Goal: Task Accomplishment & Management: Manage account settings

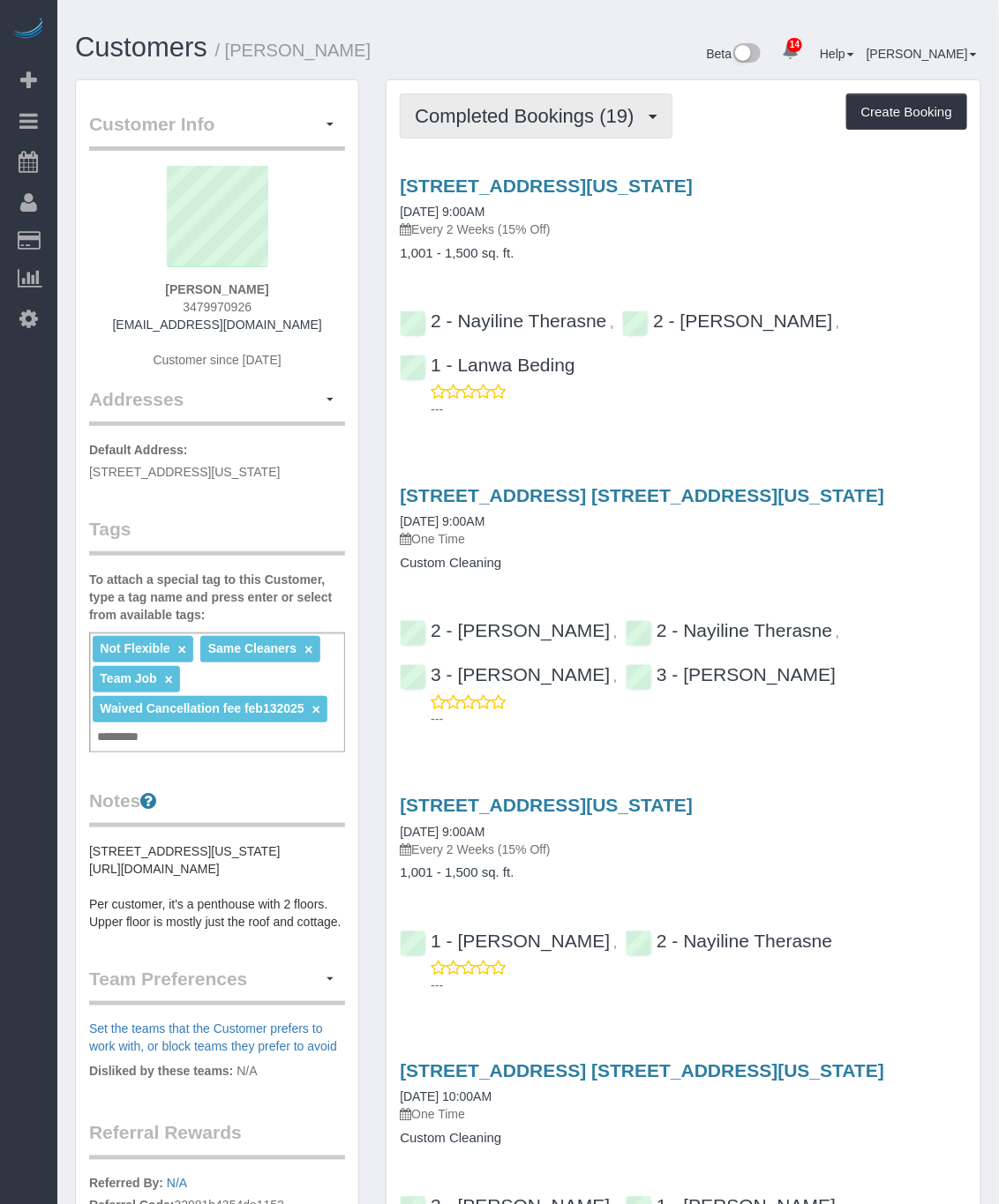
click at [589, 121] on span "Completed Bookings (19)" at bounding box center [528, 116] width 227 height 22
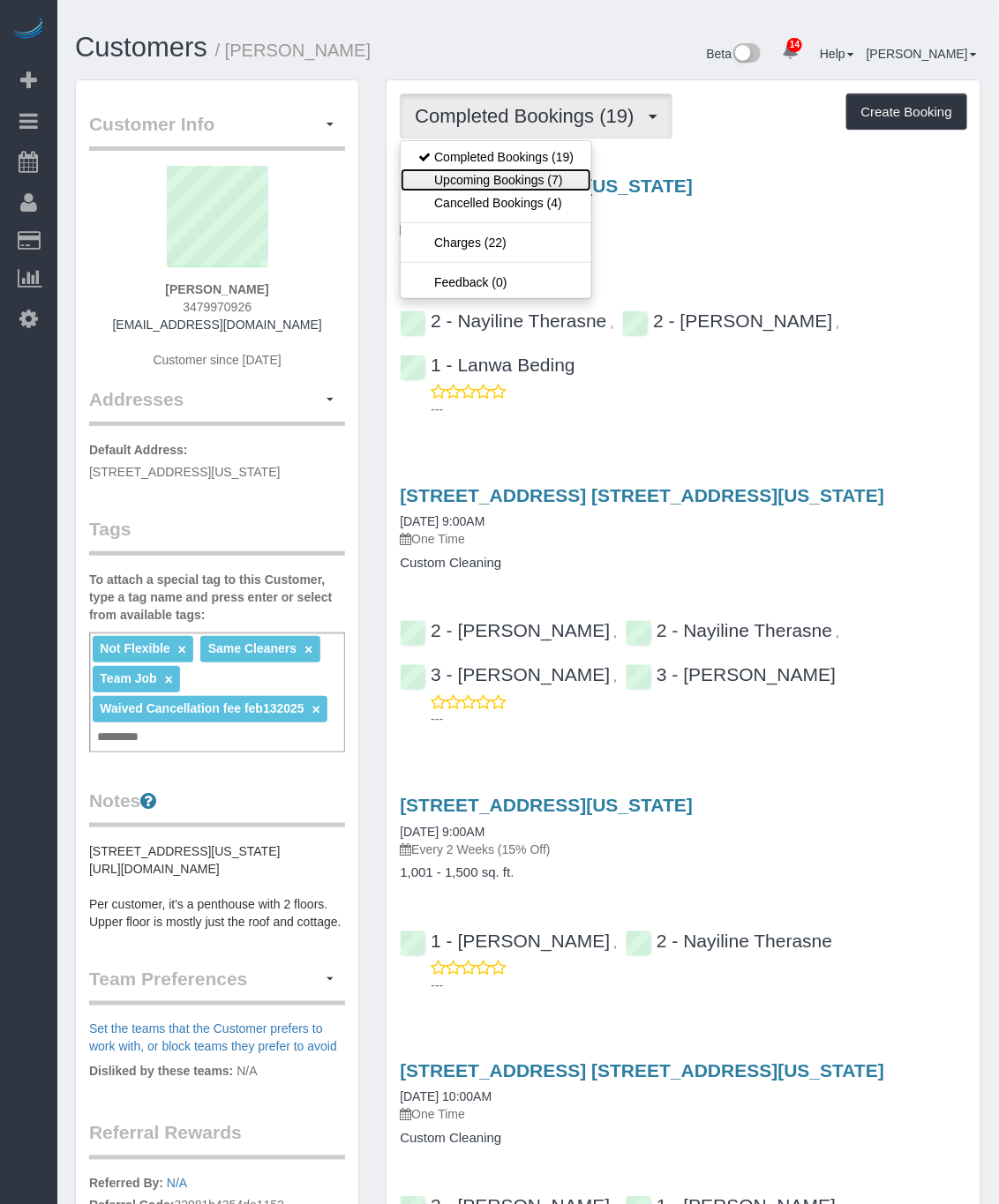
click at [549, 185] on link "Upcoming Bookings (7)" at bounding box center [496, 180] width 191 height 23
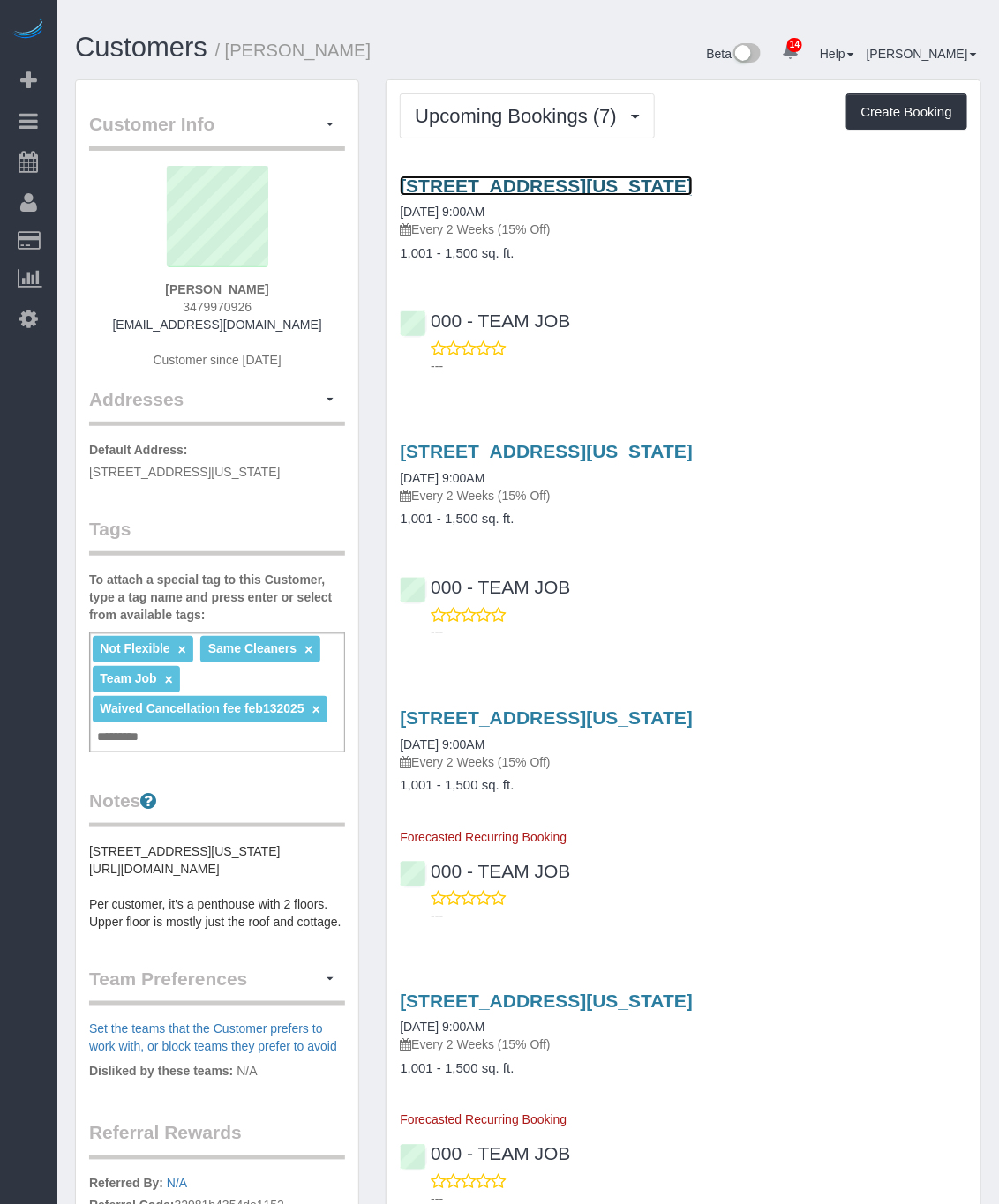
click at [618, 178] on link "124 East 13th Street, Apt.5, New York, NY 10003" at bounding box center [546, 185] width 293 height 20
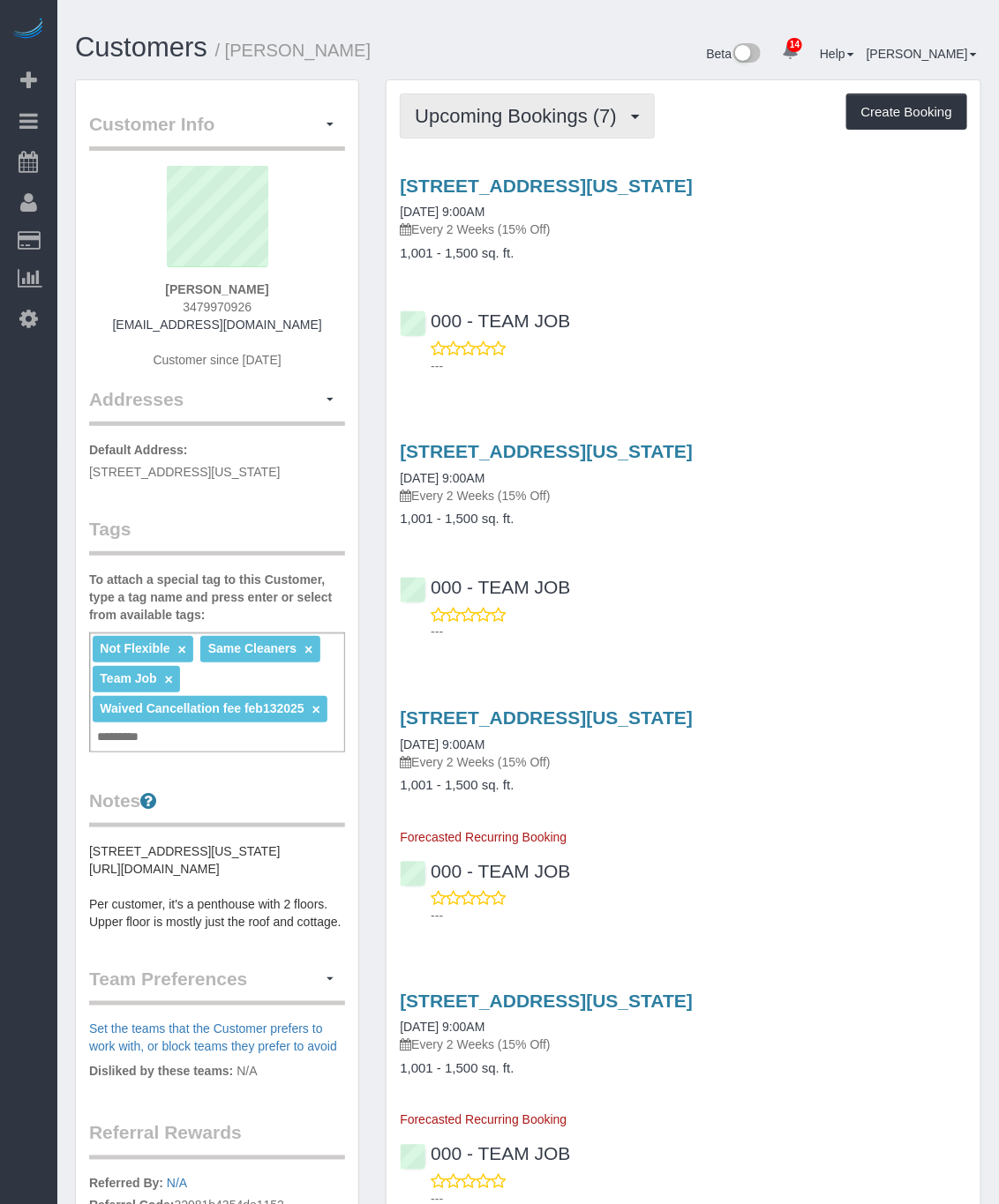
click at [638, 106] on button "Upcoming Bookings (7)" at bounding box center [527, 115] width 255 height 45
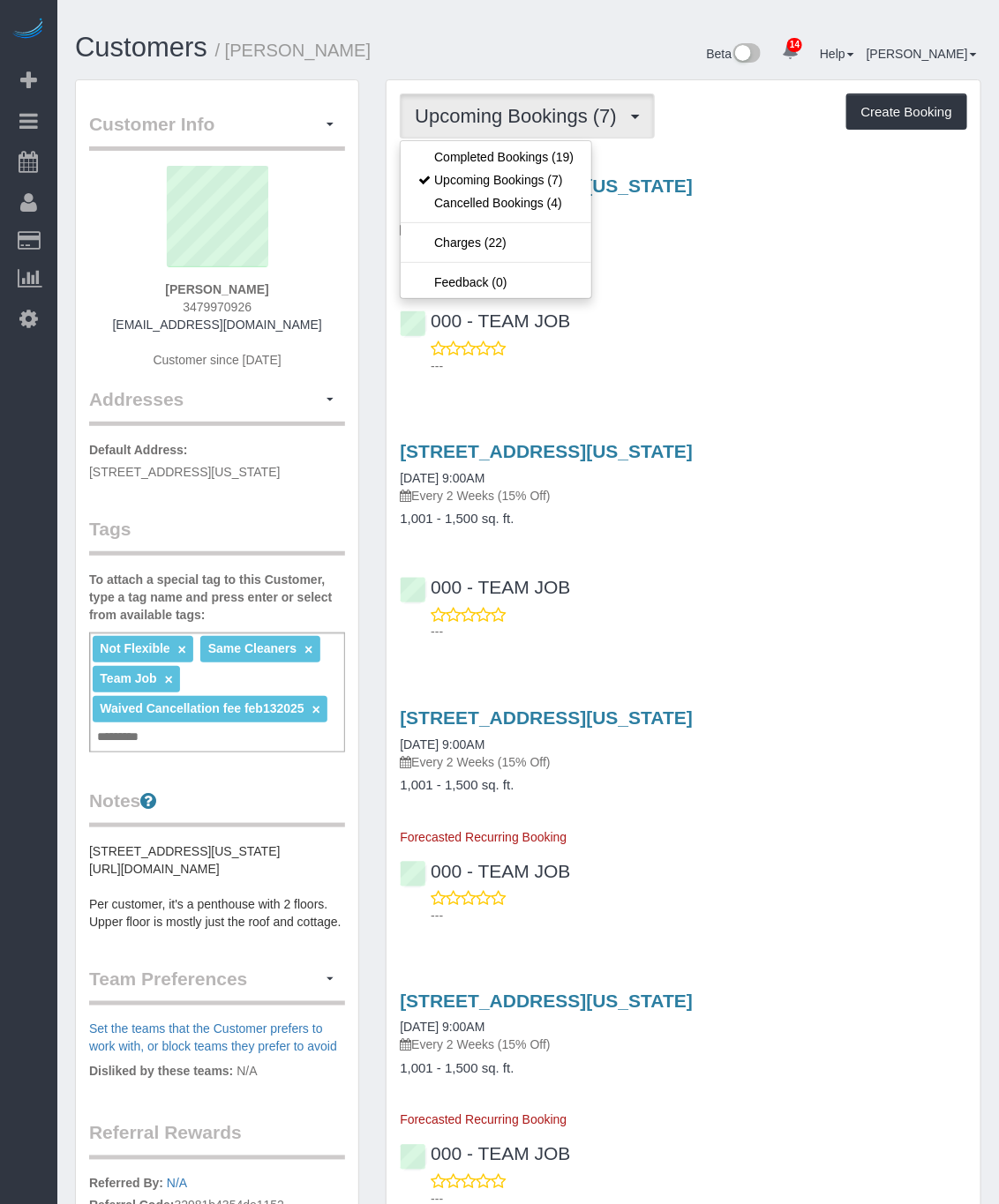
click at [744, 268] on div "124 East 13th Street, Apt.5, New York, NY 10003 09/11/2025 9:00AM Every 2 Weeks…" at bounding box center [683, 272] width 594 height 223
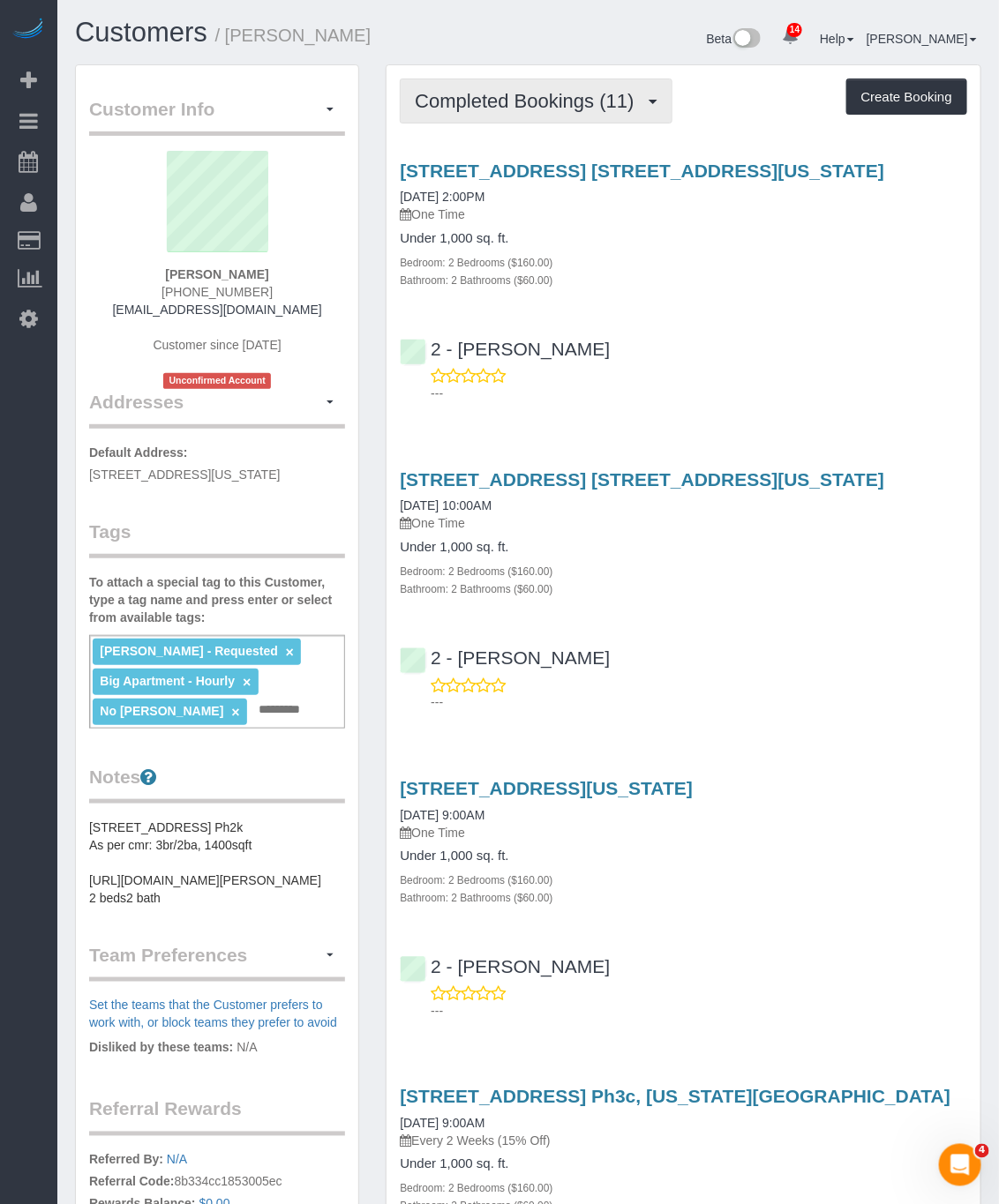
click at [527, 118] on button "Completed Bookings (11)" at bounding box center [536, 100] width 272 height 45
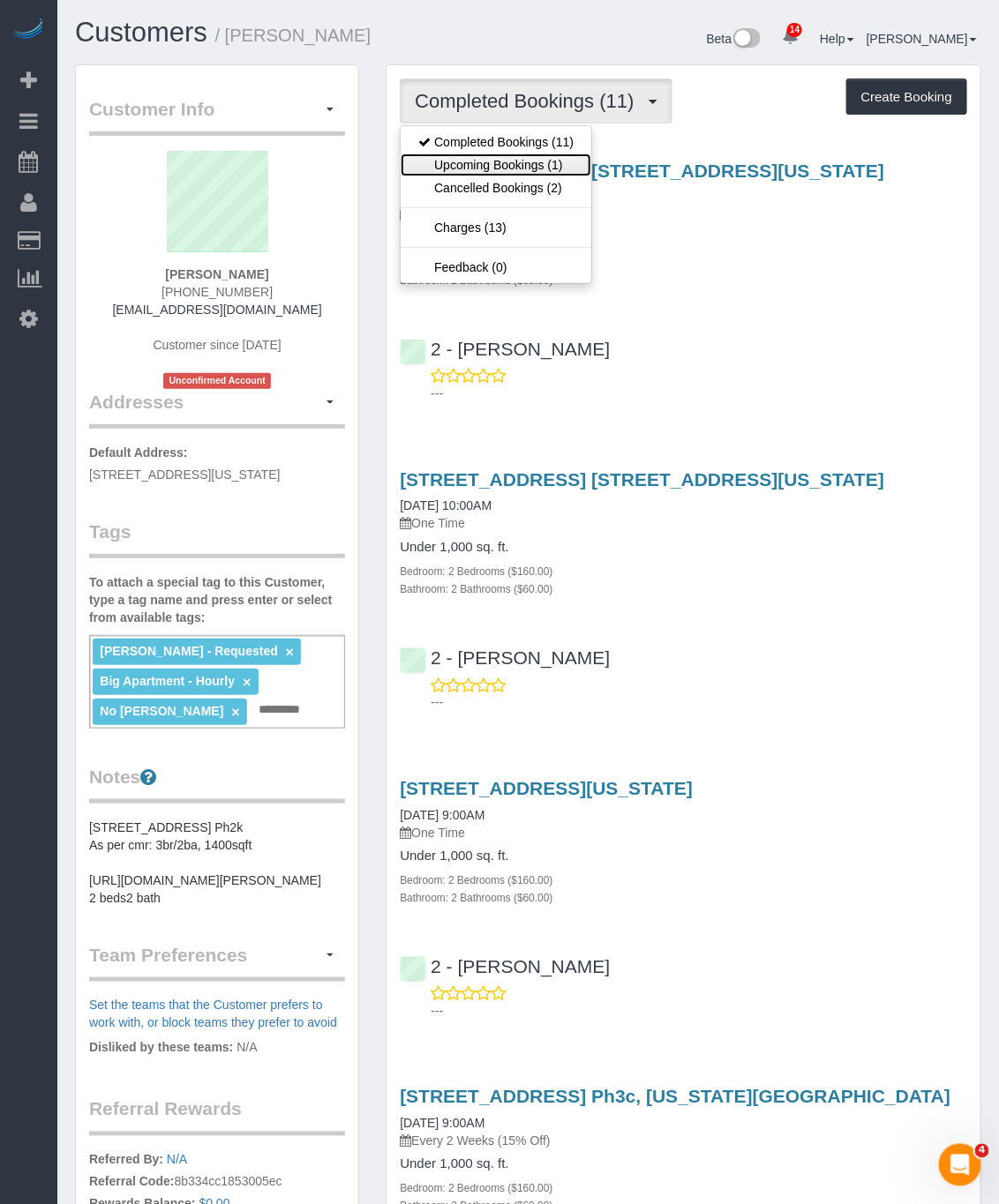
click at [538, 167] on link "Upcoming Bookings (1)" at bounding box center [496, 164] width 191 height 23
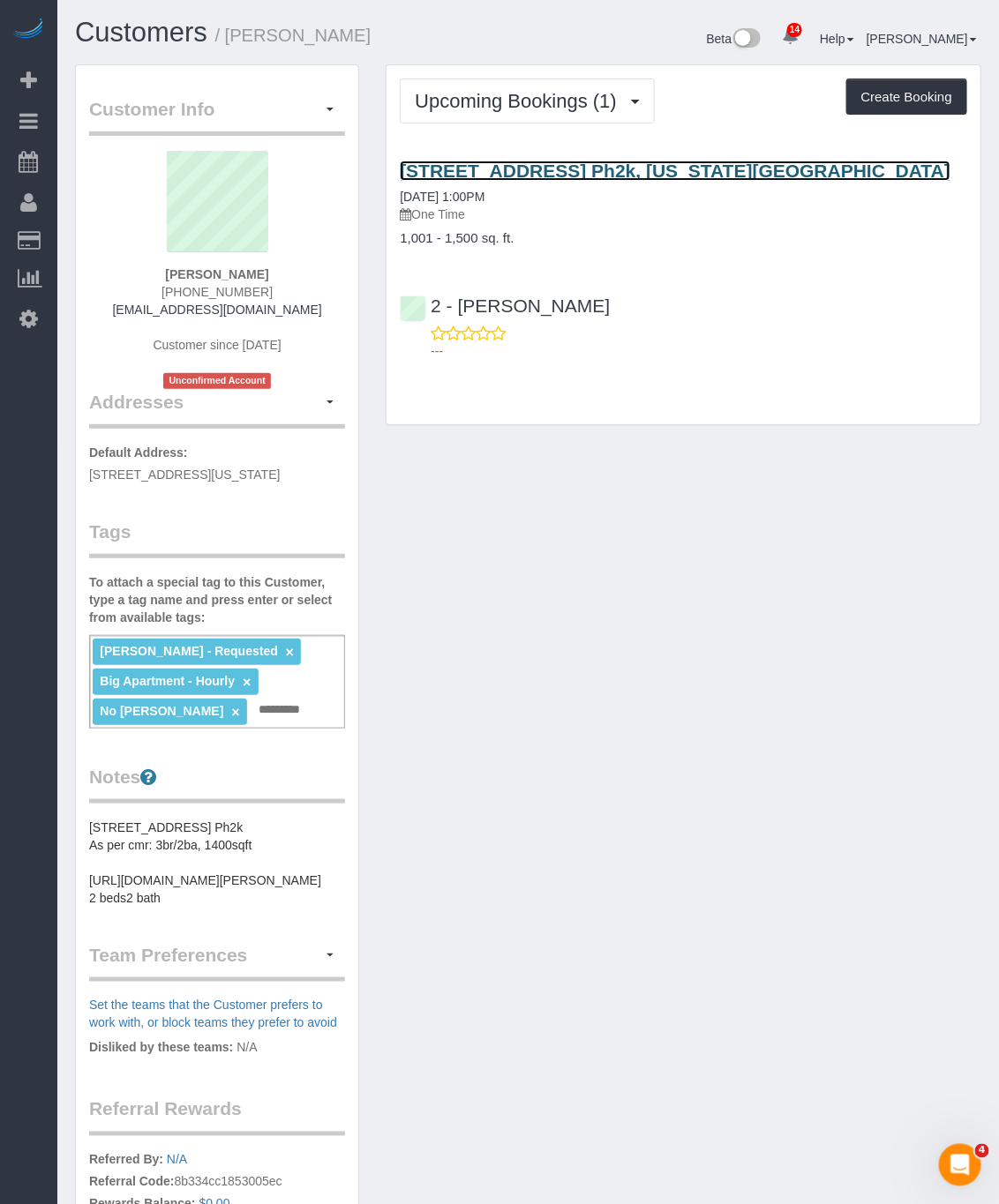
click at [551, 161] on link "435 West 31st Street, Apt. Ph2k, New York, NY 10001" at bounding box center [675, 171] width 551 height 20
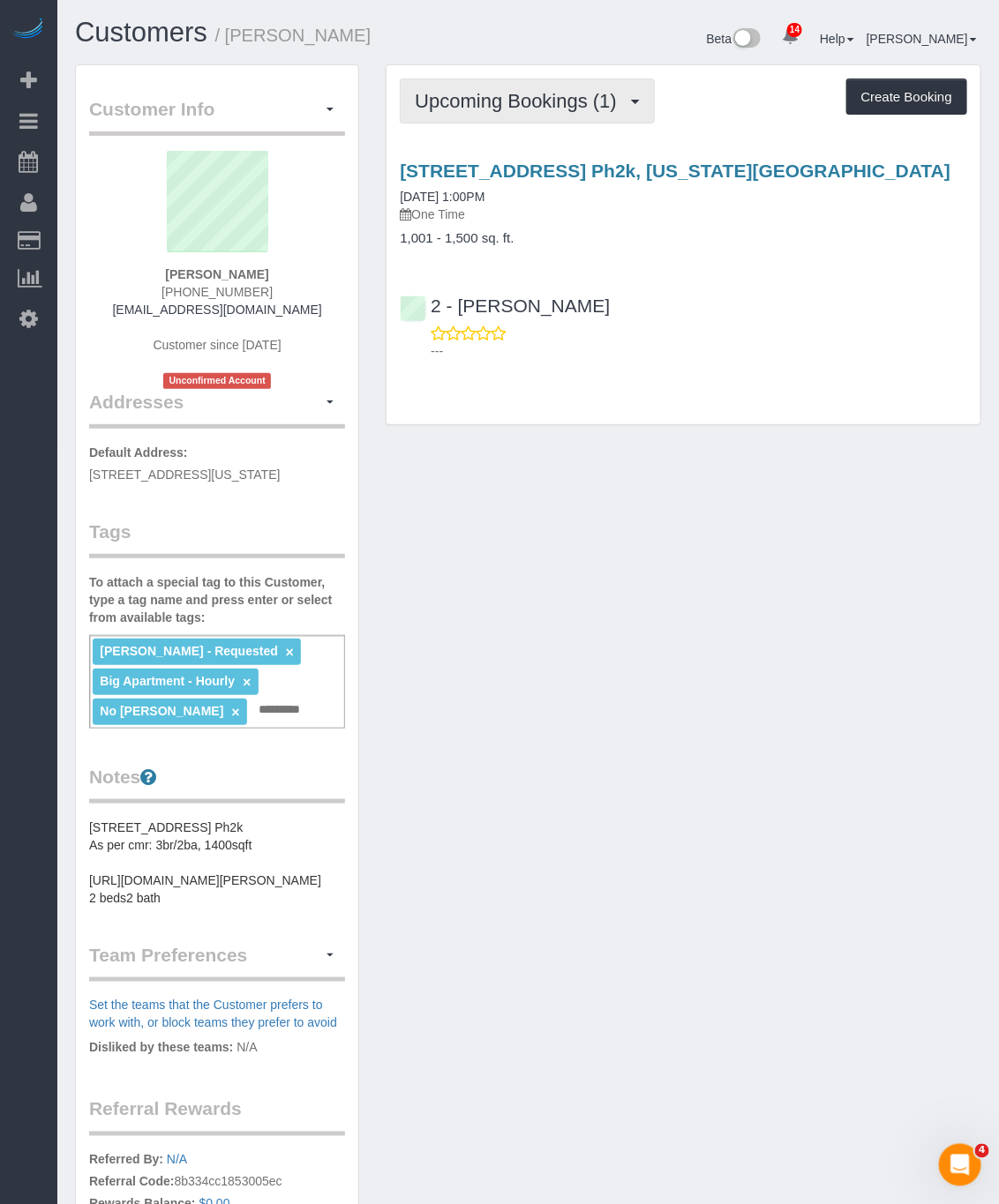
click at [567, 109] on span "Upcoming Bookings (1)" at bounding box center [520, 101] width 211 height 22
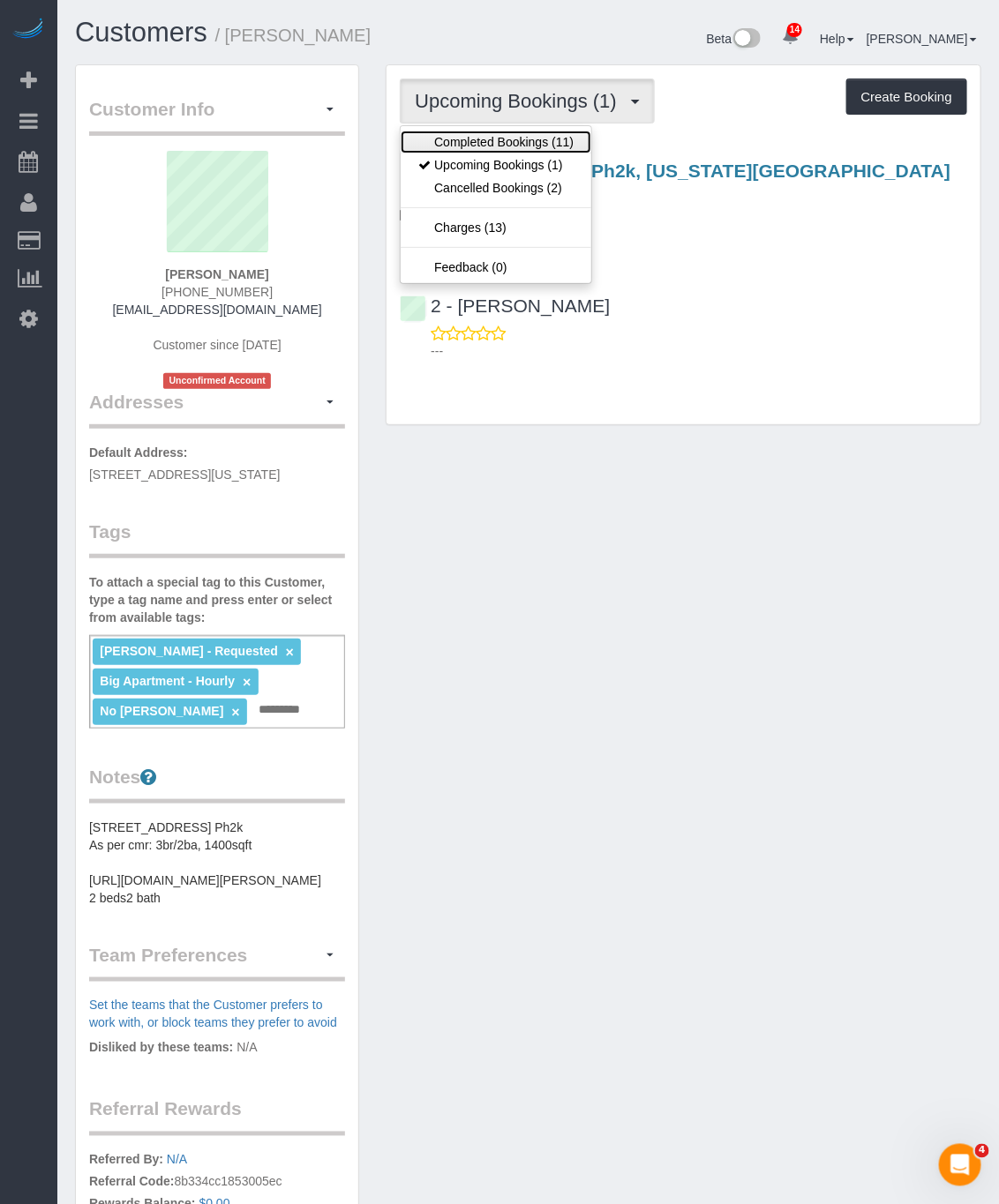
click at [538, 146] on link "Completed Bookings (11)" at bounding box center [496, 141] width 191 height 23
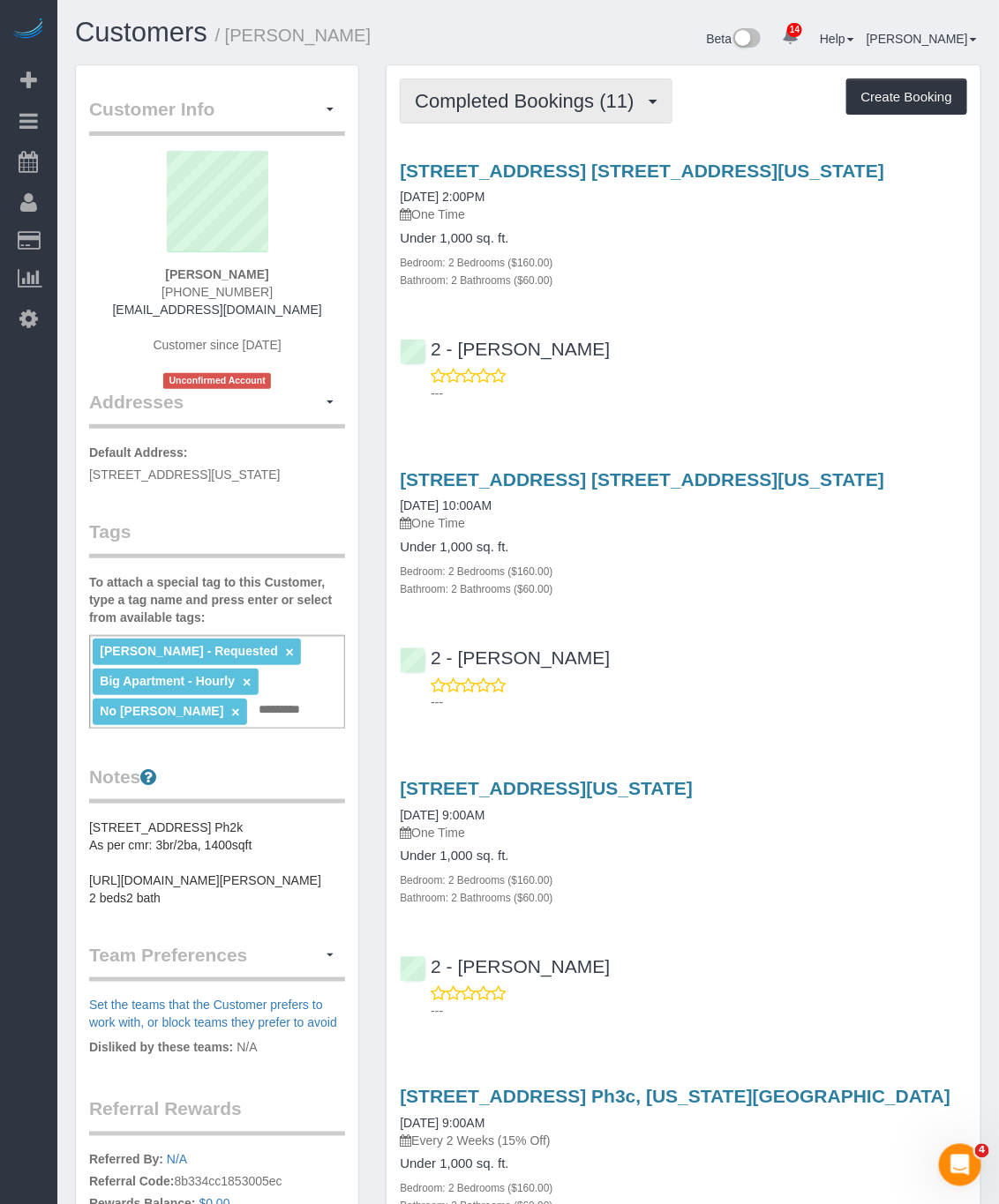
click at [549, 111] on button "Completed Bookings (11)" at bounding box center [536, 100] width 272 height 45
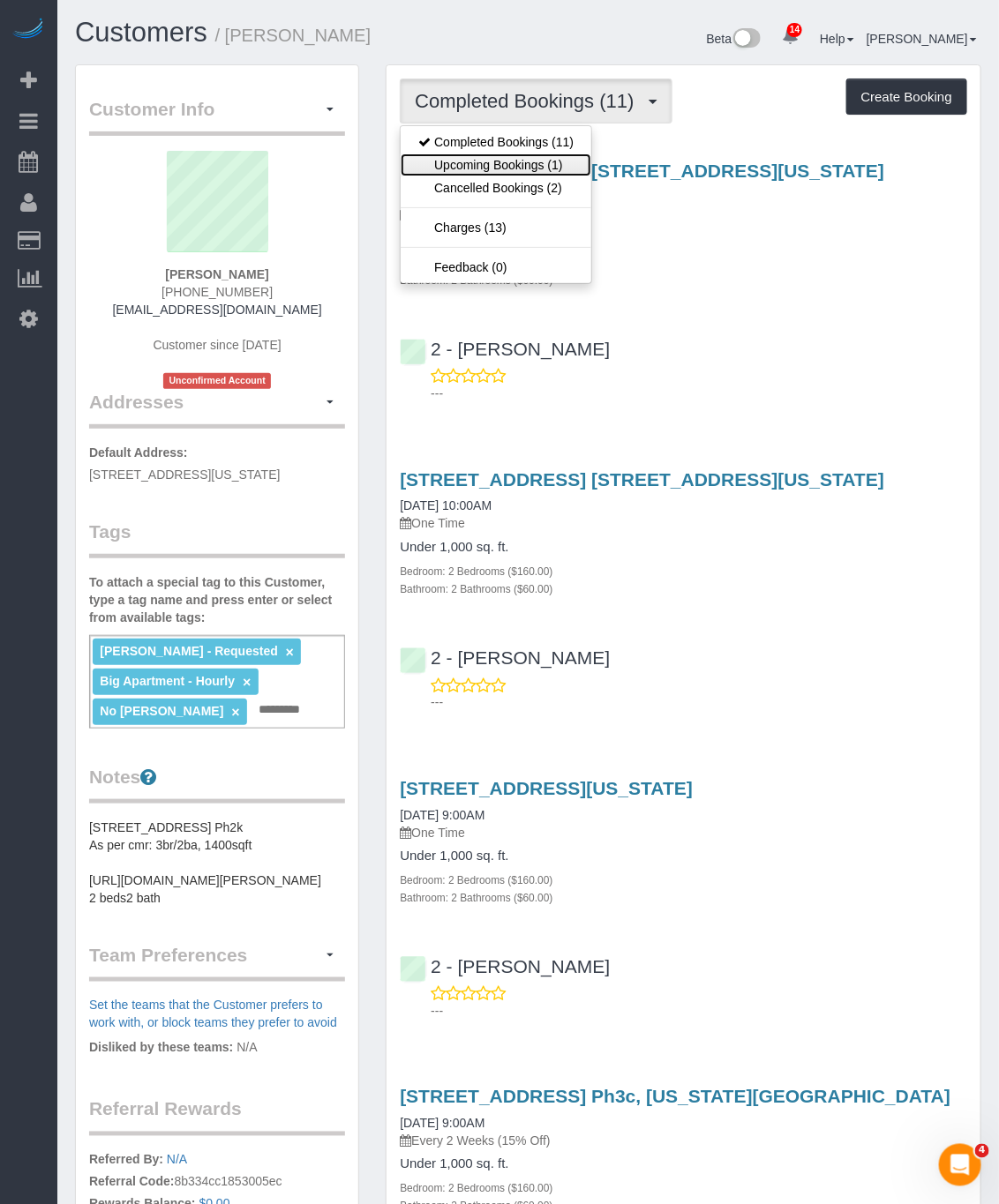
click at [539, 160] on link "Upcoming Bookings (1)" at bounding box center [496, 164] width 191 height 23
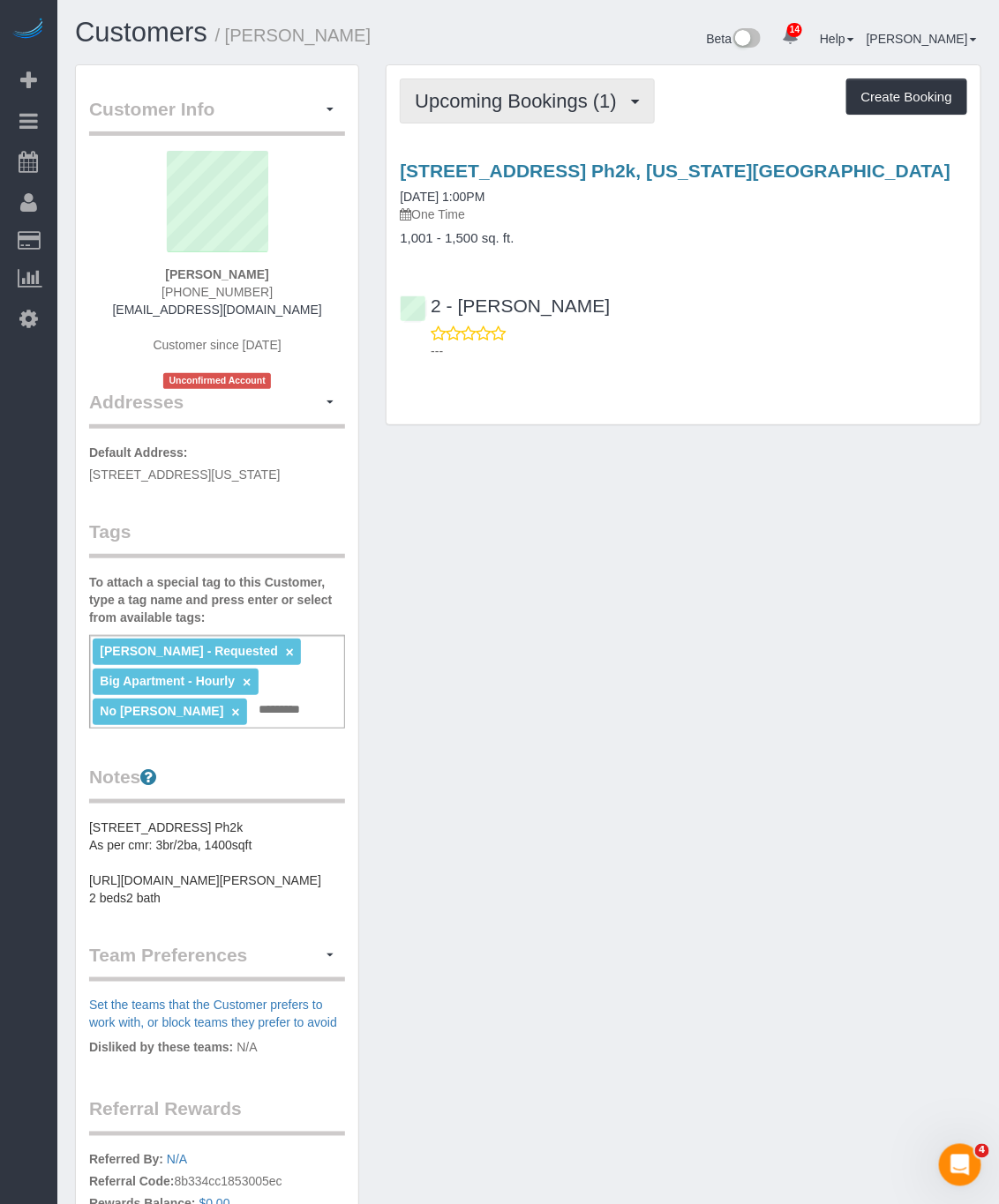
click at [560, 107] on span "Upcoming Bookings (1)" at bounding box center [520, 101] width 211 height 22
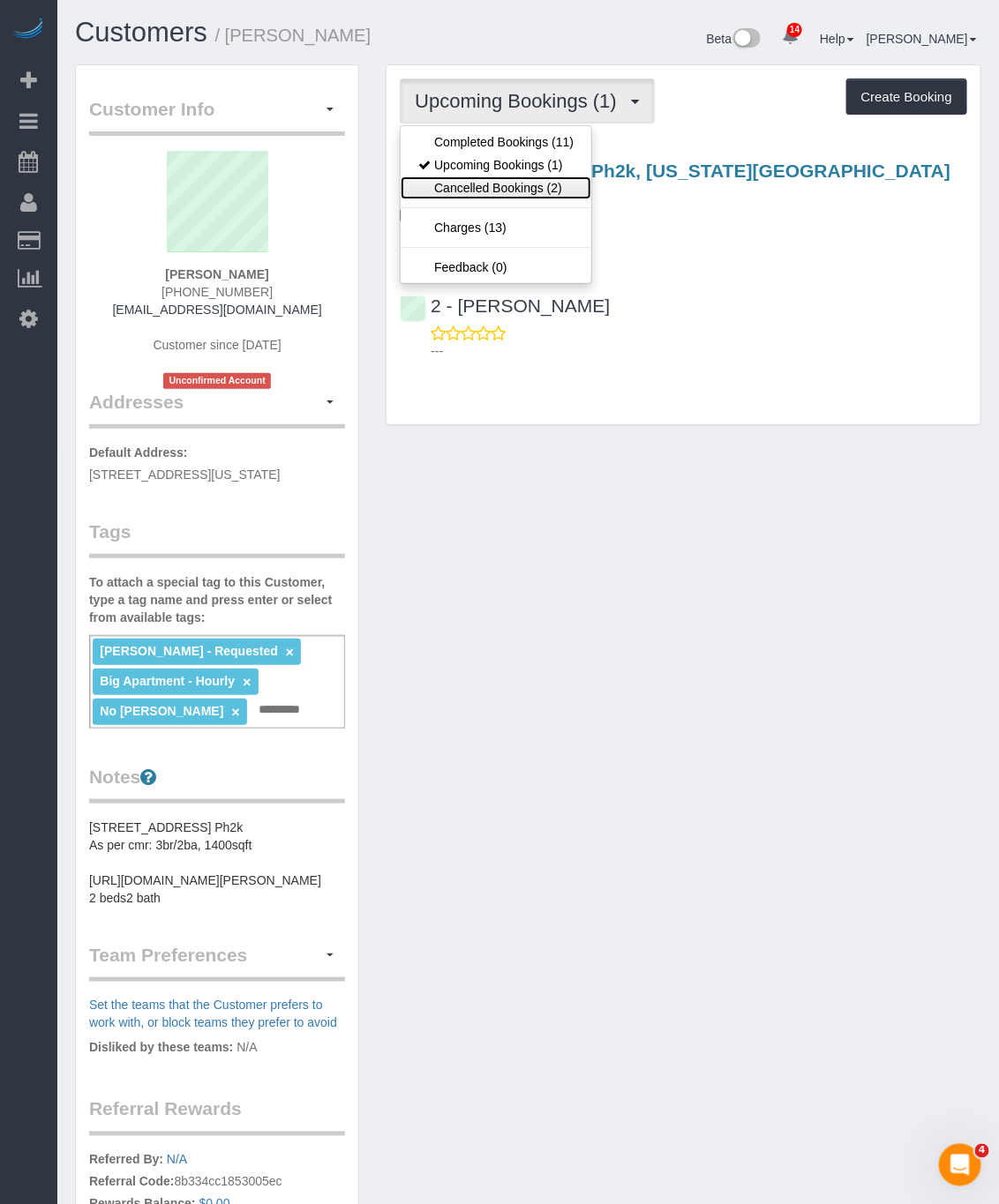
click at [530, 186] on link "Cancelled Bookings (2)" at bounding box center [496, 187] width 191 height 23
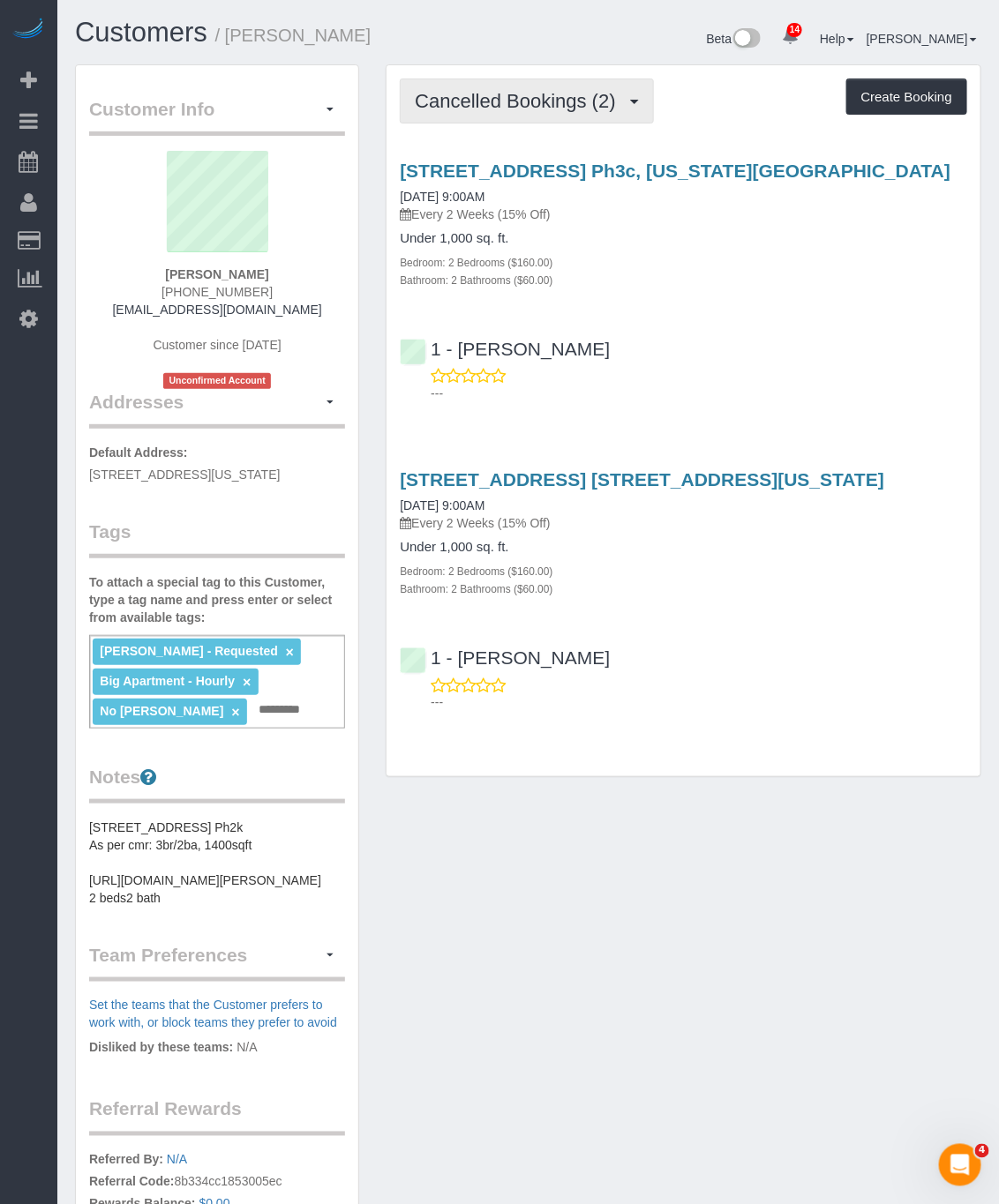
click at [549, 112] on button "Cancelled Bookings (2)" at bounding box center [527, 100] width 254 height 45
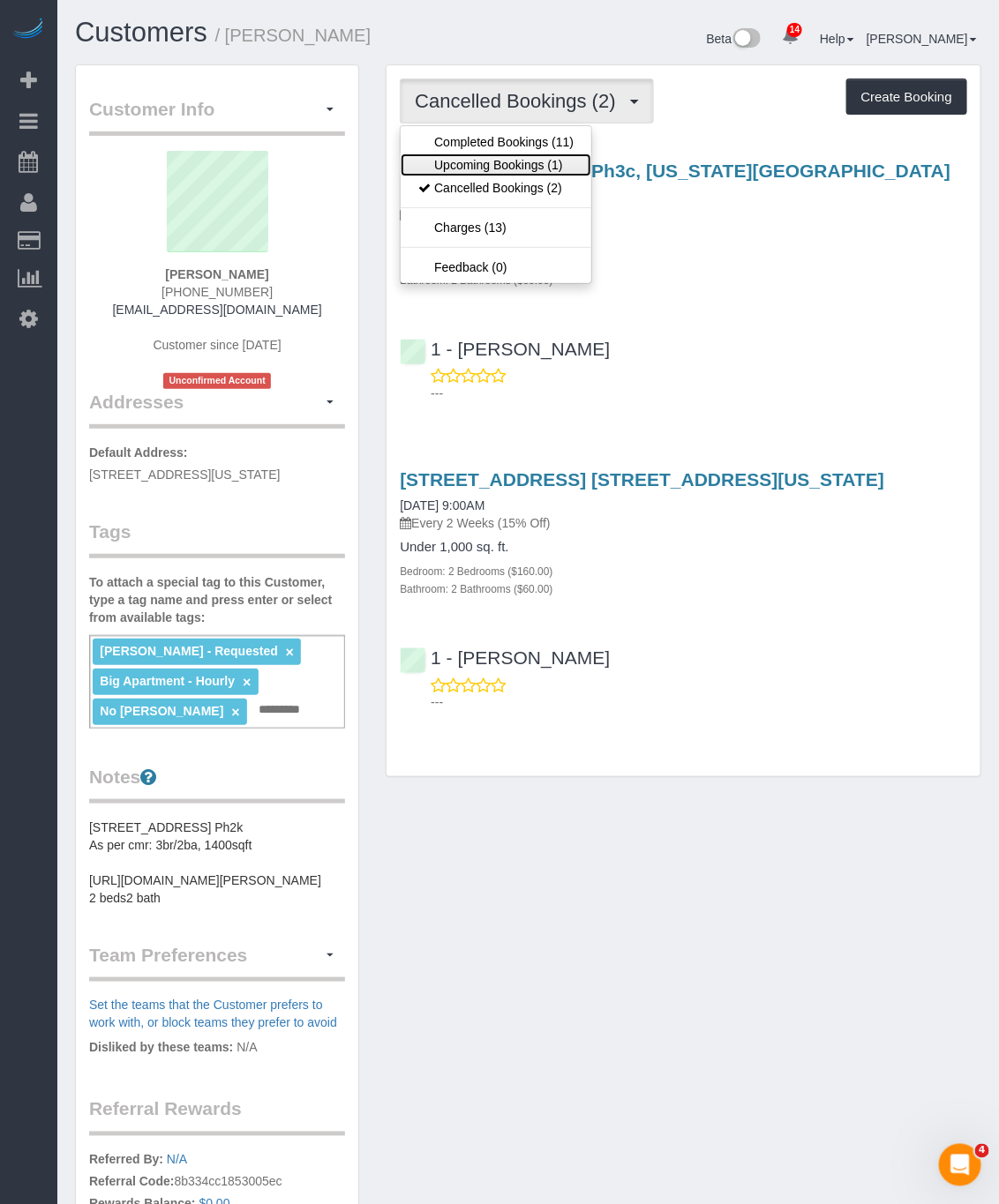
click at [524, 164] on link "Upcoming Bookings (1)" at bounding box center [496, 164] width 191 height 23
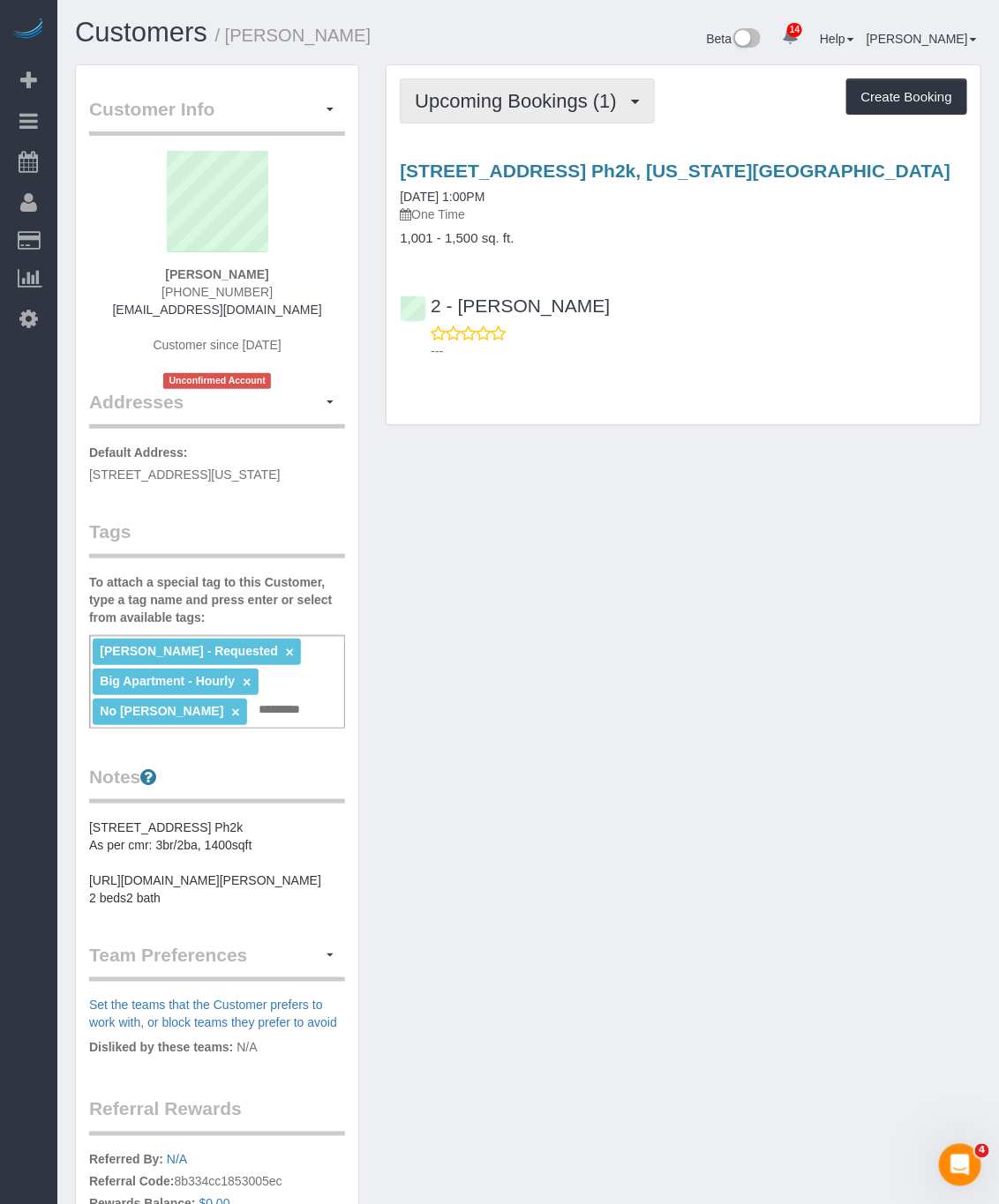
click at [485, 100] on span "Upcoming Bookings (1)" at bounding box center [520, 101] width 211 height 22
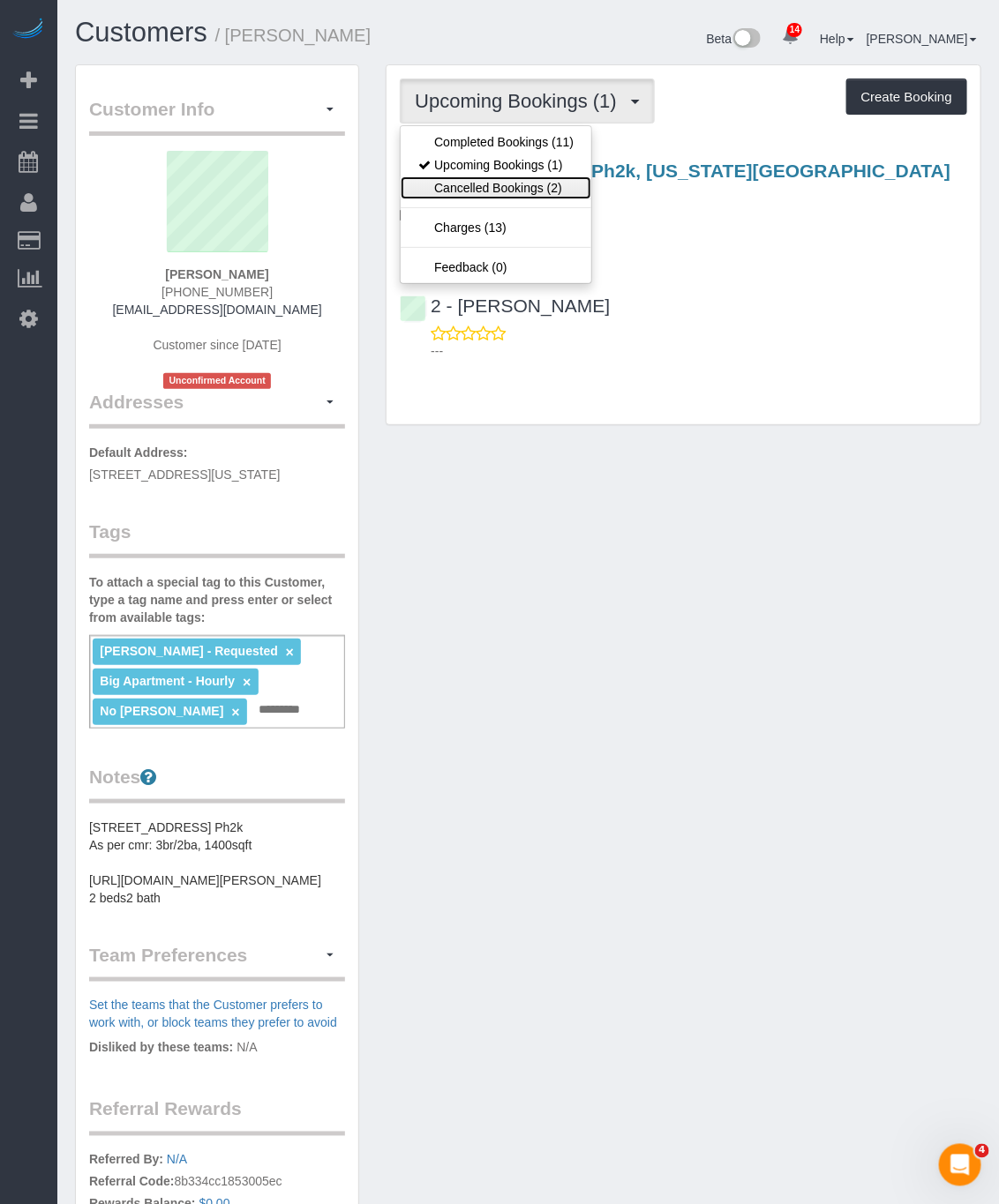
click at [510, 188] on link "Cancelled Bookings (2)" at bounding box center [496, 187] width 191 height 23
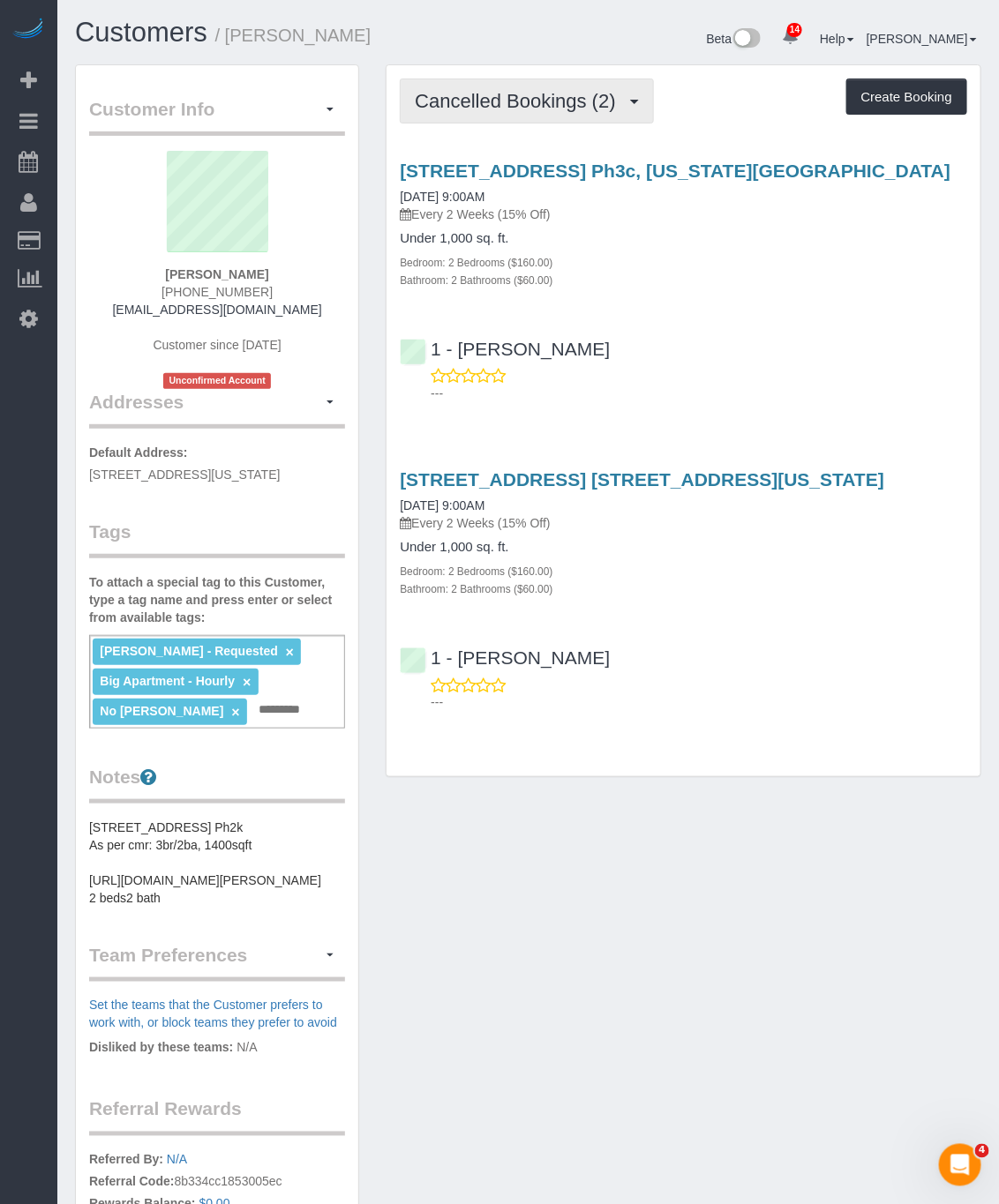
click at [489, 109] on span "Cancelled Bookings (2)" at bounding box center [519, 101] width 209 height 22
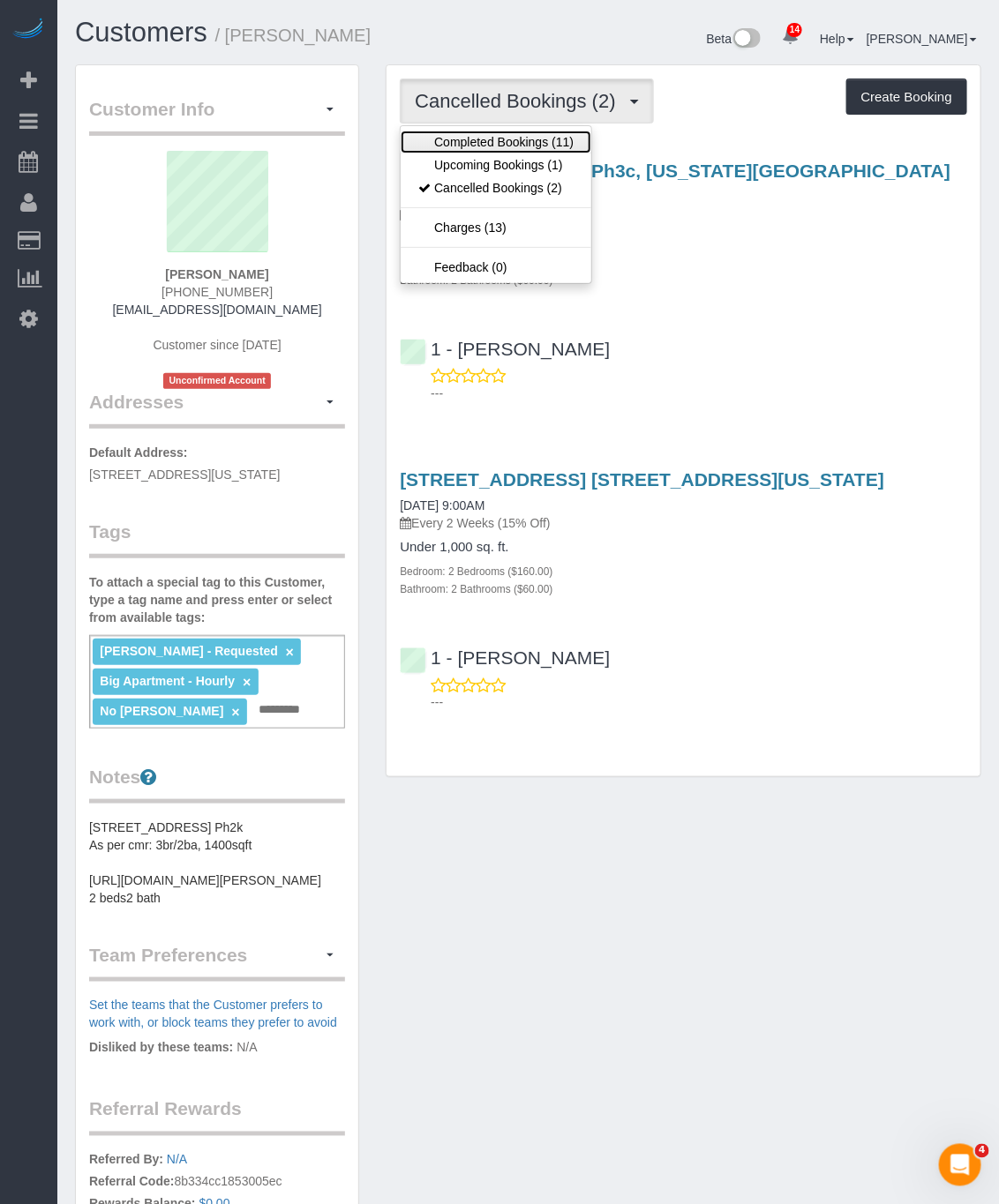
click at [512, 139] on link "Completed Bookings (11)" at bounding box center [496, 141] width 191 height 23
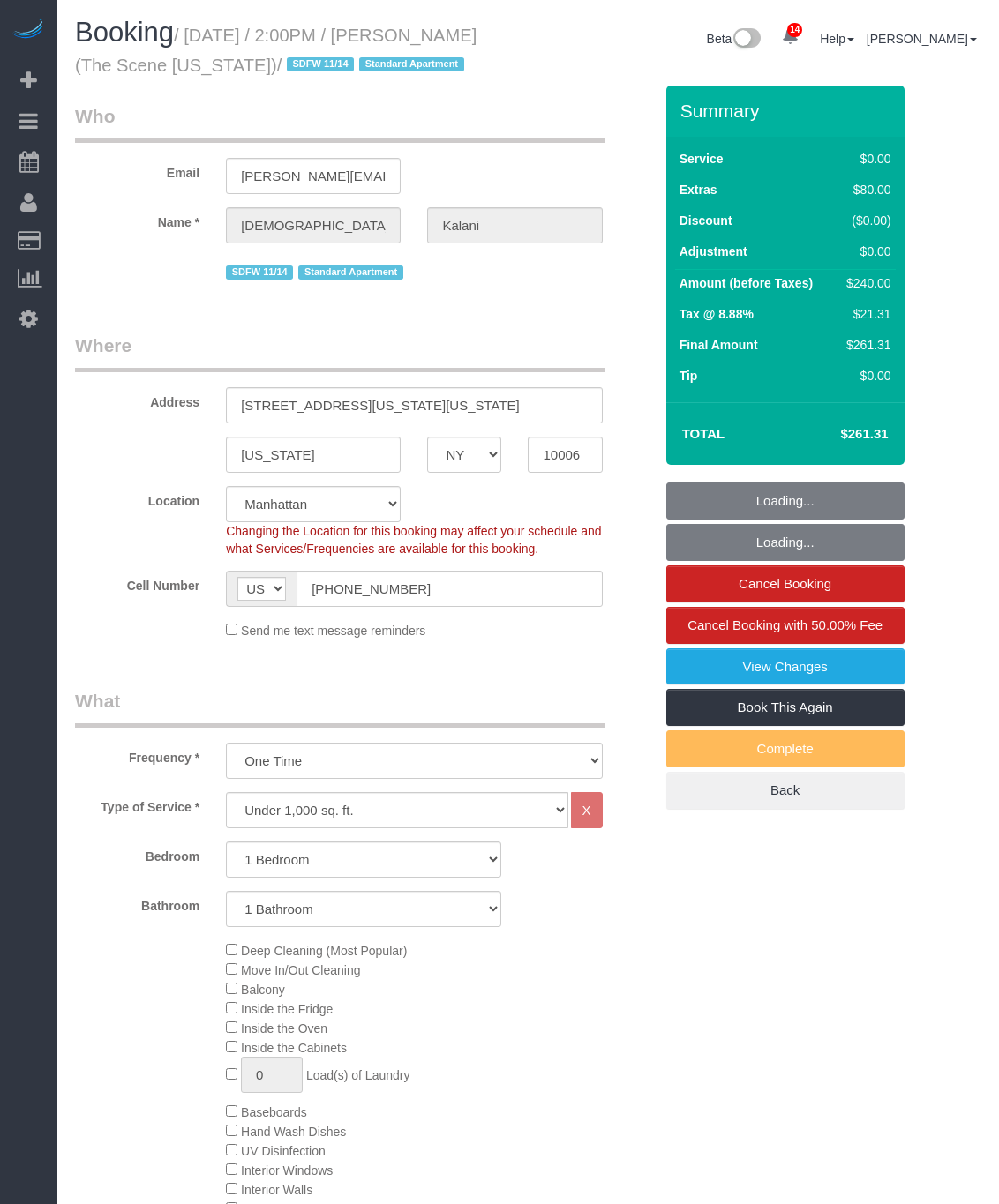
select select "NY"
select select "1"
select select "string:stripe-pm_1S5GB34VGloSiKo7MYM5gOiZ"
select select "number:89"
select select "number:90"
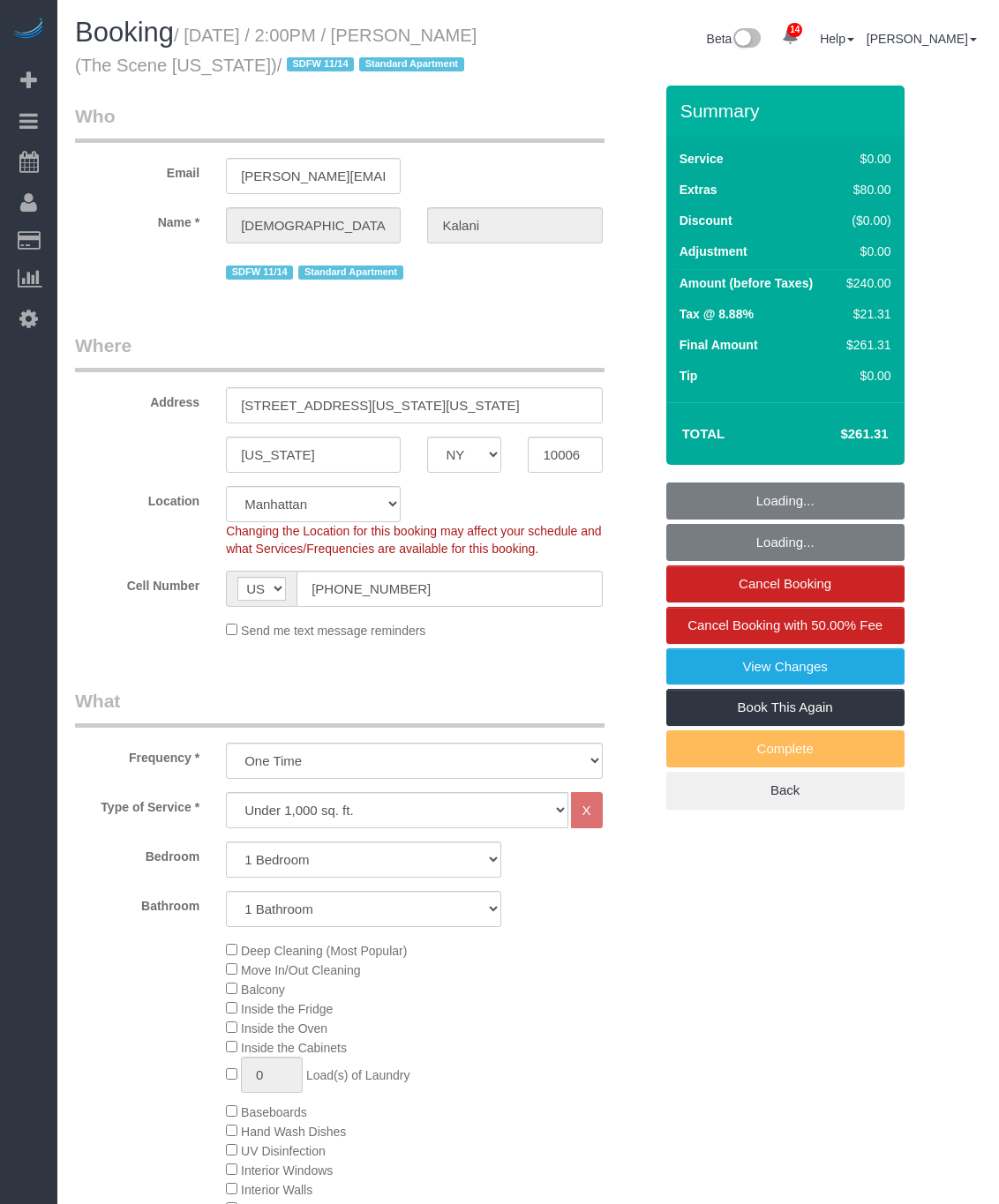
select select "number:15"
select select "number:5"
select select "spot1"
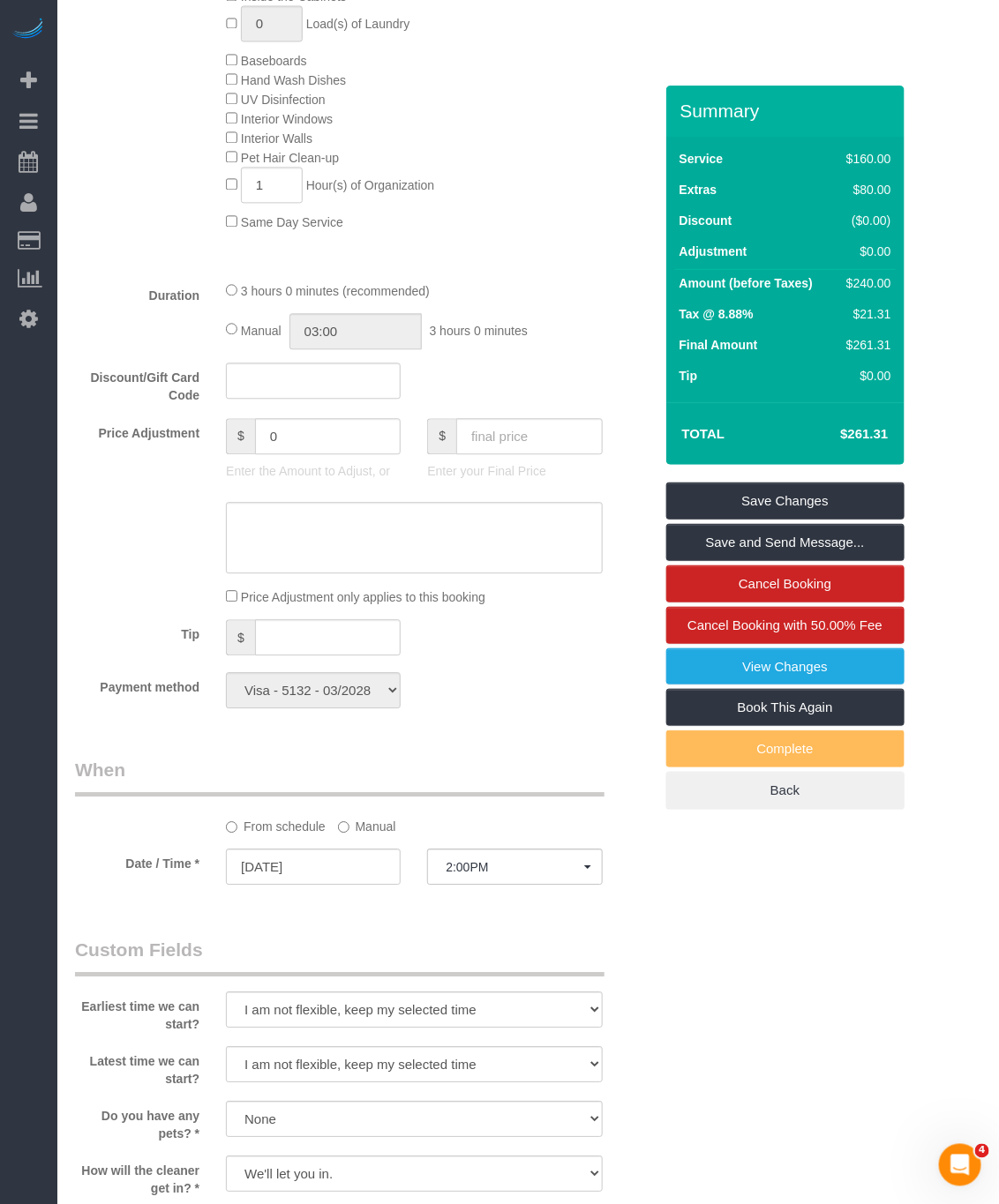
scroll to position [662, 0]
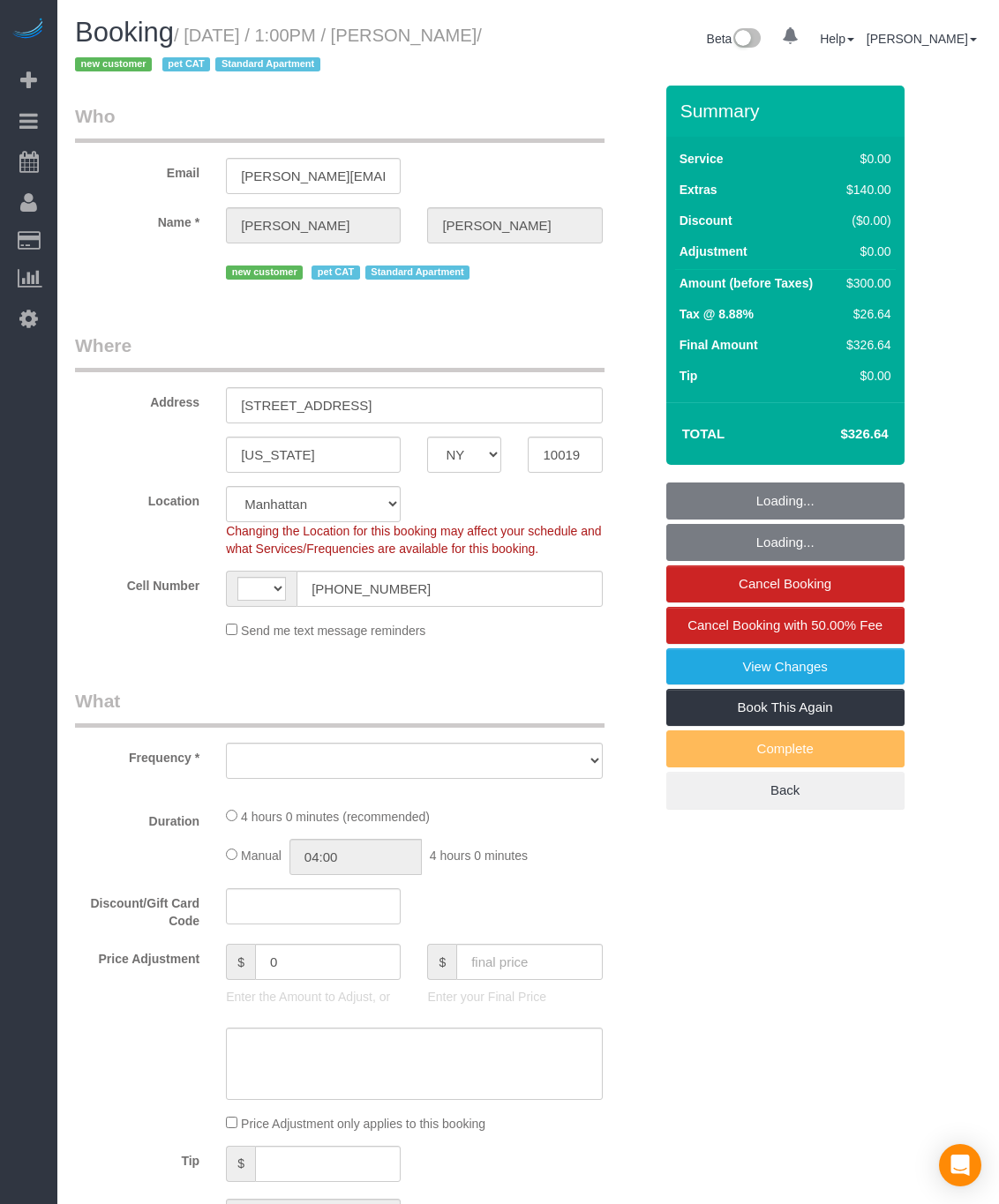
select select "NY"
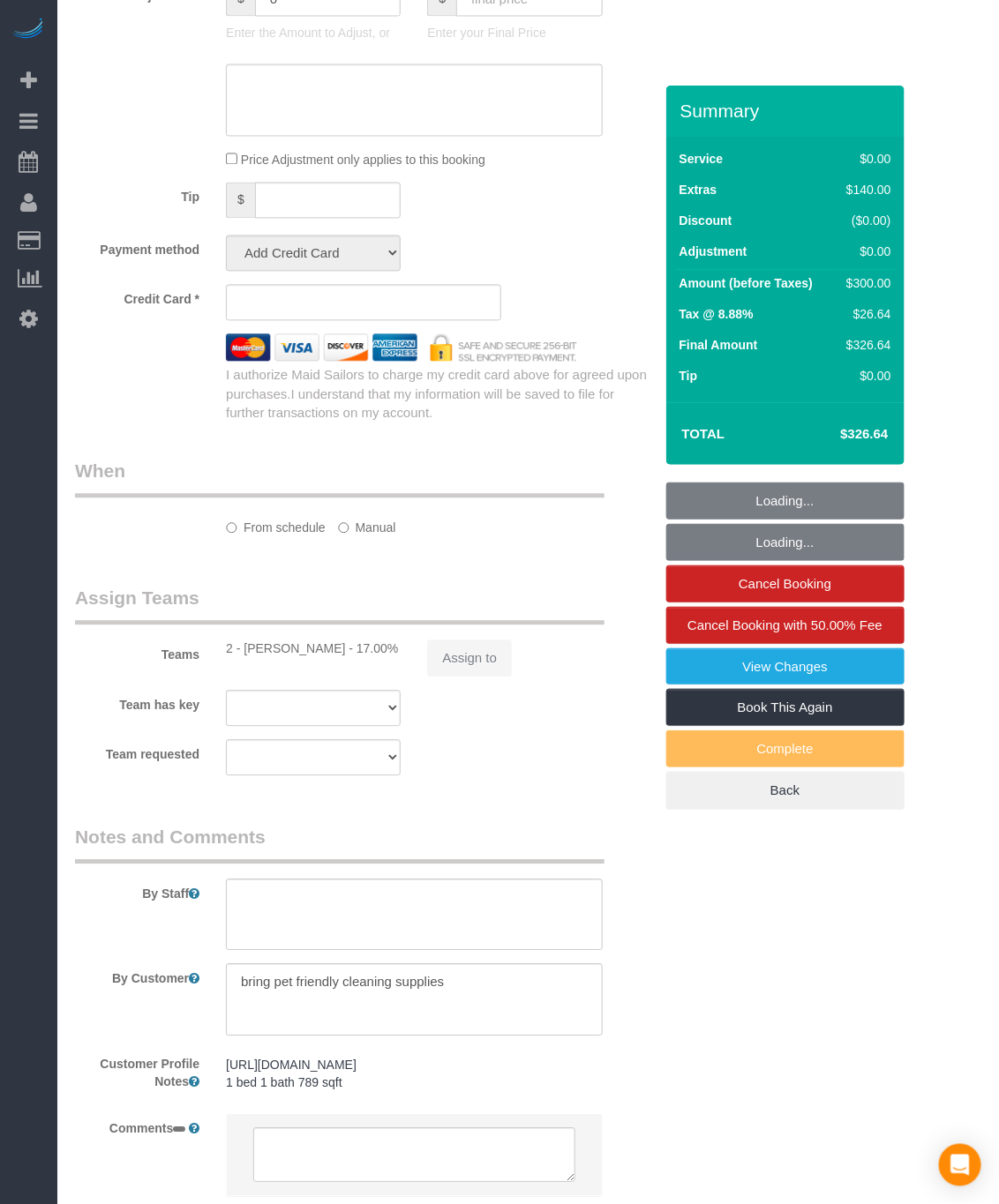
select select "object:679"
select select "string:stripe-pm_1S415Y4VGloSiKo7QmQBodpY"
select select "number:89"
select select "number:90"
select select "number:14"
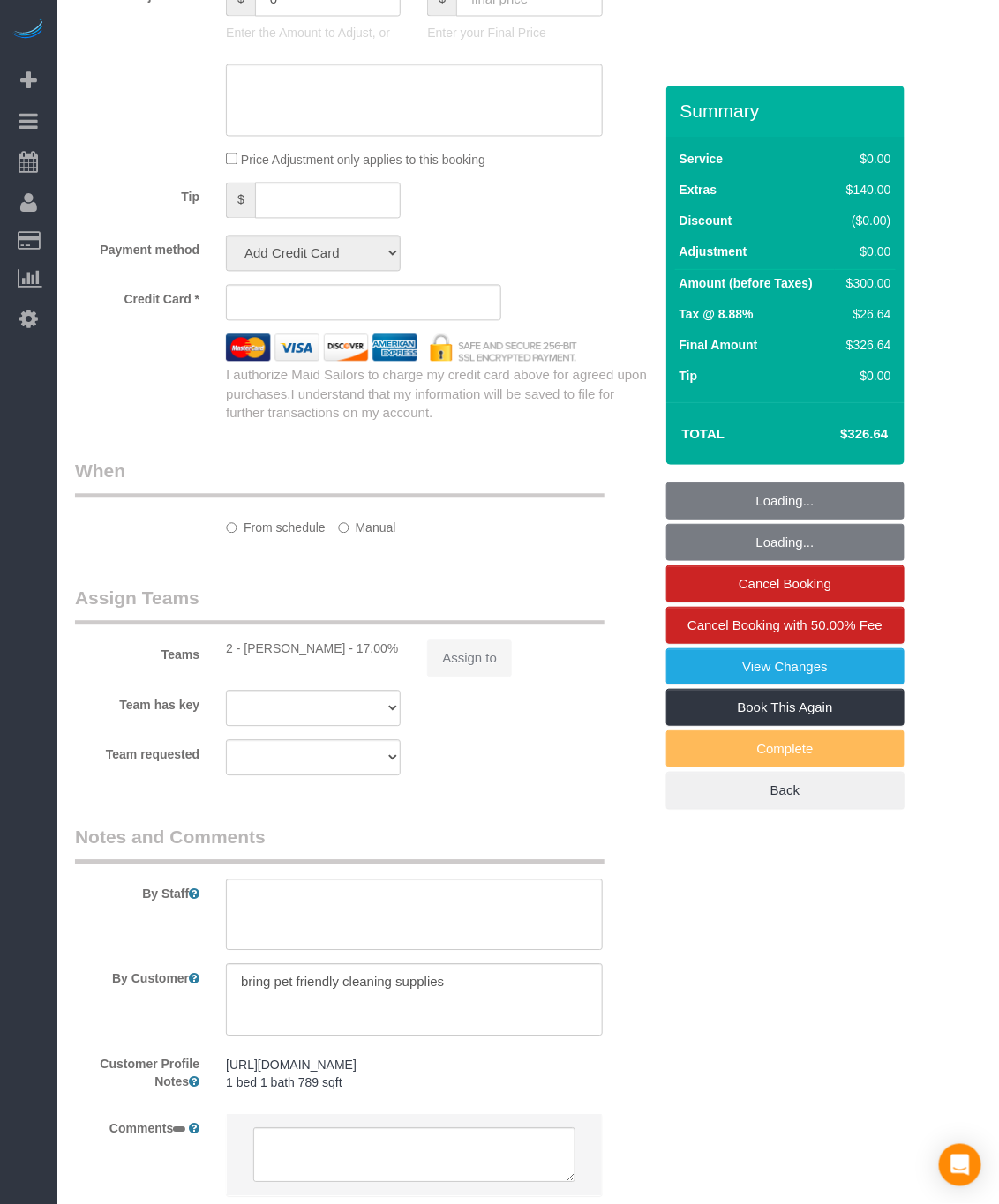
select select "number:5"
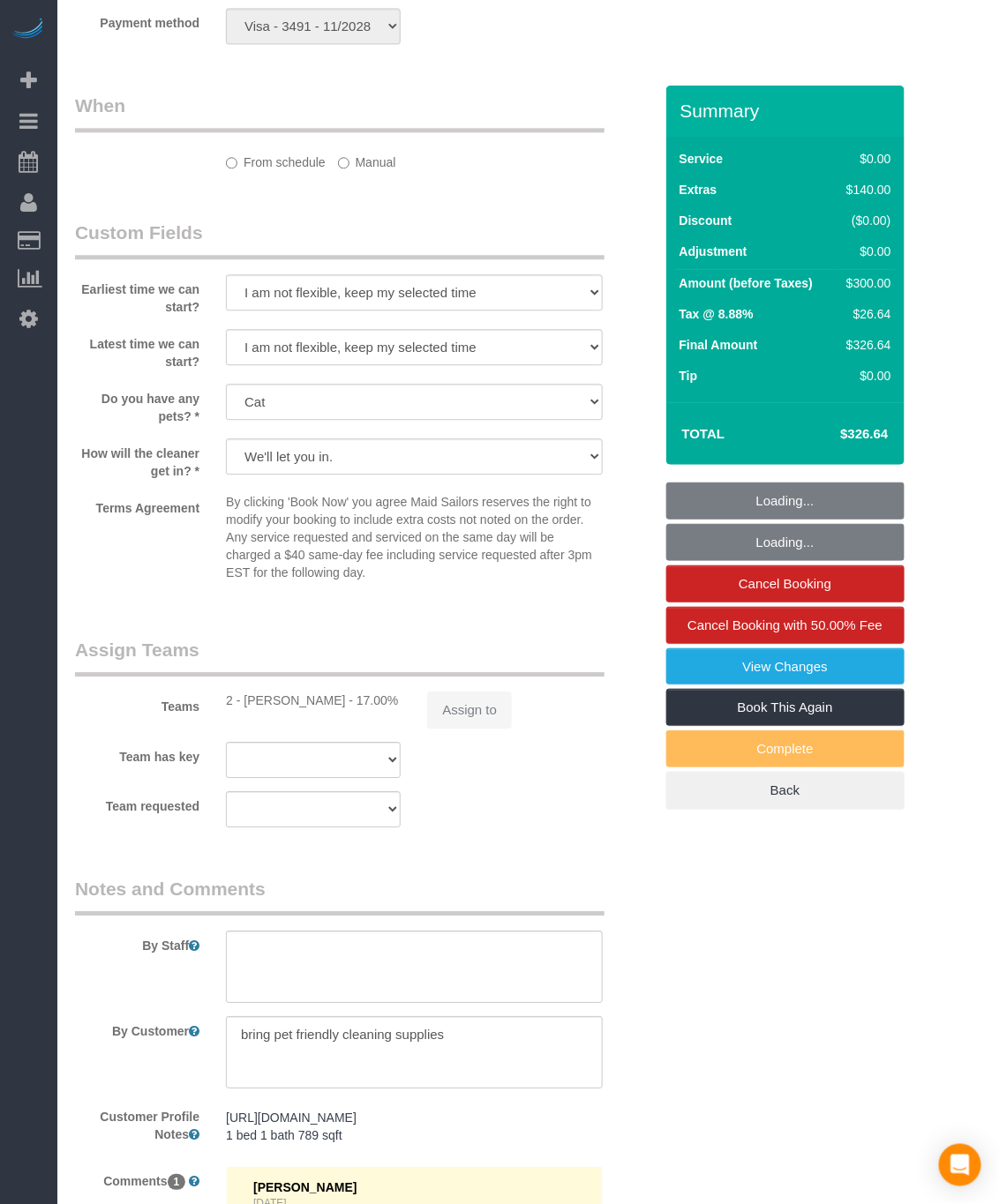
select select "1"
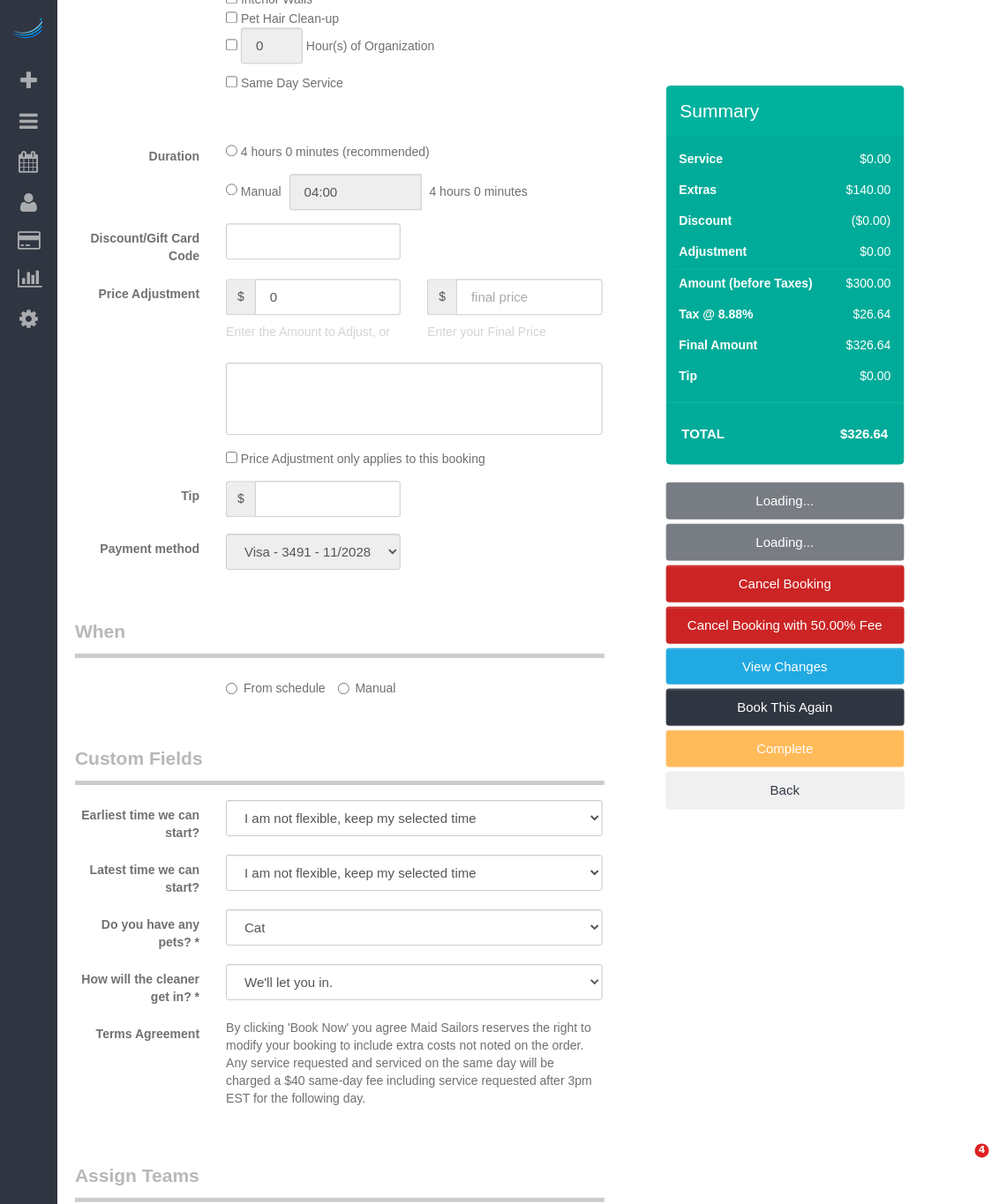
select select "string:[GEOGRAPHIC_DATA]"
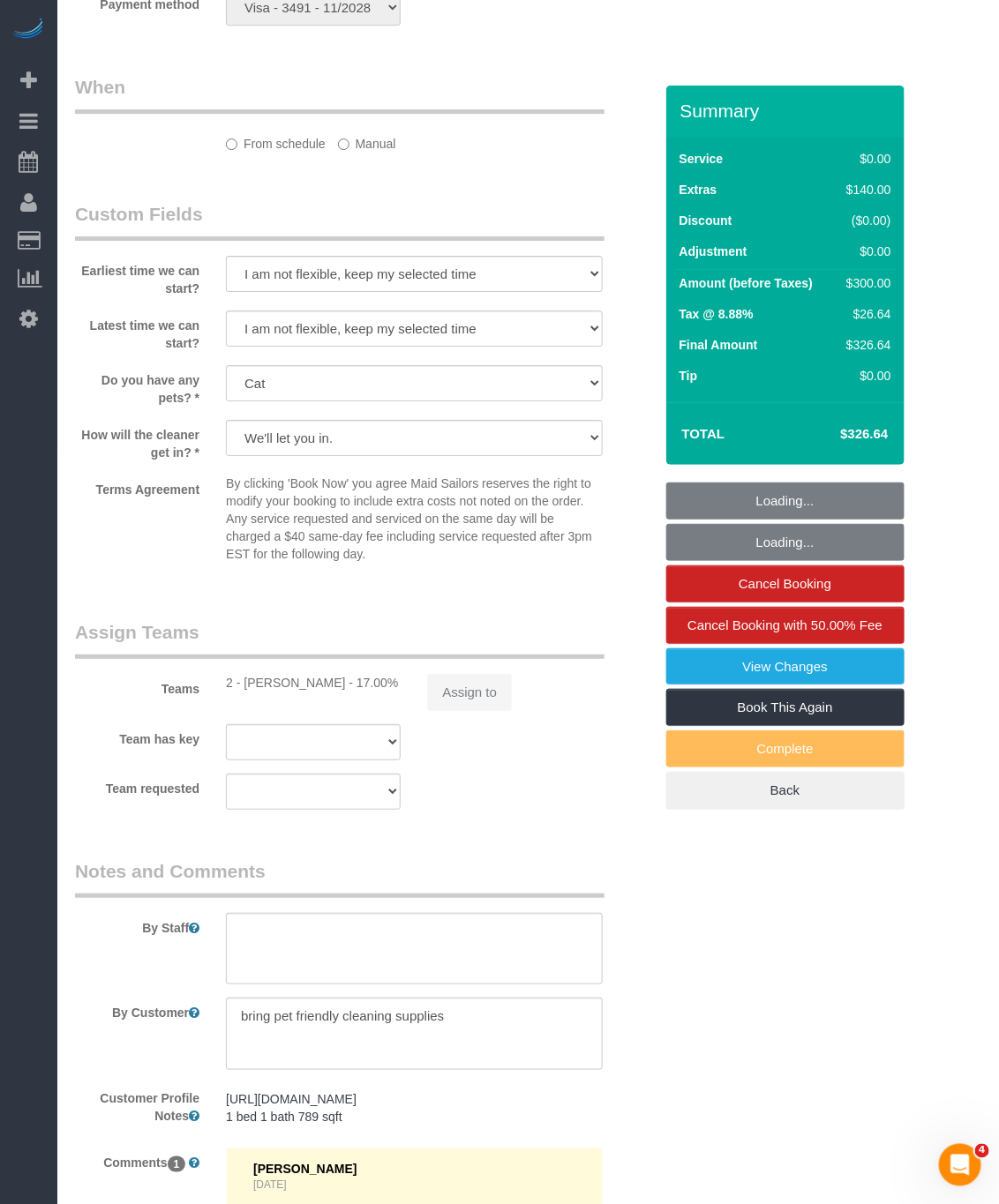
select select "spot1"
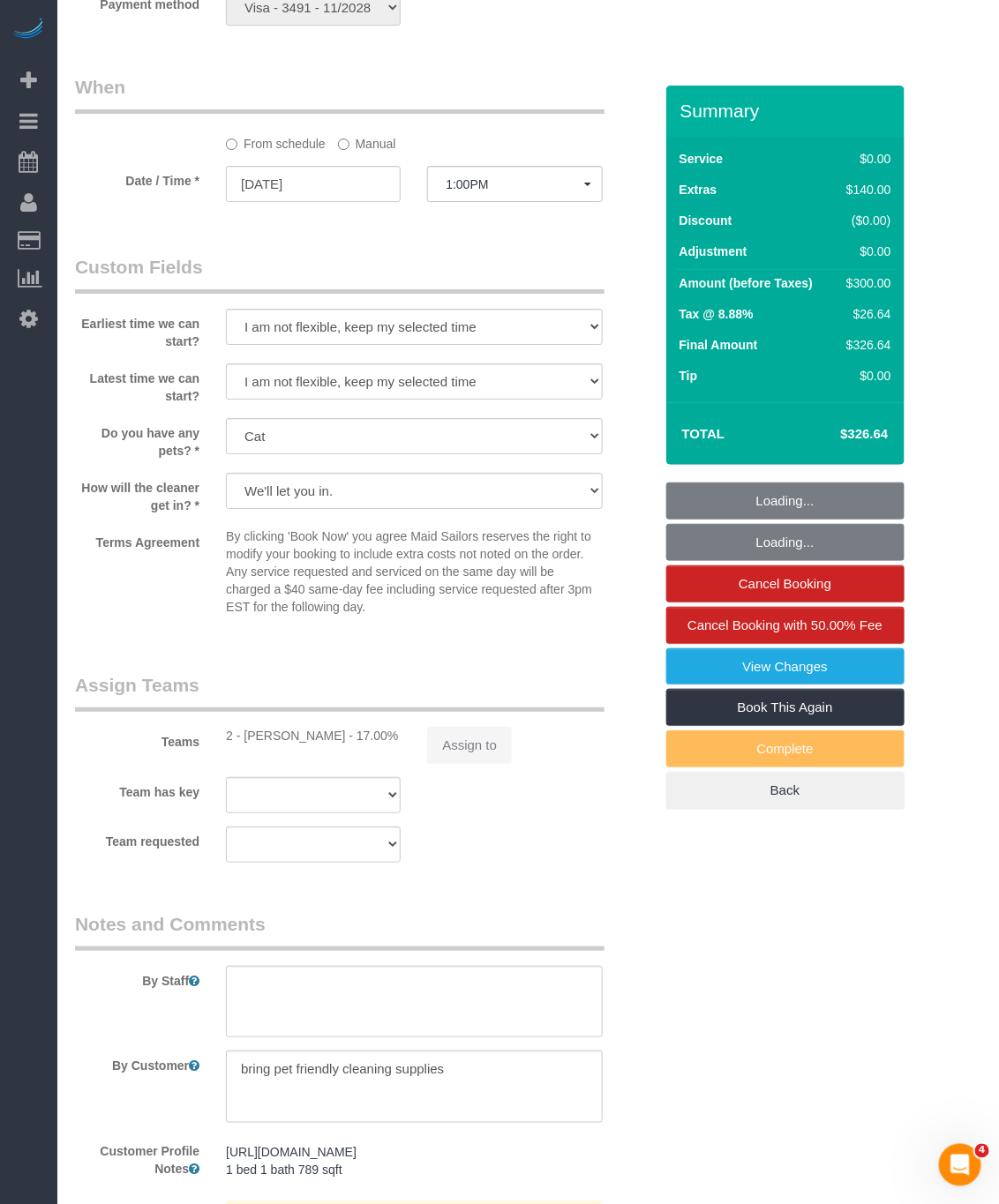
select select "object:1461"
select select "1"
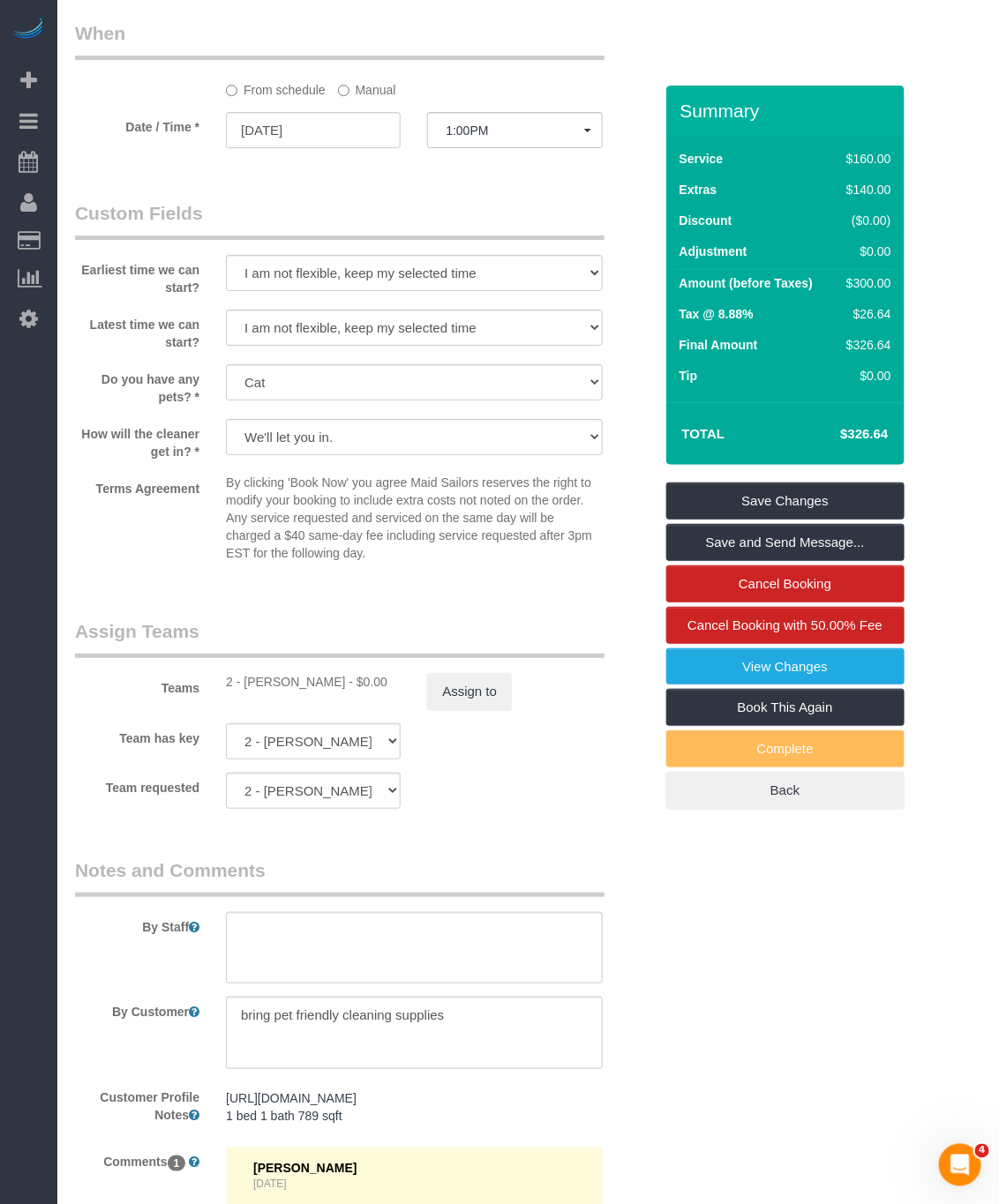
scroll to position [1985, 0]
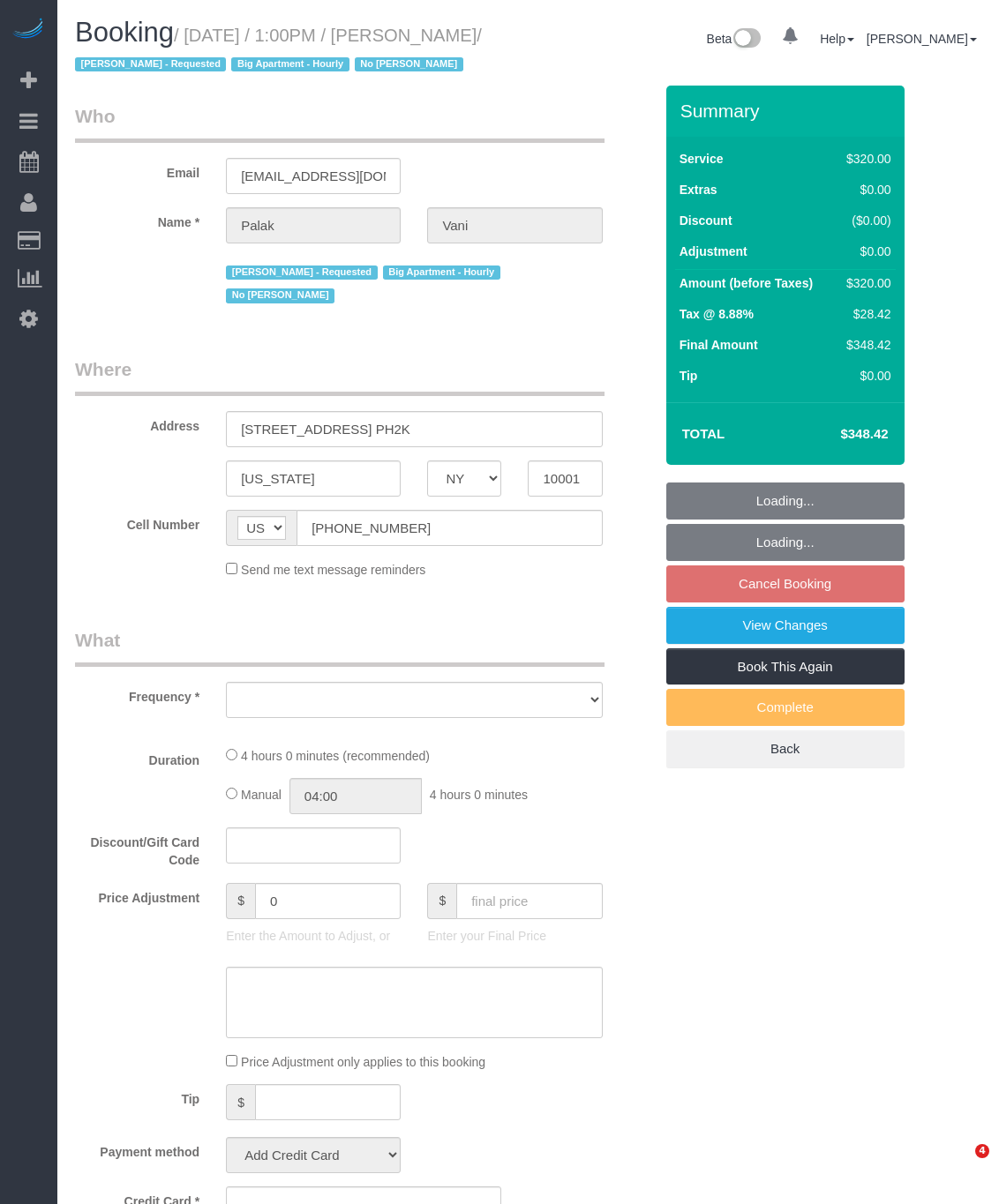
select select "NY"
select select "object:754"
select select "string:stripe-pm_1QKjM94VGloSiKo7iNxGS3kV"
select select "spot6"
select select "number:89"
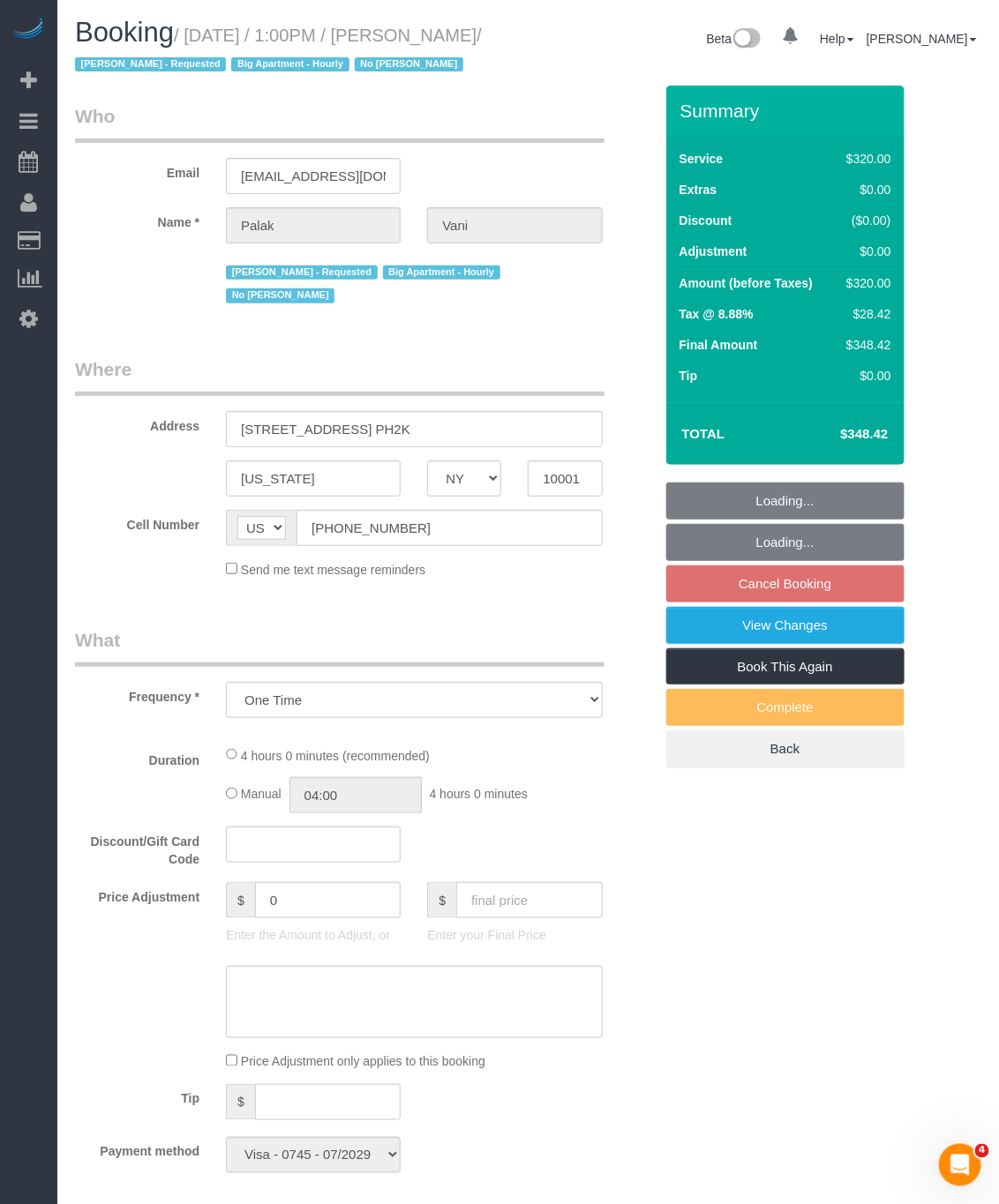
select select "number:90"
select select "number:15"
select select "number:6"
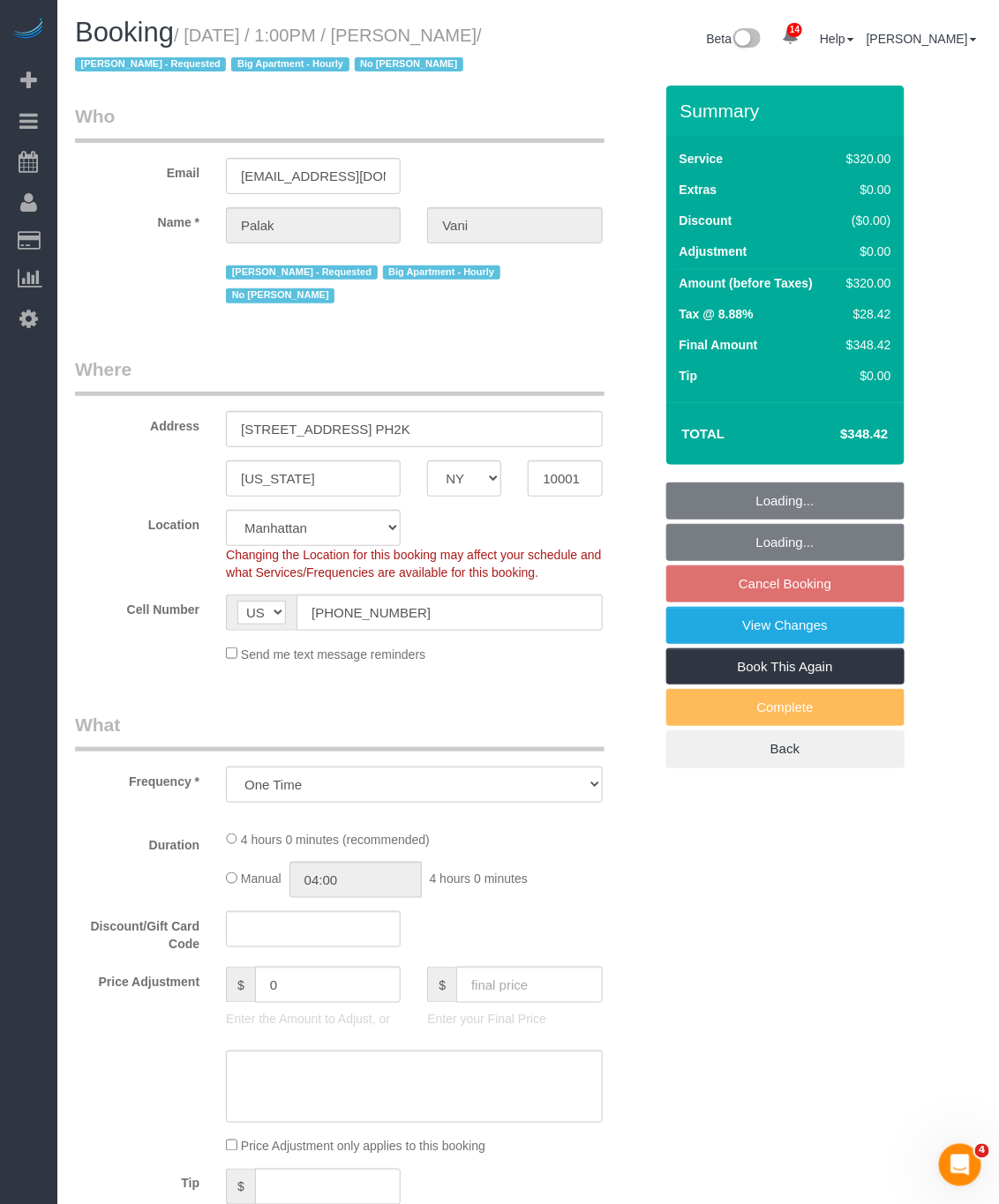
select select "object:1414"
select select "240"
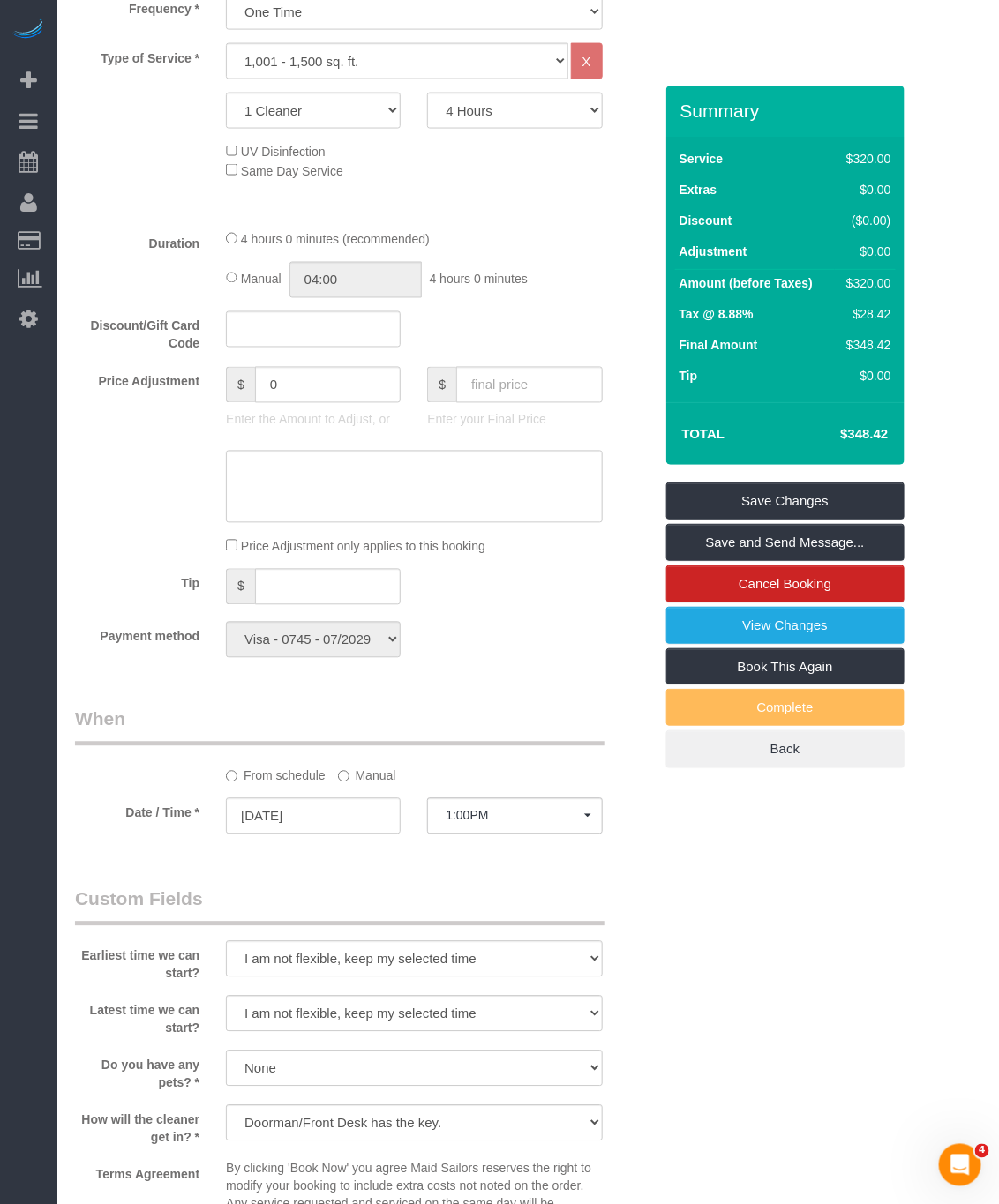
scroll to position [794, 0]
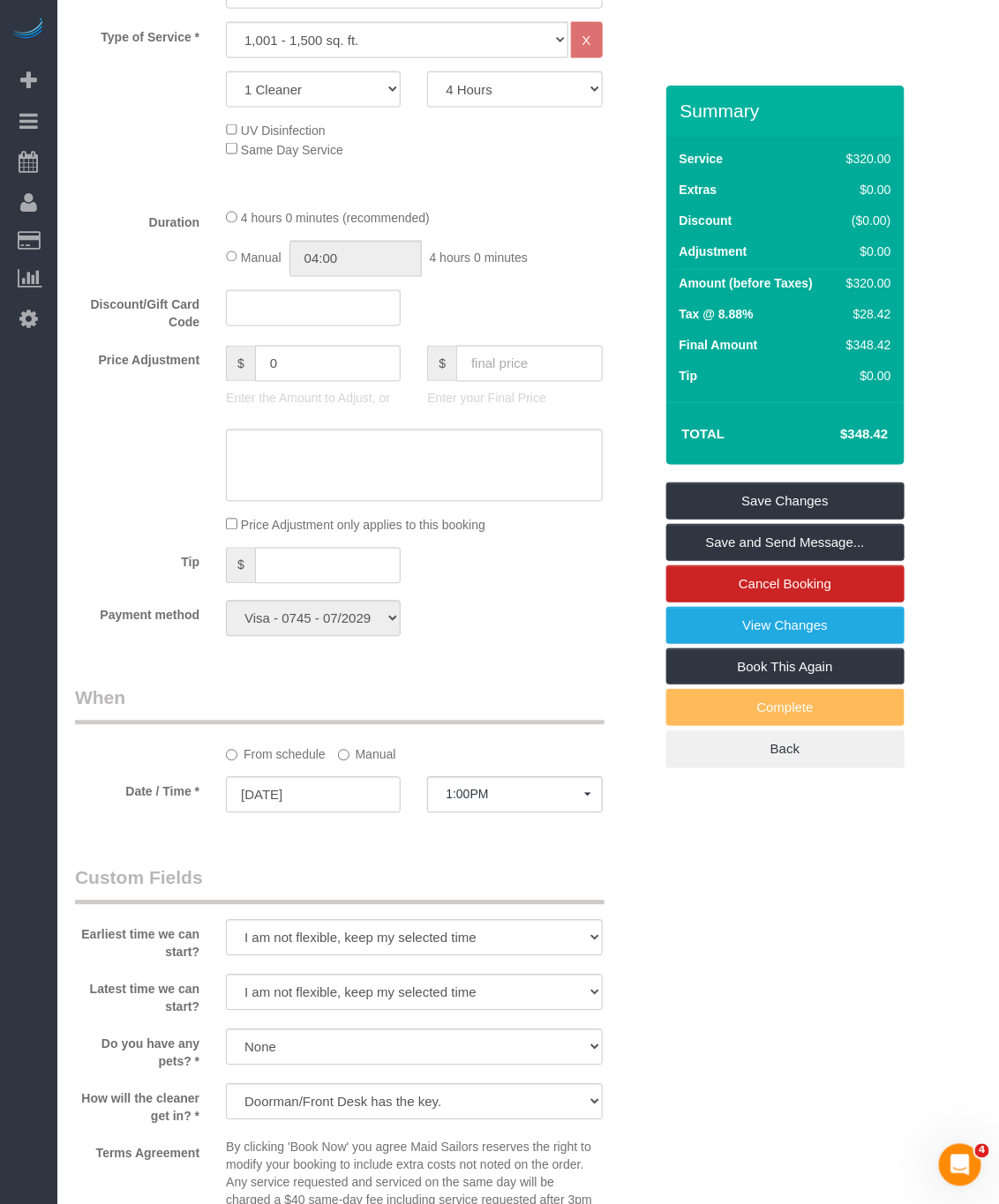
drag, startPoint x: 890, startPoint y: 433, endPoint x: 831, endPoint y: 427, distance: 59.3
click at [831, 427] on td "$348.42" at bounding box center [837, 434] width 115 height 44
copy h4 "$348.42"
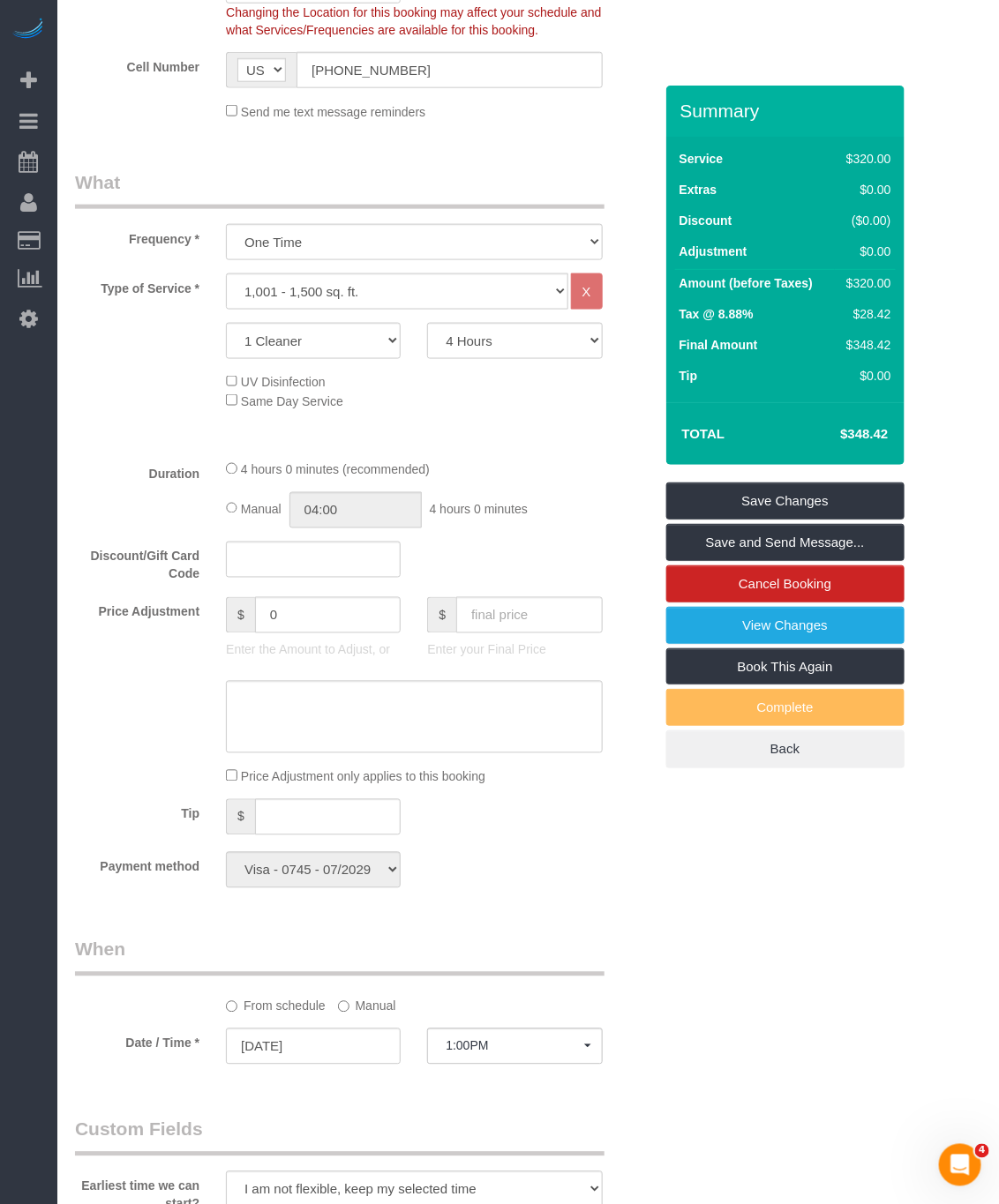
scroll to position [0, 0]
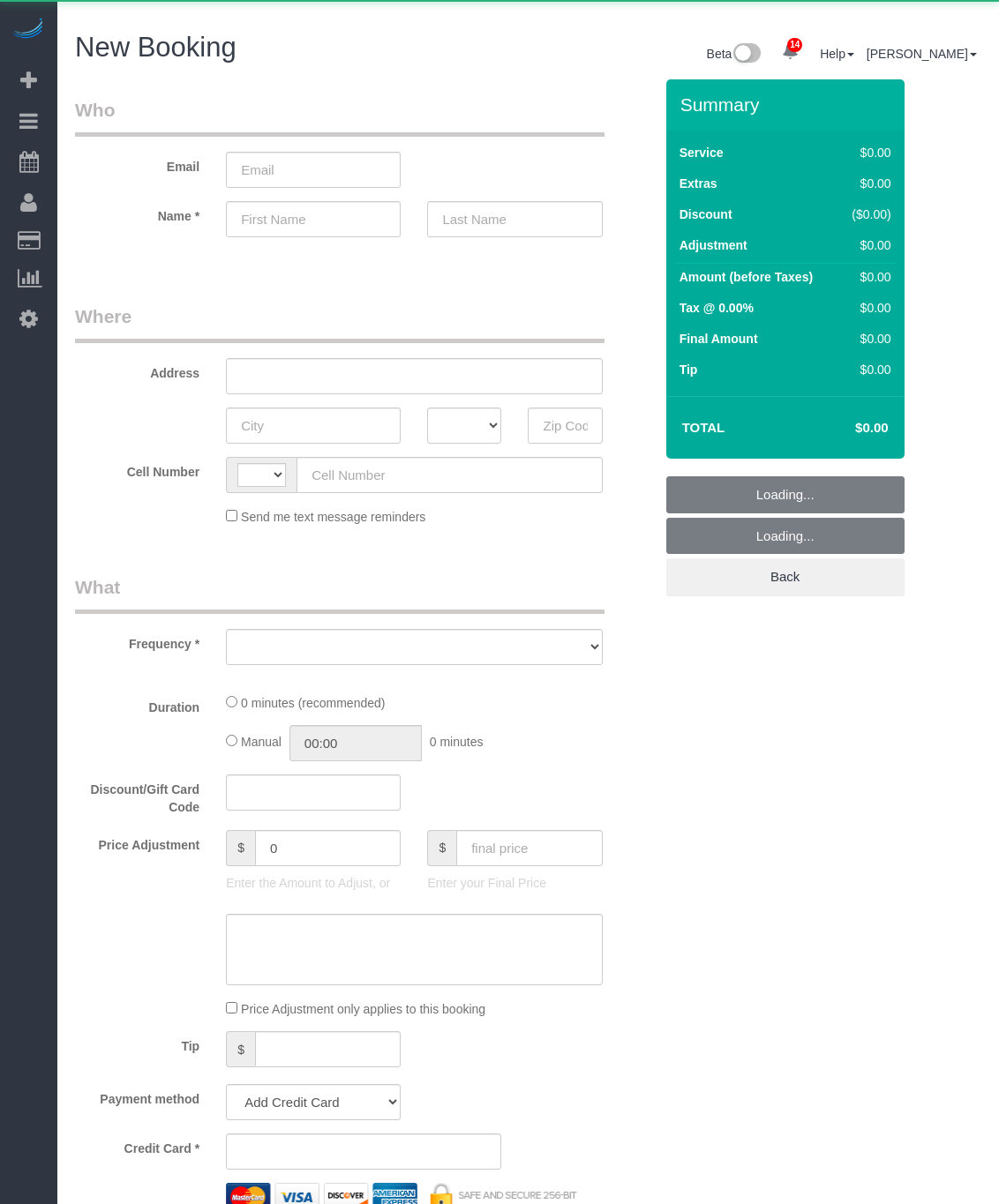
select select "number:89"
select select "number:90"
select select "string:[GEOGRAPHIC_DATA]"
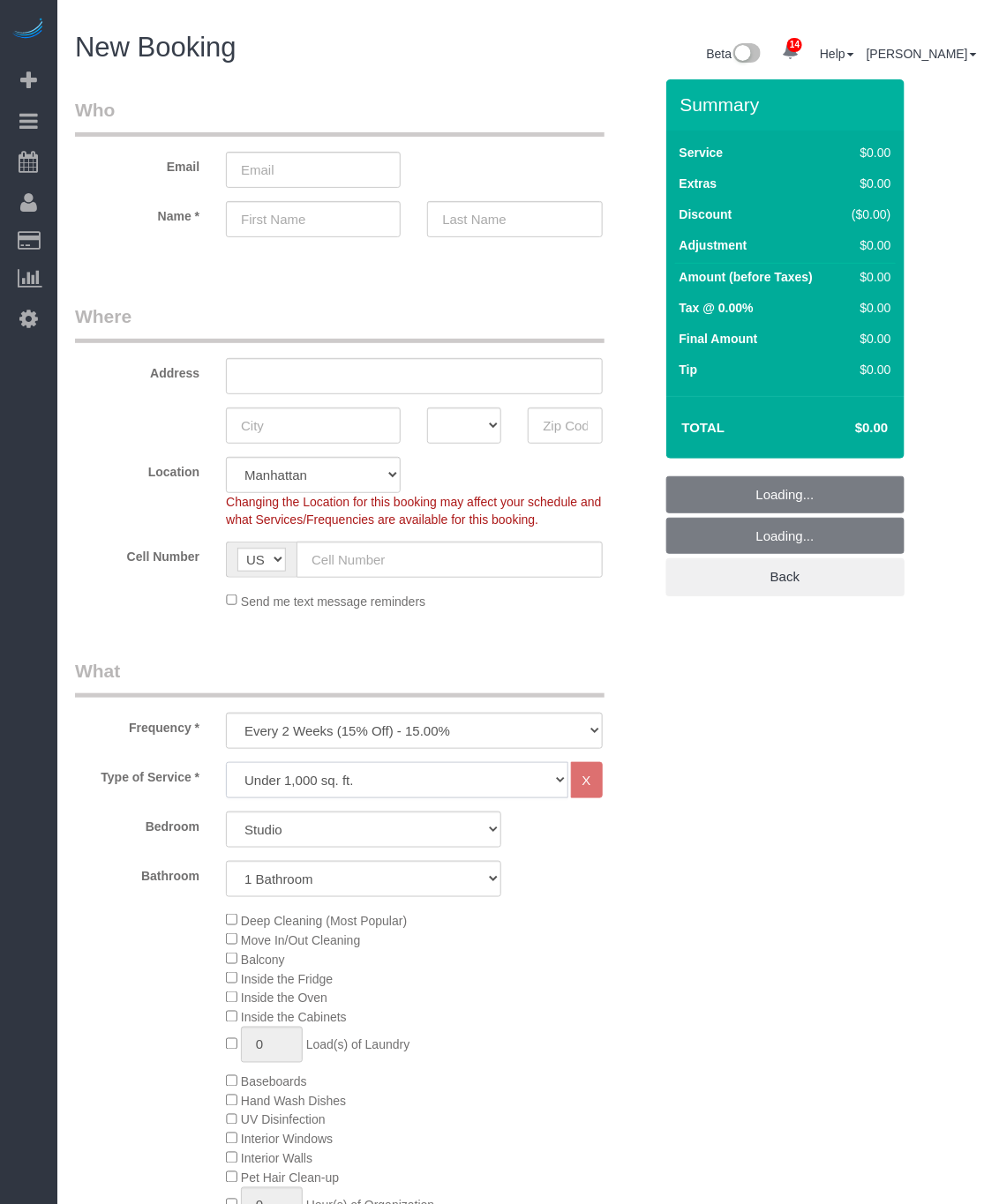
click at [342, 779] on select "Under 1,000 sq. ft. 1,001 - 1,500 sq. ft. 1,500+ sq. ft. Custom Cleaning Office…" at bounding box center [396, 780] width 342 height 37
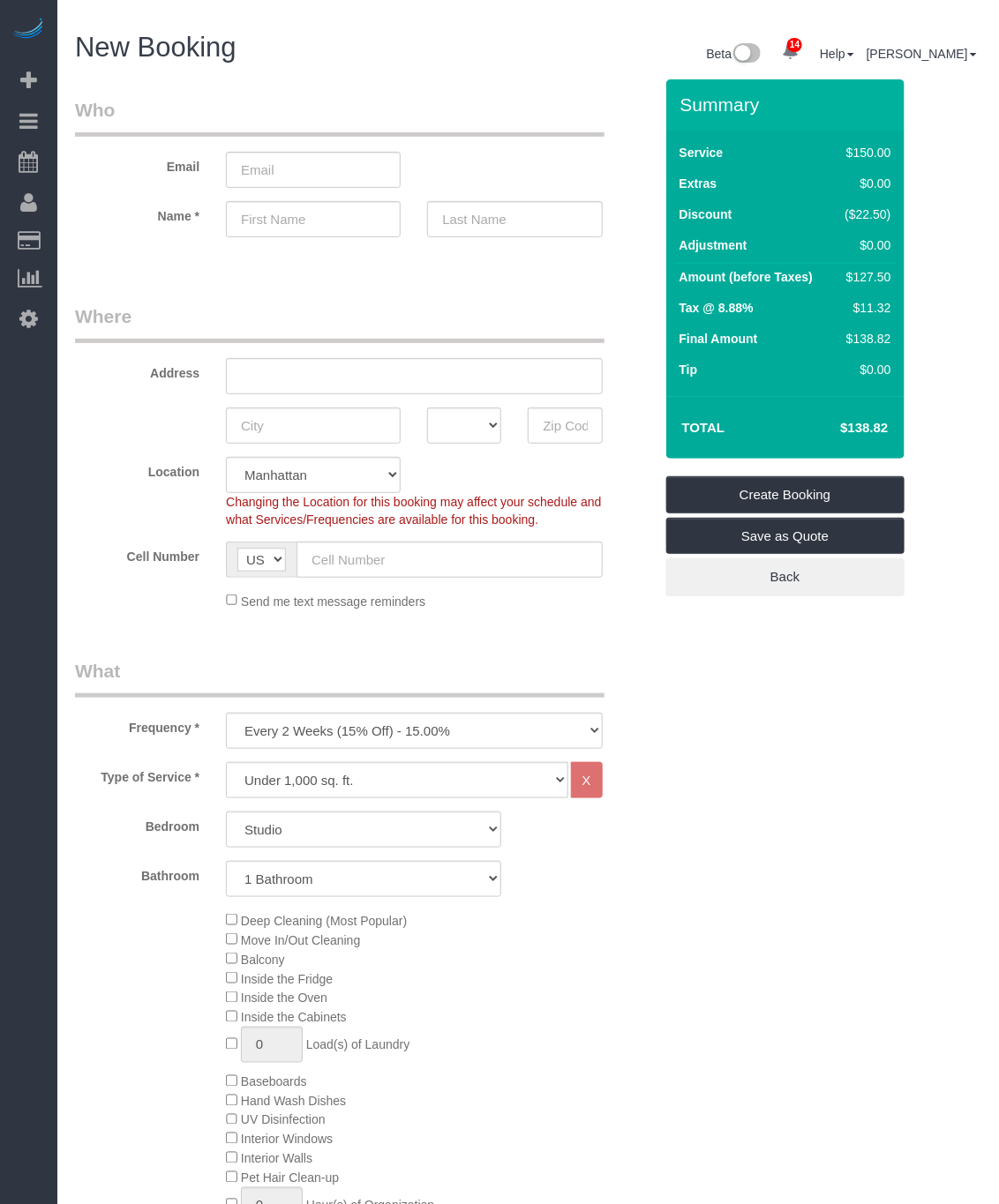
click at [489, 723] on select "One Time Weekly (20% Off) - 20.00% Every 2 Weeks (15% Off) - 15.00% Every 4 Wee…" at bounding box center [414, 731] width 376 height 37
select select "object:3265"
click at [226, 714] on select "One Time Weekly (20% Off) - 20.00% Every 2 Weeks (15% Off) - 15.00% Every 4 Wee…" at bounding box center [414, 731] width 376 height 37
click at [344, 766] on select "Under 1,000 sq. ft. 1,001 - 1,500 sq. ft. 1,500+ sq. ft. Custom Cleaning Office…" at bounding box center [396, 780] width 342 height 37
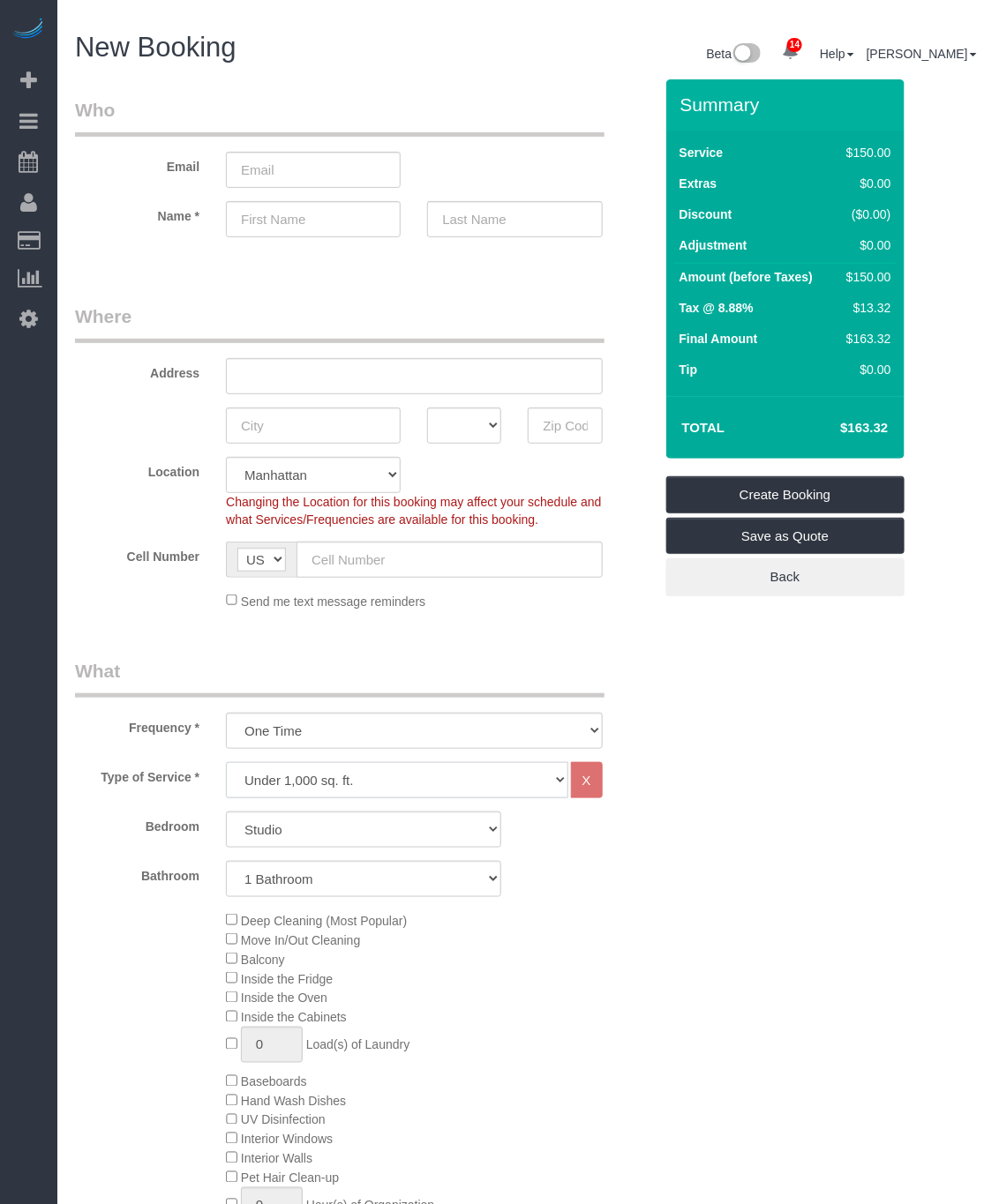
select select "308"
click at [226, 763] on select "Under 1,000 sq. ft. 1,001 - 1,500 sq. ft. 1,500+ sq. ft. Custom Cleaning Office…" at bounding box center [396, 780] width 342 height 37
select select "1"
select select "120"
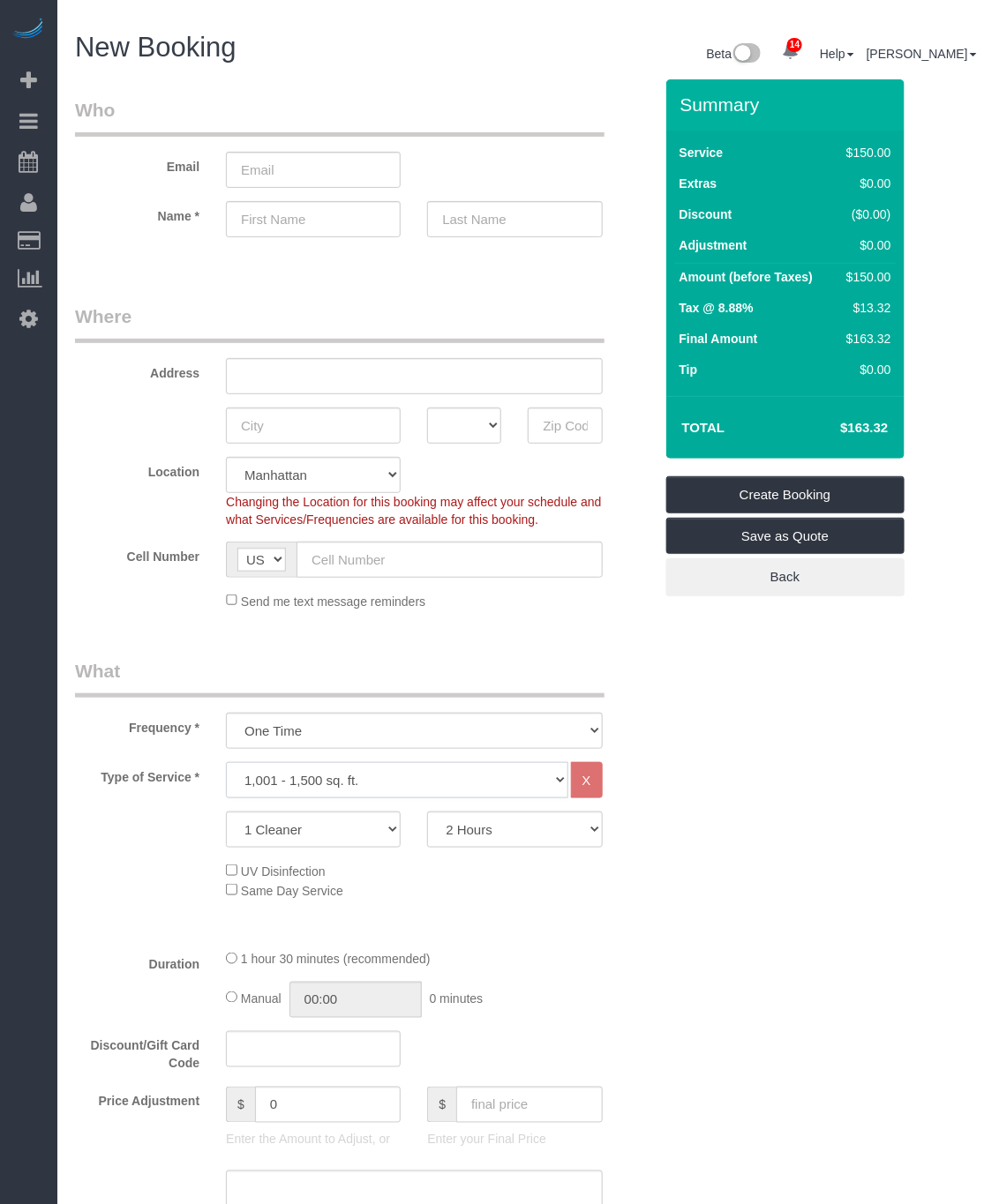
click at [400, 765] on select "Under 1,000 sq. ft. 1,001 - 1,500 sq. ft. 1,500+ sq. ft. Custom Cleaning Office…" at bounding box center [396, 780] width 342 height 37
click at [345, 840] on select "1 Cleaner 2 Cleaners 3 Cleaners 4 Cleaners 5 Cleaners" at bounding box center [312, 830] width 174 height 37
click at [557, 831] on select "2 Hours 2.5 Hours 3 Hours 3.5 Hours 4 Hours 4.5 Hours 5 Hours 5.5 Hours 6 Hours…" at bounding box center [514, 830] width 174 height 37
click at [365, 789] on select "Under 1,000 sq. ft. 1,001 - 1,500 sq. ft. 1,500+ sq. ft. Custom Cleaning Office…" at bounding box center [396, 780] width 342 height 37
select select "216"
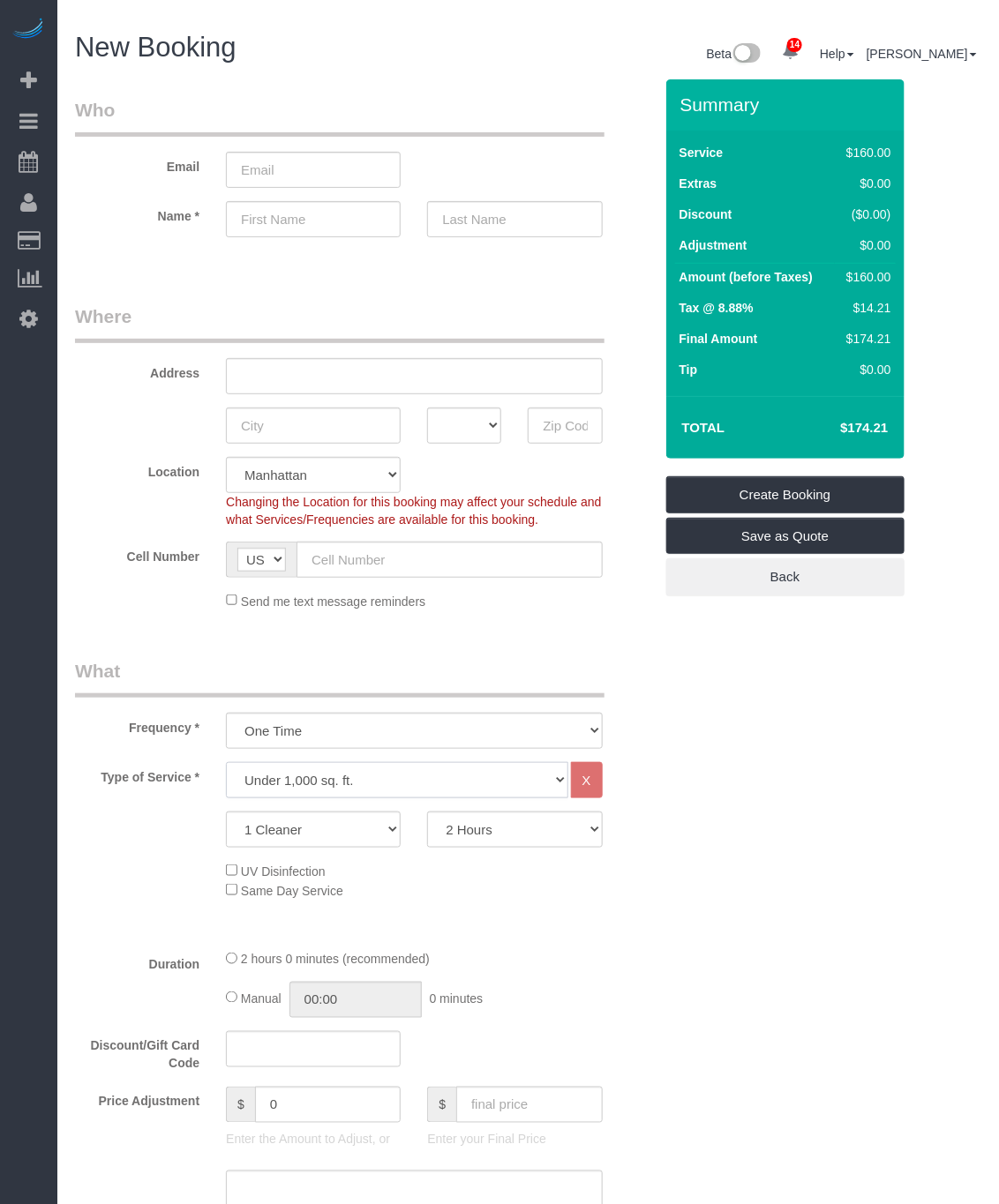
click at [226, 763] on select "Under 1,000 sq. ft. 1,001 - 1,500 sq. ft. 1,500+ sq. ft. Custom Cleaning Office…" at bounding box center [396, 780] width 342 height 37
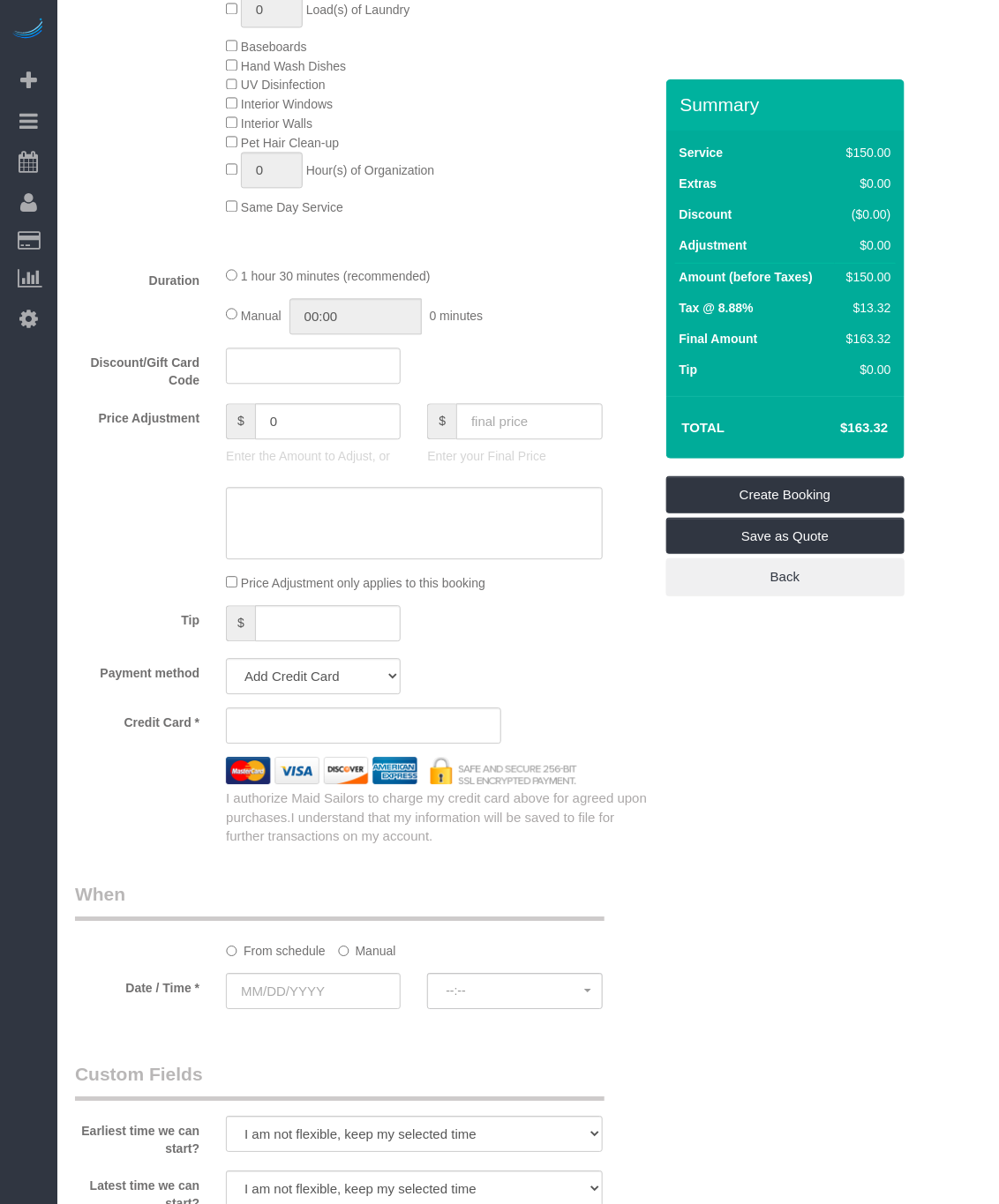
scroll to position [265, 0]
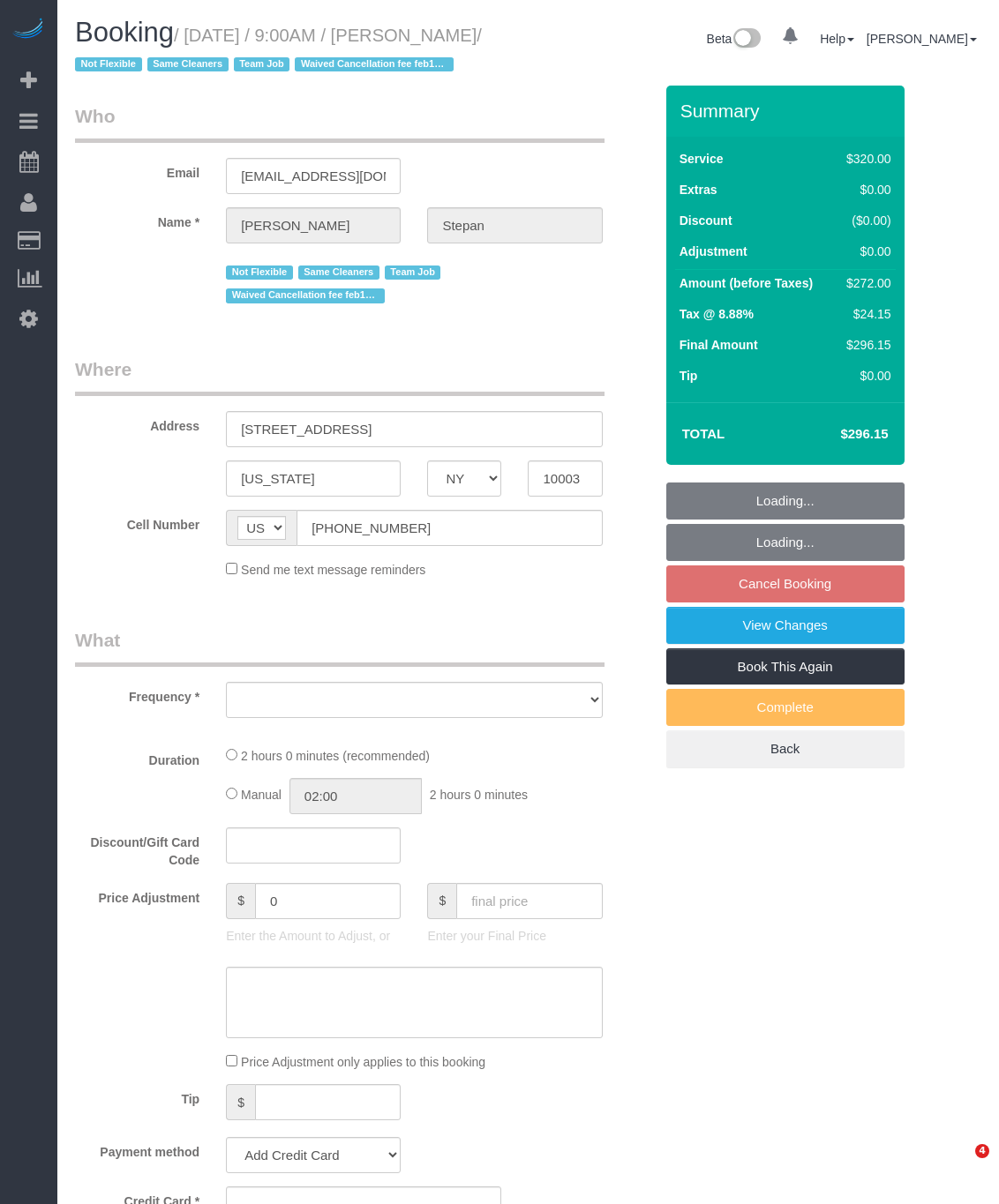
select select "NY"
select select "string:stripe-pm_1QhXsq4VGloSiKo7q9BgUkND"
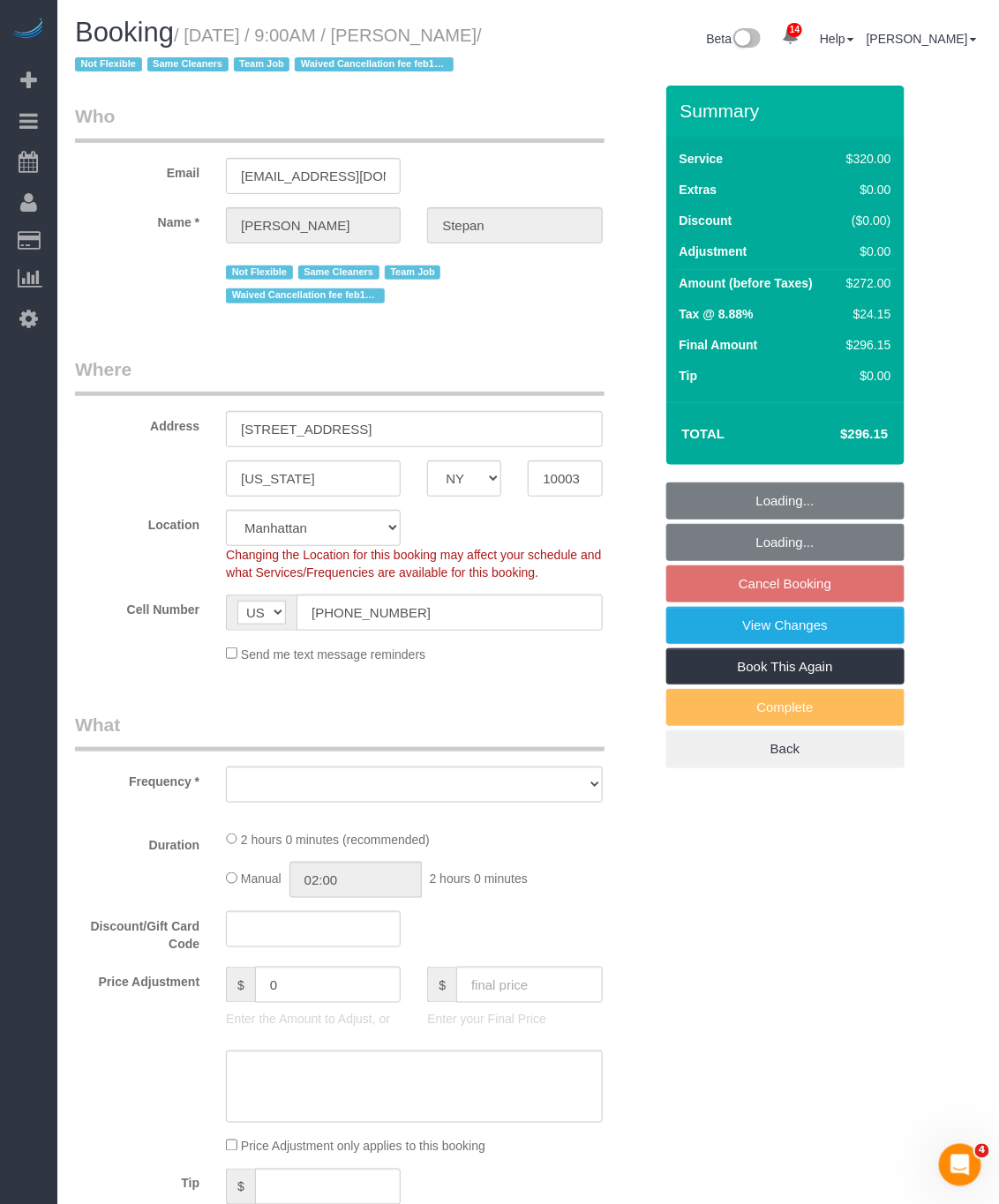
select select "object:764"
select select "2"
select select "spot2"
select select "number:57"
select select "number:74"
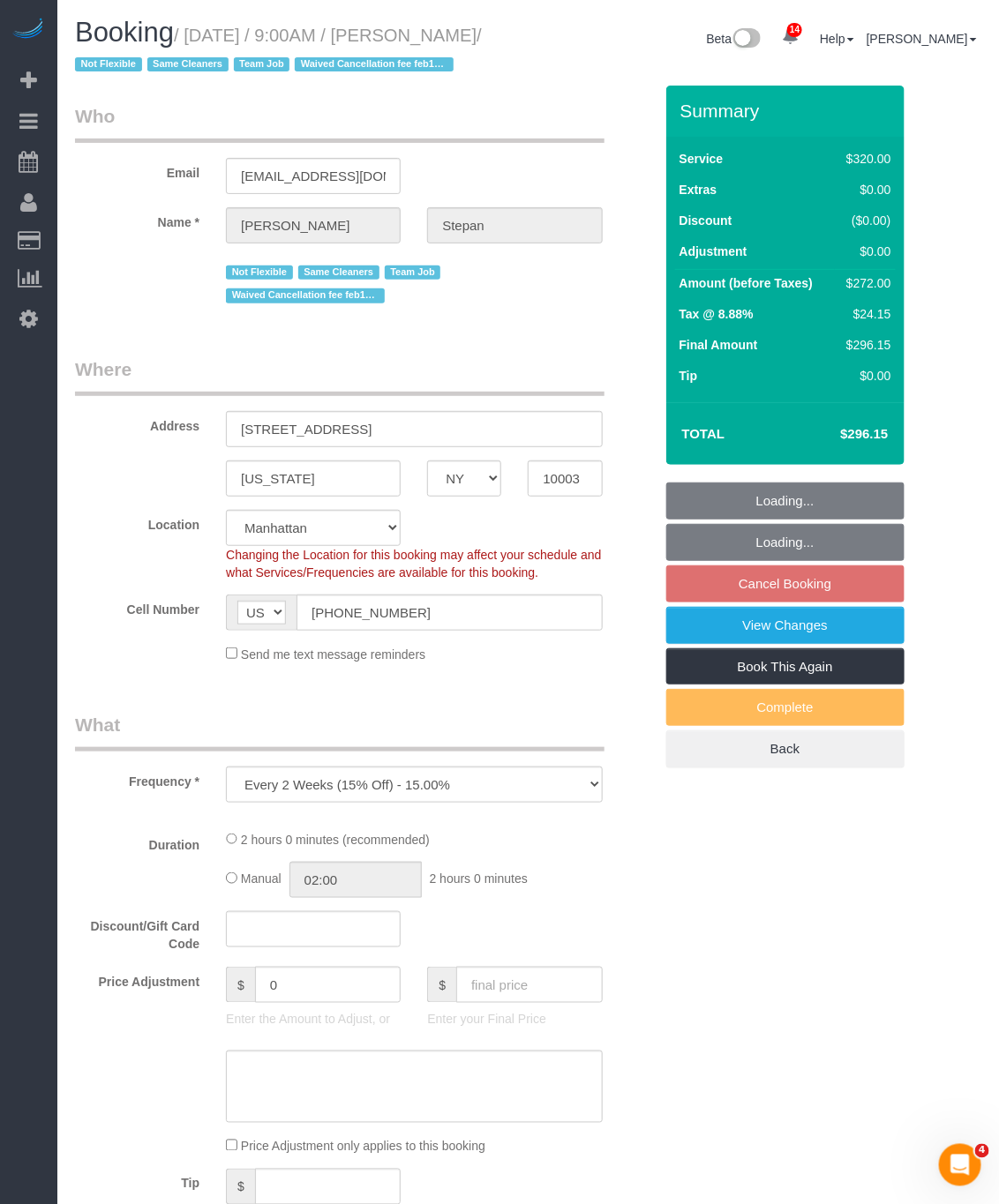
select select "number:15"
select select "number:7"
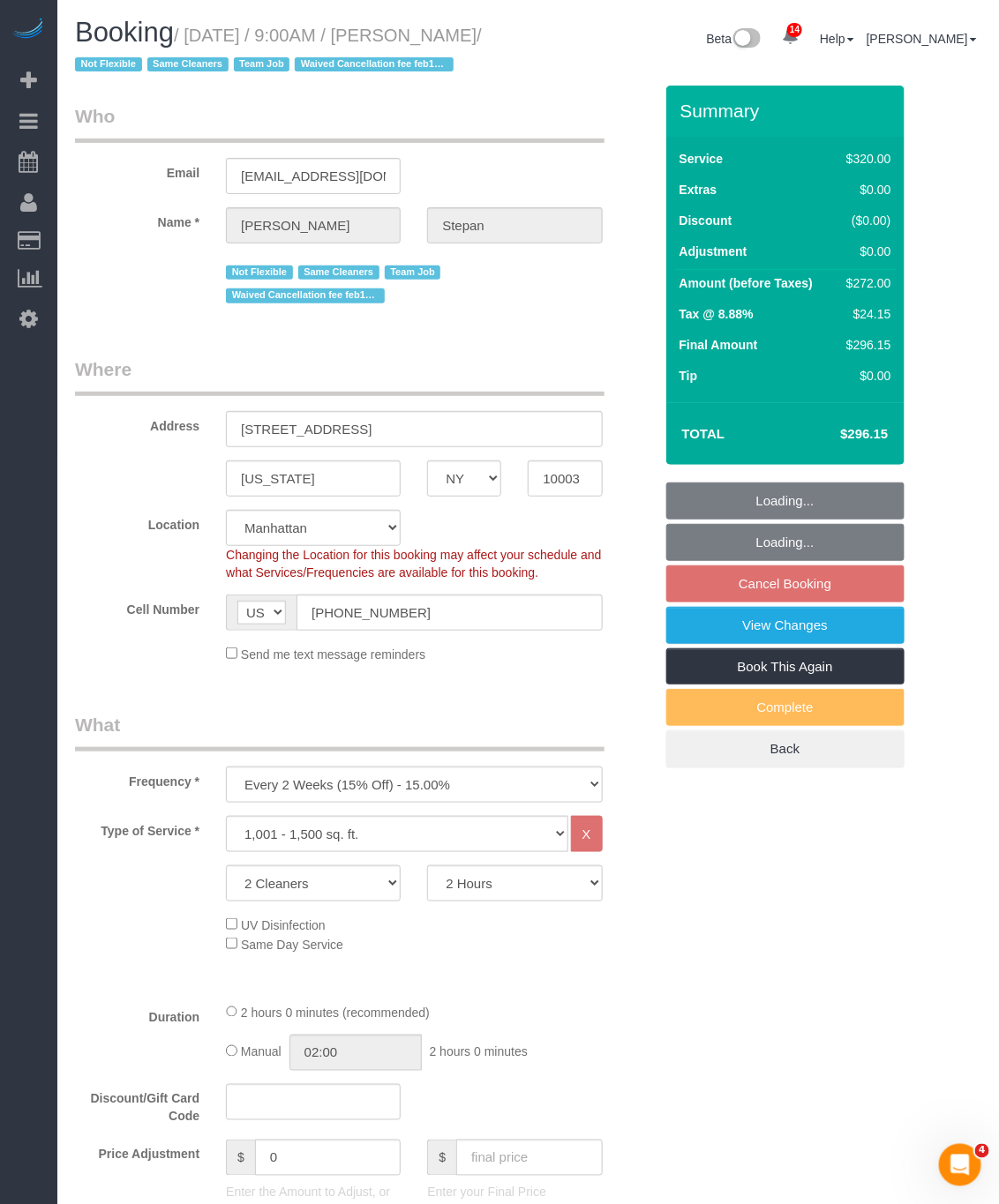
select select "object:998"
drag, startPoint x: 189, startPoint y: 37, endPoint x: 130, endPoint y: 68, distance: 66.6
click at [130, 68] on small "/ [DATE] / 9:00AM / [PERSON_NAME] / Not Flexible Same Cleaners Team Job Waived …" at bounding box center [279, 50] width 407 height 49
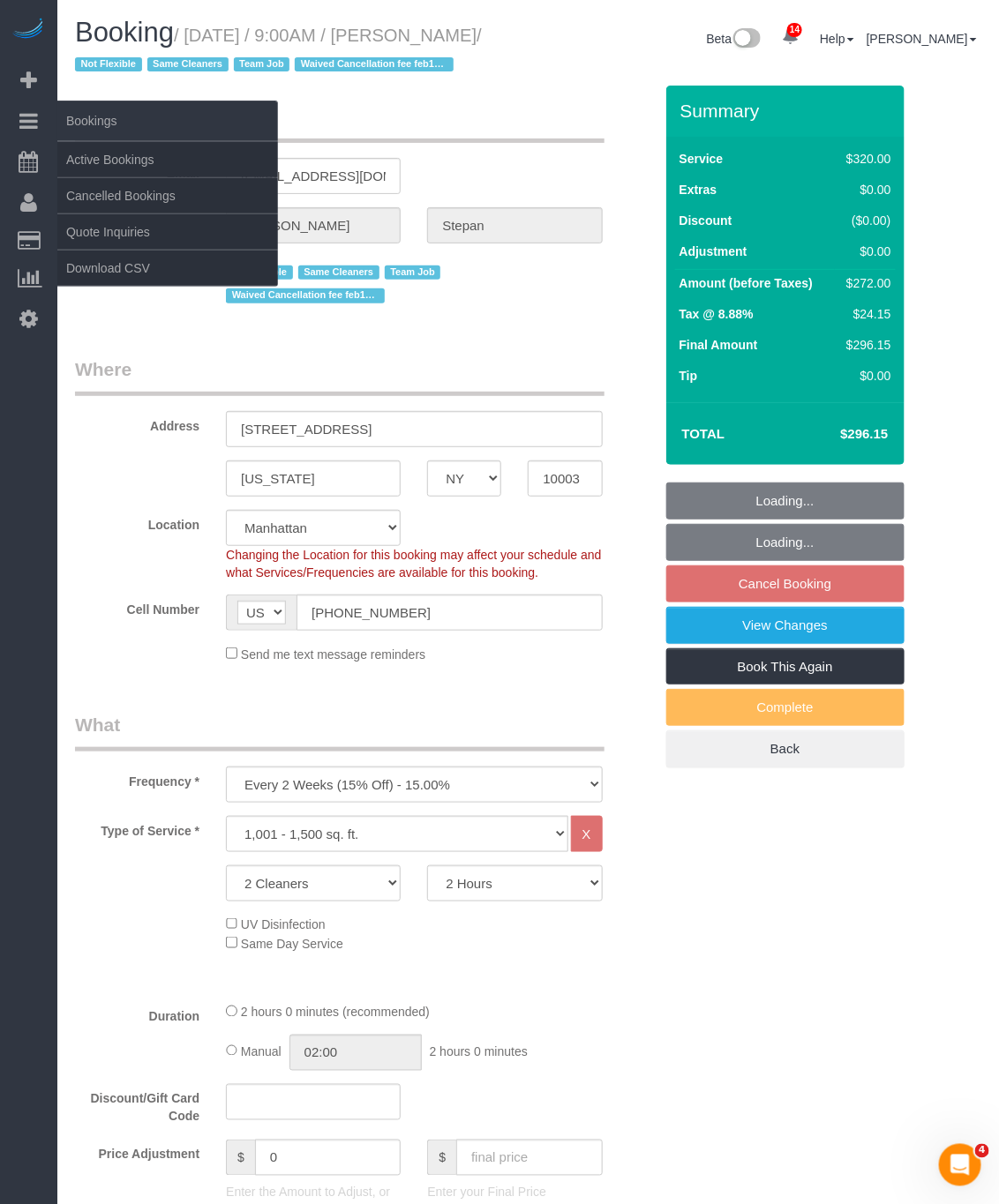
copy small "September 11, 2025 / 9:00AM / Angela Stepan"
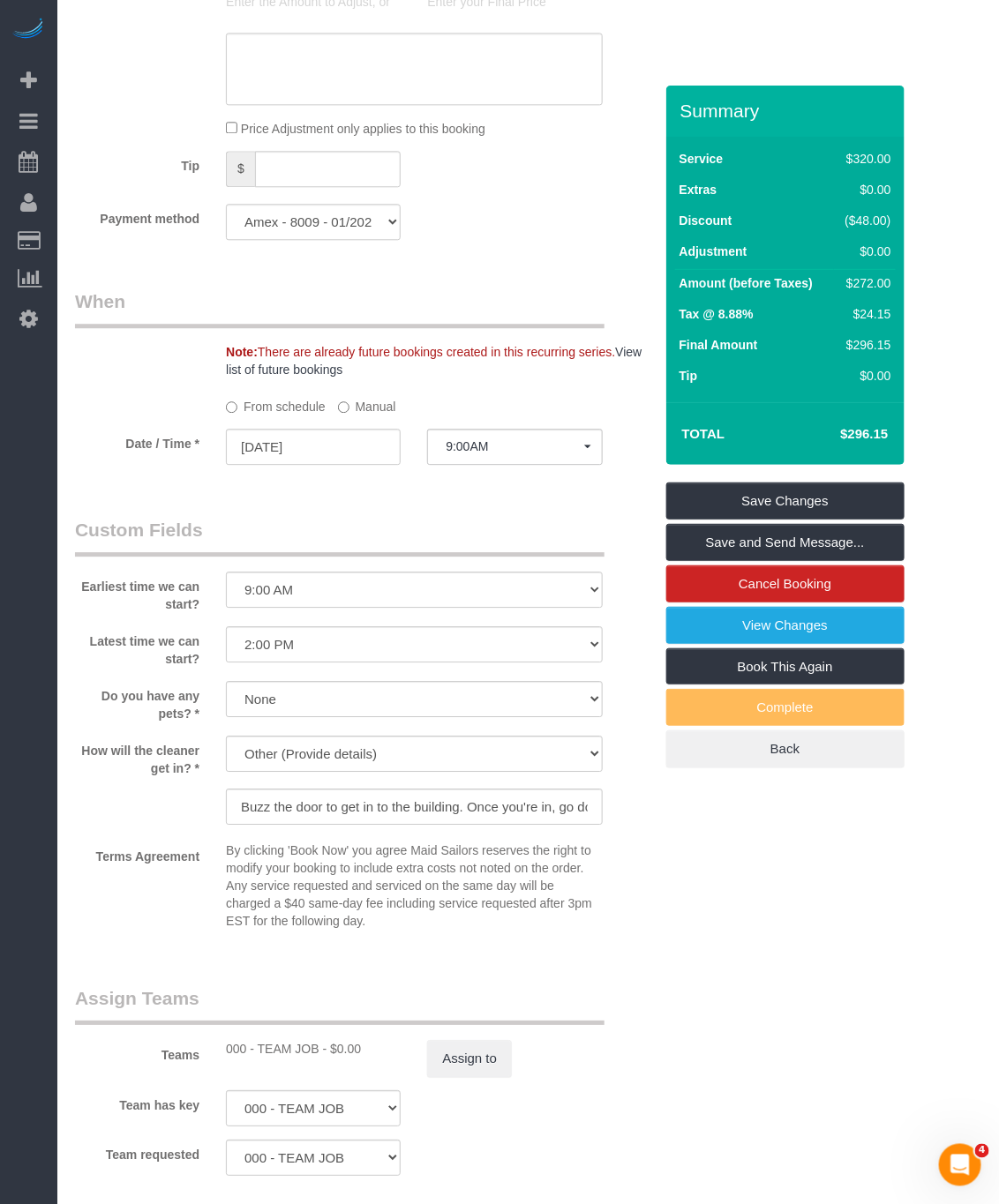
scroll to position [1324, 0]
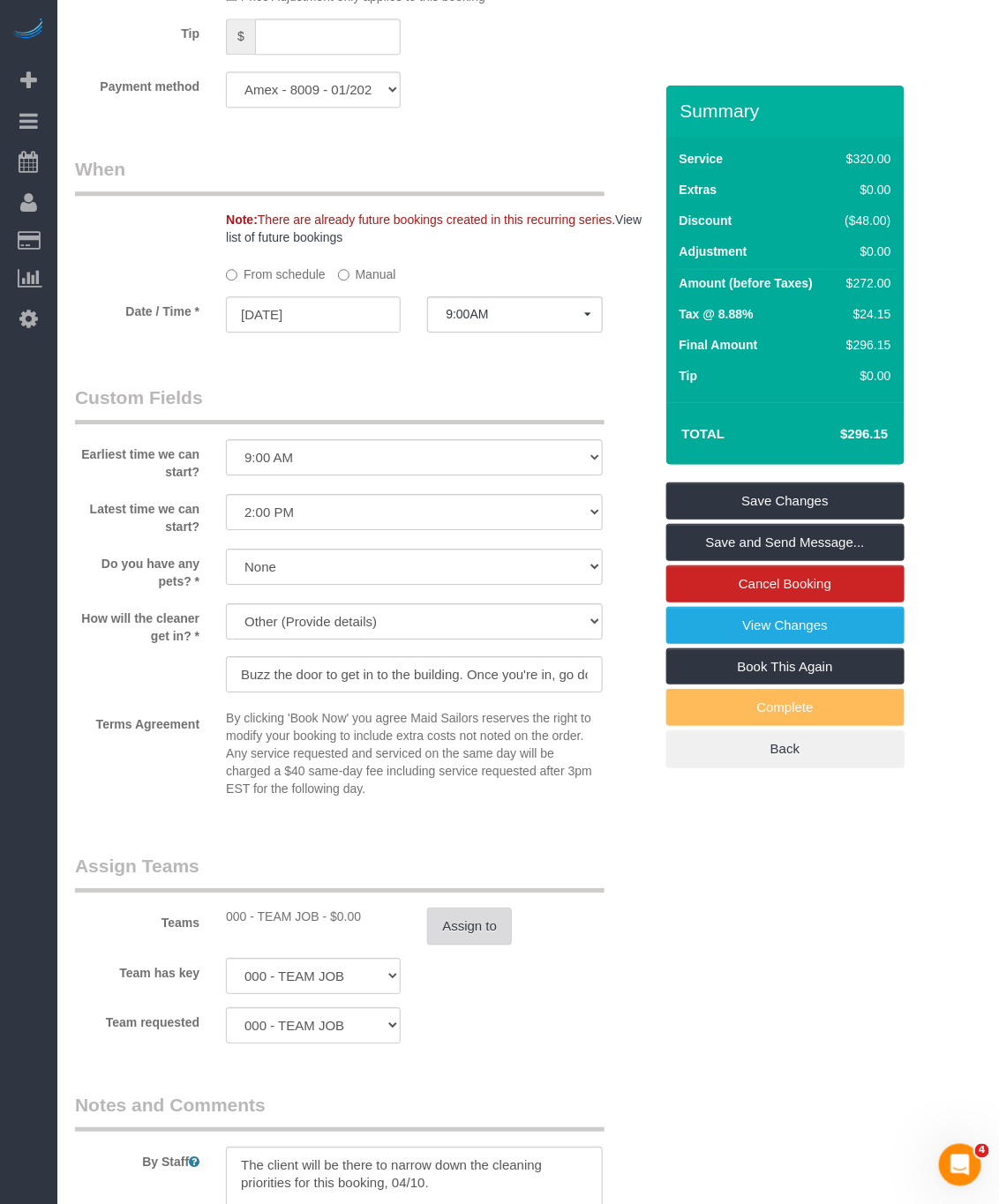
click at [467, 945] on button "Assign to" at bounding box center [469, 927] width 85 height 37
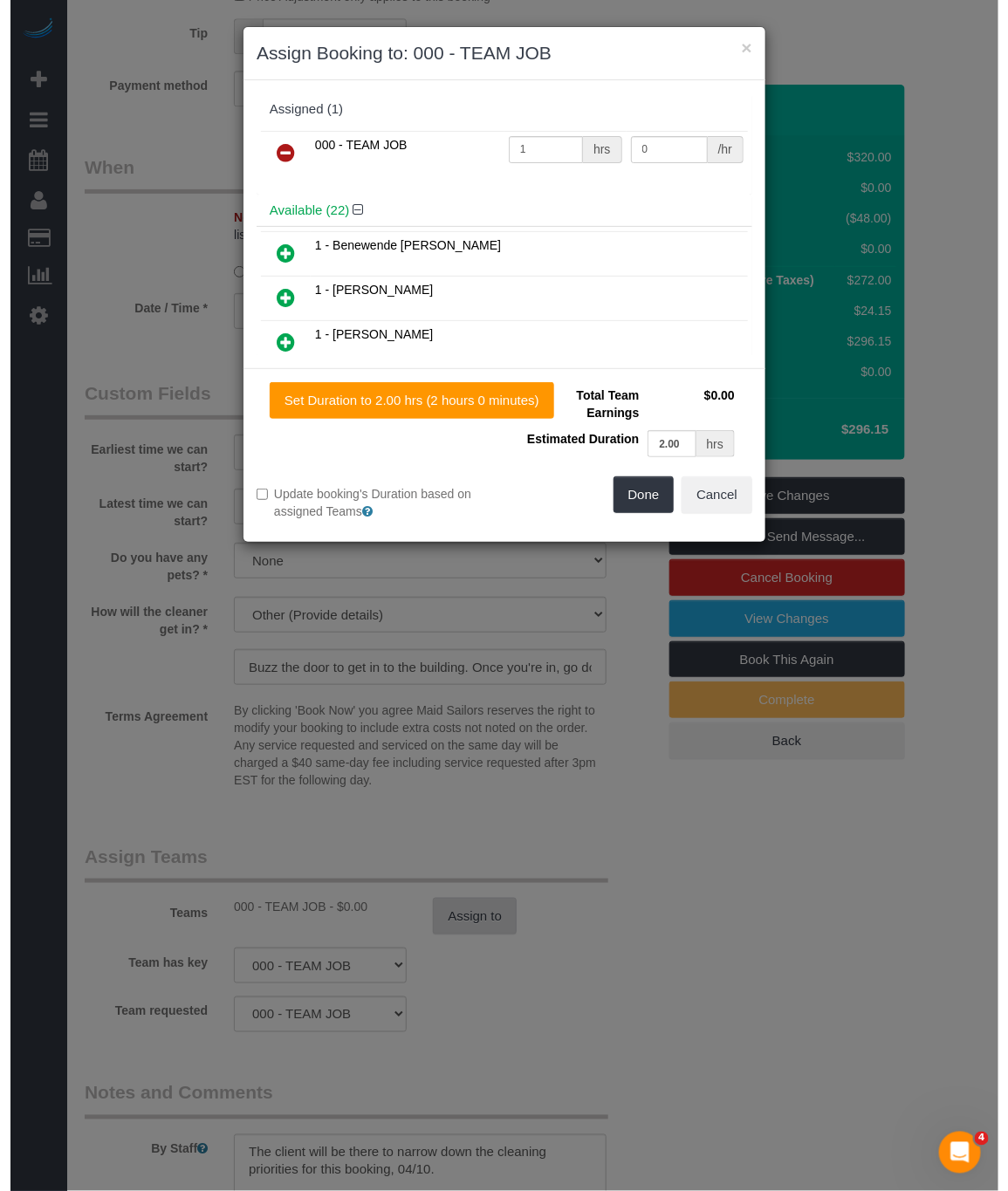
scroll to position [1284, 0]
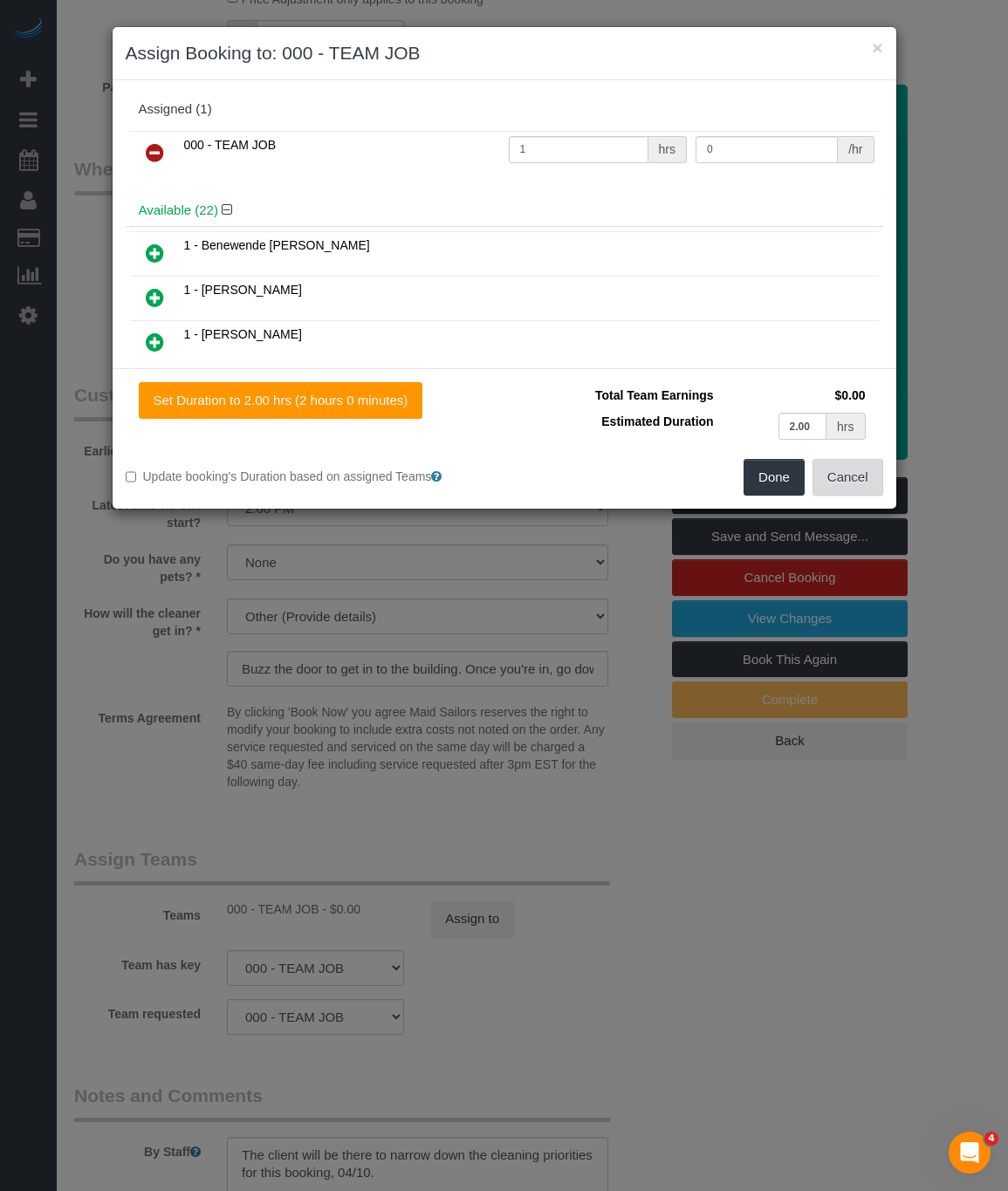
click at [847, 490] on button "Cancel" at bounding box center [848, 477] width 70 height 37
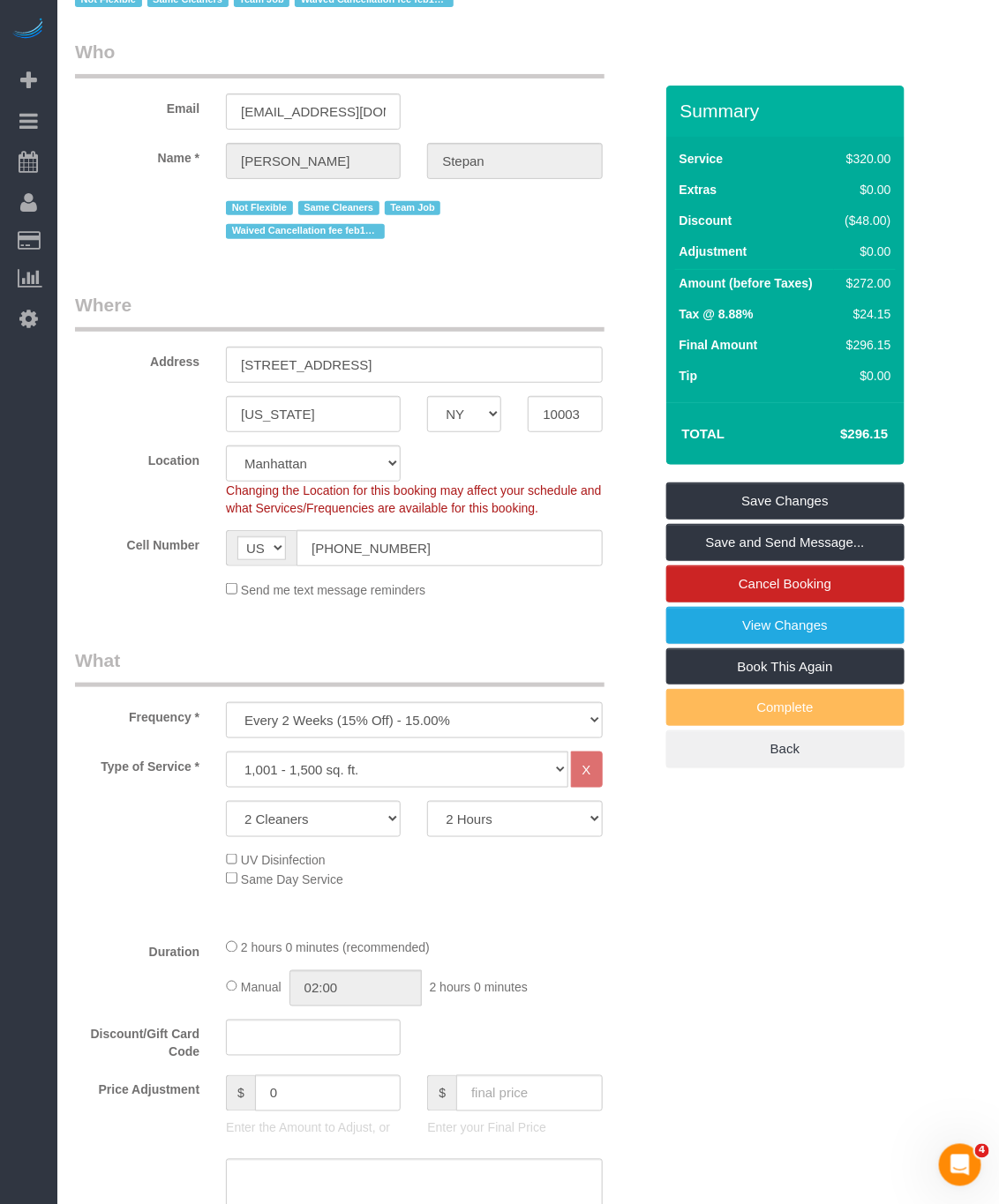
scroll to position [0, 0]
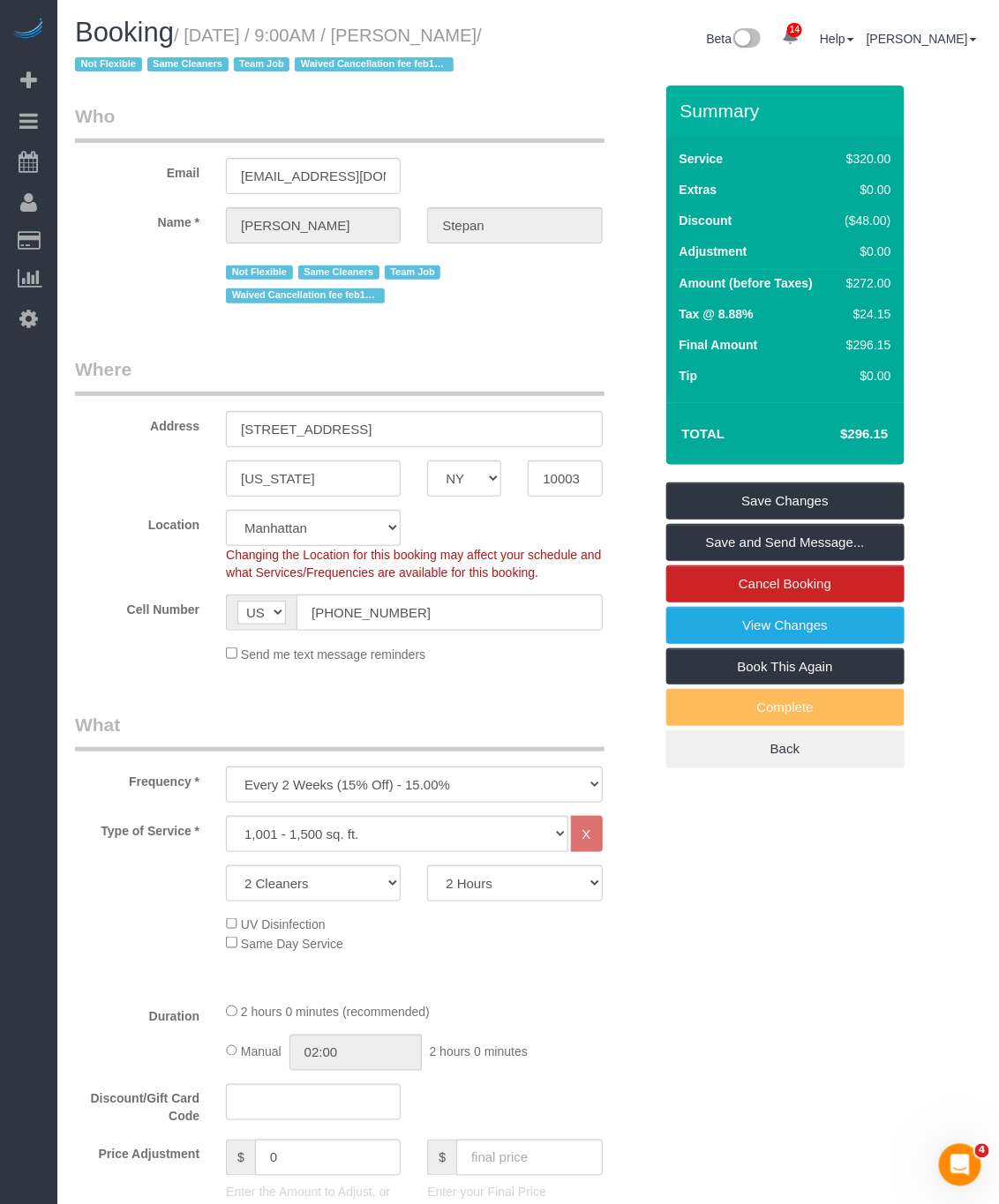
click at [542, 321] on fieldset "Who Email angelastepan@gmail.com Name * Angela Stepan Not Flexible Same Cleaner…" at bounding box center [363, 212] width 578 height 218
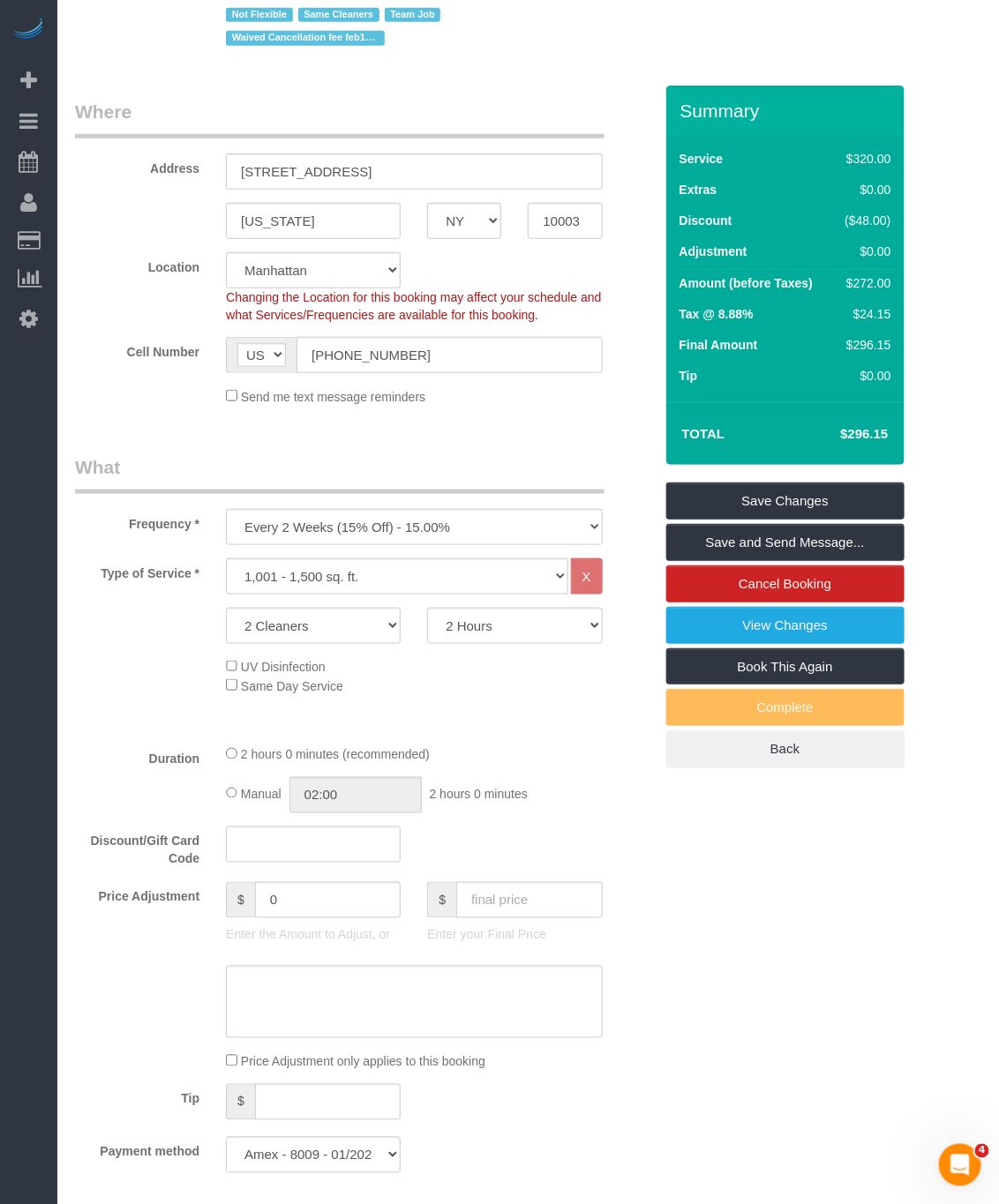
scroll to position [265, 0]
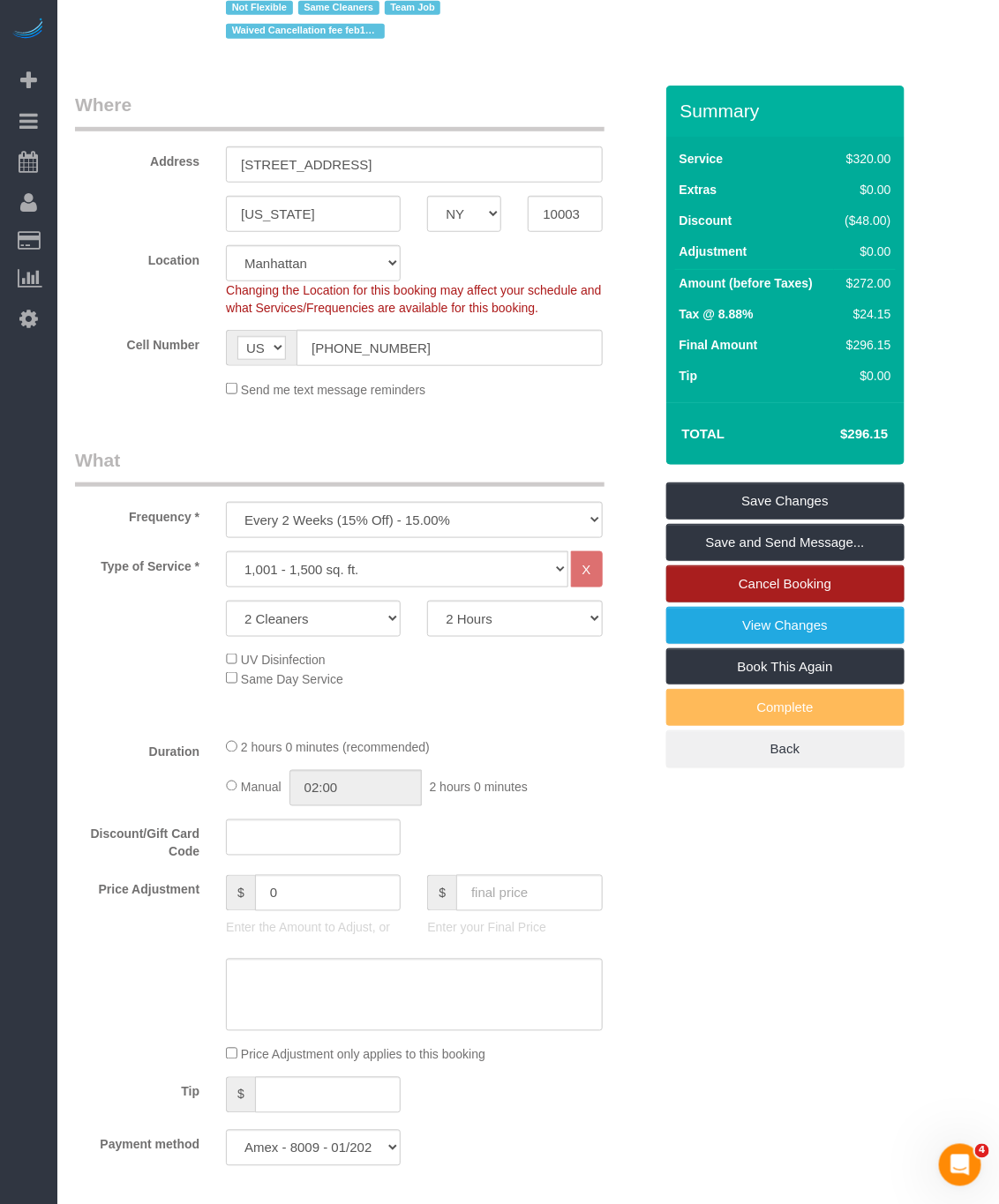
click at [846, 602] on link "Cancel Booking" at bounding box center [785, 584] width 238 height 37
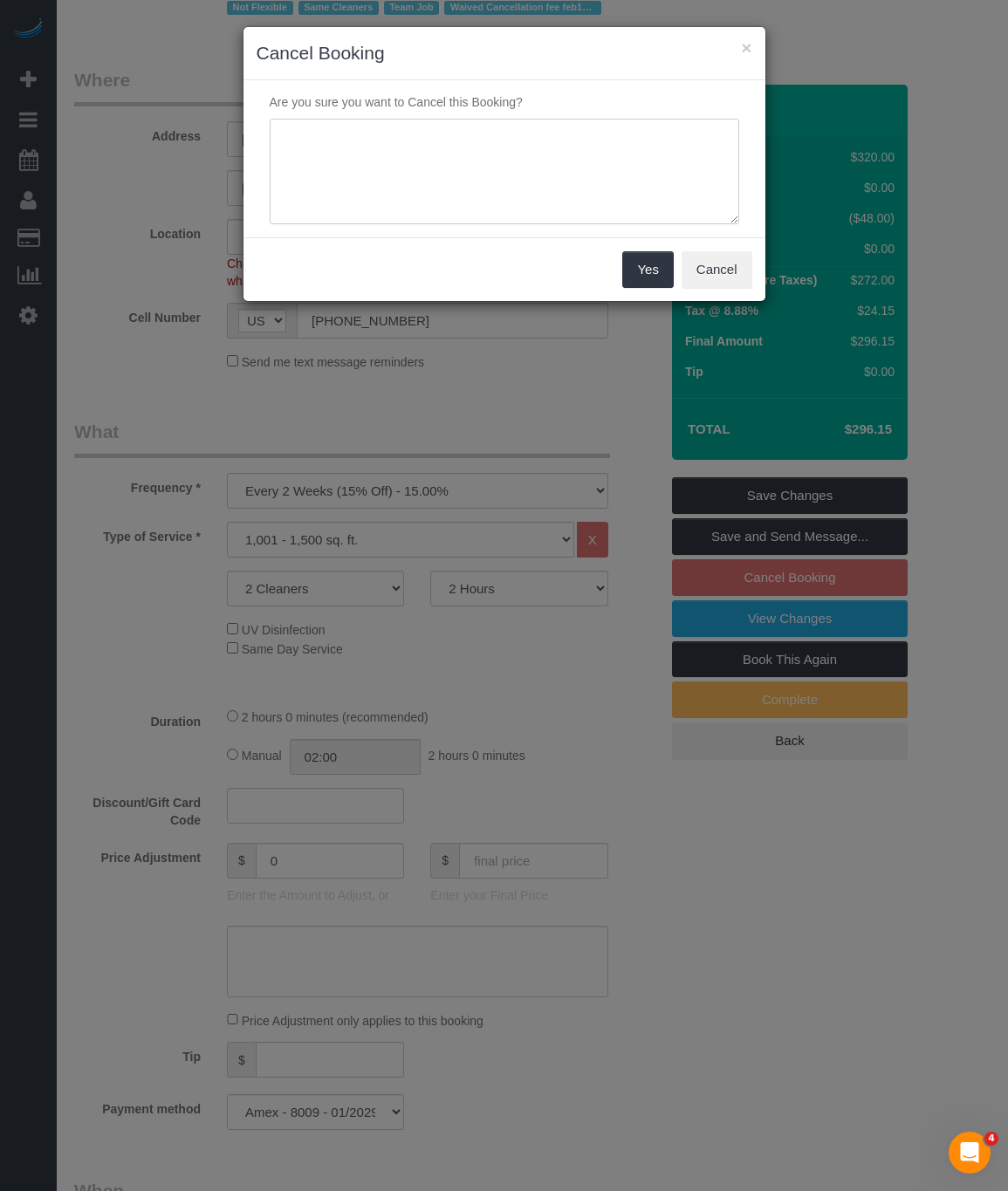
click at [496, 153] on textarea at bounding box center [505, 172] width 470 height 107
type textarea "C"
type textarea "Per customer request as she's not going to be in new york & all is pending"
click at [650, 273] on button "Yes" at bounding box center [648, 269] width 51 height 37
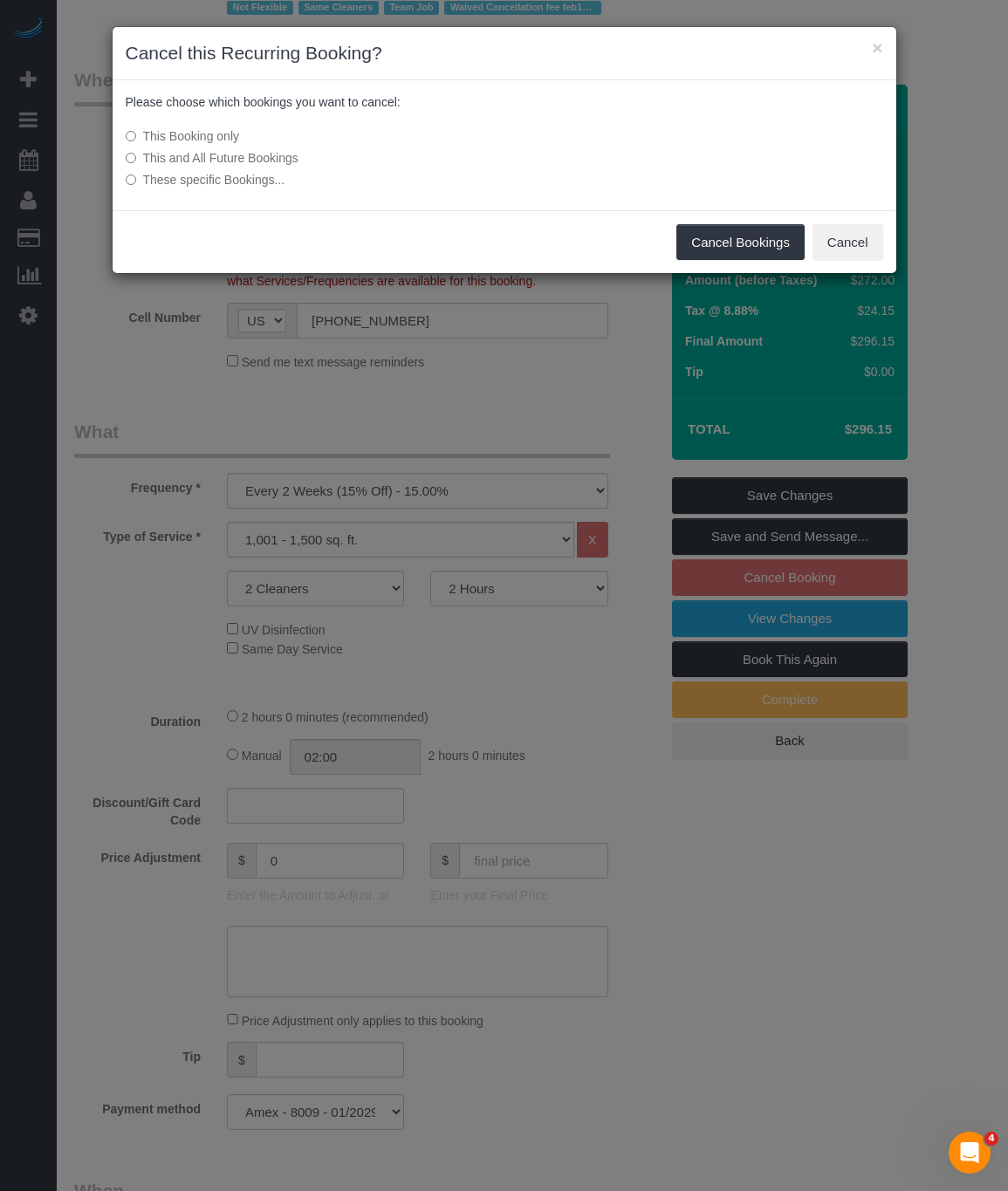
click at [168, 157] on label "This and All Future Bookings" at bounding box center [374, 157] width 497 height 17
click at [742, 241] on button "Cancel Bookings" at bounding box center [741, 242] width 128 height 37
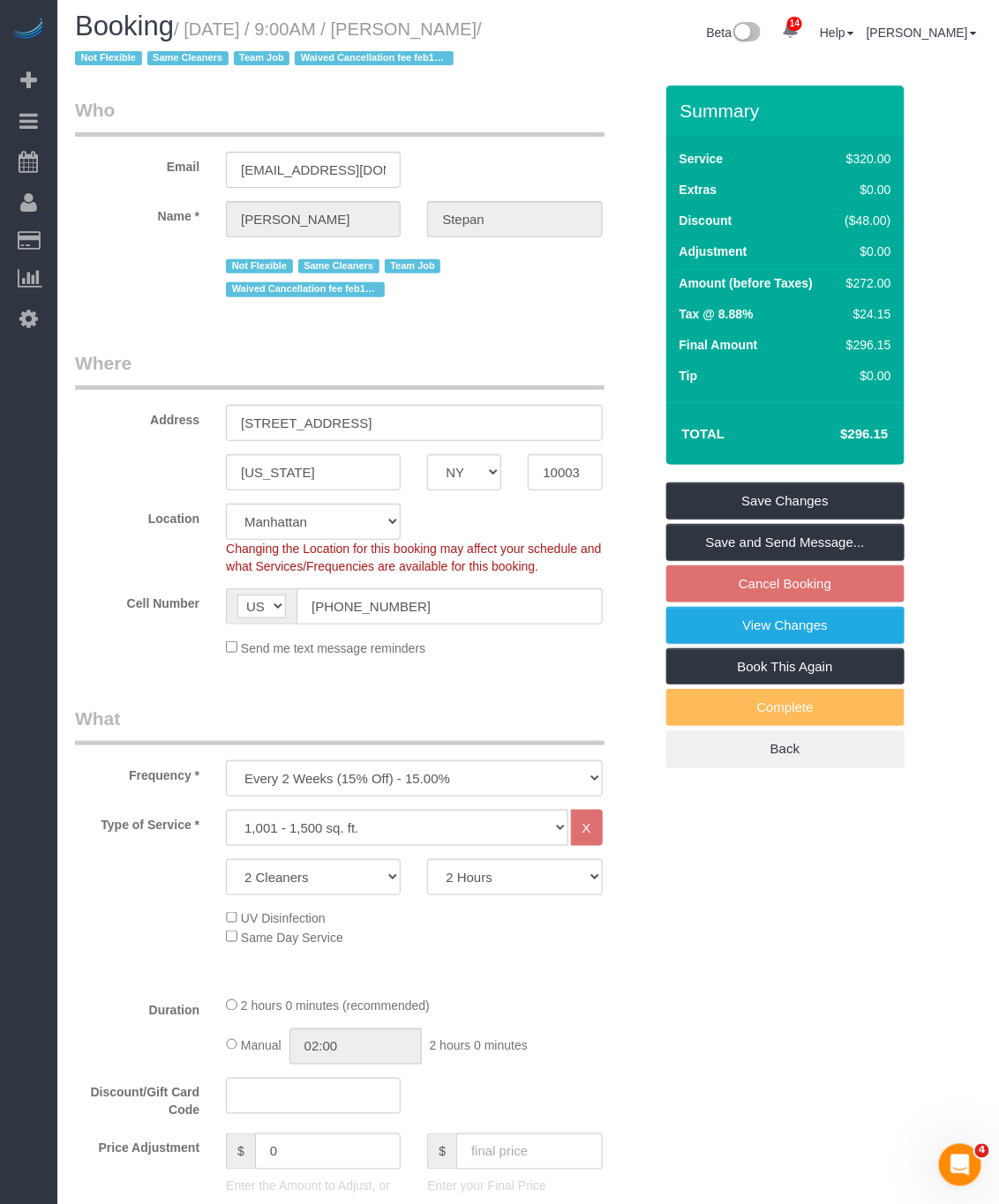
scroll to position [0, 0]
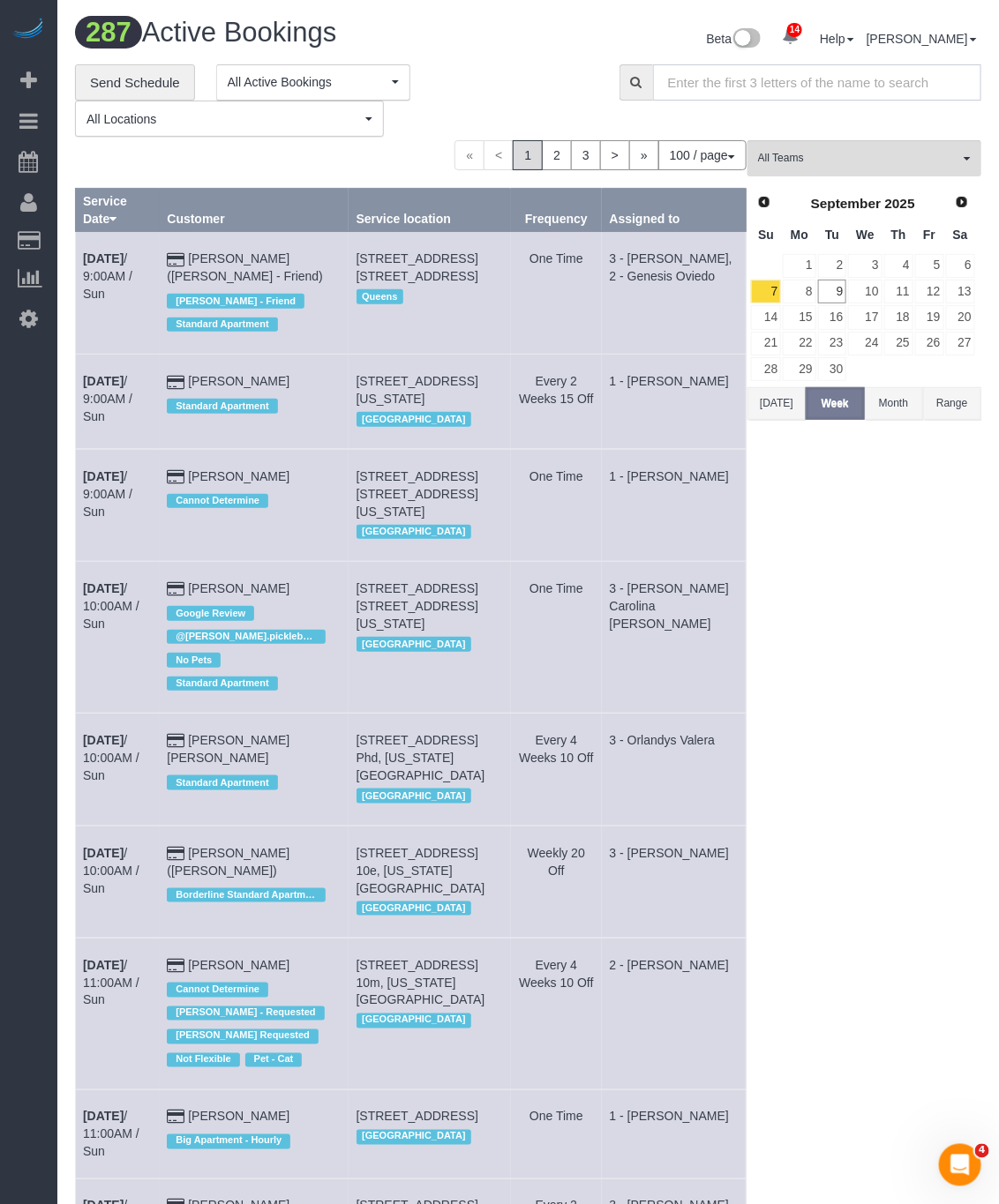
click at [742, 85] on input "text" at bounding box center [817, 83] width 329 height 37
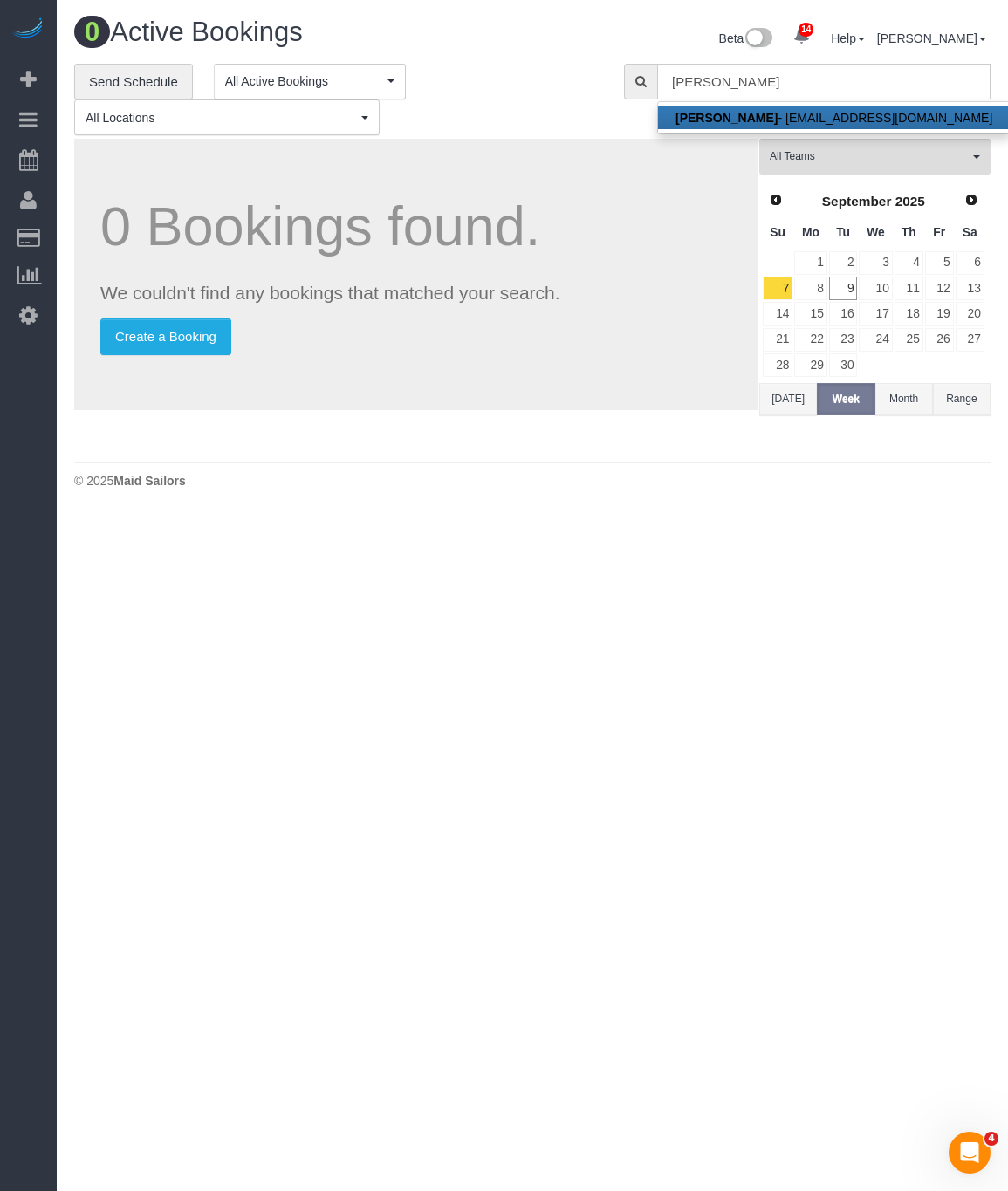
click at [744, 117] on strong "Angela Stepan" at bounding box center [726, 117] width 102 height 14
type input "angelastepan@gmail.com"
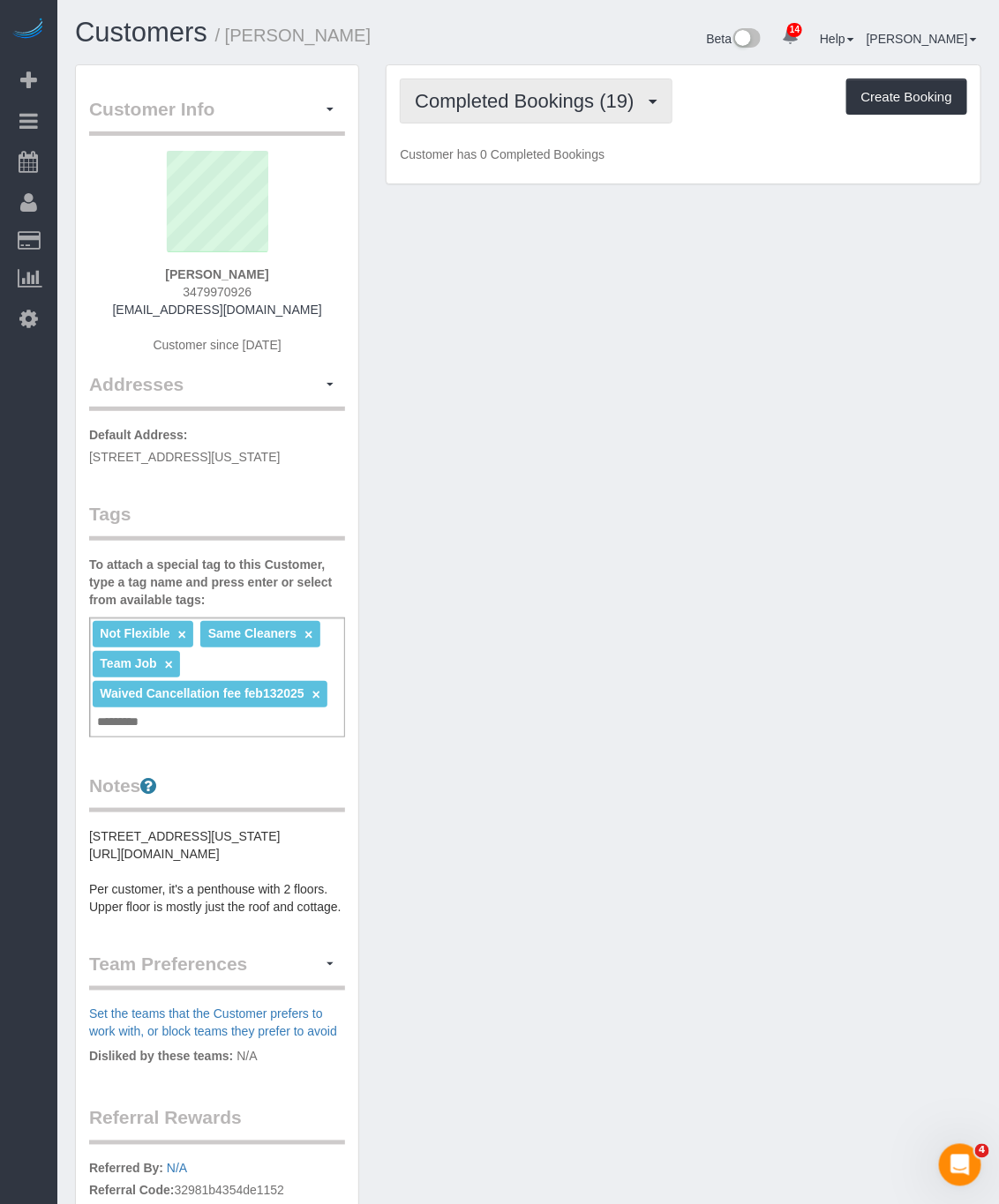
click at [489, 112] on button "Completed Bookings (19)" at bounding box center [536, 100] width 272 height 45
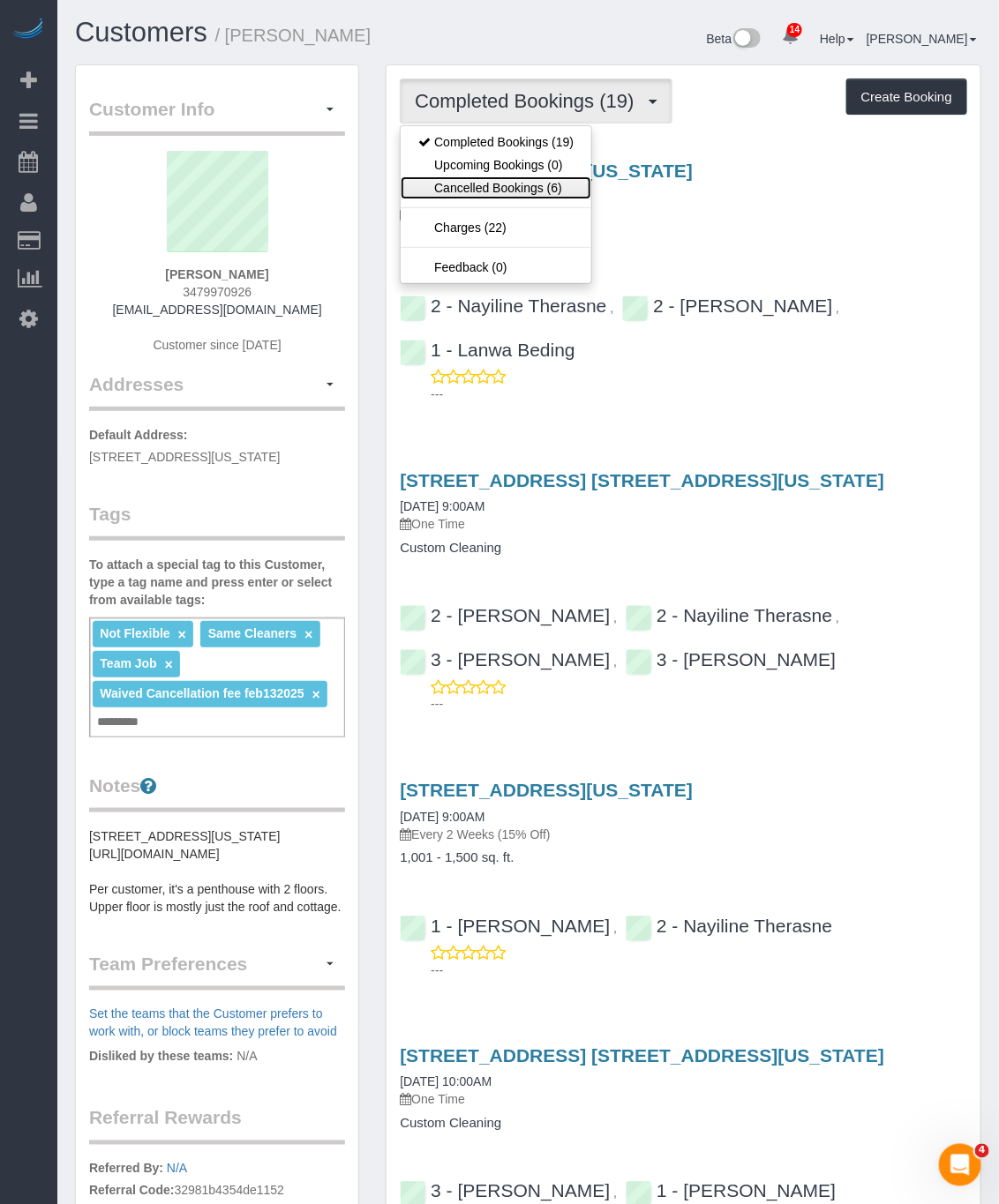
click at [545, 194] on link "Cancelled Bookings (6)" at bounding box center [496, 187] width 191 height 23
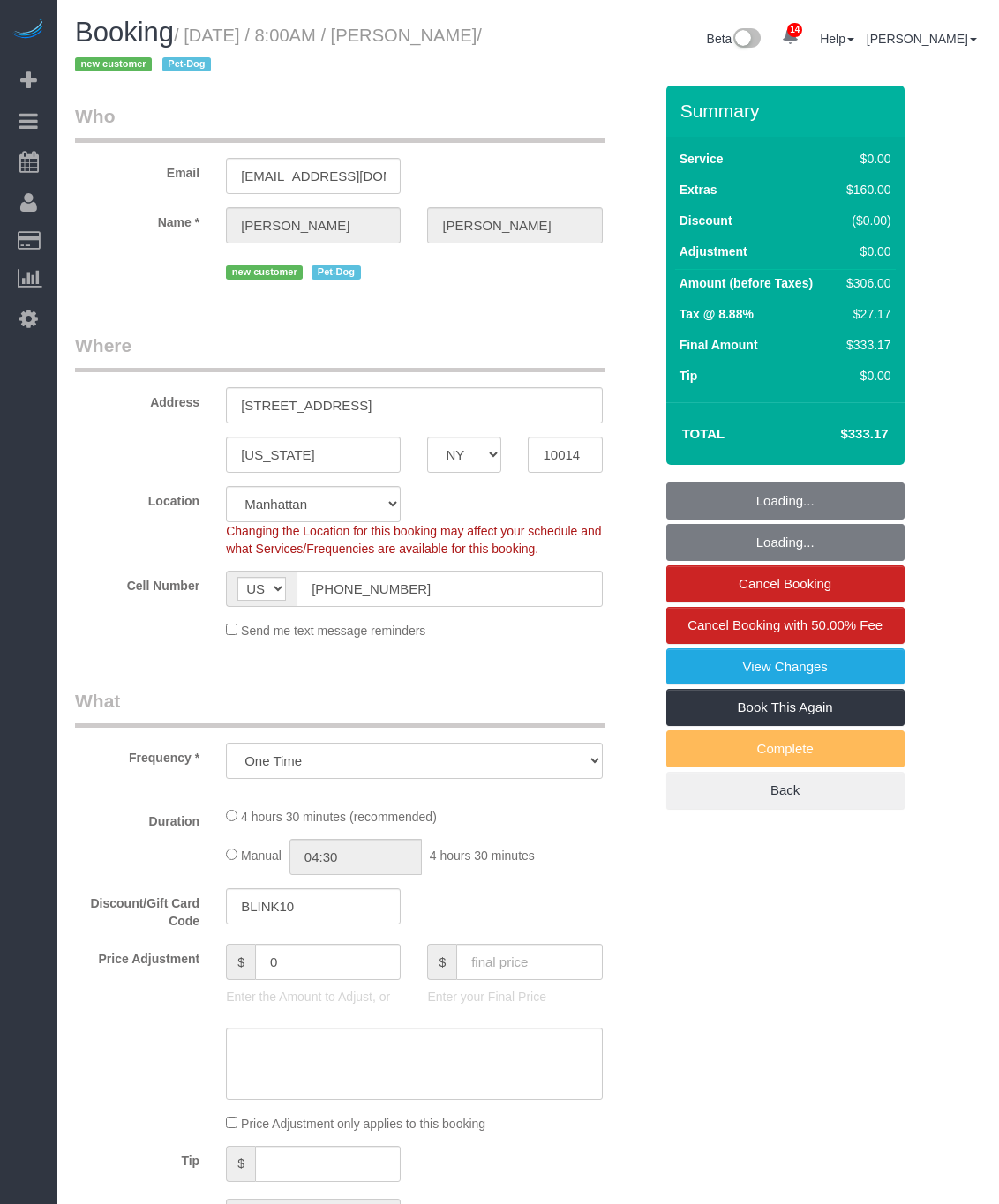
select select "NY"
select select "number:89"
select select "number:90"
select select "number:13"
select select "number:5"
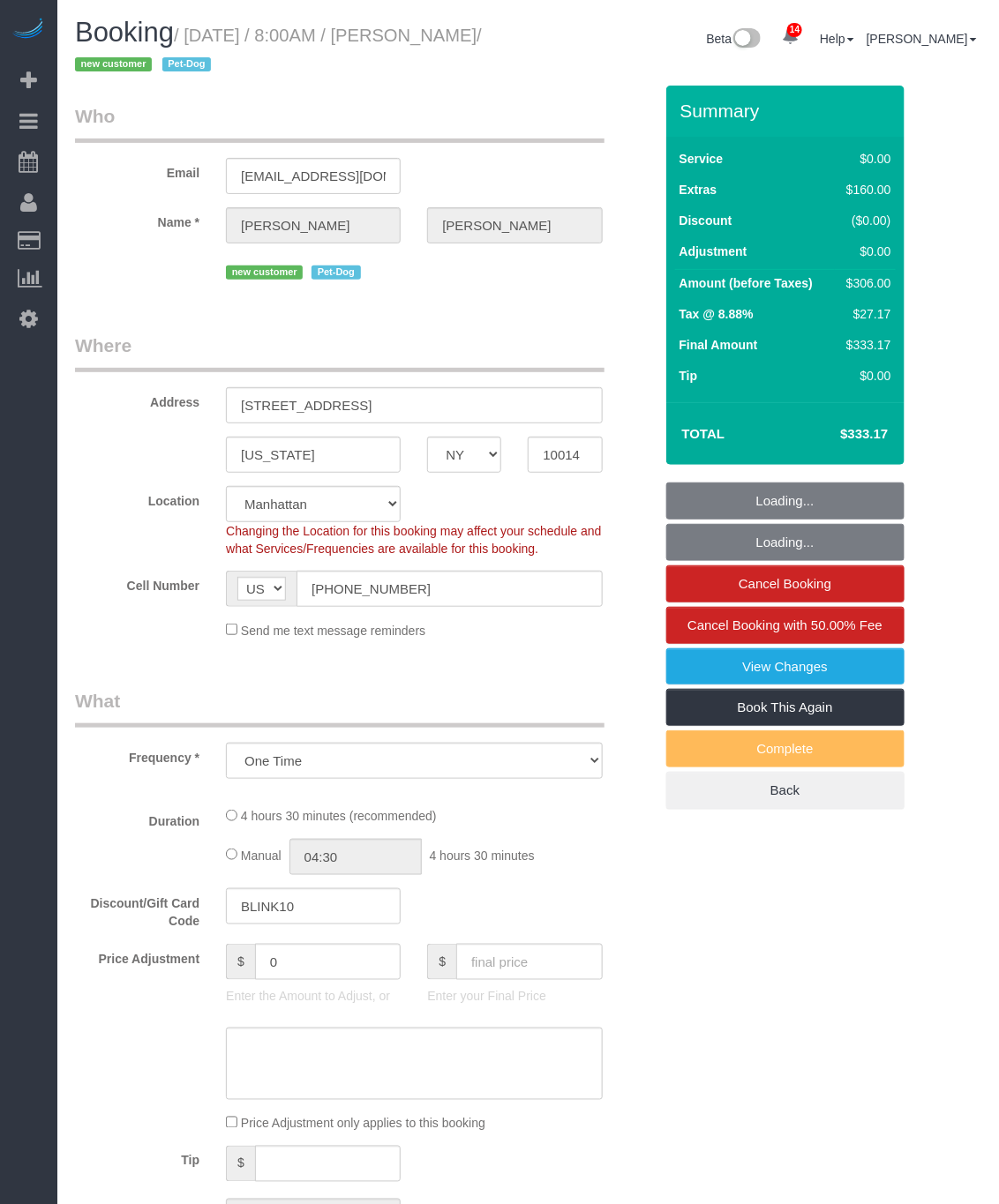
select select "object:905"
select select "string:stripe-pm_1S55sW4VGloSiKo7xbRhOOUf"
select select "2"
select select "spot1"
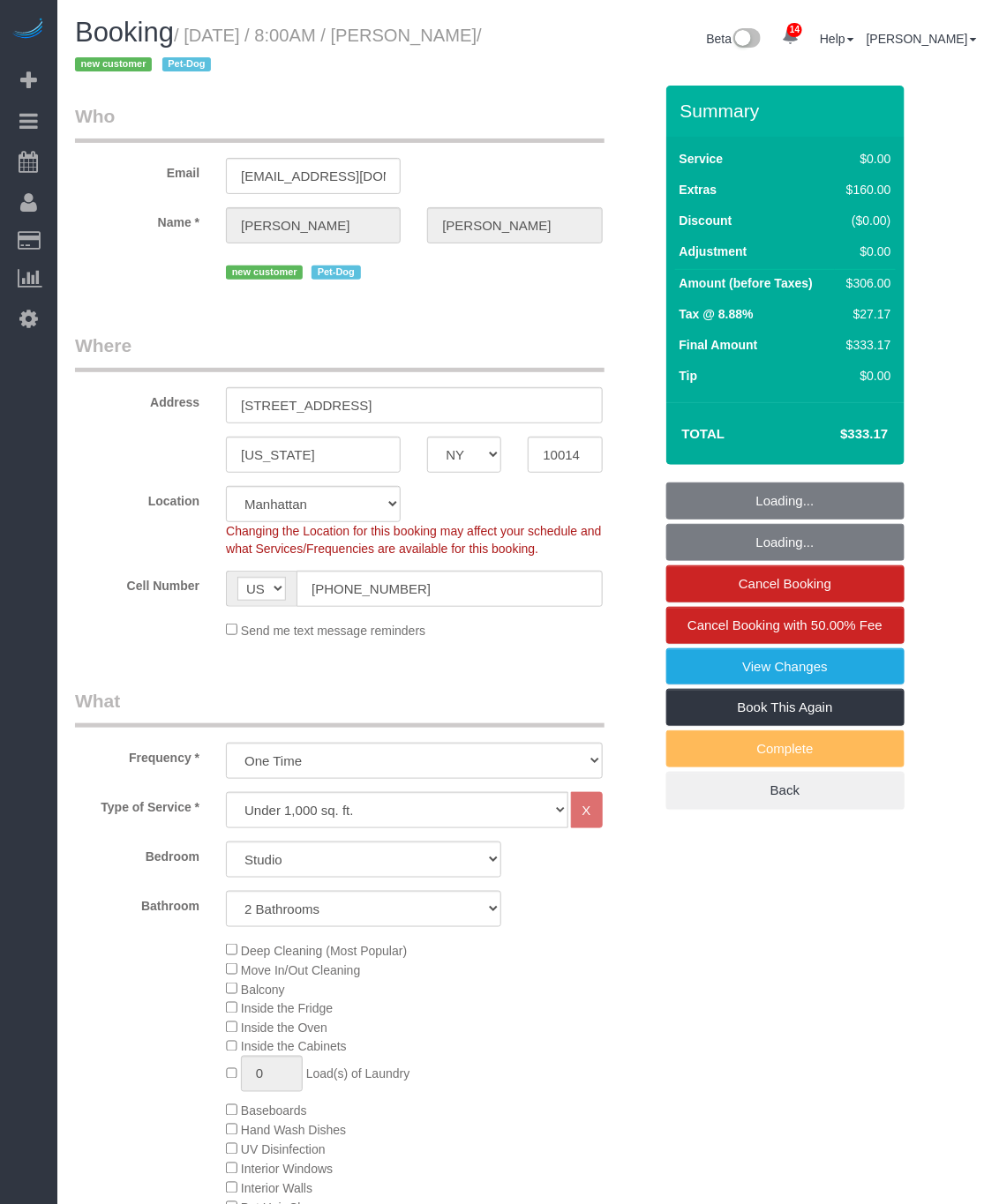
select select "2"
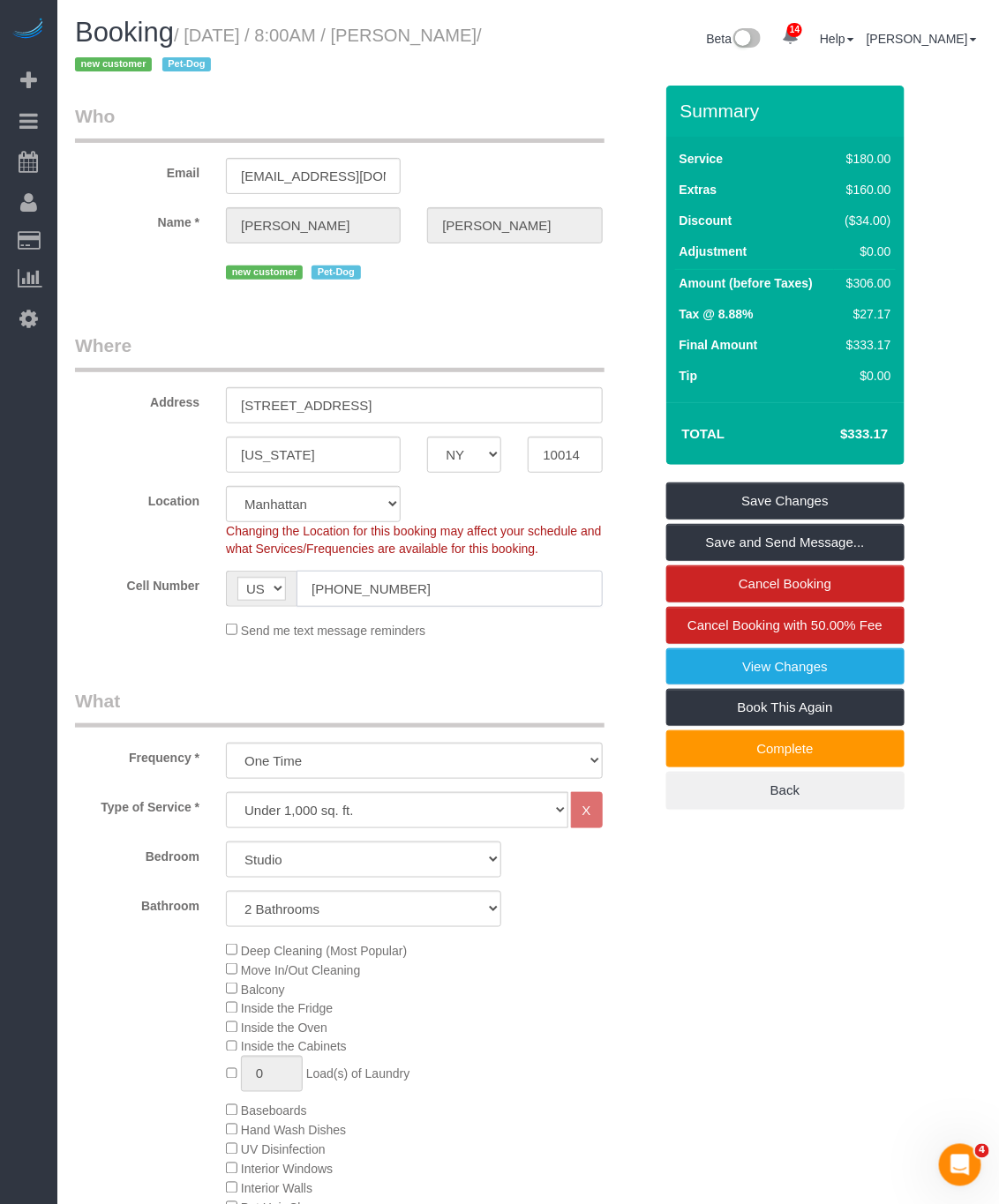
drag, startPoint x: 201, startPoint y: 571, endPoint x: 175, endPoint y: 578, distance: 26.9
click at [178, 575] on div "Cell Number AF AL DZ AD AO AI AQ AG AR AM AW AU AT AZ BS BH BD BB BY BE BZ BJ B…" at bounding box center [364, 589] width 605 height 37
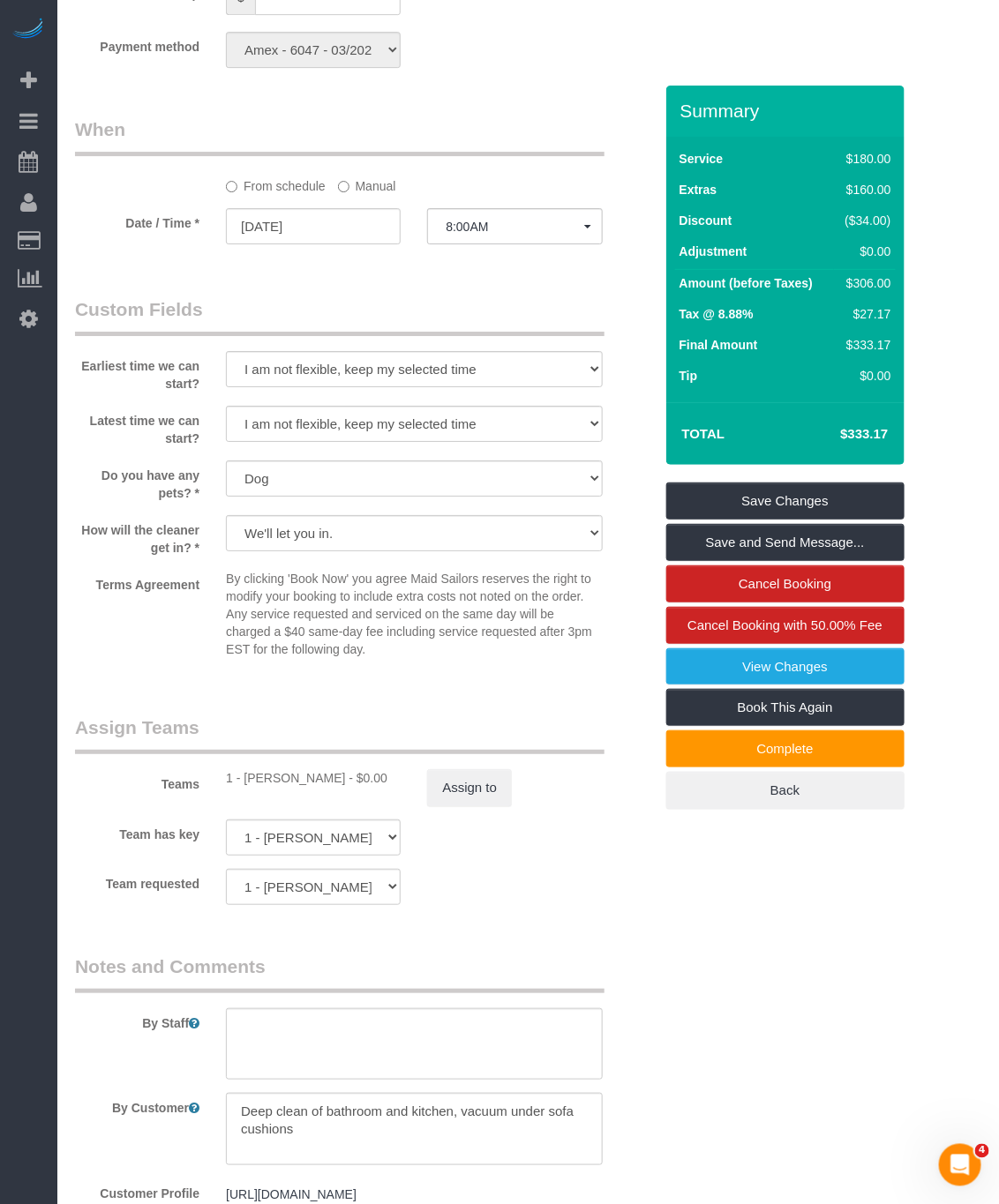
scroll to position [1570, 0]
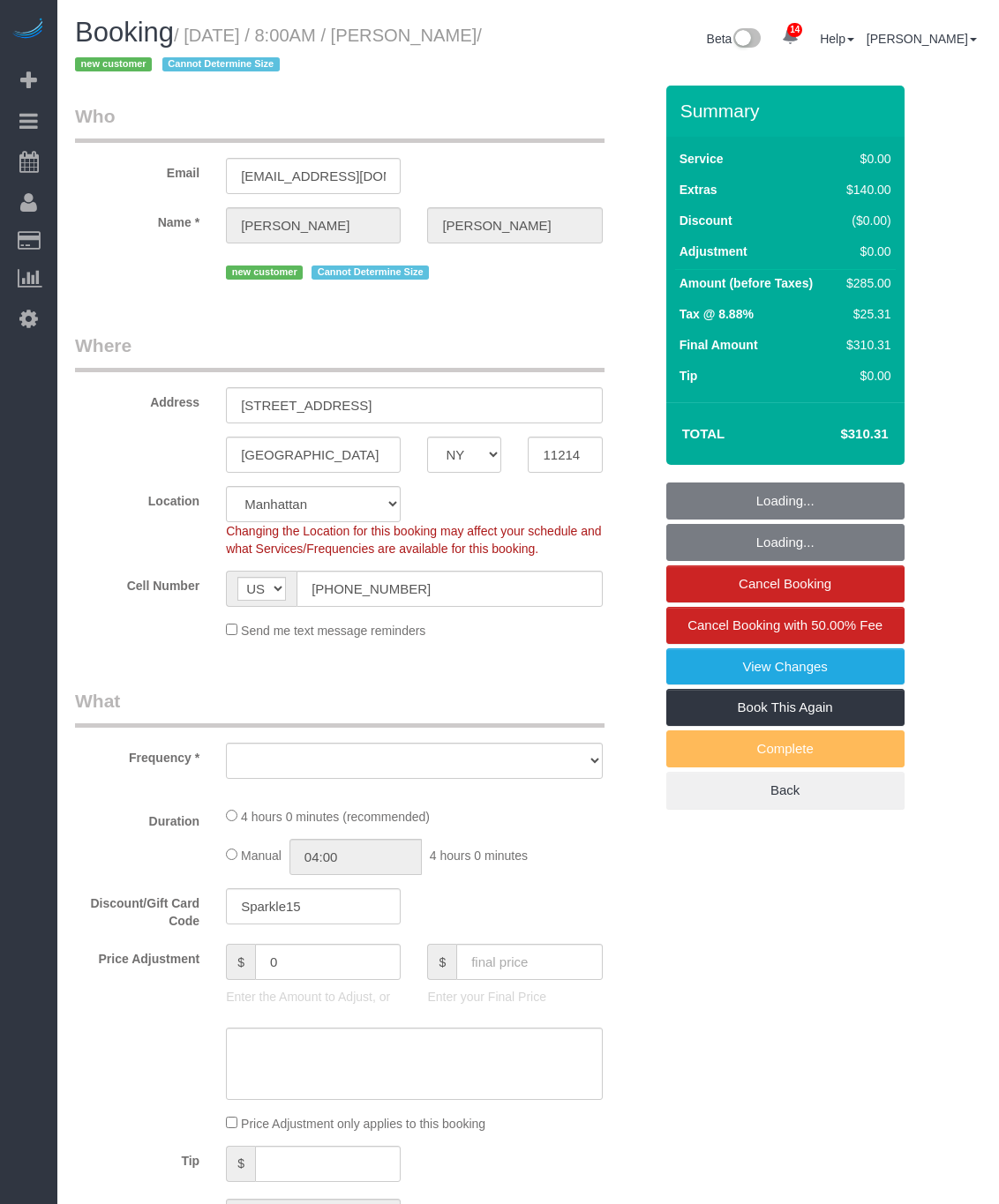
select select "NY"
select select "object:1436"
select select "1"
select select "spot1"
select select "number:56"
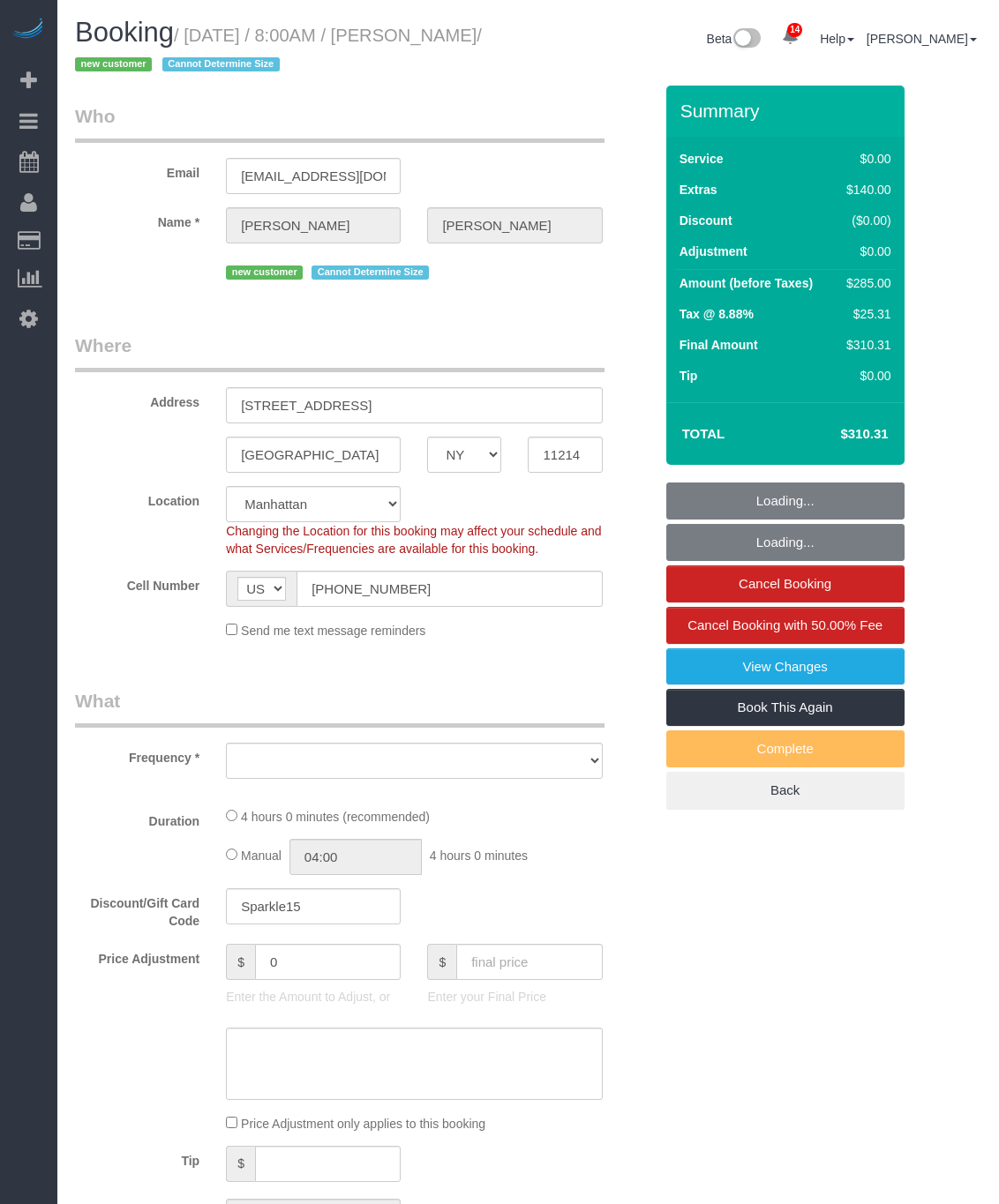
select select "number:69"
select select "number:15"
select select "number:5"
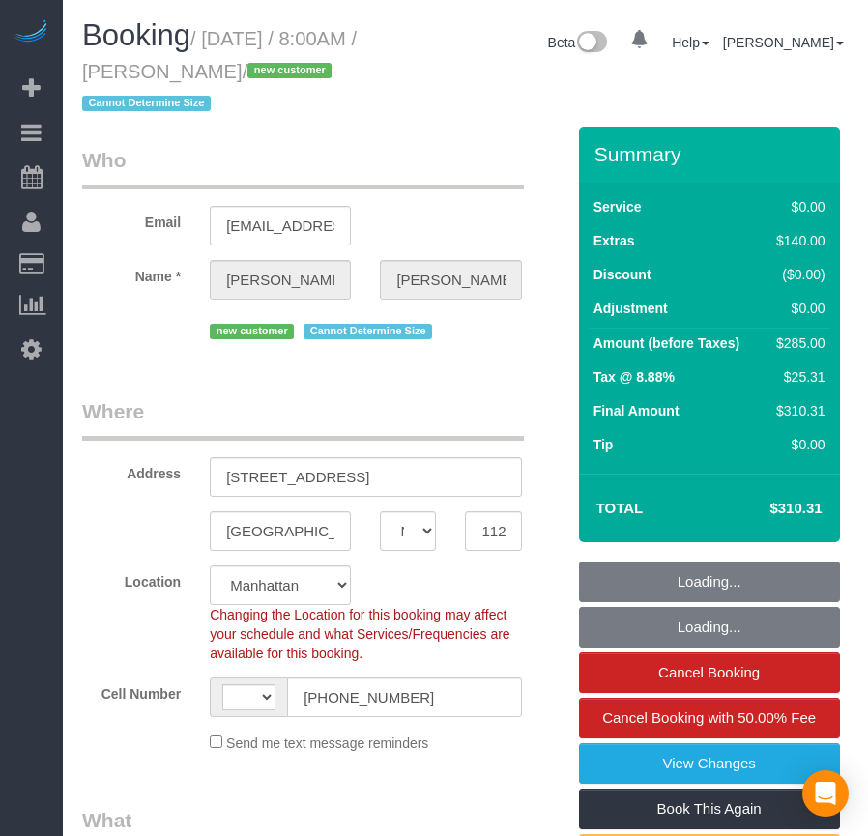
select select "NY"
select select "number:56"
select select "number:69"
select select "number:15"
select select "number:5"
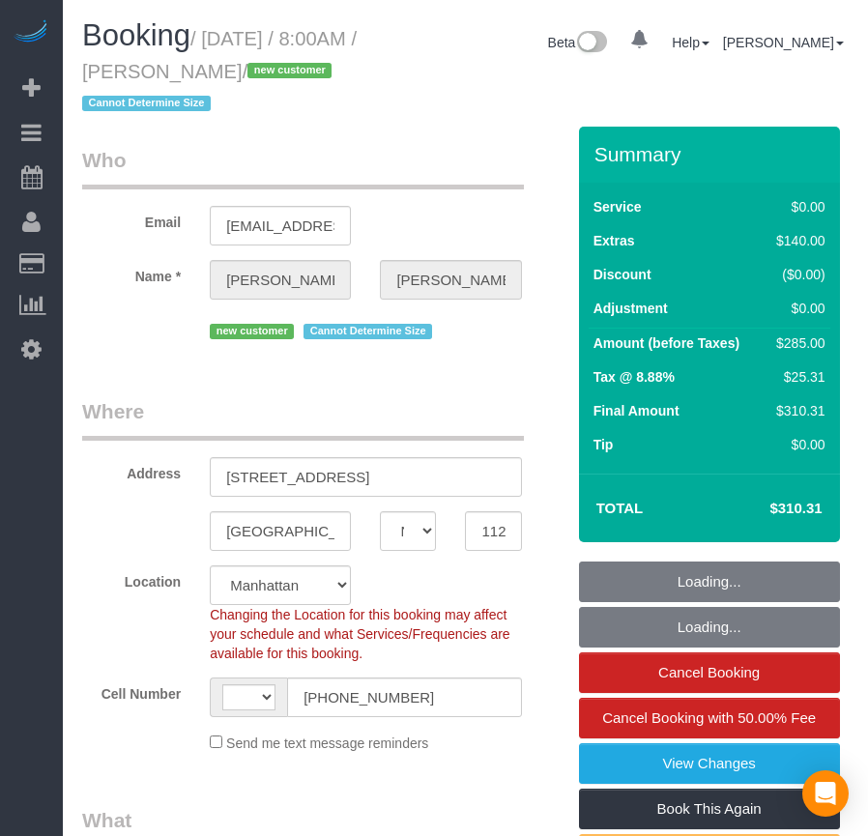
select select "string:[GEOGRAPHIC_DATA]"
select select "1"
select select "spot1"
select select "object:1333"
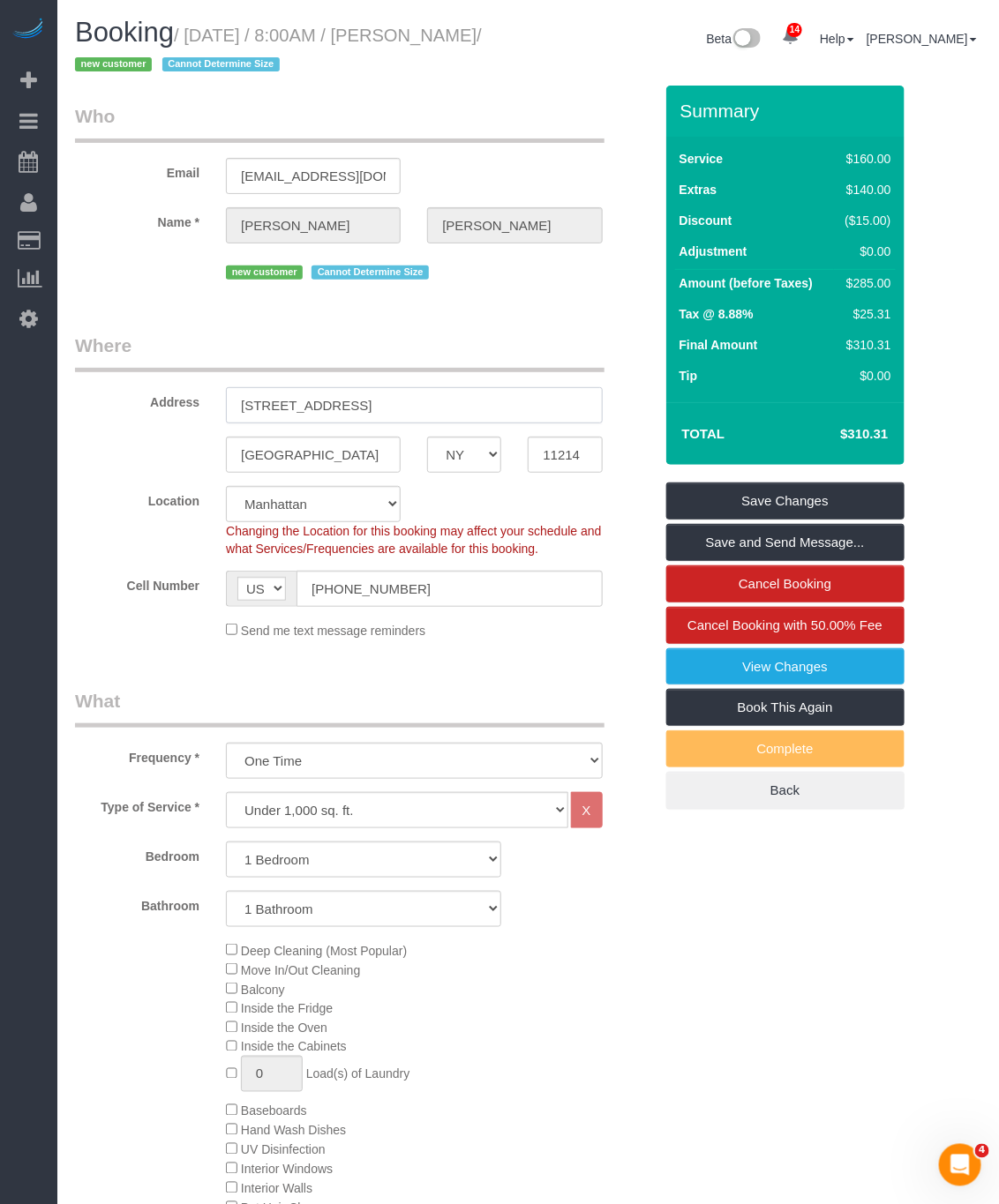
drag, startPoint x: 164, startPoint y: 390, endPoint x: -152, endPoint y: 383, distance: 316.1
click at [0, 383] on html "14 Beta Your Notifications You have 0 alerts × You have 4 to charge for 09/08/2…" at bounding box center [500, 602] width 999 height 1204
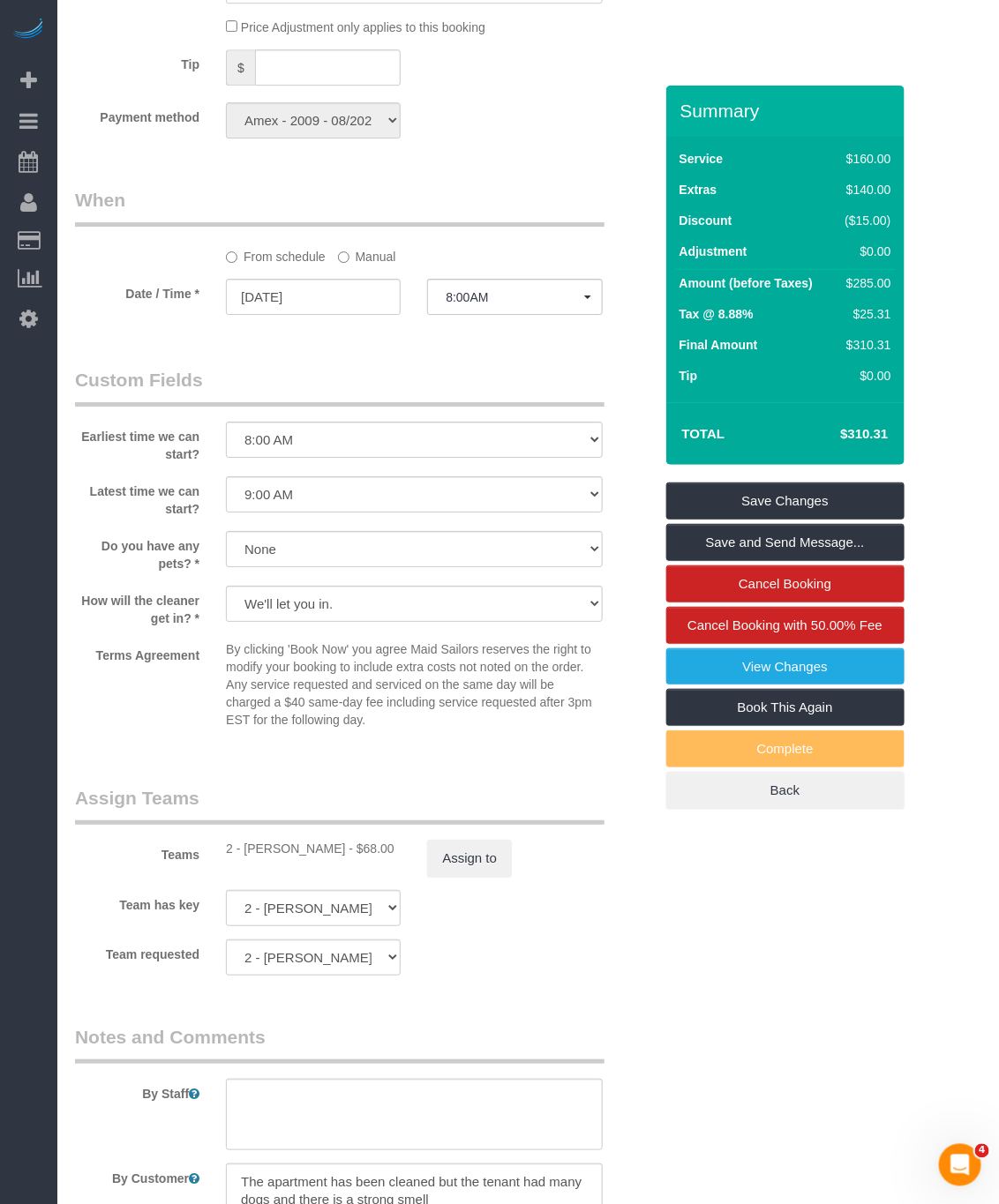
scroll to position [1957, 0]
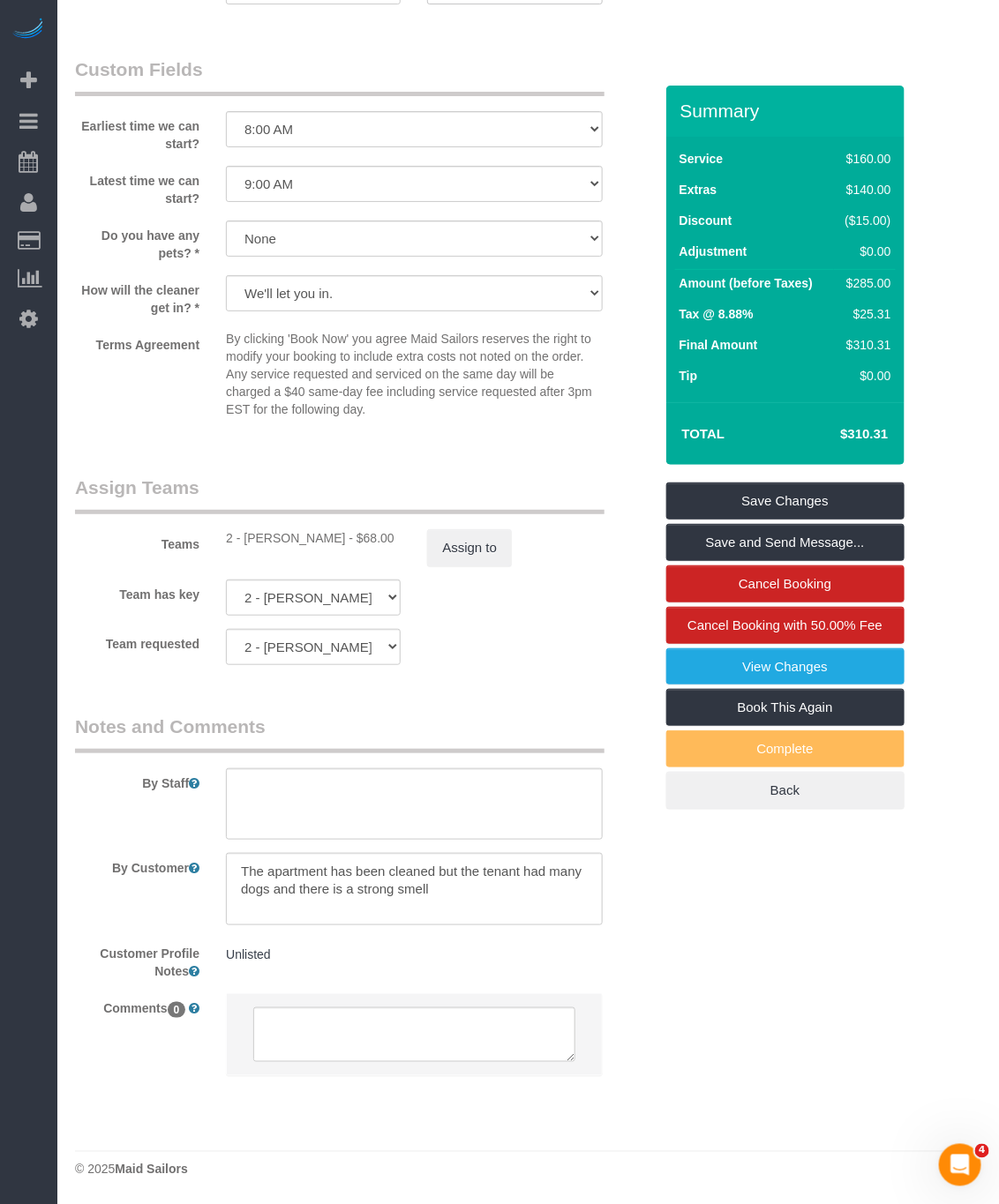
click at [266, 762] on pre "Unlisted" at bounding box center [414, 954] width 376 height 17
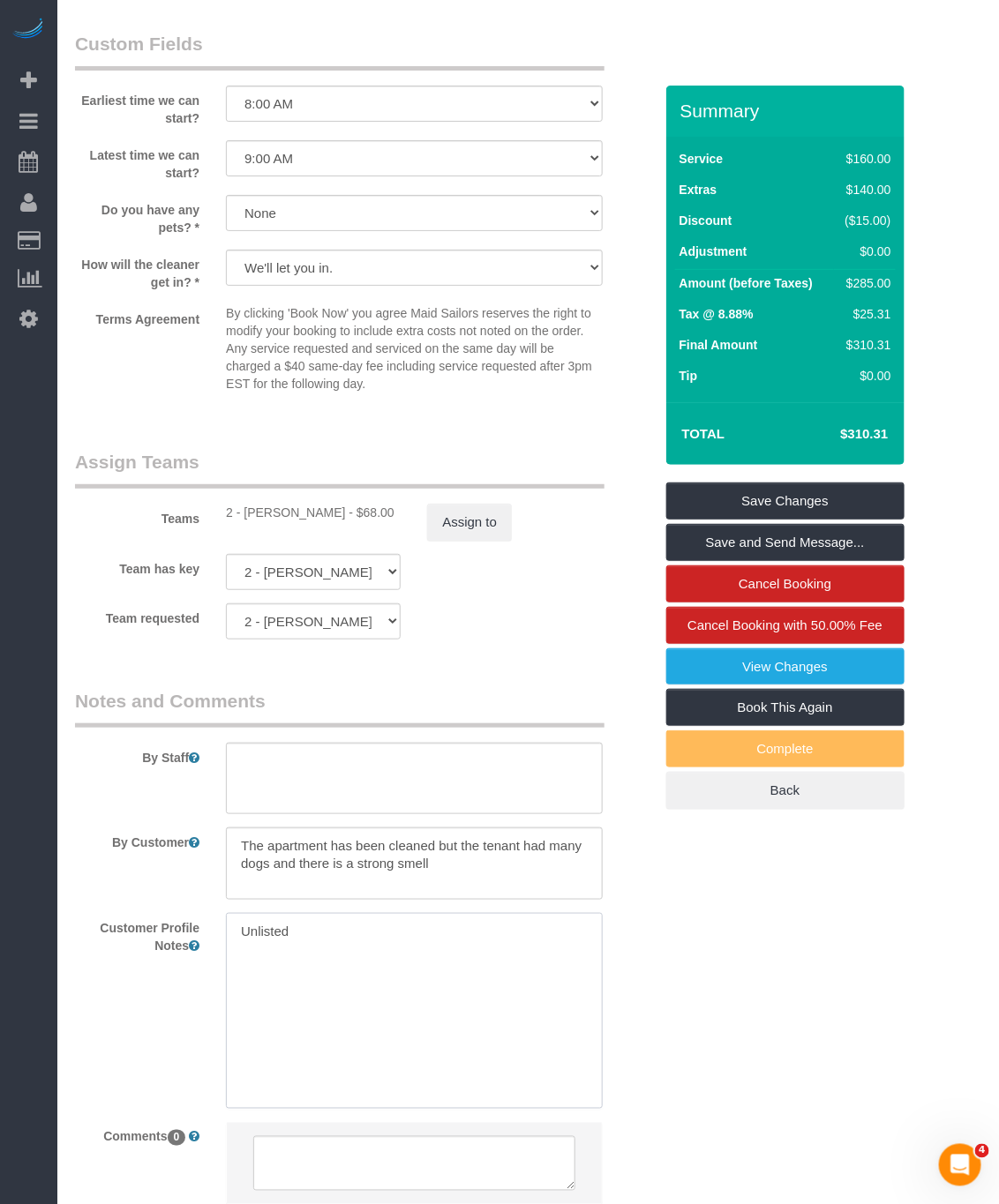
click at [366, 762] on textarea "Unlisted" at bounding box center [414, 1010] width 376 height 195
drag, startPoint x: 353, startPoint y: 969, endPoint x: 225, endPoint y: 971, distance: 128.0
click at [226, 762] on textarea "Unlisted" at bounding box center [414, 1010] width 376 height 195
paste textarea "It is a 1 bed 1 bath, approx 500 sq ft"
click at [241, 762] on textarea "It is a 1 bed 1 bath, approx 500 sq ft" at bounding box center [414, 1010] width 376 height 195
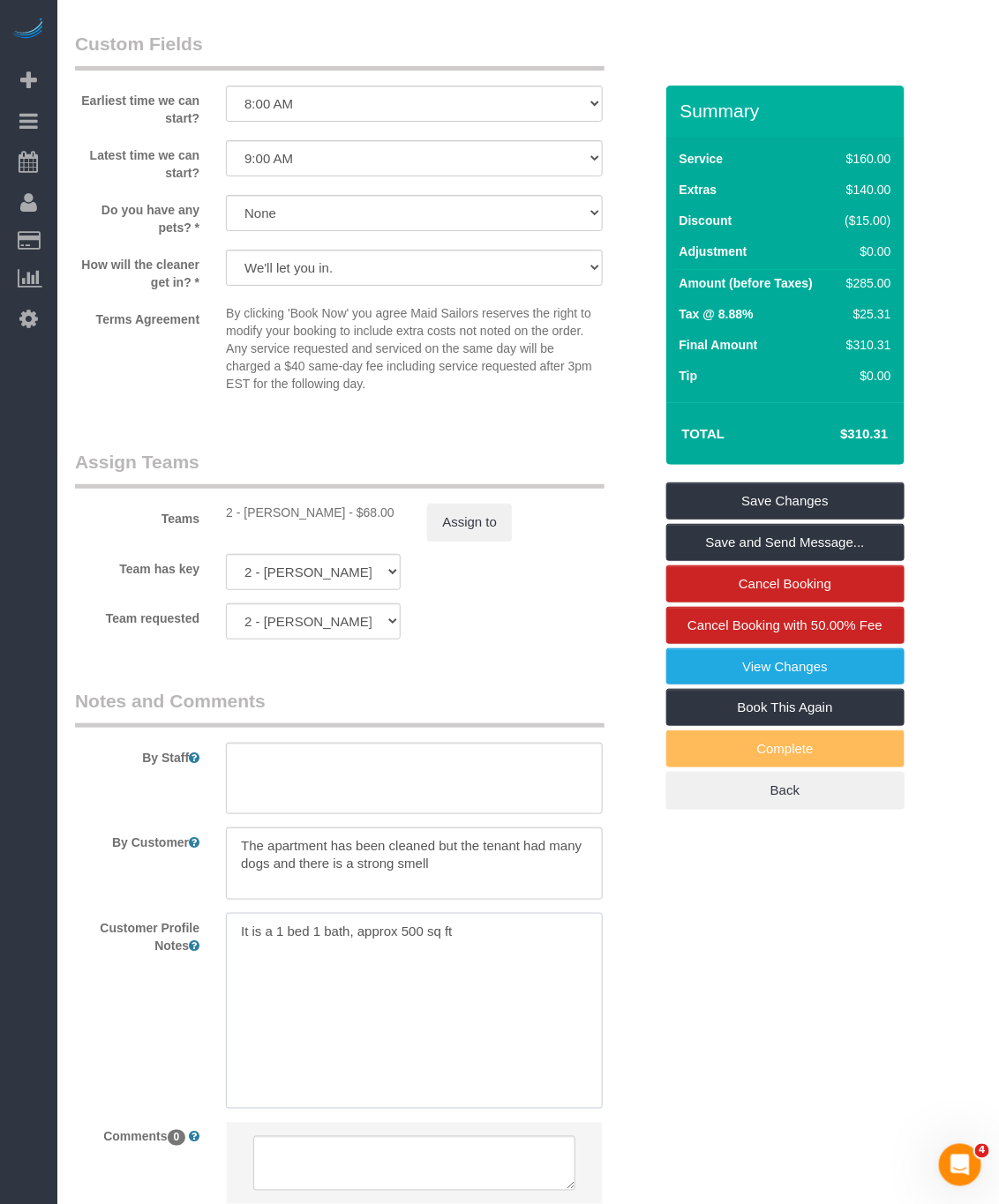
click at [305, 762] on textarea "It is a 1 bed 1 bath, approx 500 sq ft" at bounding box center [414, 1010] width 376 height 195
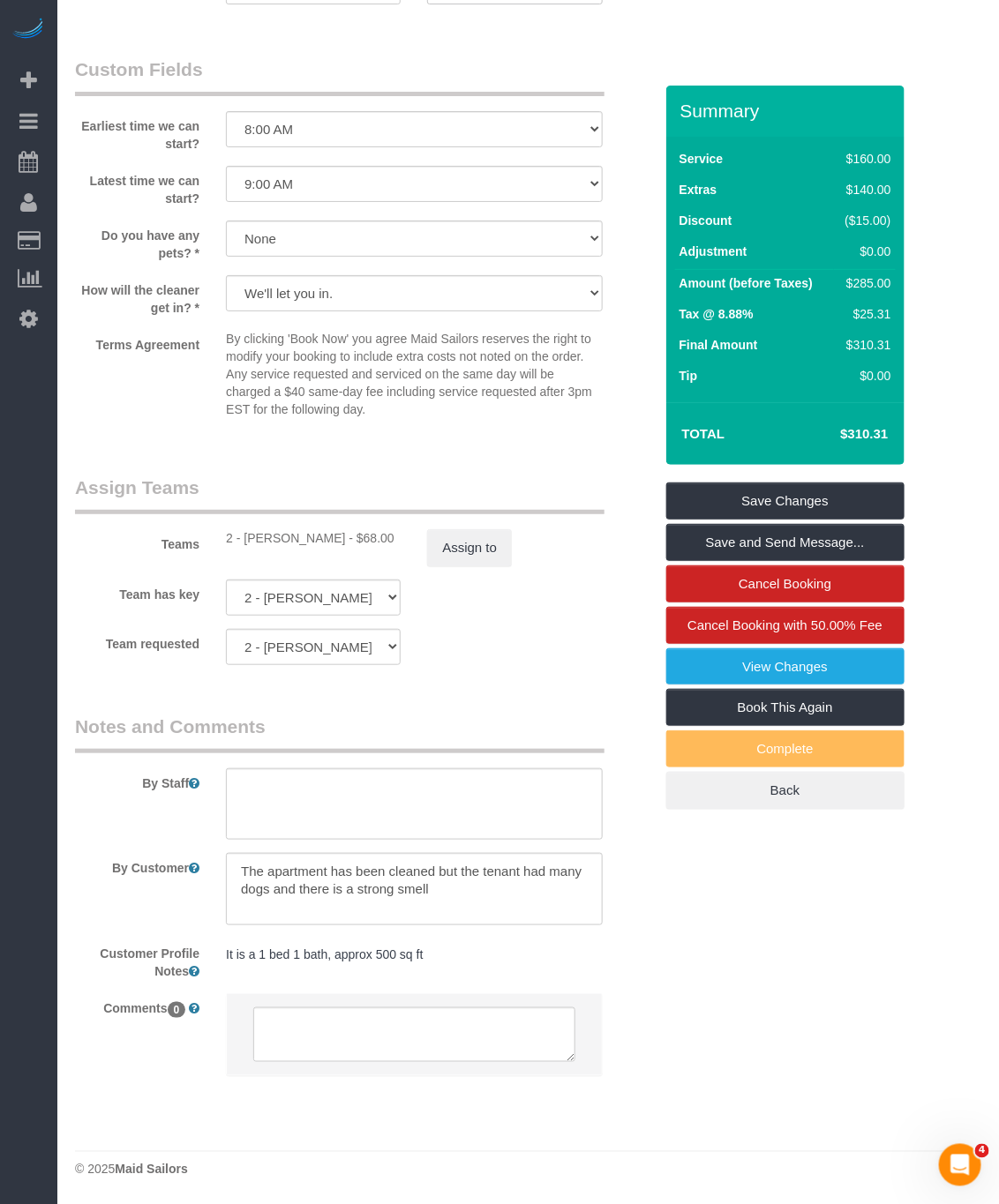
click at [234, 762] on pre "It is a 1 bed 1 bath, approx 500 sq ft" at bounding box center [414, 954] width 376 height 17
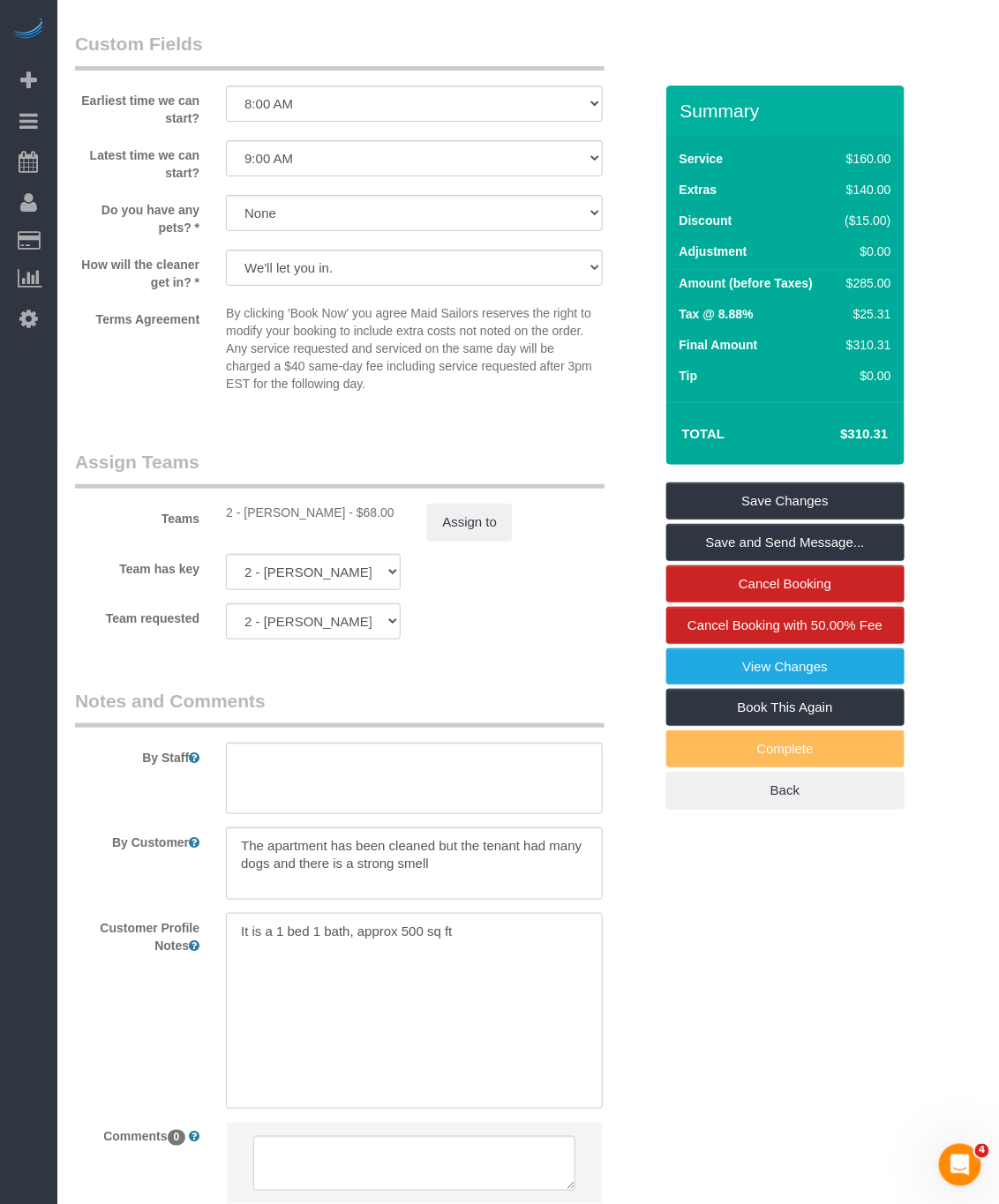
click at [237, 762] on textarea "It is a 1 bed 1 bath, approx 500 sq ft" at bounding box center [414, 1010] width 376 height 195
paste textarea "https://www.zillow.com/homedetails/8765-25th-Ave-Brooklyn-NY-11214/30730418_zpi…"
click at [478, 762] on textarea "https://www.zillow.com/homedetails/8765-25th-Ave-Brooklyn-NY-11214/30730418_zpi…" at bounding box center [414, 1010] width 376 height 195
click at [522, 762] on textarea "https://www.zillow.com/homedetails/8765-25th-Ave-Brooklyn-NY-11214/30730418_zpi…" at bounding box center [414, 1010] width 376 height 195
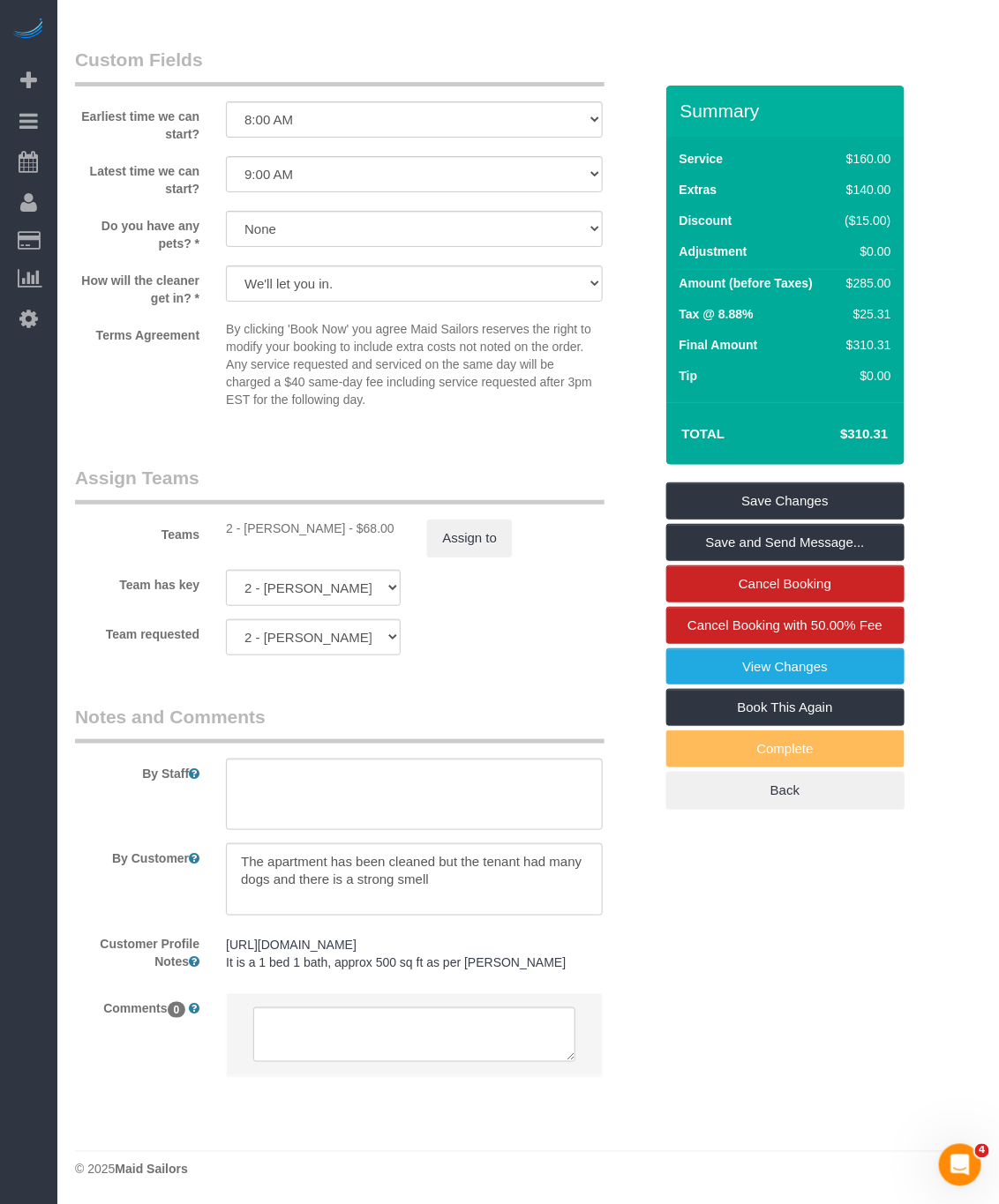
click at [437, 762] on div "https://www.zillow.com/homedetails/8765-25th-Ave-Brooklyn-NY-11214/30730418_zpi…" at bounding box center [414, 955] width 403 height 51
click at [463, 762] on pre "https://www.zillow.com/homedetails/8765-25th-Ave-Brooklyn-NY-11214/30730418_zpi…" at bounding box center [414, 954] width 376 height 36
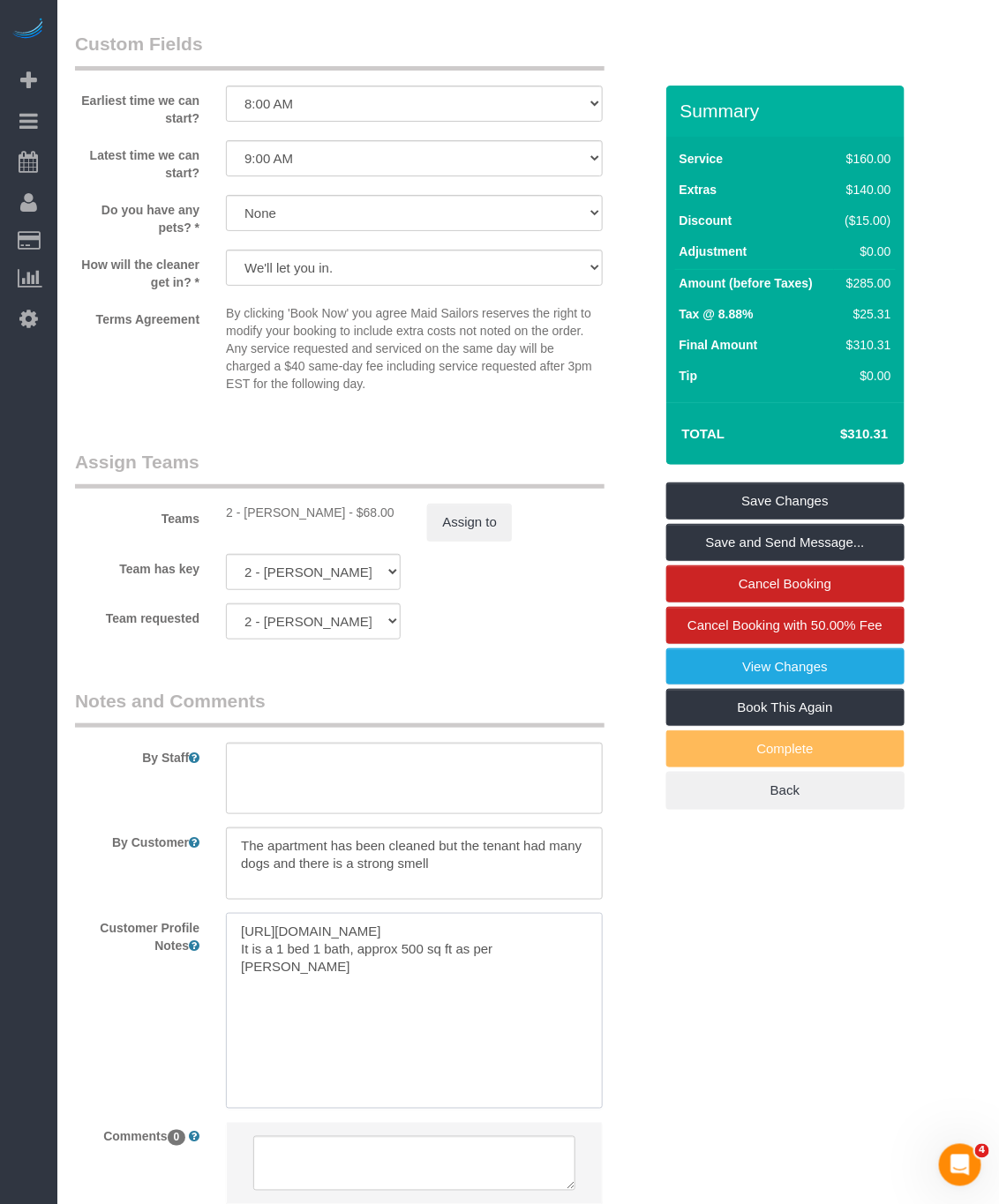
click at [459, 762] on textarea "https://www.zillow.com/homedetails/8765-25th-Ave-Brooklyn-NY-11214/30730418_zpi…" at bounding box center [414, 1010] width 376 height 195
paste textarea "2 beds 1 baths 900 sqft"
click at [244, 762] on textarea "https://www.zillow.com/homedetails/8765-25th-Ave-Brooklyn-NY-11214/30730418_zpi…" at bounding box center [414, 1010] width 376 height 195
click at [242, 762] on textarea "https://www.zillow.com/homedetails/8765-25th-Ave-Brooklyn-NY-11214/30730418_zpi…" at bounding box center [414, 1010] width 376 height 195
click at [239, 762] on textarea "https://www.zillow.com/homedetails/8765-25th-Ave-Brooklyn-NY-11214/30730418_zpi…" at bounding box center [414, 1010] width 376 height 195
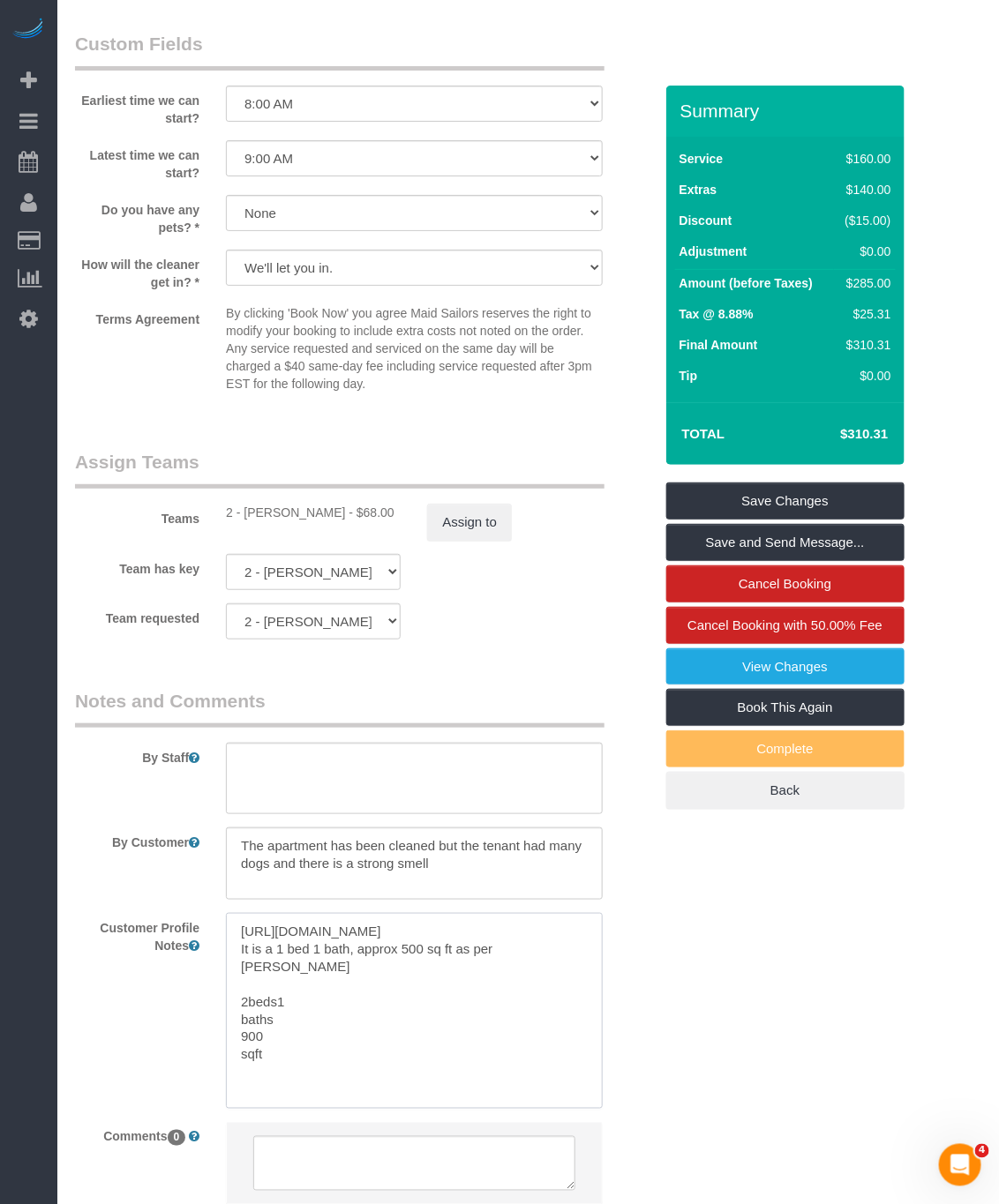
drag, startPoint x: 233, startPoint y: 1032, endPoint x: 242, endPoint y: 1048, distance: 18.4
click at [237, 762] on textarea "https://www.zillow.com/homedetails/8765-25th-Ave-Brooklyn-NY-11214/30730418_zpi…" at bounding box center [414, 1010] width 376 height 195
click at [242, 762] on textarea "https://www.zillow.com/homedetails/8765-25th-Ave-Brooklyn-NY-11214/30730418_zpi…" at bounding box center [414, 1010] width 376 height 195
click at [239, 762] on textarea "https://www.zillow.com/homedetails/8765-25th-Ave-Brooklyn-NY-11214/30730418_zpi…" at bounding box center [414, 1010] width 376 height 195
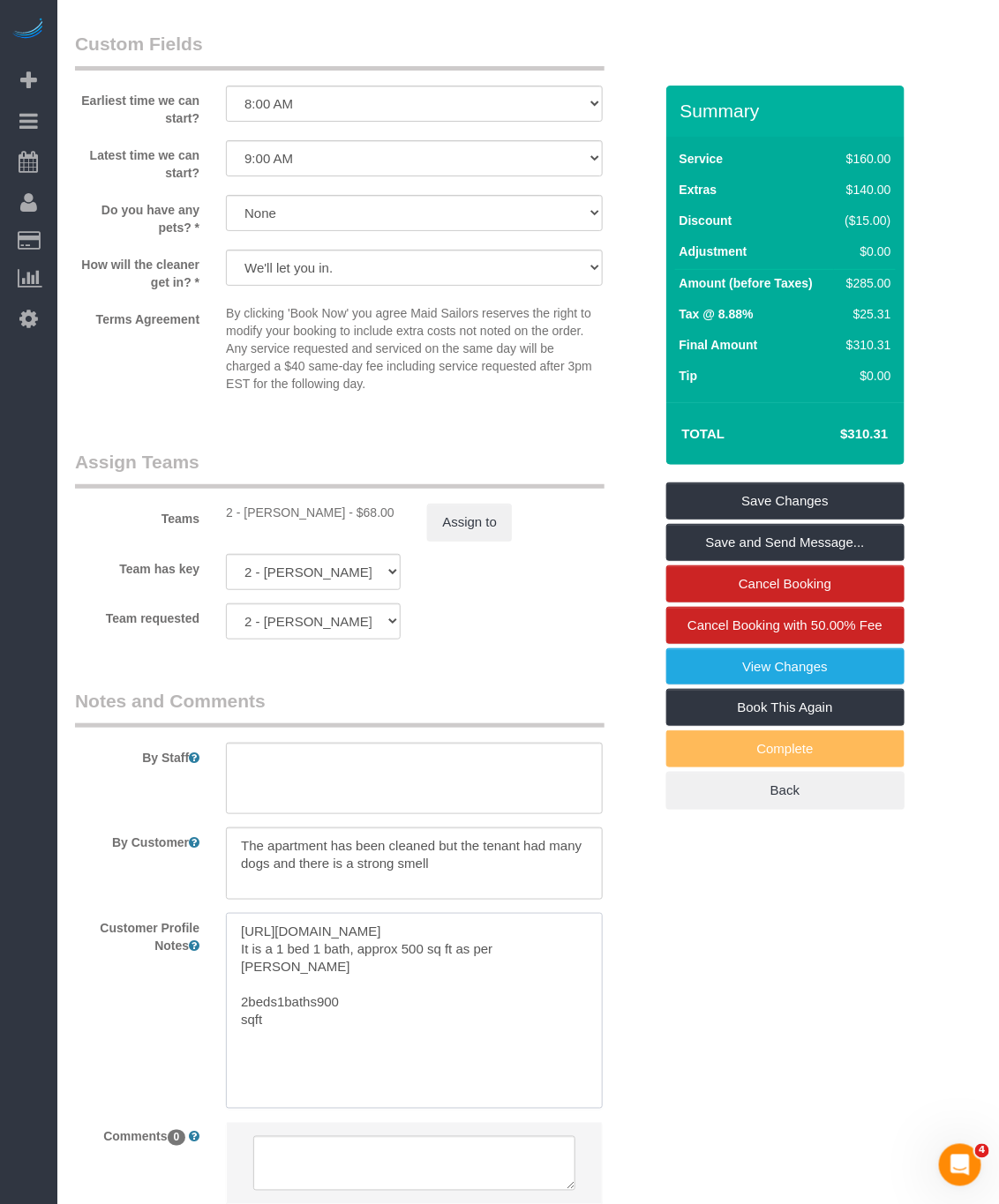
click at [234, 762] on textarea "https://www.zillow.com/homedetails/8765-25th-Ave-Brooklyn-NY-11214/30730418_zpi…" at bounding box center [414, 1010] width 376 height 195
click at [278, 762] on textarea "https://www.zillow.com/homedetails/8765-25th-Ave-Brooklyn-NY-11214/30730418_zpi…" at bounding box center [414, 1010] width 376 height 195
click at [323, 762] on textarea "https://www.zillow.com/homedetails/8765-25th-Ave-Brooklyn-NY-11214/30730418_zpi…" at bounding box center [414, 1010] width 376 height 195
click at [405, 762] on textarea "https://www.zillow.com/homedetails/8765-25th-Ave-Brooklyn-NY-11214/30730418_zpi…" at bounding box center [414, 1010] width 376 height 195
type textarea "https://www.zillow.com/homedetails/8765-25th-Ave-Brooklyn-NY-11214/30730418_zpi…"
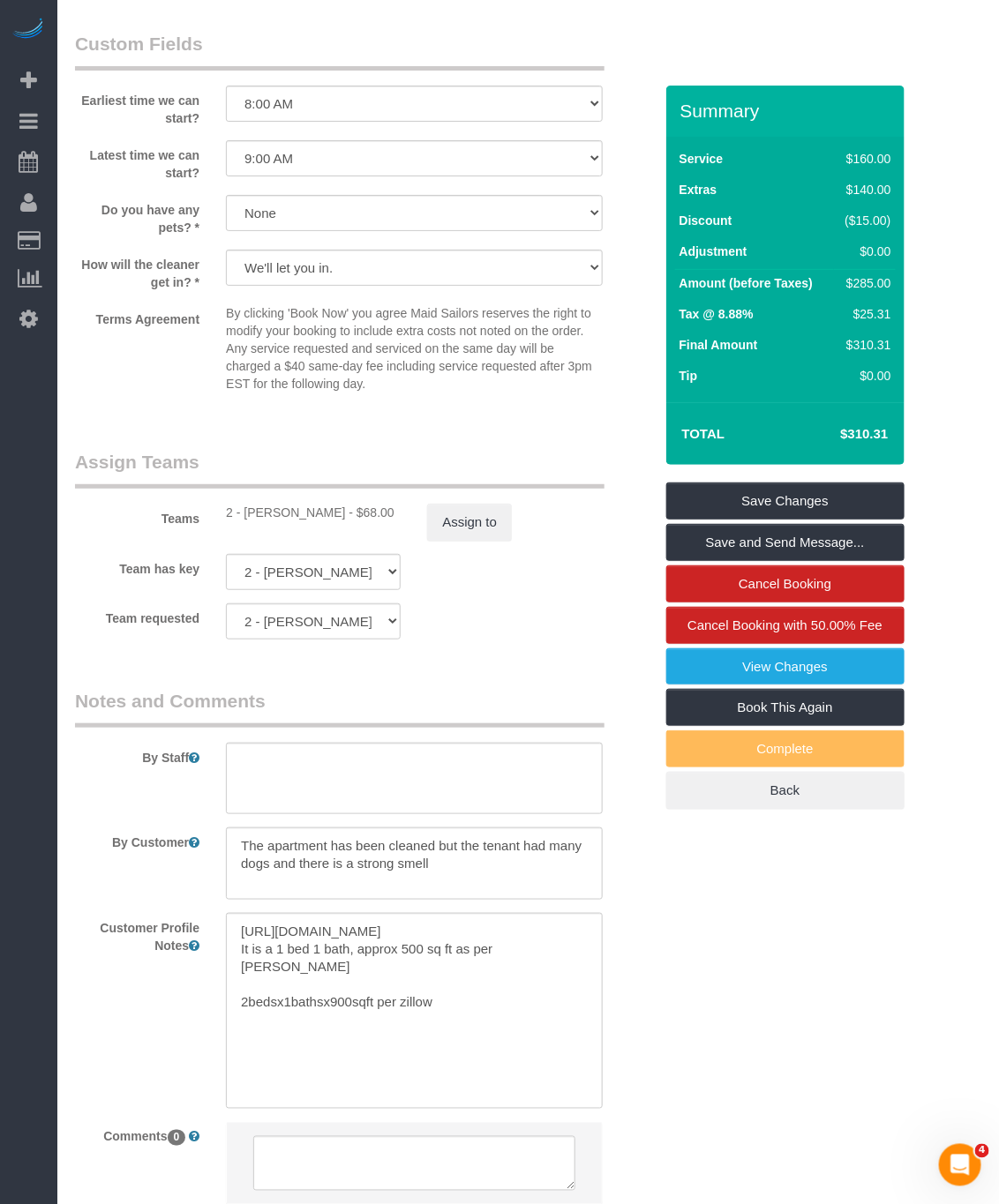
click at [648, 762] on sui-booking-comments "By Staff By Customer Customer Profile Notes https://www.zillow.com/homedetails/…" at bounding box center [363, 956] width 578 height 535
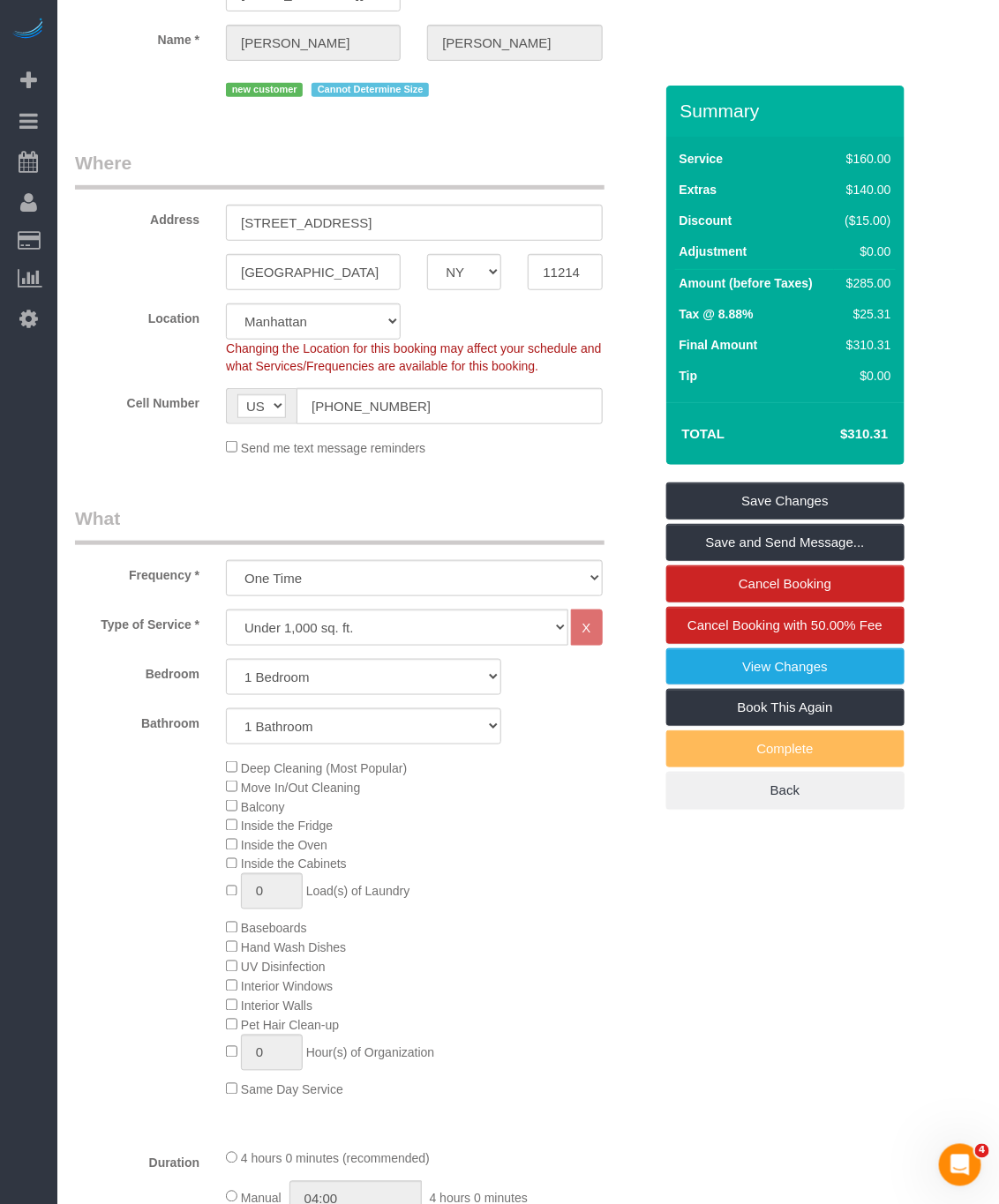
scroll to position [167, 0]
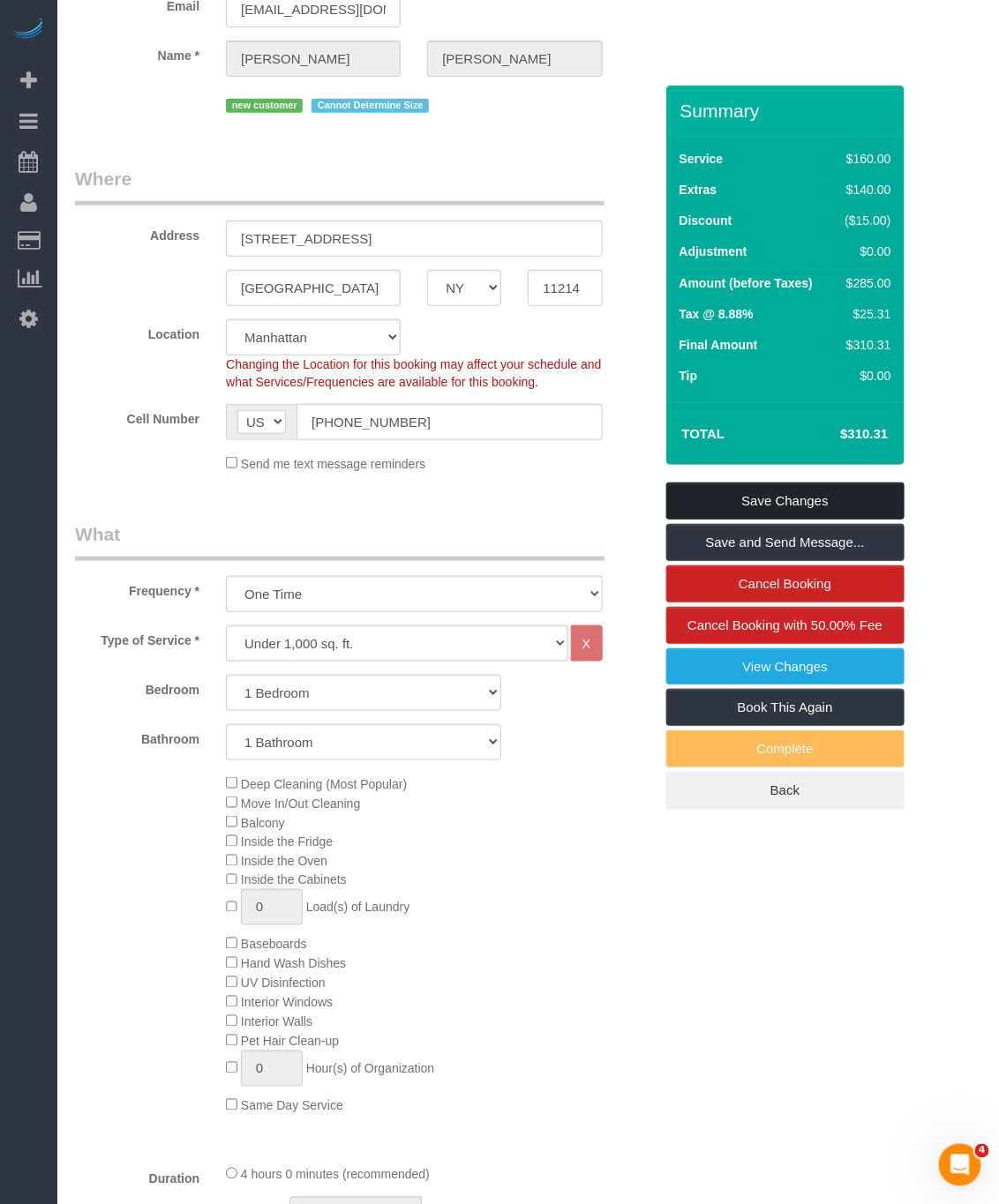
click at [782, 503] on link "Save Changes" at bounding box center [785, 501] width 238 height 37
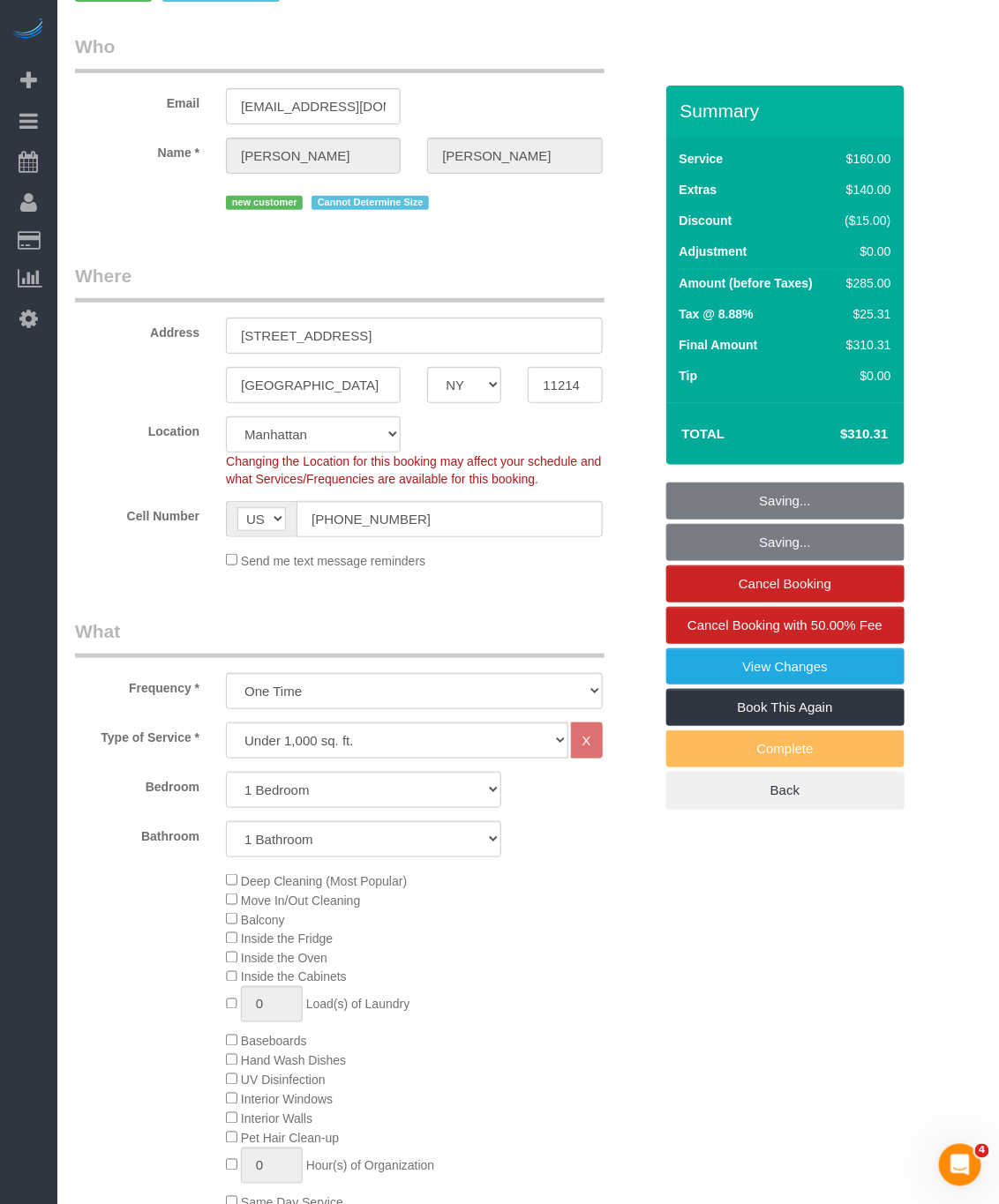
scroll to position [0, 0]
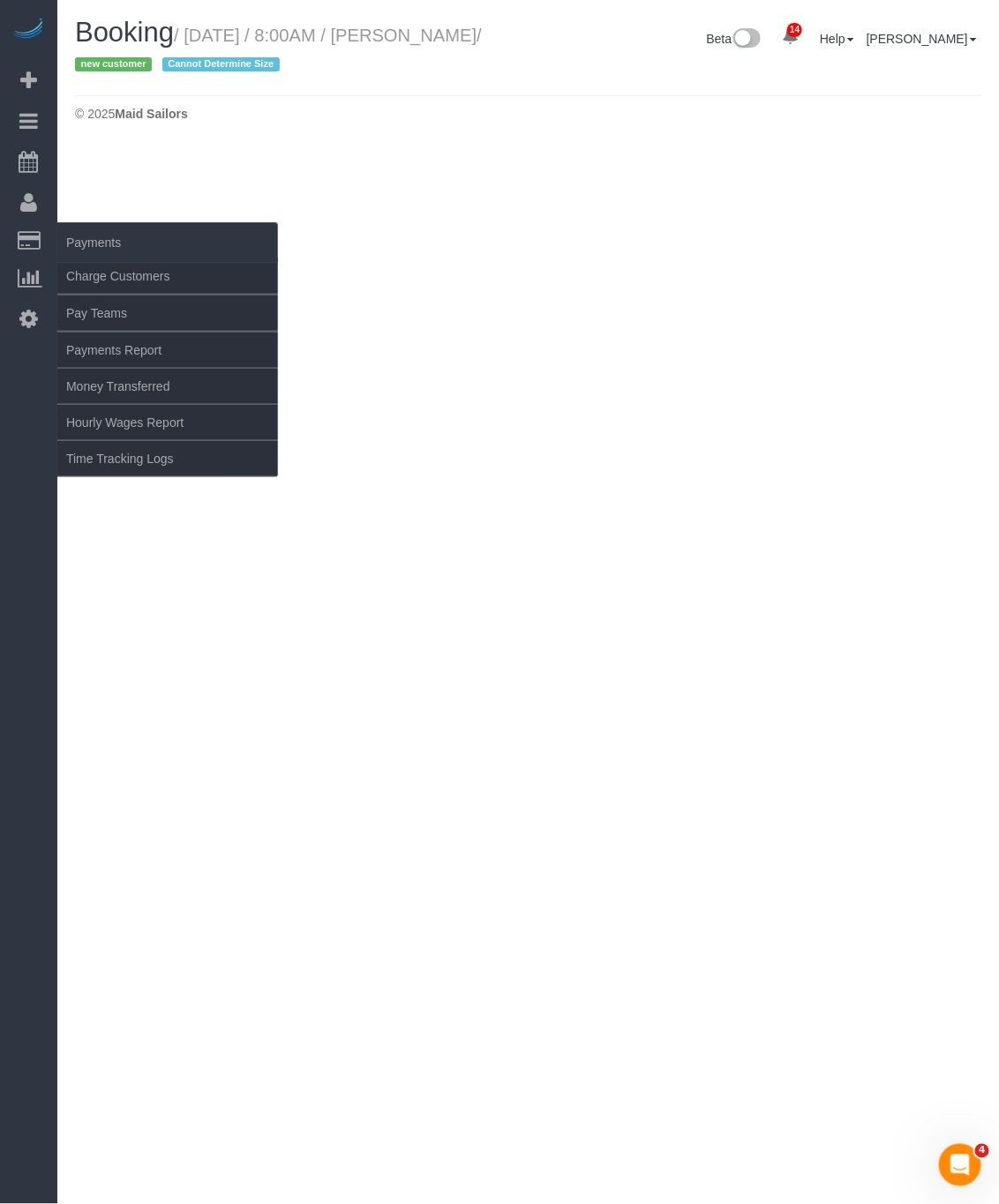
select select "NY"
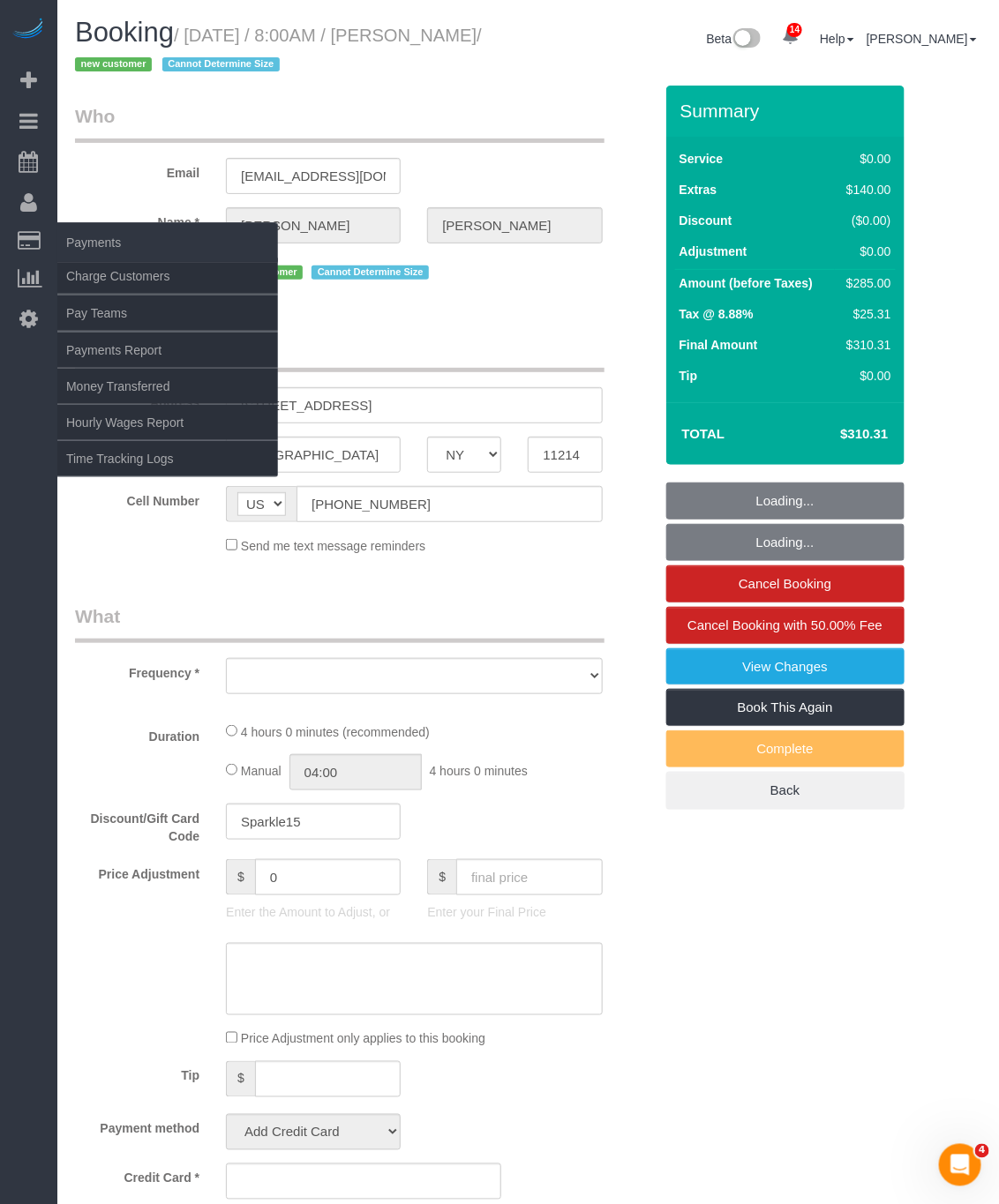
select select "object:3335"
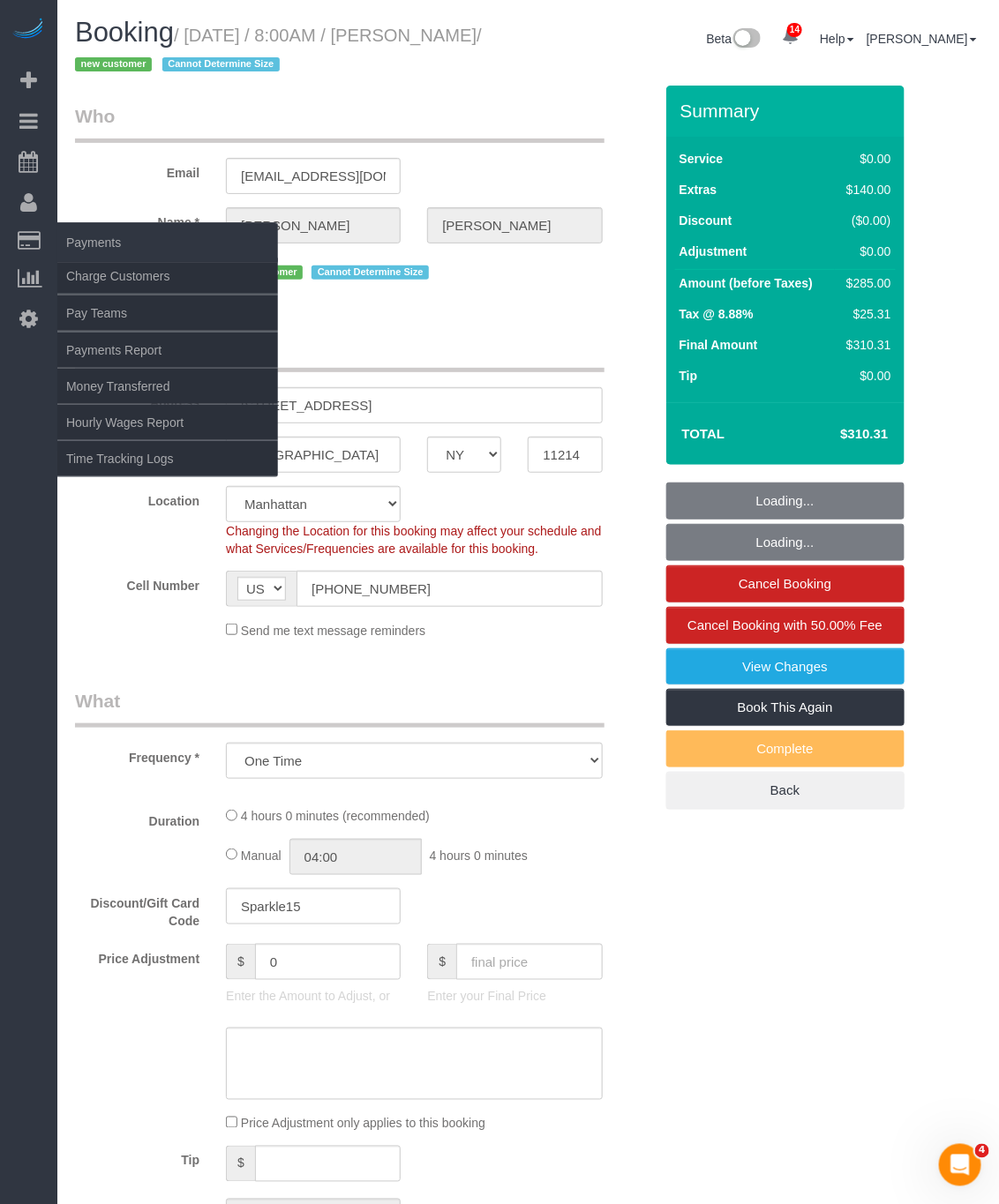
select select "string:stripe-pm_1S58RO4VGloSiKo7phNMNJBr"
select select "number:56"
select select "number:69"
select select "number:15"
select select "number:5"
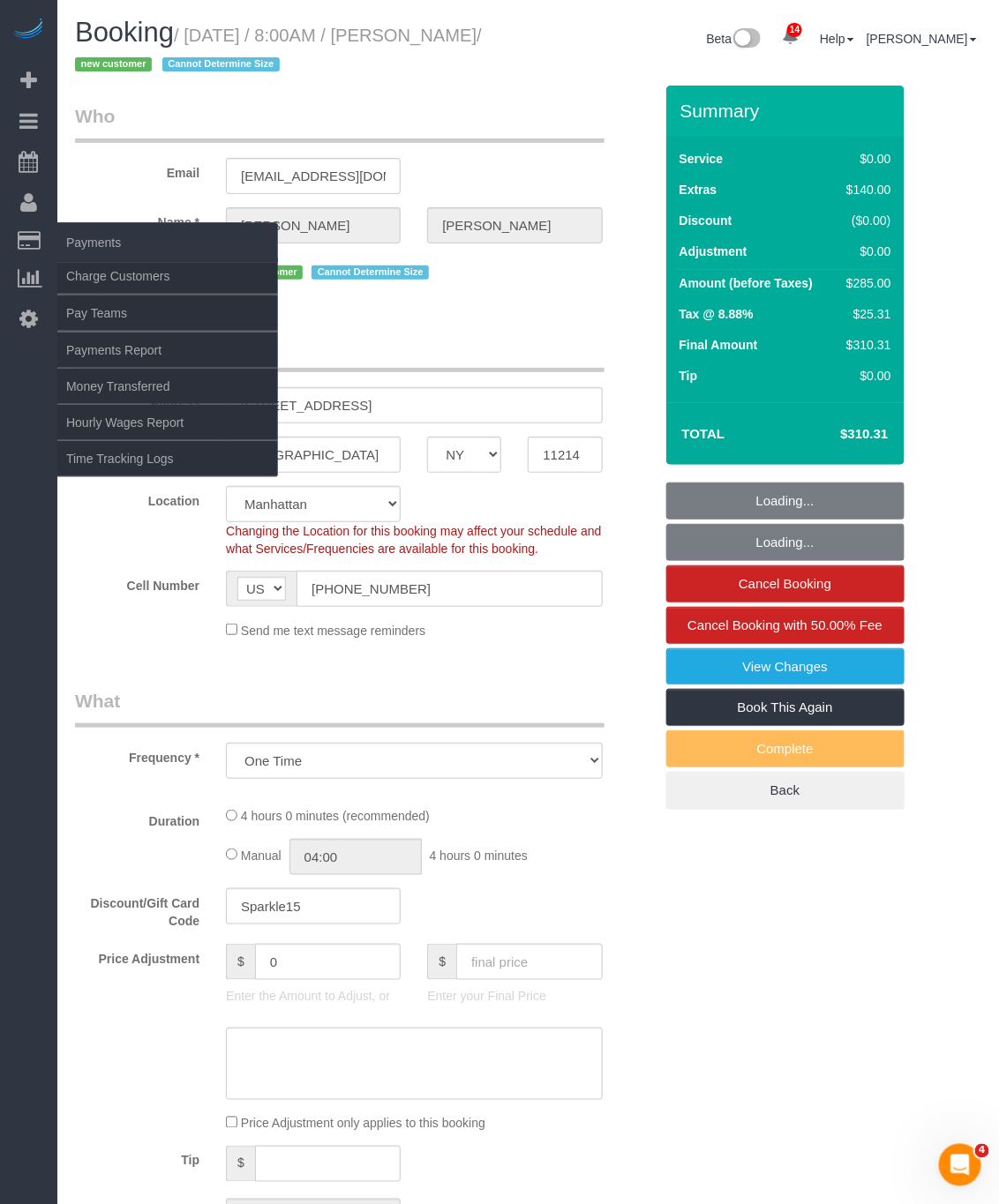
select select "object:3491"
select select "spot61"
select select "1"
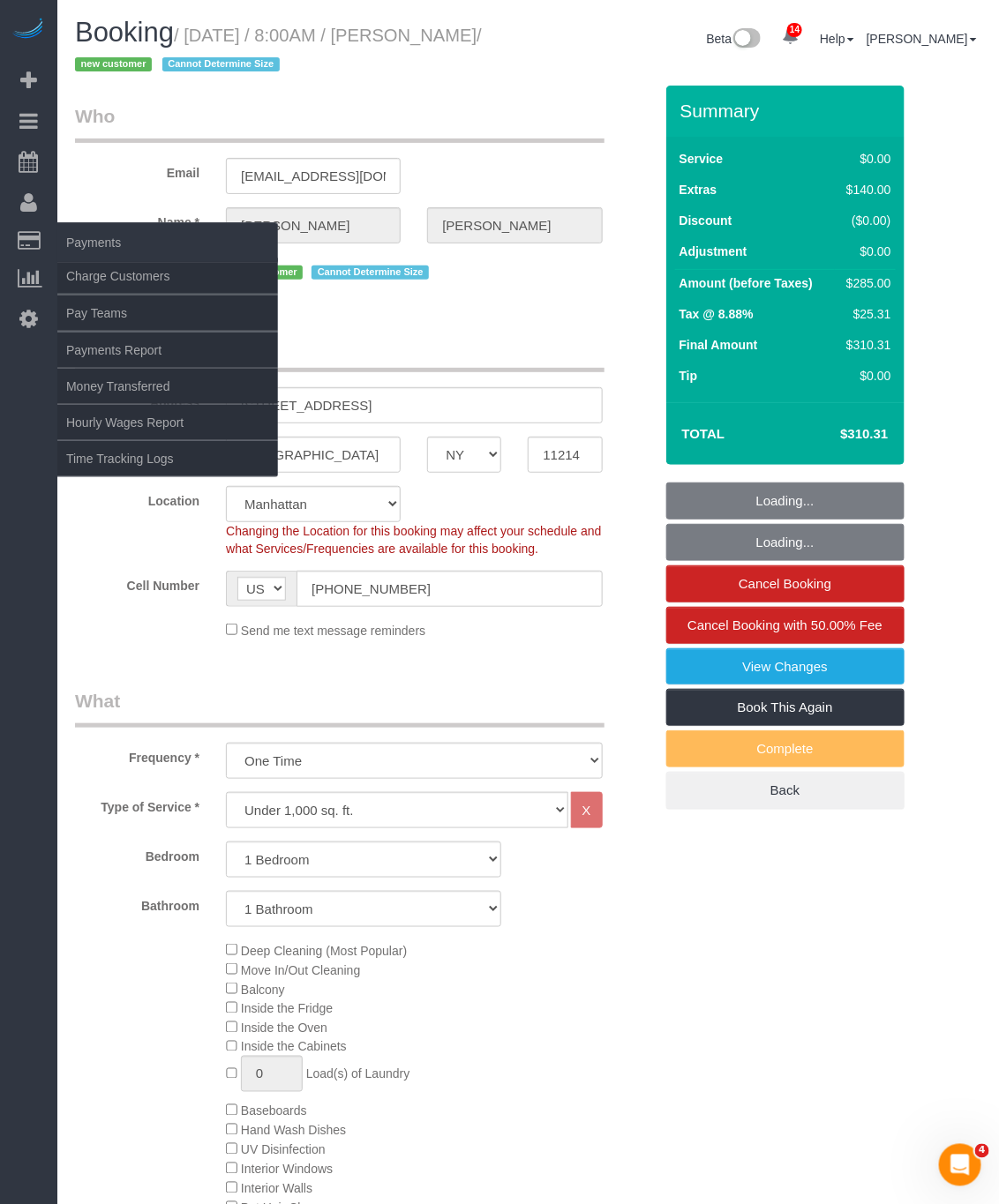
select select "1"
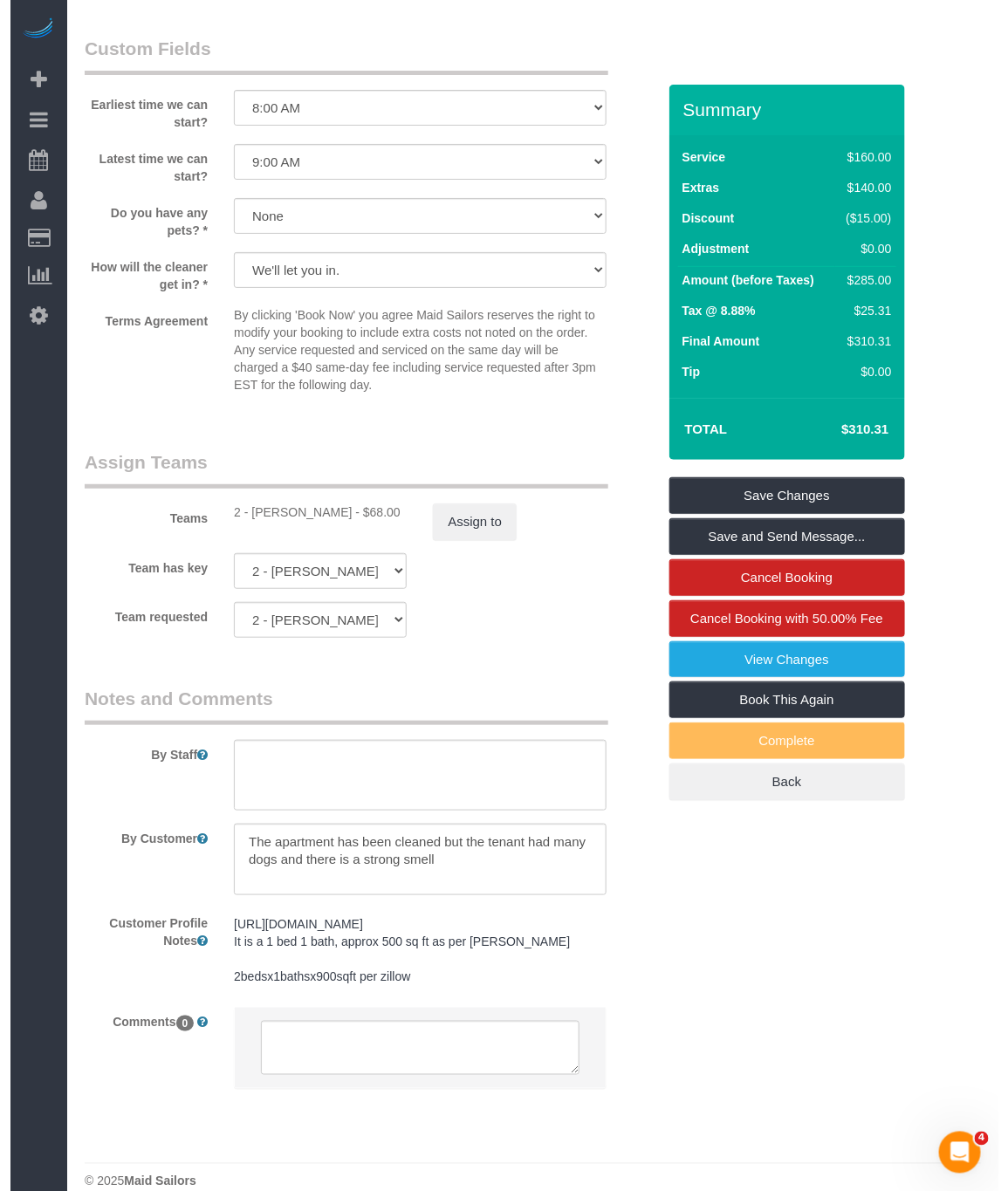
scroll to position [1964, 0]
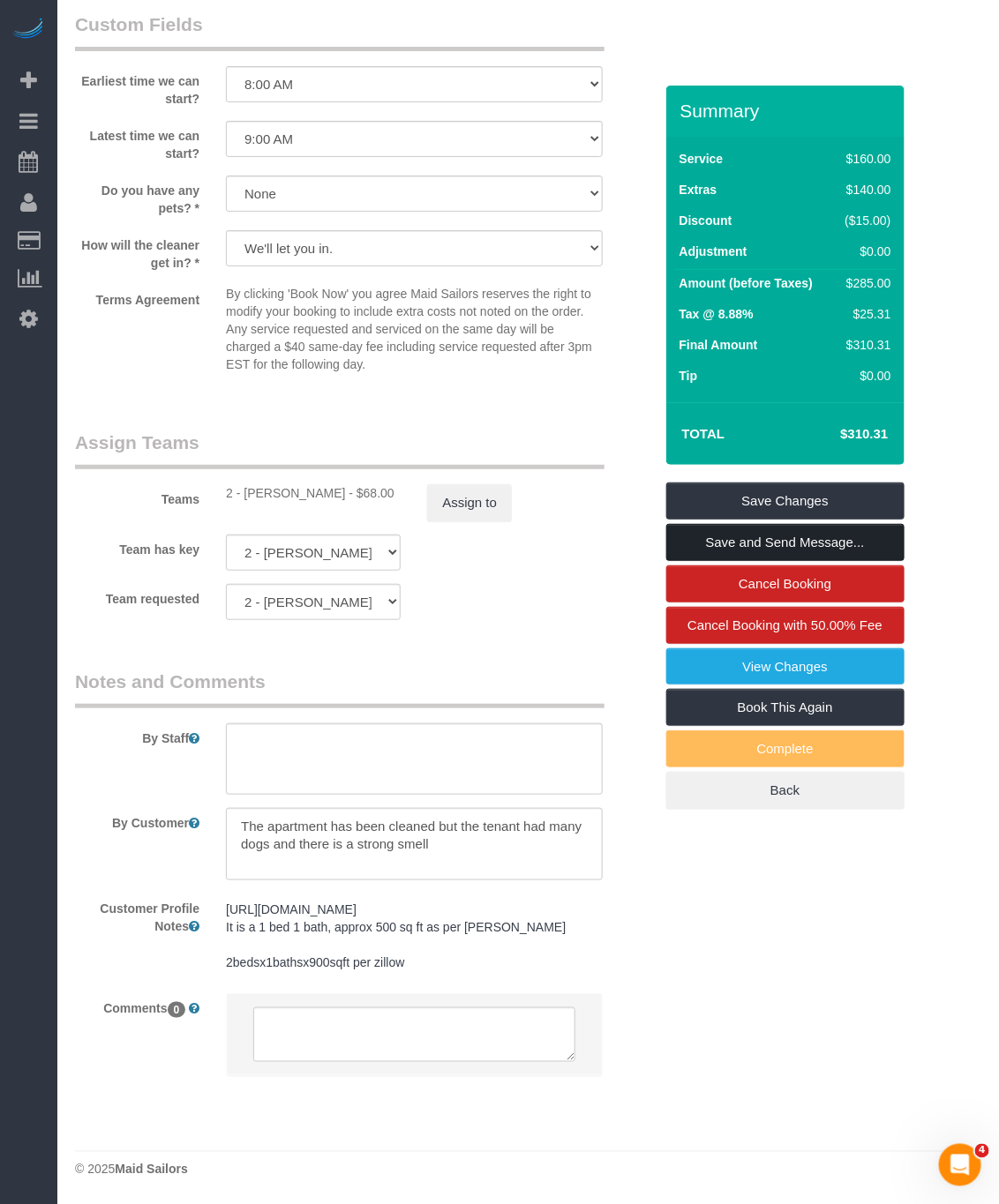
click at [792, 533] on link "Save and Send Message..." at bounding box center [785, 542] width 238 height 37
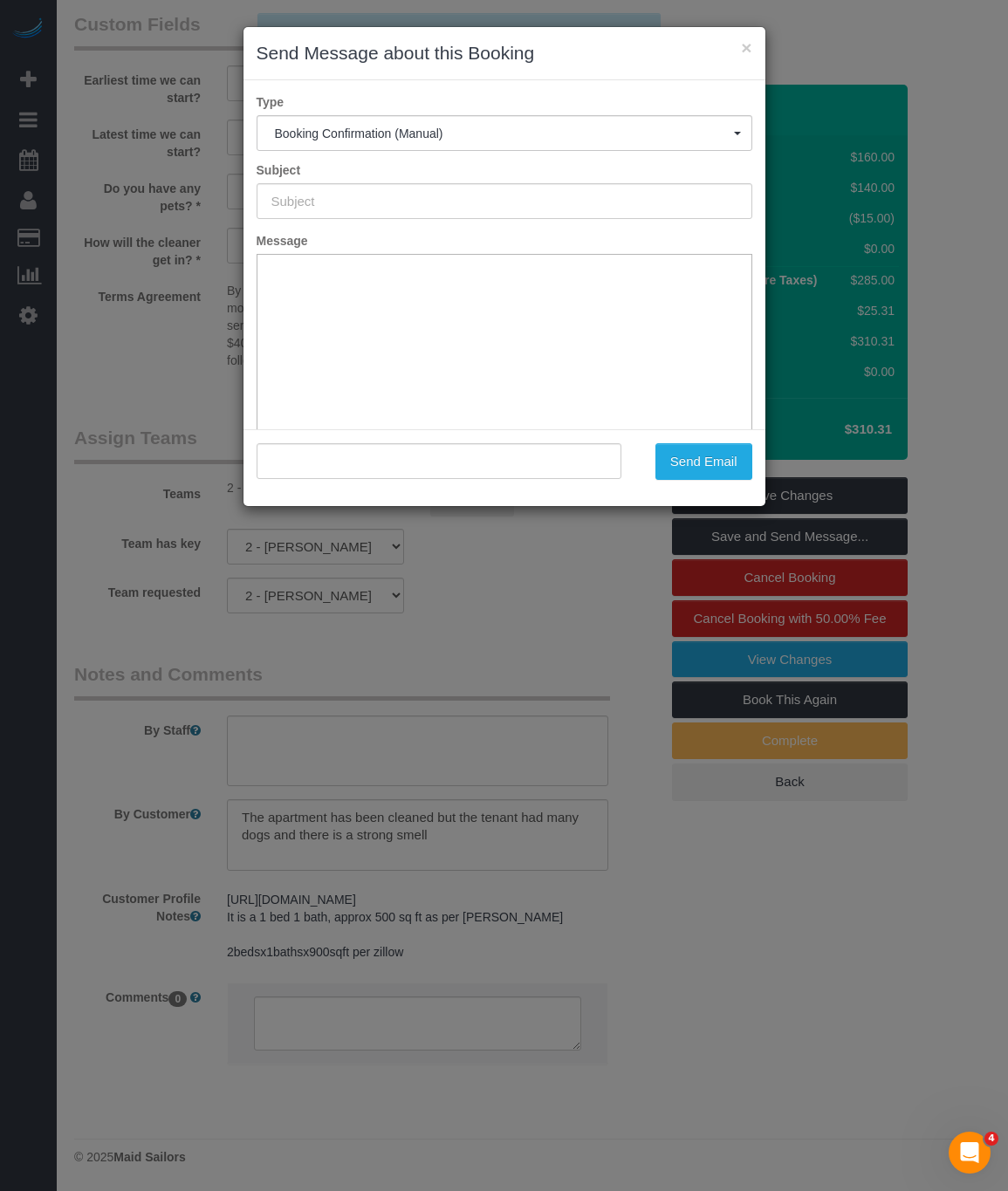
type input "Cleaning Confirmed for 09/10/2025 at 8:00am"
type input ""Stephanie Liu" <stephanie1231@gmail.com>"
click at [711, 464] on button "Send Email" at bounding box center [704, 461] width 97 height 37
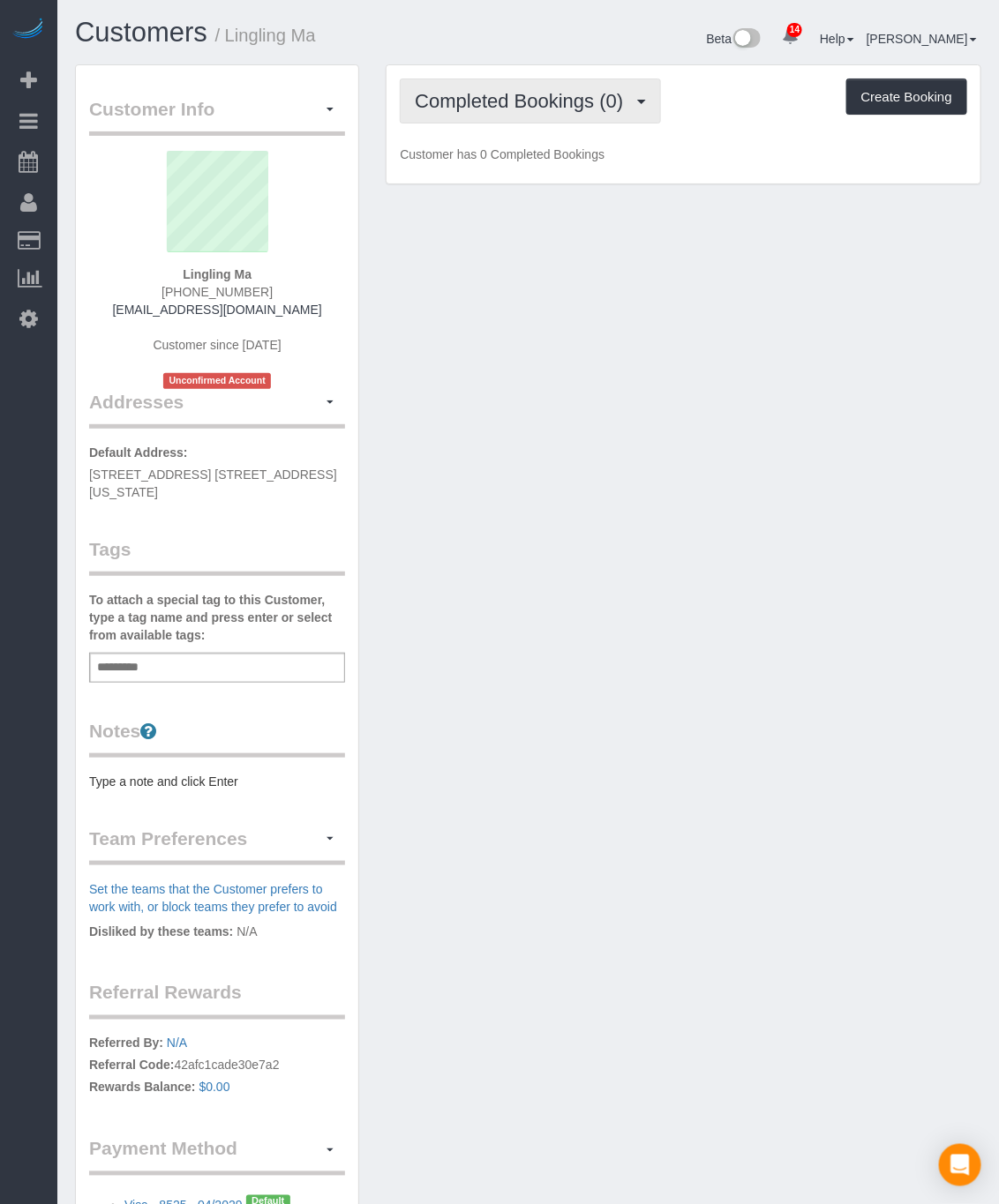
click at [543, 104] on span "Completed Bookings (0)" at bounding box center [523, 101] width 217 height 22
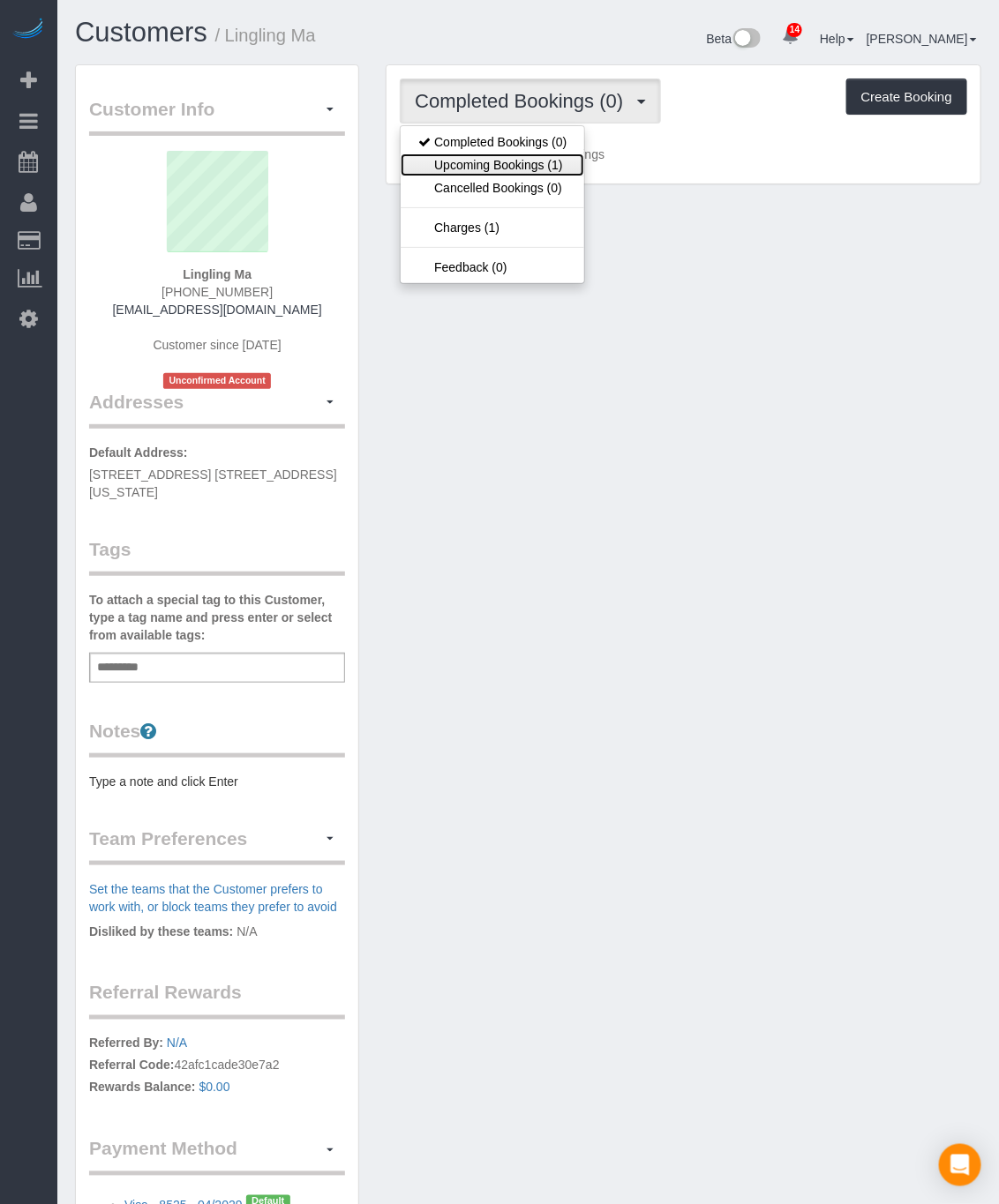
click at [541, 171] on link "Upcoming Bookings (1)" at bounding box center [492, 164] width 184 height 23
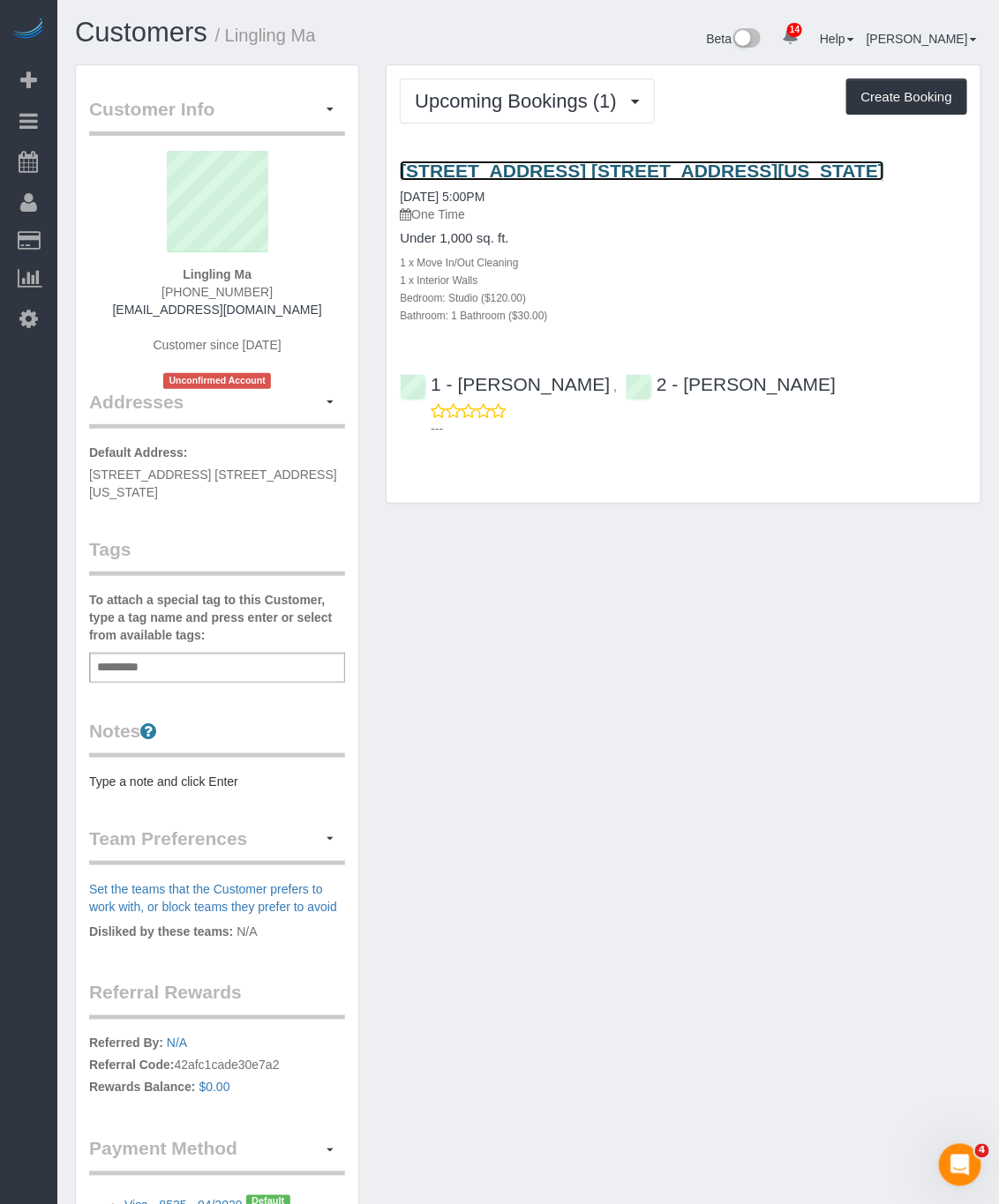
click at [509, 171] on link "164 East 82nd Street, Apt. 3a, New York, NY 10028" at bounding box center [642, 171] width 485 height 20
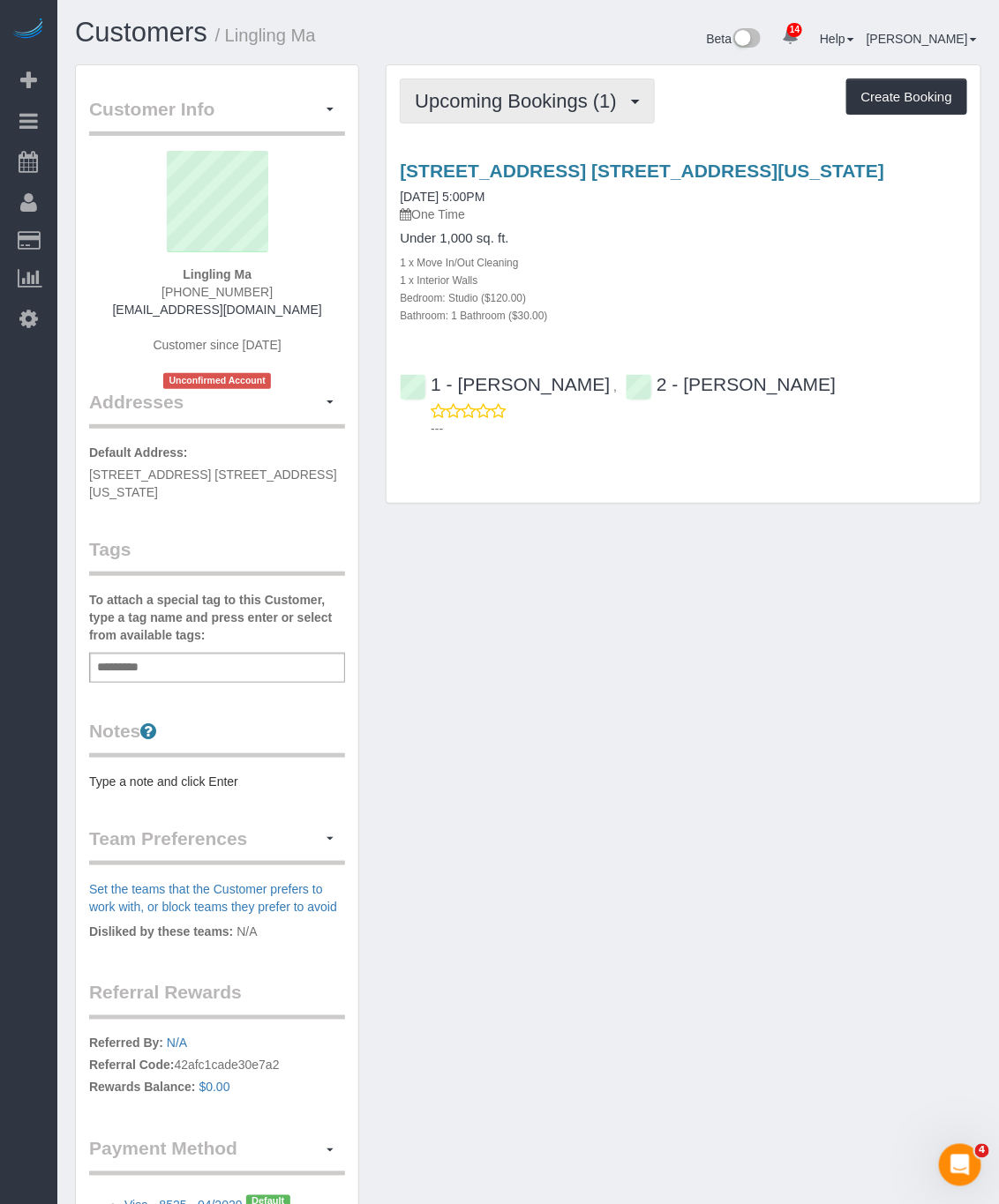
click at [530, 117] on button "Upcoming Bookings (1)" at bounding box center [527, 100] width 255 height 45
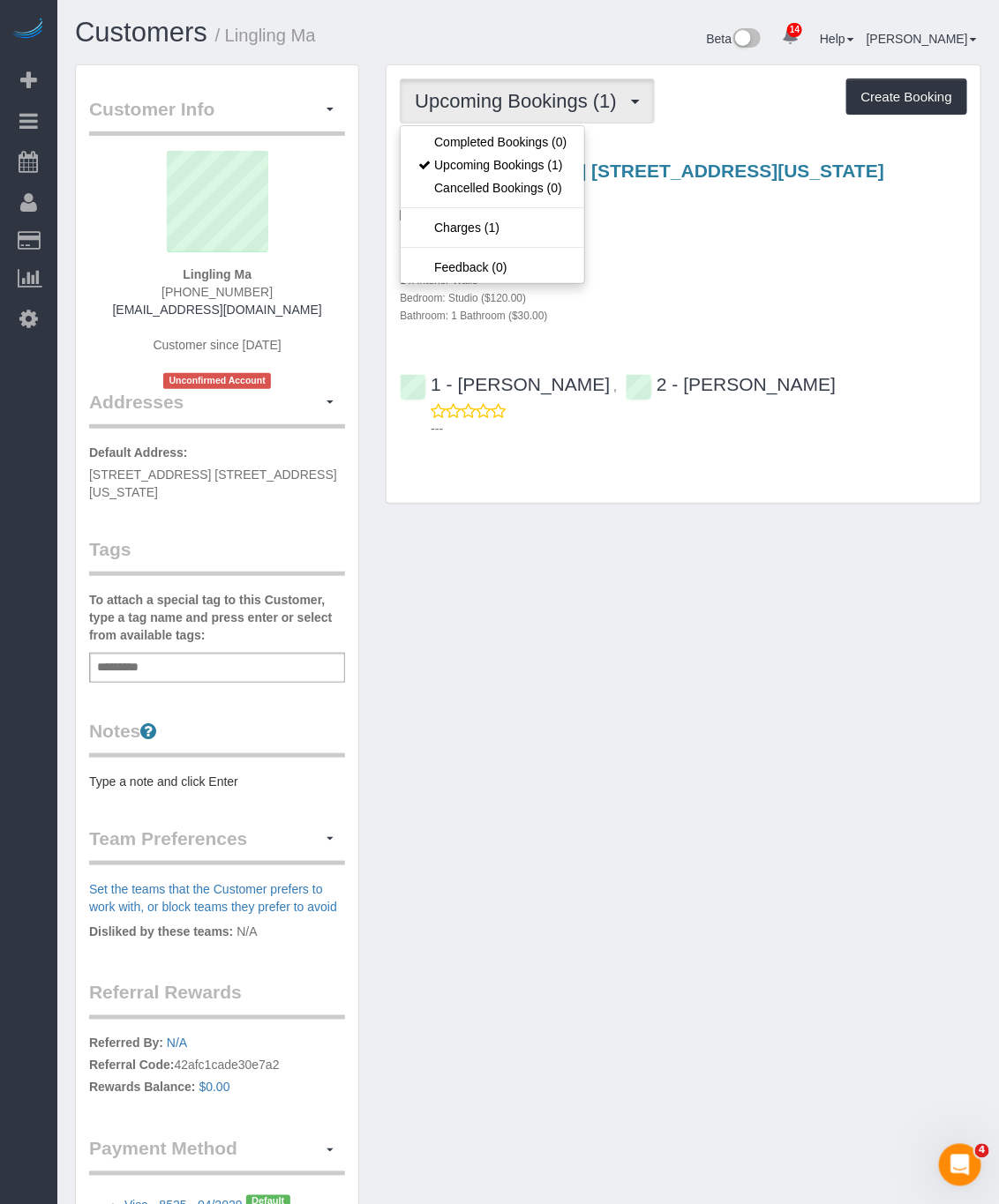
click at [662, 745] on div "Customer Info Edit Contact Info Send Message Email Preferences Special Sales Ta…" at bounding box center [529, 674] width 933 height 1218
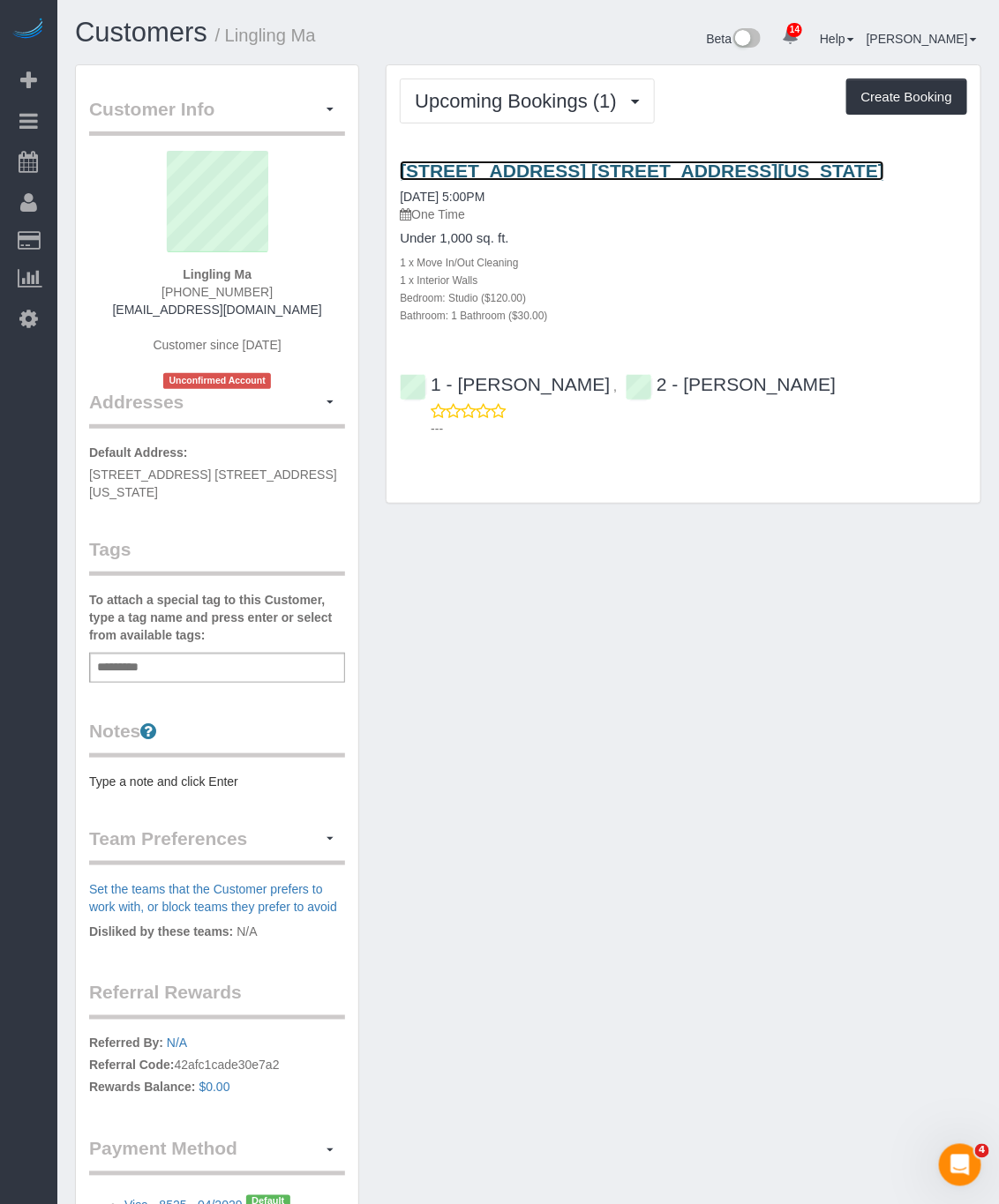
click at [536, 167] on link "164 East 82nd Street, Apt. 3a, New York, NY 10028" at bounding box center [642, 171] width 485 height 20
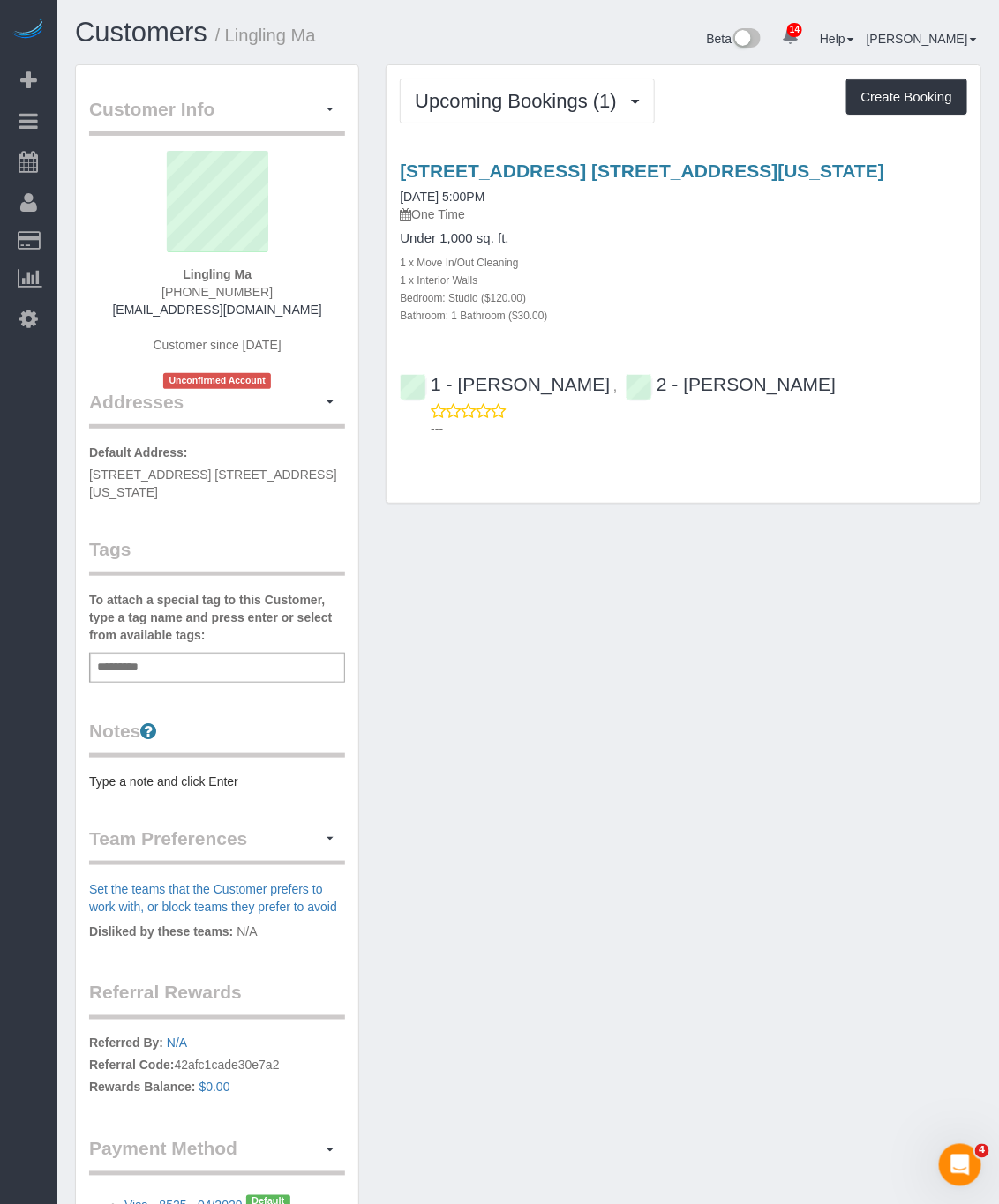
drag, startPoint x: 837, startPoint y: 168, endPoint x: 384, endPoint y: 167, distance: 453.0
click at [385, 167] on div "Upcoming Bookings (1) Completed Bookings (0) Upcoming Bookings (1) Cancelled Bo…" at bounding box center [683, 284] width 595 height 439
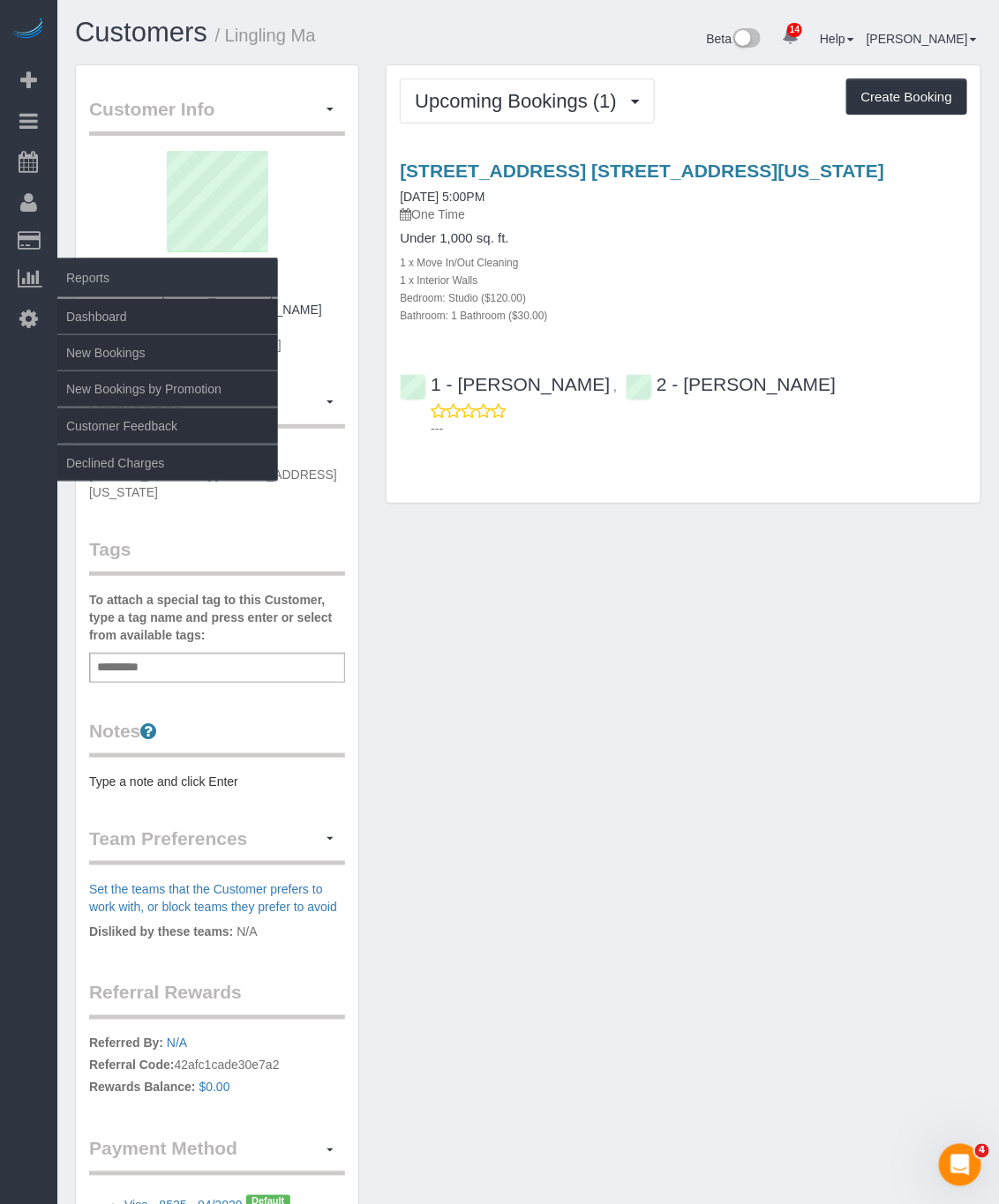
copy link "164 East 82nd Street, Apt. 3a, New York, NY 10028"
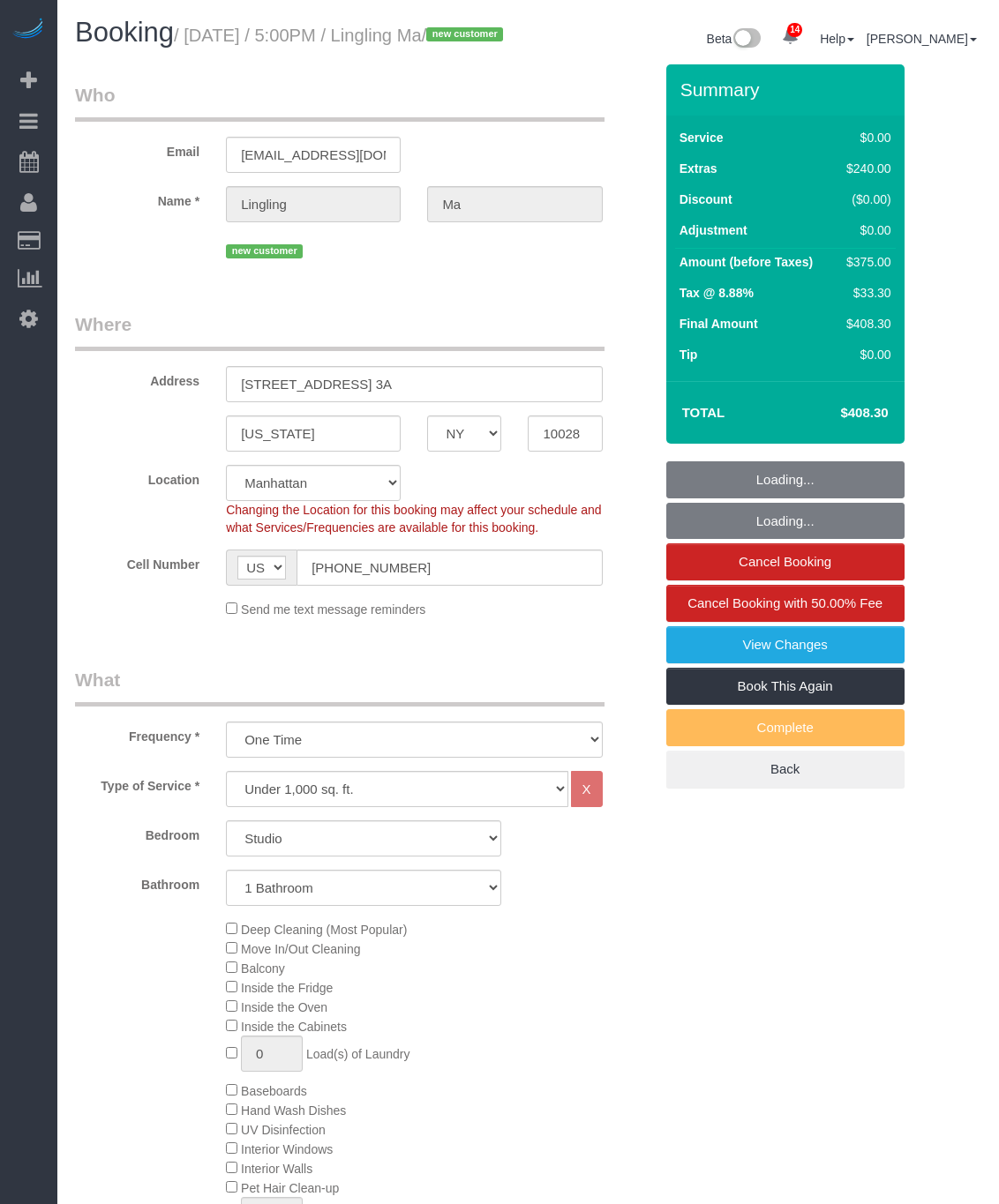
select select "NY"
select select "number:89"
select select "number:90"
select select "number:15"
select select "number:6"
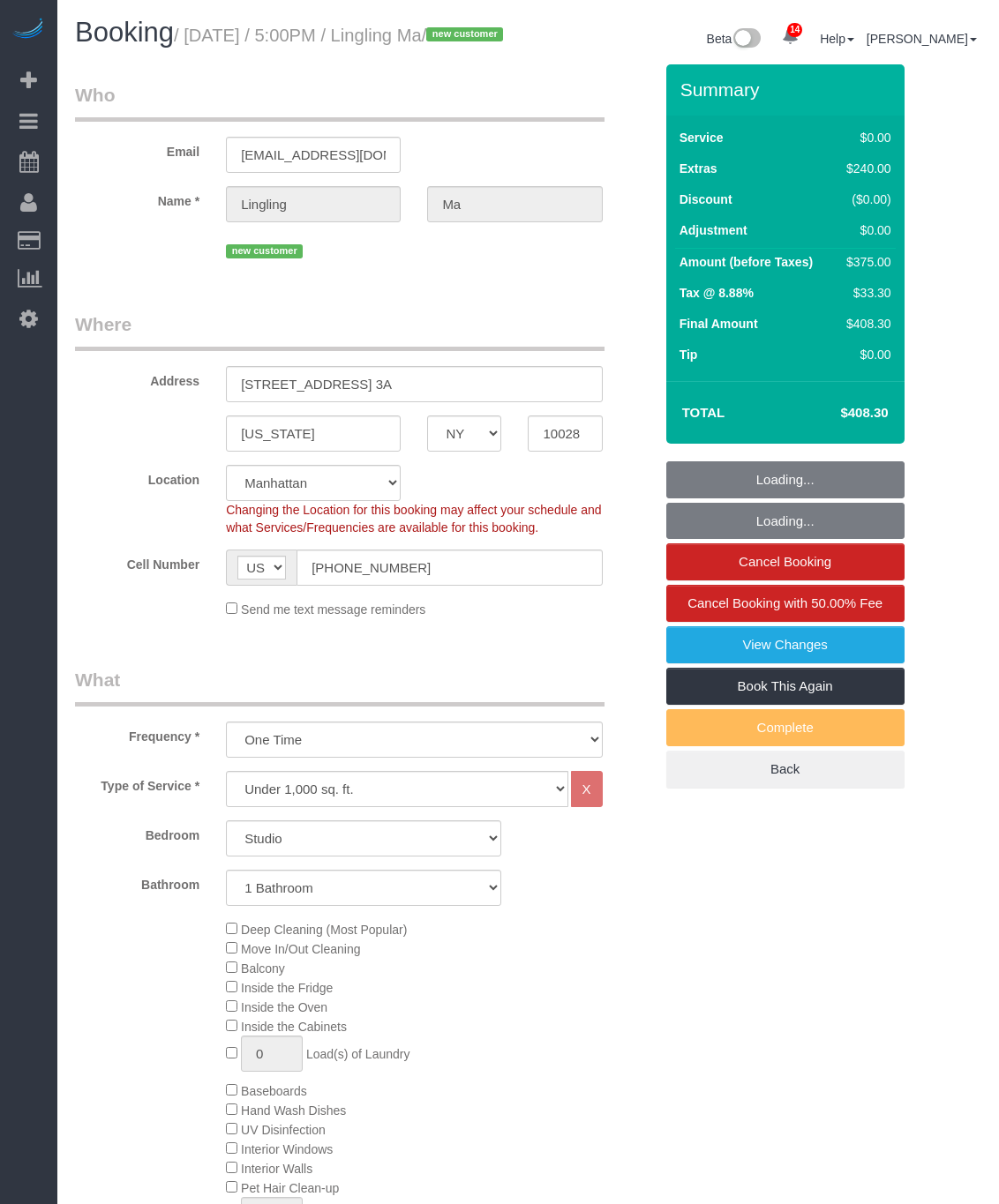
select select "spot1"
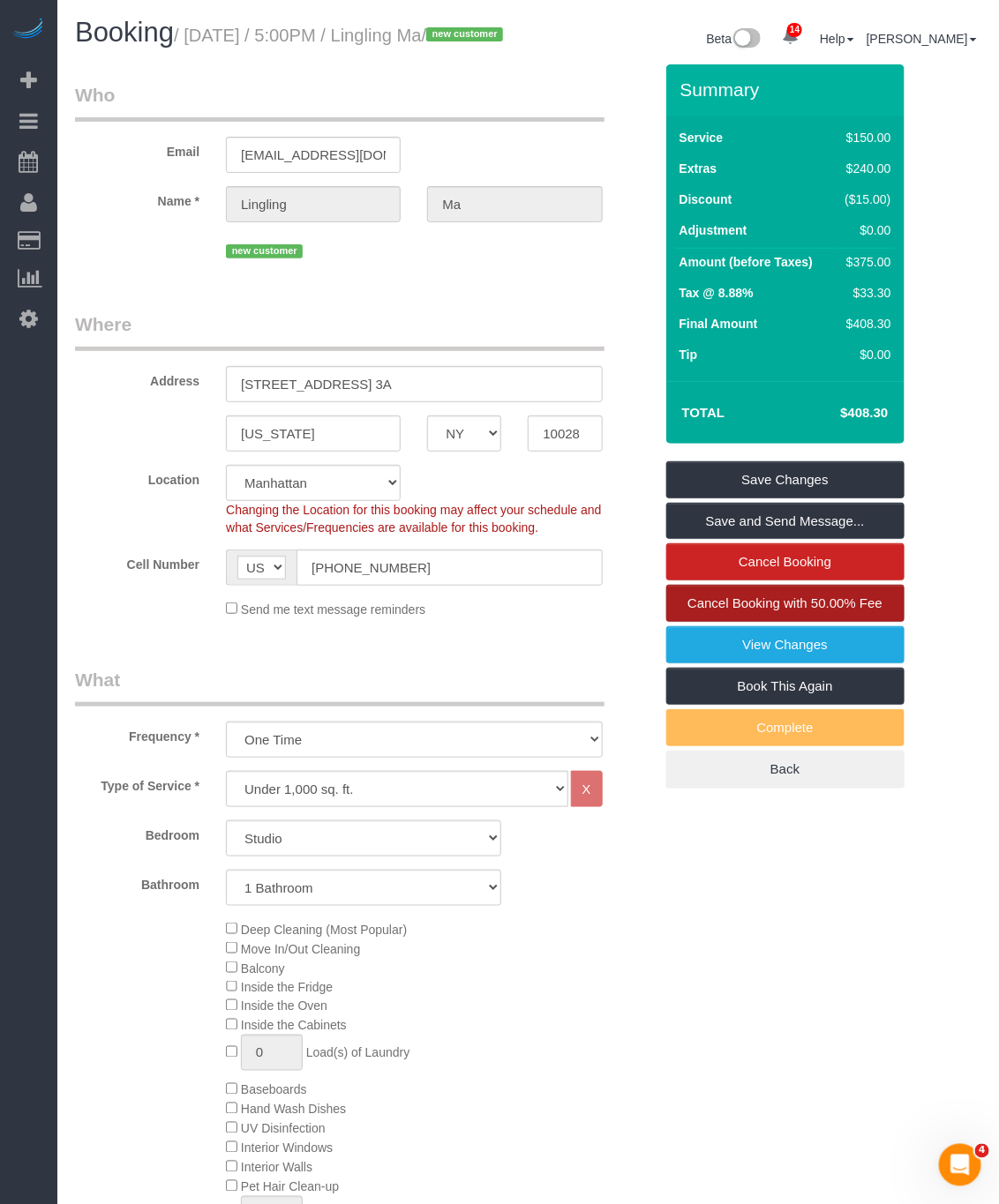
click at [834, 611] on span "Cancel Booking with 50.00% Fee" at bounding box center [785, 602] width 195 height 15
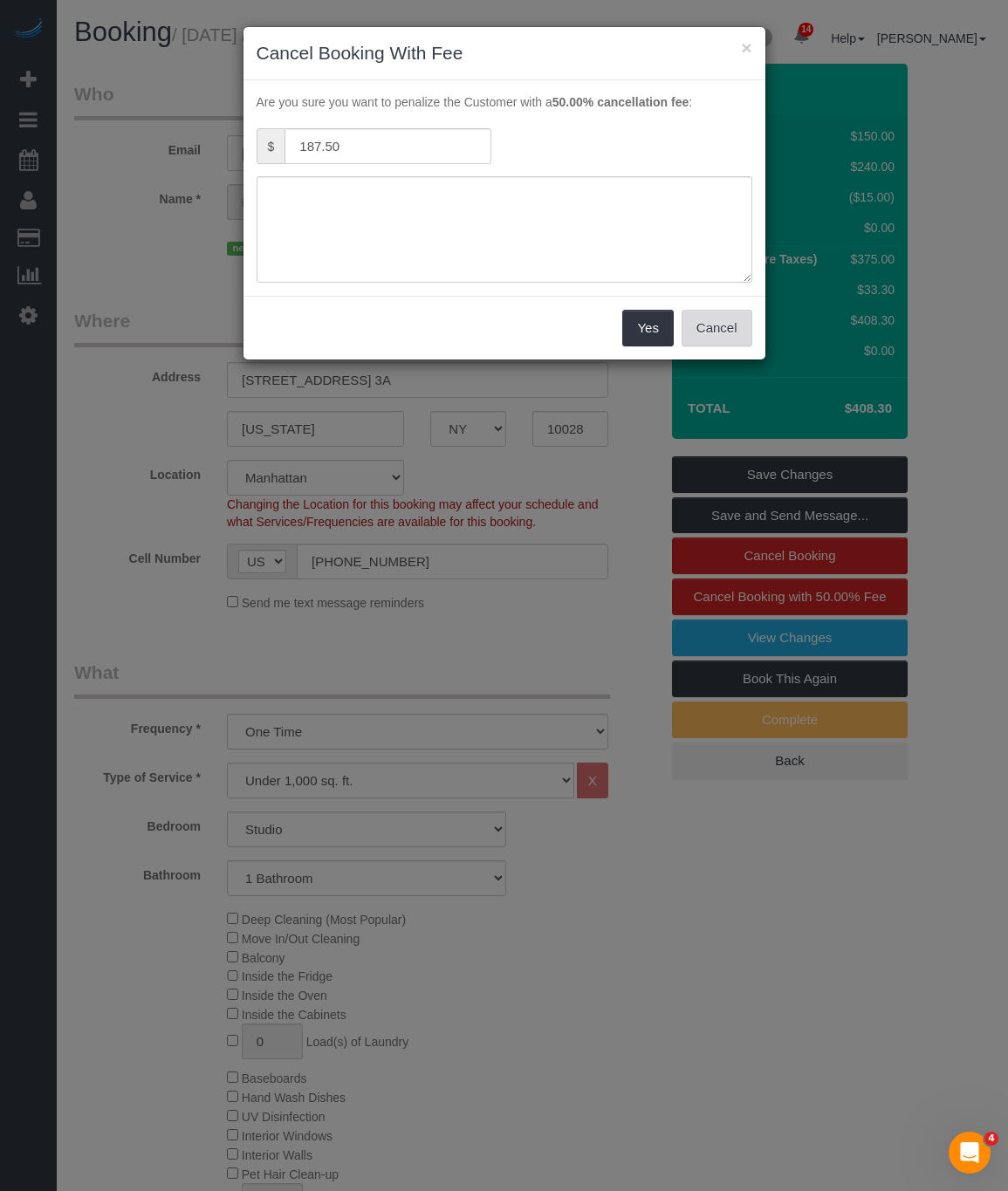
click at [718, 330] on button "Cancel" at bounding box center [717, 328] width 70 height 37
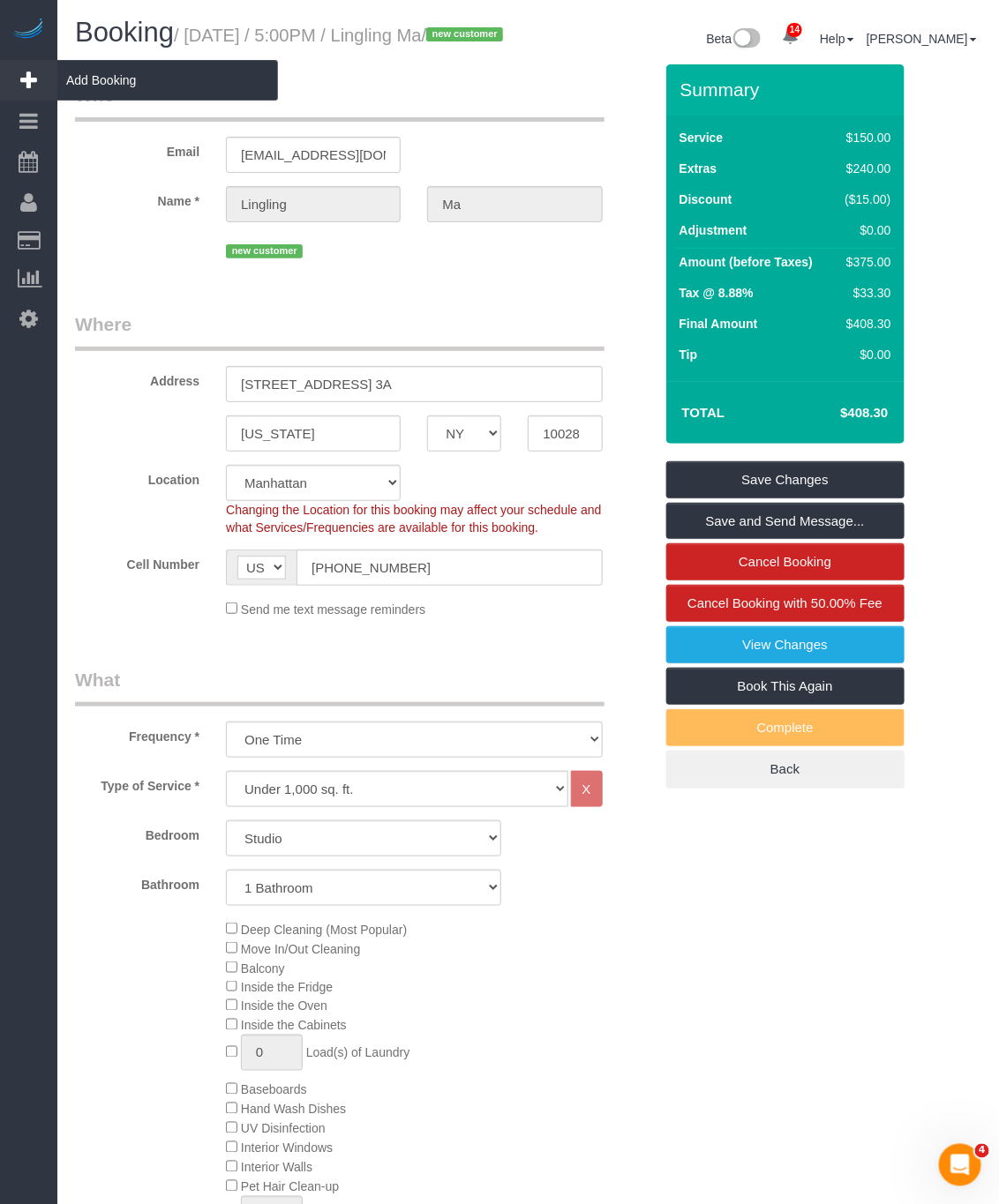
drag, startPoint x: 195, startPoint y: 26, endPoint x: 14, endPoint y: 88, distance: 191.3
click at [174, 45] on small "/ [DATE] / 5:00PM / Lingling Ma / new customer" at bounding box center [341, 35] width 334 height 19
copy small "[DATE] / 5:00PM / Lingling Ma"
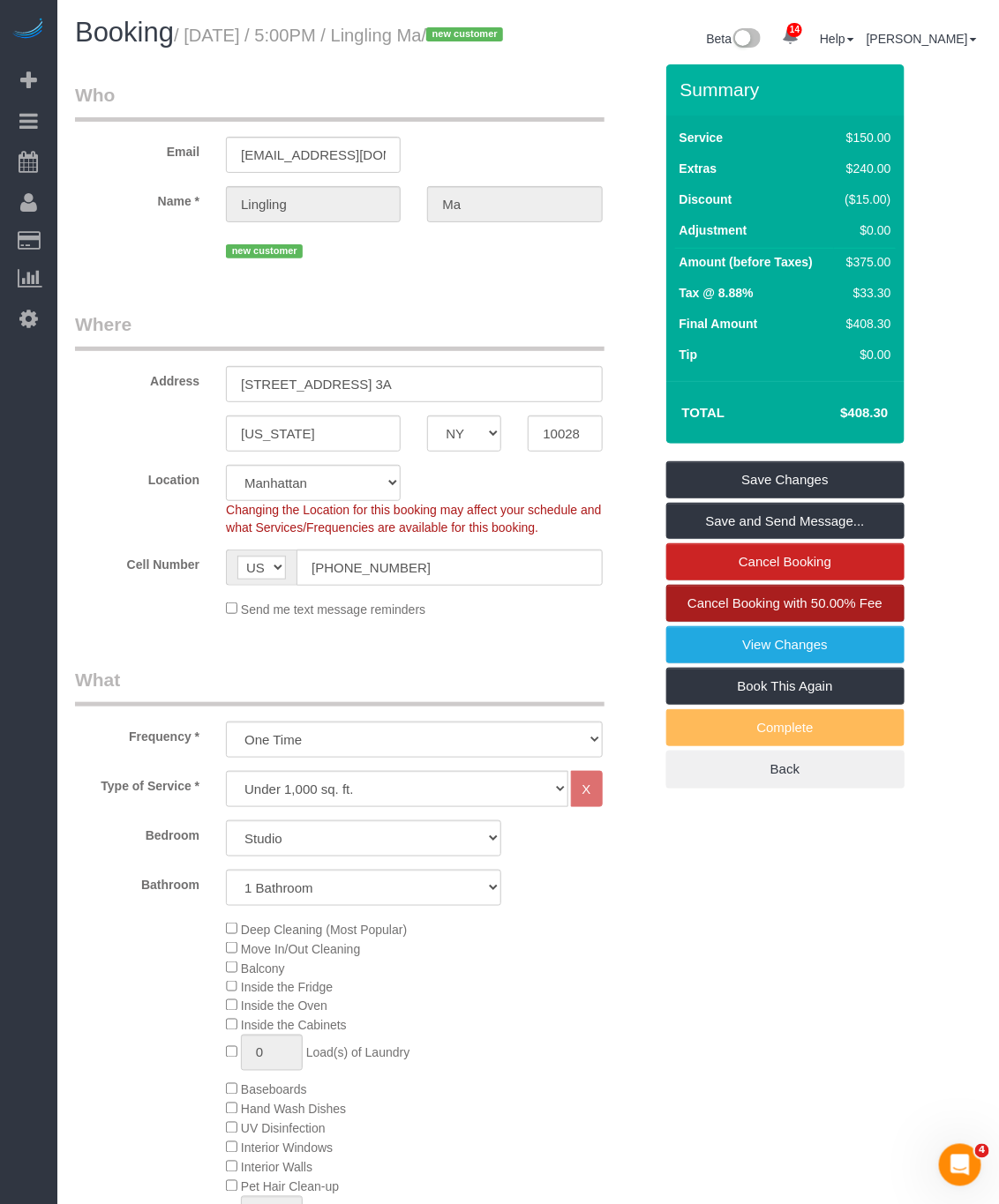
click at [848, 622] on link "Cancel Booking with 50.00% Fee" at bounding box center [785, 603] width 238 height 37
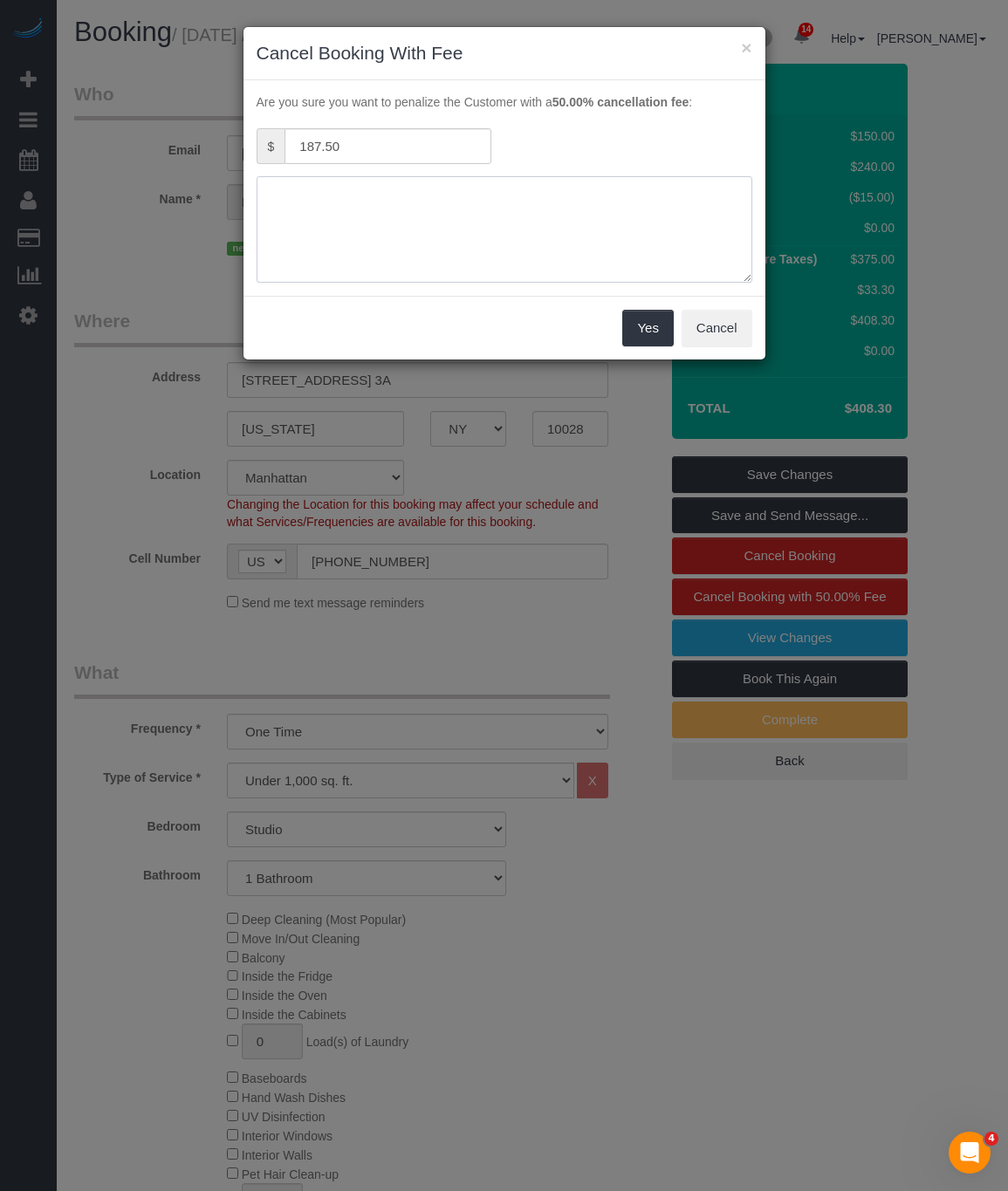
click at [524, 216] on textarea at bounding box center [504, 229] width 496 height 107
type textarea "C"
type textarea "Customer requested as he has work and other emergency today"
click at [645, 333] on button "Yes" at bounding box center [648, 328] width 51 height 37
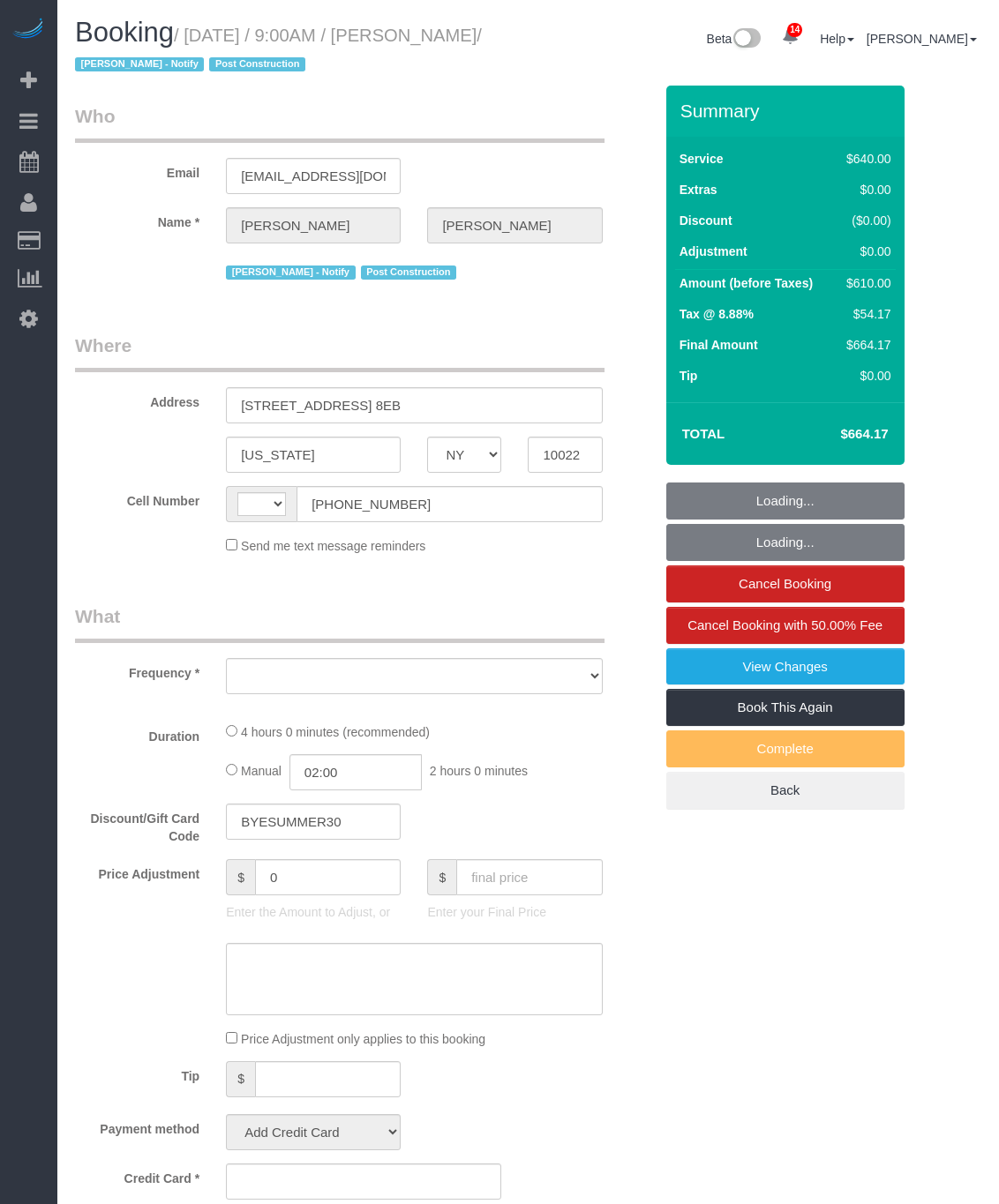
select select "NY"
select select "string:[GEOGRAPHIC_DATA]"
select select "object:758"
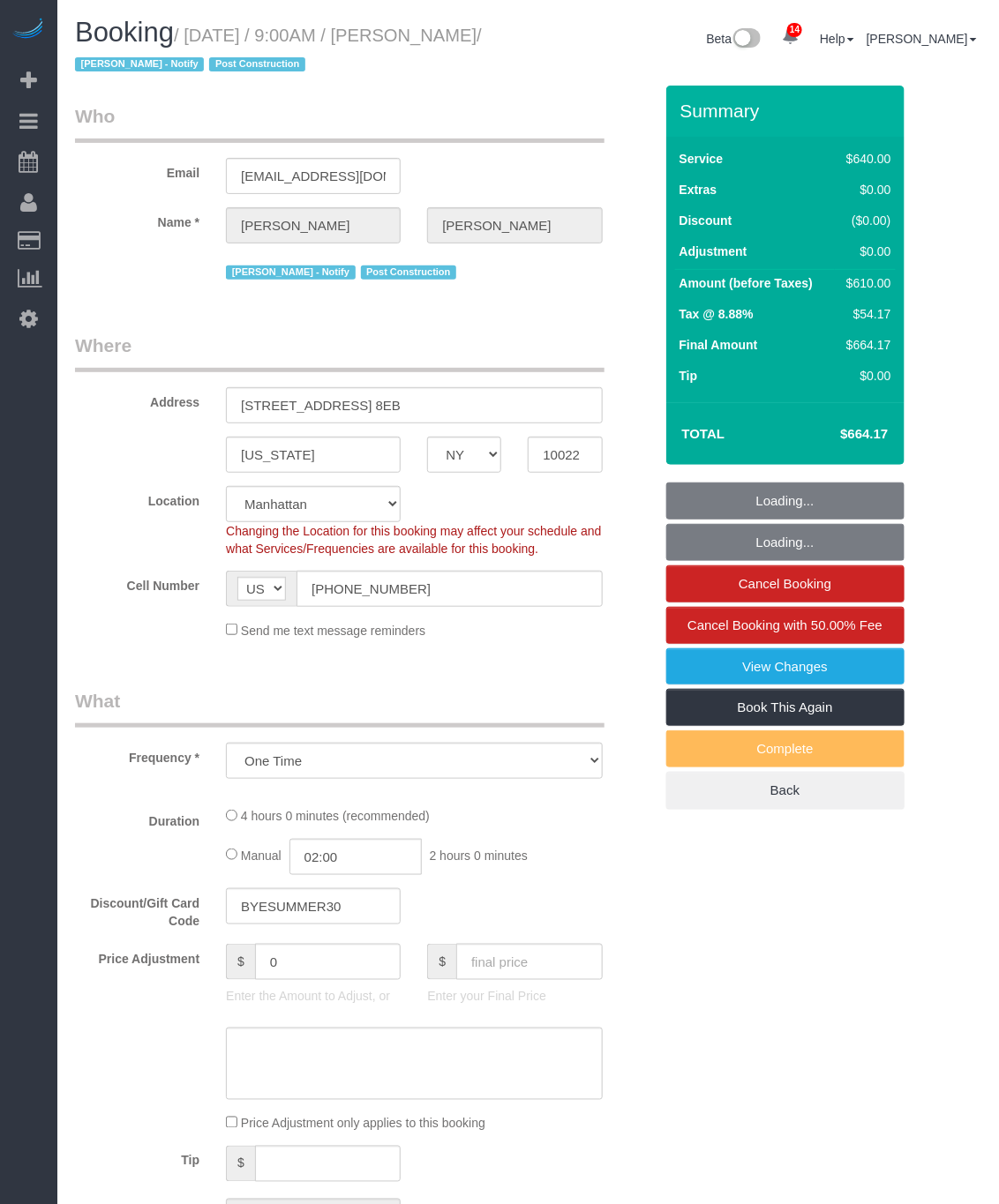
select select "string:stripe-pm_1S0OB64VGloSiKo77nNujPK3"
select select "2"
select select "240"
select select "number:89"
select select "number:90"
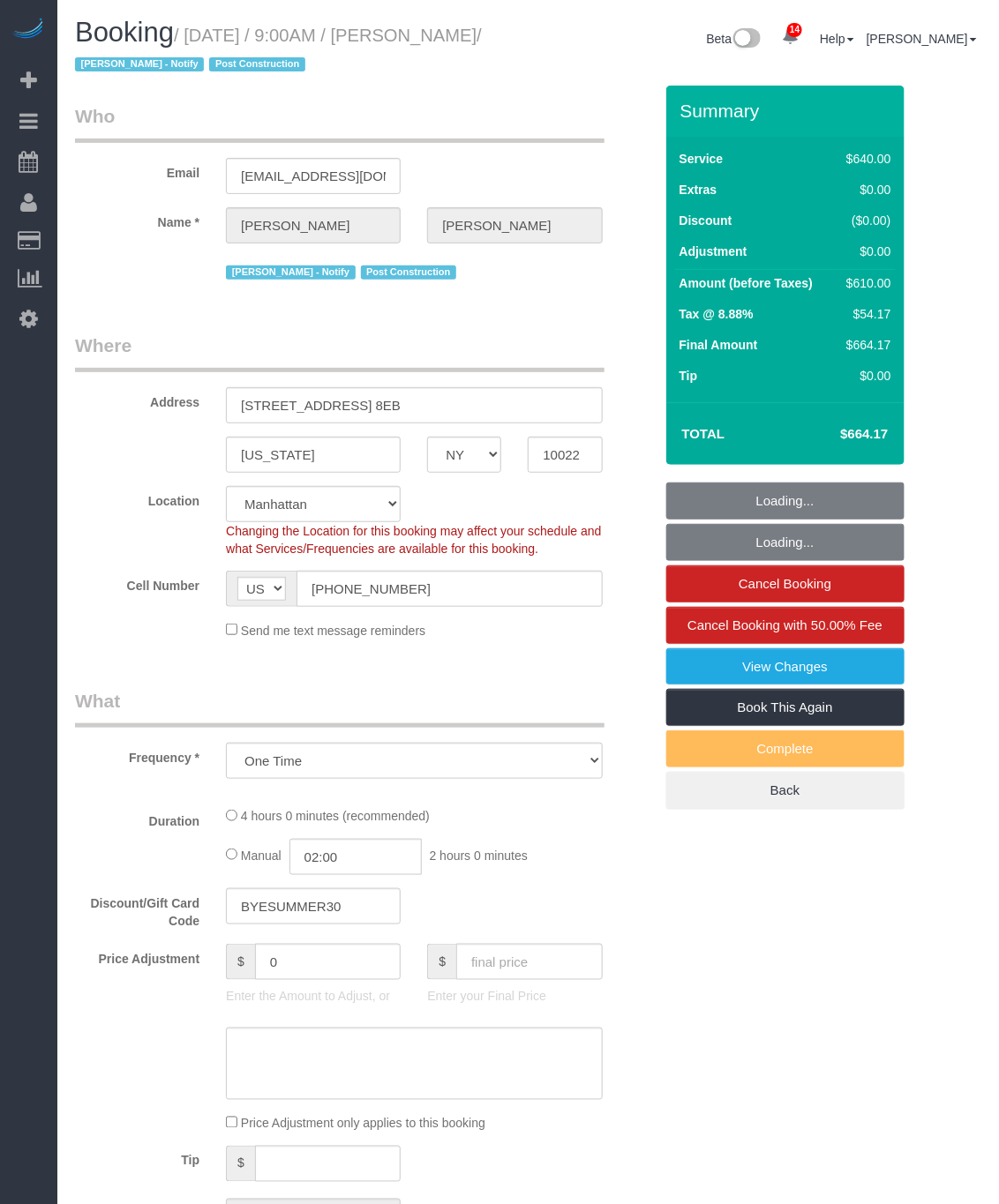
select select "number:15"
select select "number:7"
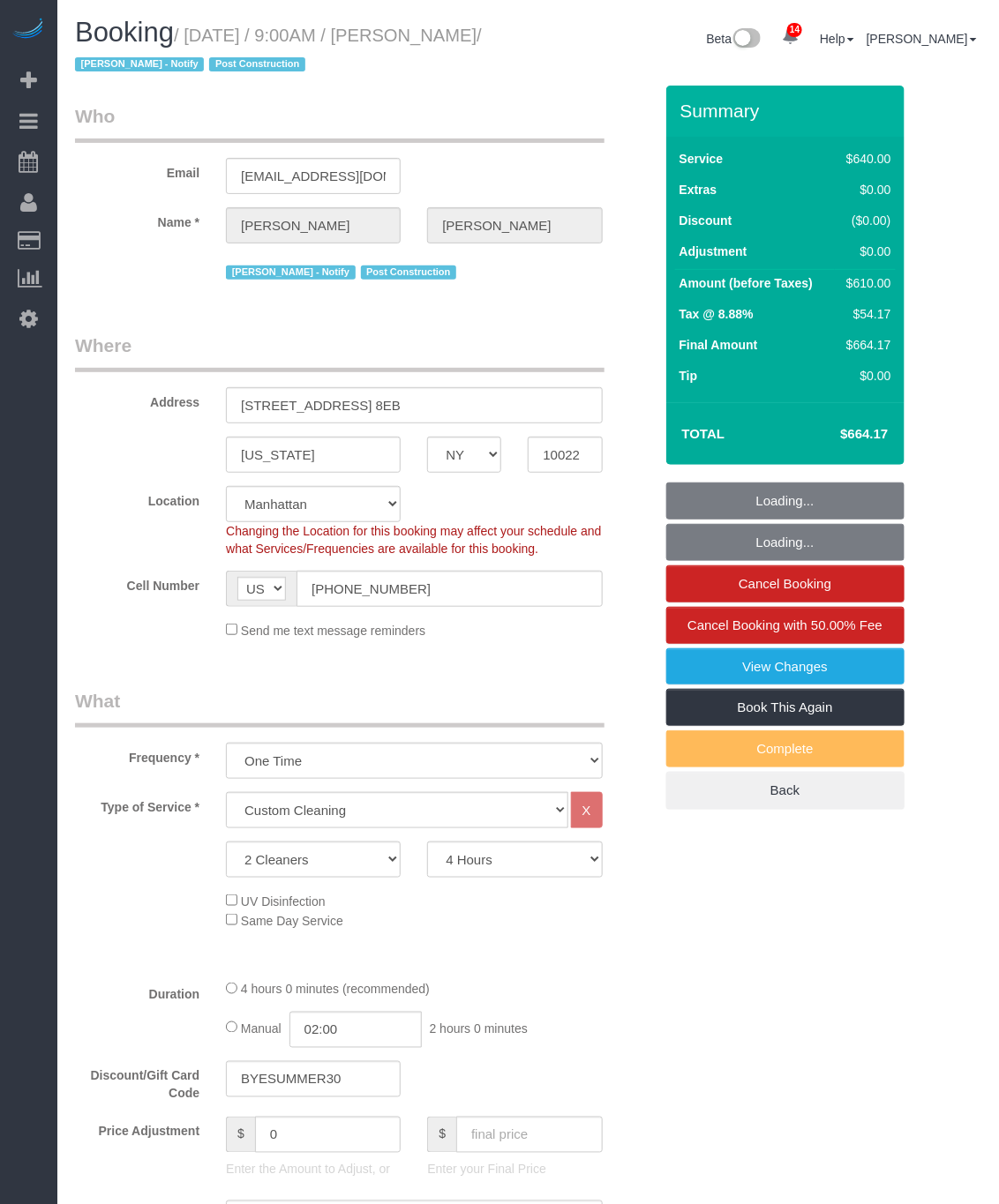
select select "object:1468"
select select "spot1"
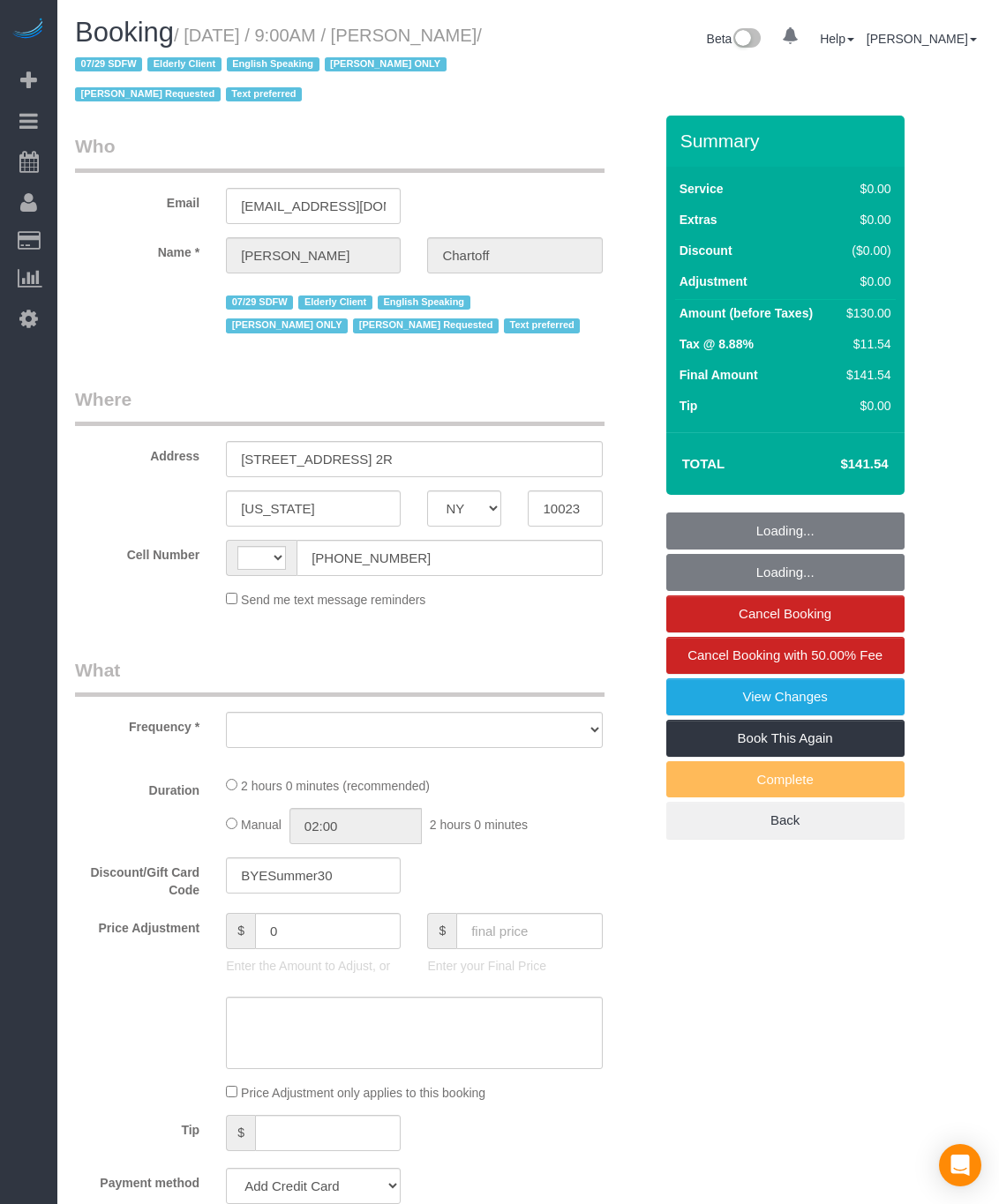
select select "NY"
select select "string:[GEOGRAPHIC_DATA]"
select select "number:89"
select select "number:90"
select select "number:15"
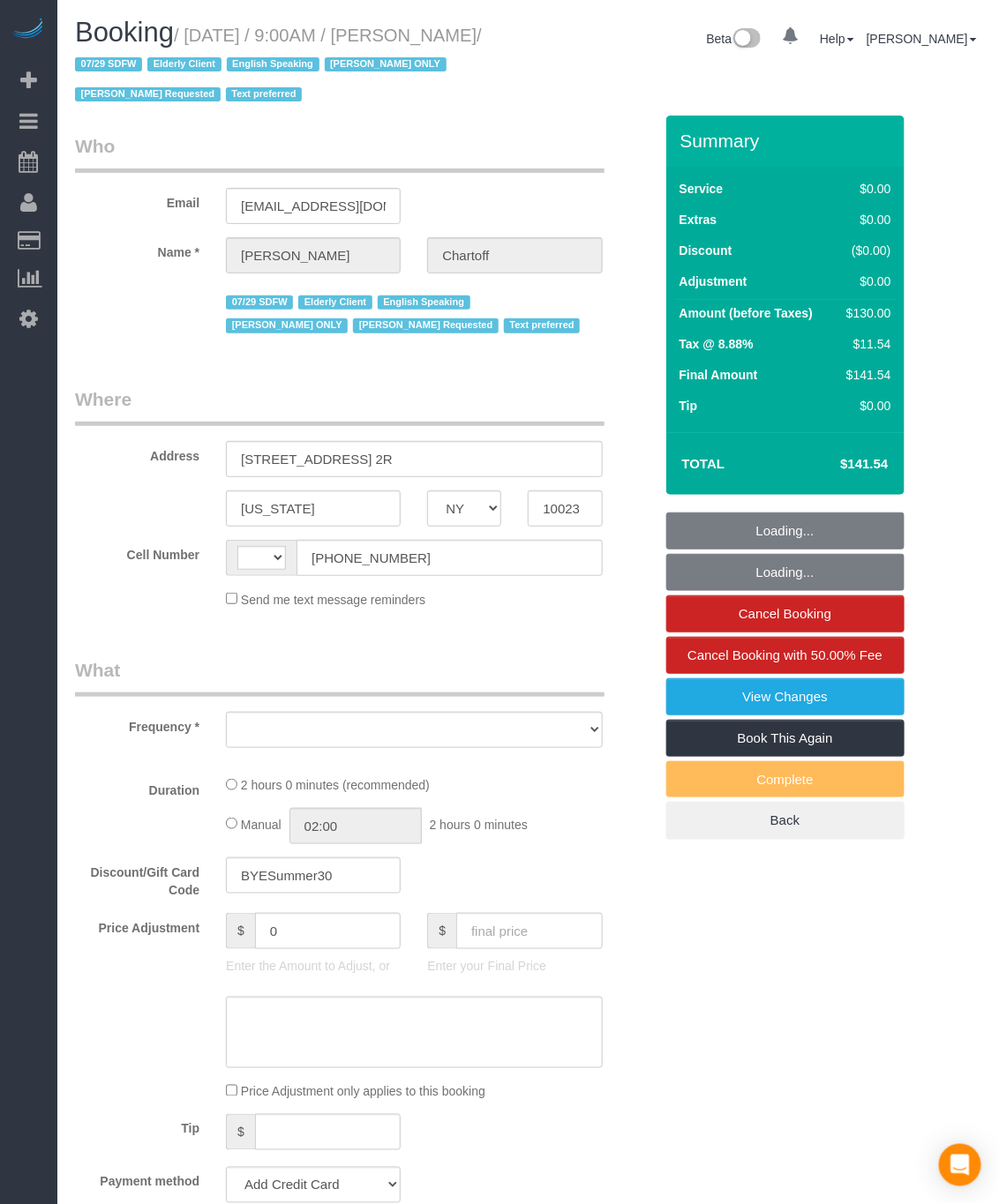
select select "number:5"
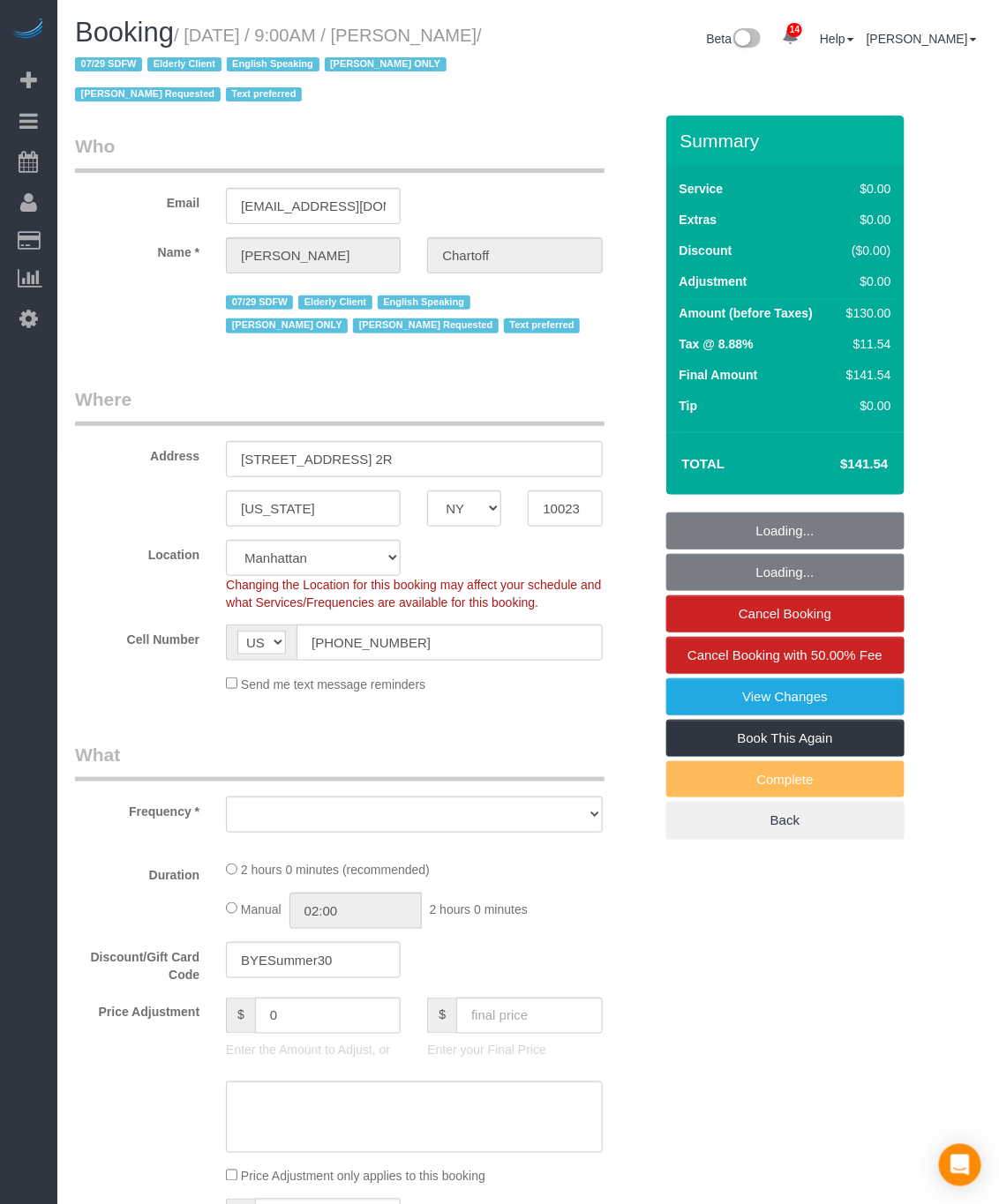
select select "string:stripe-pm_1RDwuF4VGloSiKo7C5xWEro0"
select select "object:938"
select select "spot1"
select select "1"
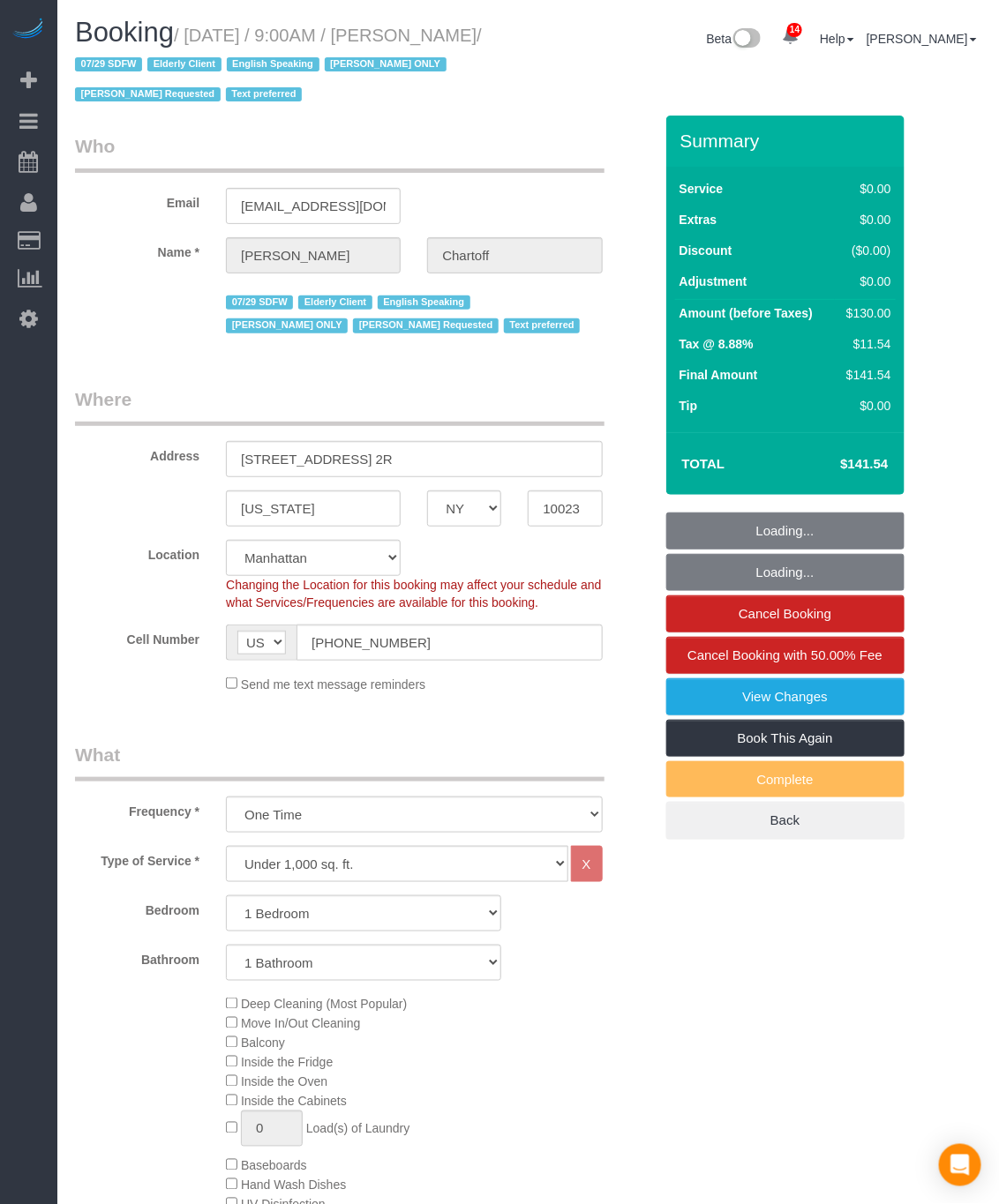
select select "object:1473"
drag, startPoint x: 446, startPoint y: 665, endPoint x: 249, endPoint y: 652, distance: 197.4
click at [249, 652] on sui-booking-location "Location [GEOGRAPHIC_DATA] [GEOGRAPHIC_DATA] [GEOGRAPHIC_DATA] [GEOGRAPHIC_DATA…" at bounding box center [363, 617] width 578 height 153
select select "1"
drag, startPoint x: 356, startPoint y: 636, endPoint x: 14, endPoint y: 651, distance: 342.3
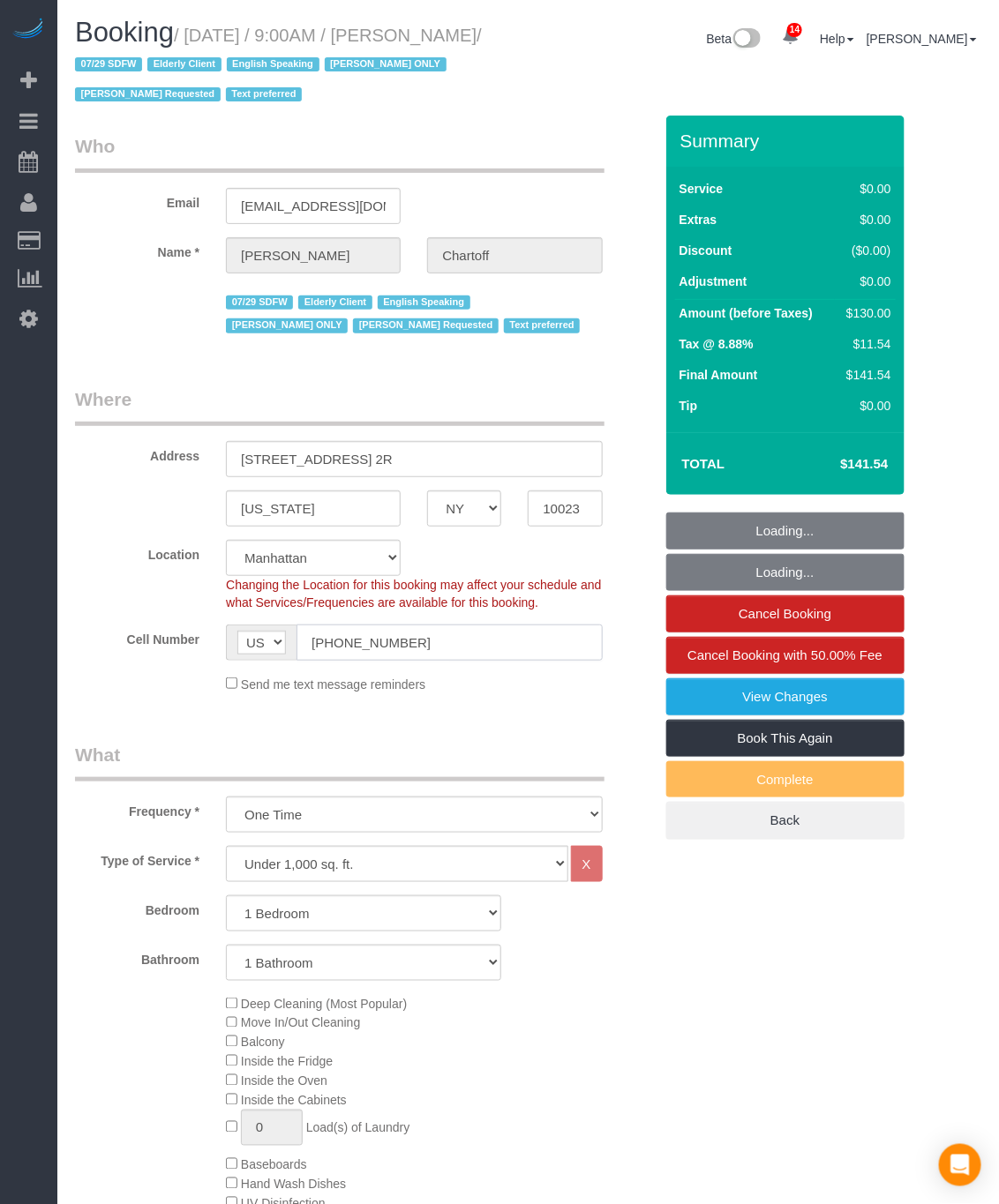
click at [292, 633] on div "AF AL DZ AD AO AI AQ AG AR AM AW AU AT AZ BS BH BD BB BY BE BZ BJ BM BT BO BA B…" at bounding box center [414, 643] width 376 height 37
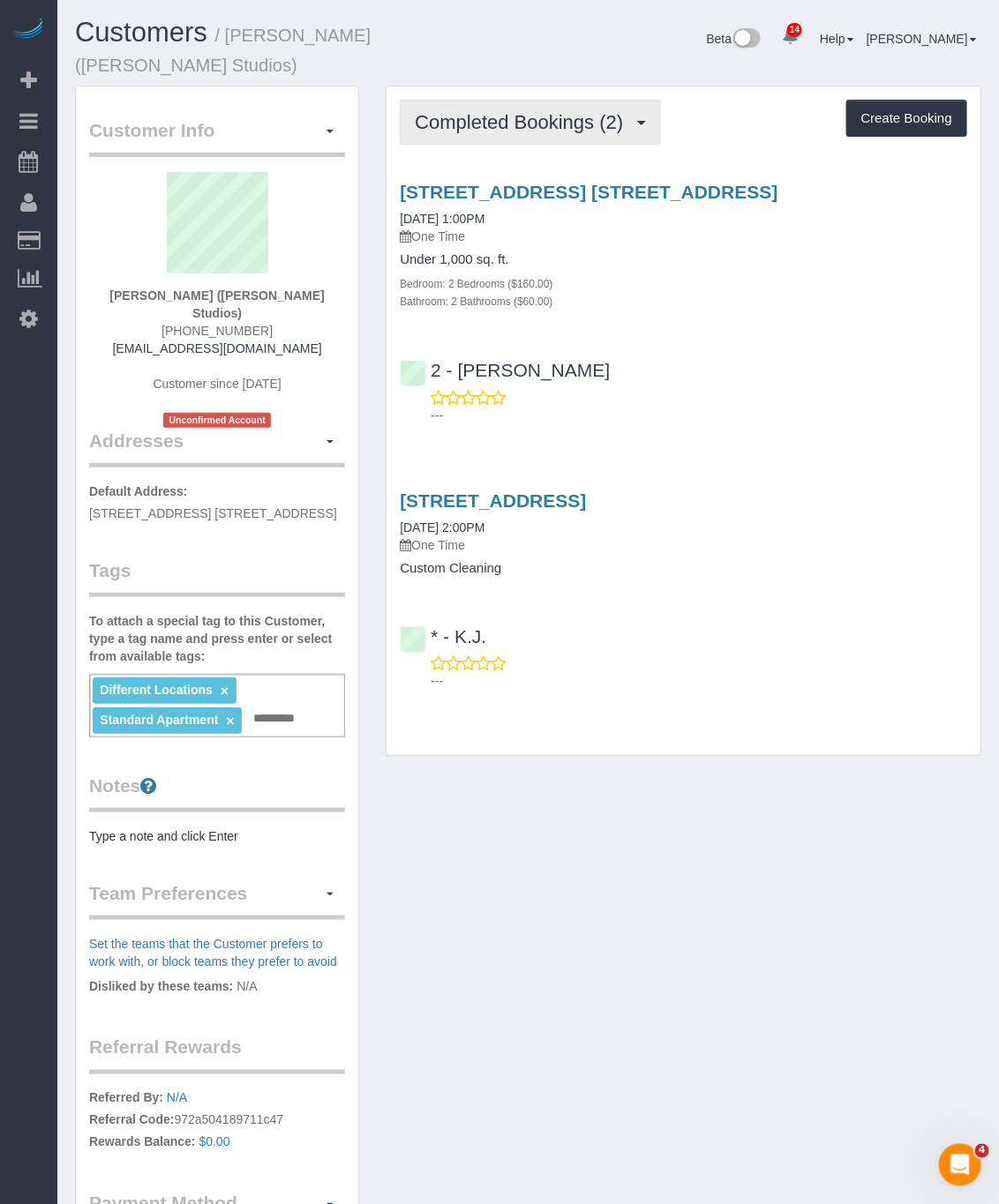
click at [489, 106] on button "Completed Bookings (2)" at bounding box center [531, 121] width 261 height 45
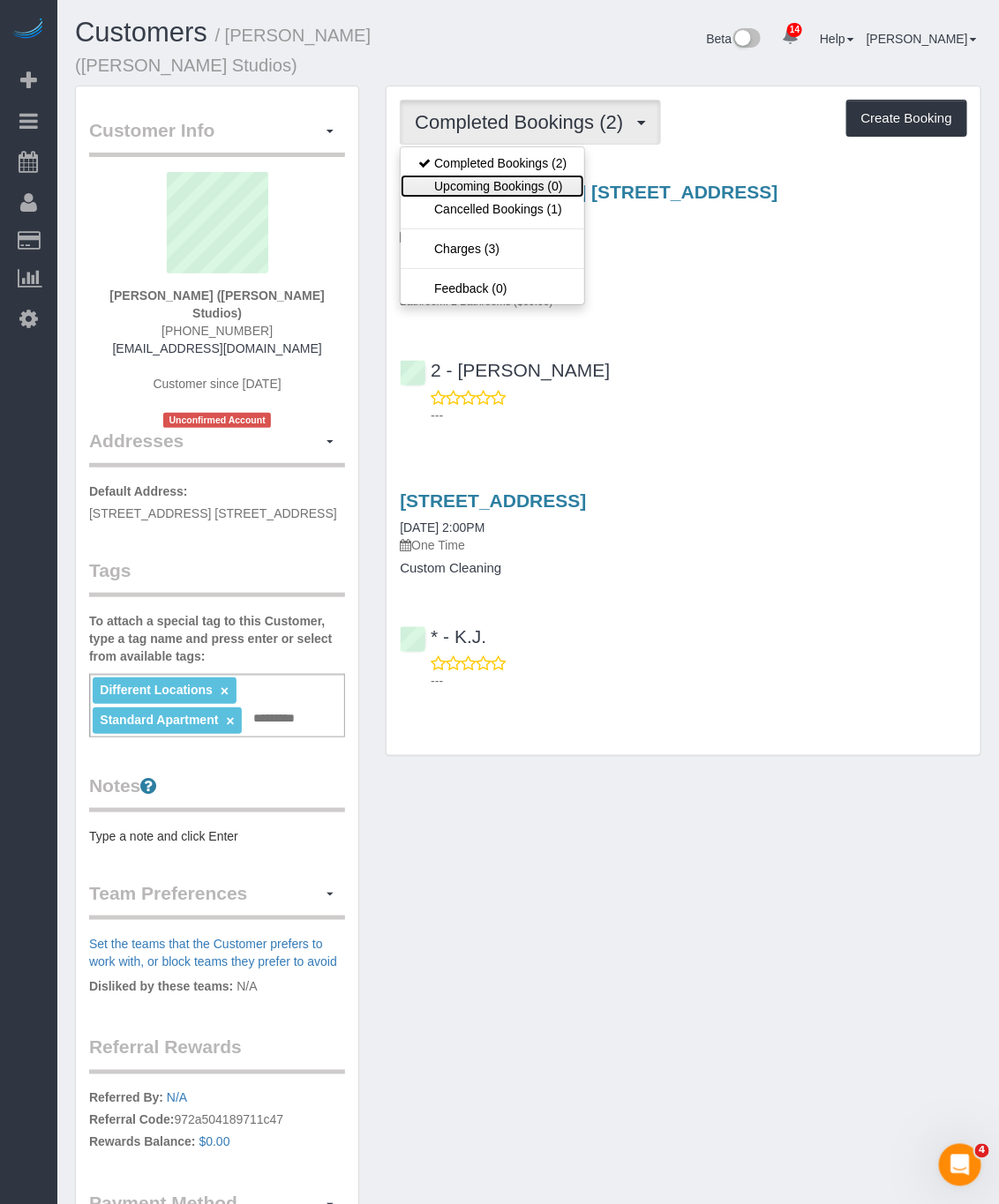
click at [475, 177] on link "Upcoming Bookings (0)" at bounding box center [492, 185] width 184 height 23
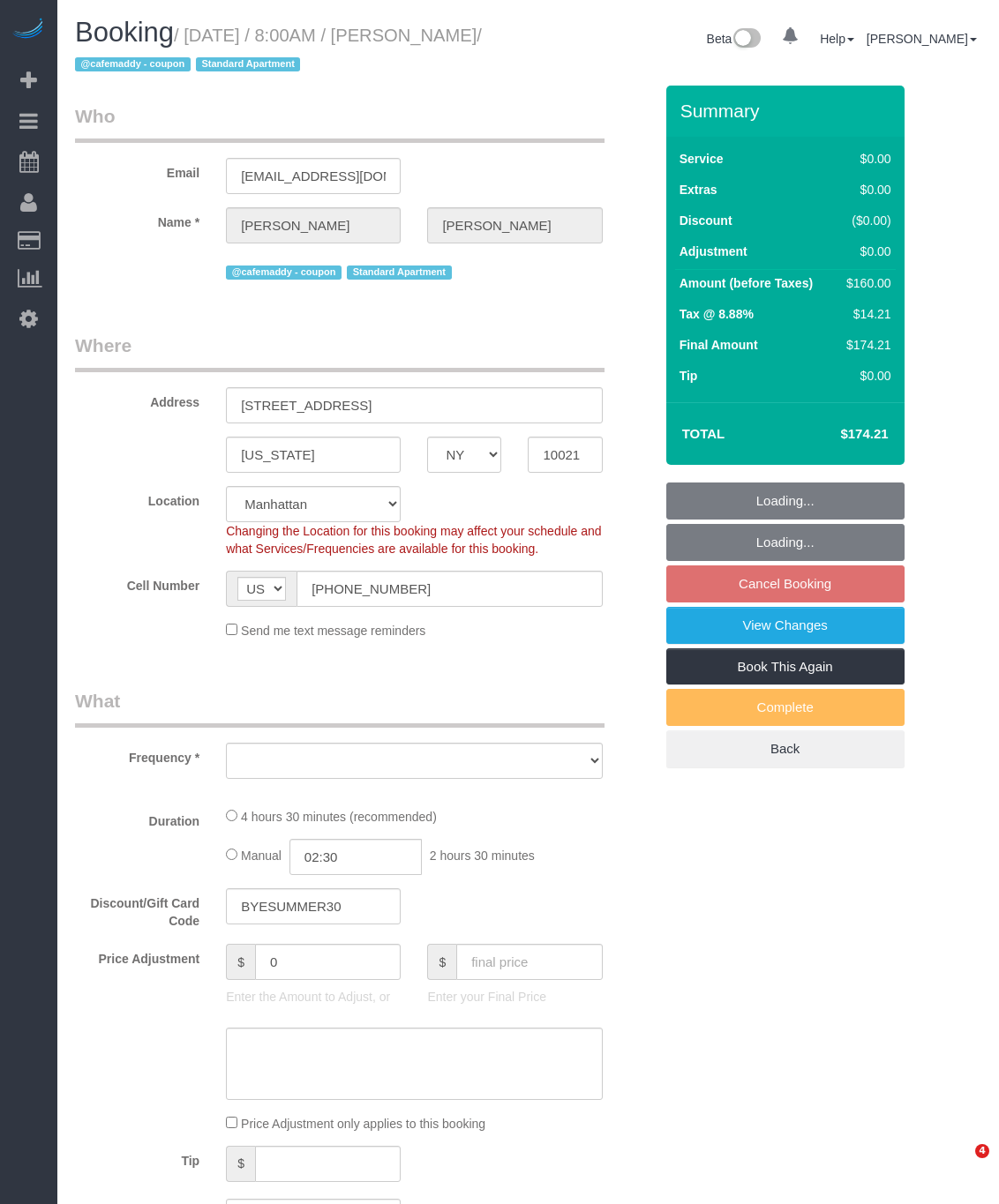
select select "NY"
select select "number:61"
select select "number:75"
select select "number:15"
select select "number:5"
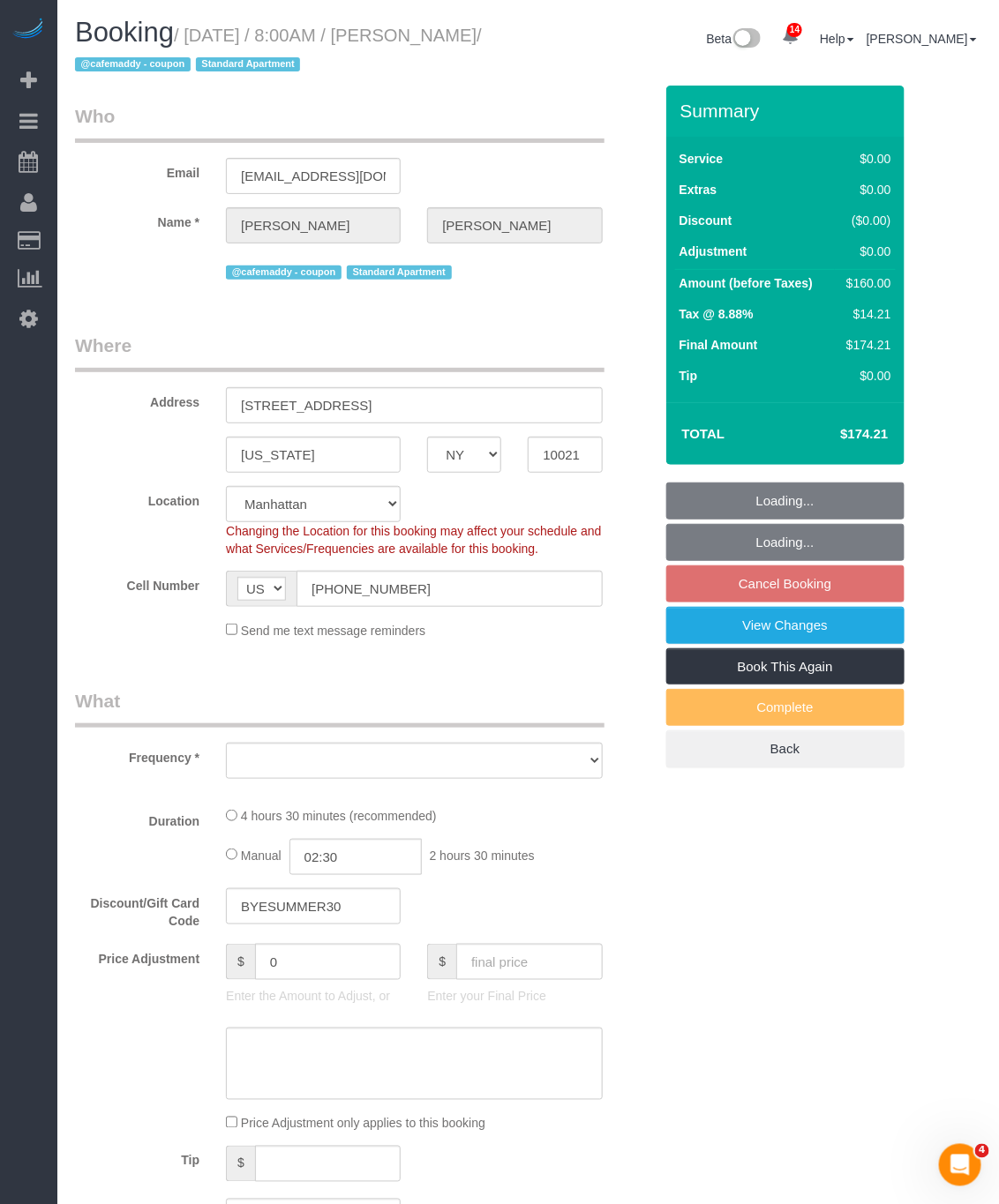
select select "string:stripe-pm_1S0mZX4VGloSiKo7NCOkUXGk"
select select "object:891"
select select "spot1"
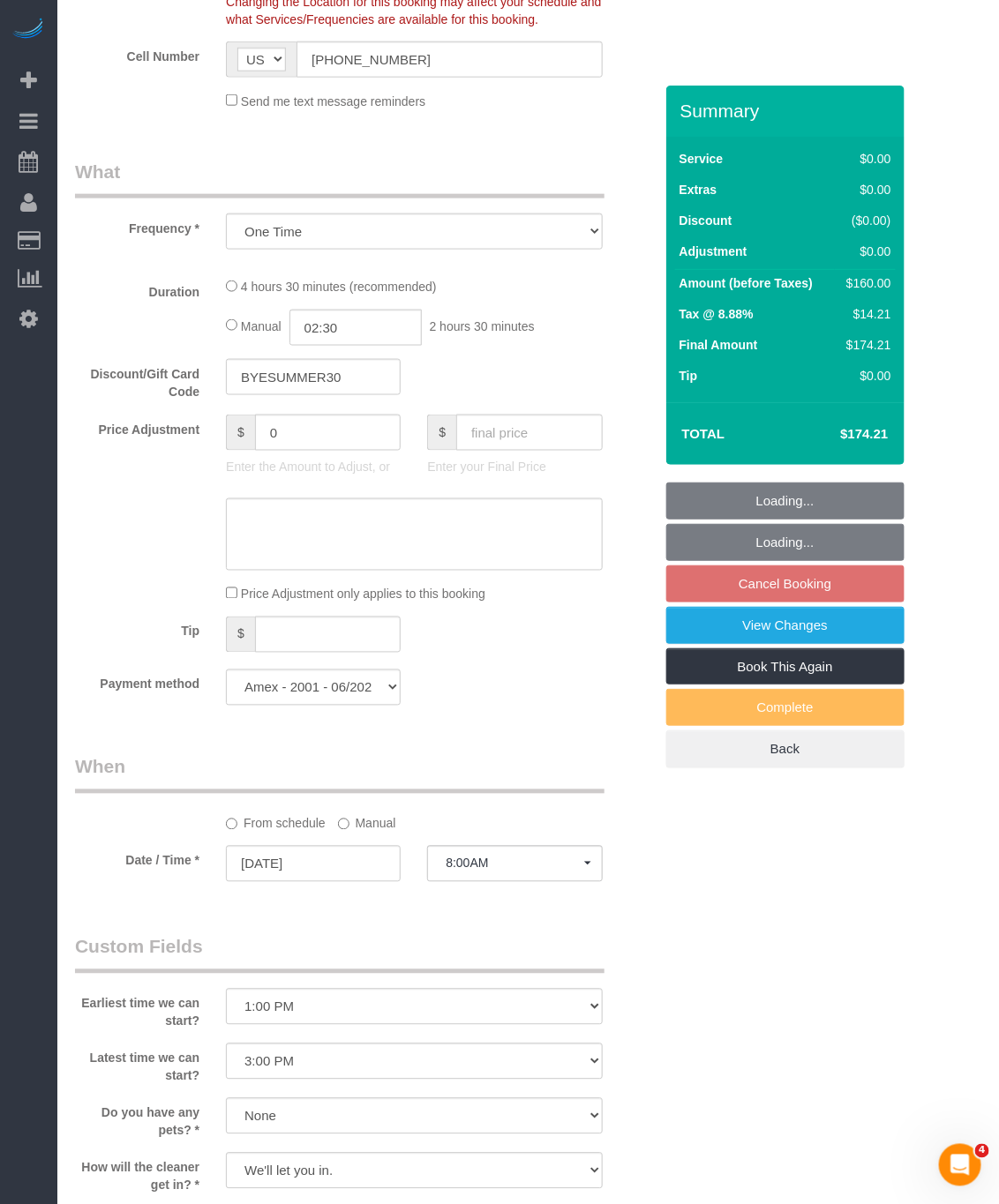
select select "2"
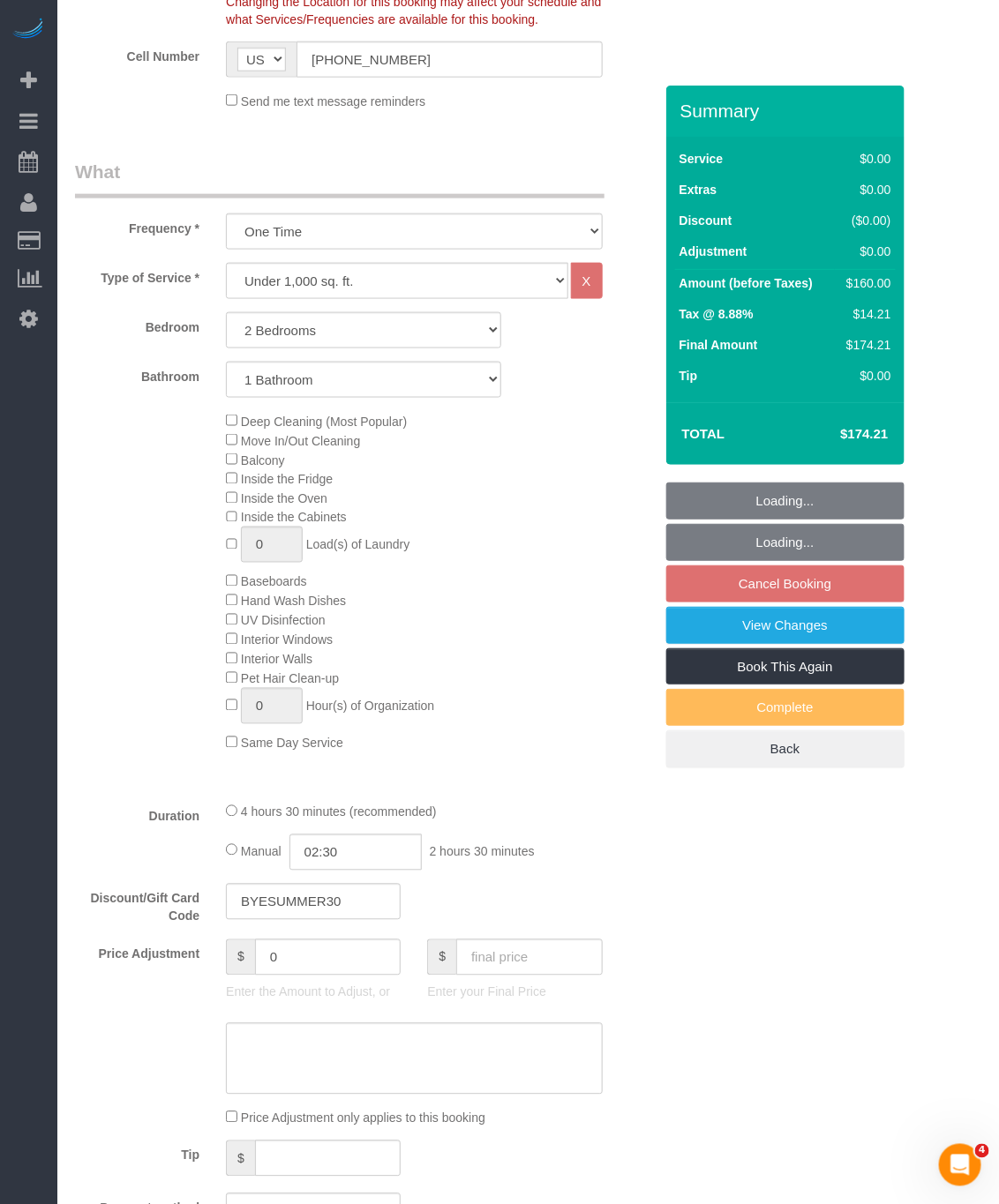
select select "object:1424"
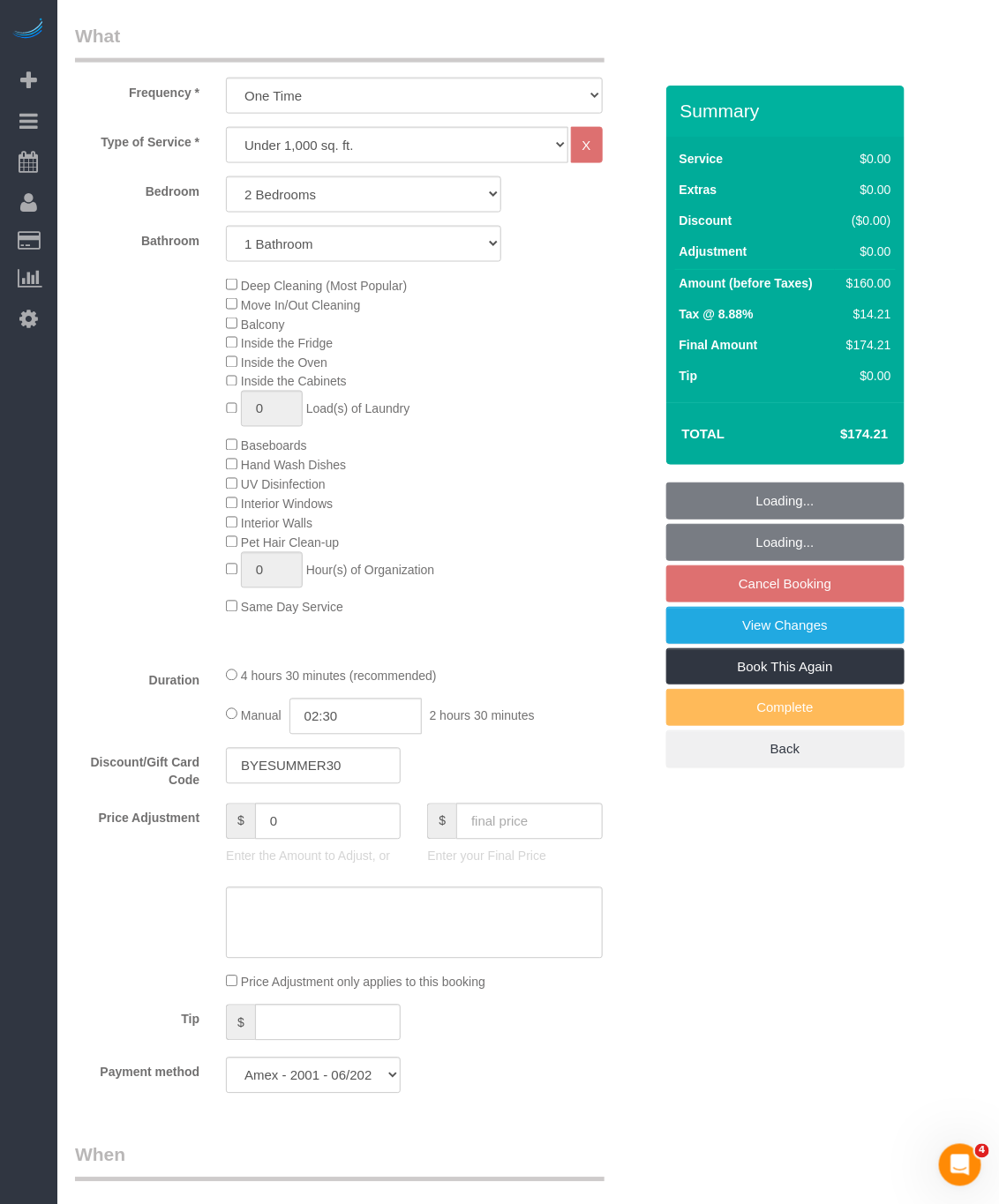
select select "2"
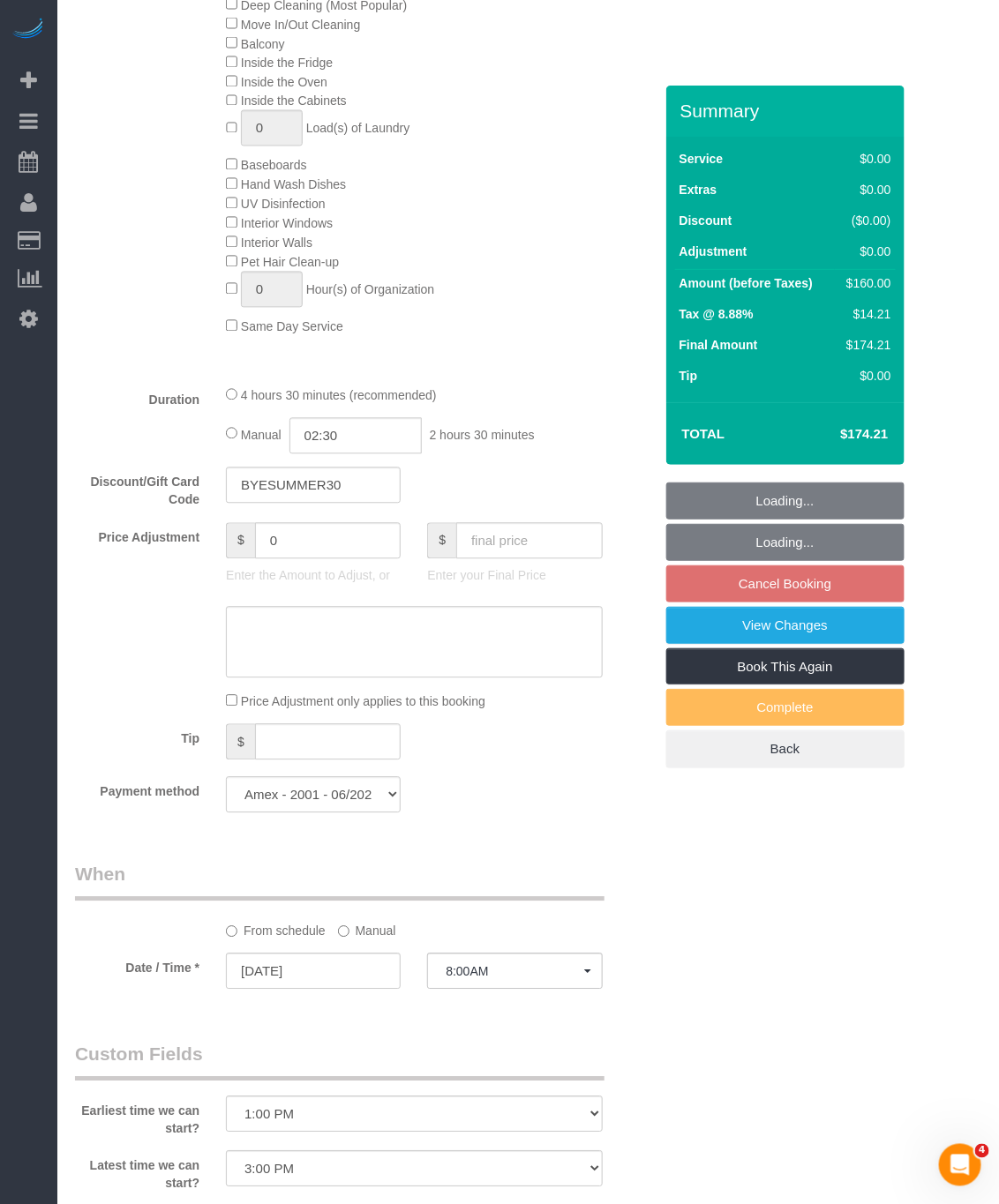
scroll to position [1324, 0]
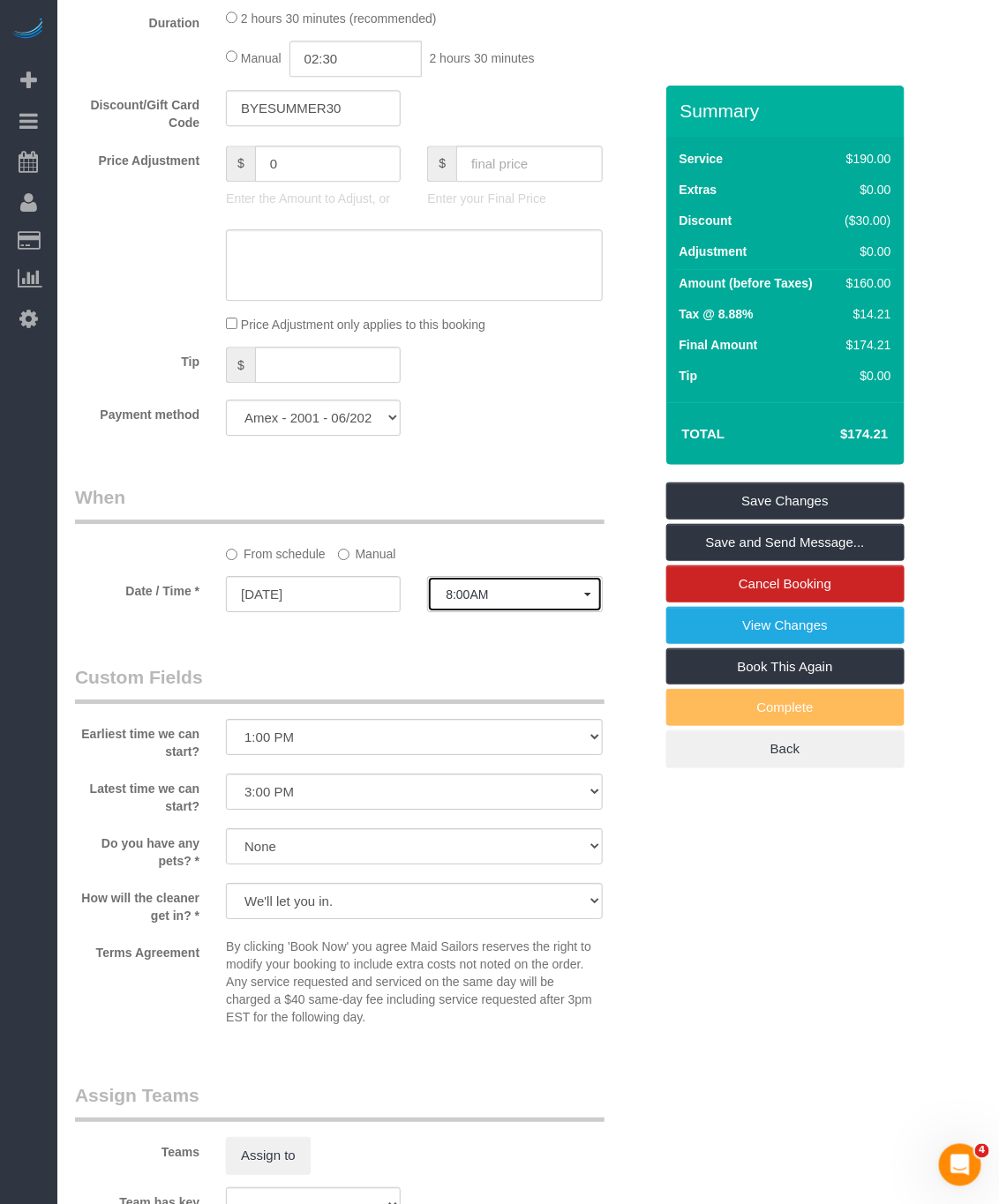
click at [500, 602] on button "8:00AM" at bounding box center [514, 594] width 174 height 37
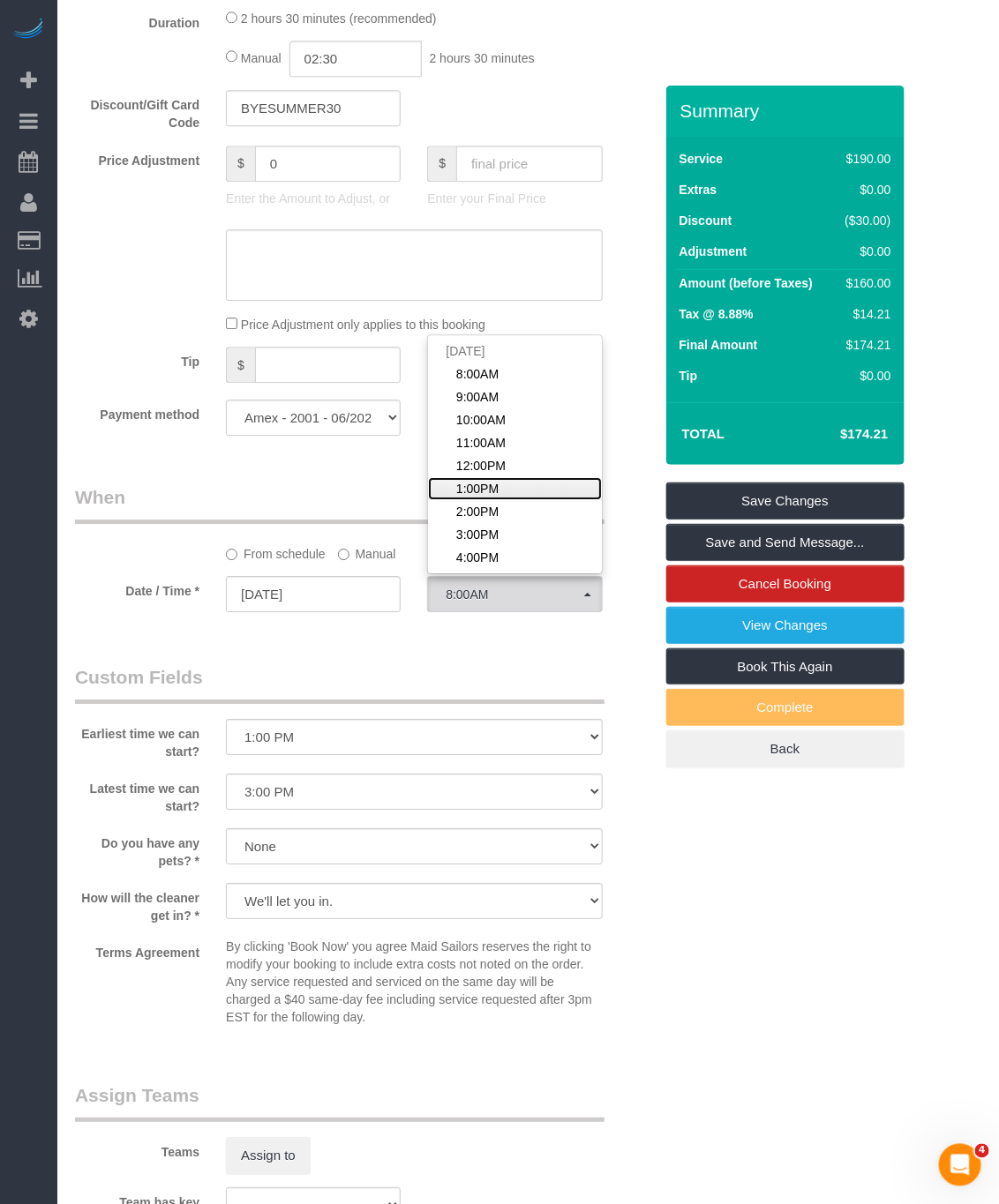
click at [499, 497] on span "1:00PM" at bounding box center [478, 488] width 42 height 17
select select "spot6"
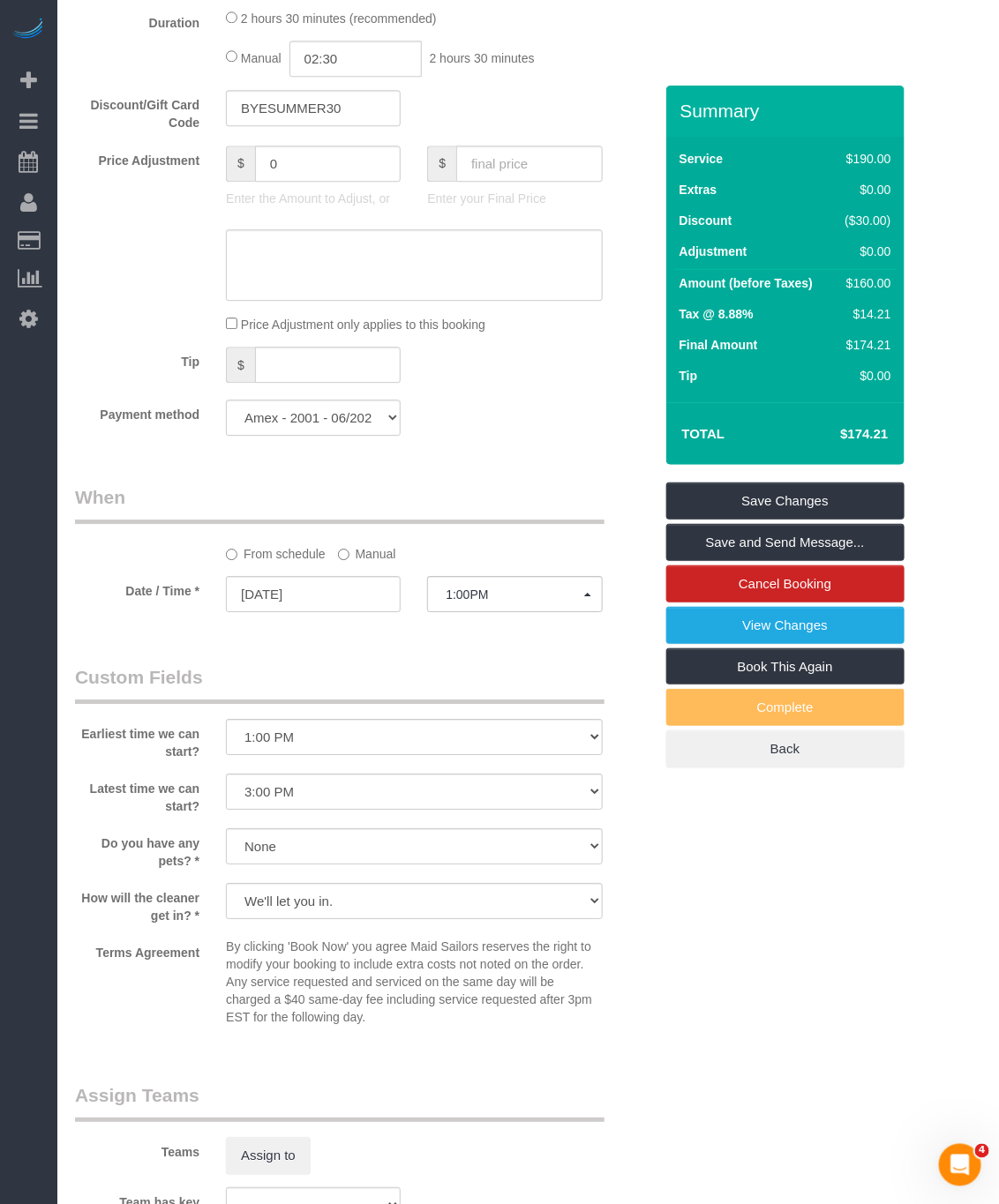
click at [539, 553] on div "From schedule Manual" at bounding box center [364, 524] width 605 height 79
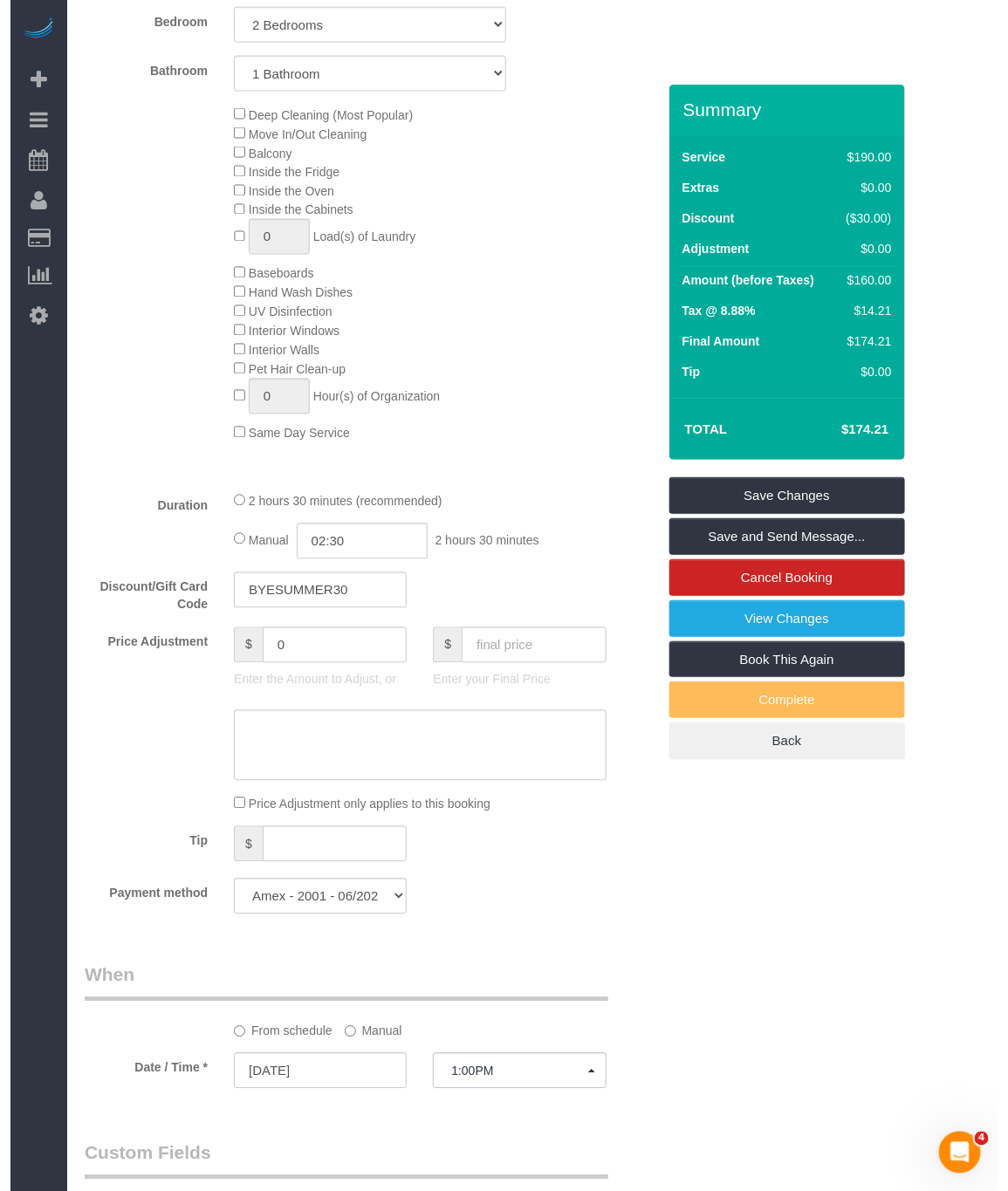
scroll to position [768, 0]
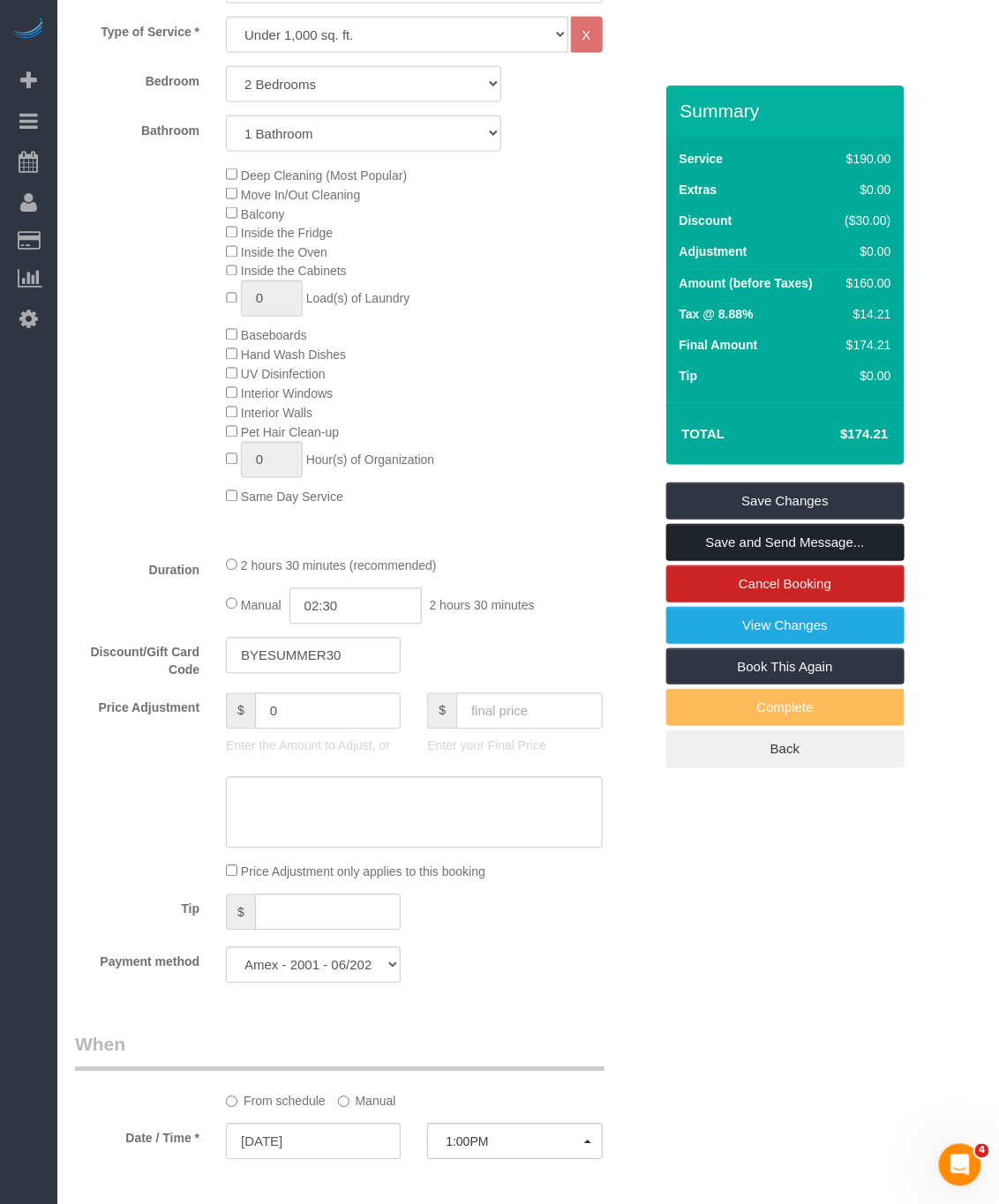
click at [779, 540] on link "Save and Send Message..." at bounding box center [785, 542] width 238 height 37
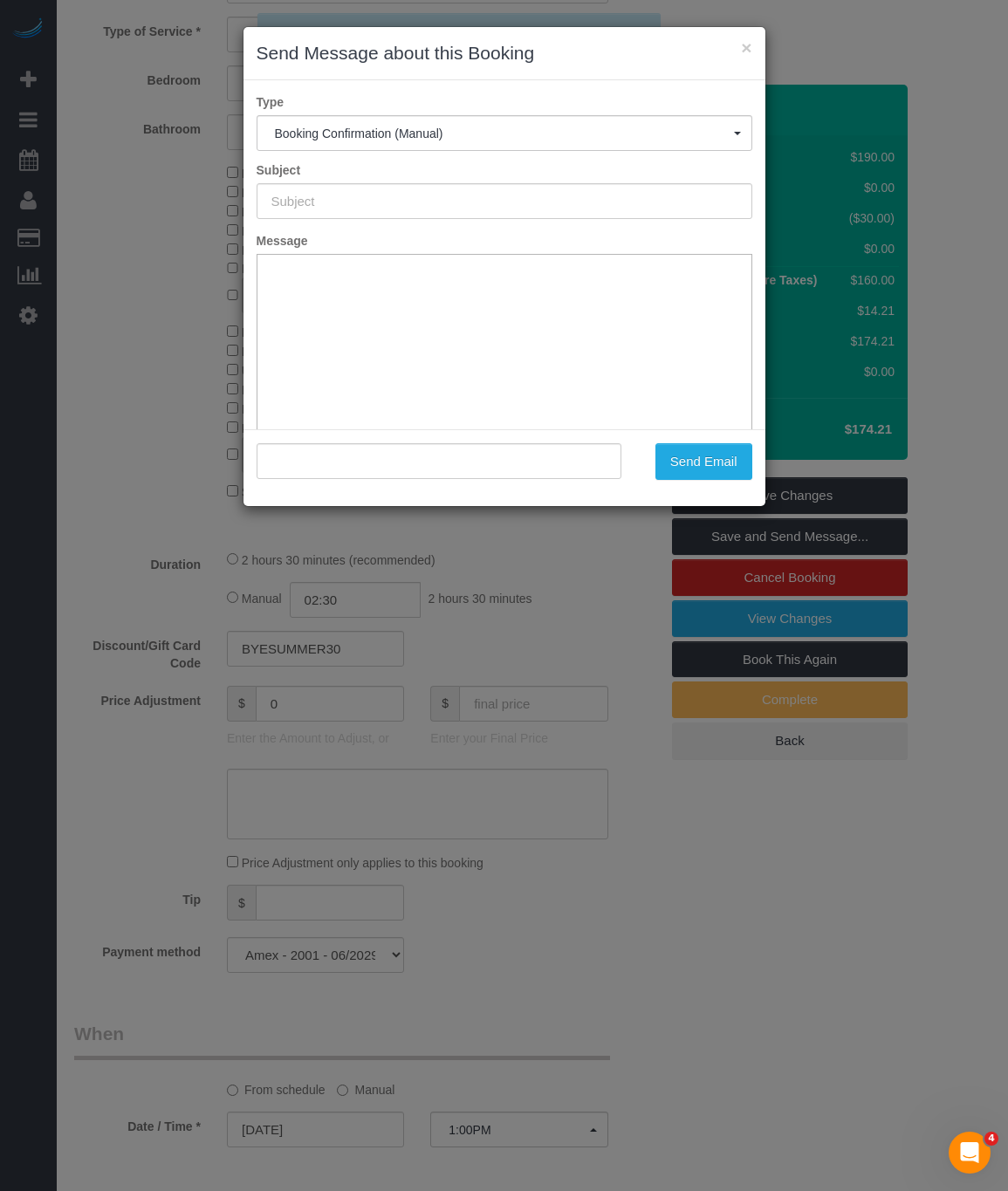
type input "Cleaning Confirmed for 09/12/2025 at 1:00pm"
type input ""Margaret Curtis" <maggiegc97@gmail.com>"
click at [687, 459] on button "Send Email" at bounding box center [704, 461] width 97 height 37
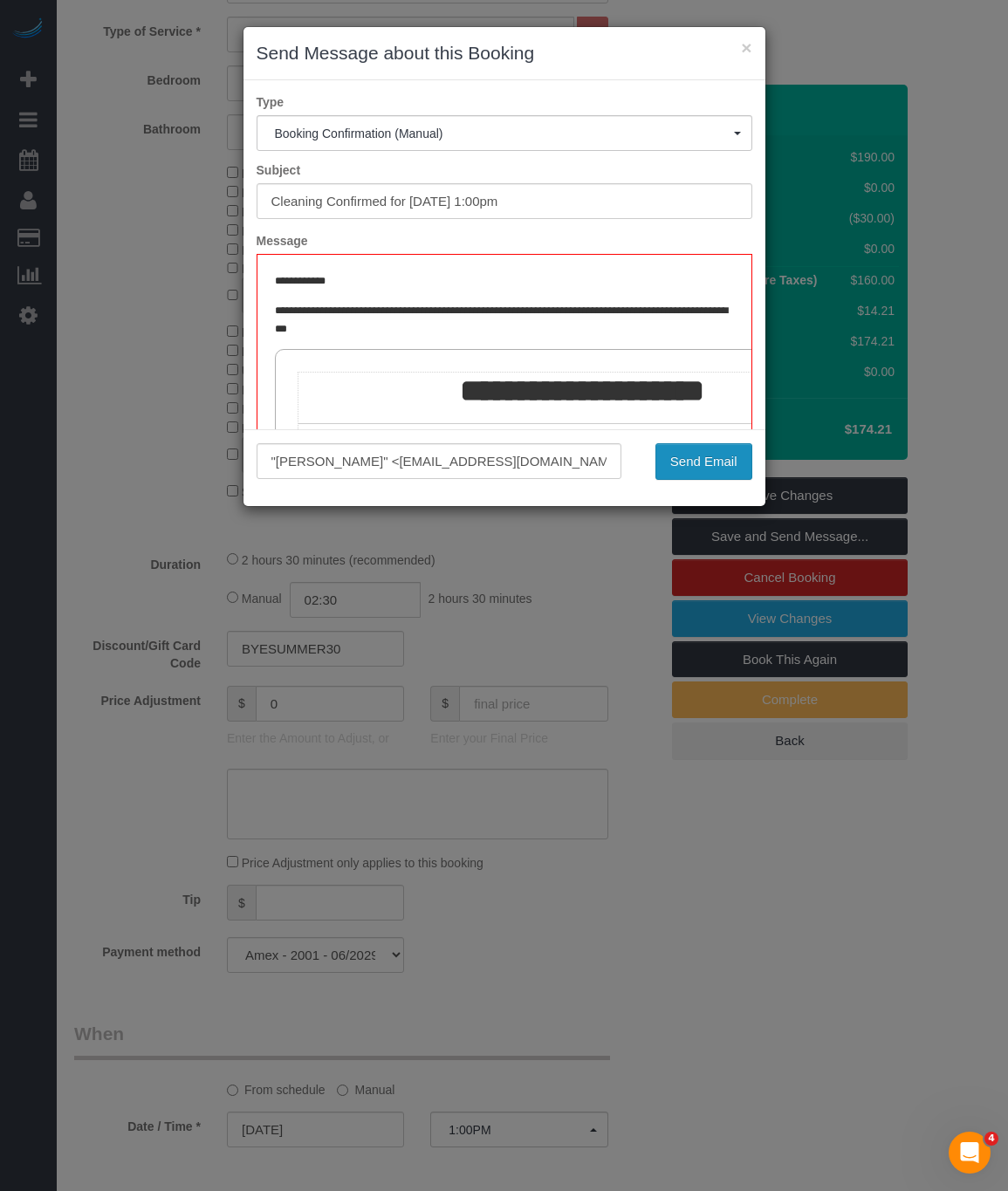
click at [694, 461] on button "Send Email" at bounding box center [704, 461] width 97 height 37
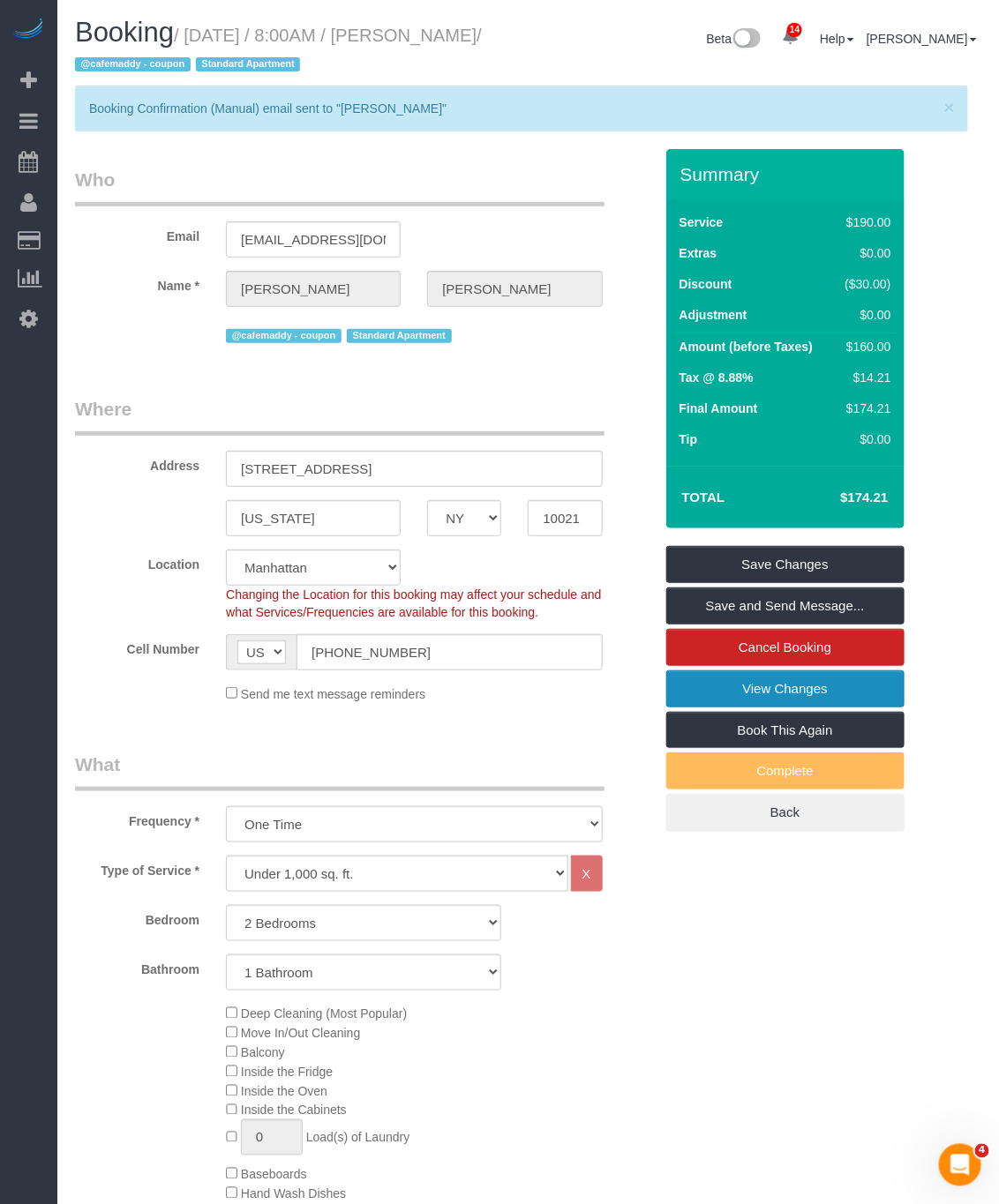
click at [805, 686] on link "View Changes" at bounding box center [785, 689] width 238 height 37
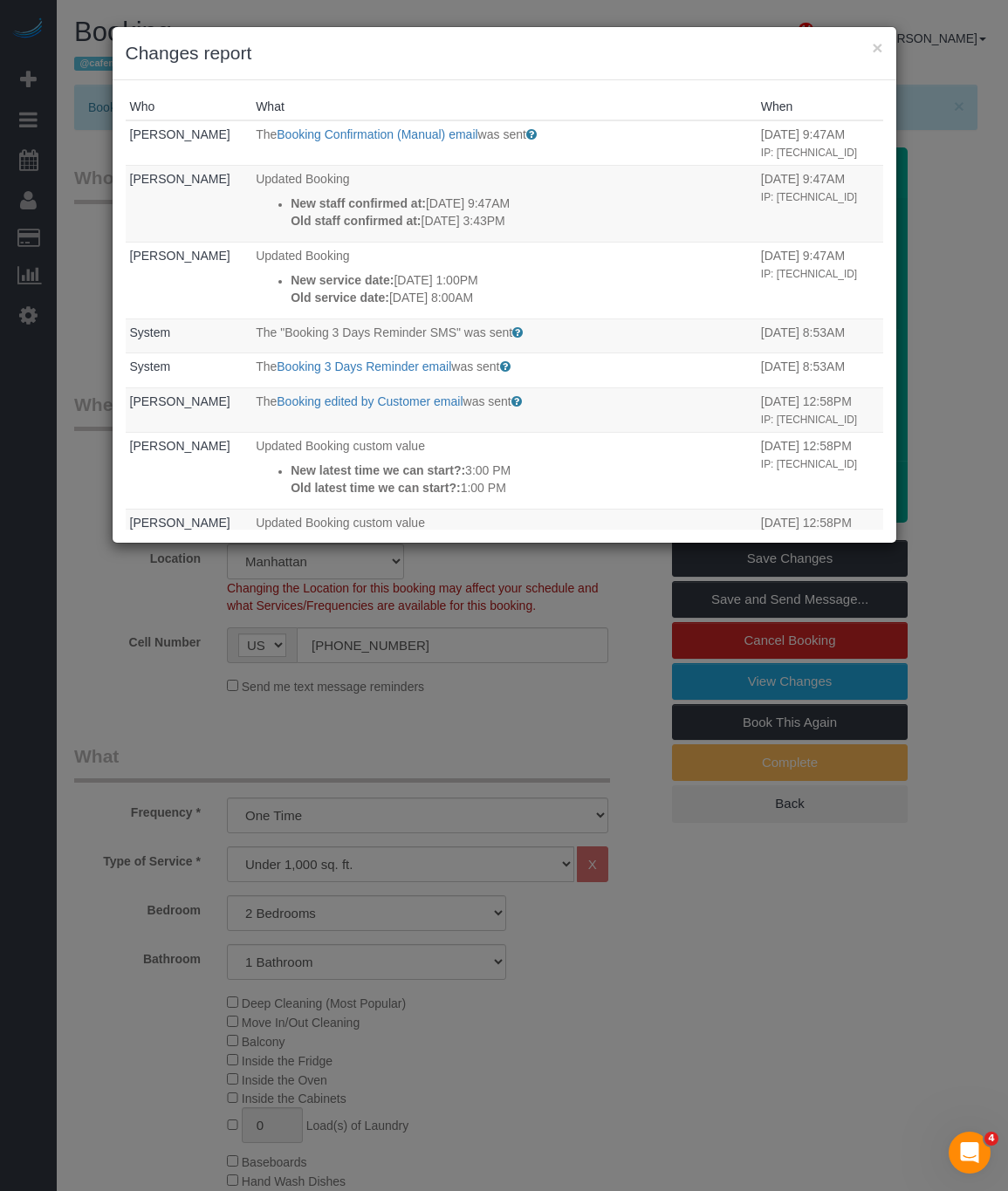
click at [616, 609] on div "× Changes report Who What When Tom Cabaneros The Booking Confirmation (Manual) …" at bounding box center [504, 595] width 1008 height 1191
click at [873, 55] on button "×" at bounding box center [878, 48] width 11 height 18
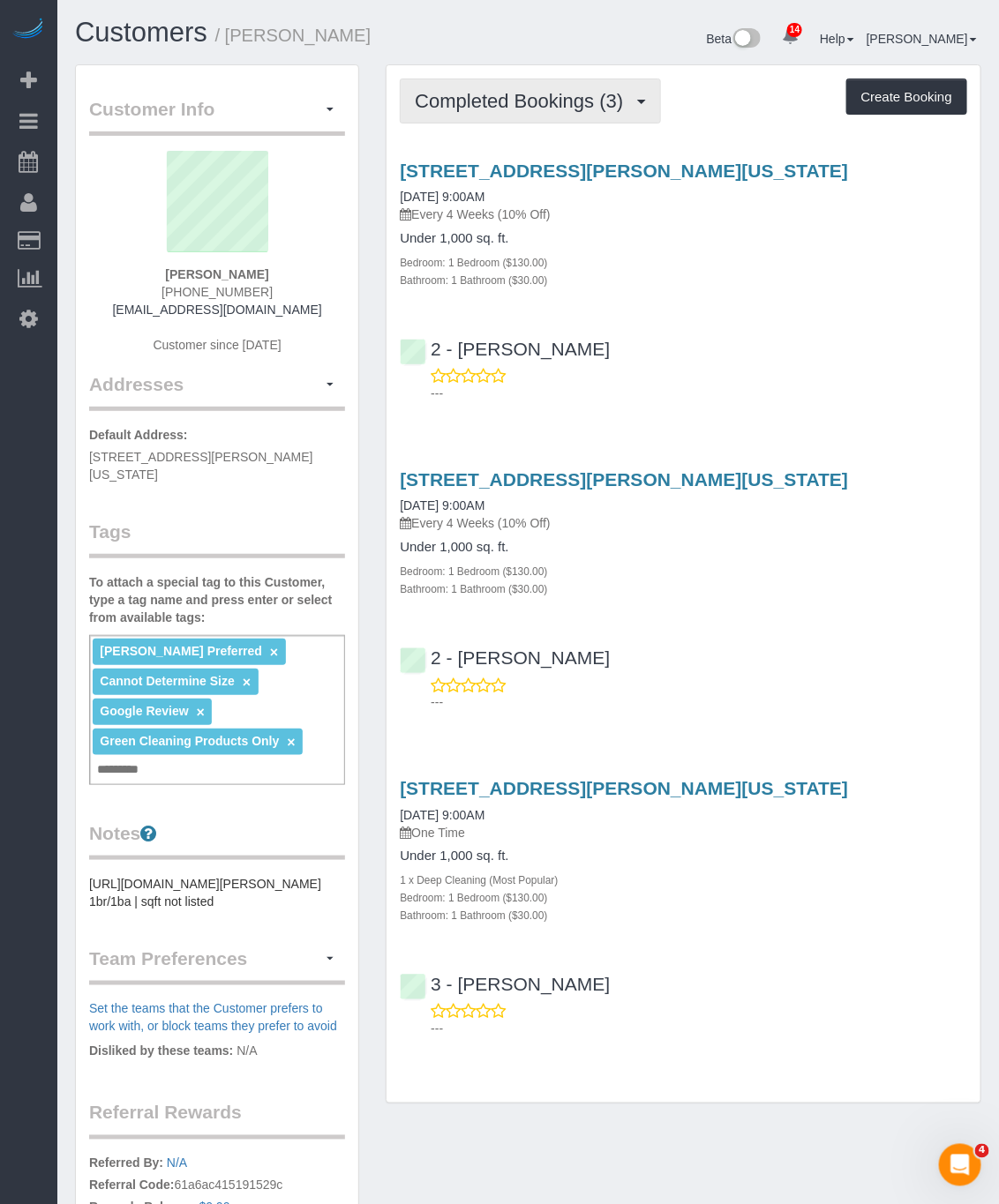
click at [493, 88] on button "Completed Bookings (3)" at bounding box center [531, 100] width 261 height 45
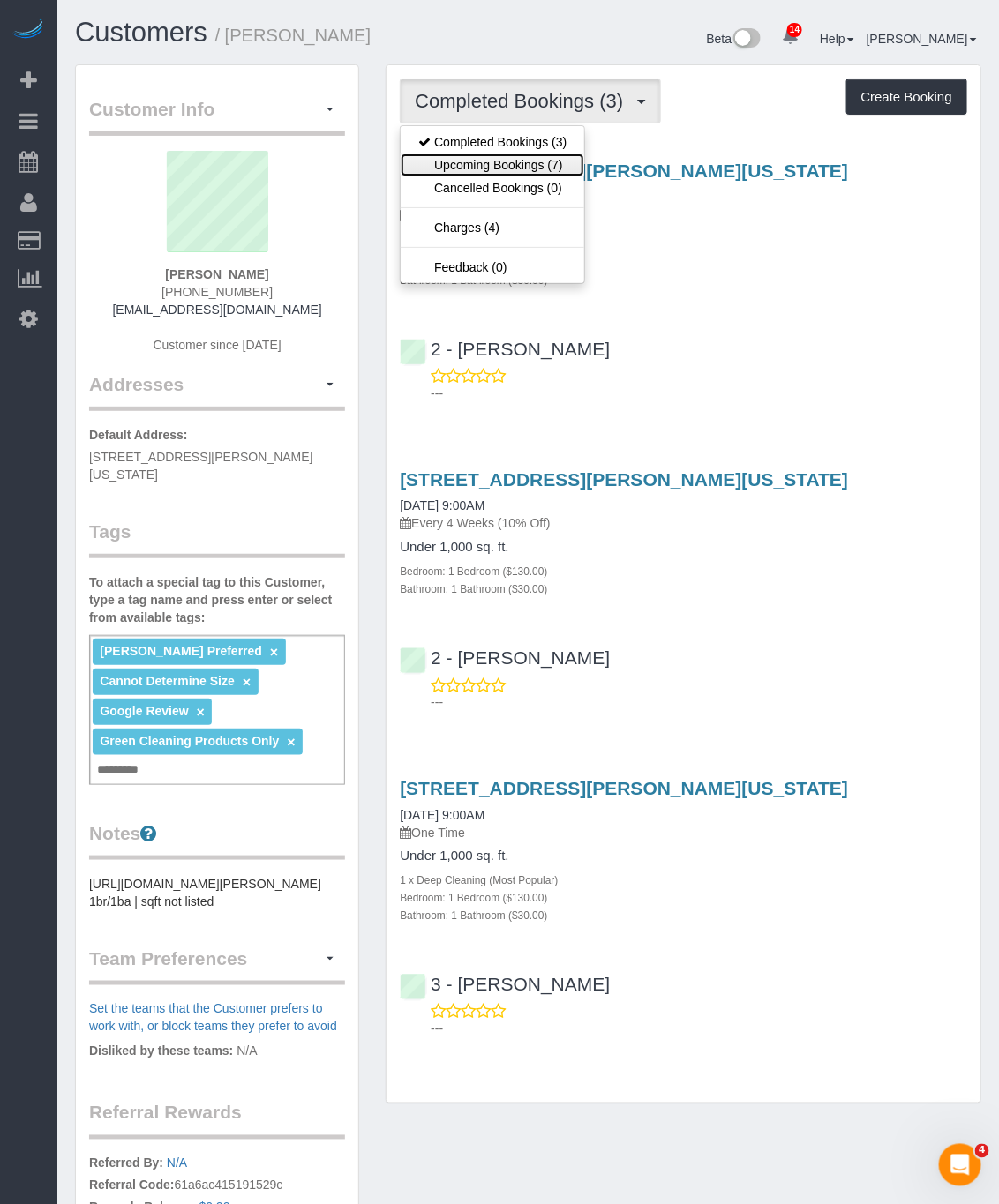
click at [516, 171] on link "Upcoming Bookings (7)" at bounding box center [492, 164] width 184 height 23
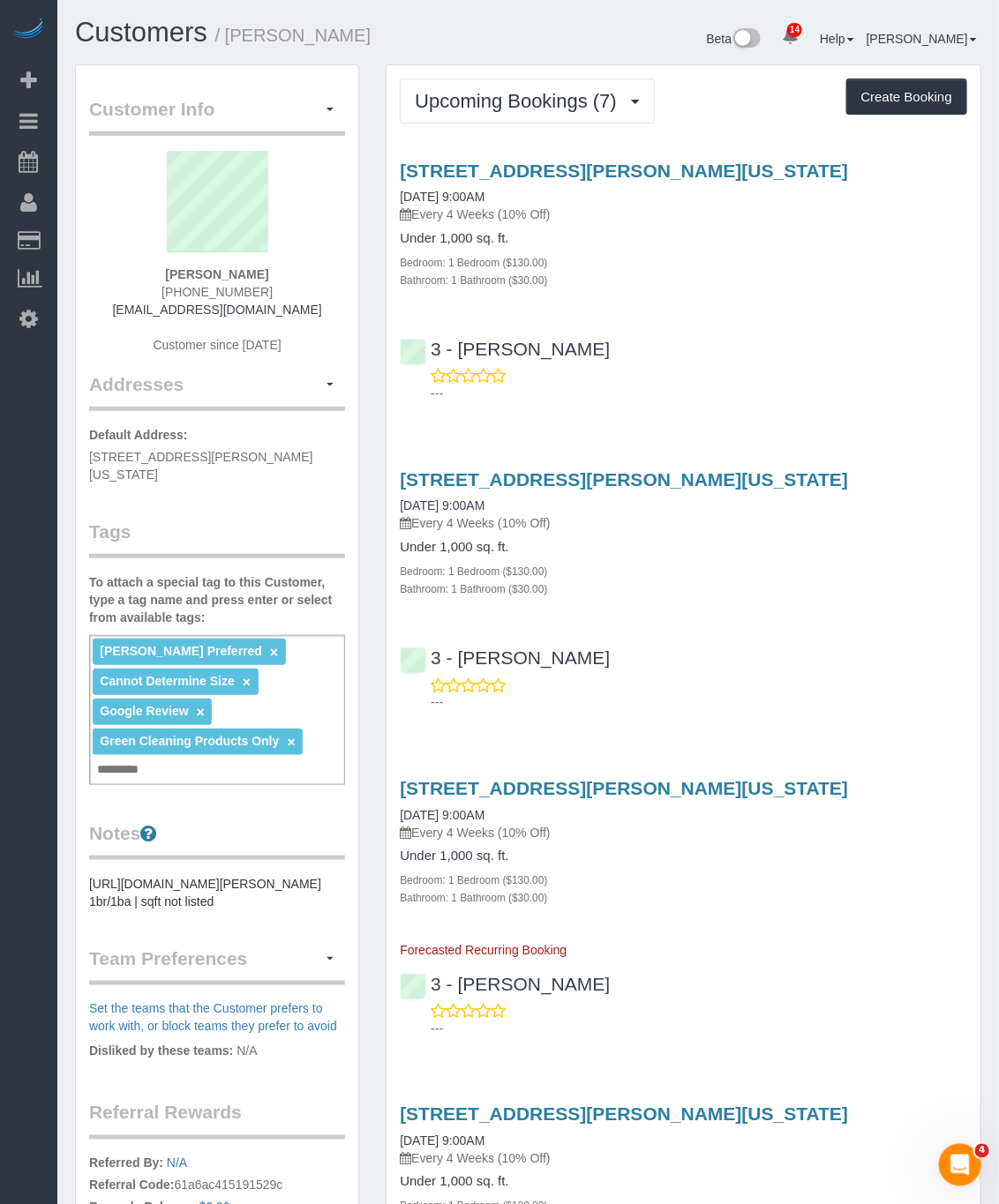
click at [622, 353] on div "3 - [PERSON_NAME] ---" at bounding box center [683, 363] width 594 height 79
click at [595, 79] on button "Upcoming Bookings (7)" at bounding box center [527, 100] width 255 height 45
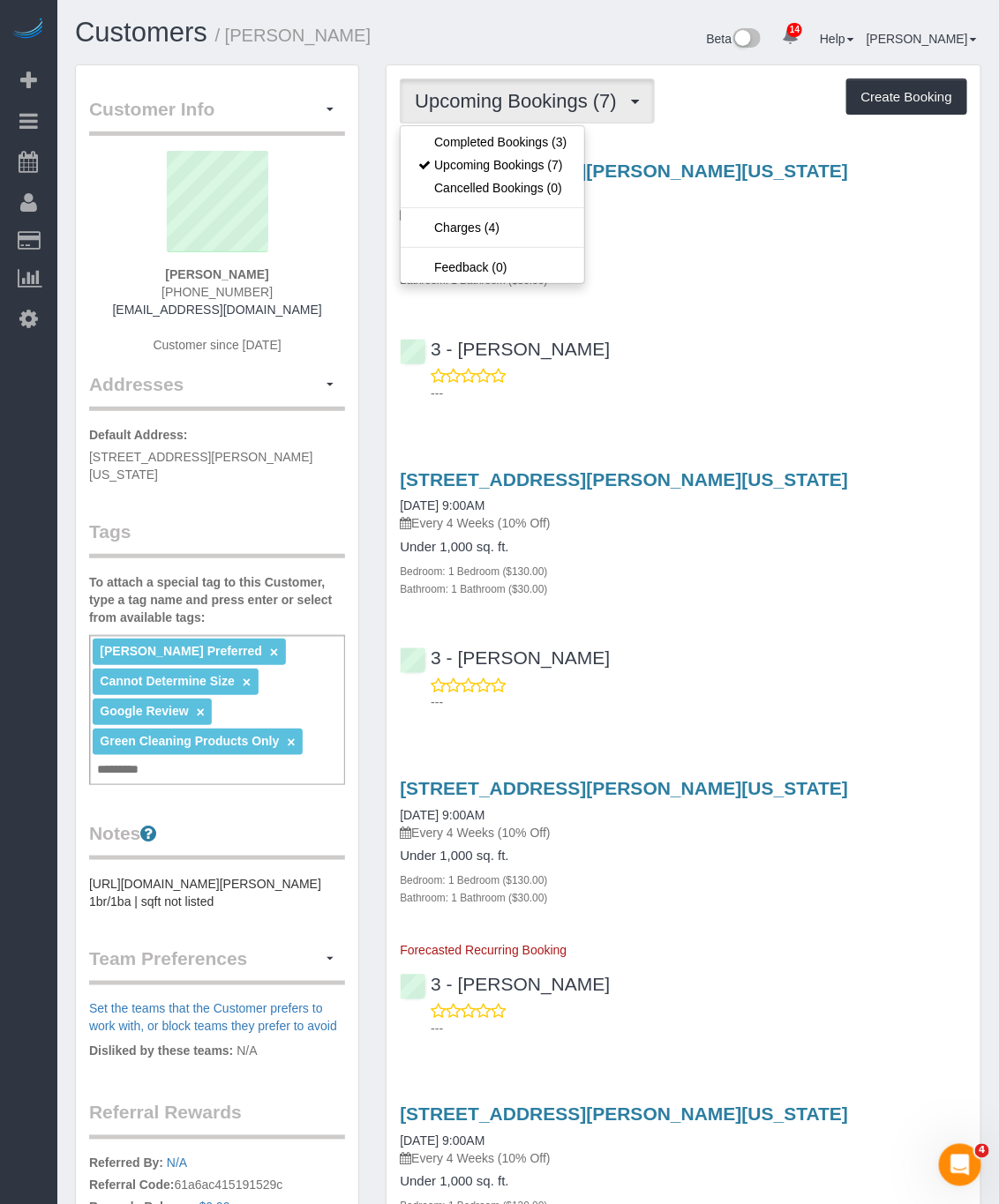
click at [863, 376] on div "---" at bounding box center [683, 384] width 567 height 36
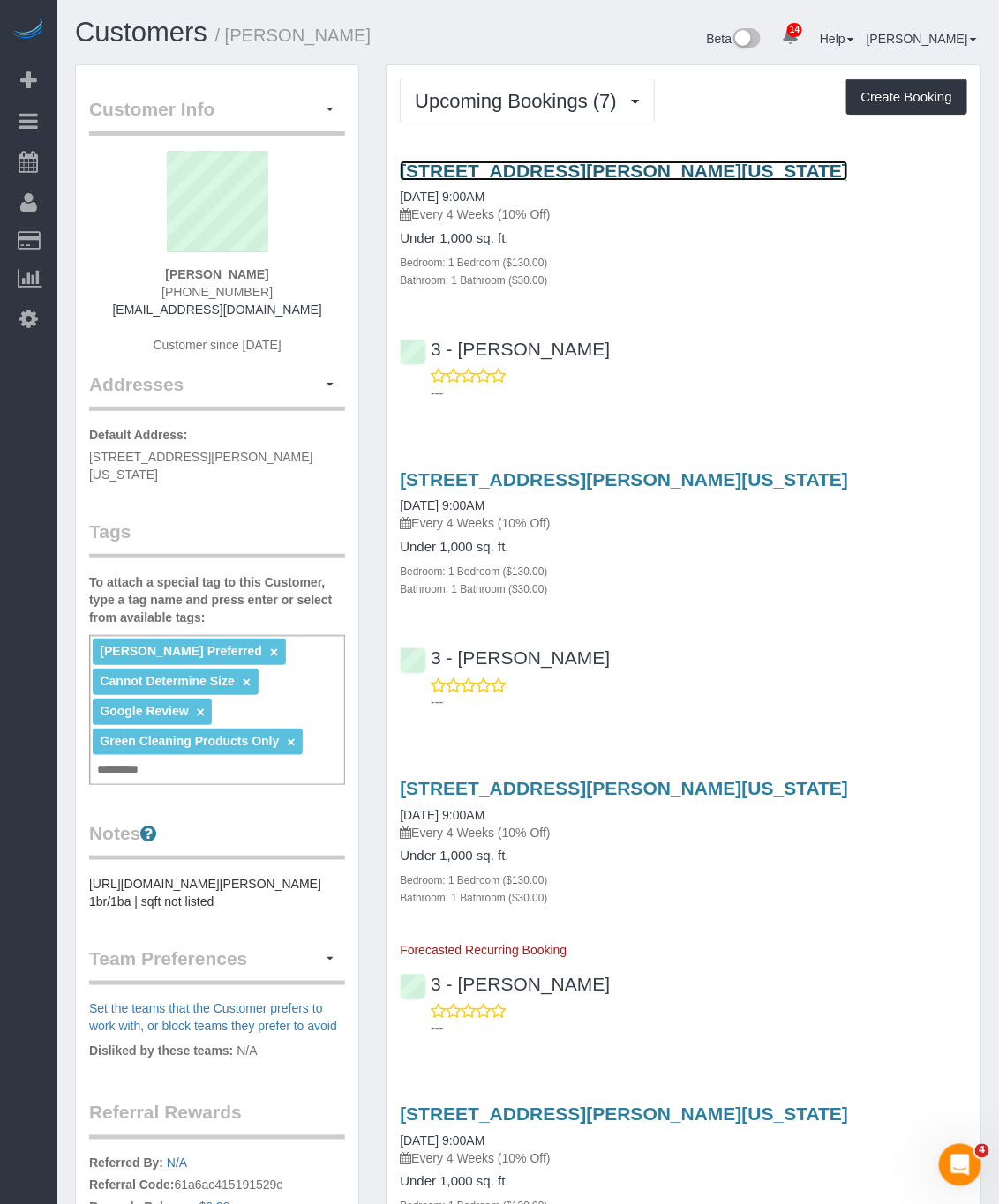
click at [542, 162] on link "125 Sullivan Street, Apt. 6, New York, NY 10012-3617" at bounding box center [624, 171] width 448 height 20
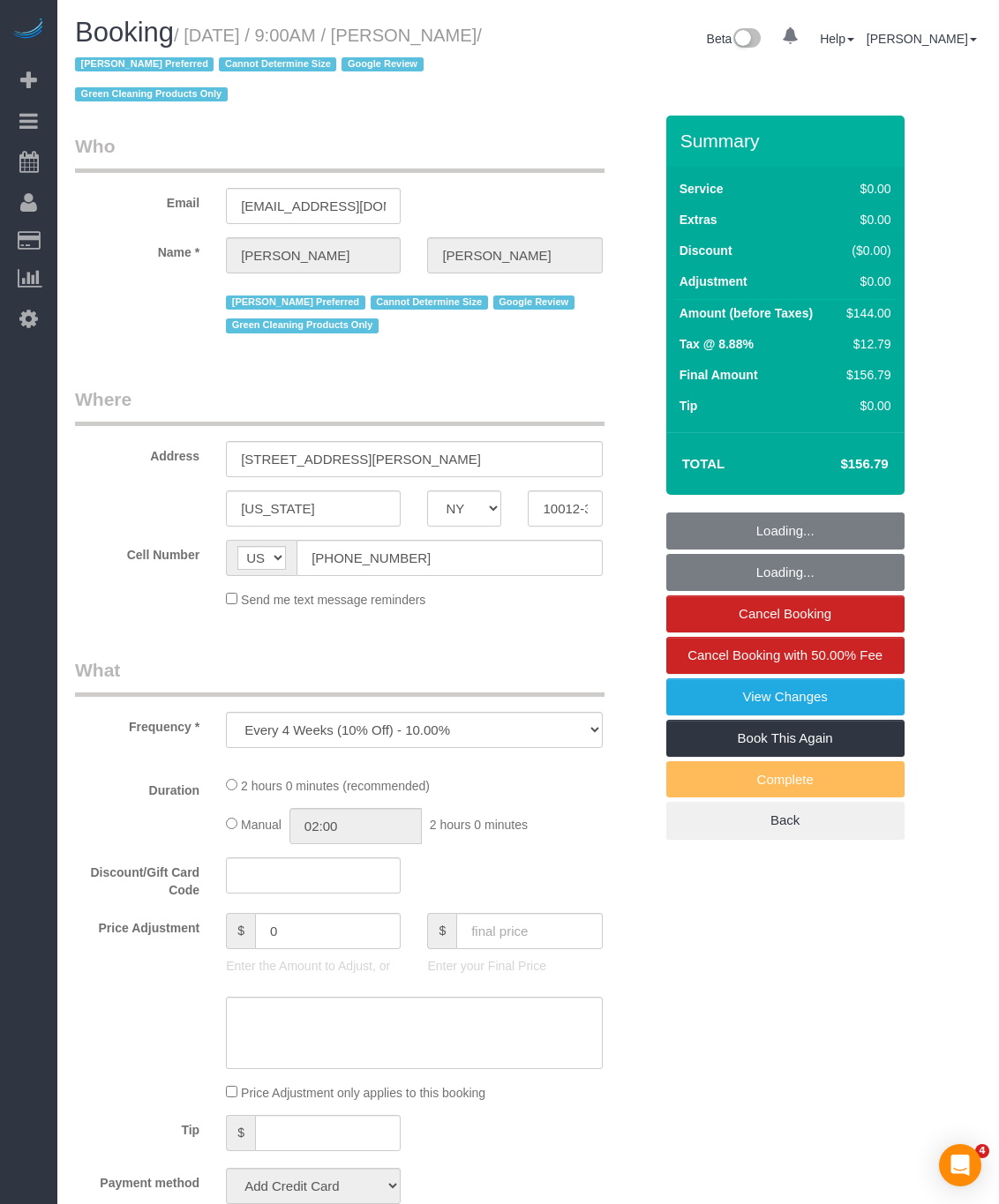
select select "NY"
select select "string:stripe-pm_1RZyGd4VGloSiKo7MSw5QcVr"
select select "1"
select select "spot1"
select select "number:57"
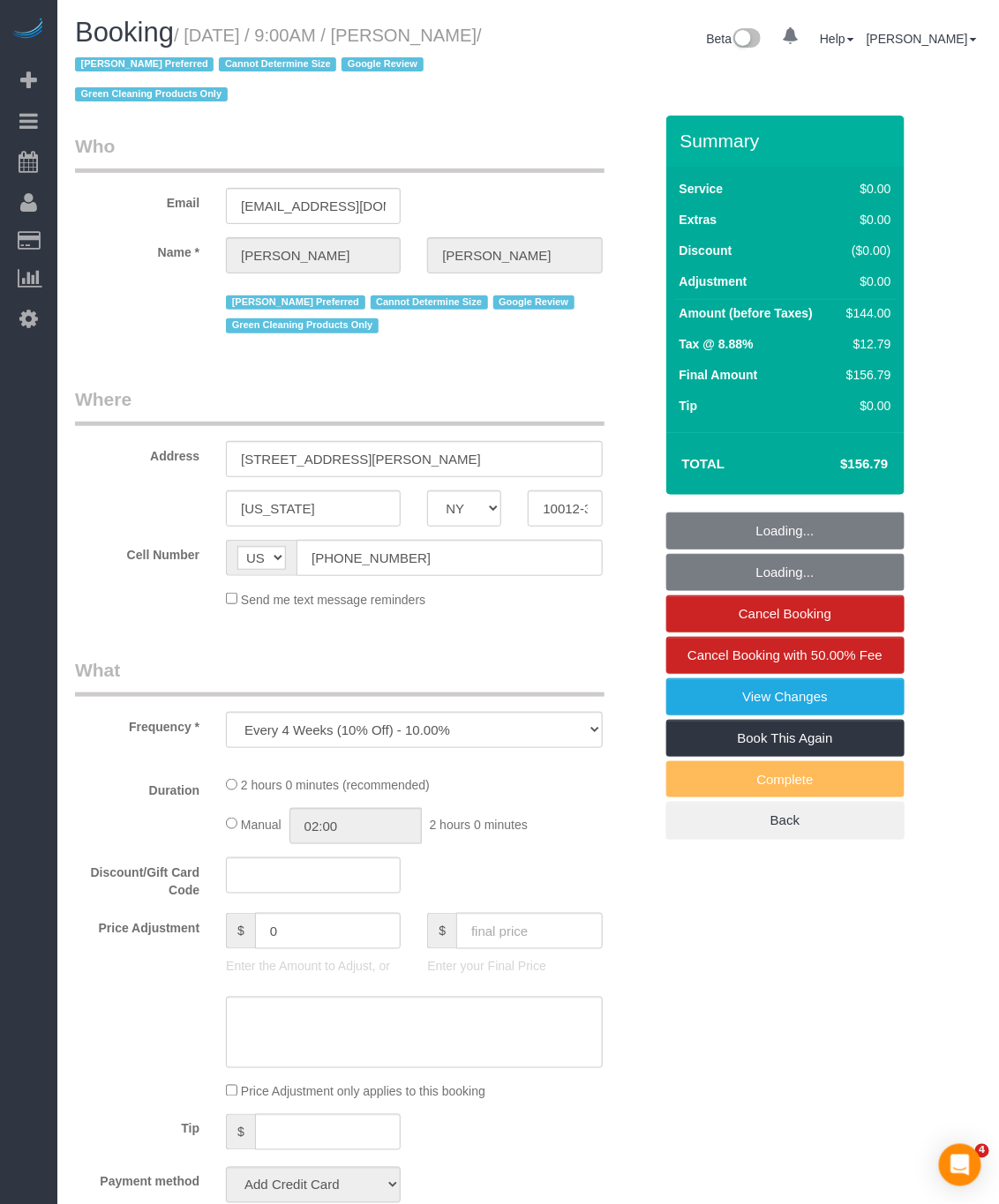
select select "number:70"
select select "number:15"
select select "number:5"
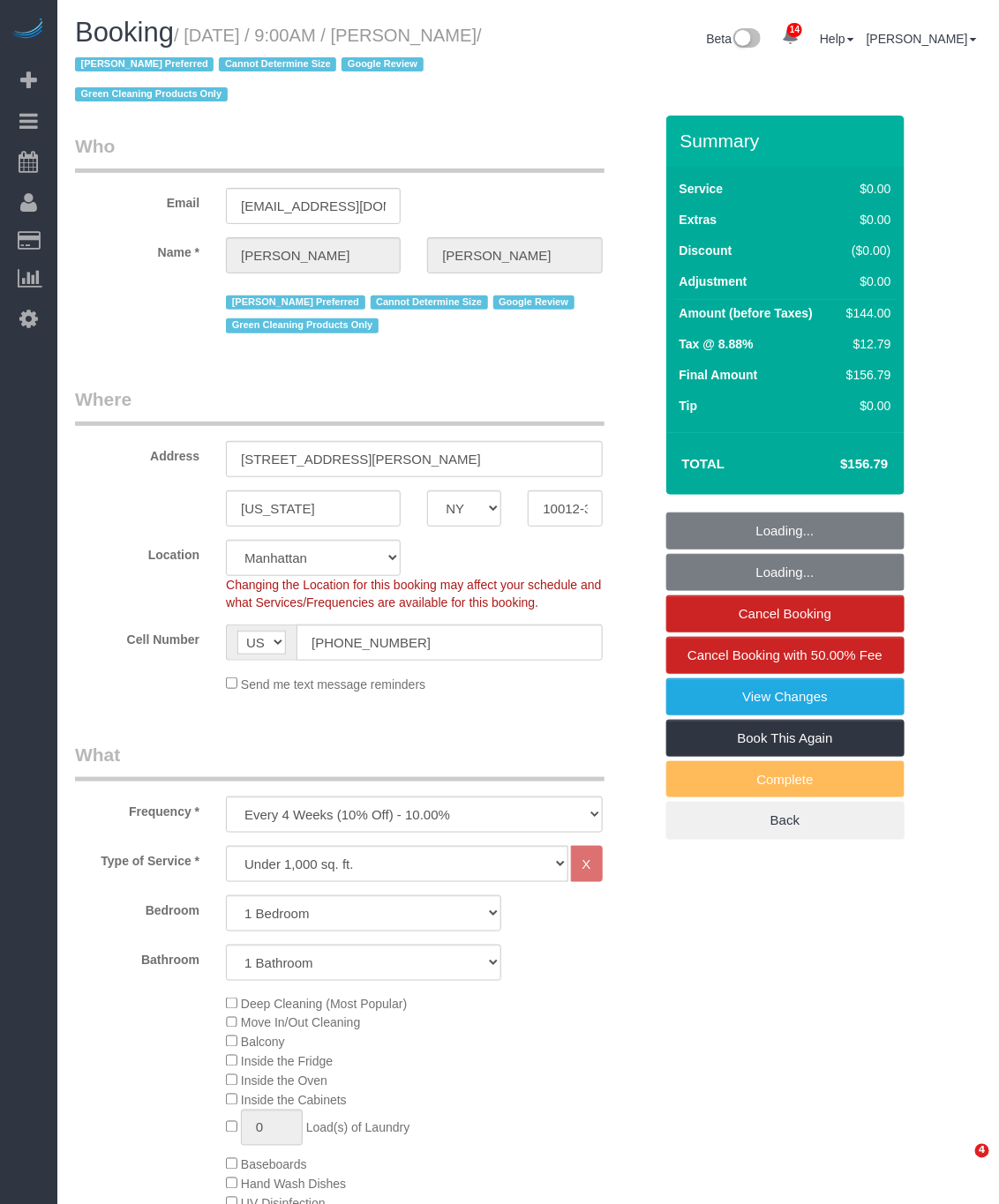
select select "object:1447"
select select "1"
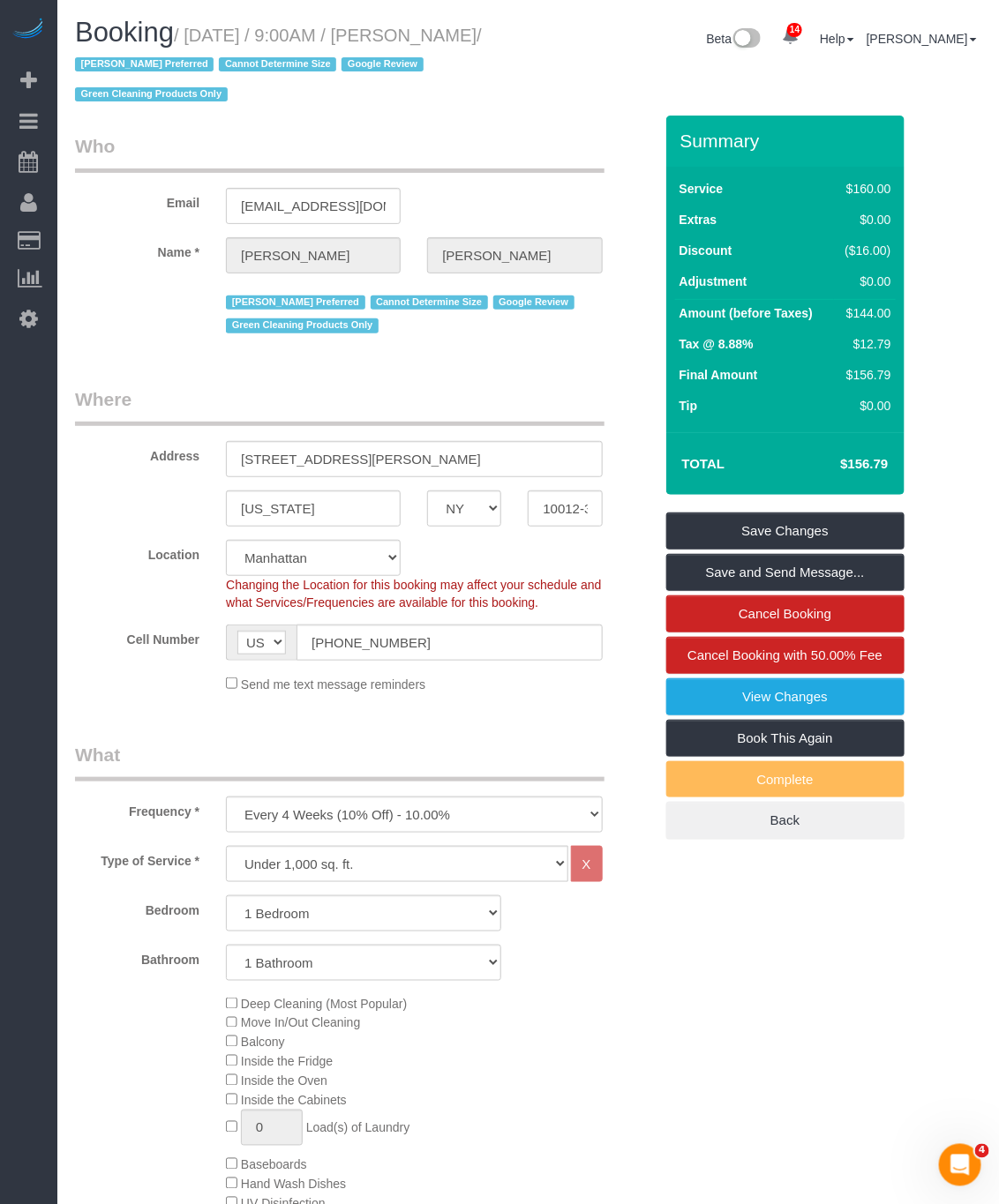
drag, startPoint x: 136, startPoint y: 65, endPoint x: 196, endPoint y: 42, distance: 64.3
click at [196, 42] on small "/ [DATE] / 9:00AM / [PERSON_NAME] / [PERSON_NAME] Preferred Cannot Determine Si…" at bounding box center [279, 65] width 407 height 79
copy small "[DATE] / 9:00AM / [PERSON_NAME]"
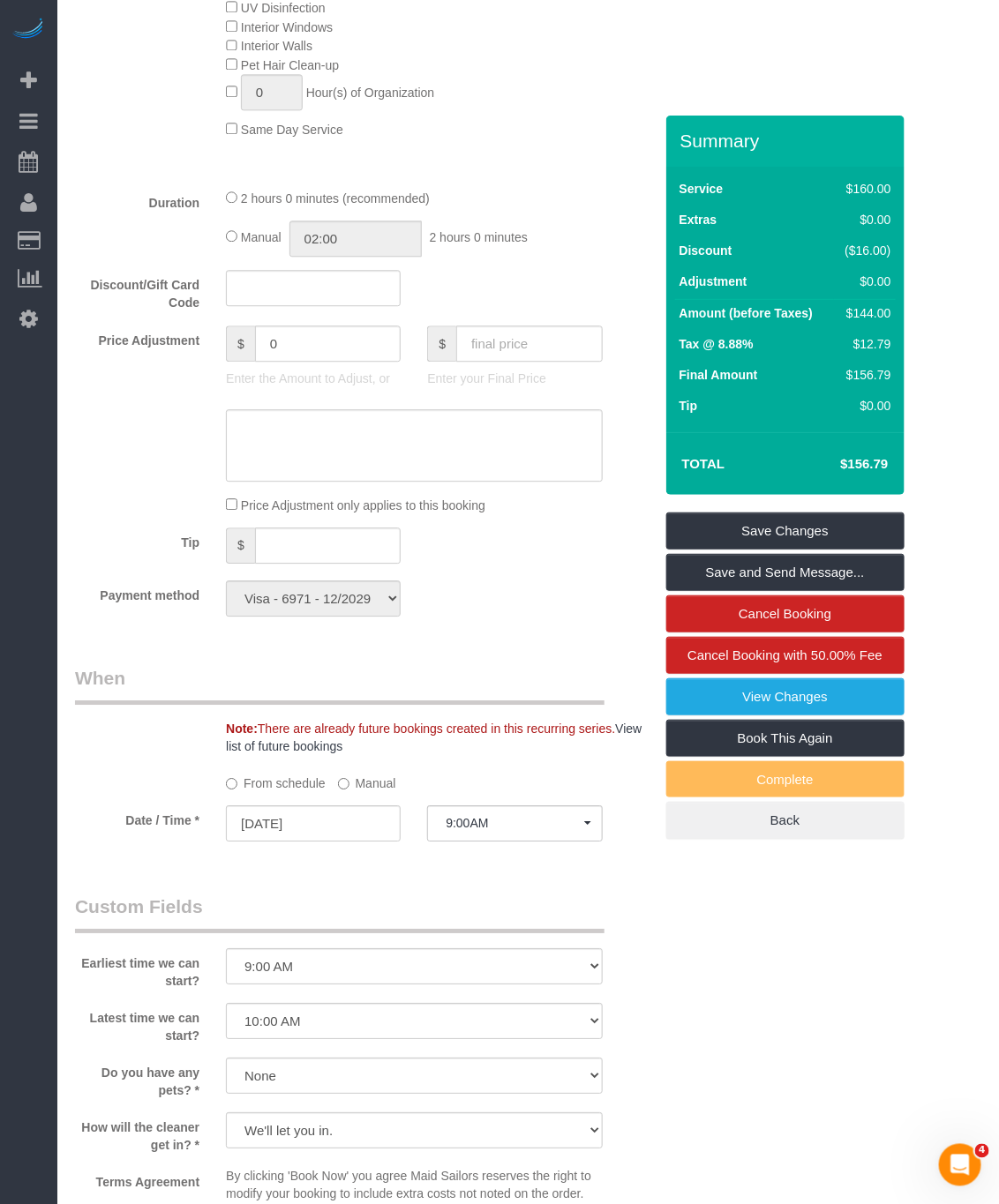
scroll to position [1594, 0]
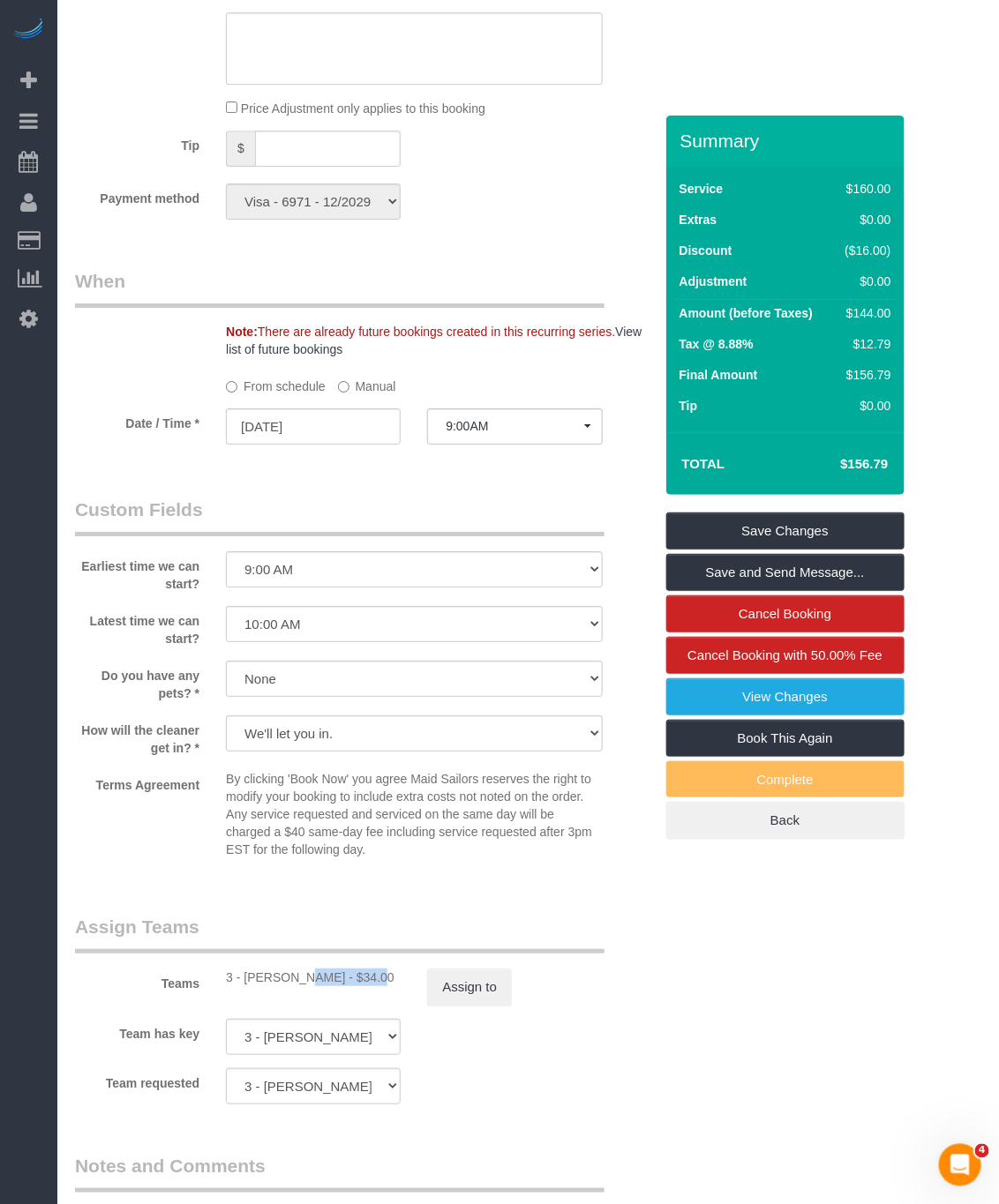
drag, startPoint x: 245, startPoint y: 998, endPoint x: 315, endPoint y: 1001, distance: 70.1
click at [315, 987] on div "3 - [PERSON_NAME] - $34.00" at bounding box center [312, 977] width 174 height 17
copy div "[PERSON_NAME]"
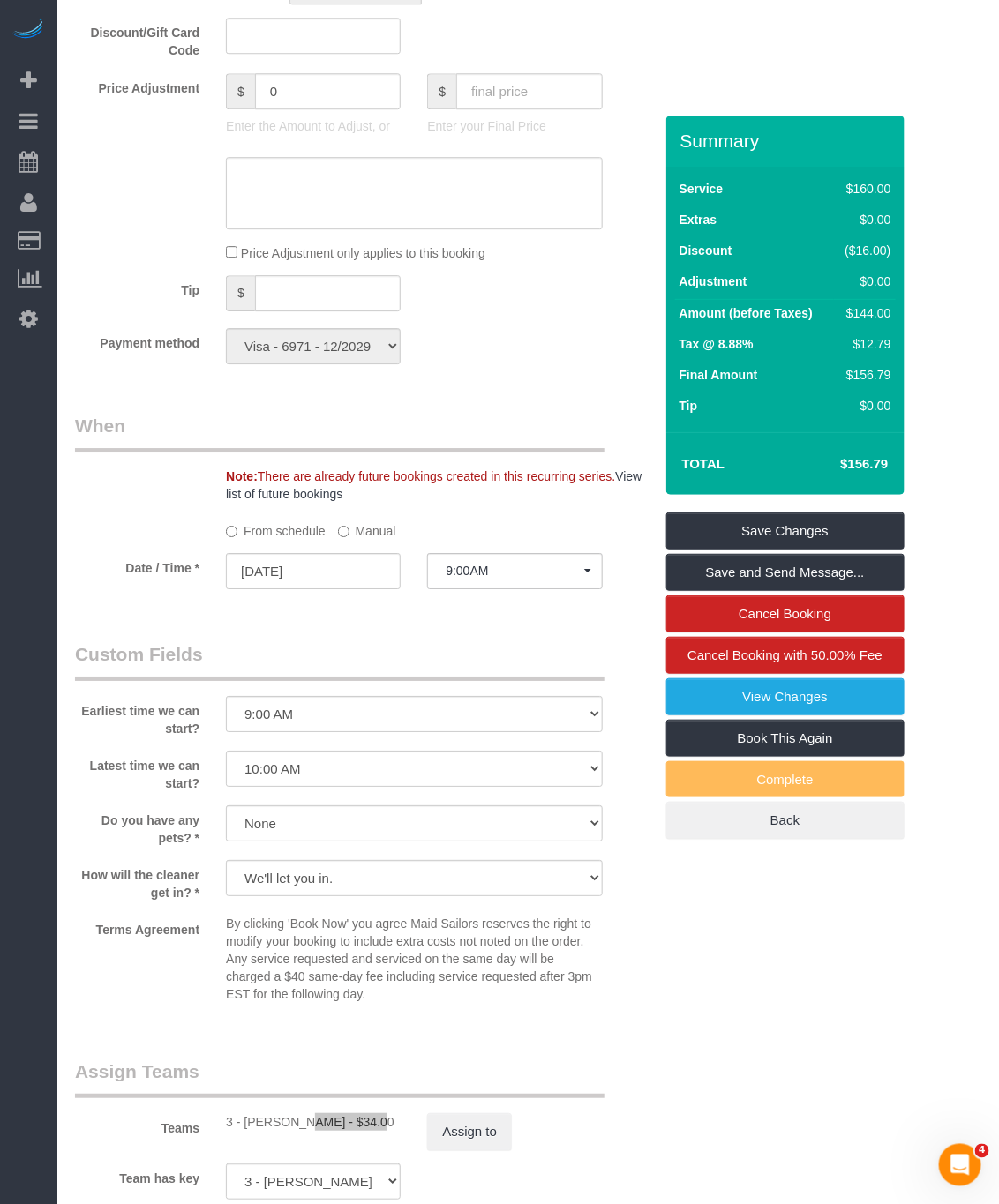
scroll to position [1456, 0]
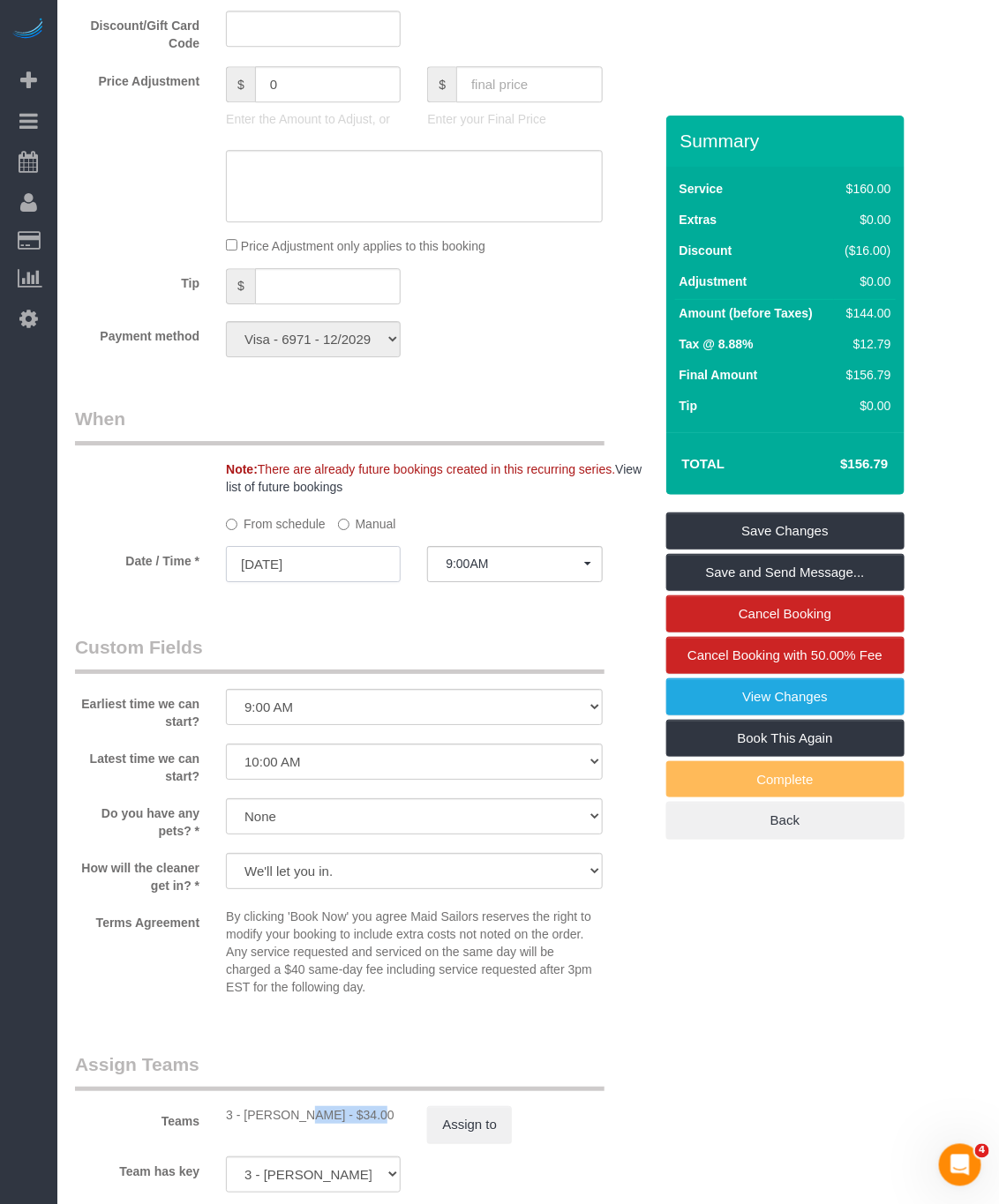
click at [344, 582] on input "[DATE]" at bounding box center [312, 564] width 174 height 37
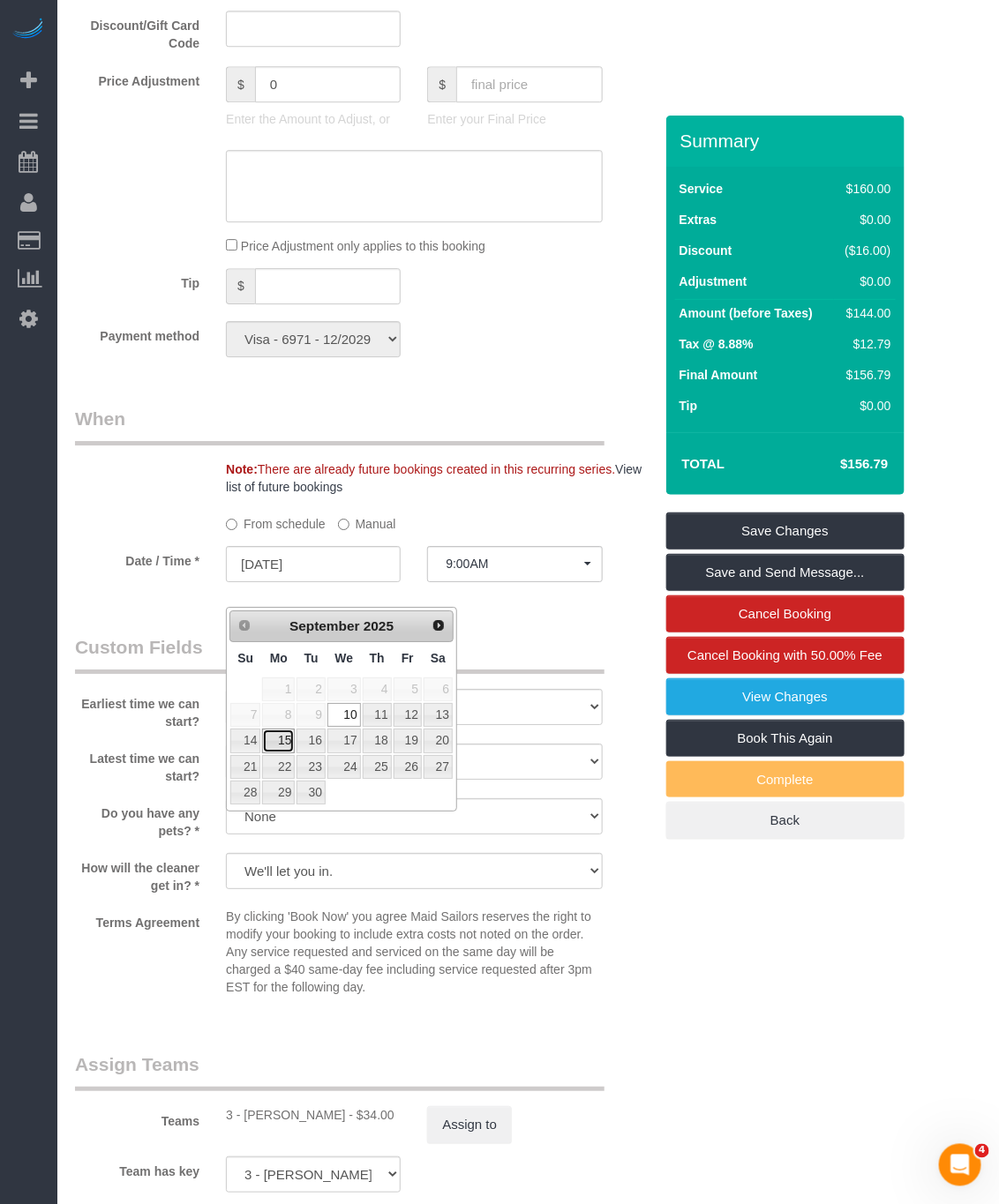
click at [274, 749] on link "15" at bounding box center [279, 740] width 33 height 24
type input "[DATE]"
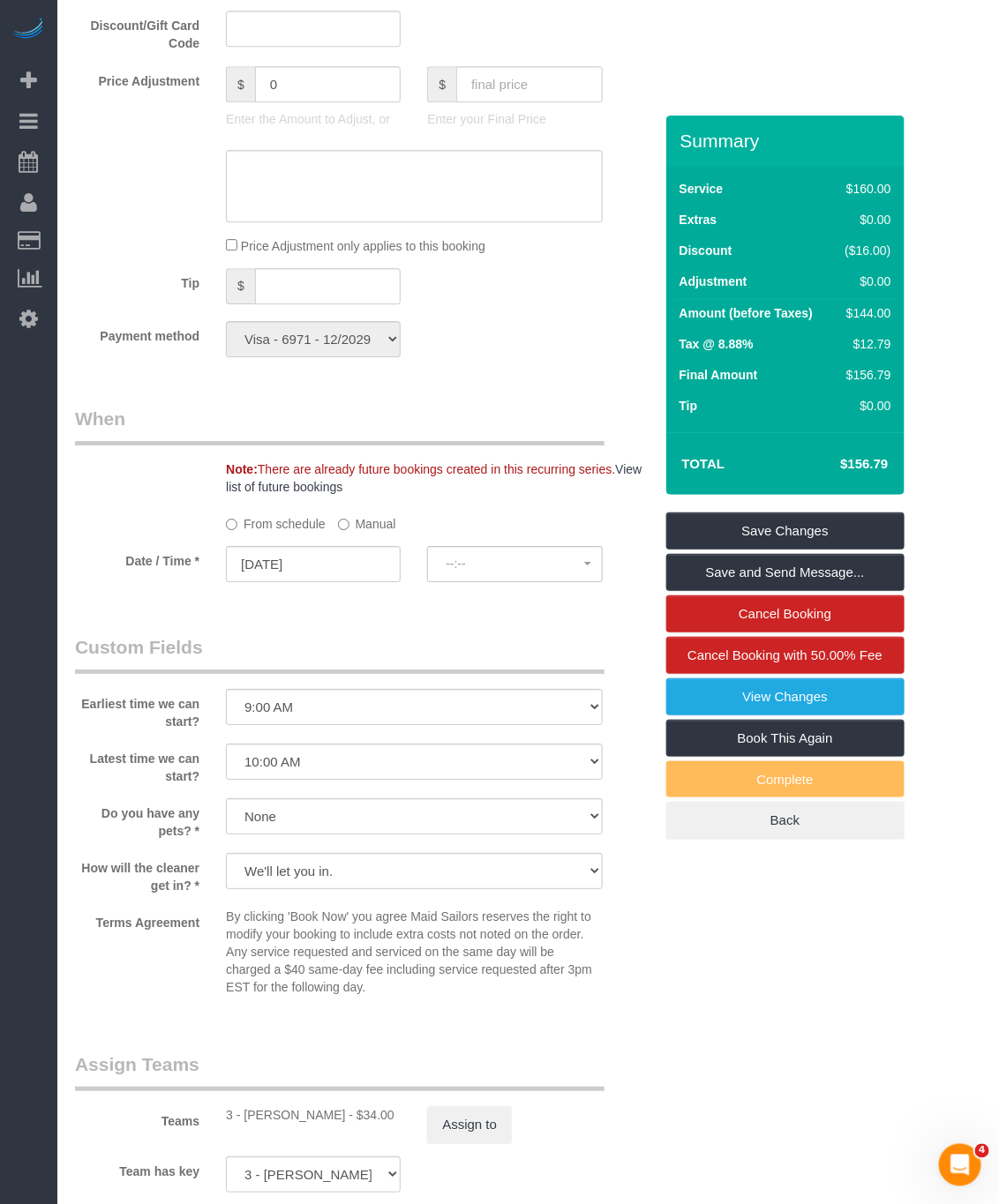
select select "spot59"
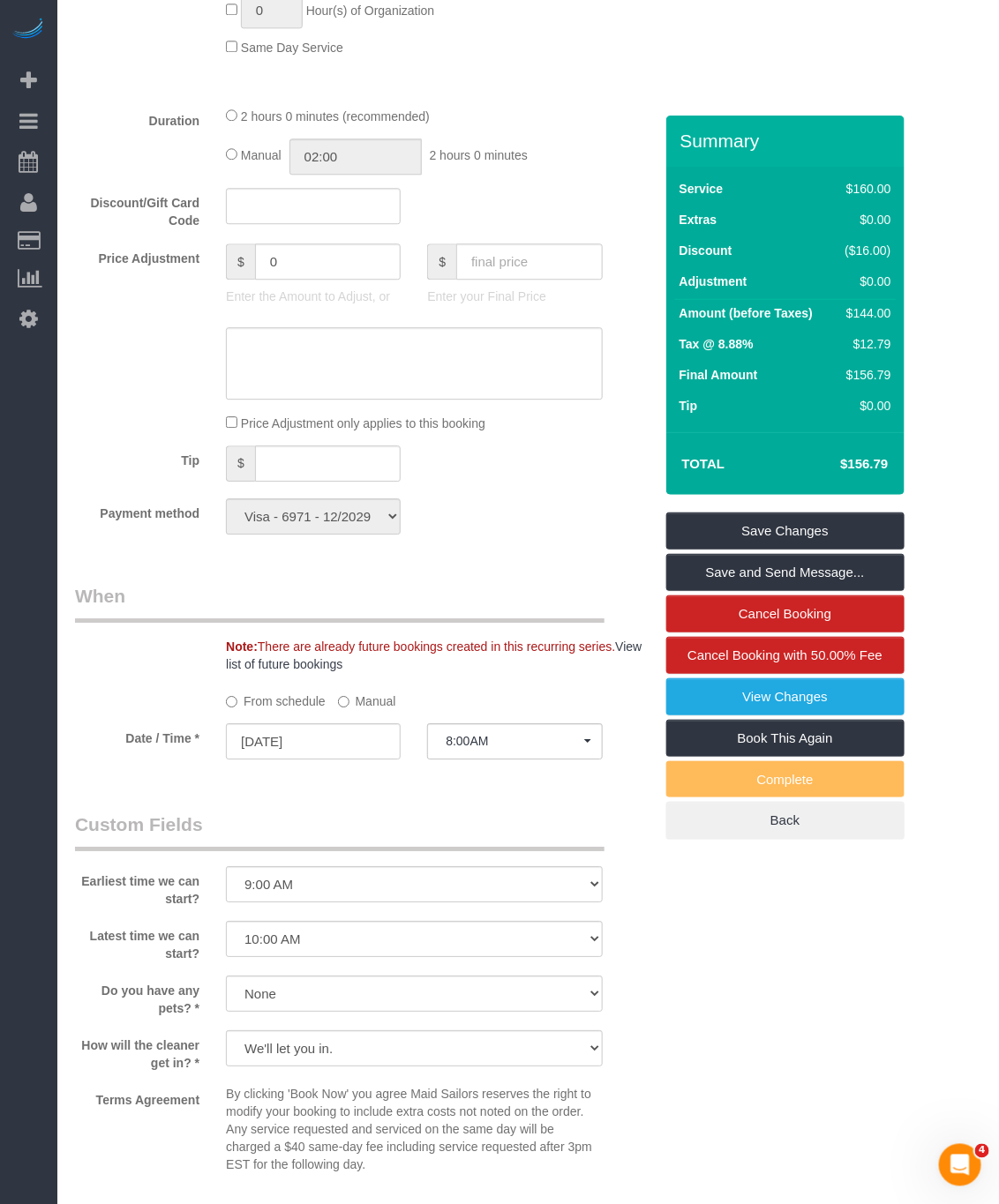
scroll to position [1324, 0]
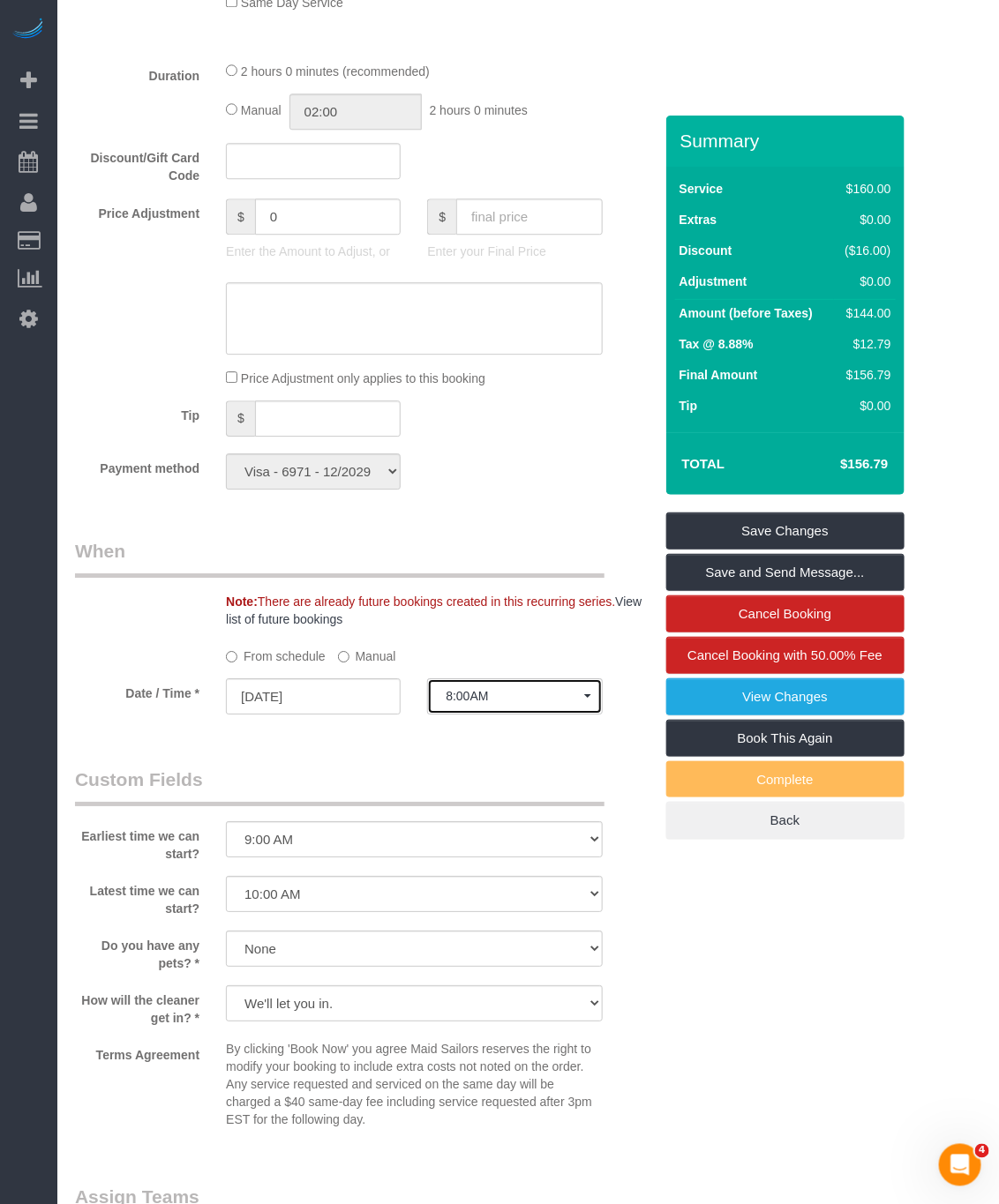
click at [501, 715] on button "8:00AM" at bounding box center [514, 696] width 174 height 37
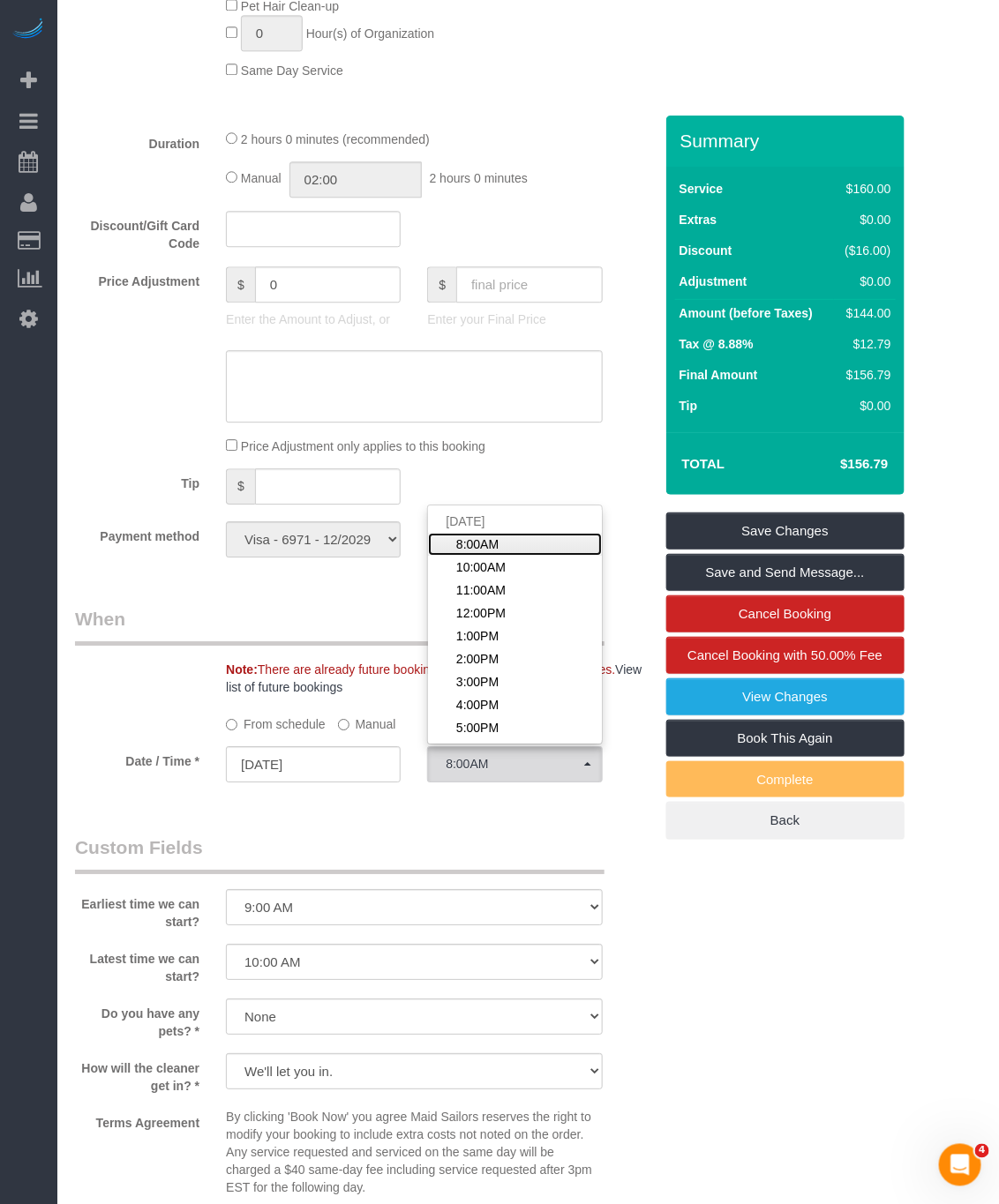
scroll to position [1191, 0]
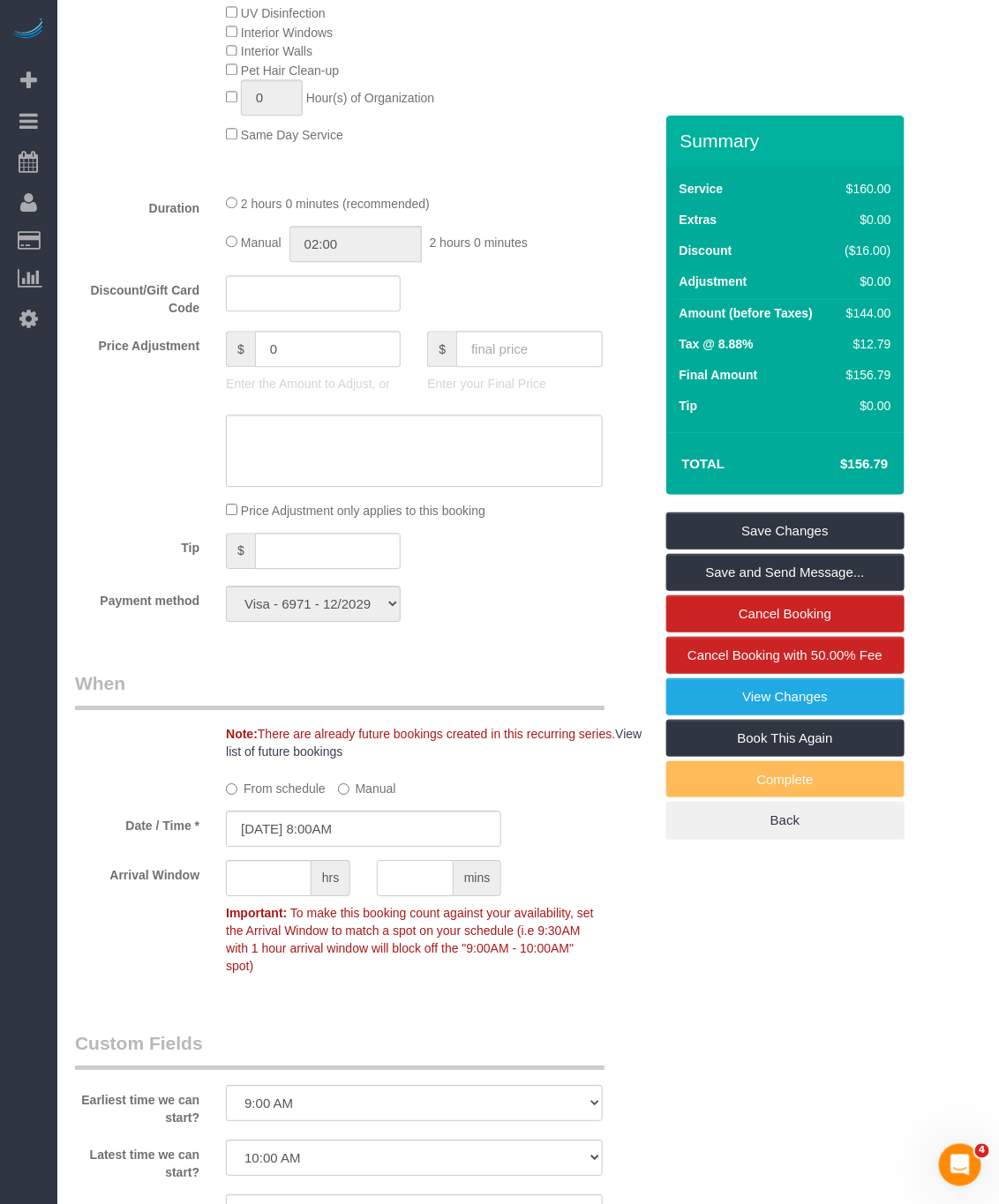
click at [413, 896] on input "text" at bounding box center [415, 878] width 77 height 37
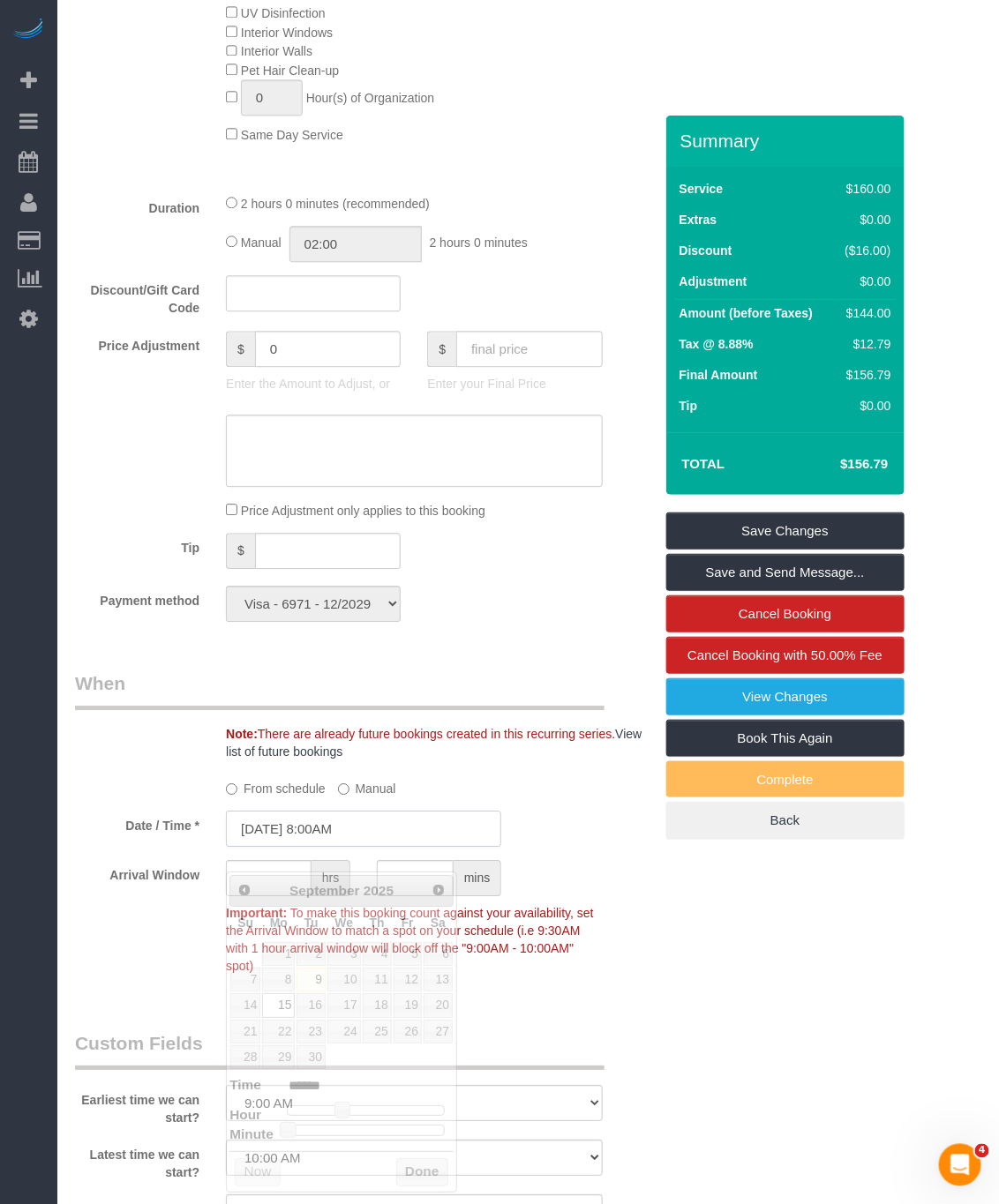
click at [339, 845] on input "09/15/2025 8:00AM" at bounding box center [363, 829] width 276 height 37
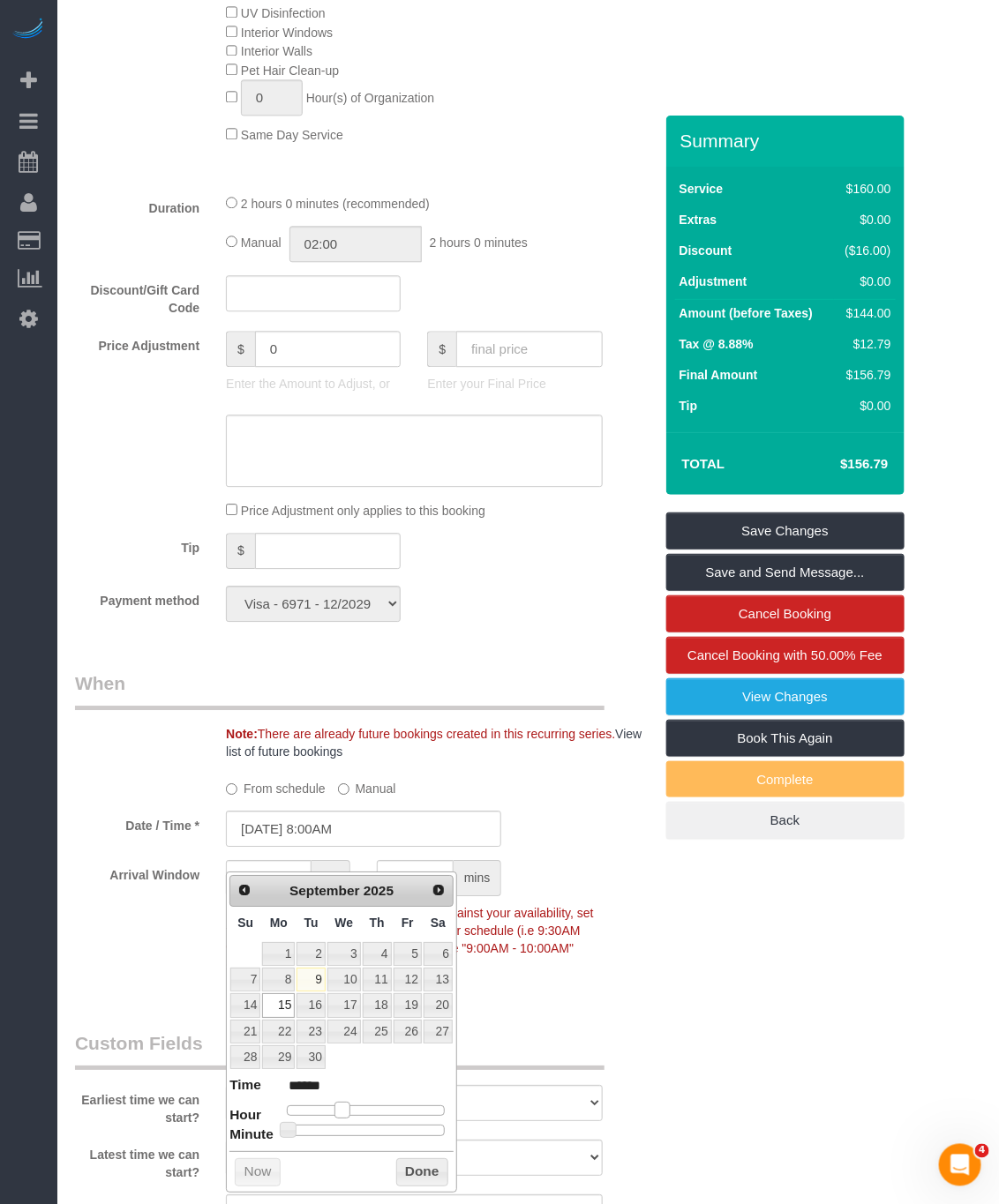
type input "09/15/2025 9:00AM"
type input "******"
click at [348, 1118] on span at bounding box center [348, 1109] width 16 height 16
click at [426, 1166] on button "Done" at bounding box center [422, 1172] width 52 height 28
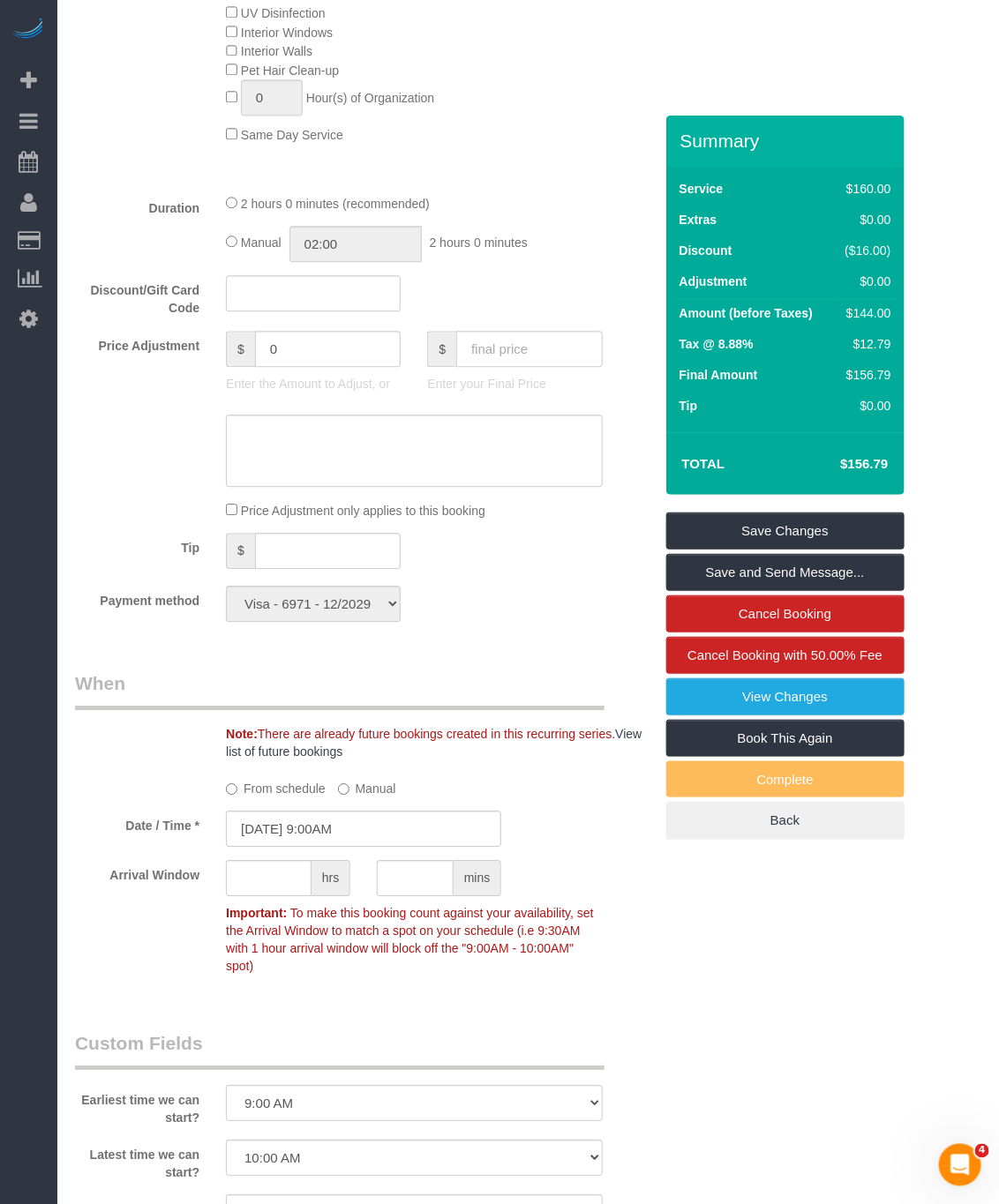
click at [533, 798] on div "From schedule Manual" at bounding box center [414, 786] width 403 height 24
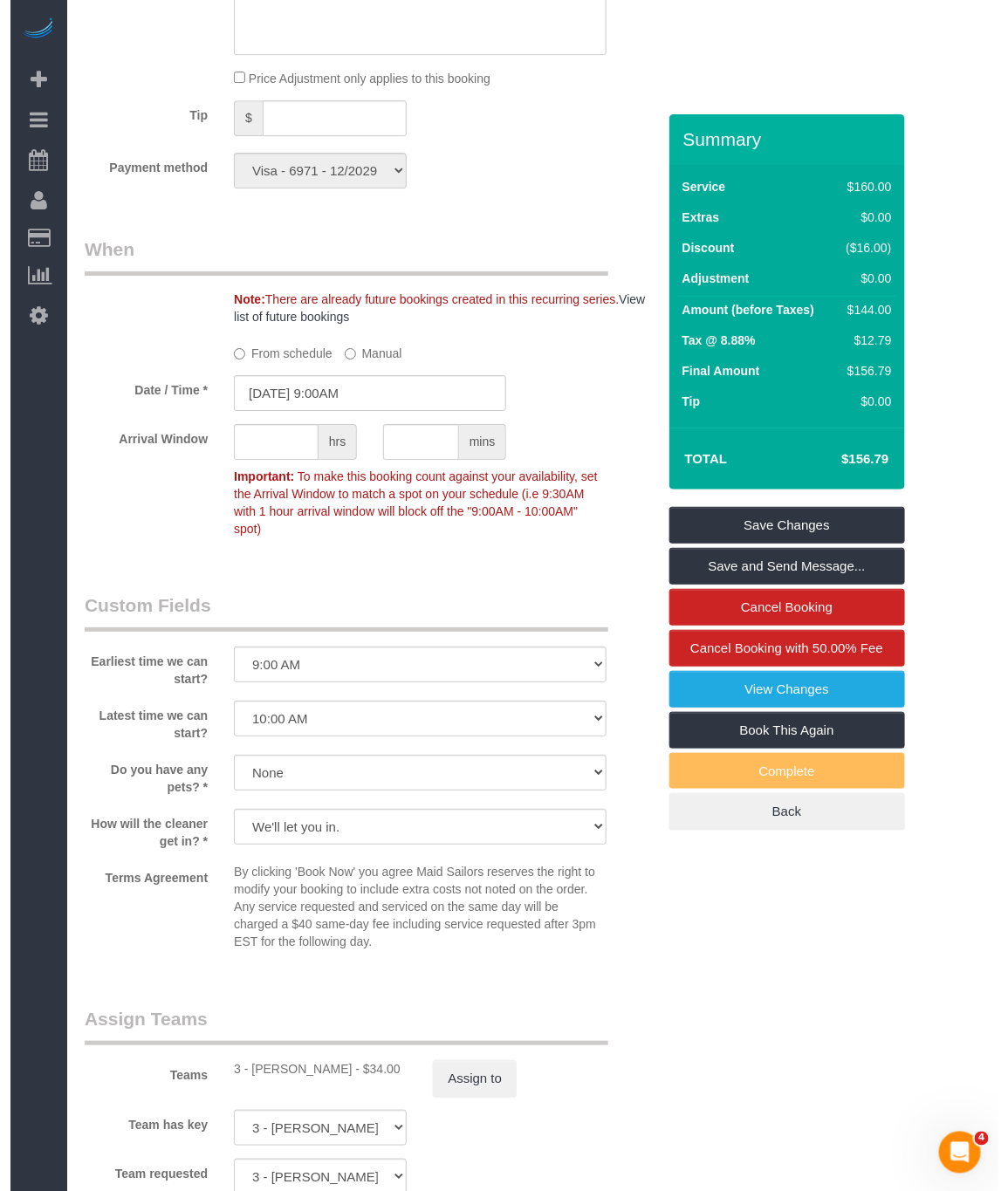
scroll to position [1833, 0]
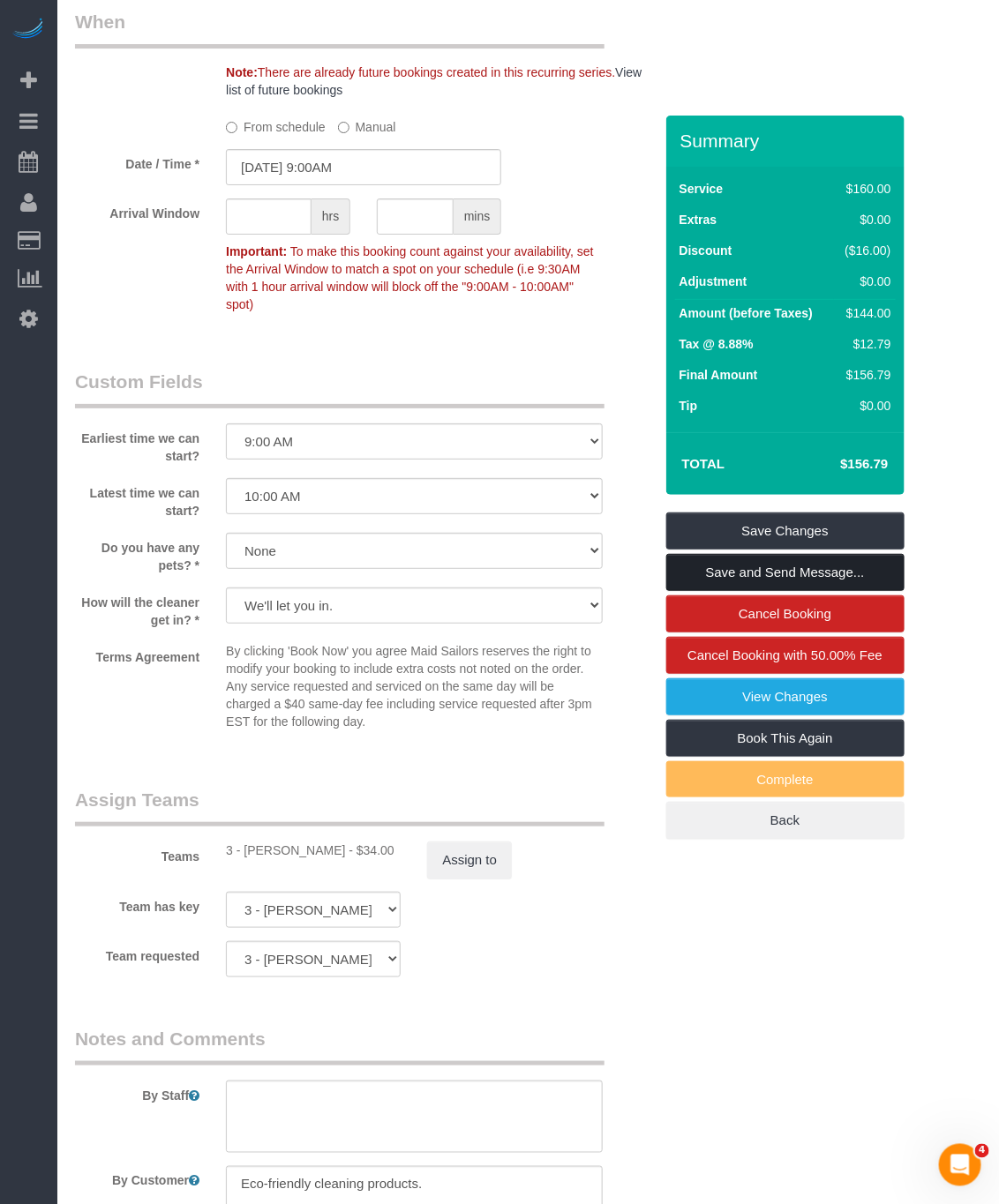
click at [814, 577] on link "Save and Send Message..." at bounding box center [785, 572] width 238 height 37
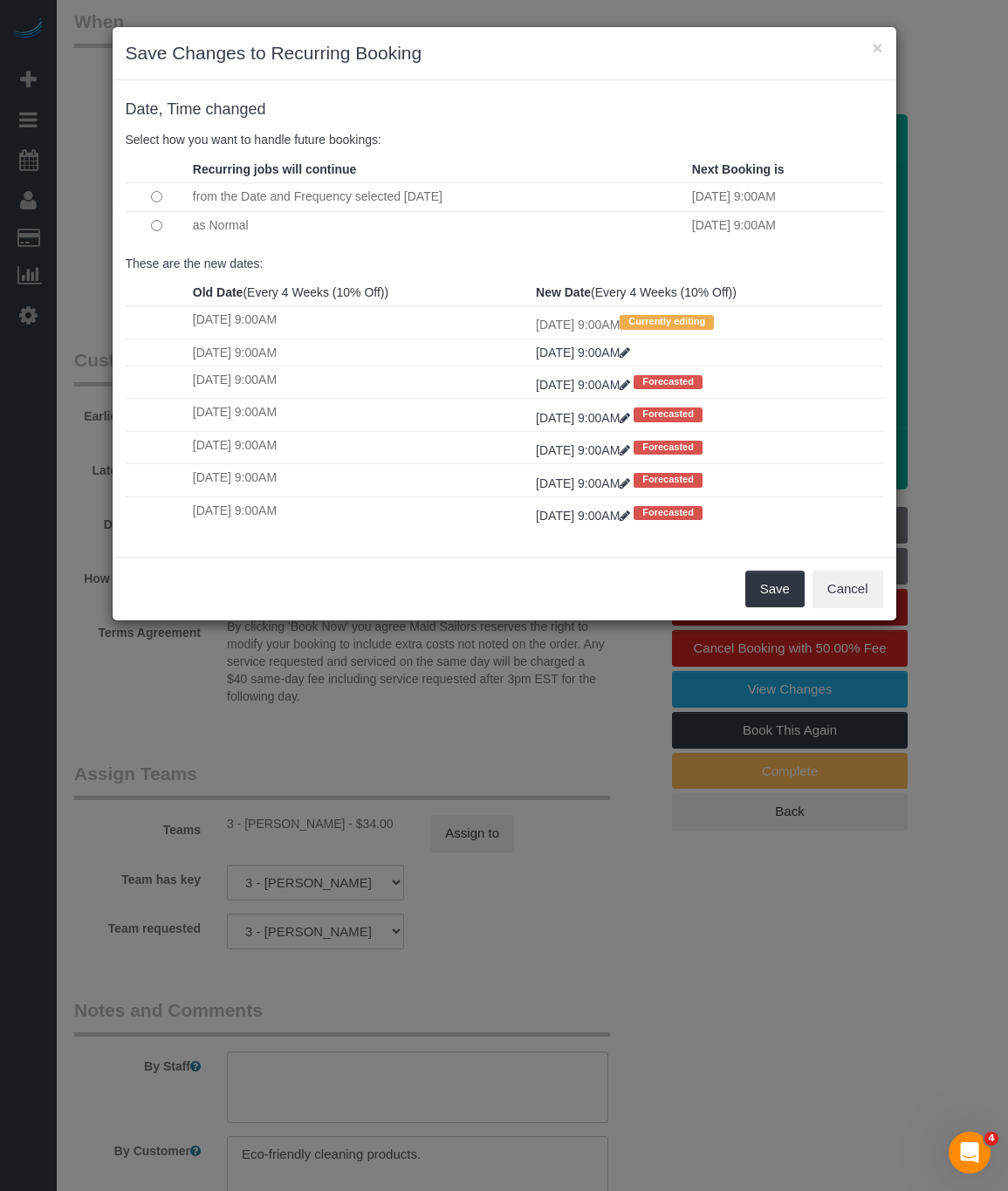
click at [219, 228] on td "as Normal" at bounding box center [438, 225] width 499 height 28
click at [770, 608] on button "Save" at bounding box center [775, 589] width 60 height 37
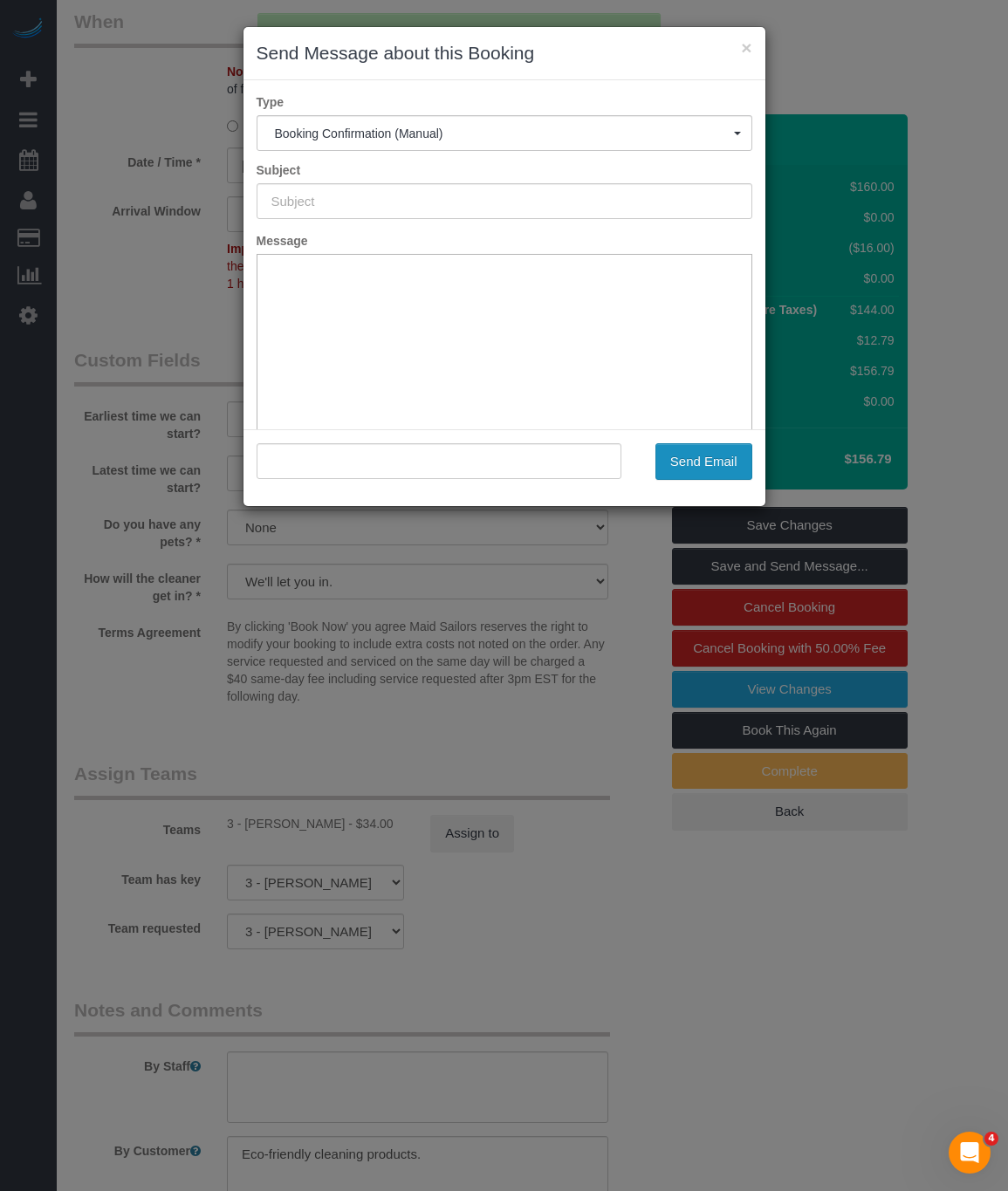
type input "Cleaning Confirmed for 09/15/2025 at 9:00am"
type input ""Sal Marsico" <fcurow@gmail.com>"
click at [710, 457] on button "Send Email" at bounding box center [704, 461] width 97 height 37
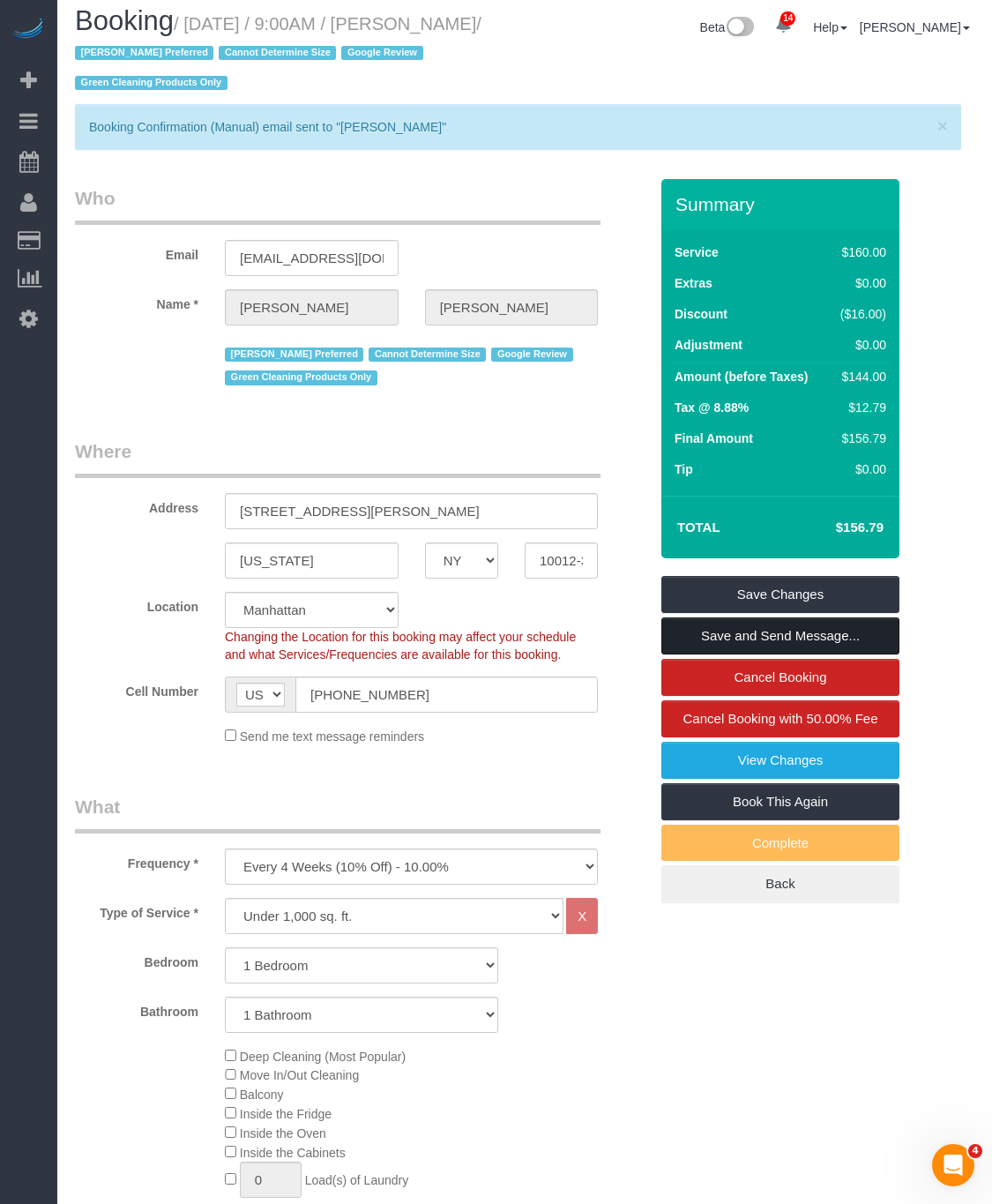
scroll to position [0, 0]
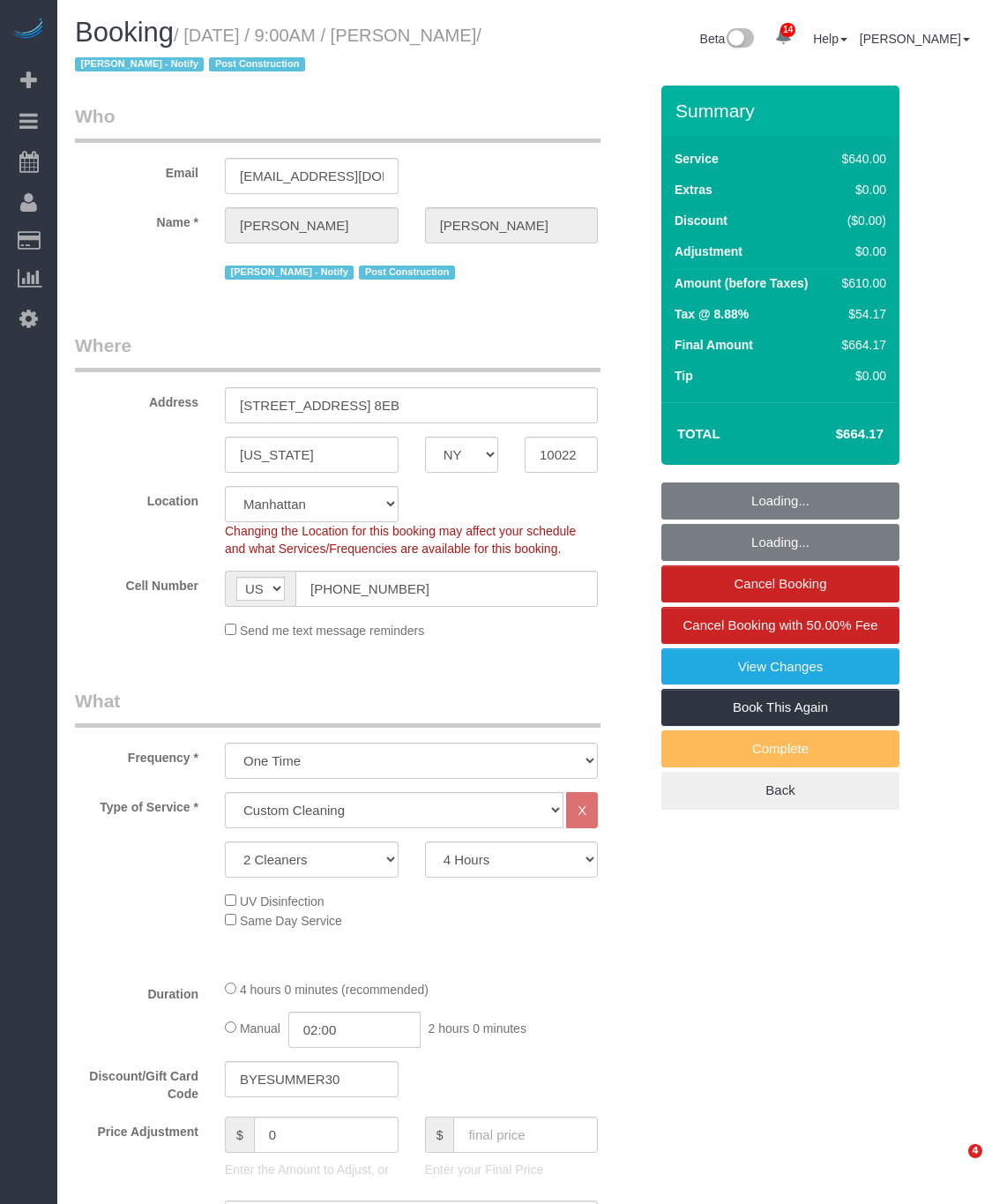
select select "NY"
select select "2"
select select "240"
select select "spot1"
select select "number:89"
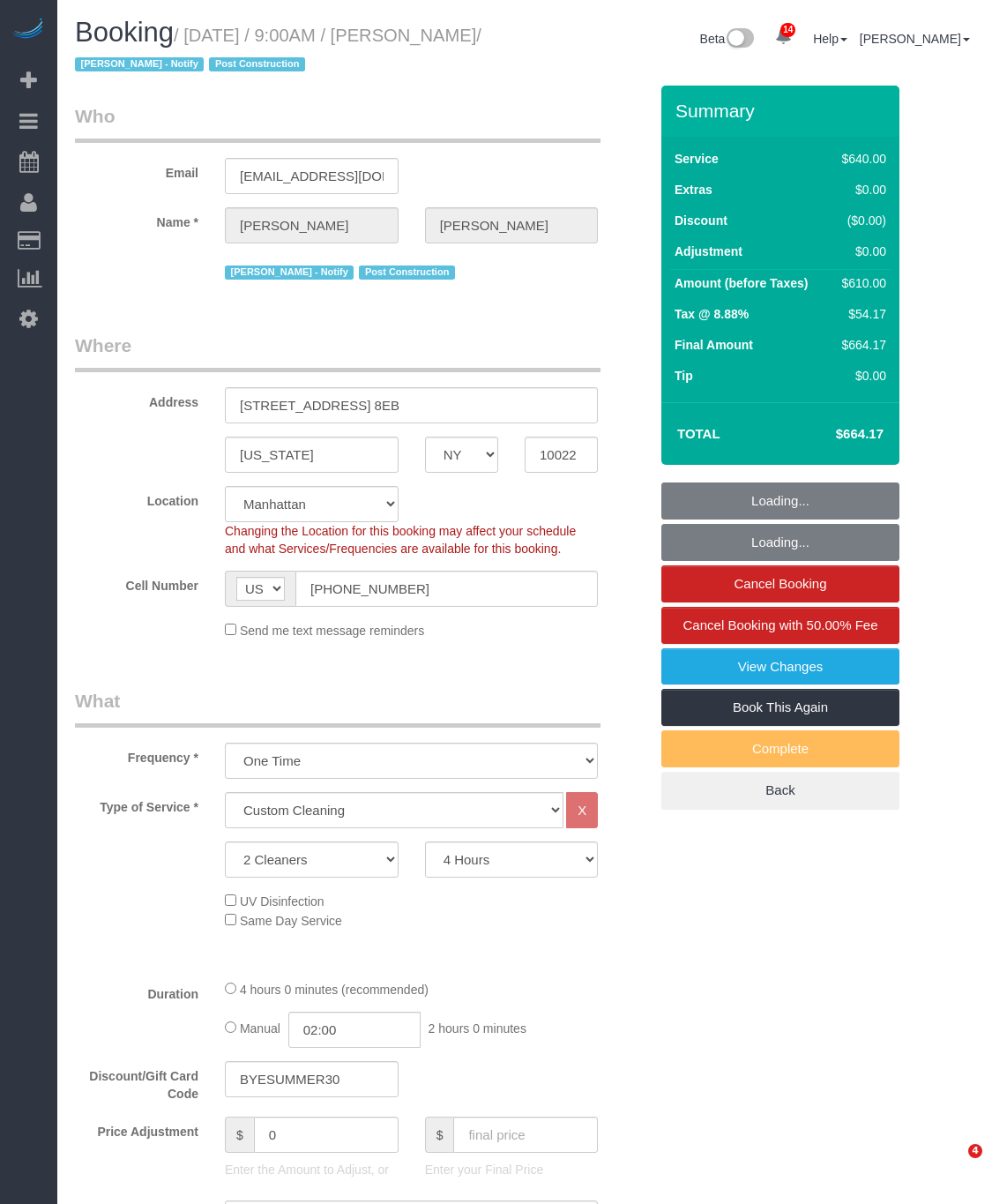
select select "number:90"
select select "number:15"
select select "number:7"
select select "object:1043"
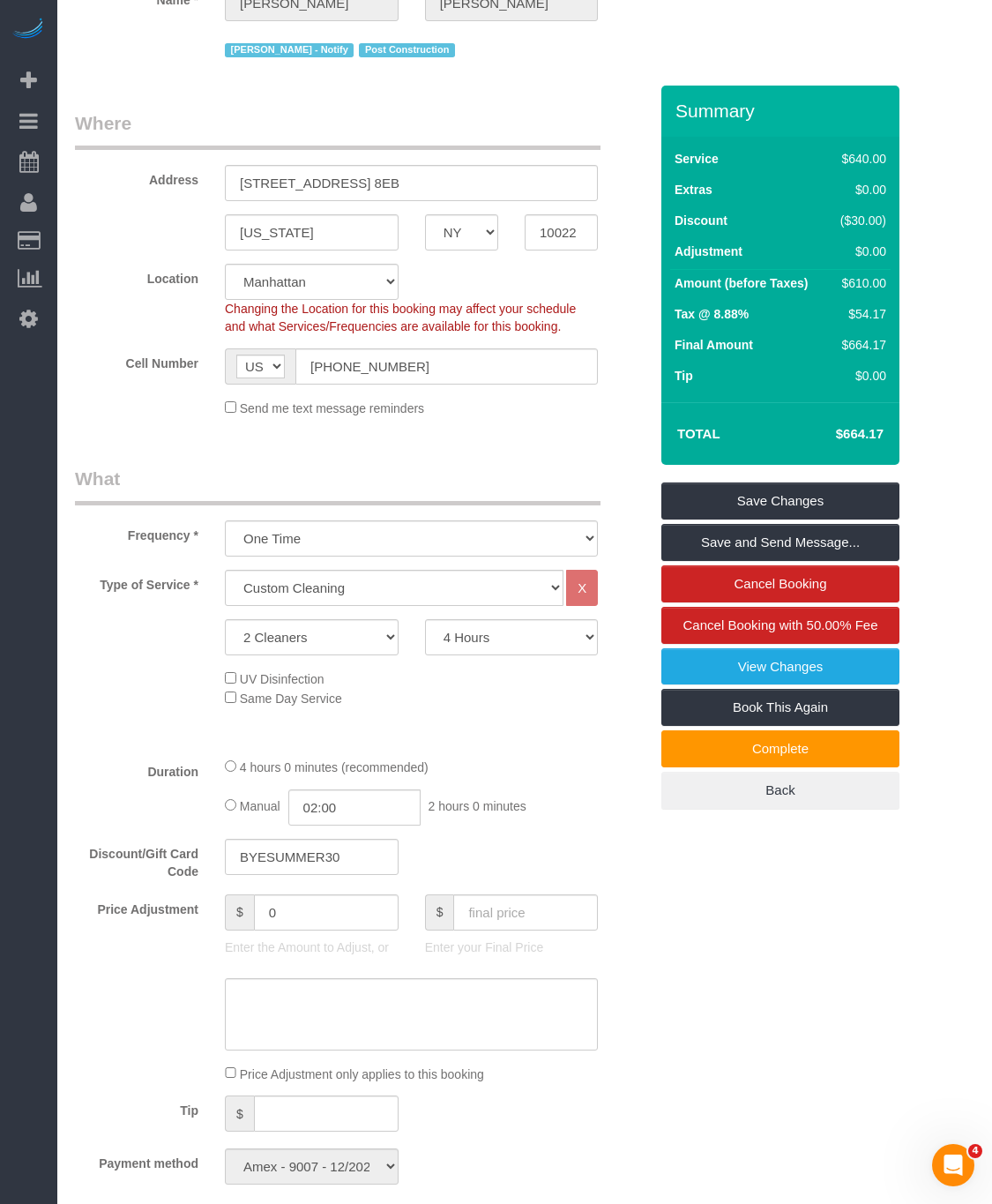
scroll to position [132, 0]
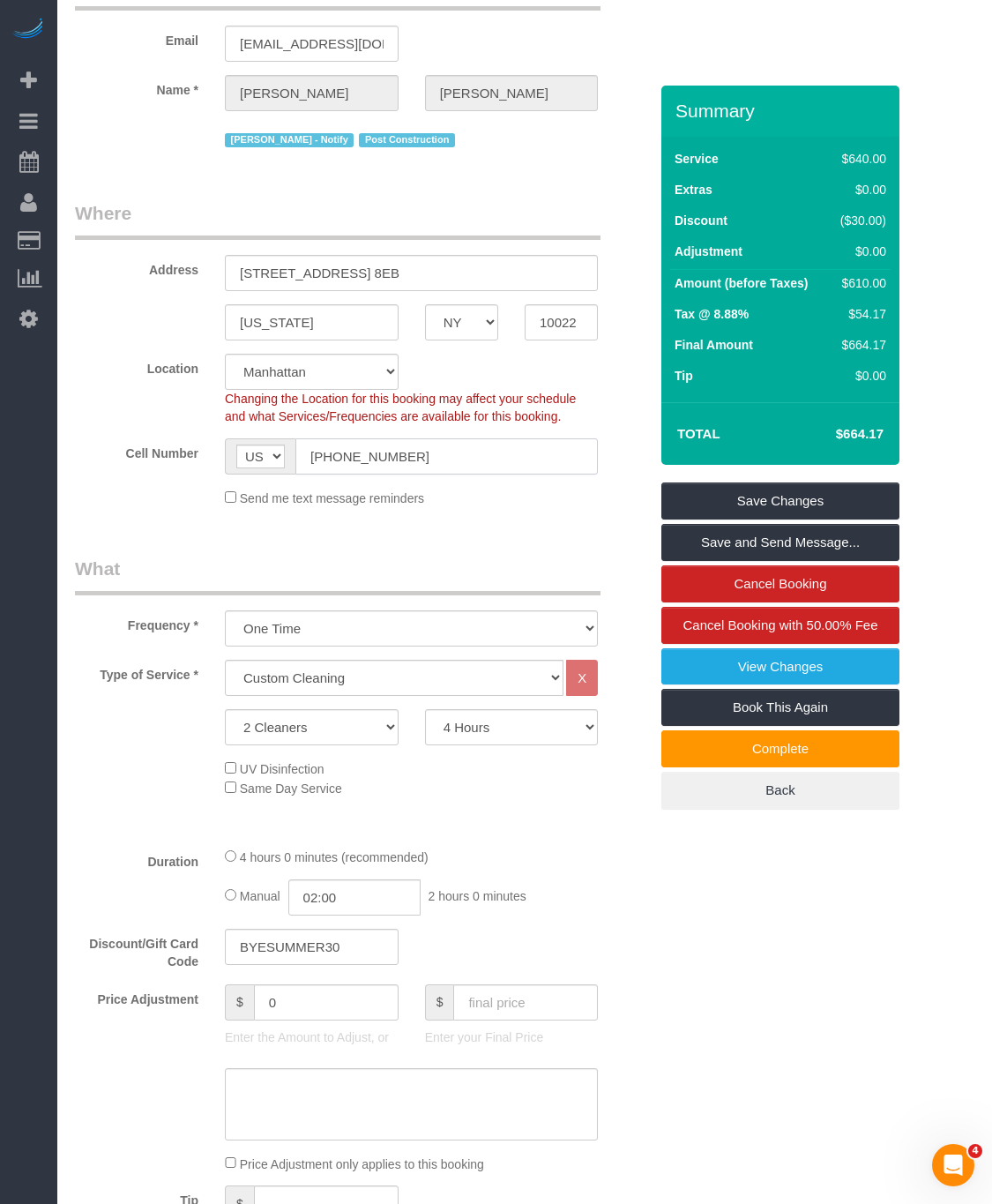
drag, startPoint x: 413, startPoint y: 458, endPoint x: 77, endPoint y: 453, distance: 336.0
click at [77, 453] on div "Cell Number AF AL DZ AD AO AI AQ AG AR AM AW AU AT AZ BS BH BD BB BY BE BZ BJ B…" at bounding box center [361, 456] width 600 height 37
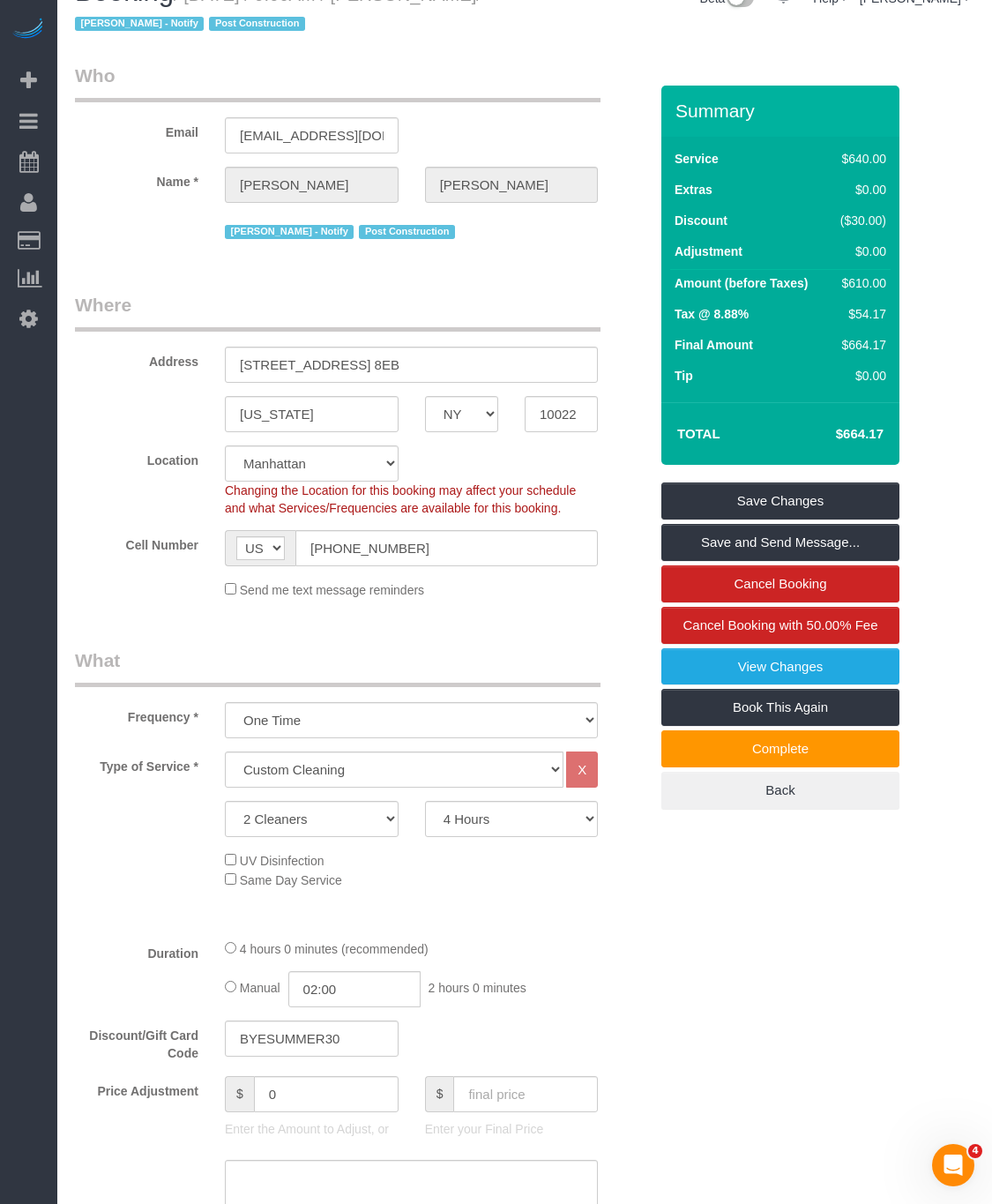
scroll to position [0, 0]
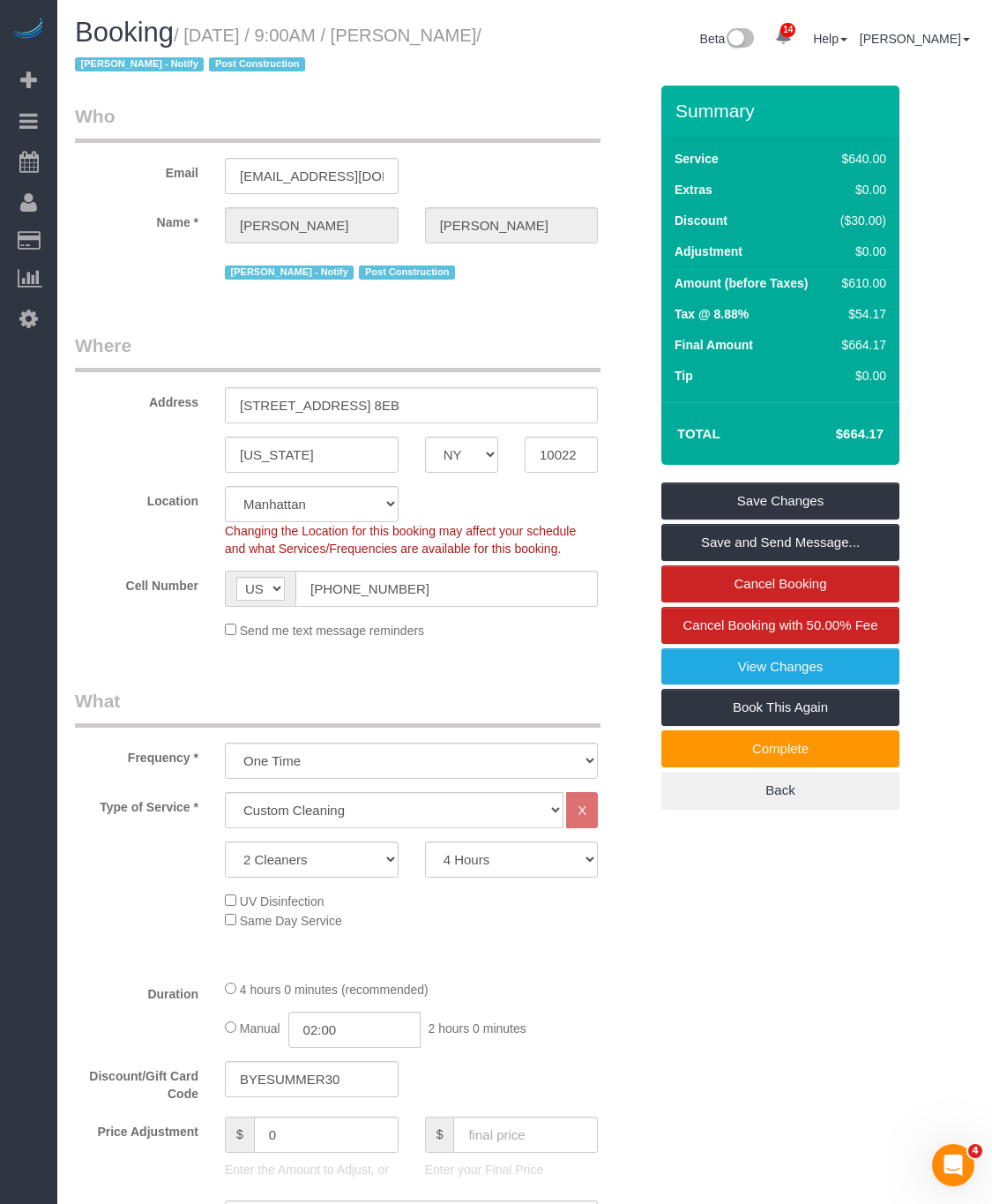
drag, startPoint x: 445, startPoint y: 38, endPoint x: 118, endPoint y: 67, distance: 328.3
click at [118, 67] on small "/ September 09, 2025 / 9:00AM / Douglas Smith / Jacky Xu - Notify Post Construc…" at bounding box center [278, 50] width 407 height 49
copy small "Douglas Smith"
click at [472, 78] on div "Booking / September 09, 2025 / 9:00AM / Douglas Smith / Jacky Xu - Notify Post …" at bounding box center [293, 51] width 463 height 68
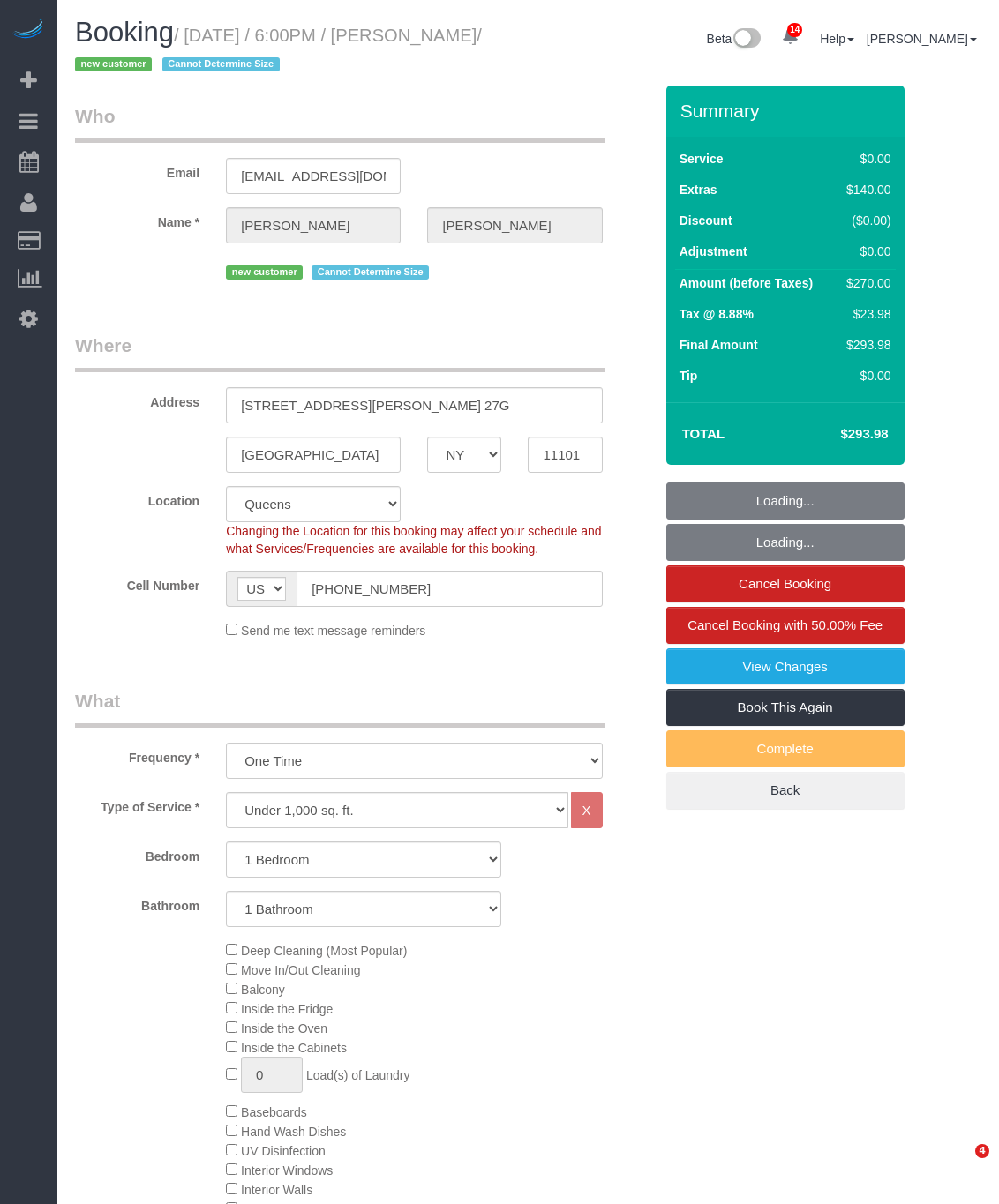
select select "NY"
select select "1"
select select "spot1"
select select "number:89"
select select "number:79"
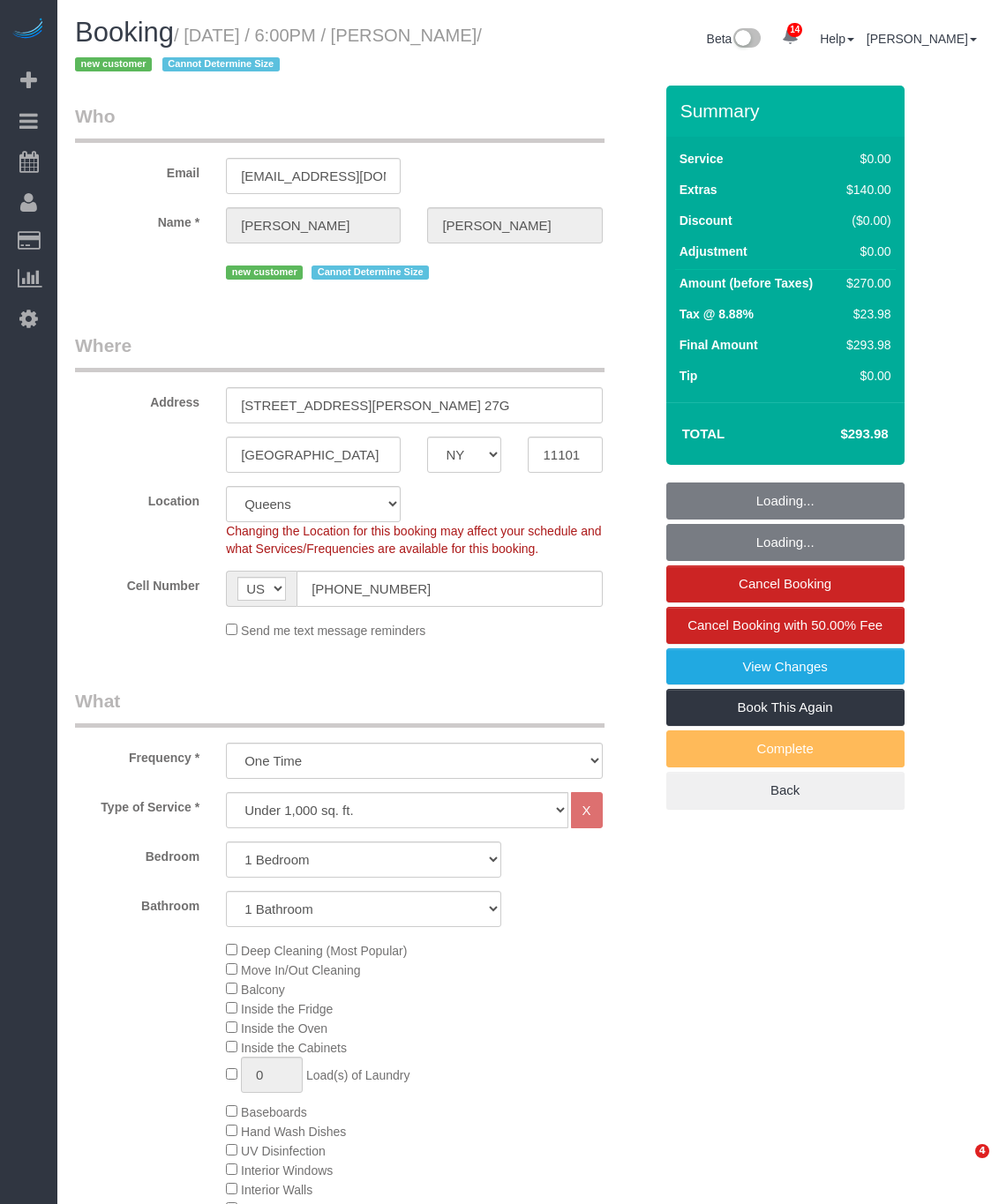
select select "number:15"
select select "number:5"
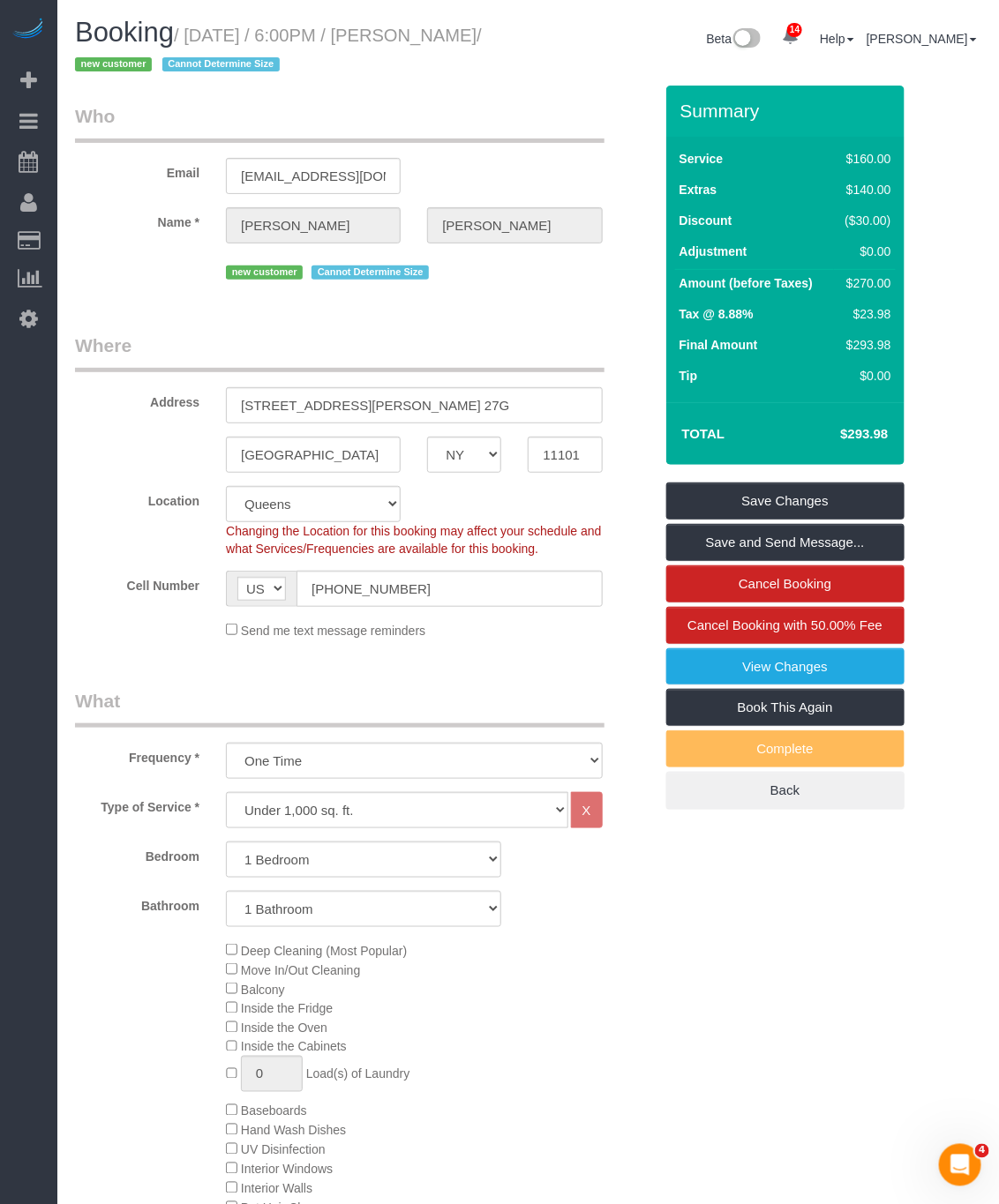
click at [836, 649] on fieldset "Save Changes Save and Send Message... Cancel Booking Cancel Booking with 50.00%…" at bounding box center [785, 646] width 238 height 328
click at [832, 665] on link "View Changes" at bounding box center [785, 666] width 238 height 37
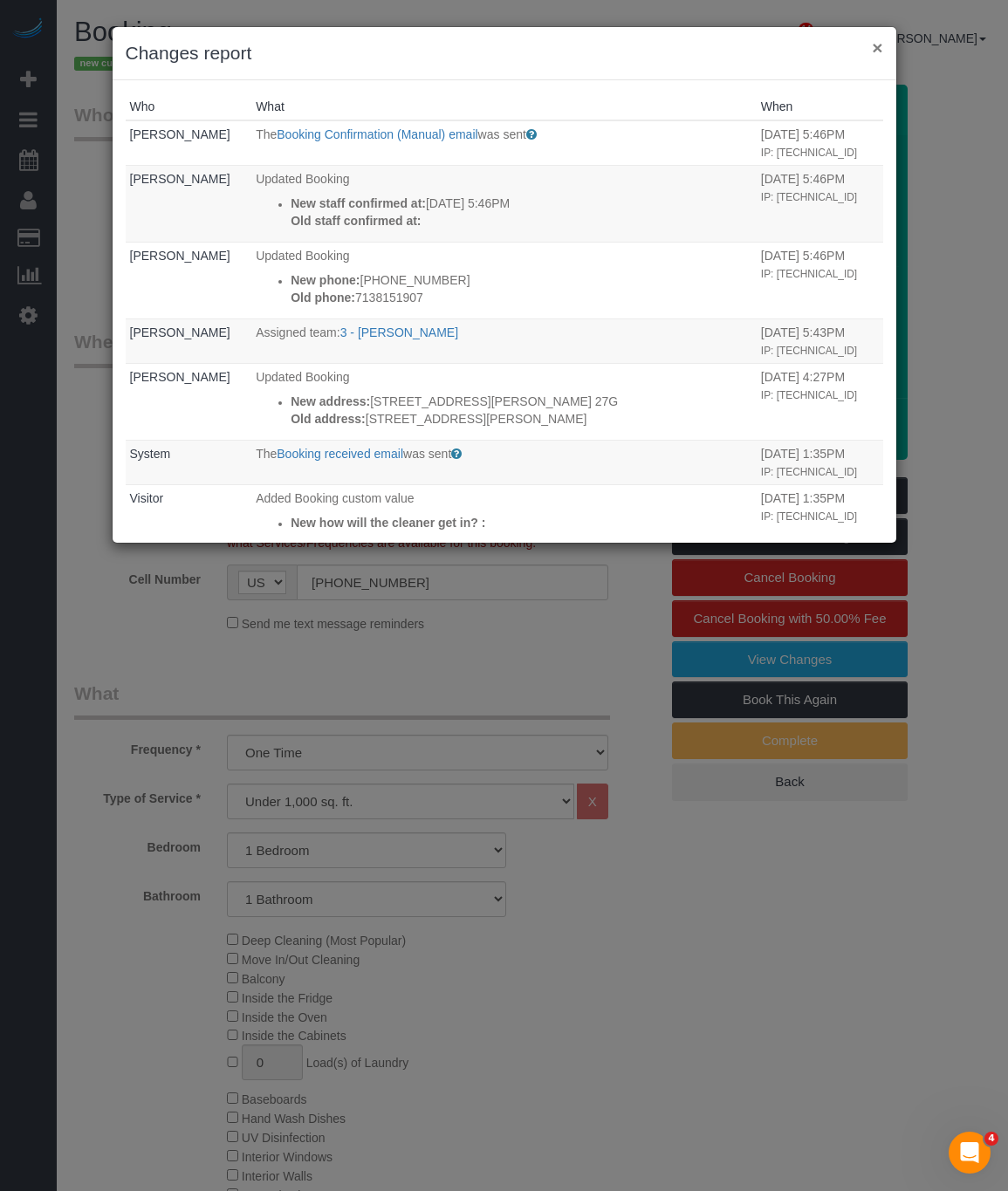
click at [874, 42] on button "×" at bounding box center [878, 48] width 11 height 18
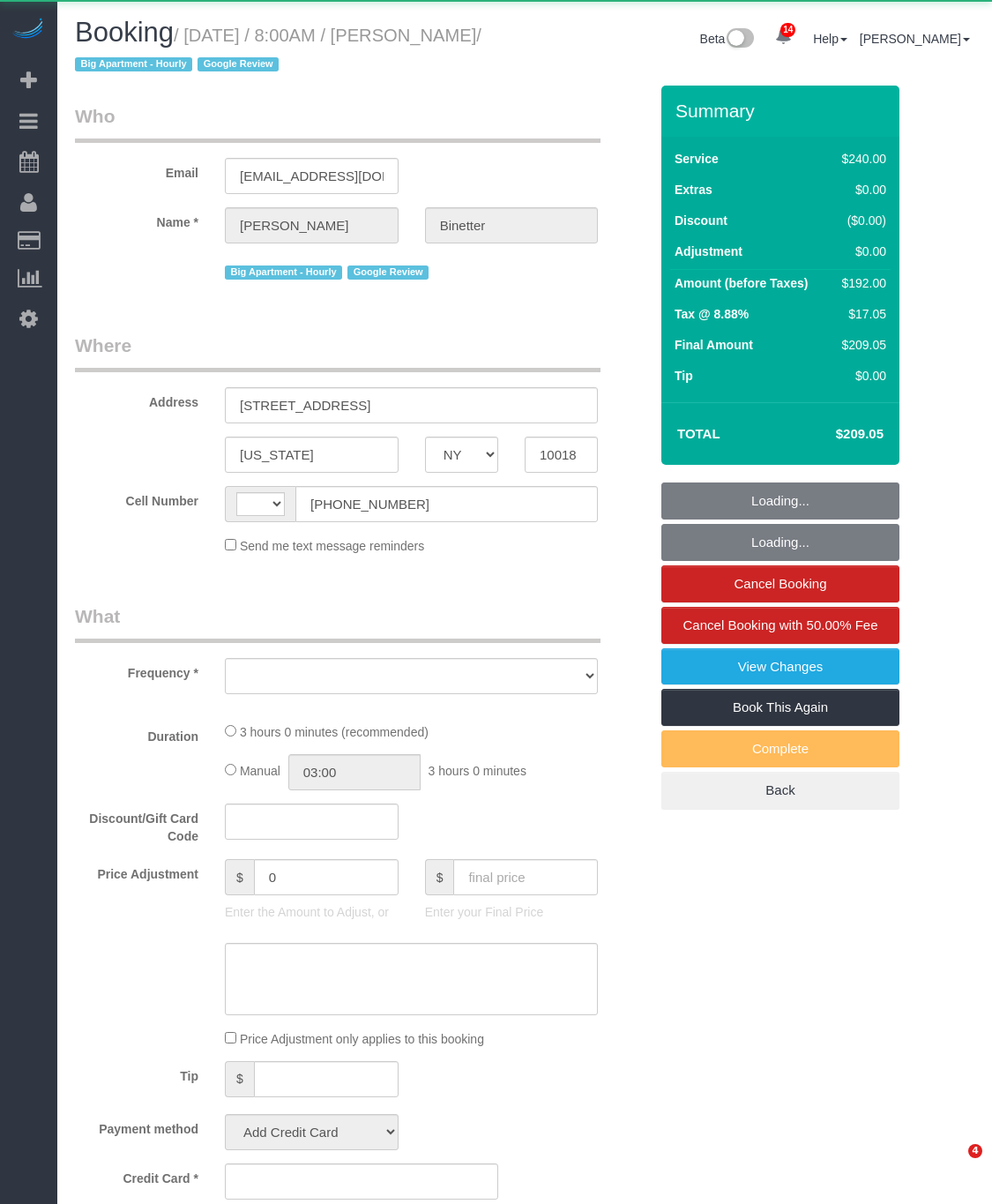
select select "NY"
select select "string:[GEOGRAPHIC_DATA]"
select select "number:89"
select select "number:90"
select select "number:15"
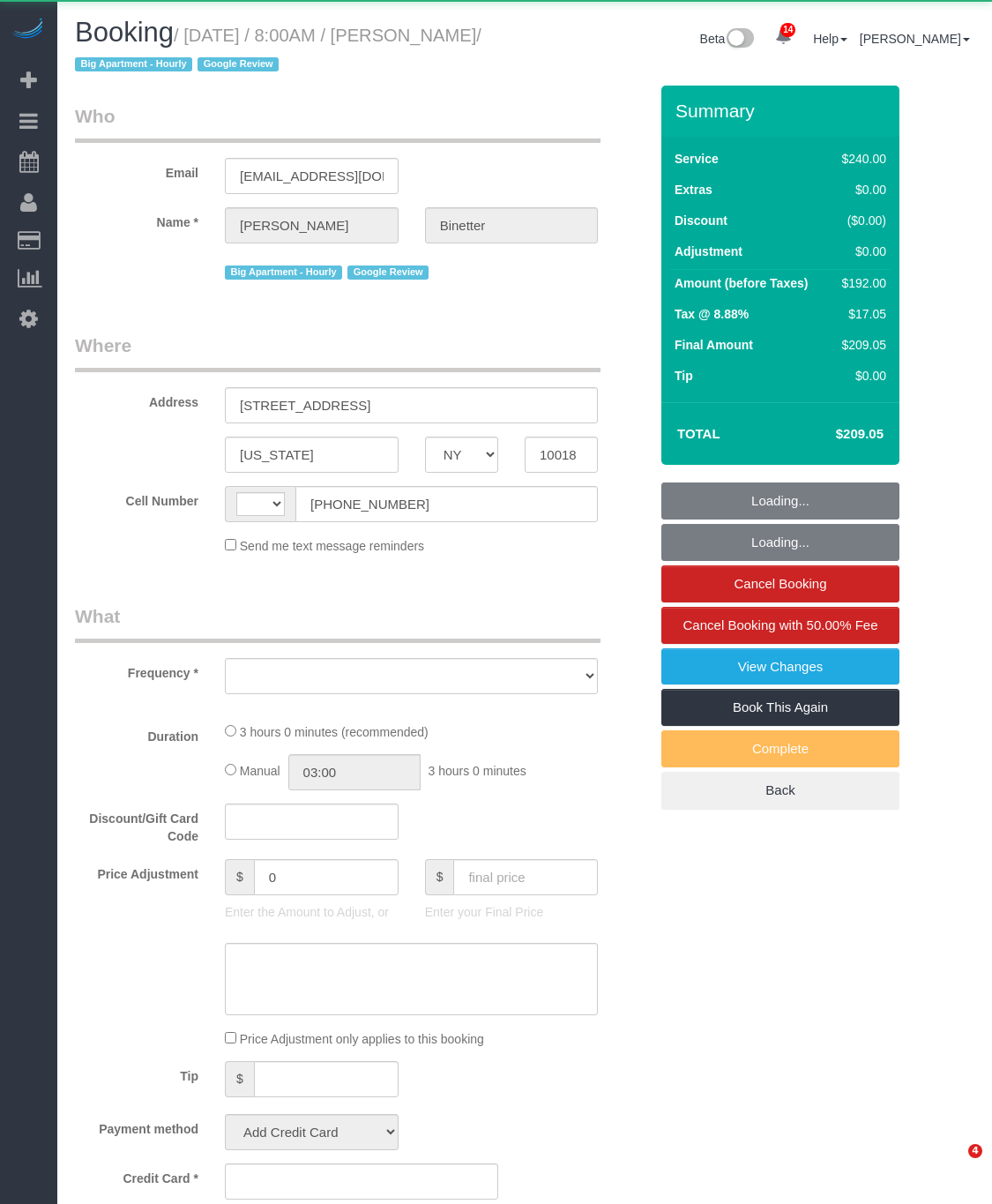
select select "number:5"
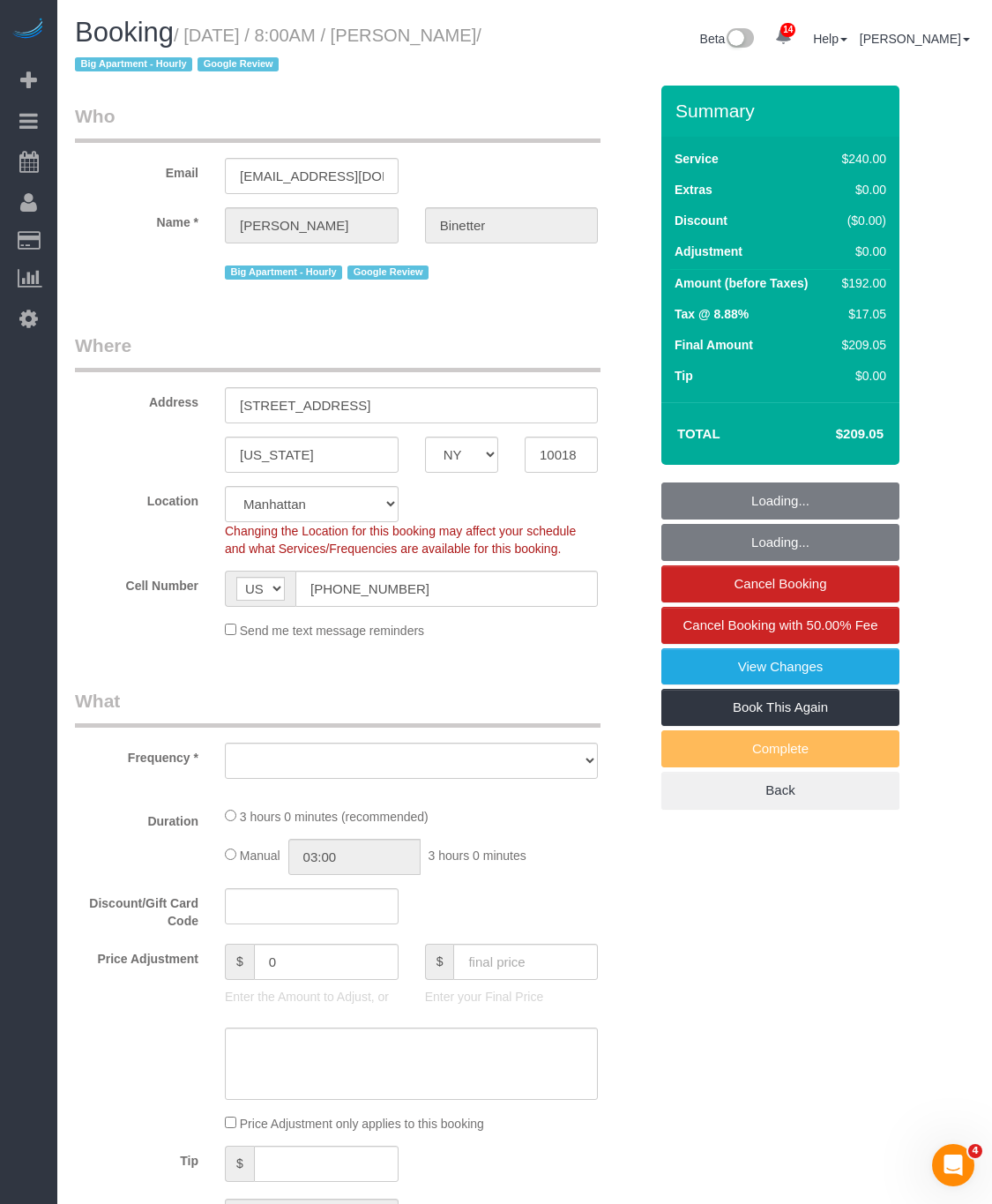
select select "string:stripe-pm_1RgZgL4VGloSiKo7h1V03Y9O"
select select "object:1405"
select select "180"
select select "spot1"
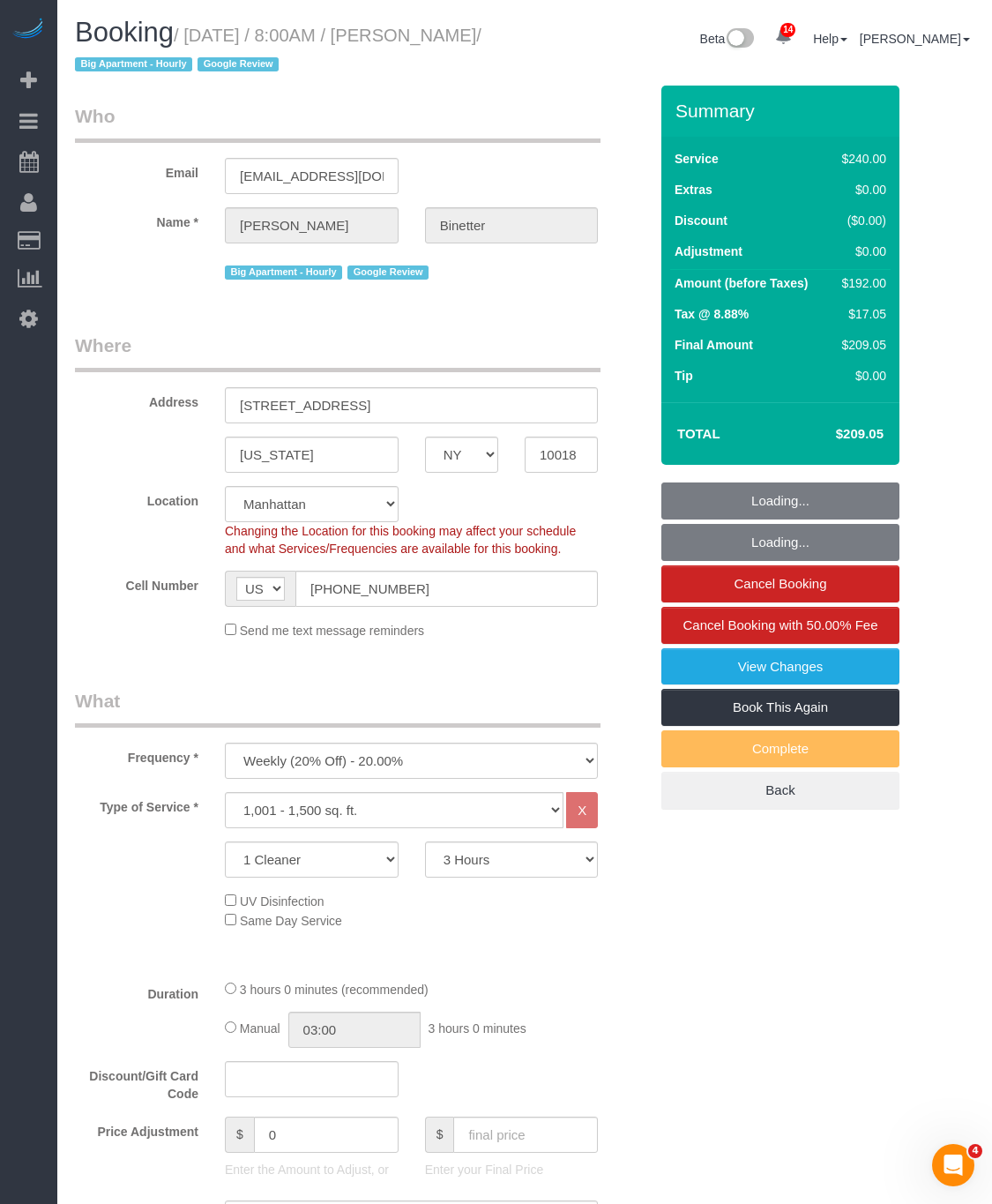
select select "object:1414"
drag, startPoint x: 210, startPoint y: 69, endPoint x: 192, endPoint y: 32, distance: 41.1
click at [192, 32] on small "/ [DATE] / 8:00AM / [PERSON_NAME] / Big Apartment - Hourly Google Review" at bounding box center [278, 50] width 407 height 49
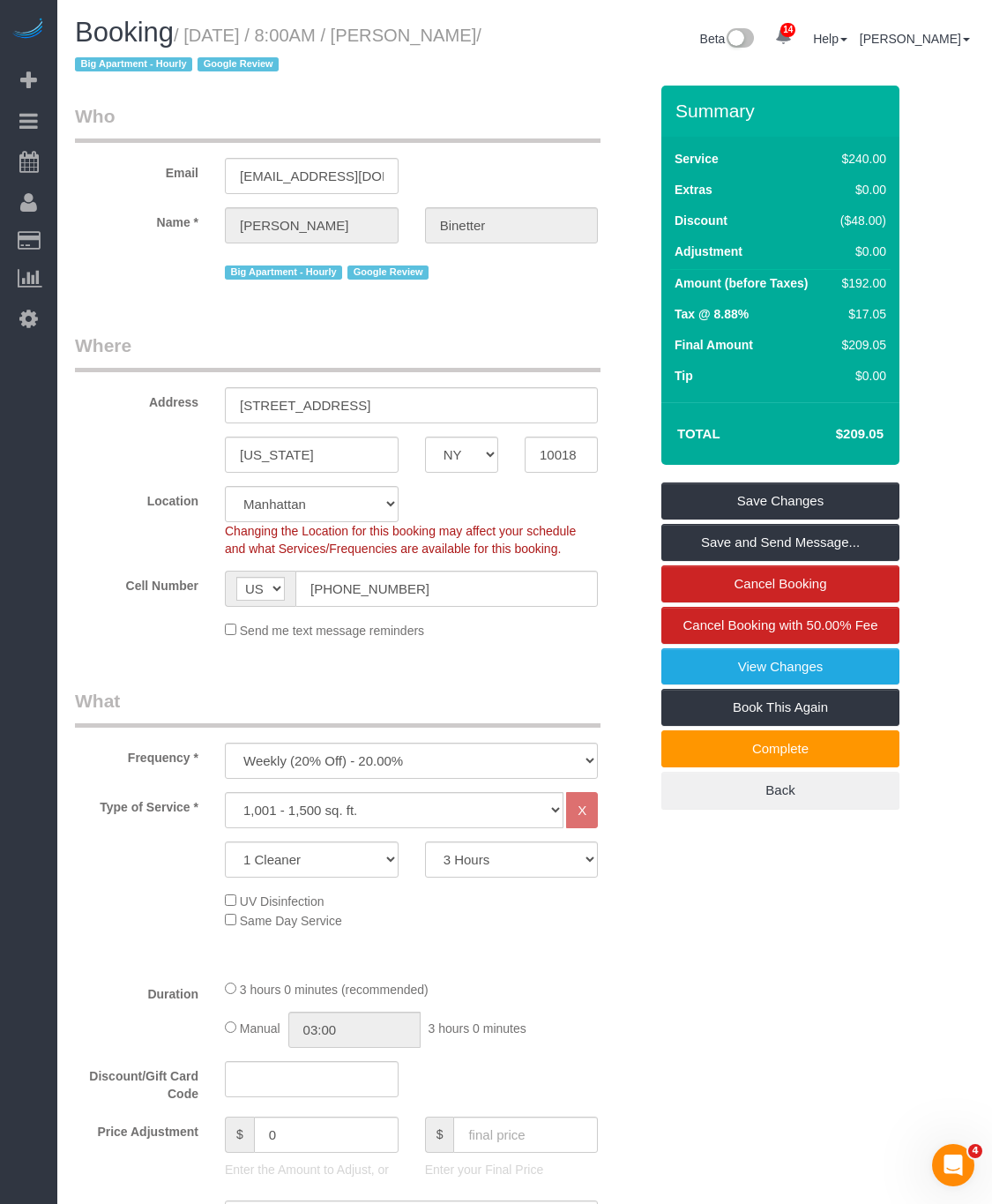
drag, startPoint x: 213, startPoint y: 61, endPoint x: 196, endPoint y: 33, distance: 32.8
click at [196, 33] on small "/ [DATE] / 8:00AM / [PERSON_NAME] / Big Apartment - Hourly Google Review" at bounding box center [278, 50] width 407 height 49
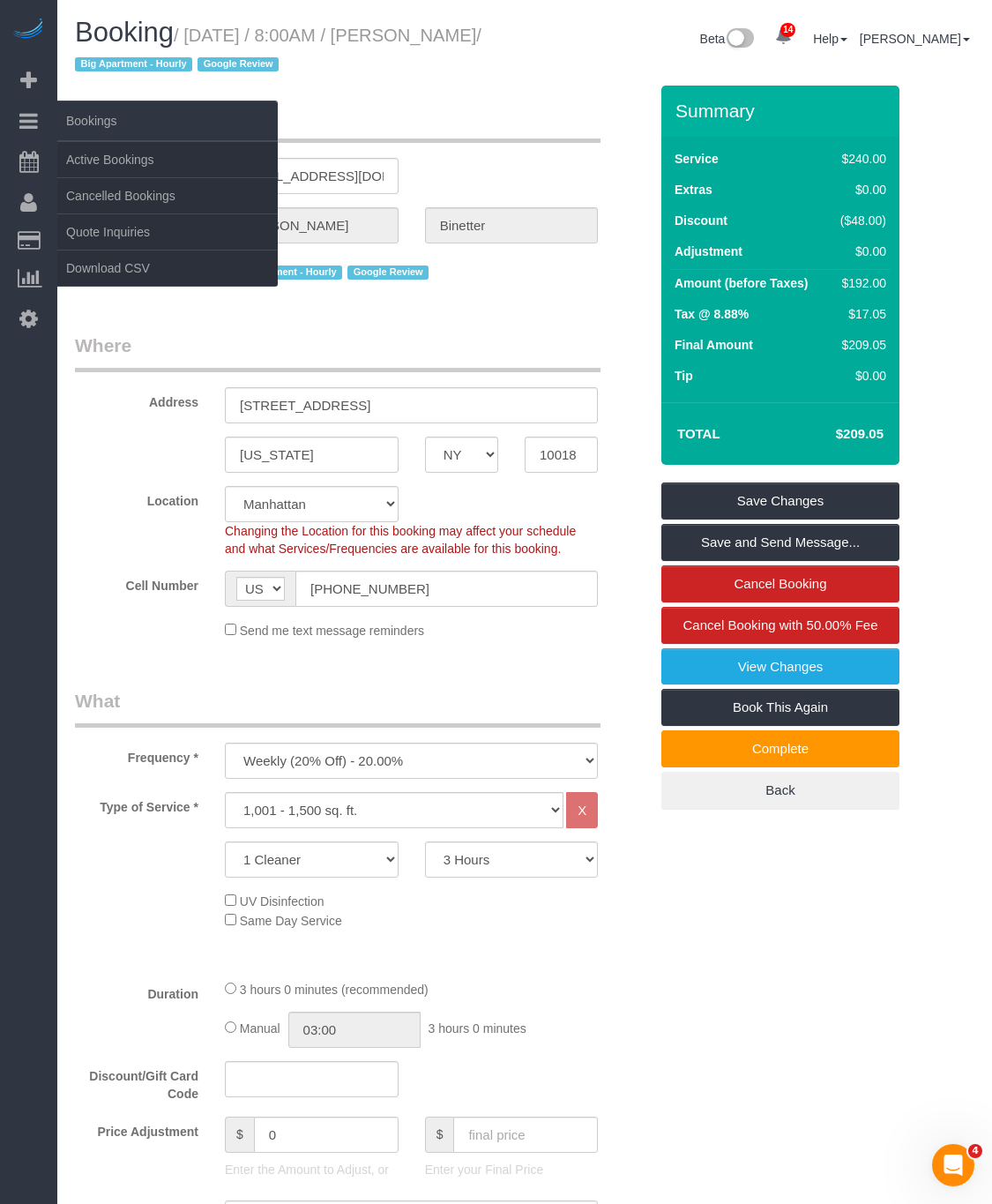
copy small "[DATE] / 8:00AM / [PERSON_NAME]"
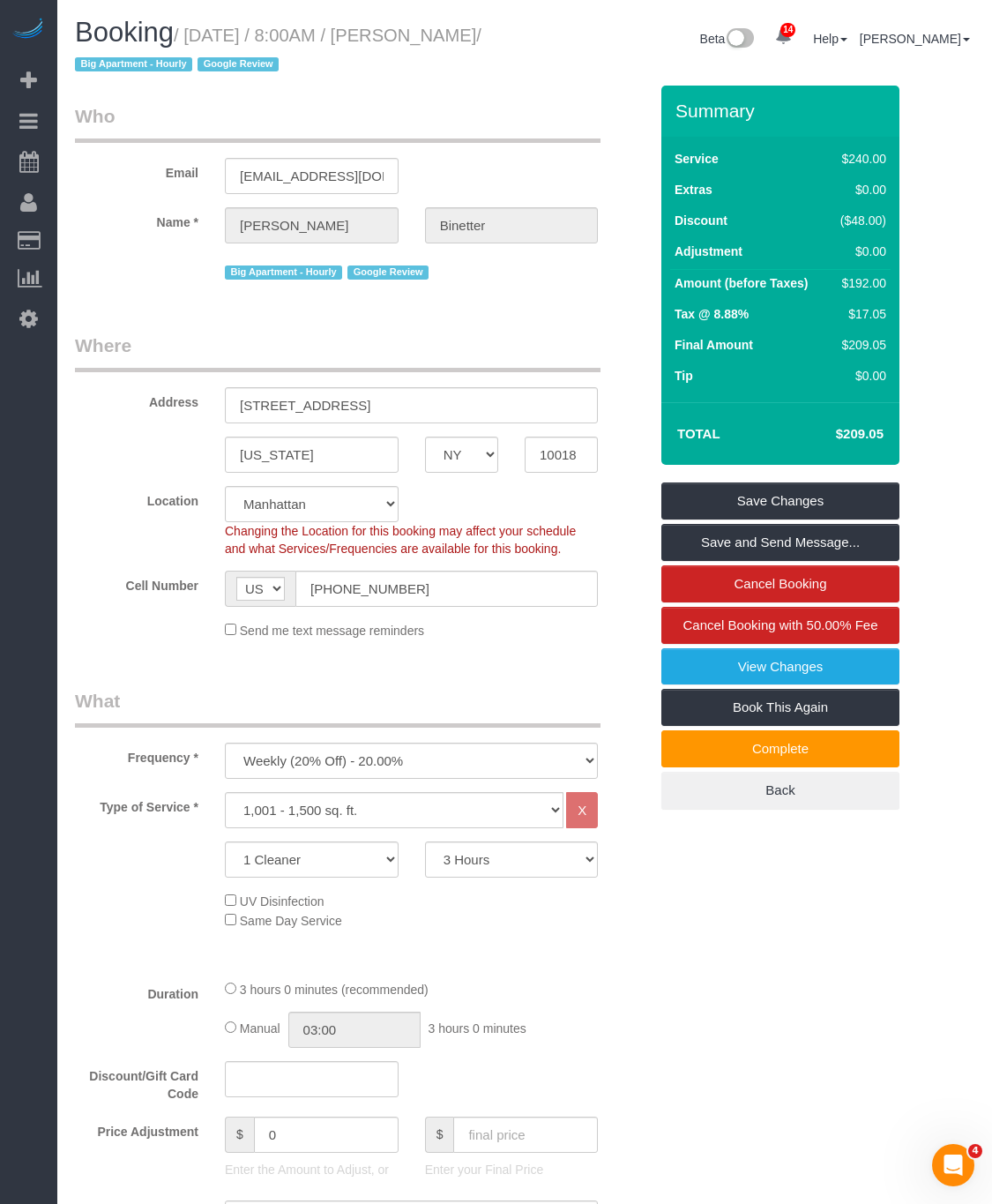
click at [538, 68] on div "Booking / [DATE] / 8:00AM / [PERSON_NAME] / Big Apartment - Hourly Google Revie…" at bounding box center [525, 51] width 926 height 68
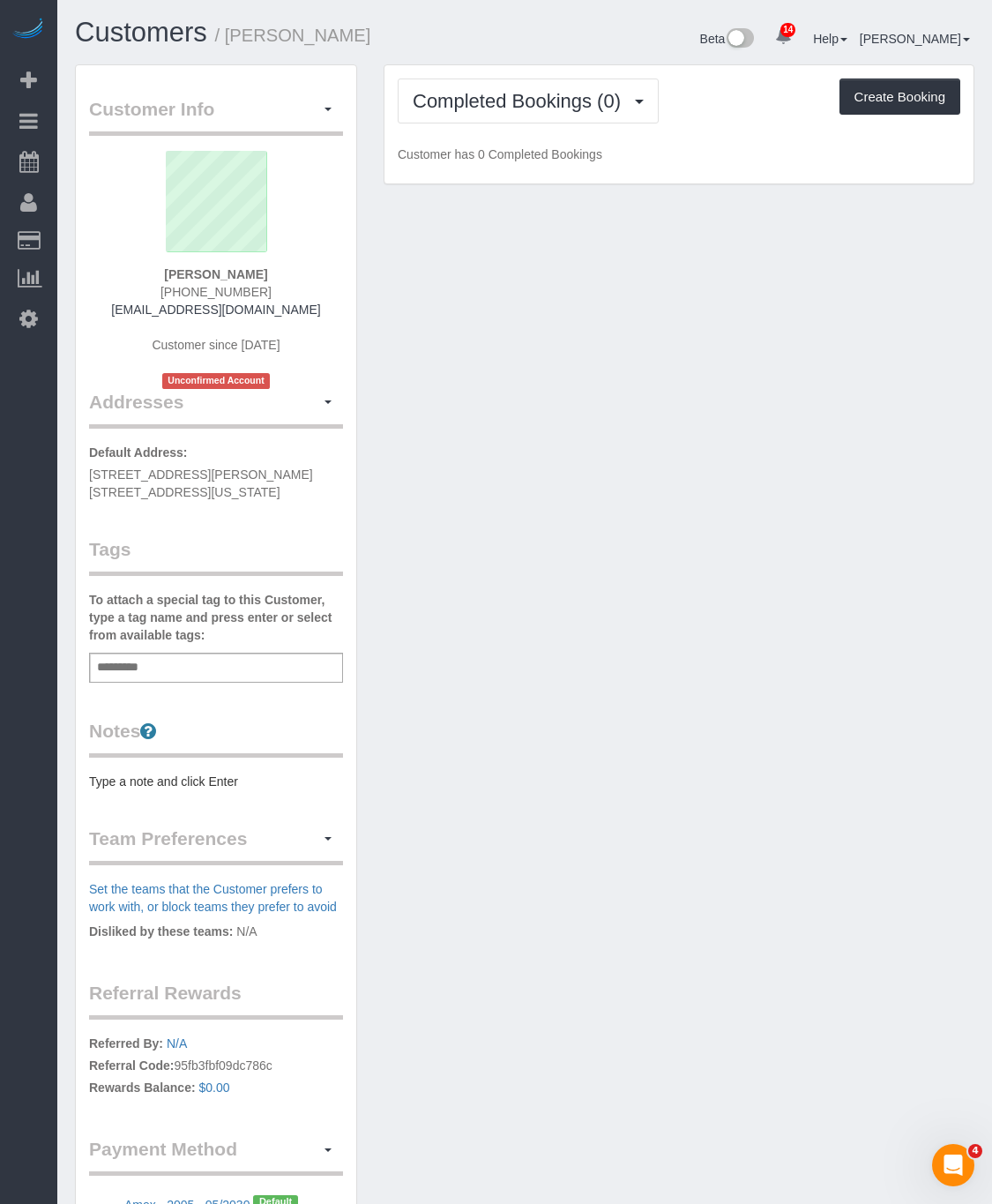
click at [443, 131] on div "Completed Bookings (0) Completed Bookings (0) Upcoming Bookings (1) Cancelled B…" at bounding box center [679, 125] width 590 height 119
click at [472, 106] on span "Completed Bookings (0)" at bounding box center [521, 101] width 217 height 22
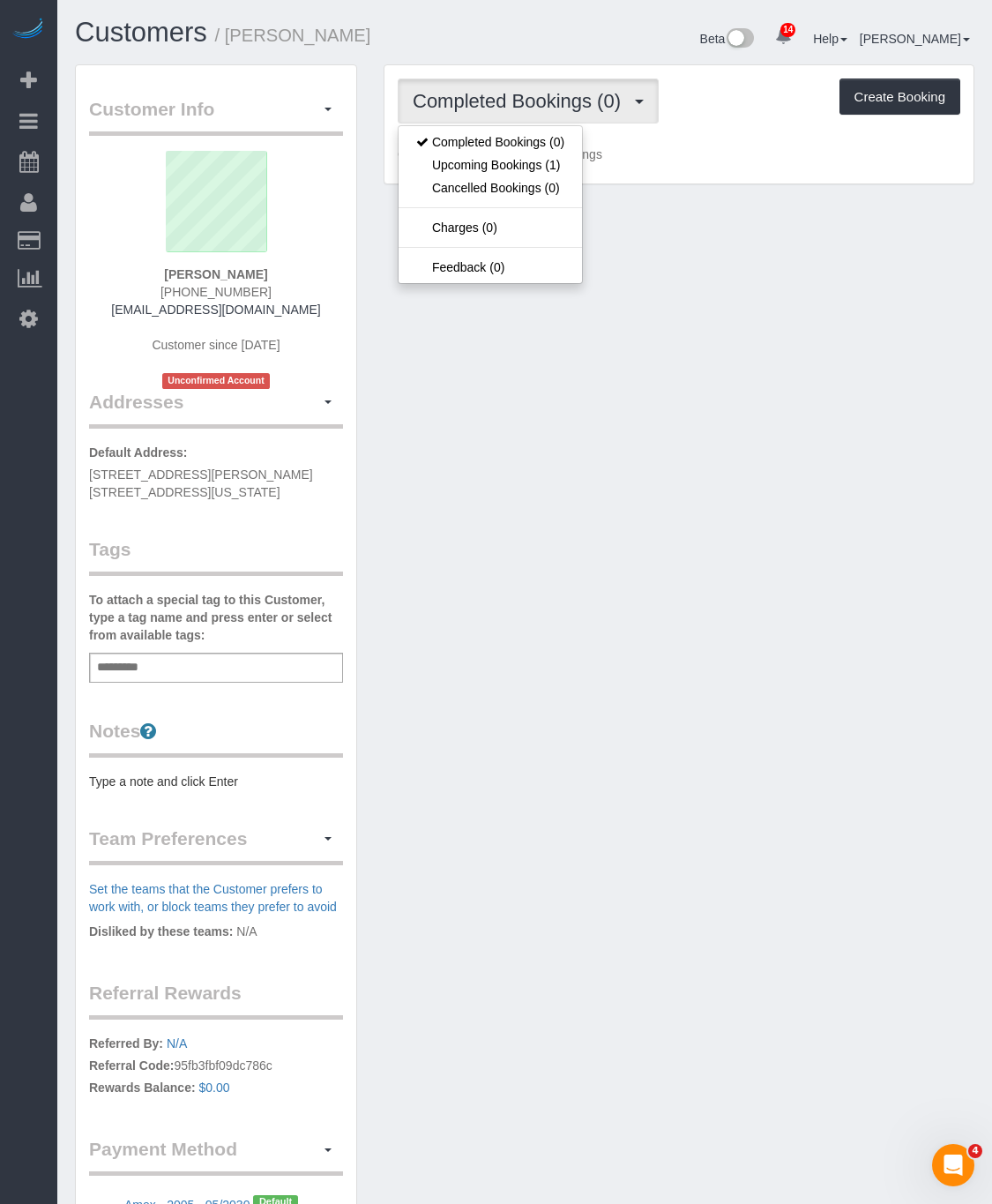
drag, startPoint x: 591, startPoint y: 277, endPoint x: 590, endPoint y: 141, distance: 136.0
click at [591, 266] on div "Customer Info Edit Contact Info Send Message Email Preferences Special Sales Ta…" at bounding box center [525, 674] width 926 height 1218
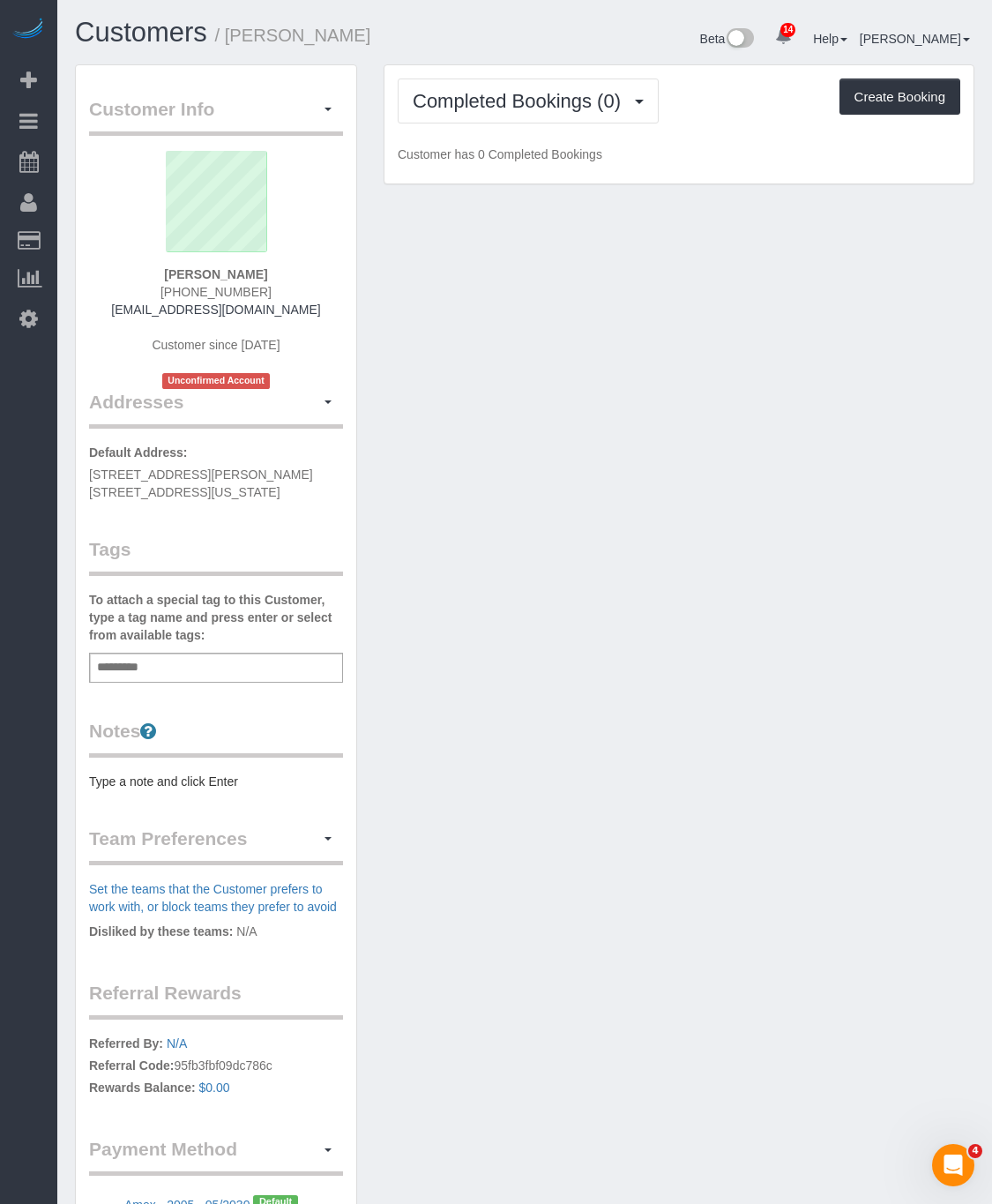
click at [578, 68] on div "Completed Bookings (0) Completed Bookings (0) Upcoming Bookings (1) Cancelled B…" at bounding box center [679, 125] width 590 height 119
click at [572, 109] on span "Completed Bookings (0)" at bounding box center [521, 101] width 217 height 22
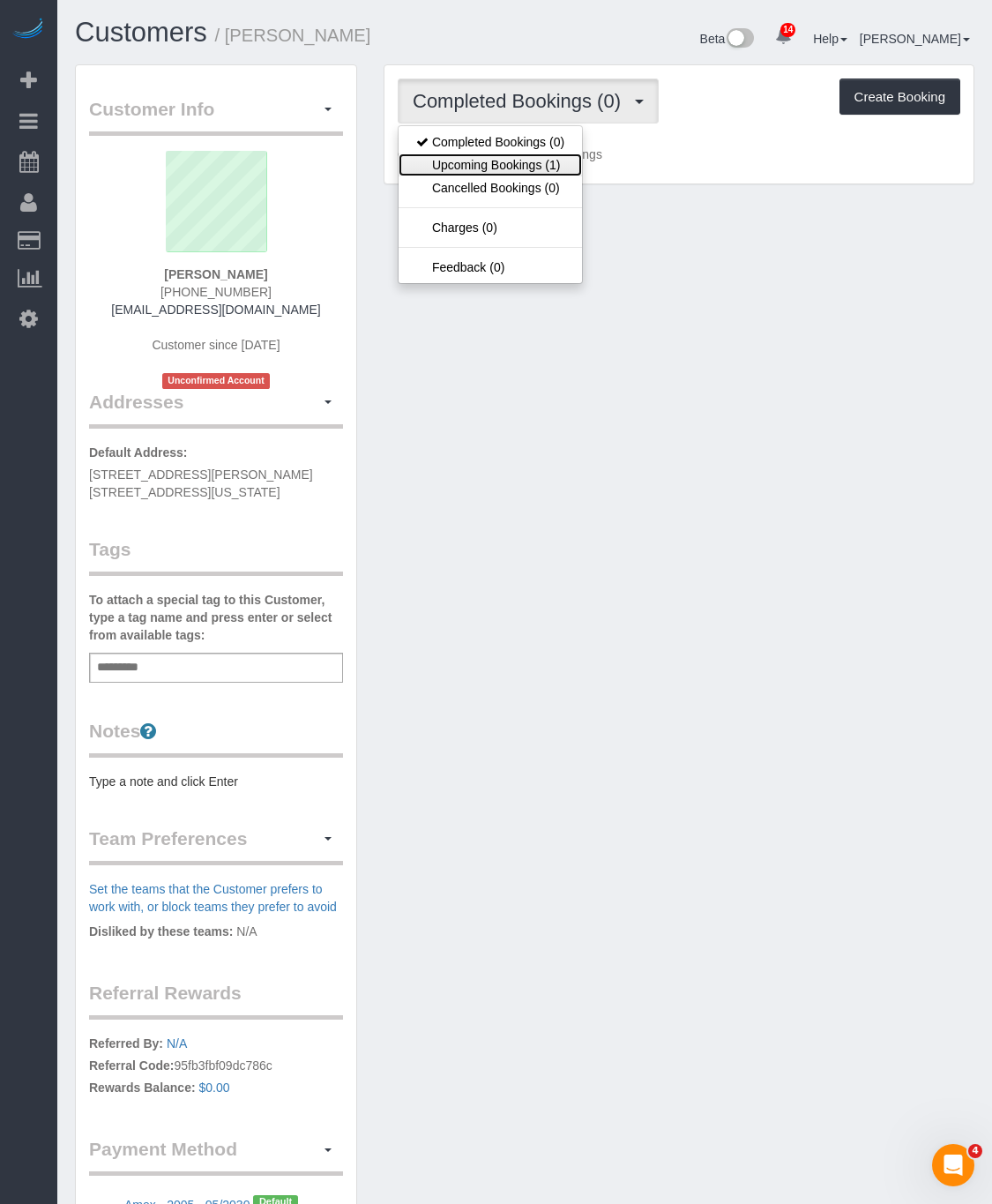
click at [553, 159] on link "Upcoming Bookings (1)" at bounding box center [490, 164] width 183 height 23
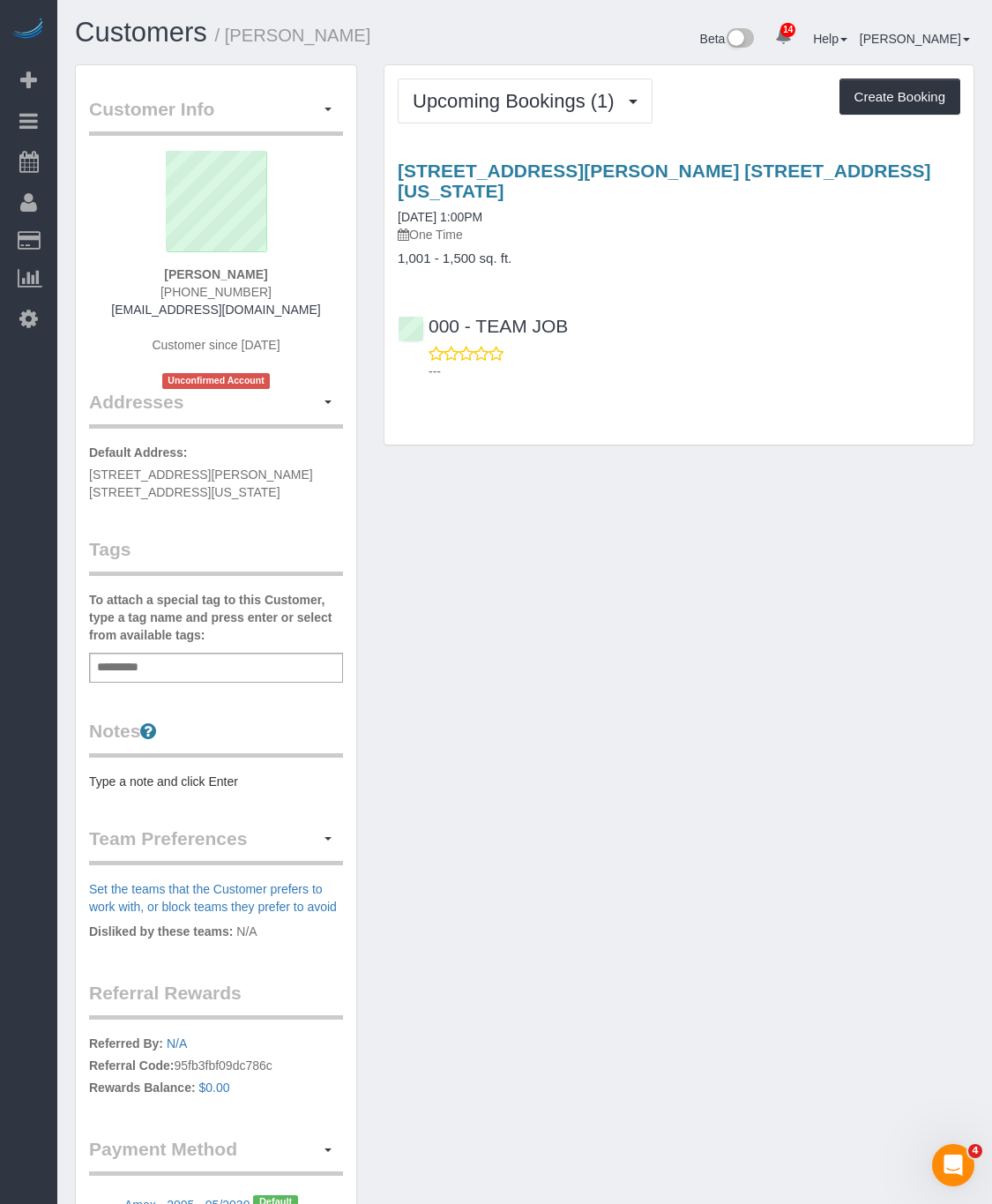
drag, startPoint x: 841, startPoint y: 164, endPoint x: 538, endPoint y: 4, distance: 342.6
click at [386, 173] on div "130 William Street, Apt. 14d, New York, NY 10038 09/13/2025 1:00PM One Time 1,0…" at bounding box center [679, 214] width 590 height 106
copy link "130 William Street, Apt. 14d, New York, NY 10038"
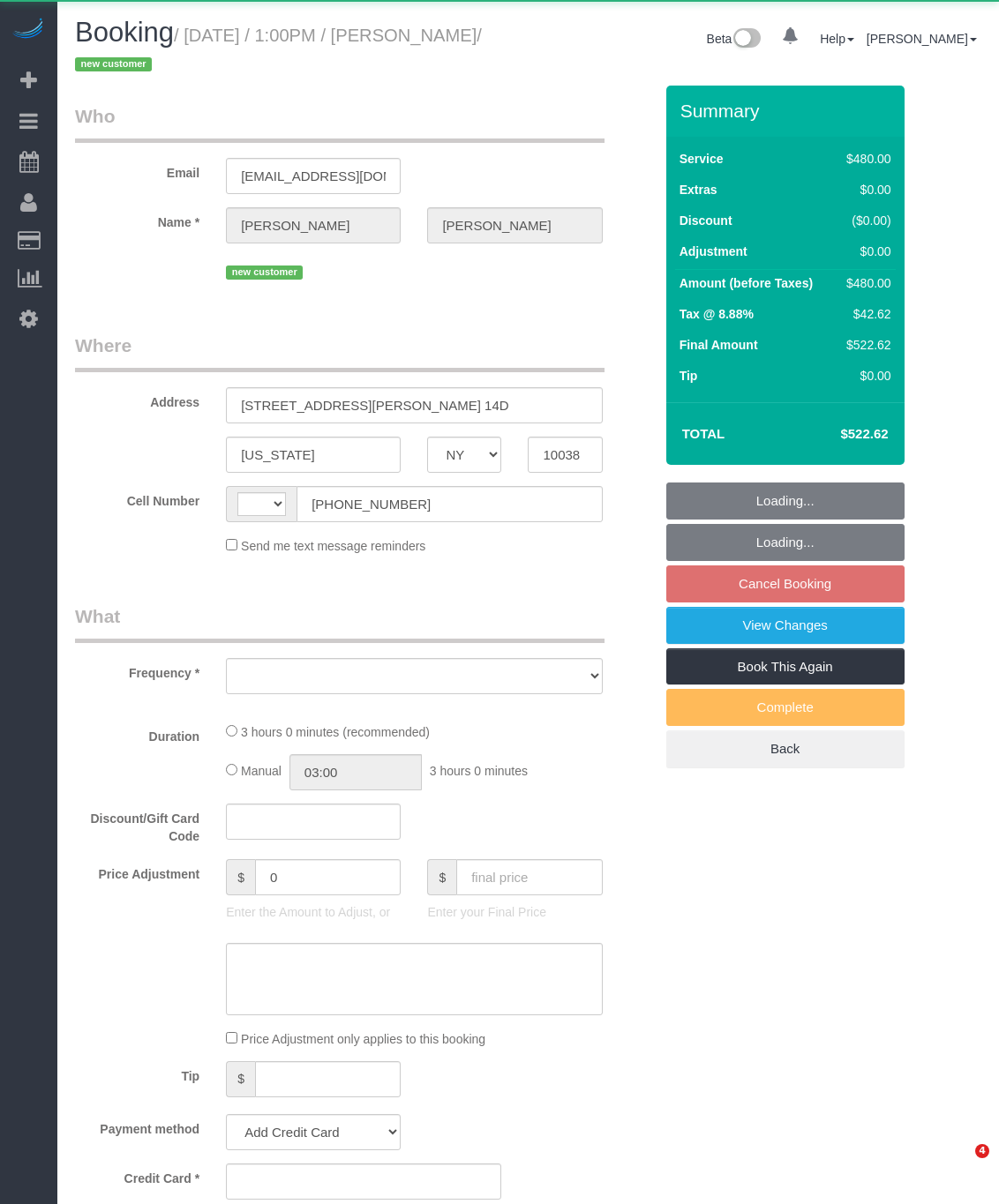
select select "NY"
select select "string:[GEOGRAPHIC_DATA]"
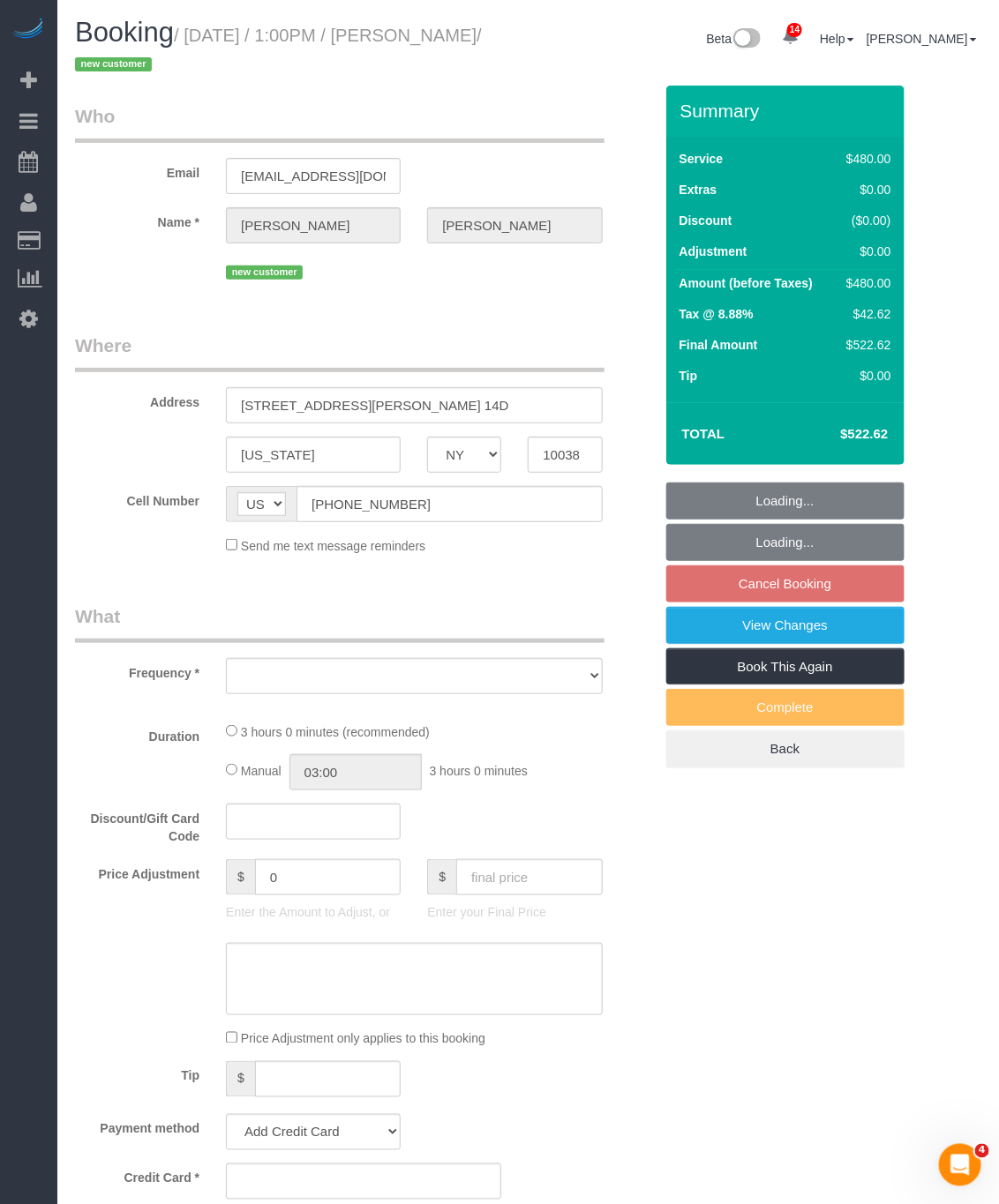
select select "object:746"
select select "number:61"
select select "number:76"
select select "number:15"
select select "number:6"
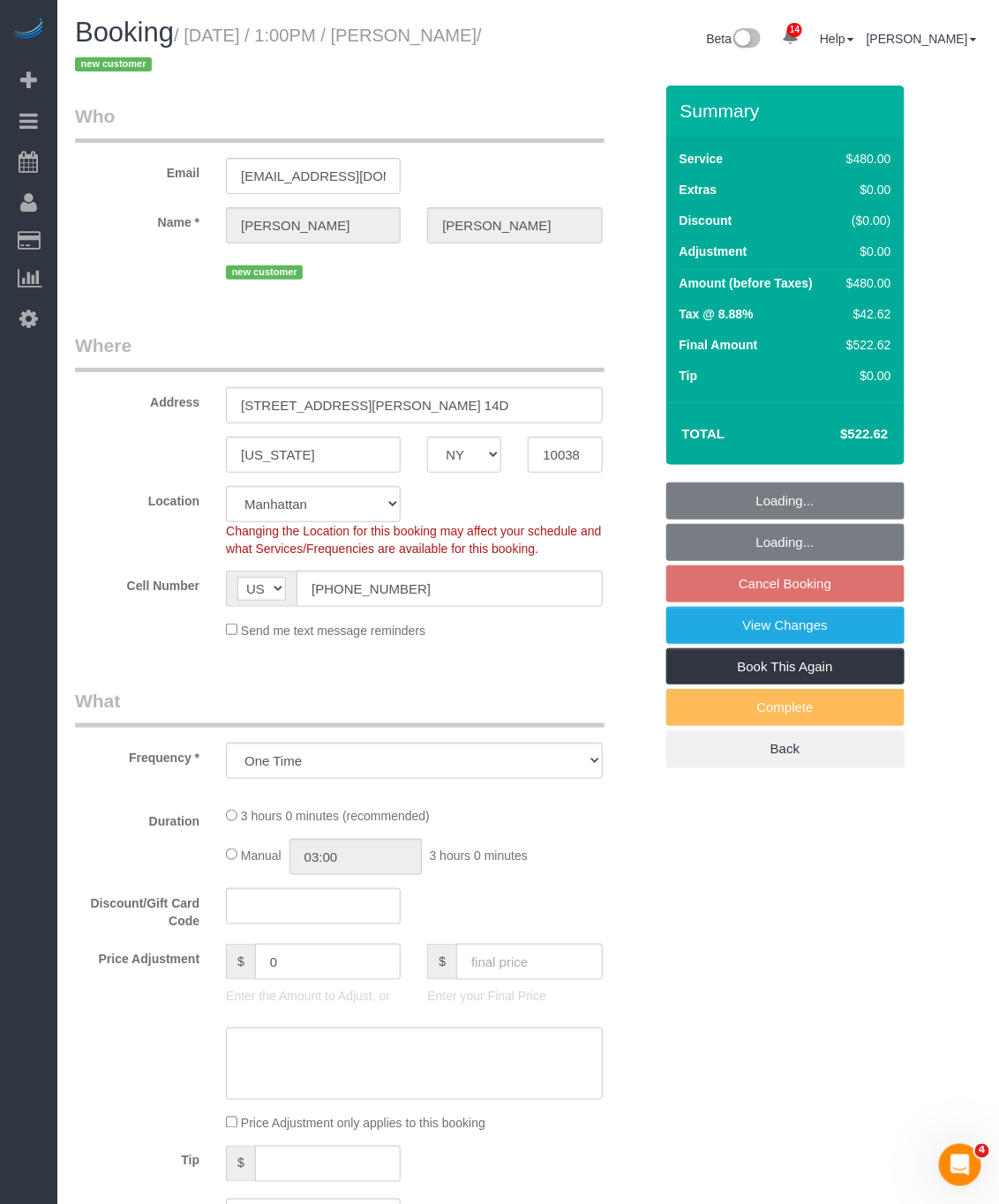
select select "2"
select select "180"
select select "spot6"
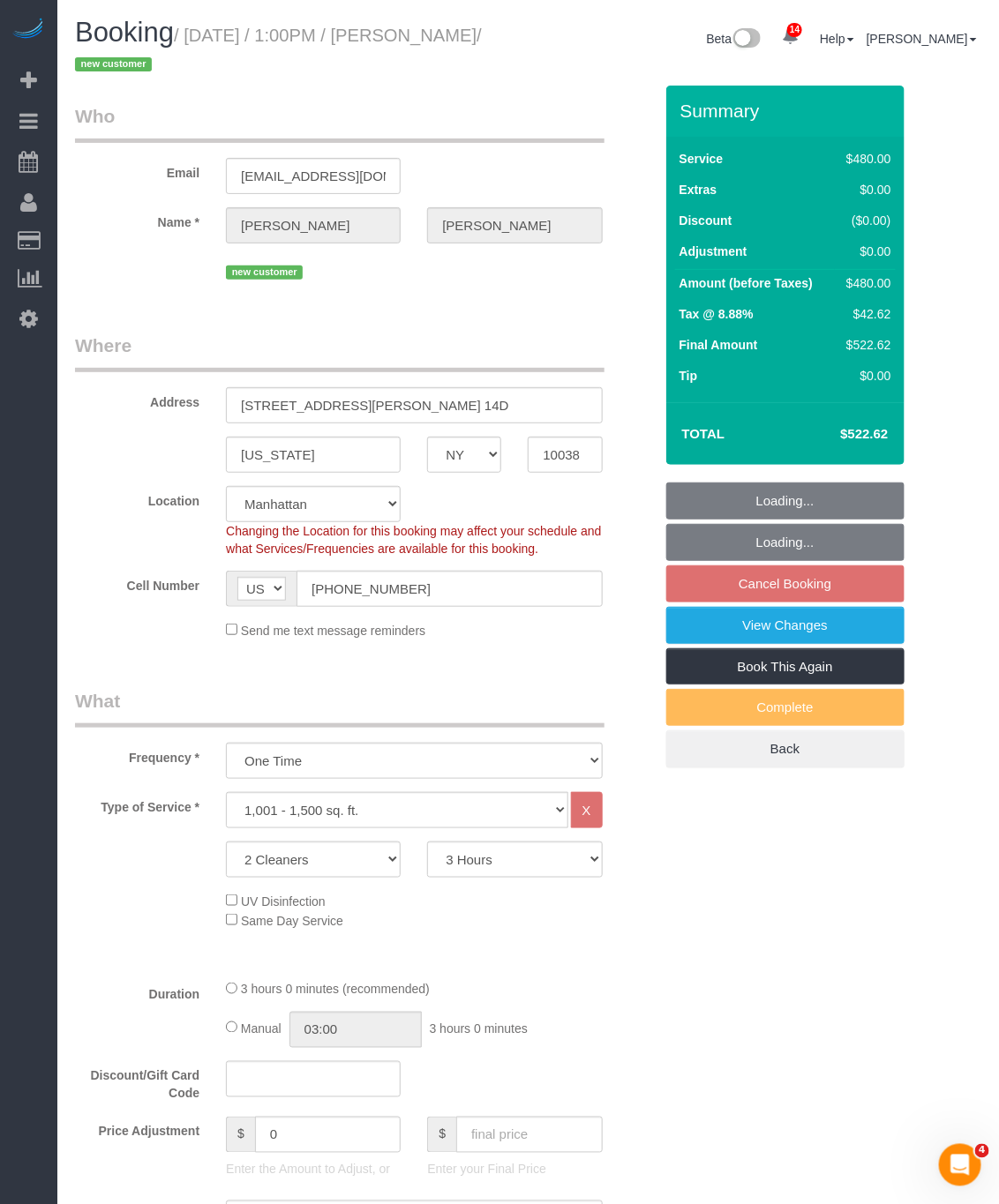
select select "string:stripe-pm_1S5T5C4VGloSiKo7zIbRT4W1"
select select "object:1406"
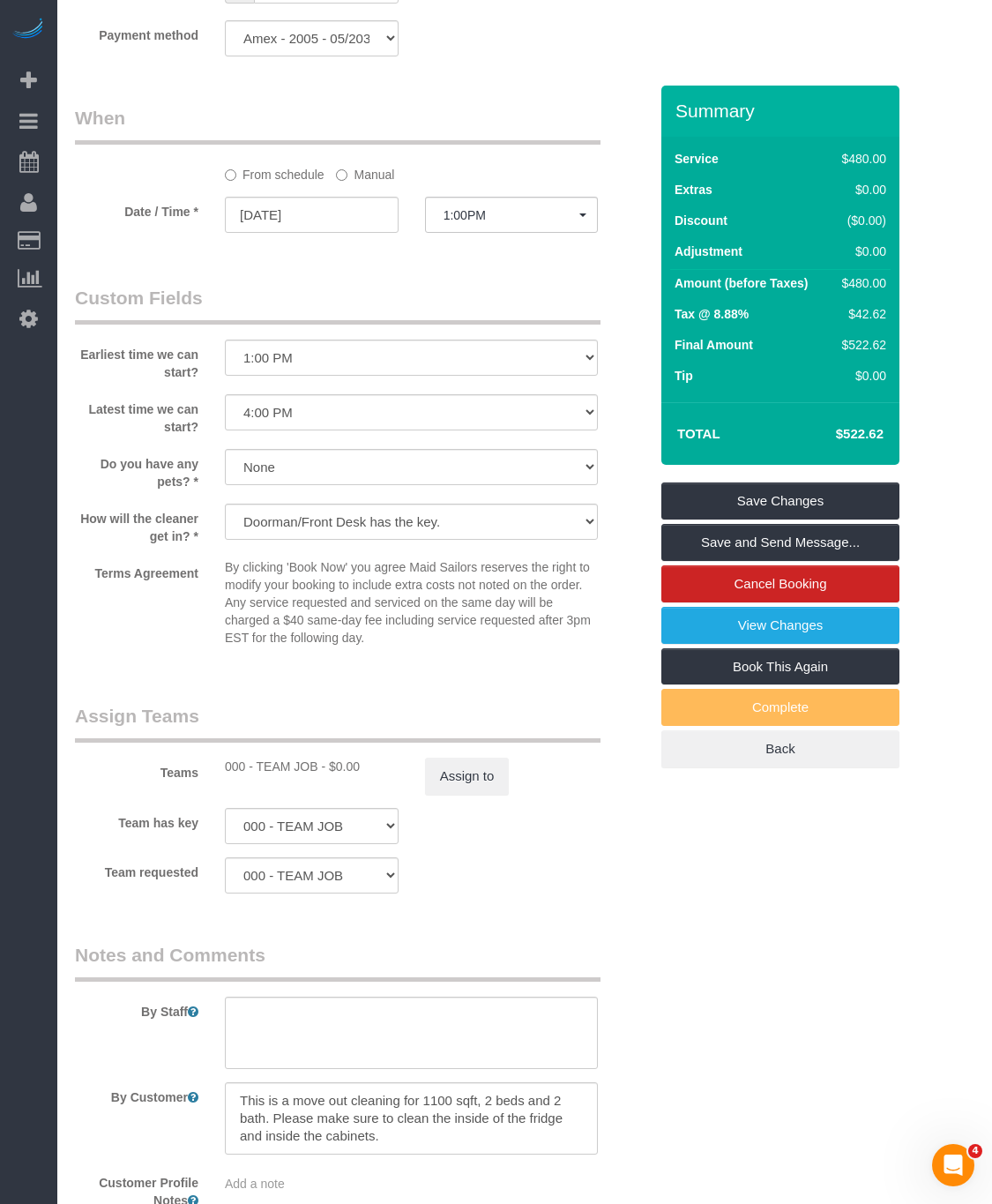
scroll to position [1591, 0]
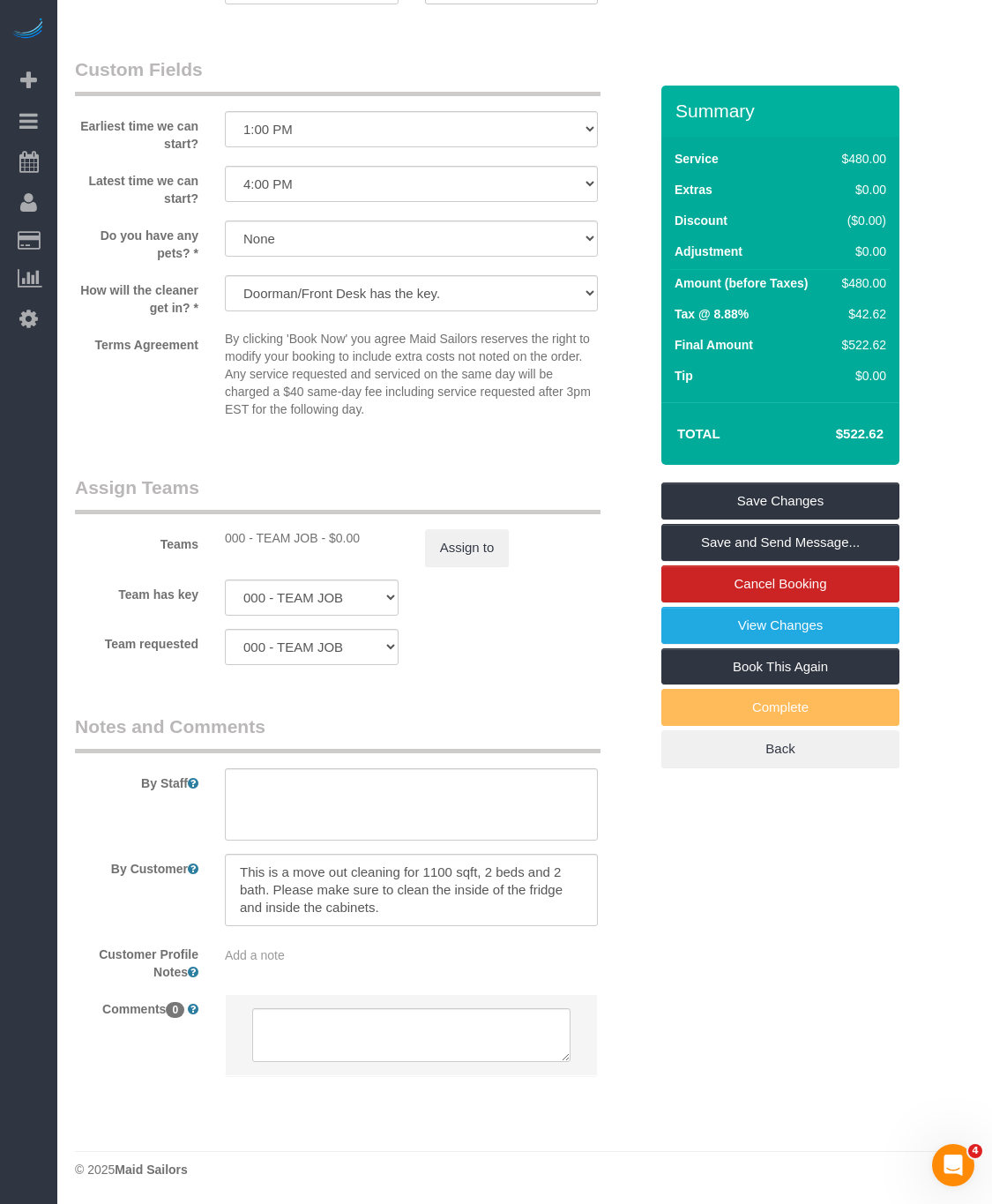
click at [358, 966] on div "Customer Profile Notes Add a note" at bounding box center [361, 959] width 600 height 41
click at [283, 956] on span "Add a note" at bounding box center [255, 955] width 60 height 14
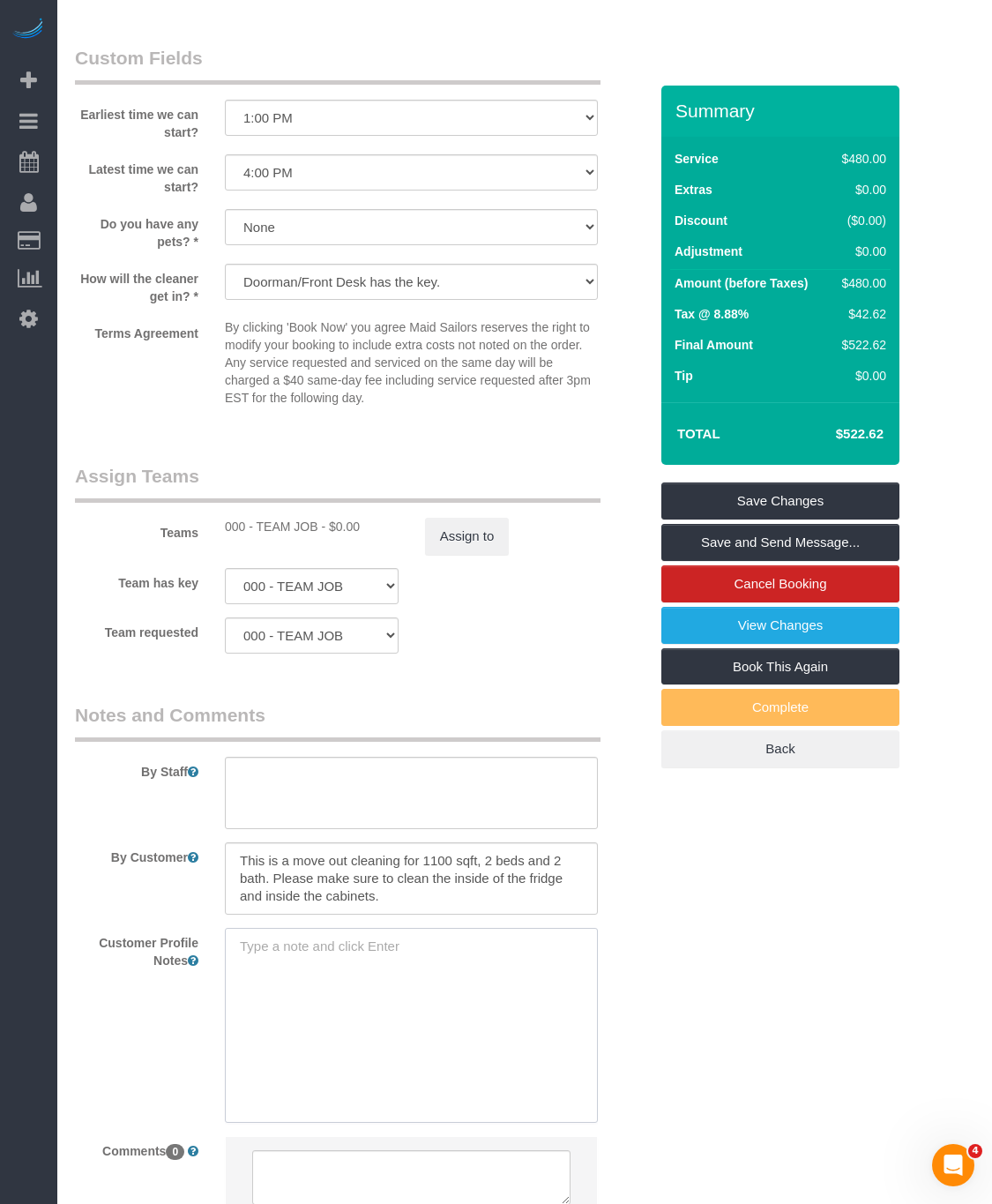
paste textarea "[URL][DOMAIN_NAME][PERSON_NAME]"
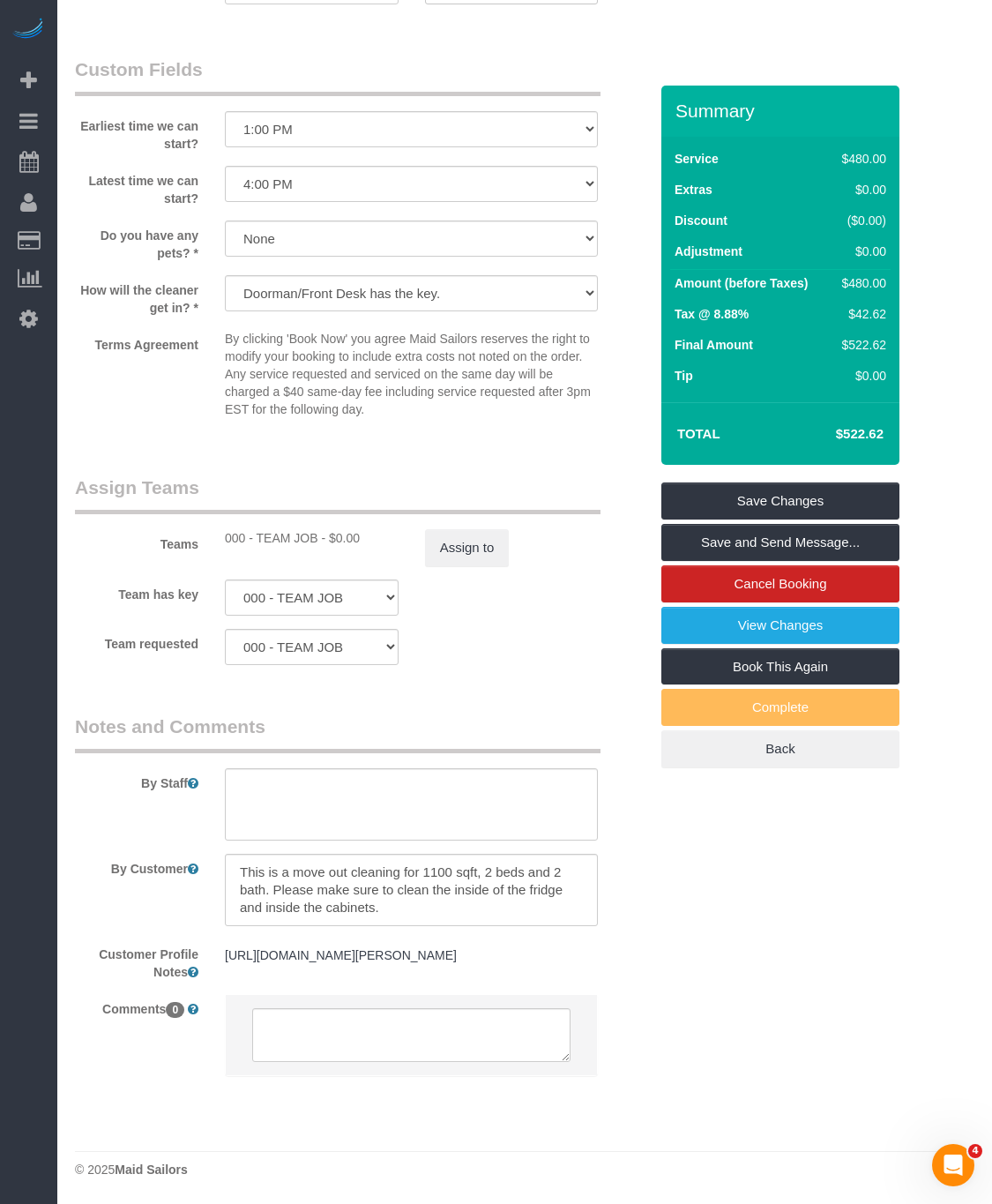
click at [415, 973] on div "[URL][DOMAIN_NAME][PERSON_NAME] [URL][DOMAIN_NAME][PERSON_NAME]" at bounding box center [412, 956] width 400 height 34
click at [416, 964] on pre "[URL][DOMAIN_NAME][PERSON_NAME]" at bounding box center [411, 955] width 373 height 17
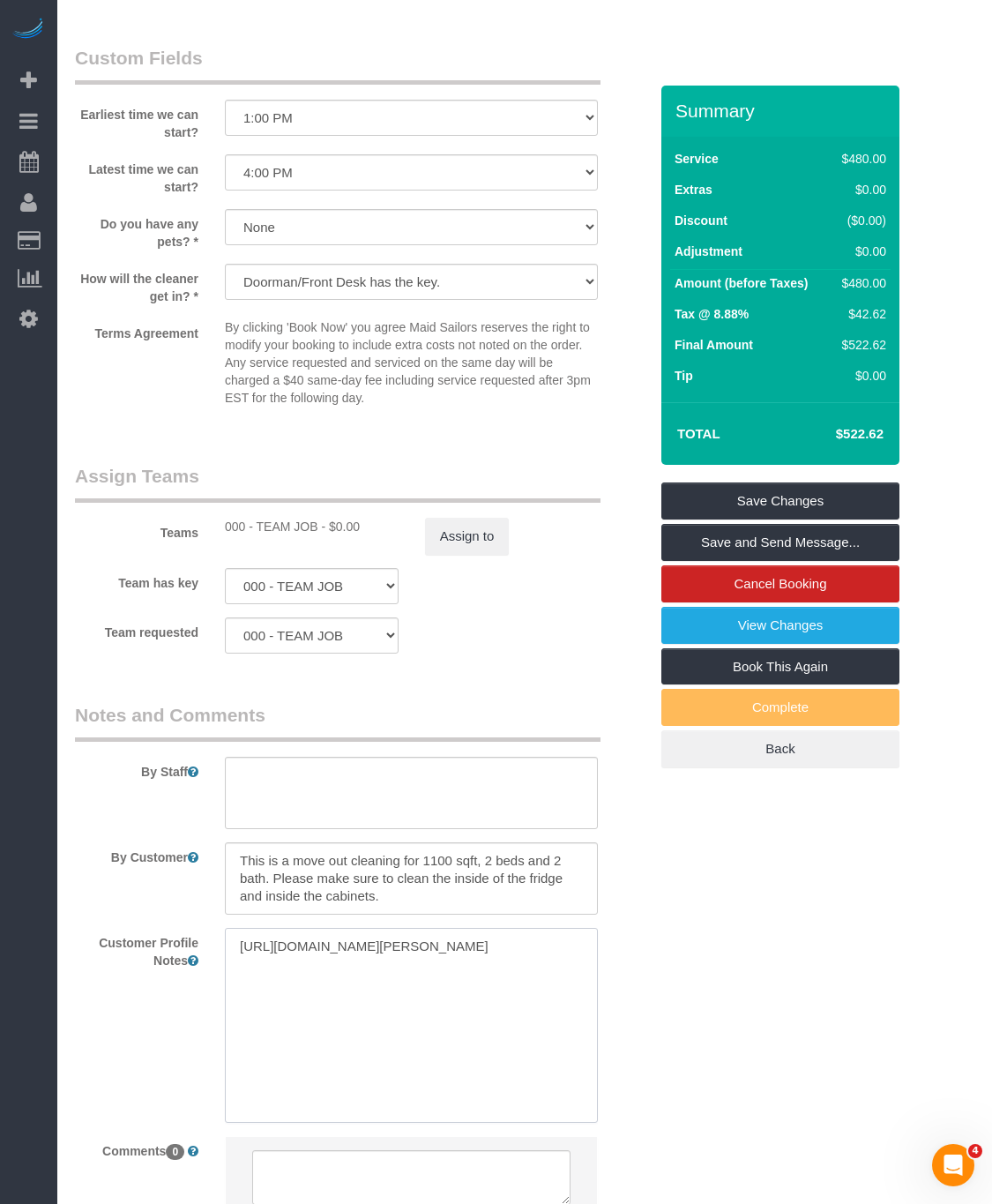
click at [479, 982] on textarea "[URL][DOMAIN_NAME][PERSON_NAME]" at bounding box center [411, 1026] width 373 height 195
click at [514, 986] on textarea "[URL][DOMAIN_NAME][PERSON_NAME]" at bounding box center [411, 1026] width 373 height 195
paste textarea "2 beds 2 baths 1,288 sqft"
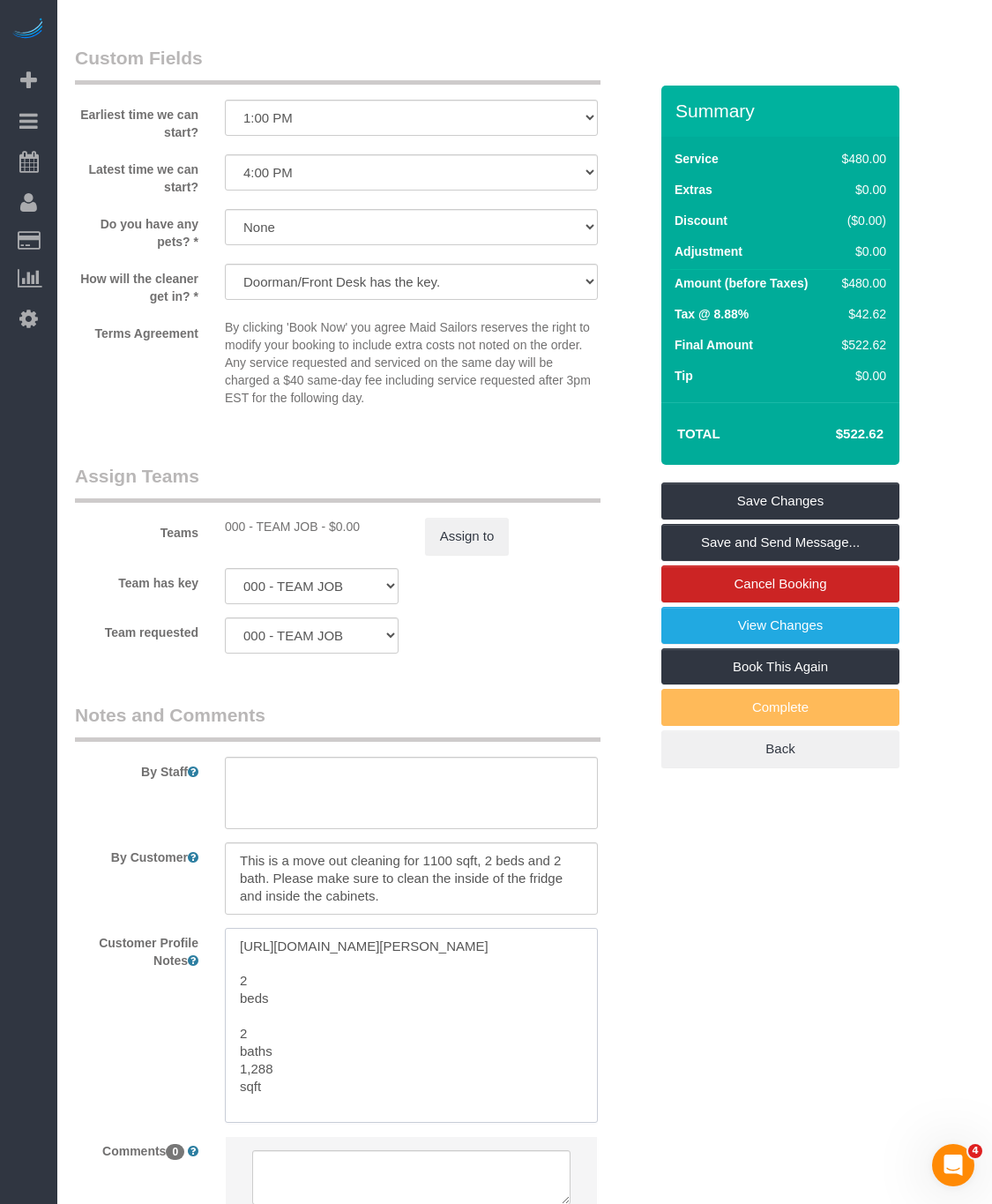
click at [235, 1030] on textarea "[URL][DOMAIN_NAME][PERSON_NAME] 2 beds 2 baths 1,288 sqft" at bounding box center [411, 1026] width 373 height 195
click at [241, 1049] on textarea "[URL][DOMAIN_NAME][PERSON_NAME] 2beds 2 baths 1,288 sqft" at bounding box center [411, 1026] width 373 height 195
click at [231, 1036] on textarea "[URL][DOMAIN_NAME][PERSON_NAME] 2bedsx2 baths 1,288 sqft" at bounding box center [411, 1026] width 373 height 195
click at [241, 1031] on textarea "[URL][DOMAIN_NAME][PERSON_NAME] 2bedsx2 baths 1,288 sqft" at bounding box center [411, 1026] width 373 height 195
click at [239, 1032] on textarea "[URL][DOMAIN_NAME][PERSON_NAME] 2bedsx2baths 1,288 sqft" at bounding box center [411, 1026] width 373 height 195
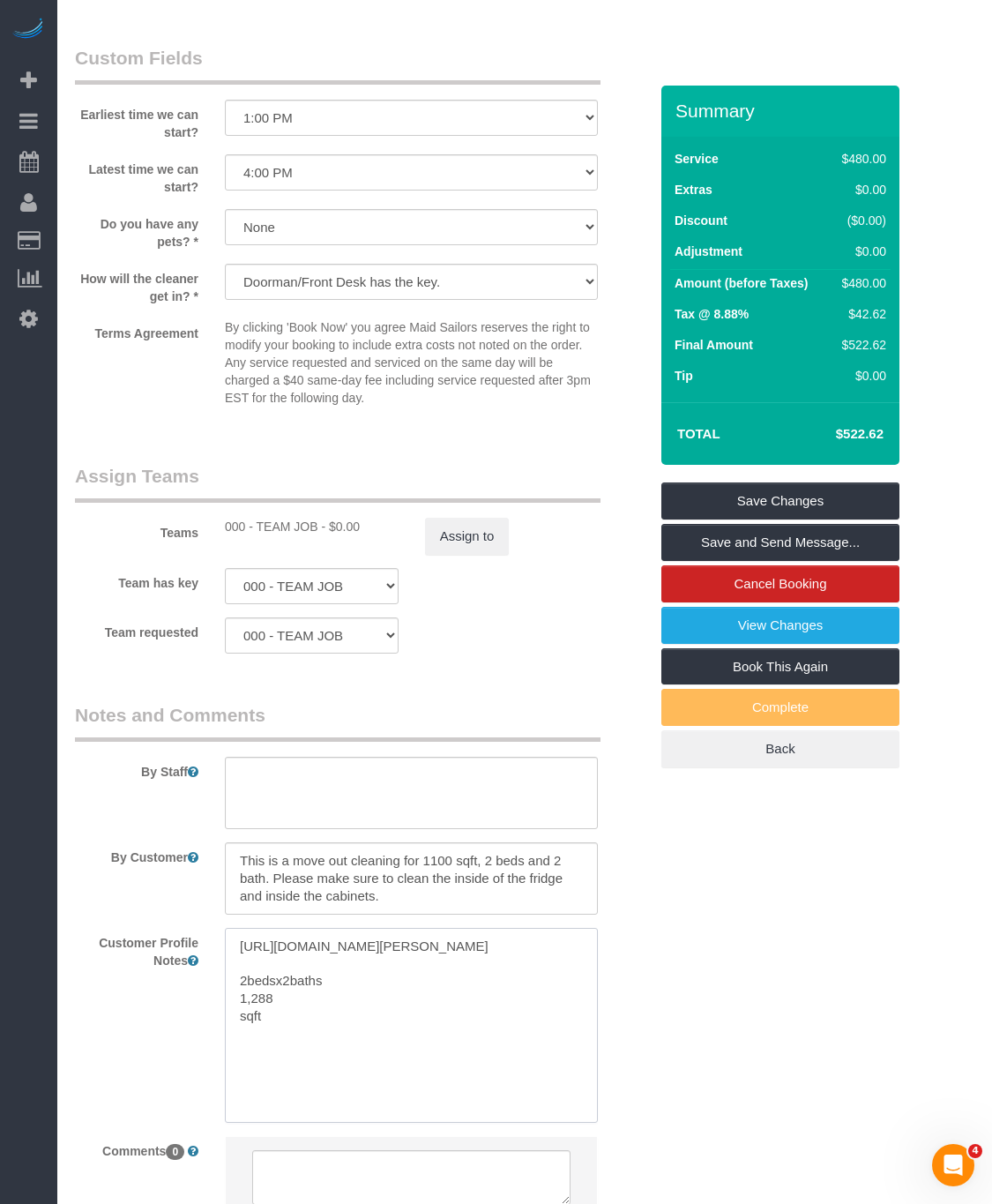
click at [238, 1049] on textarea "[URL][DOMAIN_NAME][PERSON_NAME] 2bedsx2baths 1,288 sqft" at bounding box center [411, 1026] width 373 height 195
click at [236, 1032] on textarea "[URL][DOMAIN_NAME][PERSON_NAME] 2bedsx2baths 1,288sqft" at bounding box center [411, 1026] width 373 height 195
type textarea "[URL][DOMAIN_NAME][PERSON_NAME] 2bedsx2baths 1,288sqft"
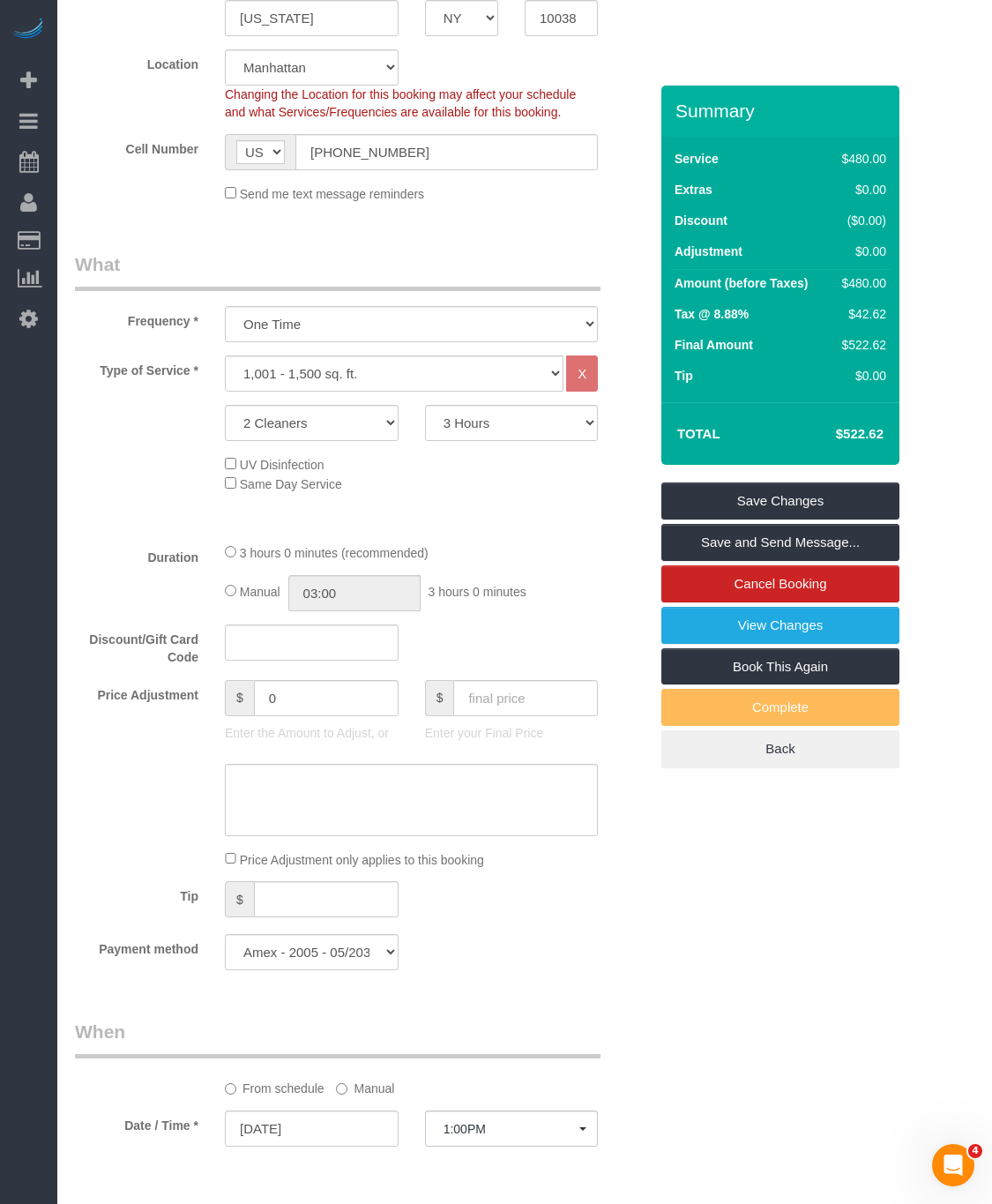
scroll to position [386, 0]
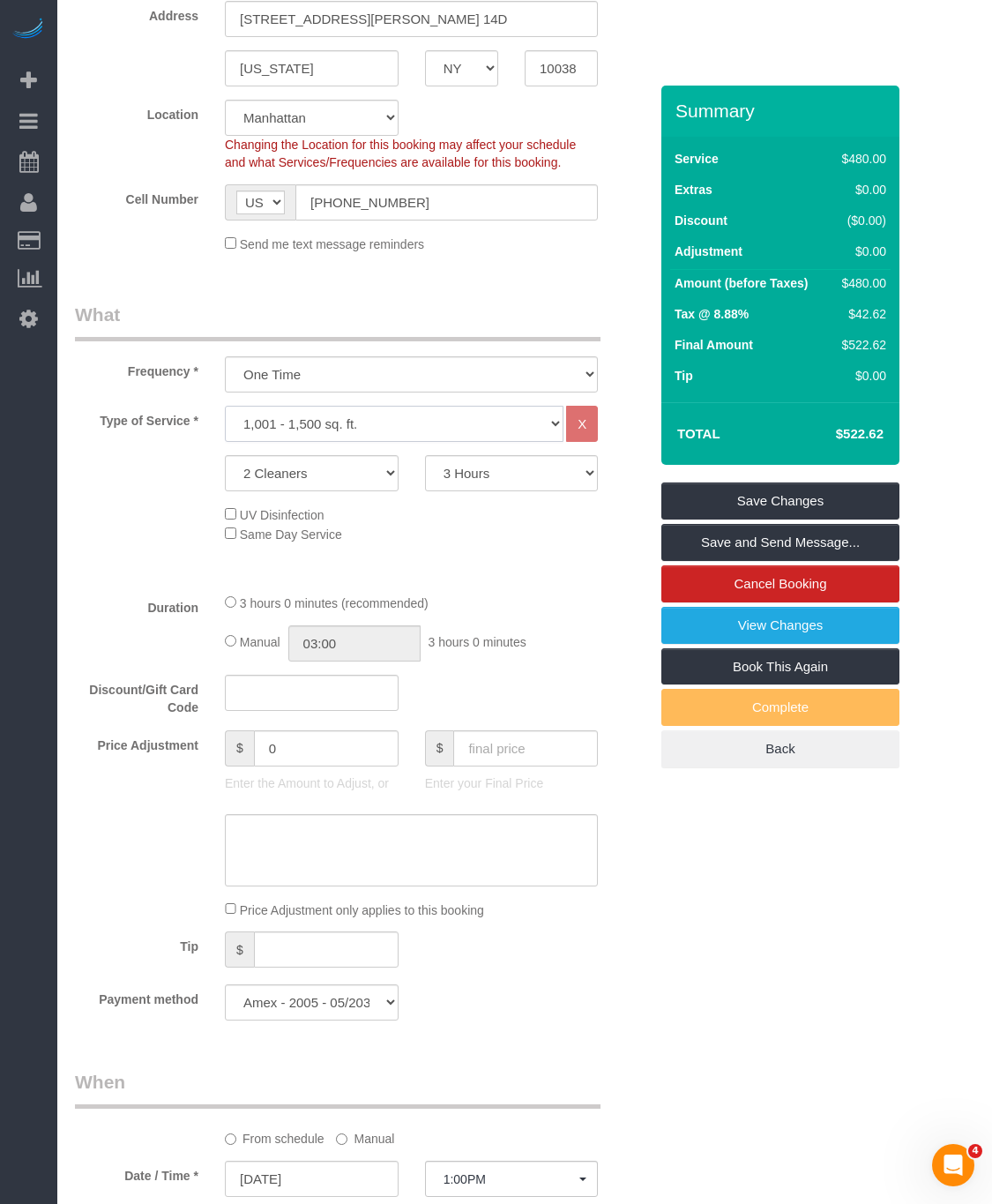
click at [382, 416] on select "Under 1,000 sq. ft. 1,001 - 1,500 sq. ft. 1,500+ sq. ft. Custom Cleaning Office…" at bounding box center [393, 424] width 339 height 37
click at [612, 564] on div "Type of Service * Under 1,000 sq. ft. 1,001 - 1,500 sq. ft. 1,500+ sq. ft. Cust…" at bounding box center [361, 492] width 573 height 173
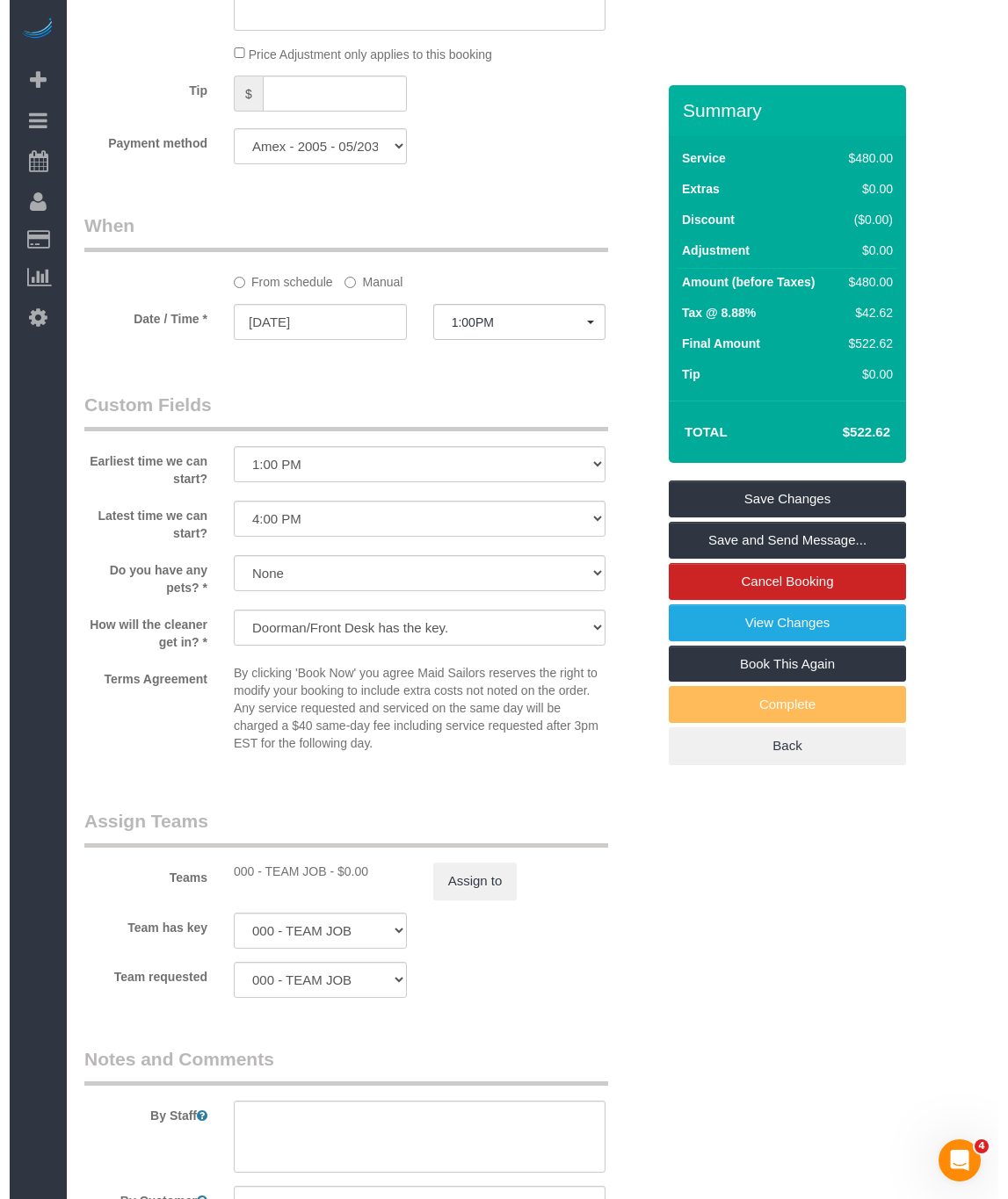
scroll to position [1175, 0]
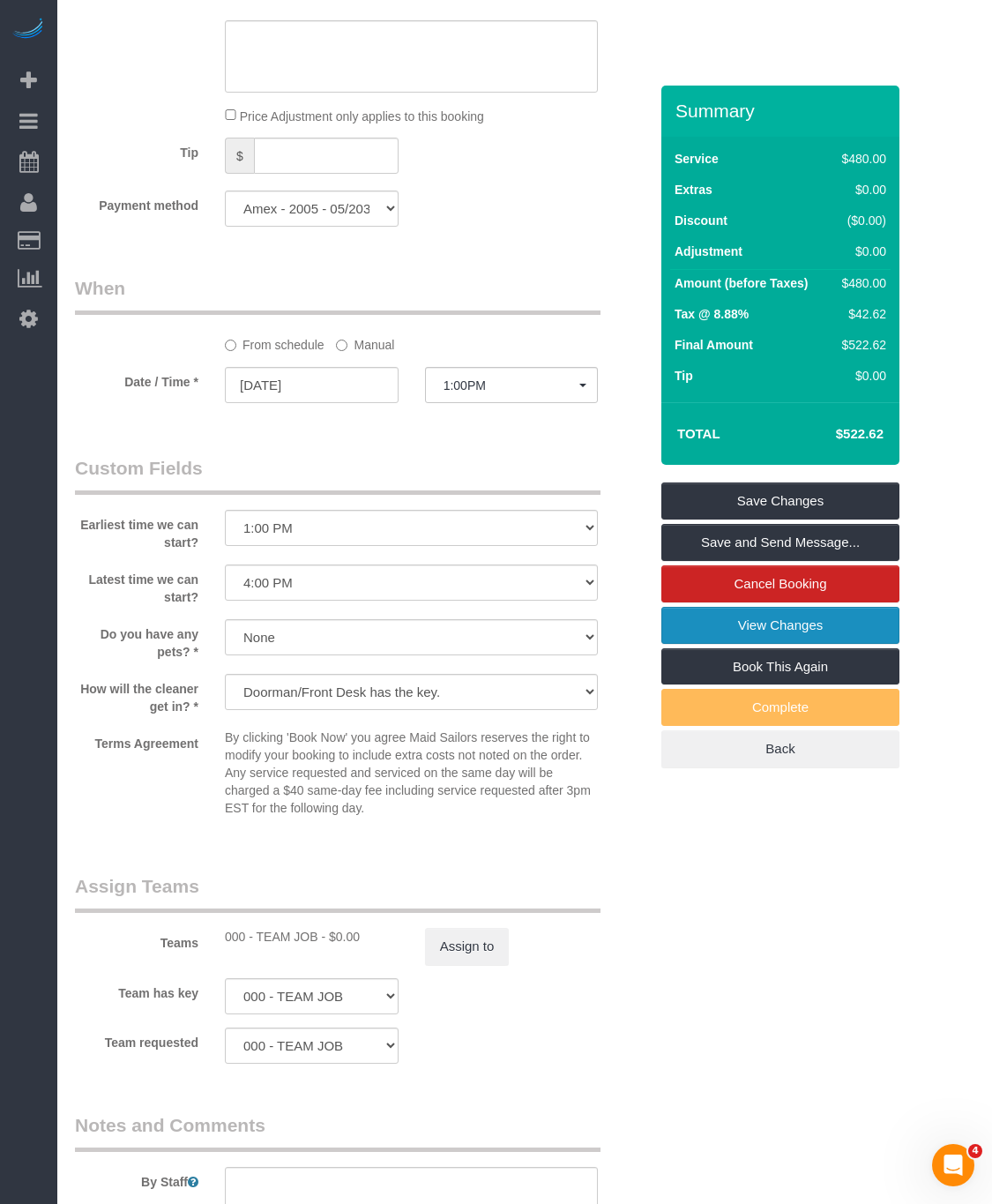
click at [791, 622] on link "View Changes" at bounding box center [780, 625] width 238 height 37
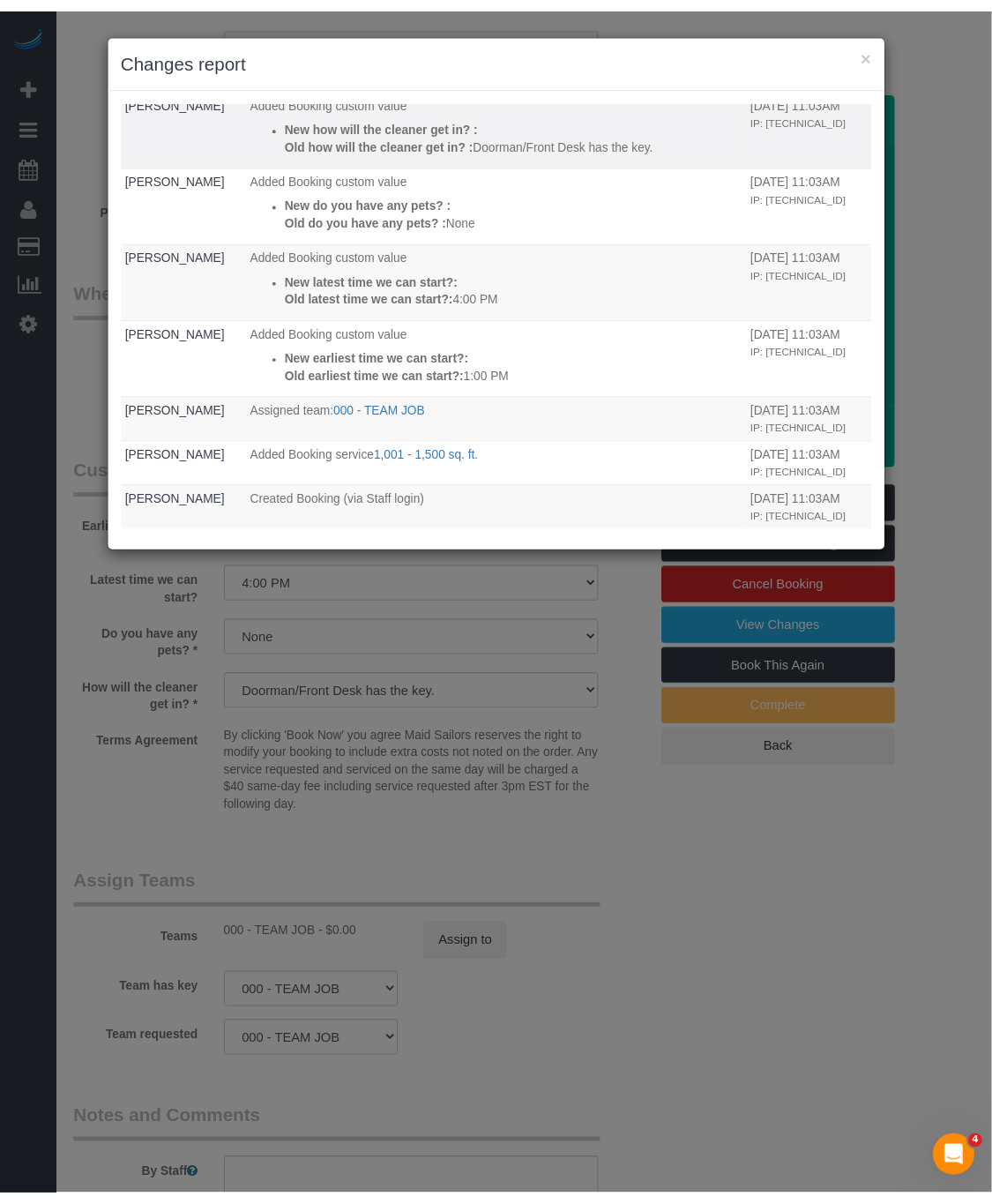
scroll to position [194, 0]
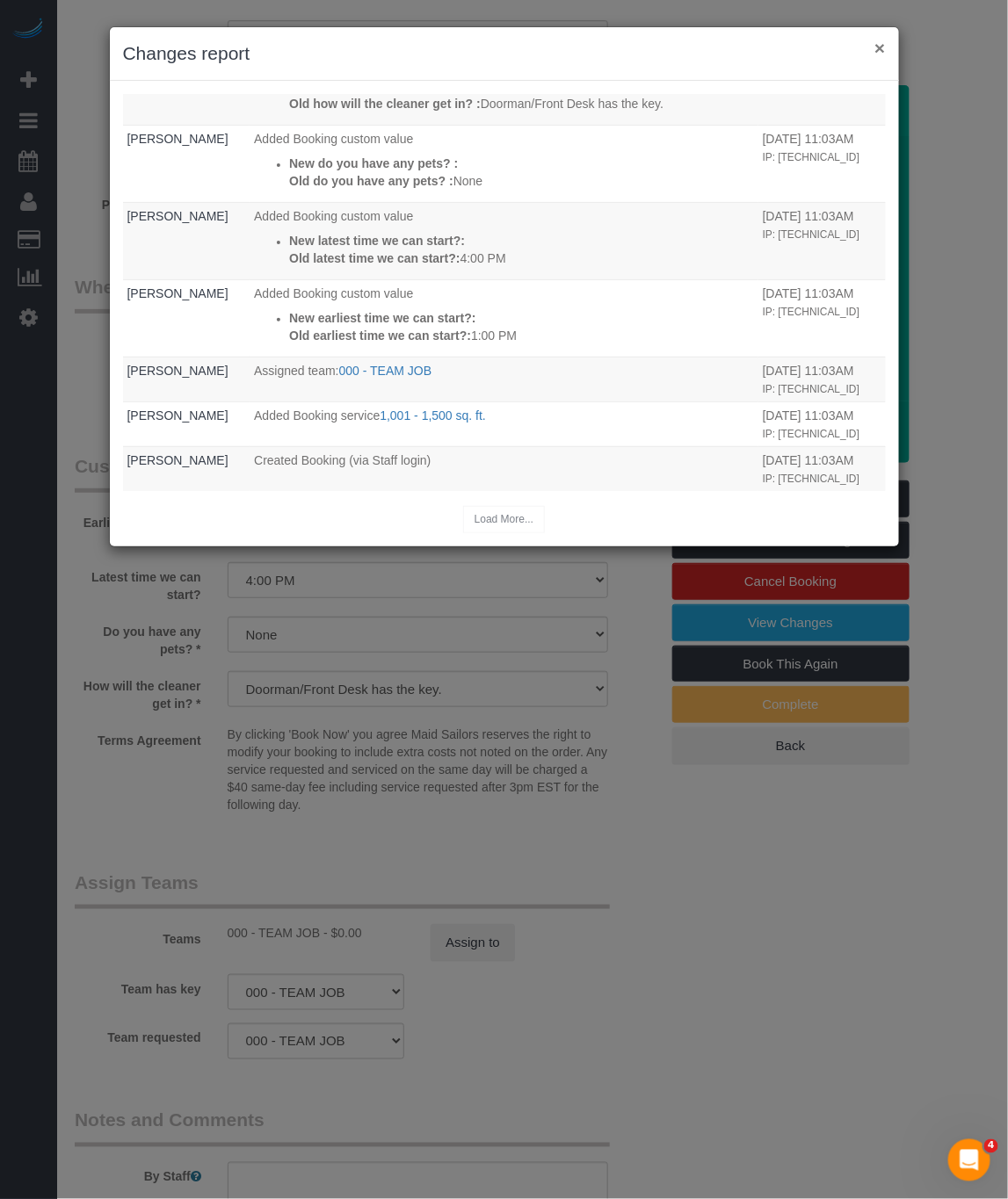
click at [883, 40] on button "×" at bounding box center [880, 48] width 11 height 18
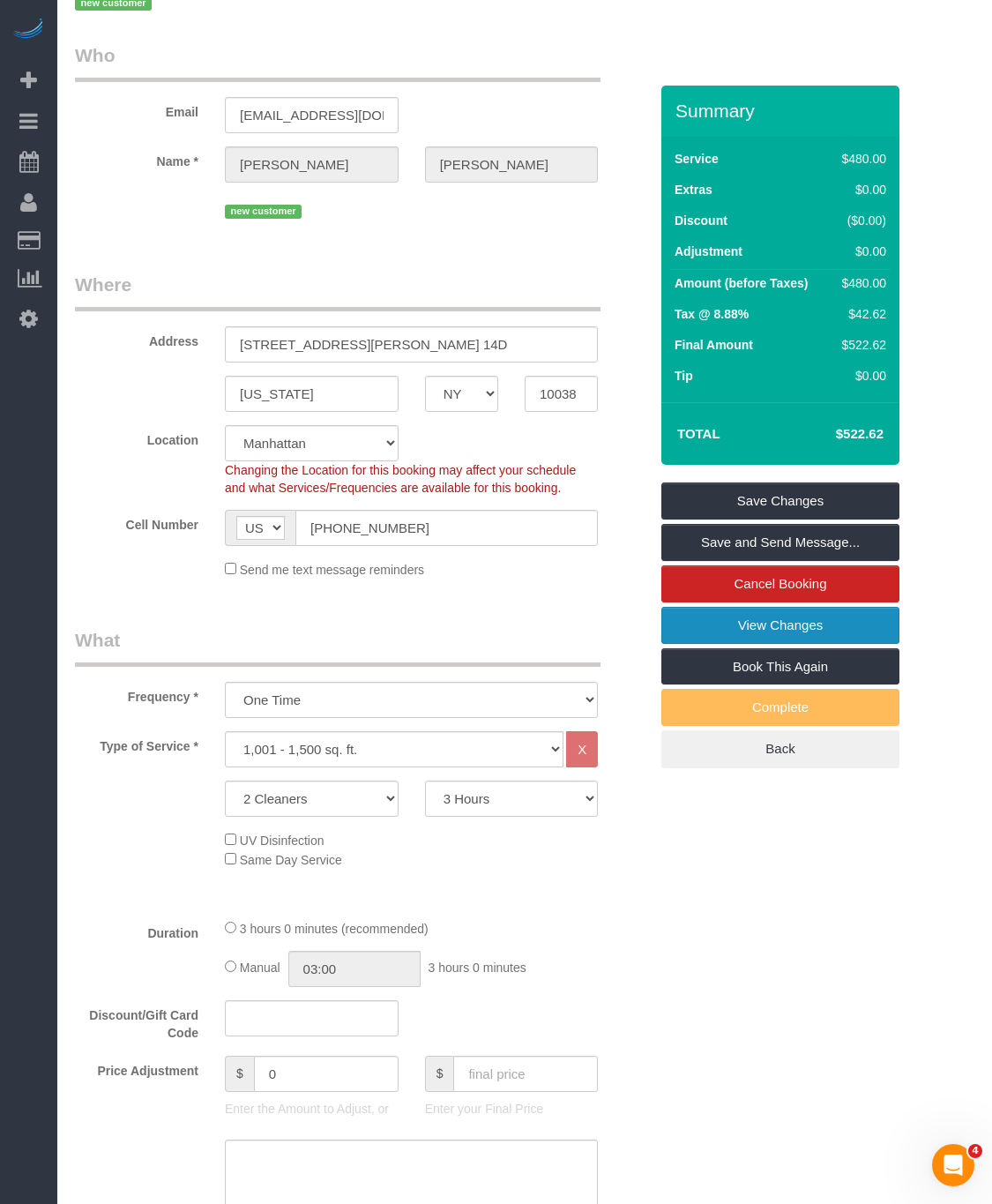
scroll to position [0, 0]
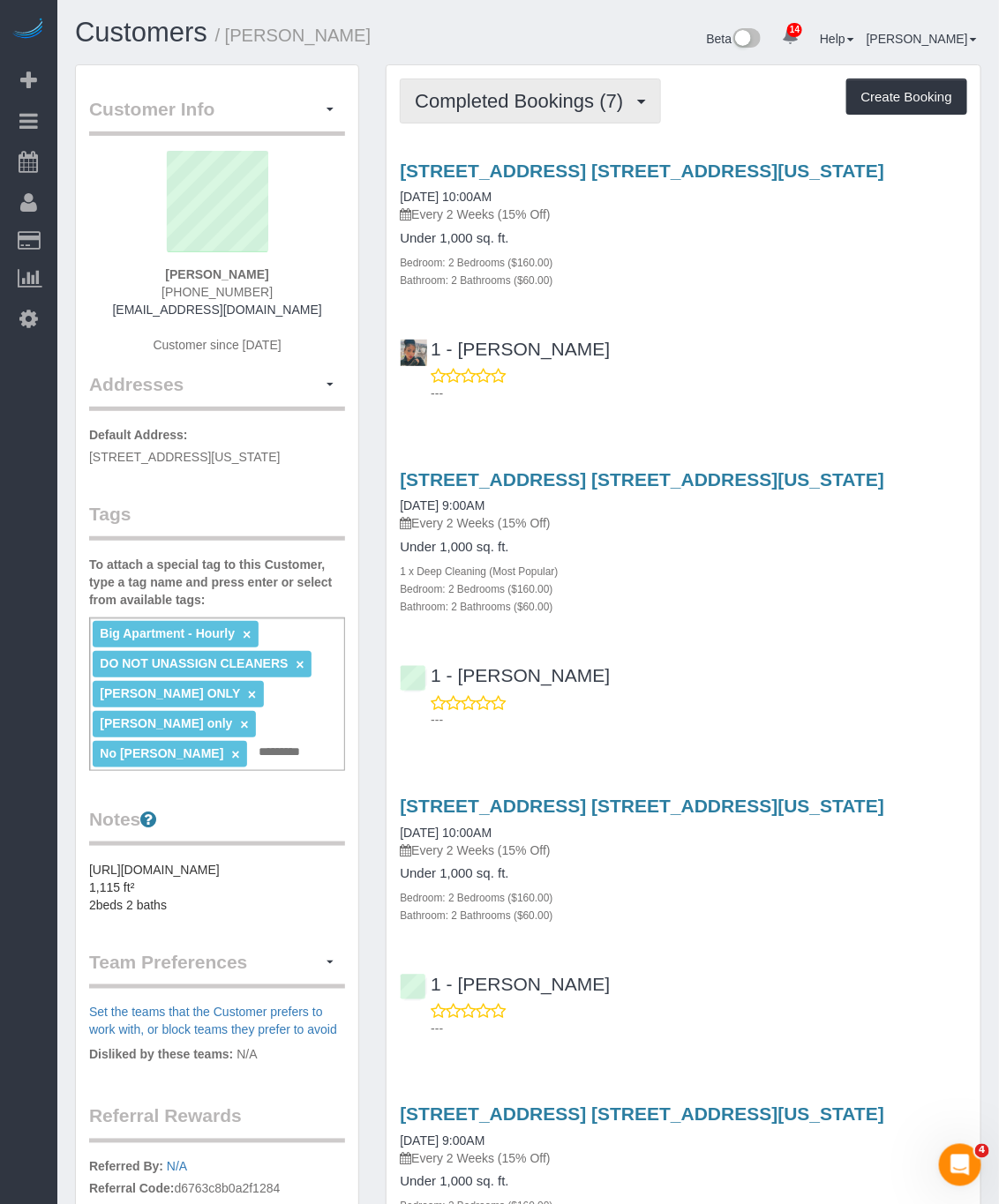
click at [596, 92] on span "Completed Bookings (7)" at bounding box center [523, 101] width 217 height 22
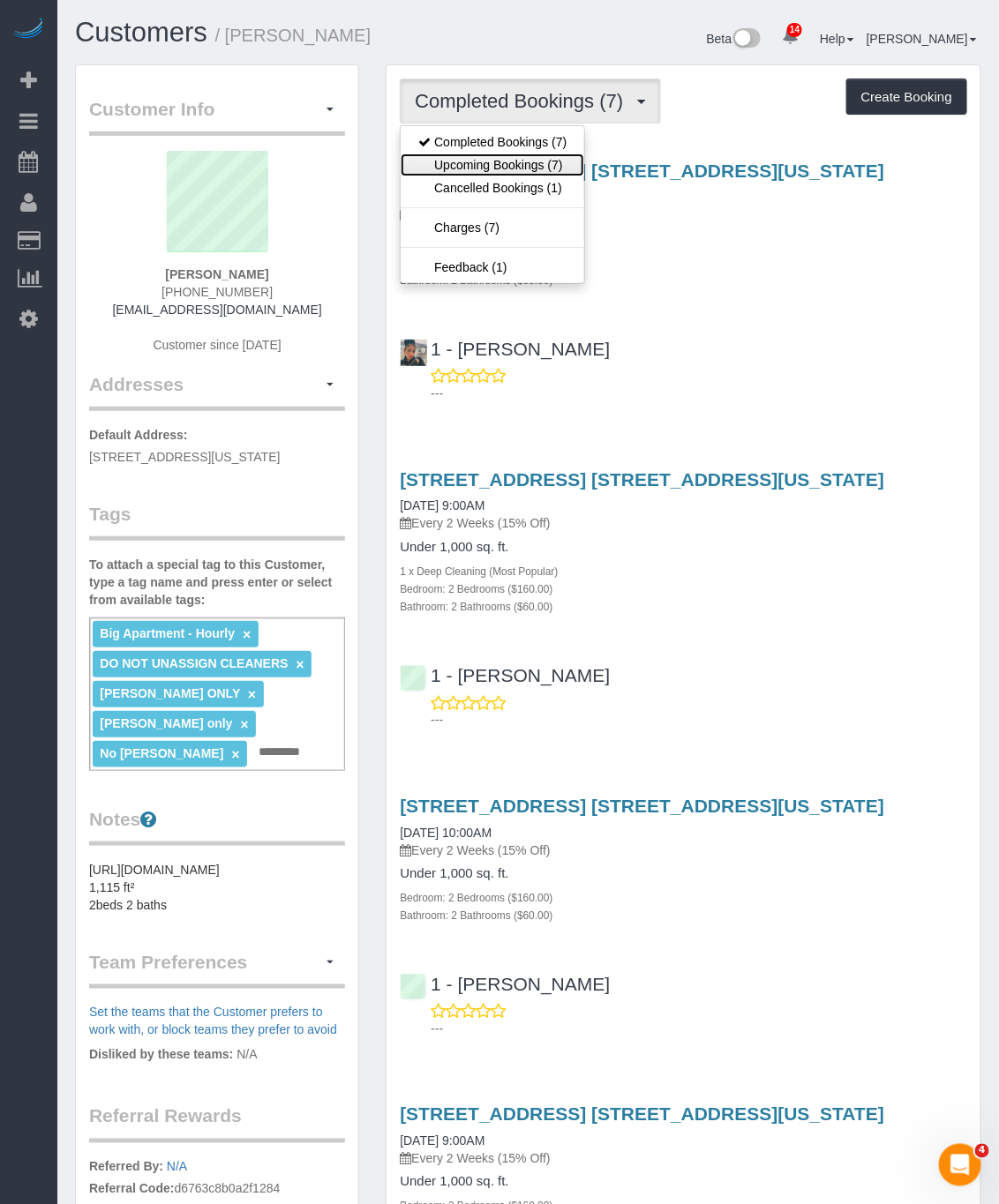
click at [519, 170] on link "Upcoming Bookings (7)" at bounding box center [492, 164] width 184 height 23
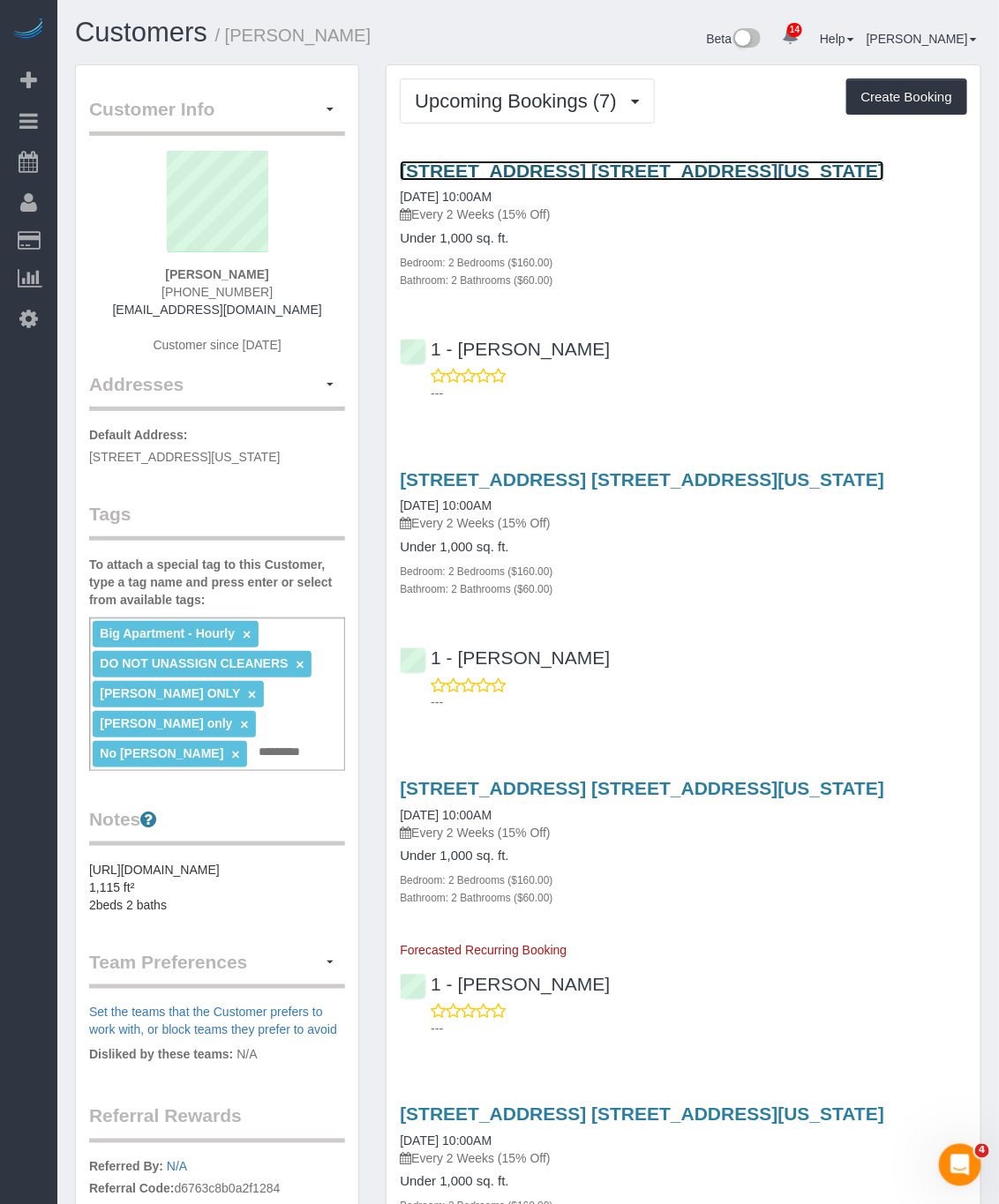
click at [517, 172] on link "[STREET_ADDRESS] [STREET_ADDRESS][US_STATE]" at bounding box center [642, 171] width 485 height 20
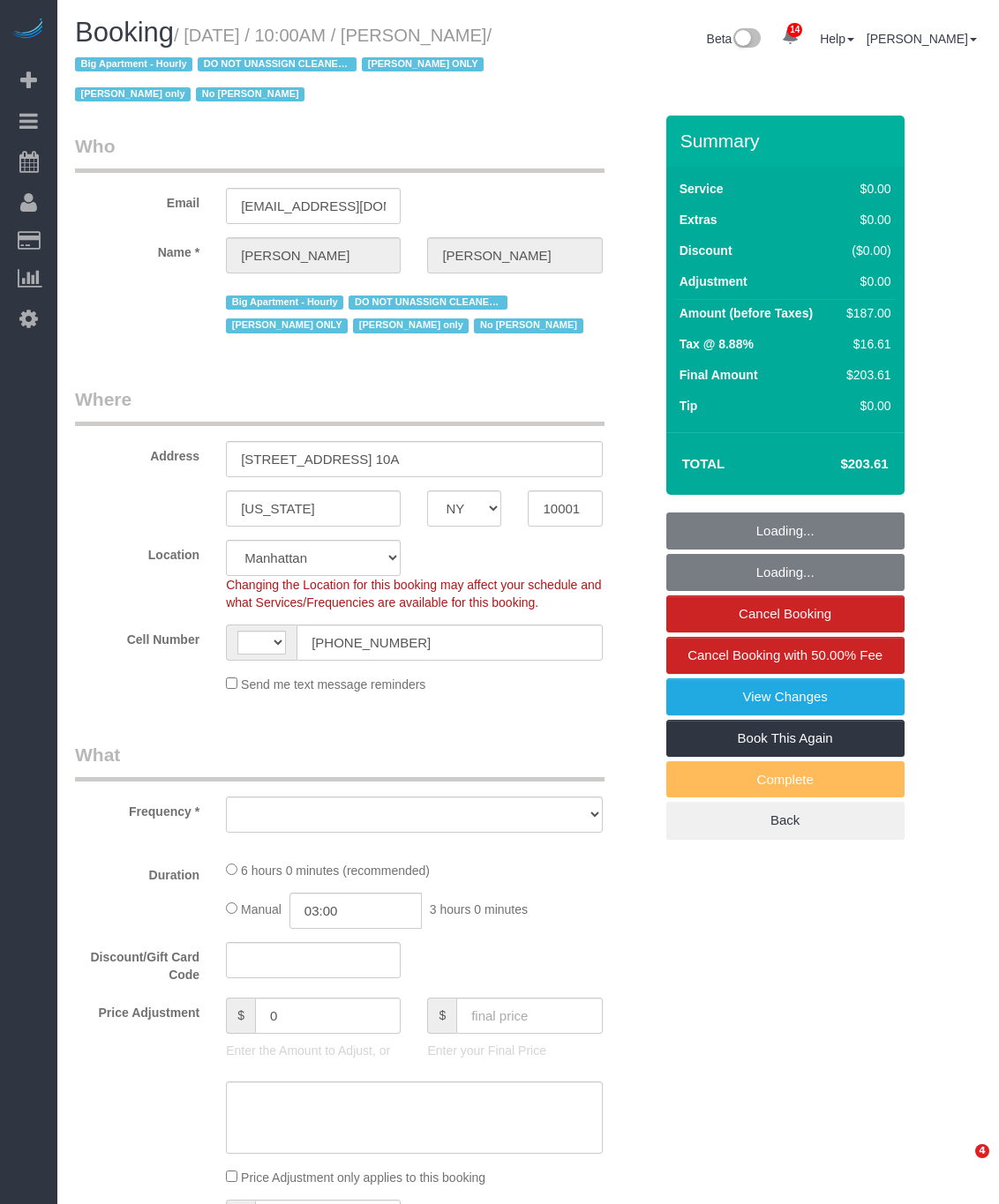
select select "NY"
select select "string:[GEOGRAPHIC_DATA]"
select select "object:772"
select select "string:stripe-pm_1RRmor4VGloSiKo75q03orw4"
select select "number:89"
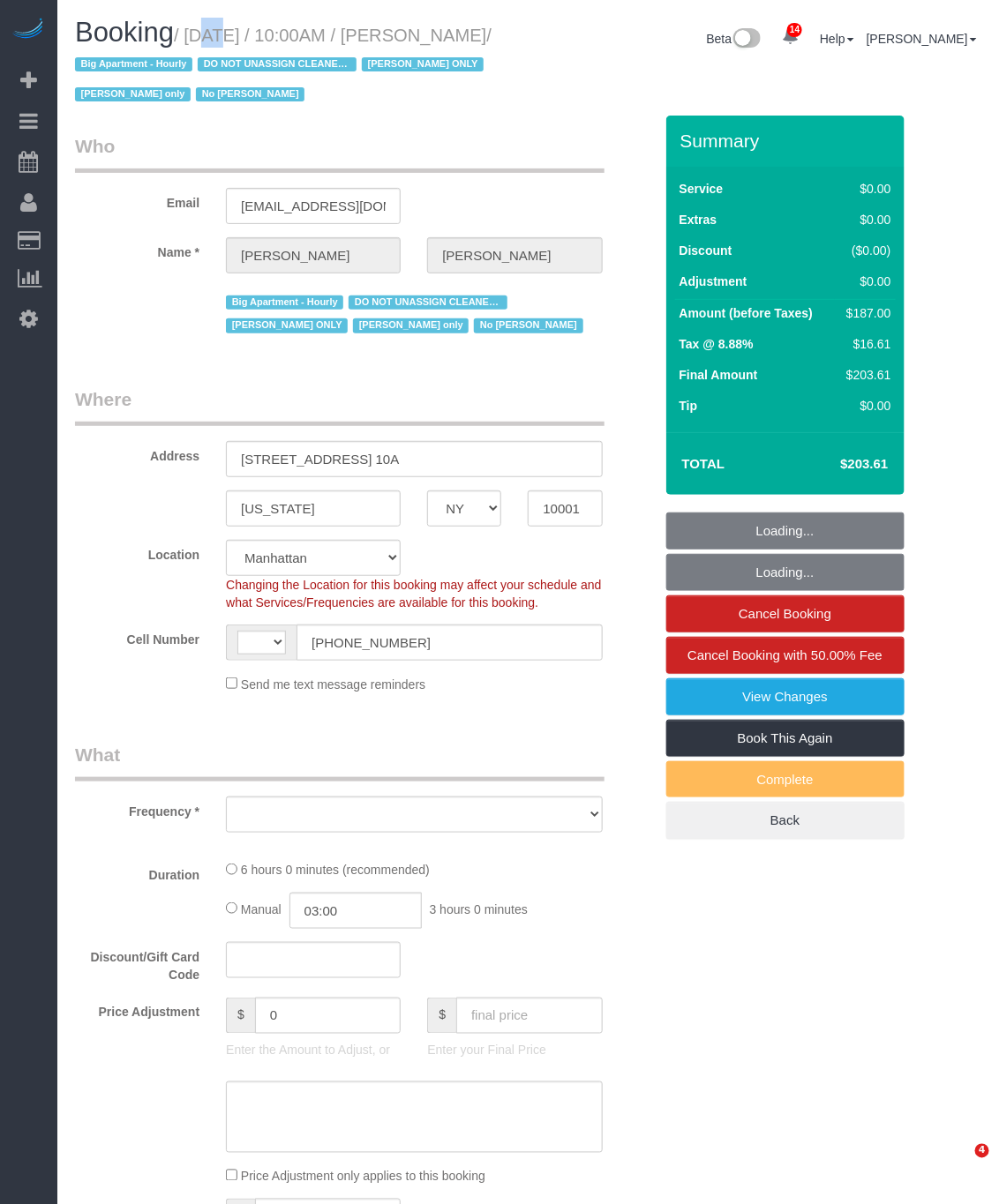
select select "number:73"
select select "number:15"
select select "number:5"
select select "spot1"
select select "2"
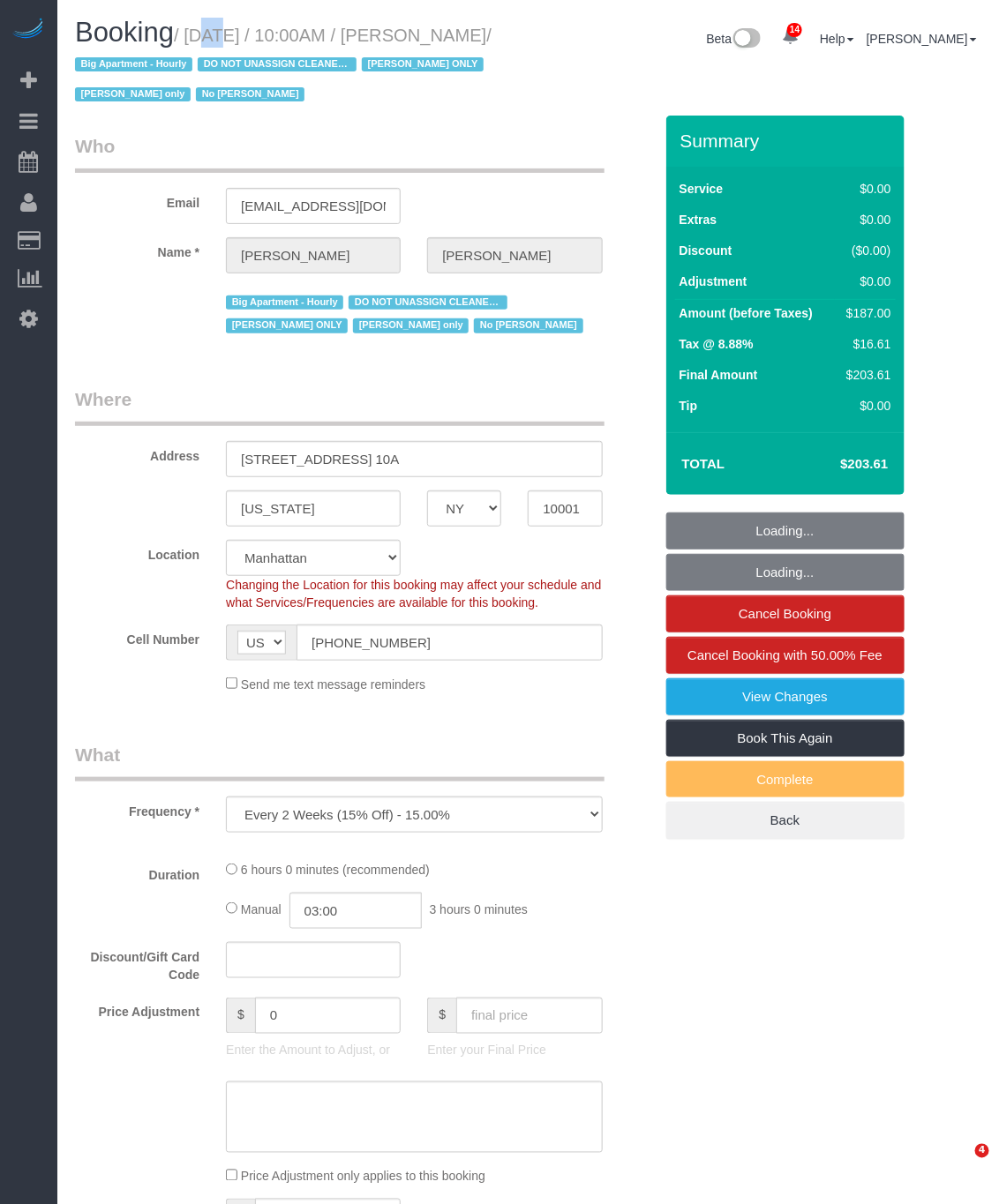
select select "2"
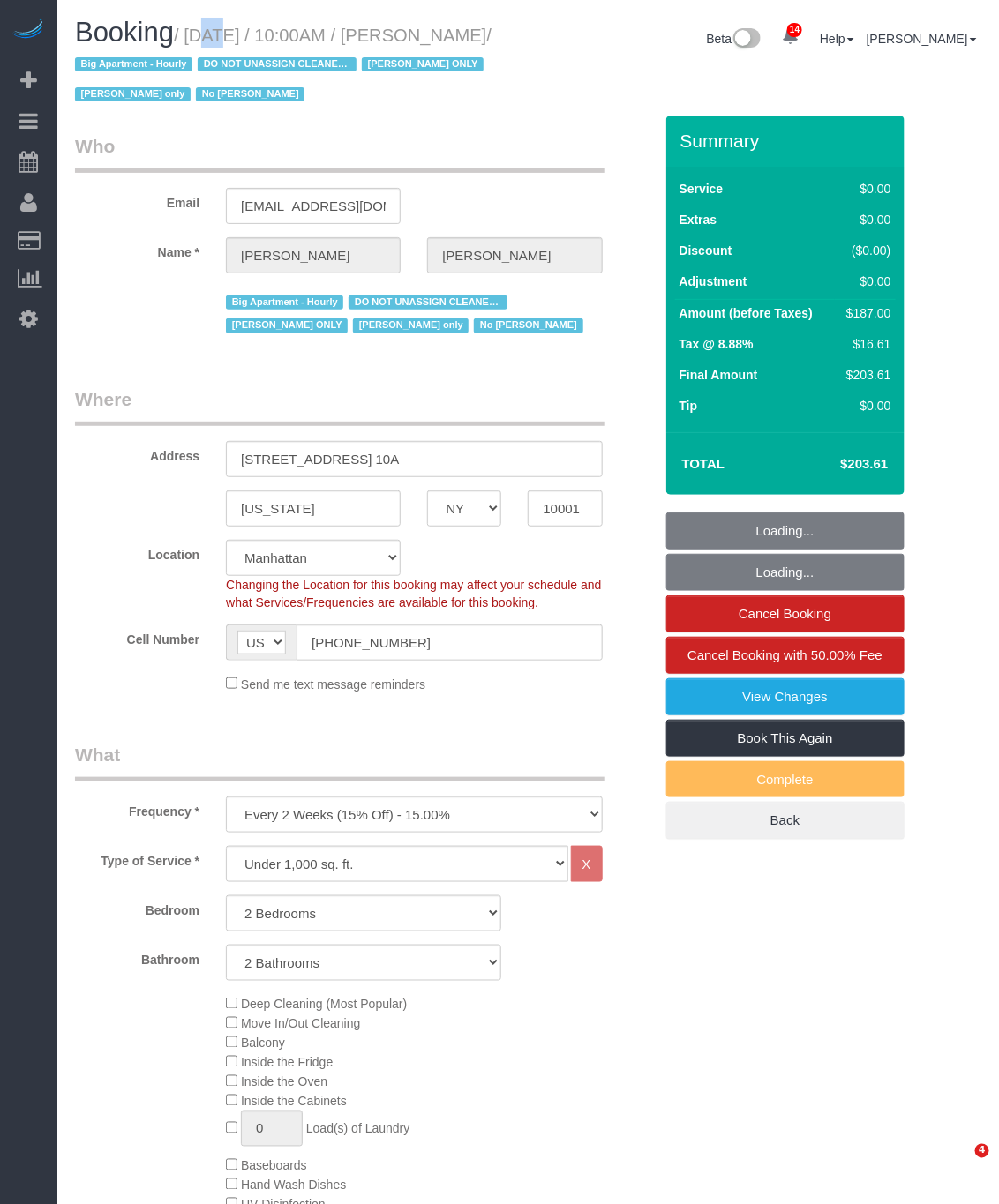
select select "object:1451"
select select "2"
drag, startPoint x: 0, startPoint y: 0, endPoint x: 157, endPoint y: 64, distance: 169.5
click at [157, 62] on small "/ [DATE] / 10:00AM / [PERSON_NAME] / Big Apartment - Hourly DO NOT UNASSIGN CLE…" at bounding box center [283, 65] width 416 height 79
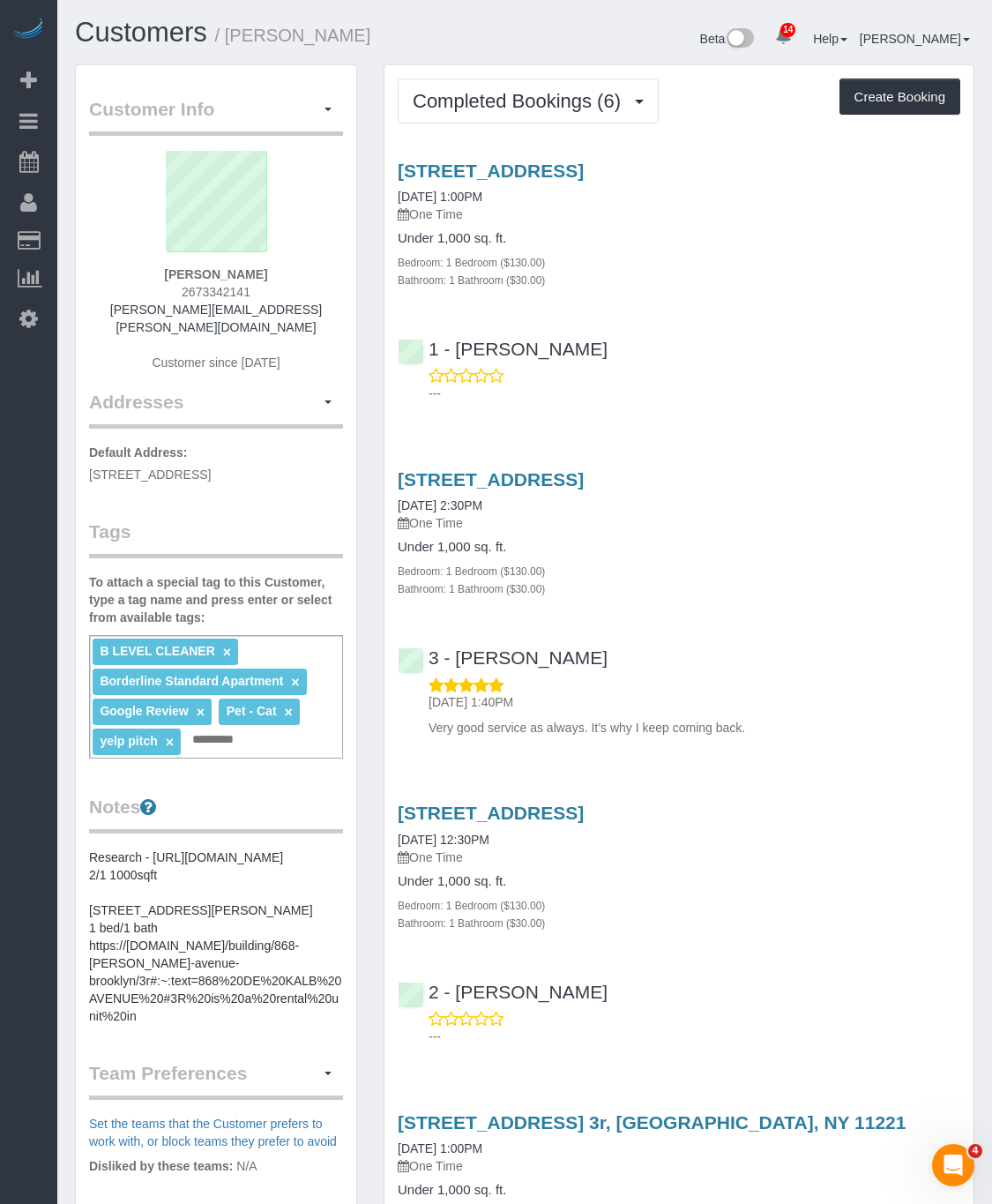
drag, startPoint x: 747, startPoint y: 172, endPoint x: 394, endPoint y: 165, distance: 353.1
click at [394, 165] on div "868 Dekalb Ave, 3r, Brooklyn, NY 11221 03/16/2025 1:00PM One Time Under 1,000 s…" at bounding box center [679, 225] width 590 height 128
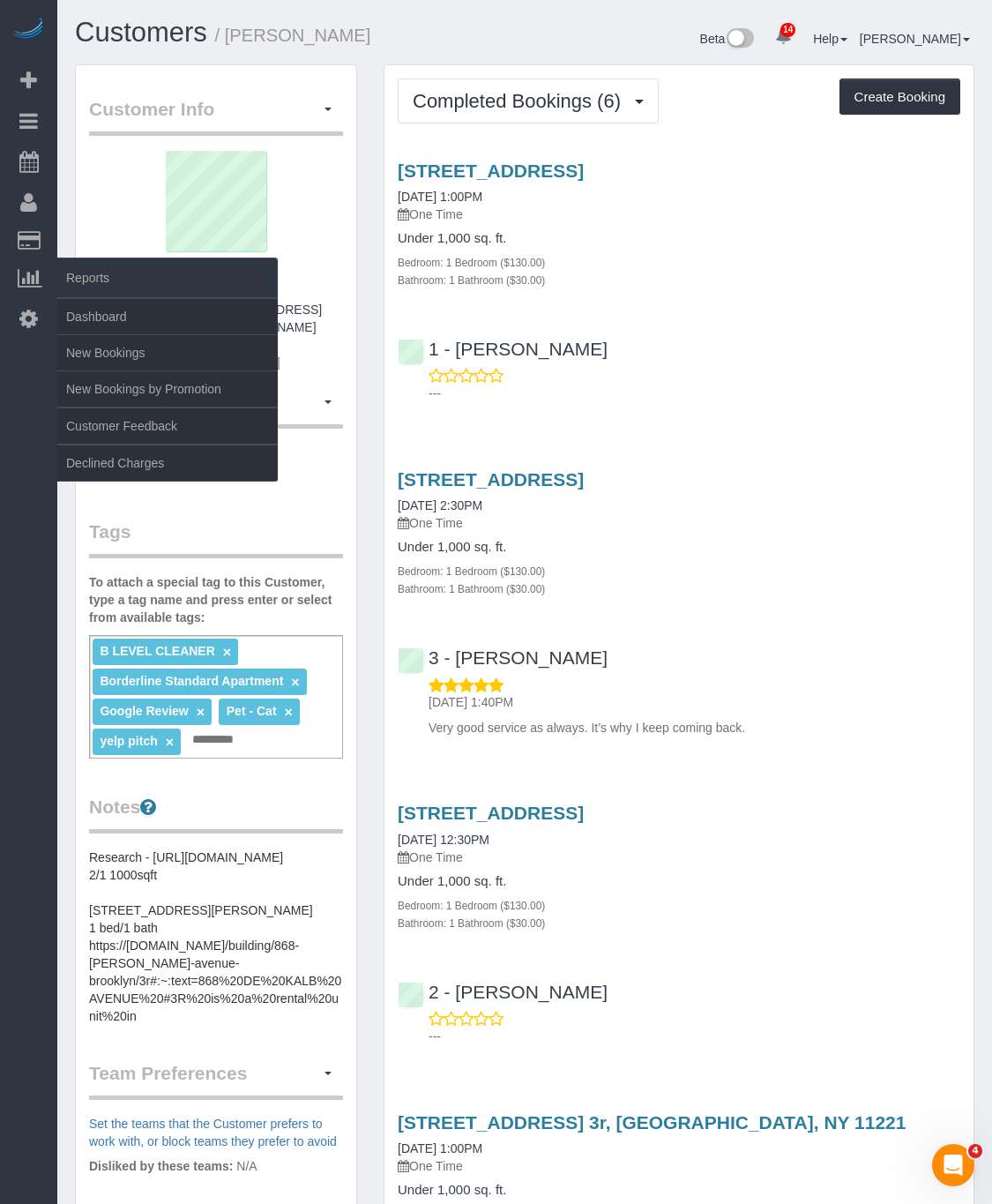
copy link "868 Dekalb Ave, 3r, Brooklyn, NY 11221"
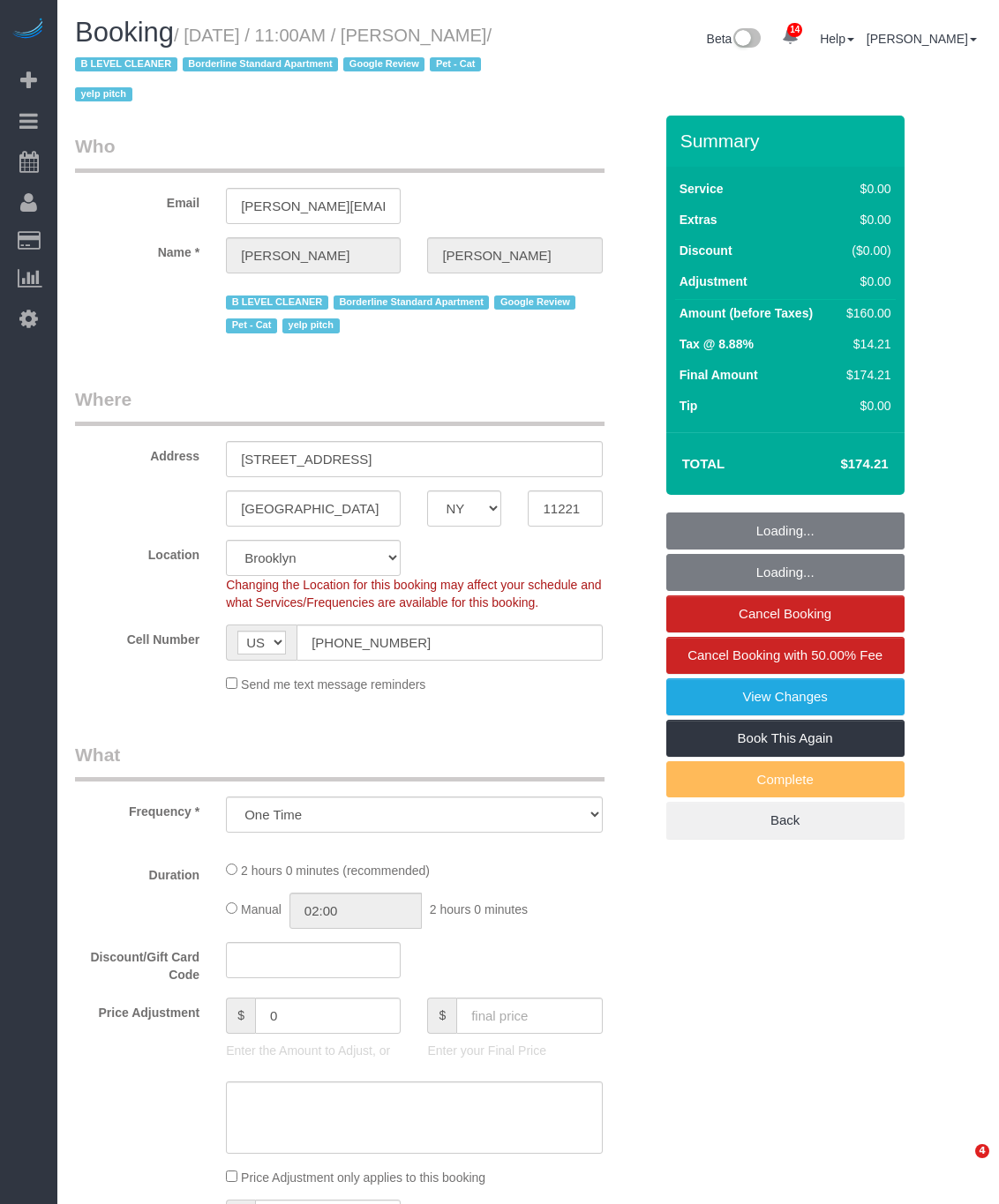
select select "NY"
select select "object:911"
select select "spot1"
select select "number:58"
select select "number:75"
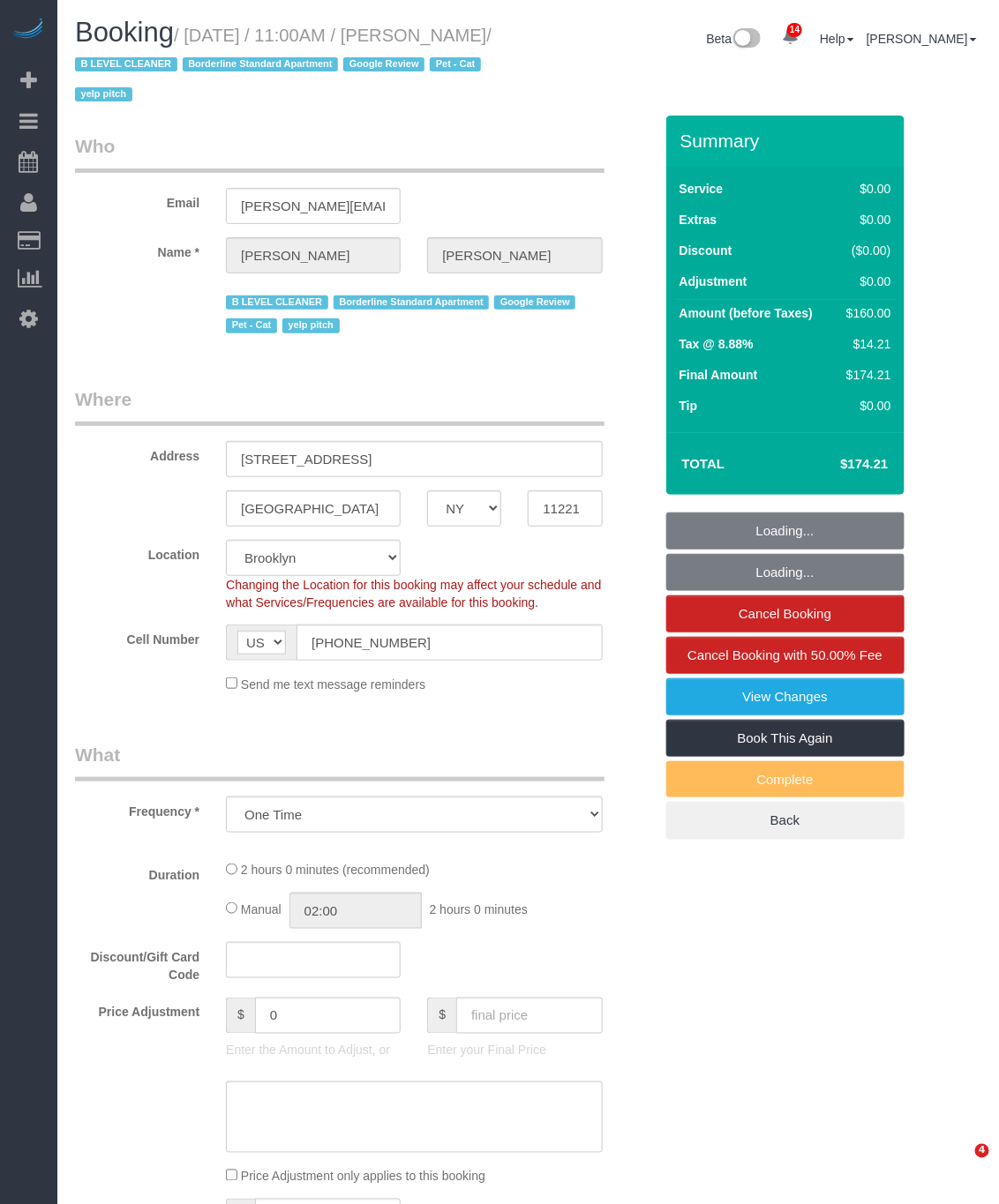
select select "number:14"
select select "number:5"
select select "1"
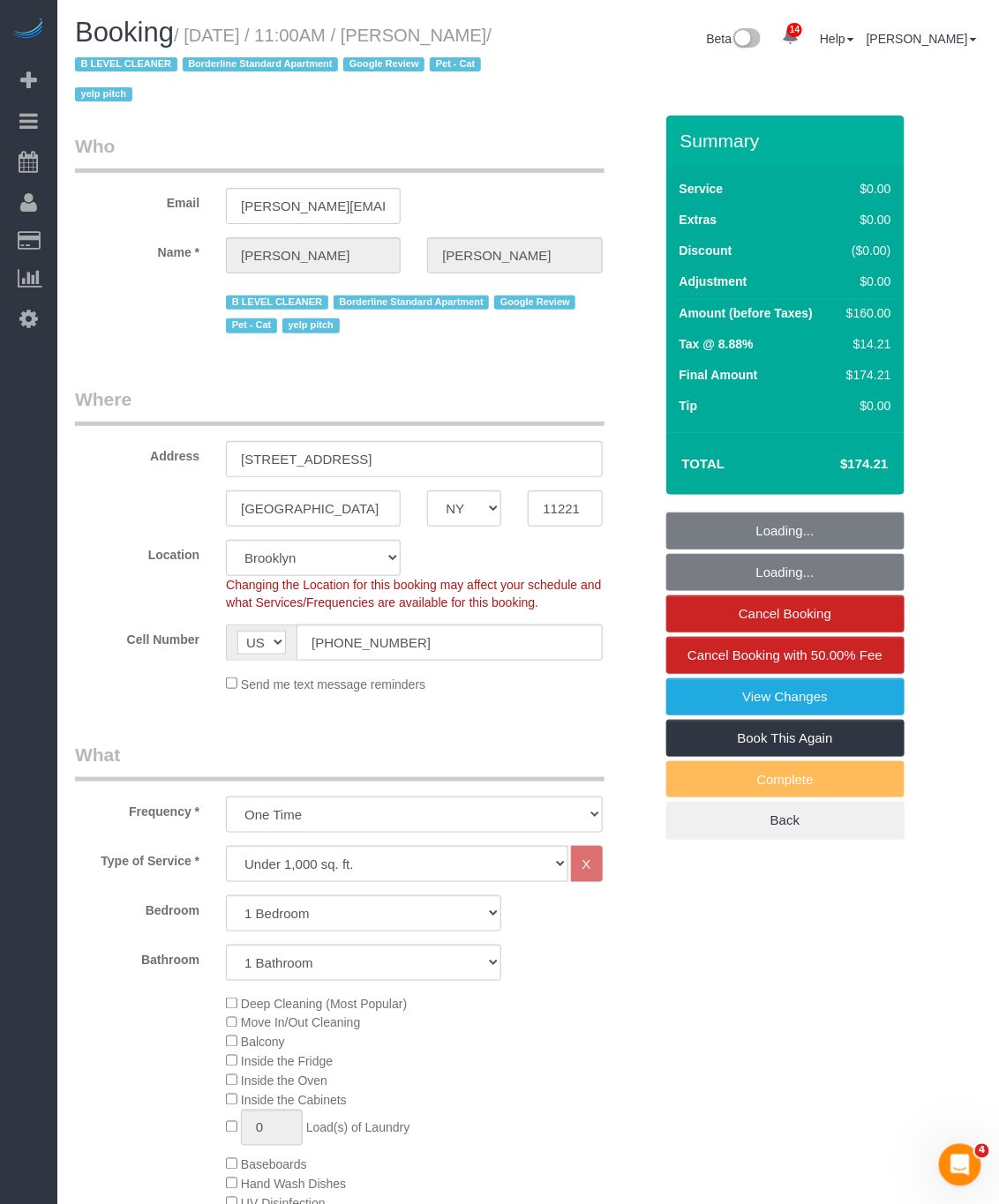
select select "string:stripe-pm_1S5U0o4VGloSiKo7on1spujq"
select select "1"
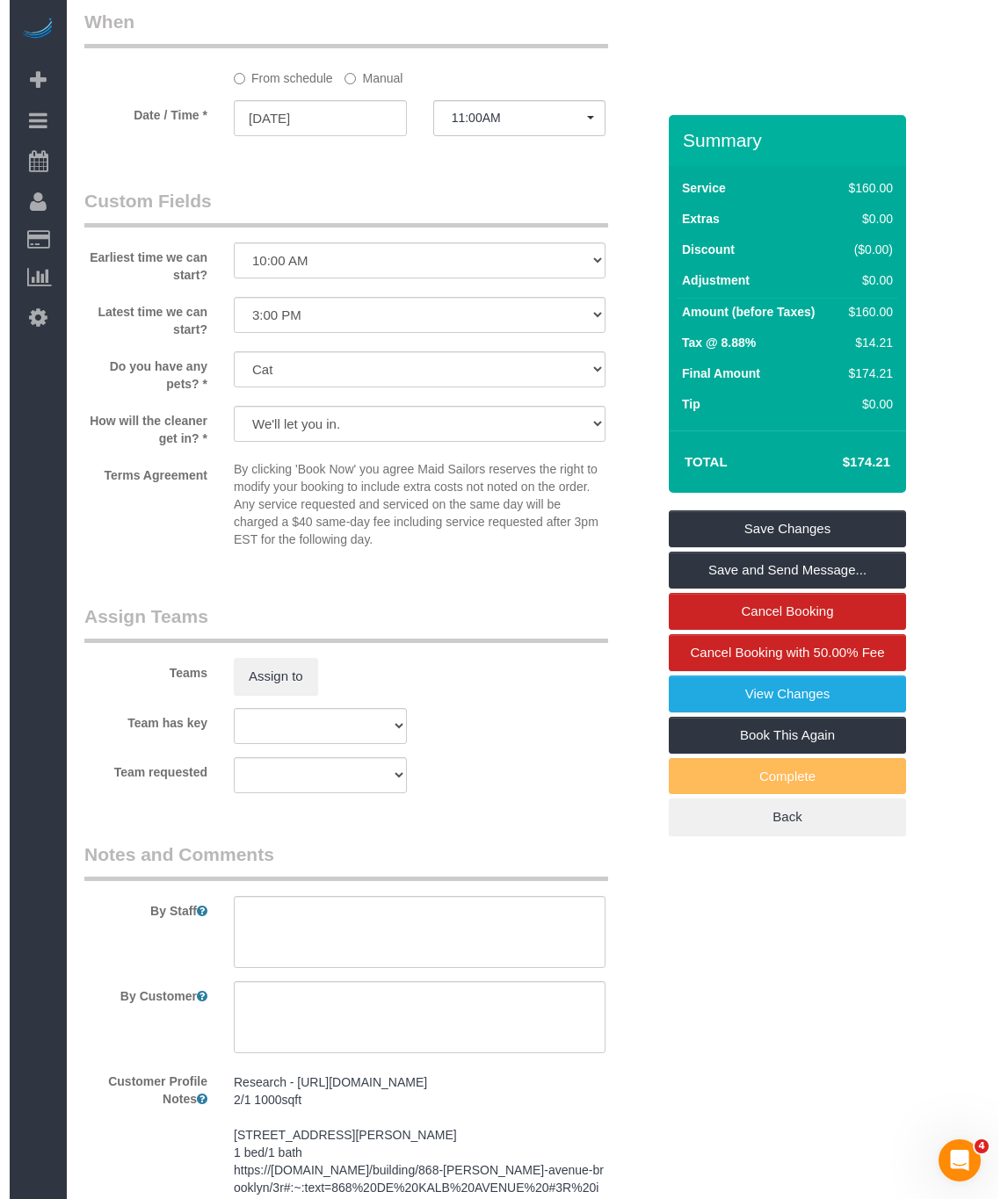
scroll to position [2136, 0]
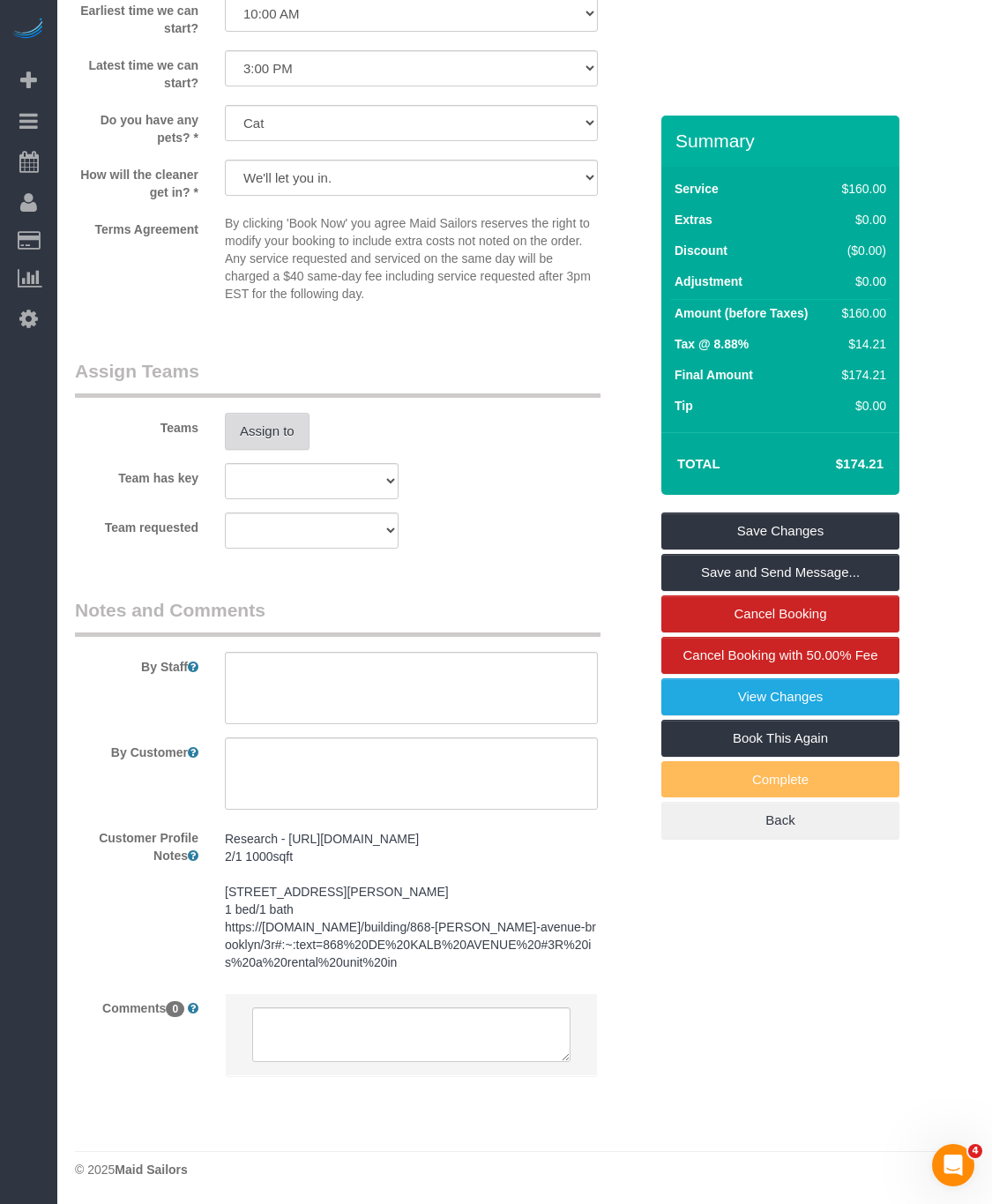
click at [281, 413] on button "Assign to" at bounding box center [266, 431] width 85 height 37
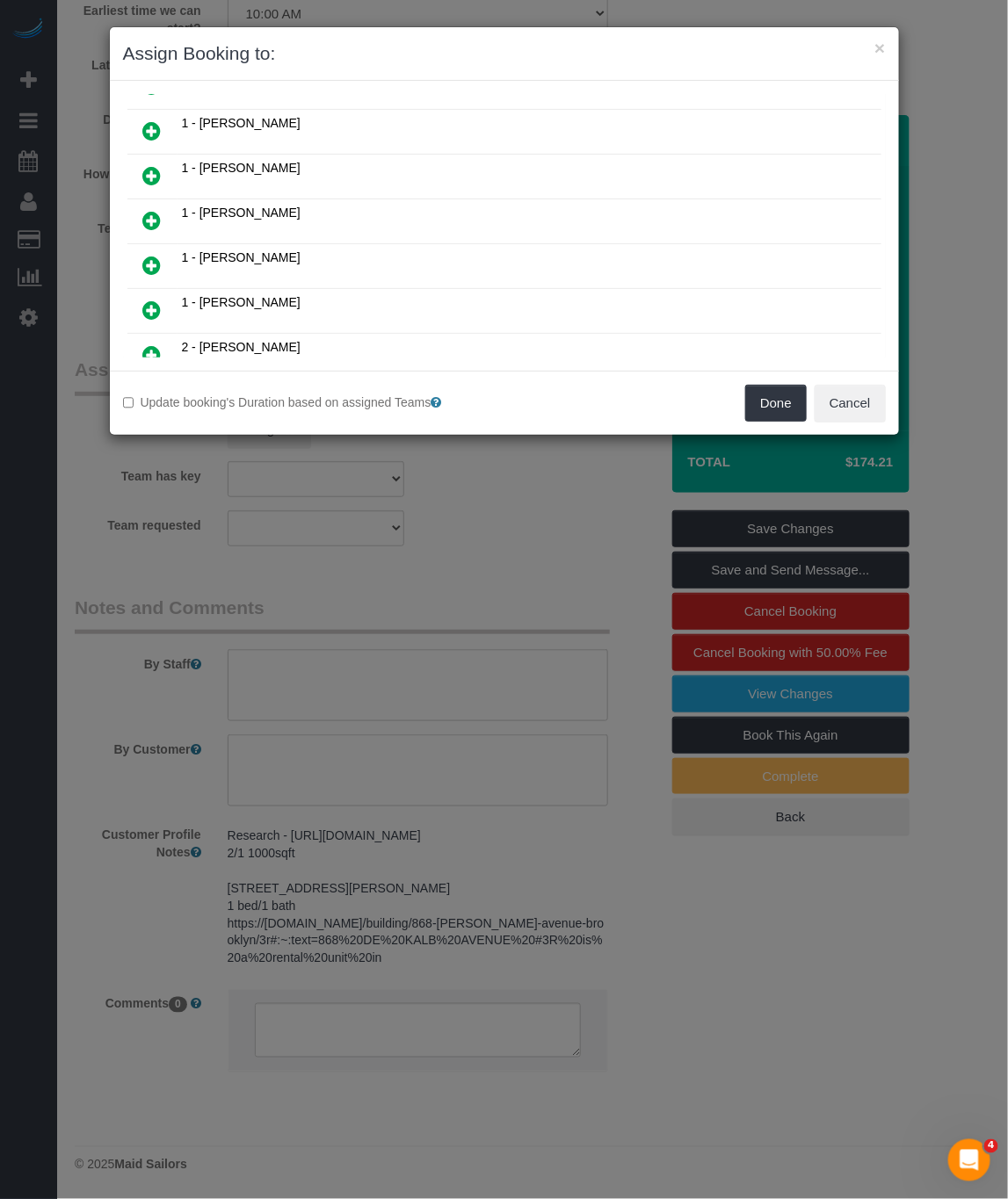
scroll to position [264, 0]
click at [155, 180] on icon at bounding box center [153, 174] width 18 height 21
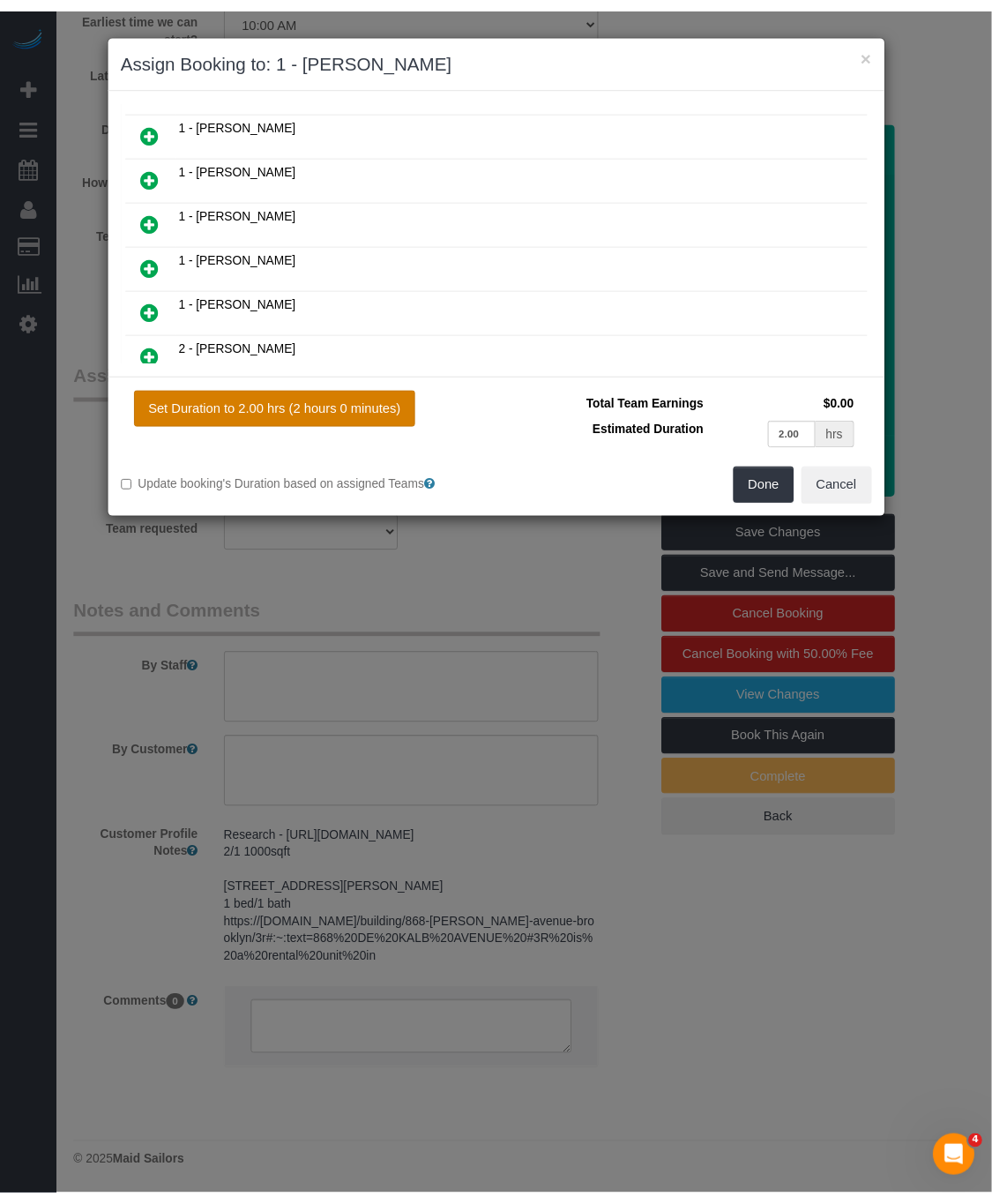
scroll to position [309, 0]
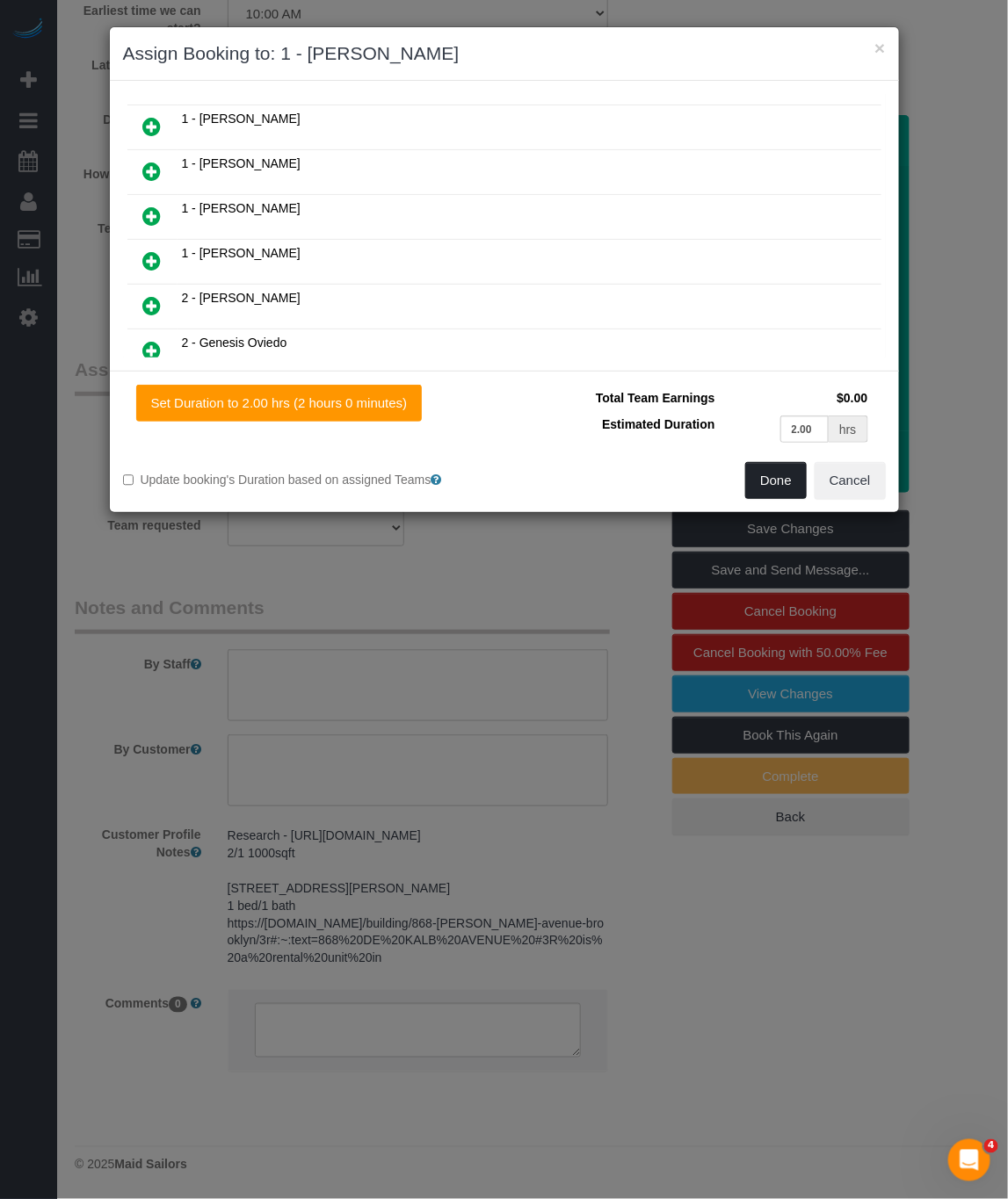
click at [765, 478] on button "Done" at bounding box center [776, 480] width 62 height 37
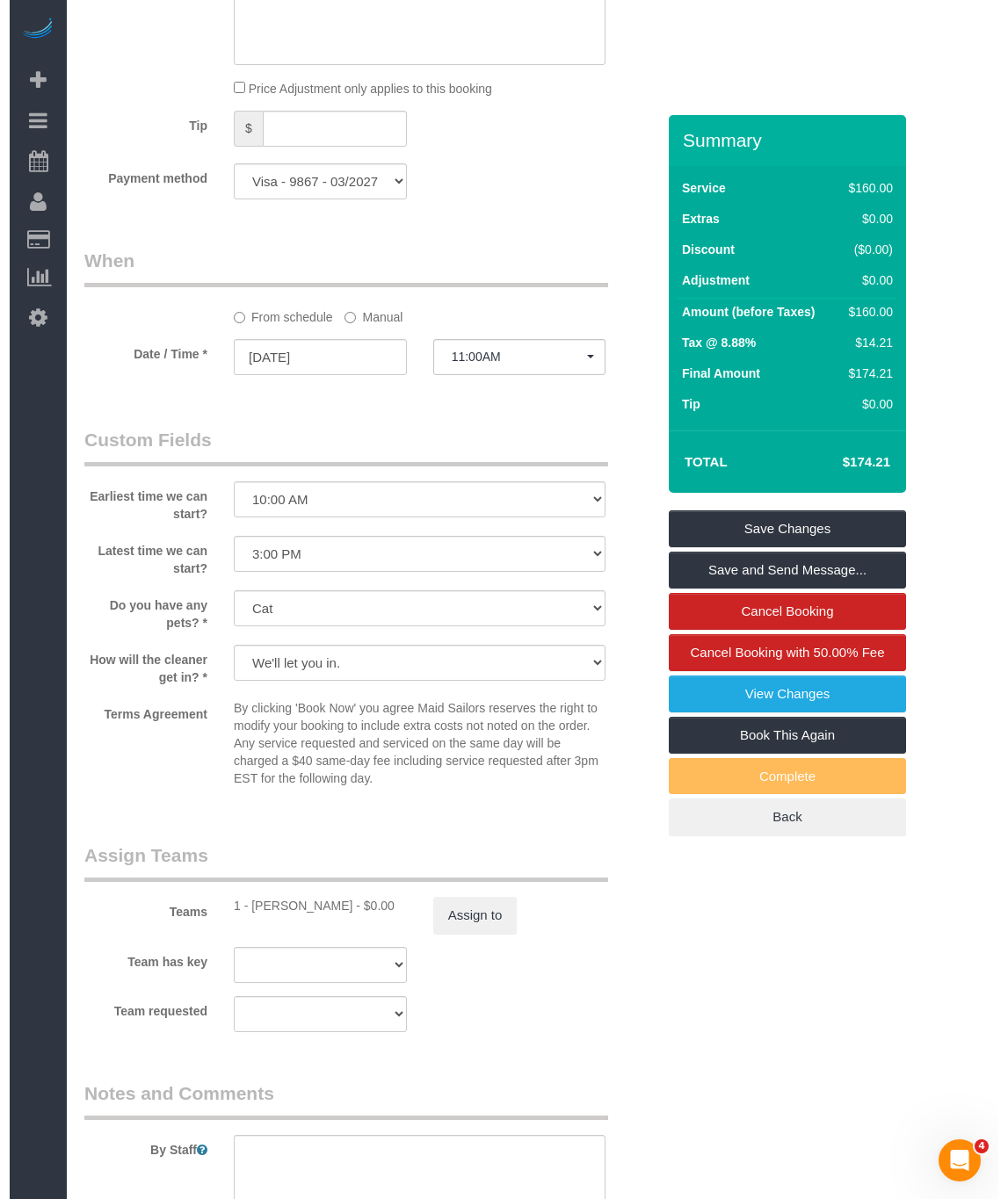
scroll to position [1845, 0]
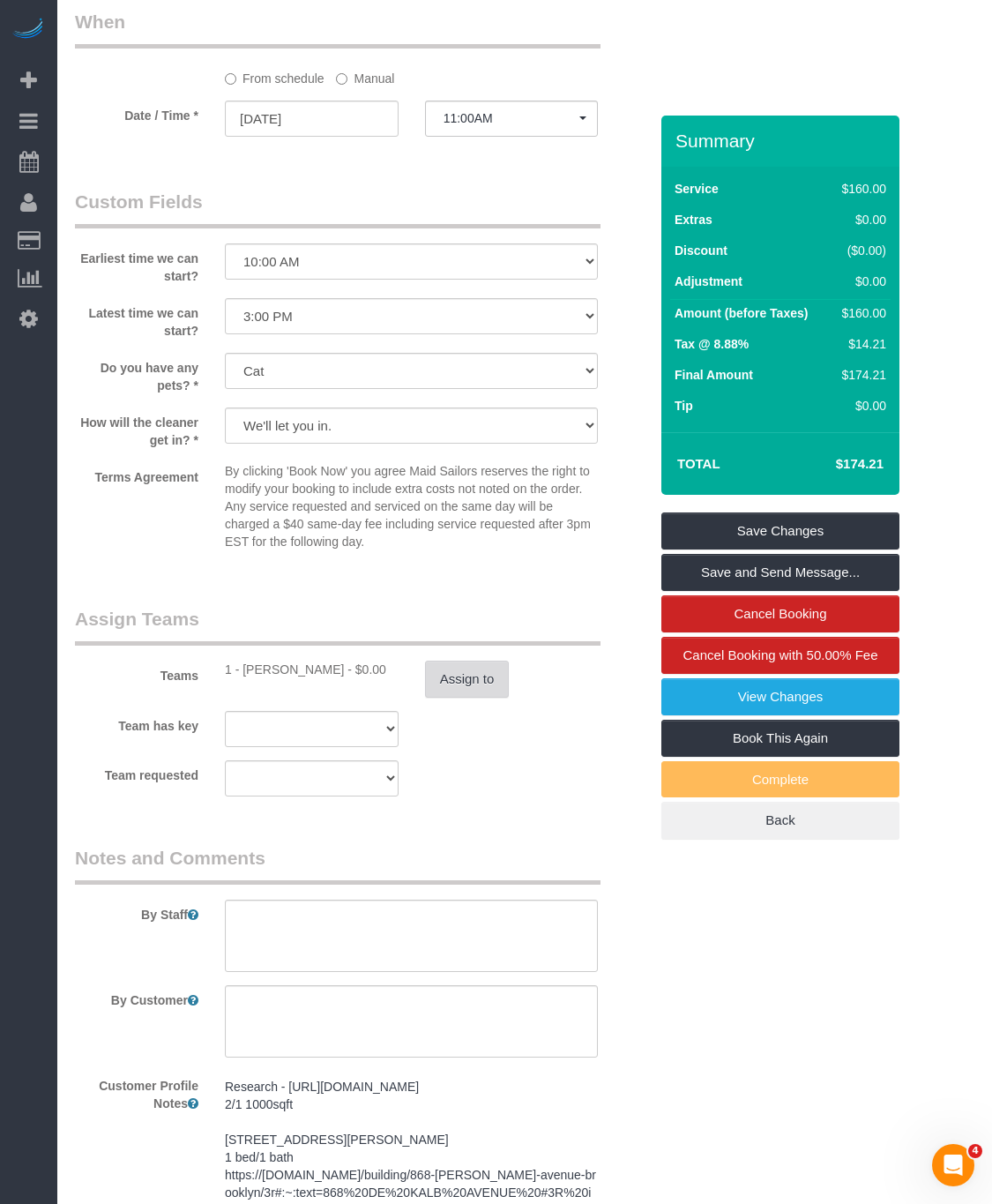
click at [462, 698] on button "Assign to" at bounding box center [467, 679] width 85 height 37
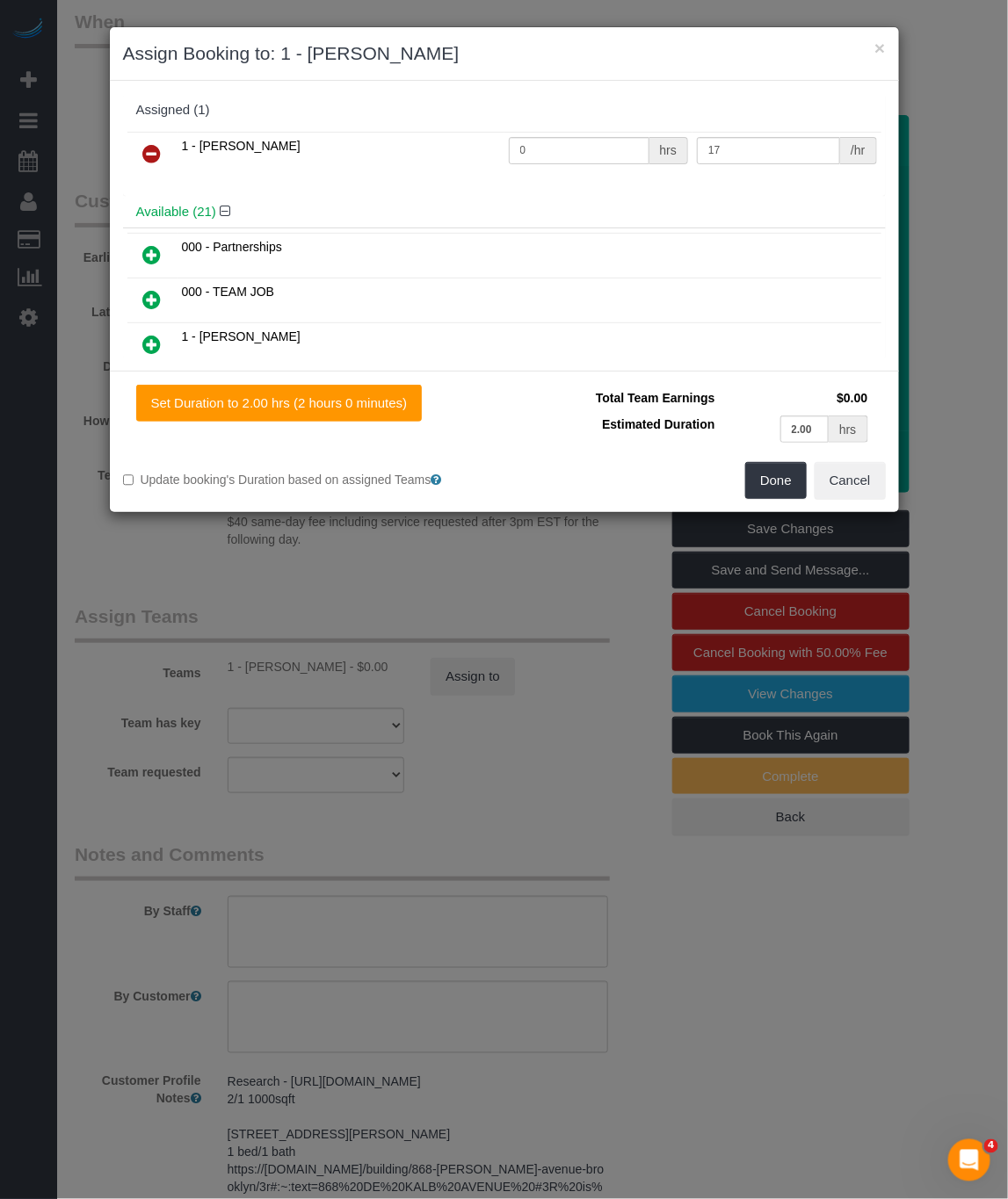
click at [151, 151] on icon at bounding box center [153, 154] width 18 height 21
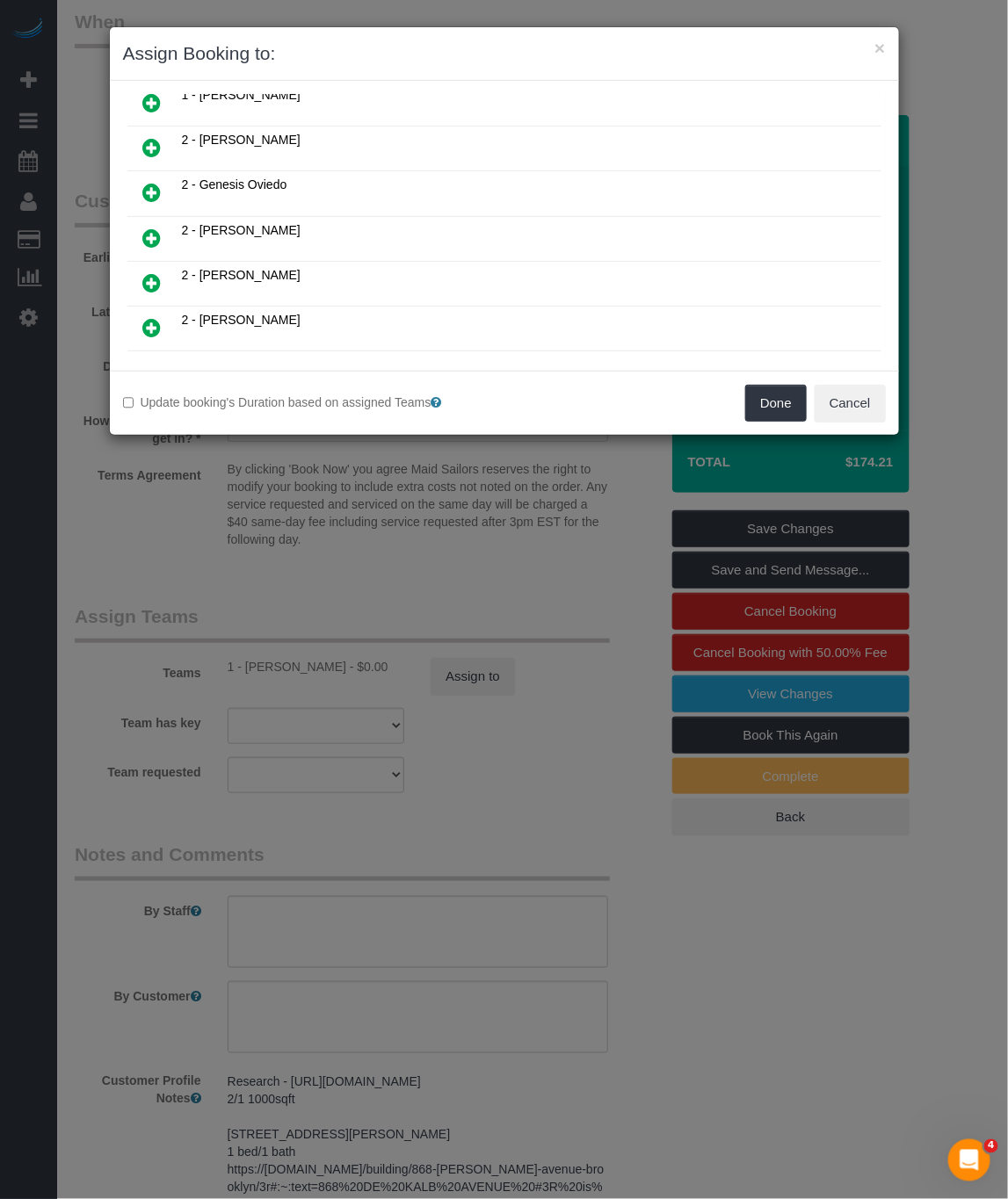
scroll to position [527, 0]
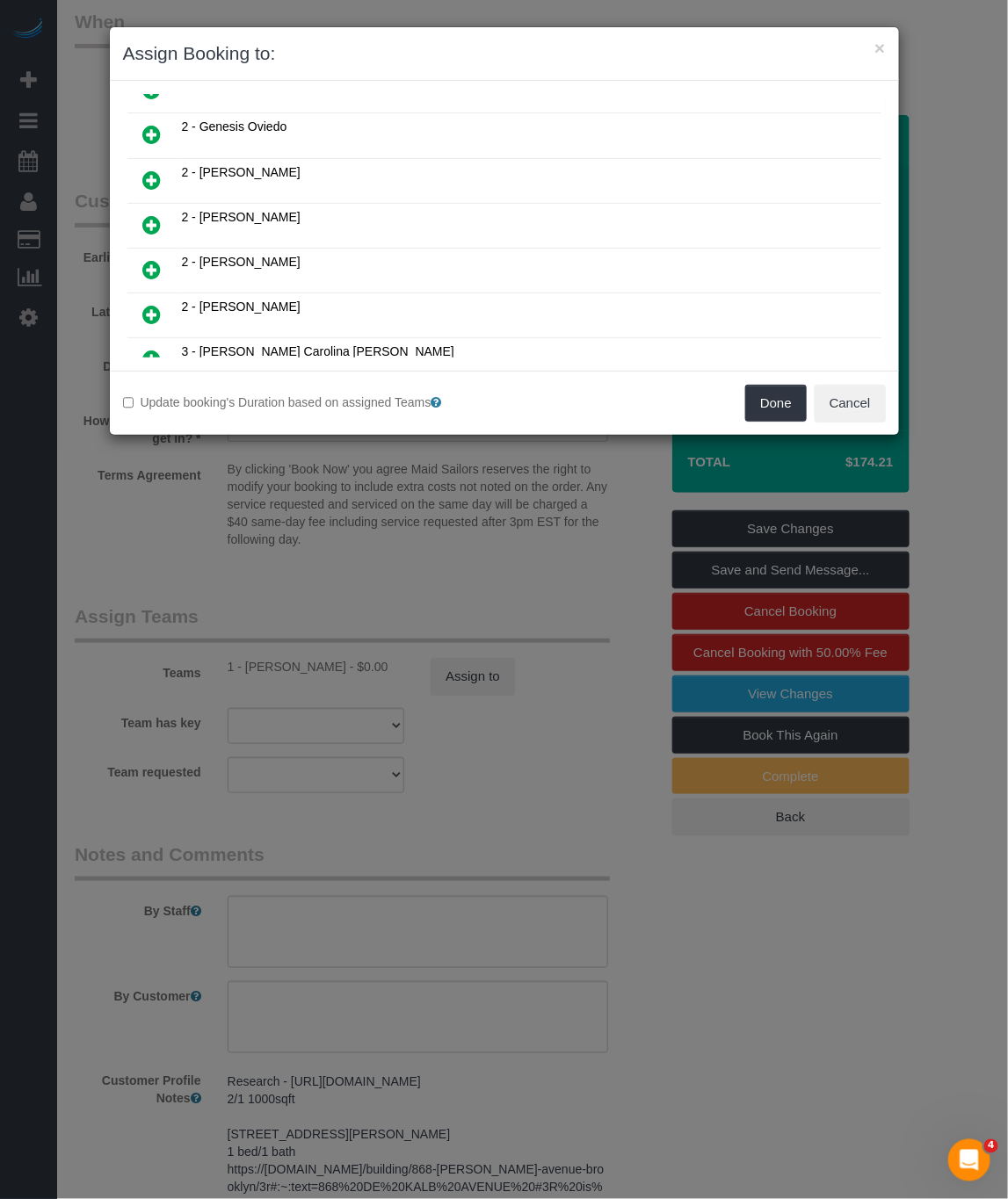
click at [148, 235] on icon at bounding box center [153, 225] width 18 height 21
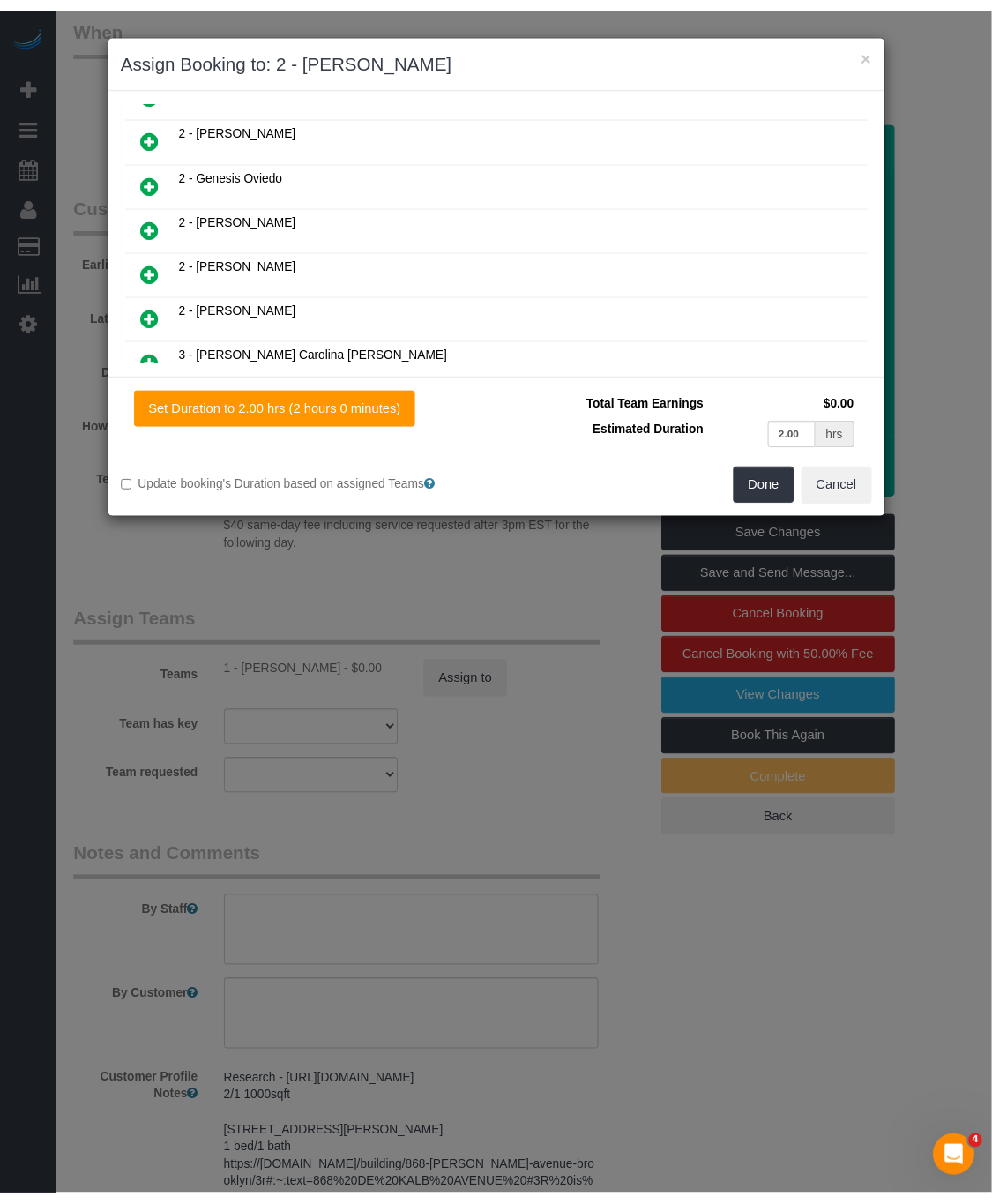
scroll to position [572, 0]
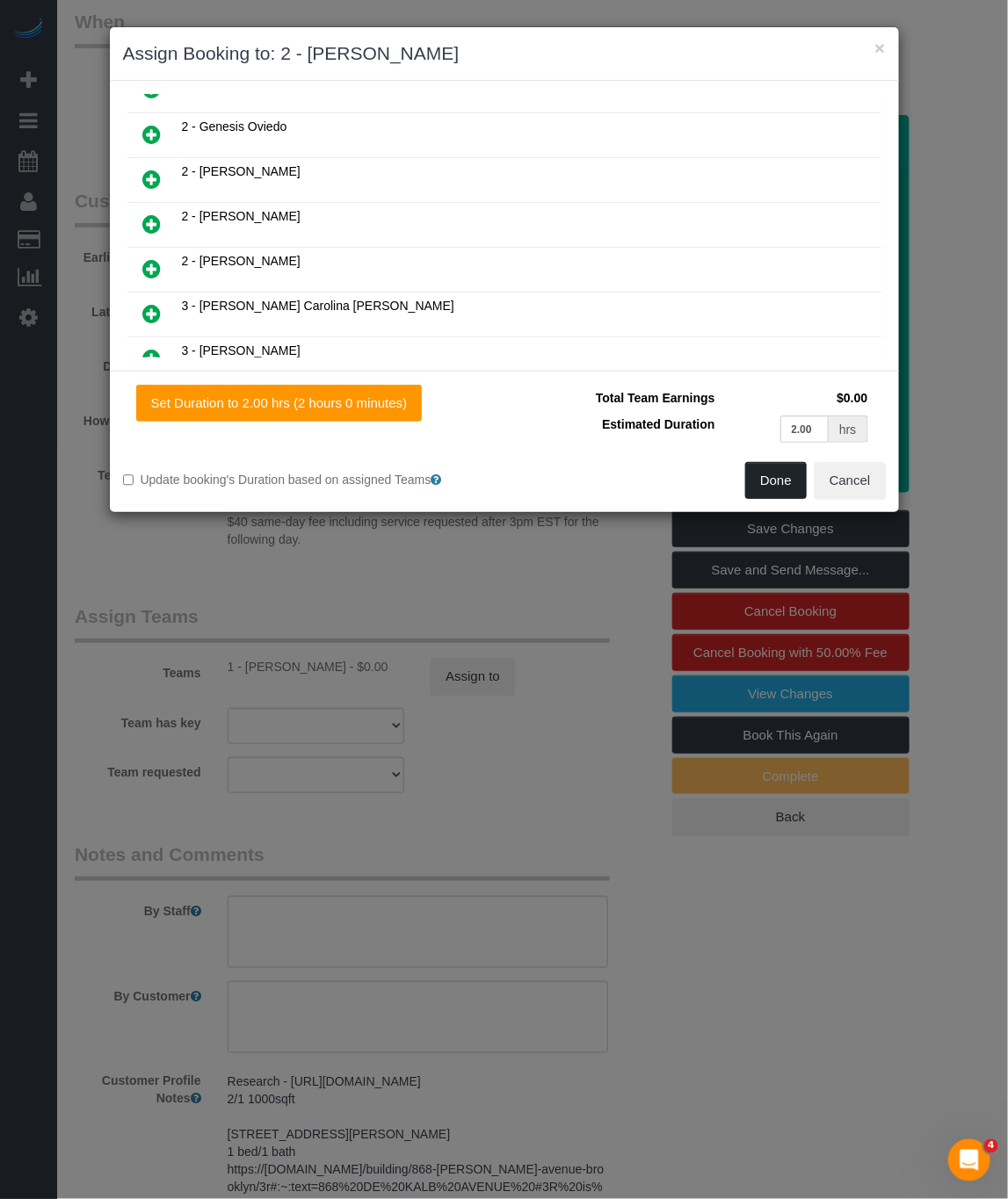
click at [765, 478] on button "Done" at bounding box center [776, 480] width 62 height 37
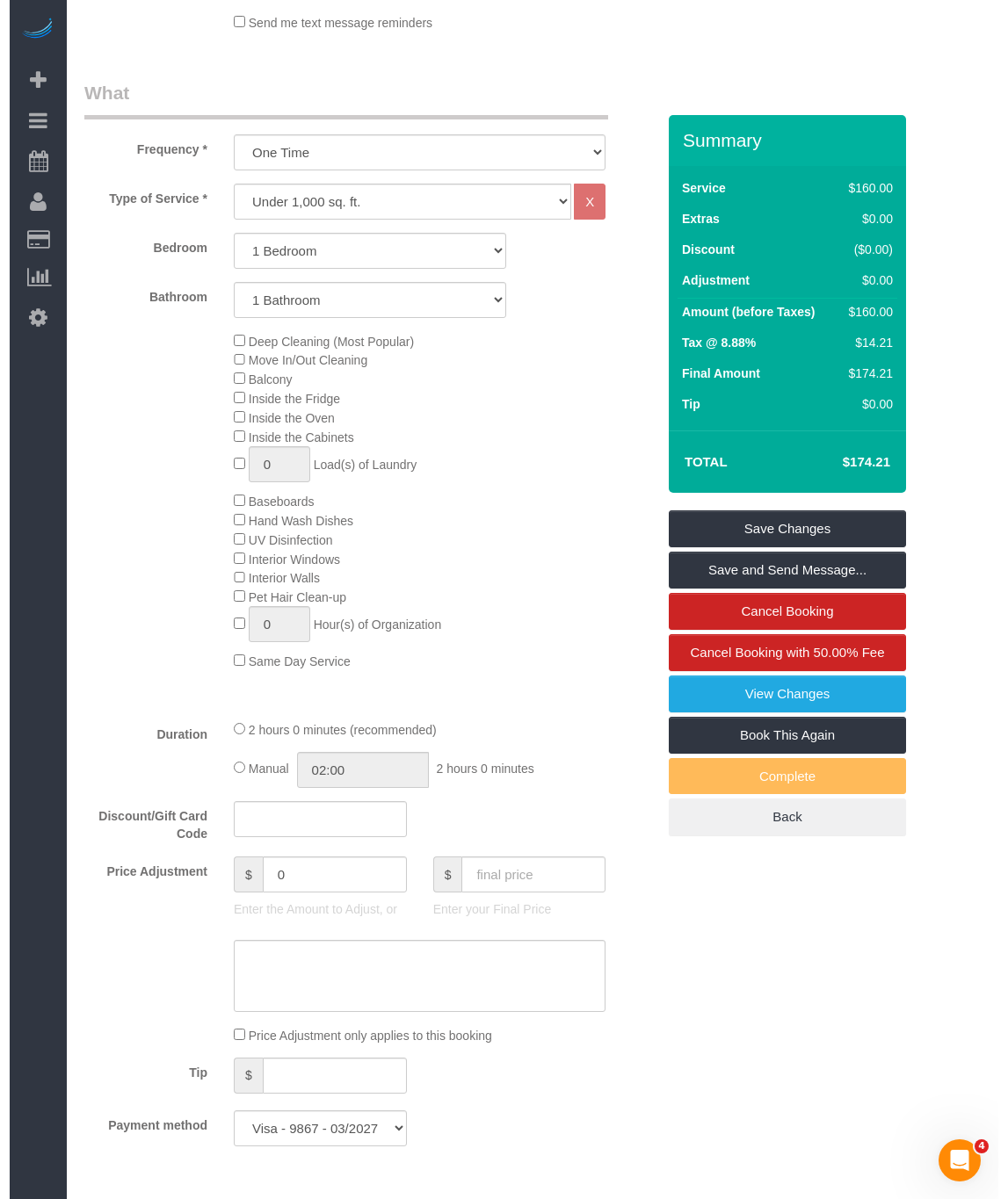
scroll to position [0, 0]
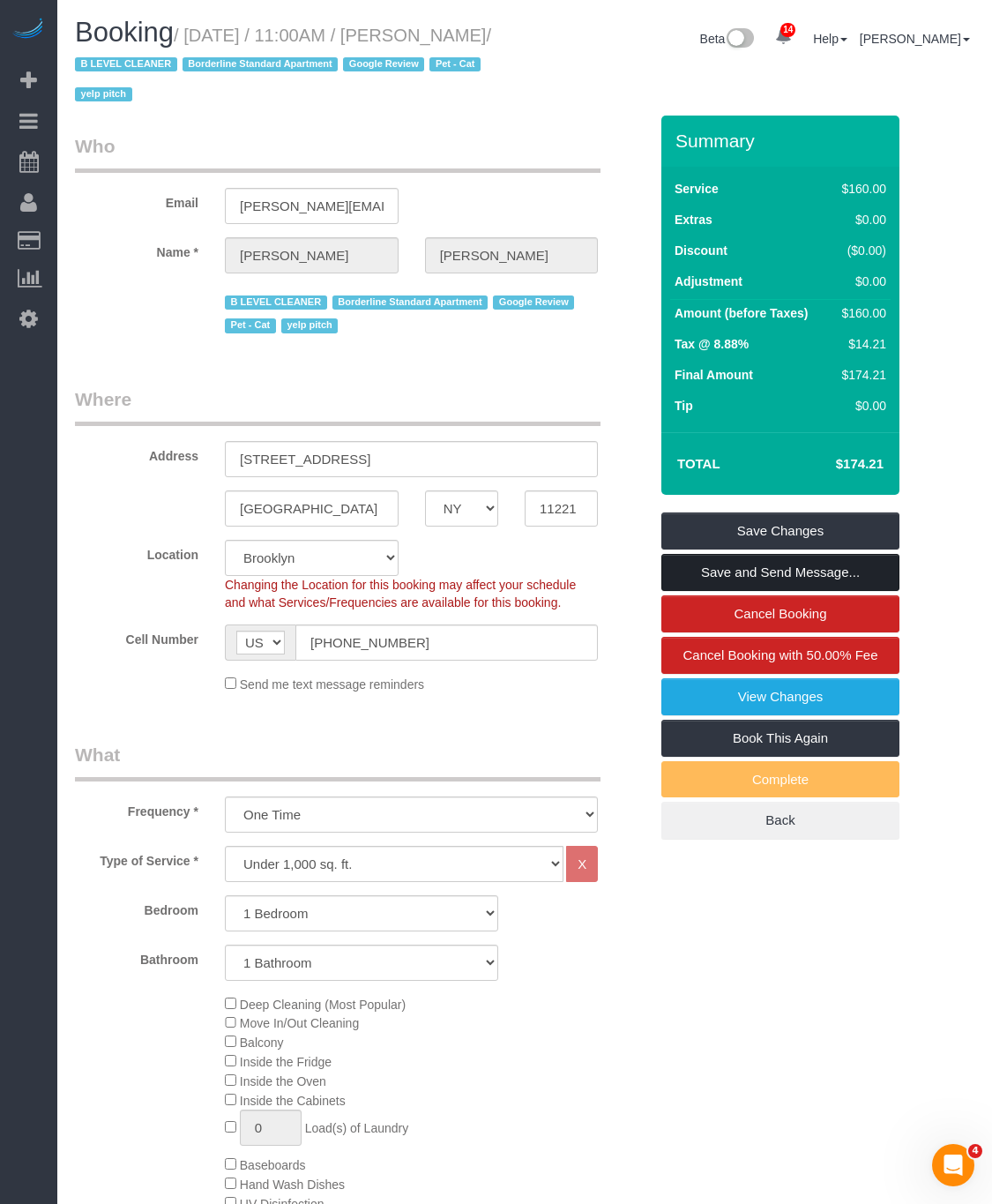
click at [799, 571] on link "Save and Send Message..." at bounding box center [780, 572] width 238 height 37
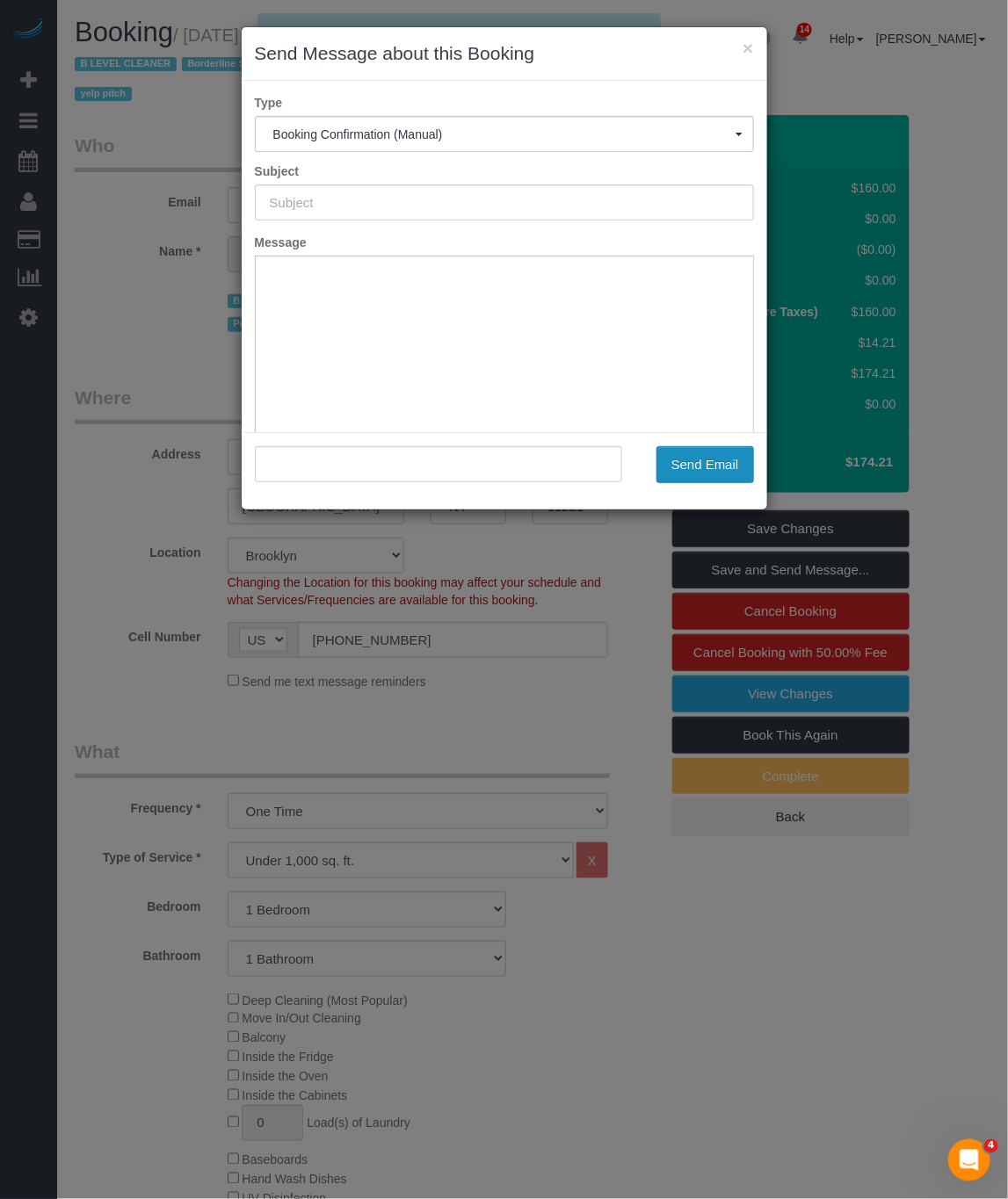
type input "Cleaning Confirmed for 09/10/2025 at 11:00am"
type input ""Maggie Serota" <serota.maggie@gmail.com>"
click at [706, 464] on button "Send Email" at bounding box center [704, 465] width 97 height 37
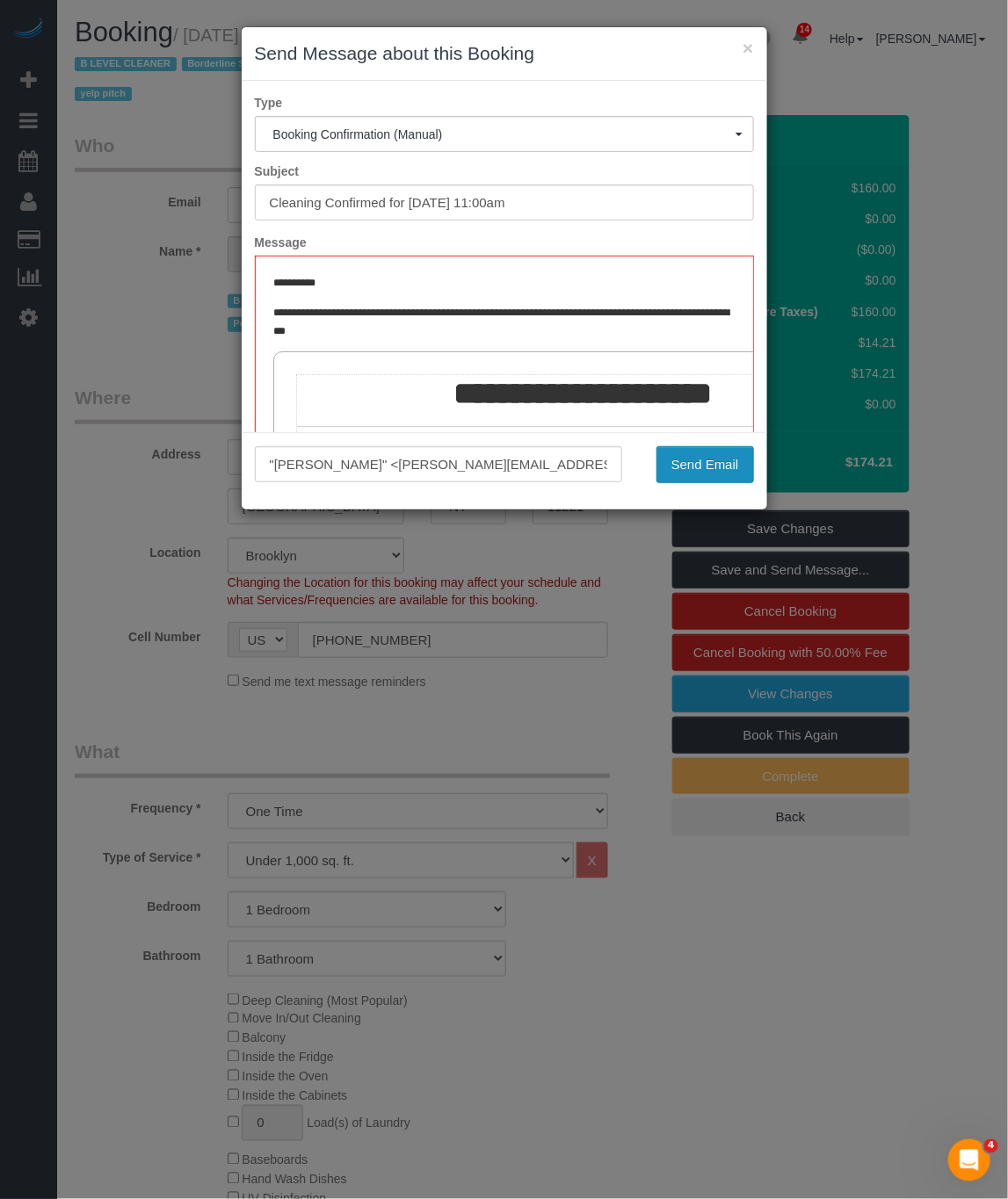
click at [713, 466] on button "Send Email" at bounding box center [704, 465] width 97 height 37
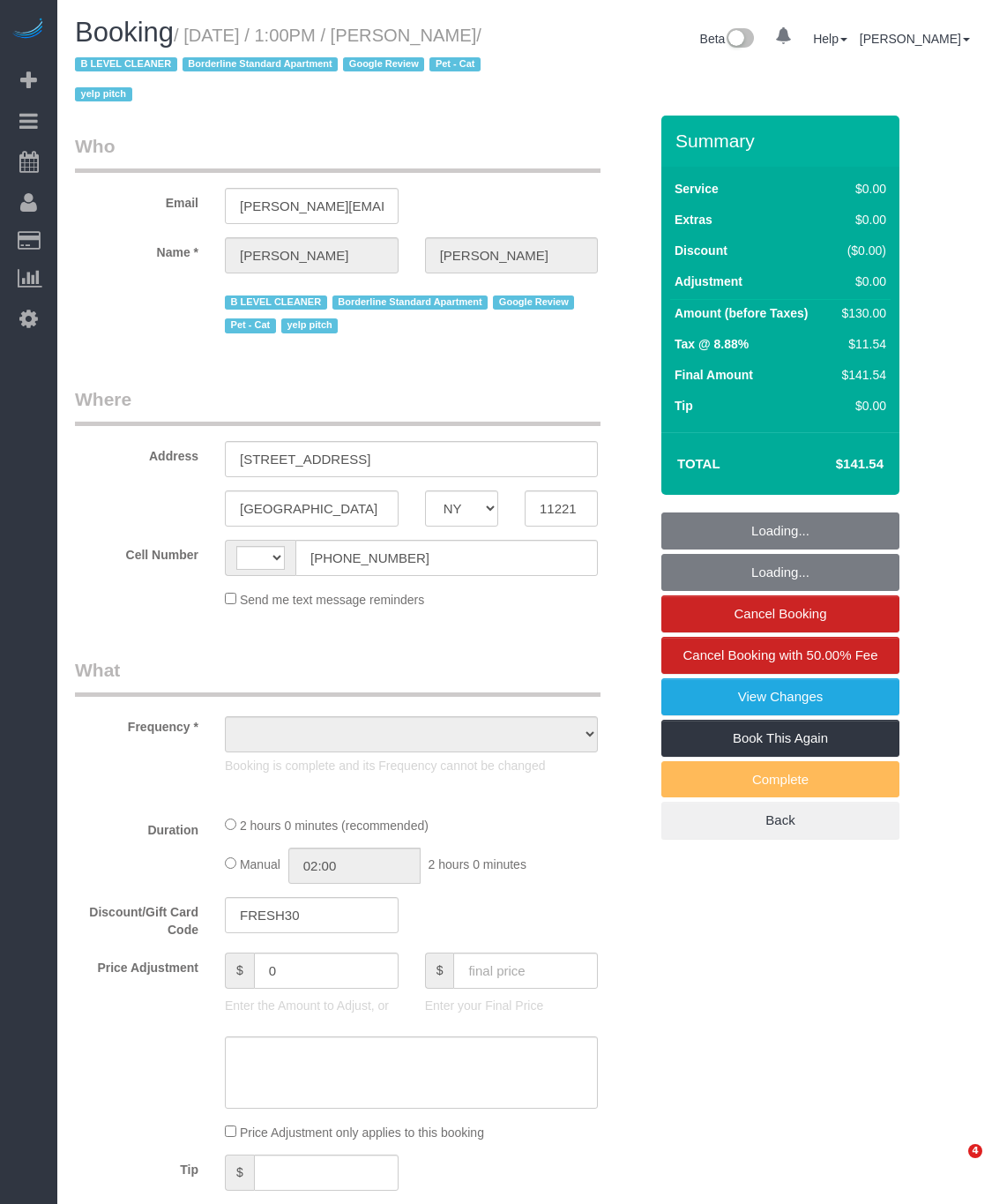
select select "NY"
select select "string:[GEOGRAPHIC_DATA]"
select select "object:771"
select select "string:stripe-pm_1QsopF4VGloSiKo71681nsw5"
select select "1"
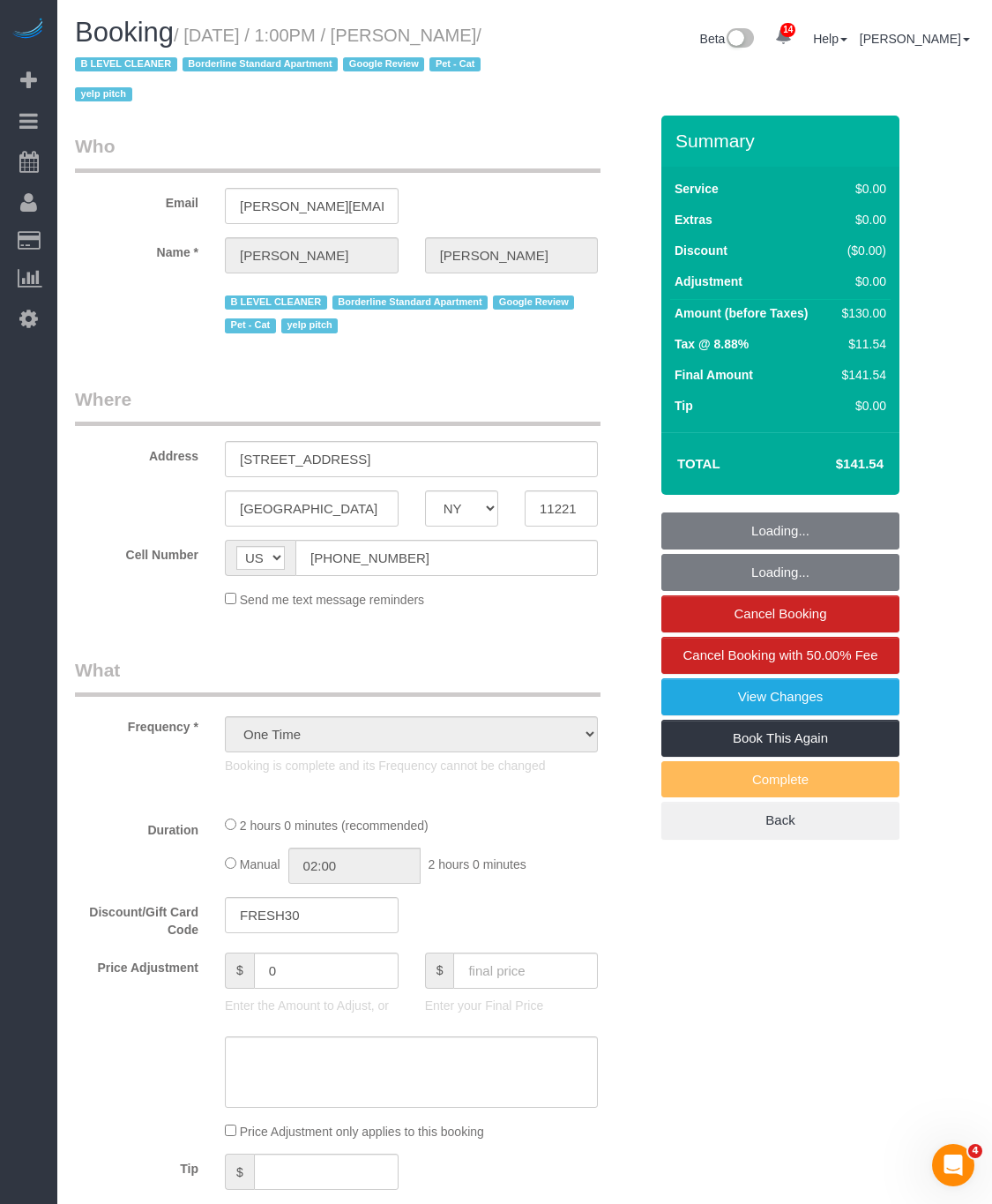
select select "spot1"
select select "number:60"
select select "number:77"
select select "number:14"
select select "number:5"
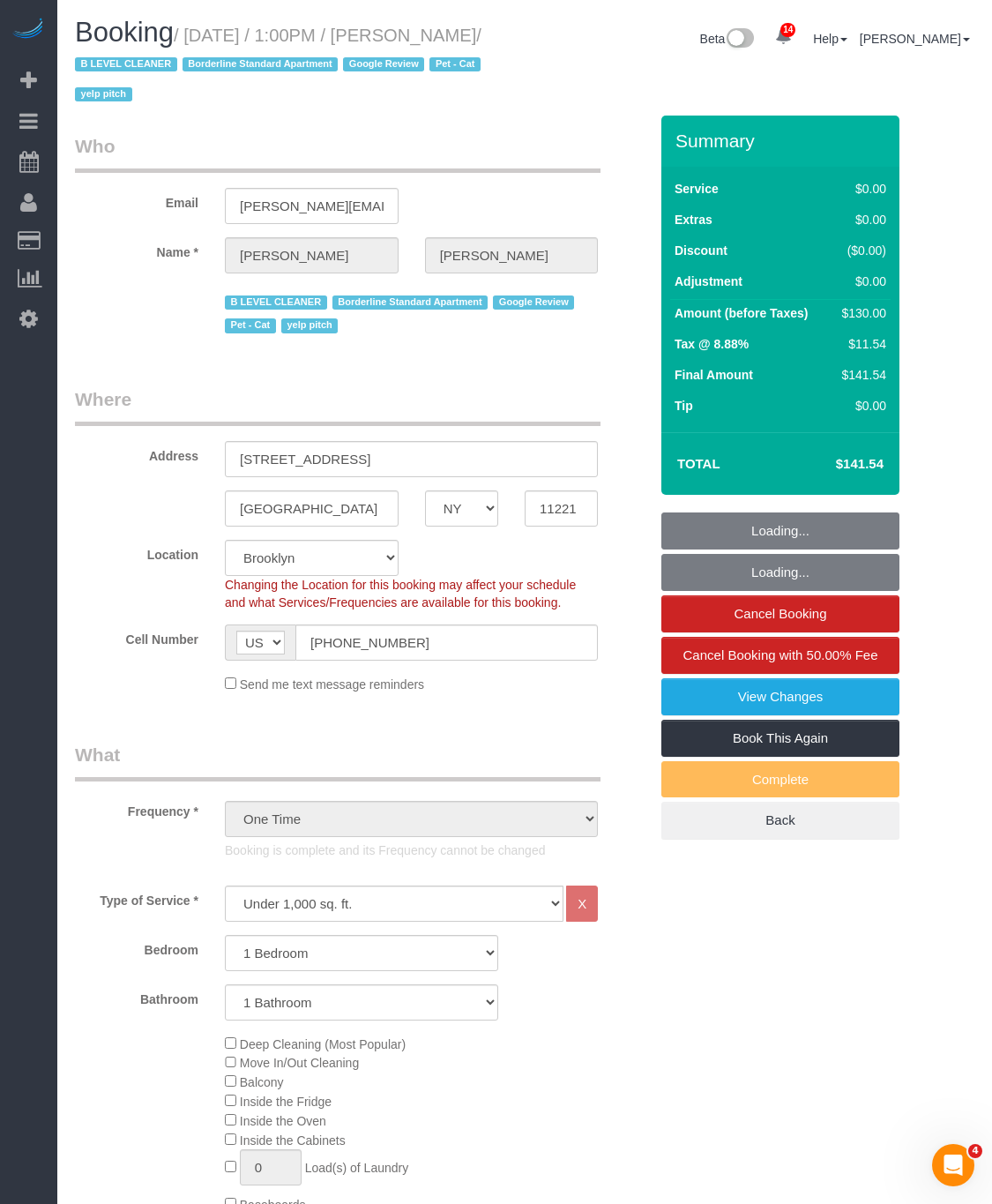
select select "object:1410"
select select "1"
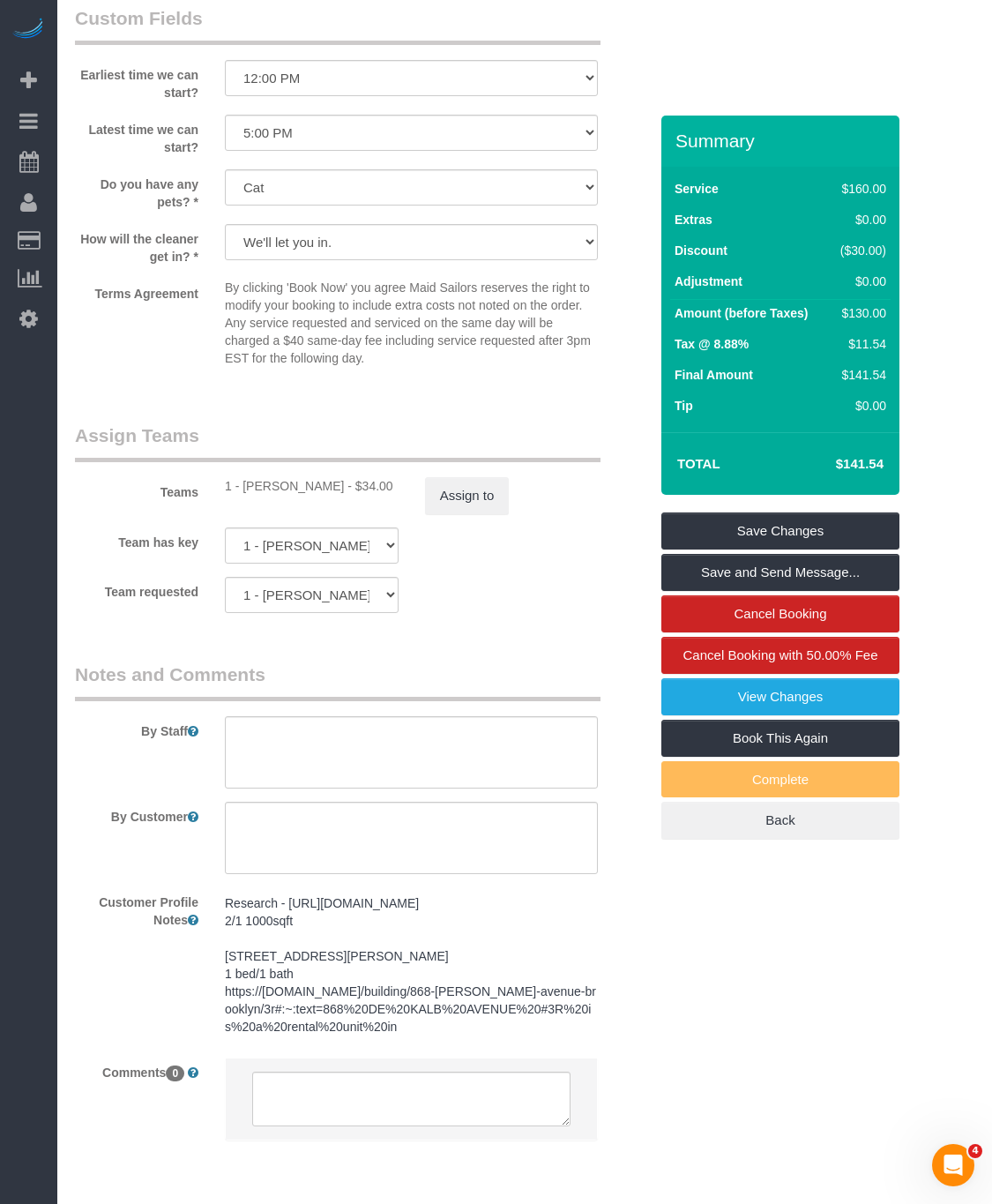
scroll to position [2215, 0]
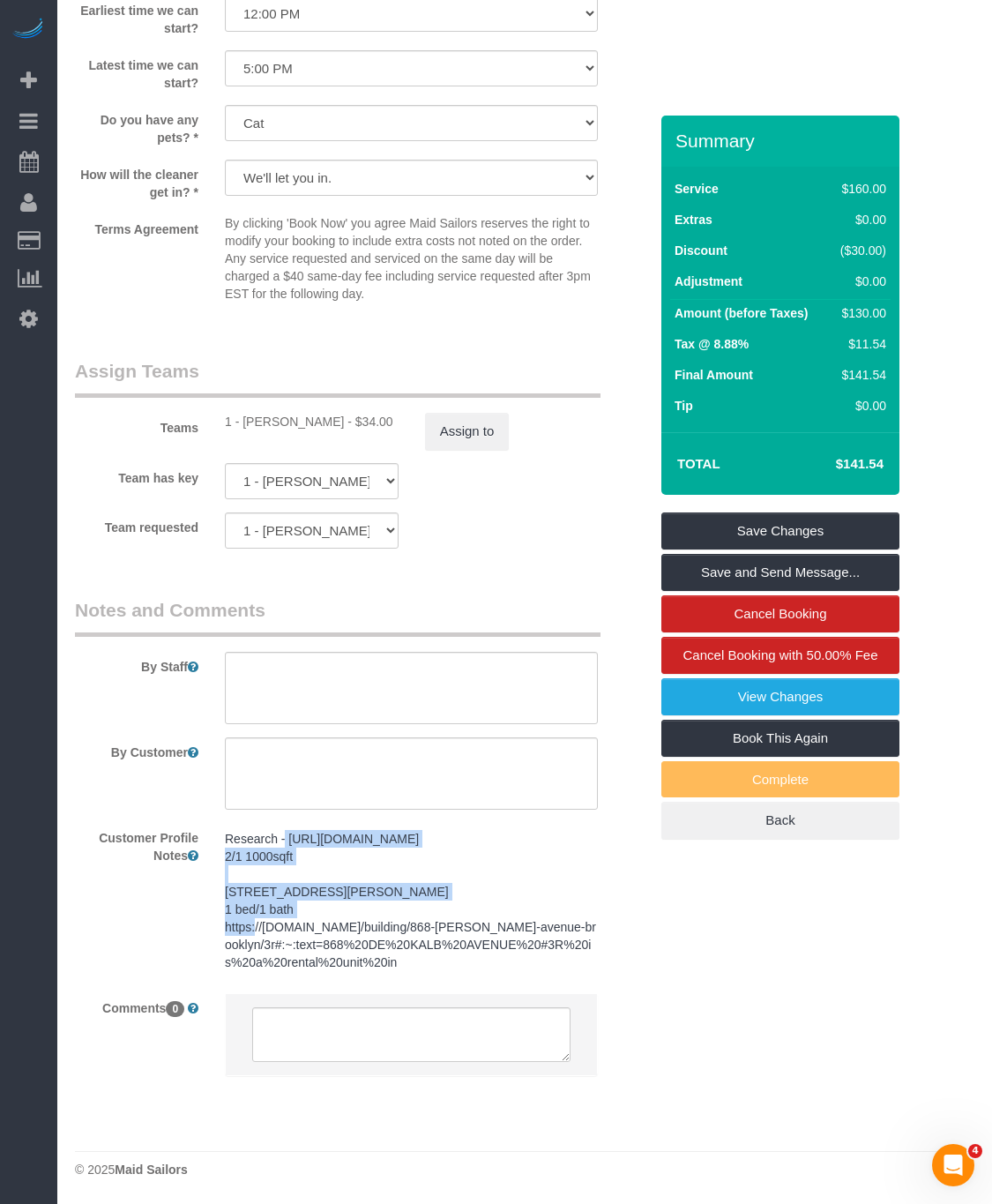
drag, startPoint x: 392, startPoint y: 830, endPoint x: 286, endPoint y: 816, distance: 106.9
click at [286, 831] on pre "Research - [URL][DOMAIN_NAME] 2/1 1000sqft [STREET_ADDRESS][PERSON_NAME] 1 bed/…" at bounding box center [411, 901] width 373 height 141
copy pre "[URL][DOMAIN_NAME]"
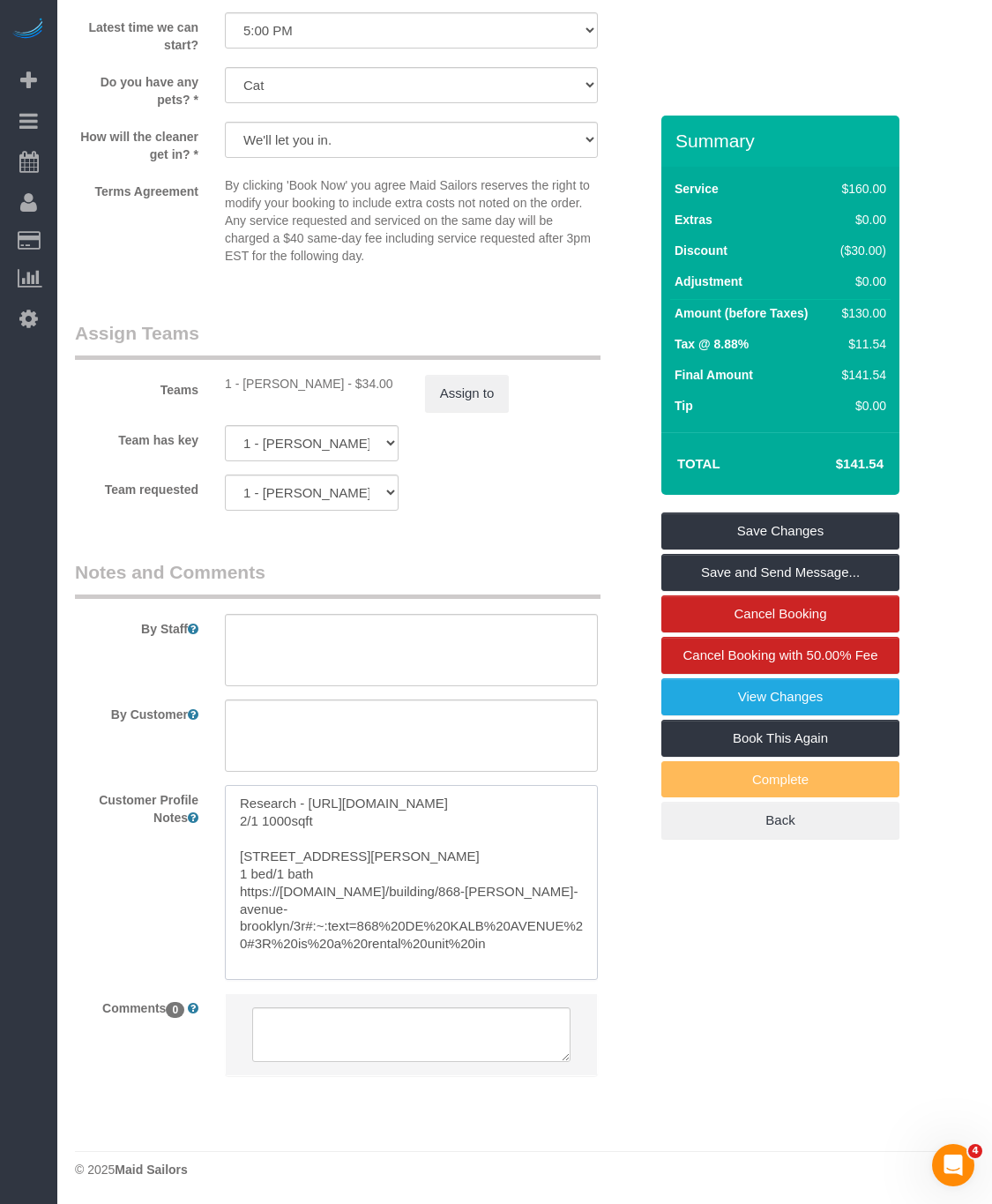
drag, startPoint x: 468, startPoint y: 843, endPoint x: 309, endPoint y: 823, distance: 160.3
click at [309, 823] on textarea "Research - [URL][DOMAIN_NAME] 2/1 1000sqft [STREET_ADDRESS][PERSON_NAME] 1 bed/…" at bounding box center [411, 883] width 373 height 195
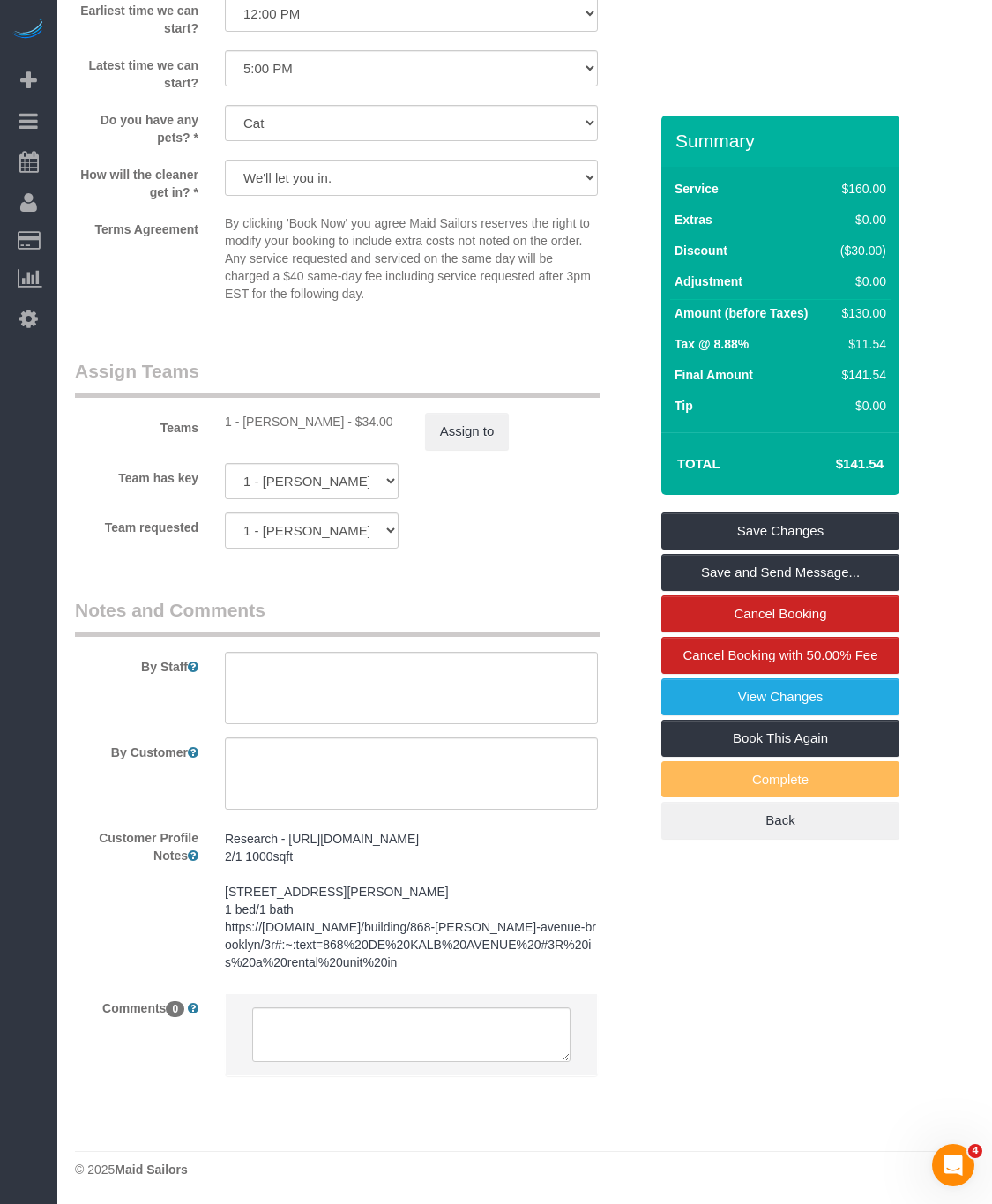
drag, startPoint x: 365, startPoint y: 948, endPoint x: 221, endPoint y: 932, distance: 144.9
click at [221, 932] on div "Research - [URL][DOMAIN_NAME] 2/1 1000sqft [STREET_ADDRESS][PERSON_NAME] 1 bed/…" at bounding box center [412, 902] width 400 height 157
drag, startPoint x: 312, startPoint y: 954, endPoint x: 217, endPoint y: 933, distance: 97.3
click at [217, 933] on div "Research - [URL][DOMAIN_NAME] 2/1 1000sqft [STREET_ADDRESS][PERSON_NAME] 1 bed/…" at bounding box center [412, 902] width 400 height 157
copy pre "https://[DOMAIN_NAME]/building/868-[PERSON_NAME]-avenue-brooklyn/3r#:~:text=868…"
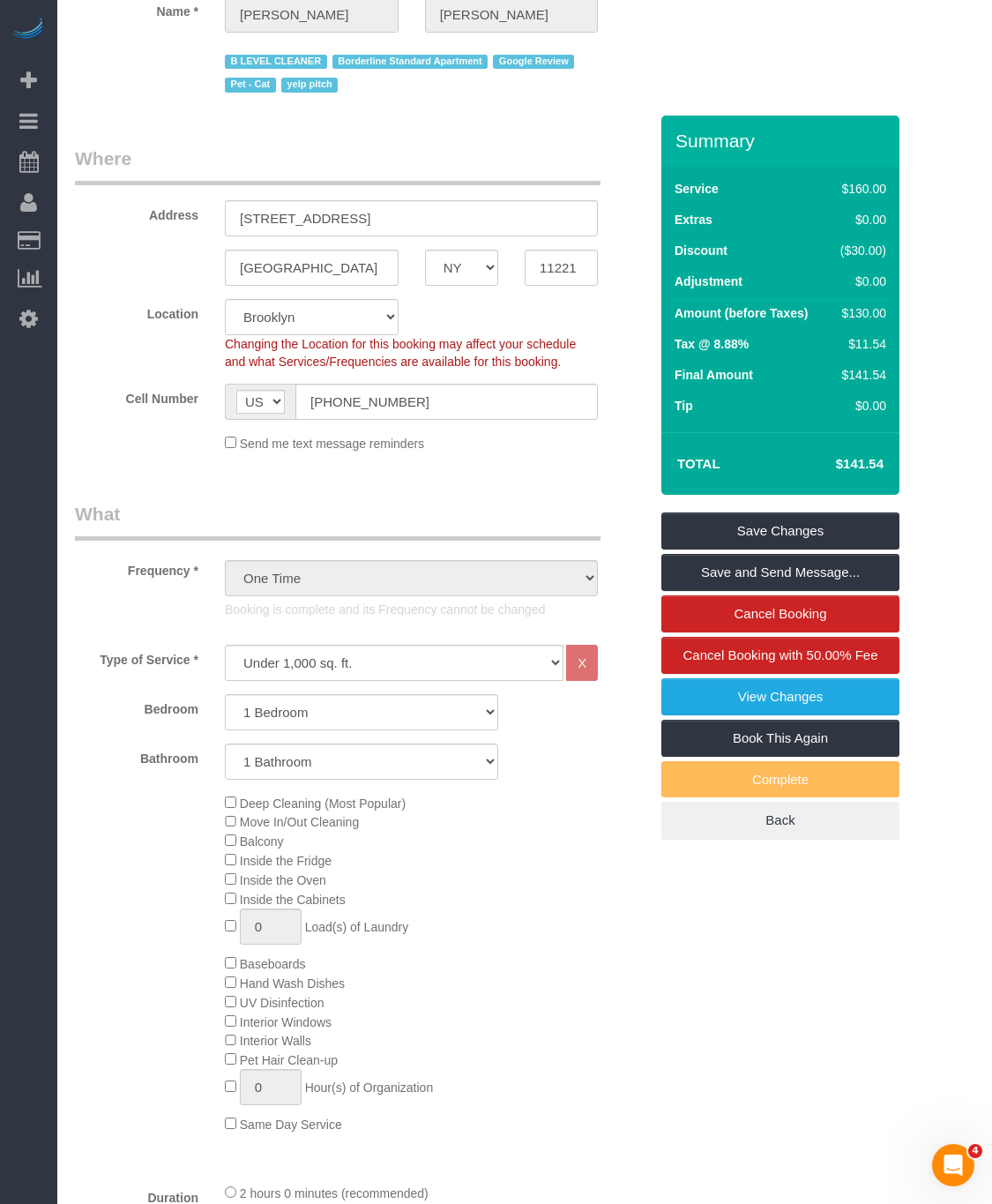
scroll to position [0, 0]
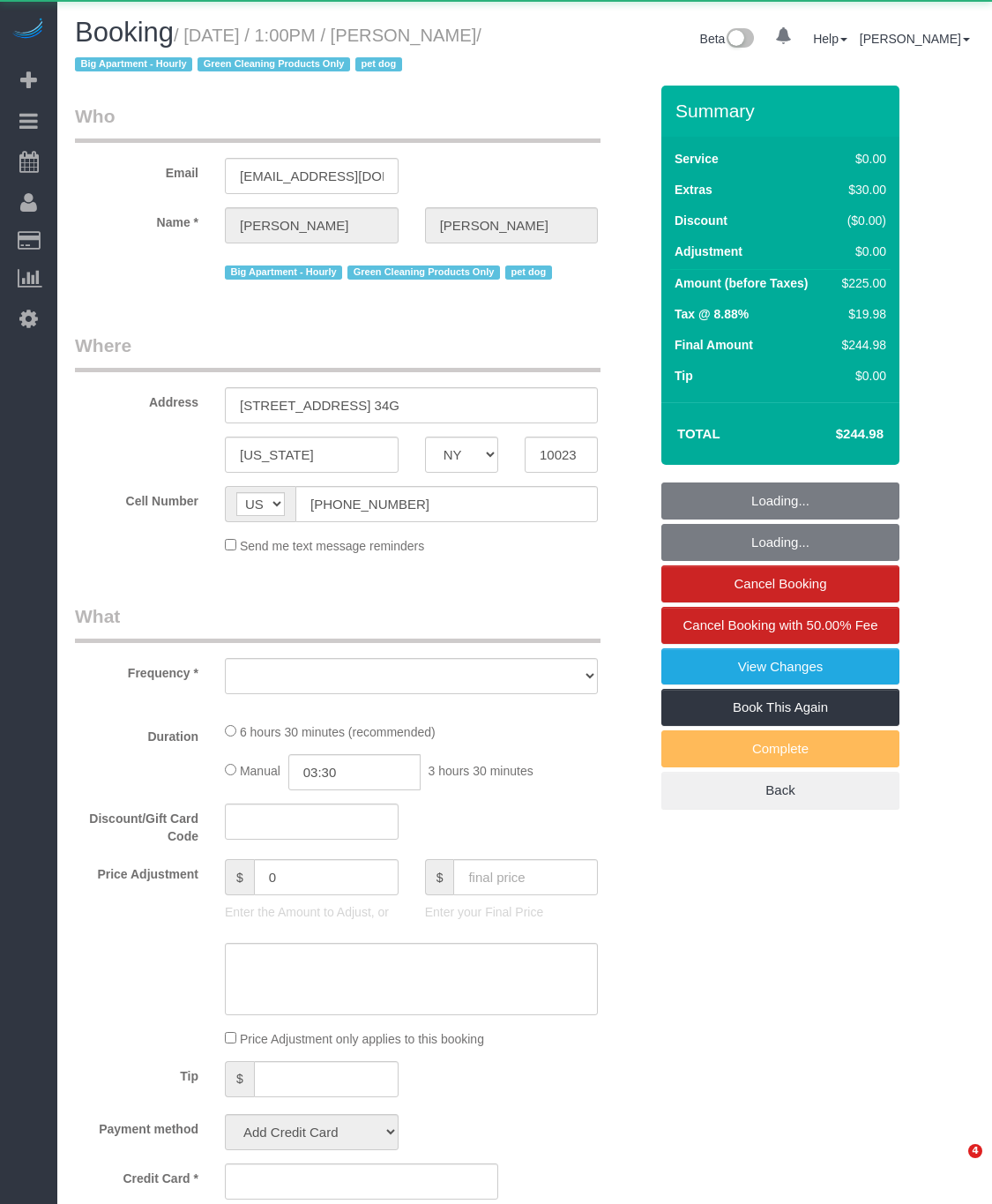
select select "NY"
select select "object:760"
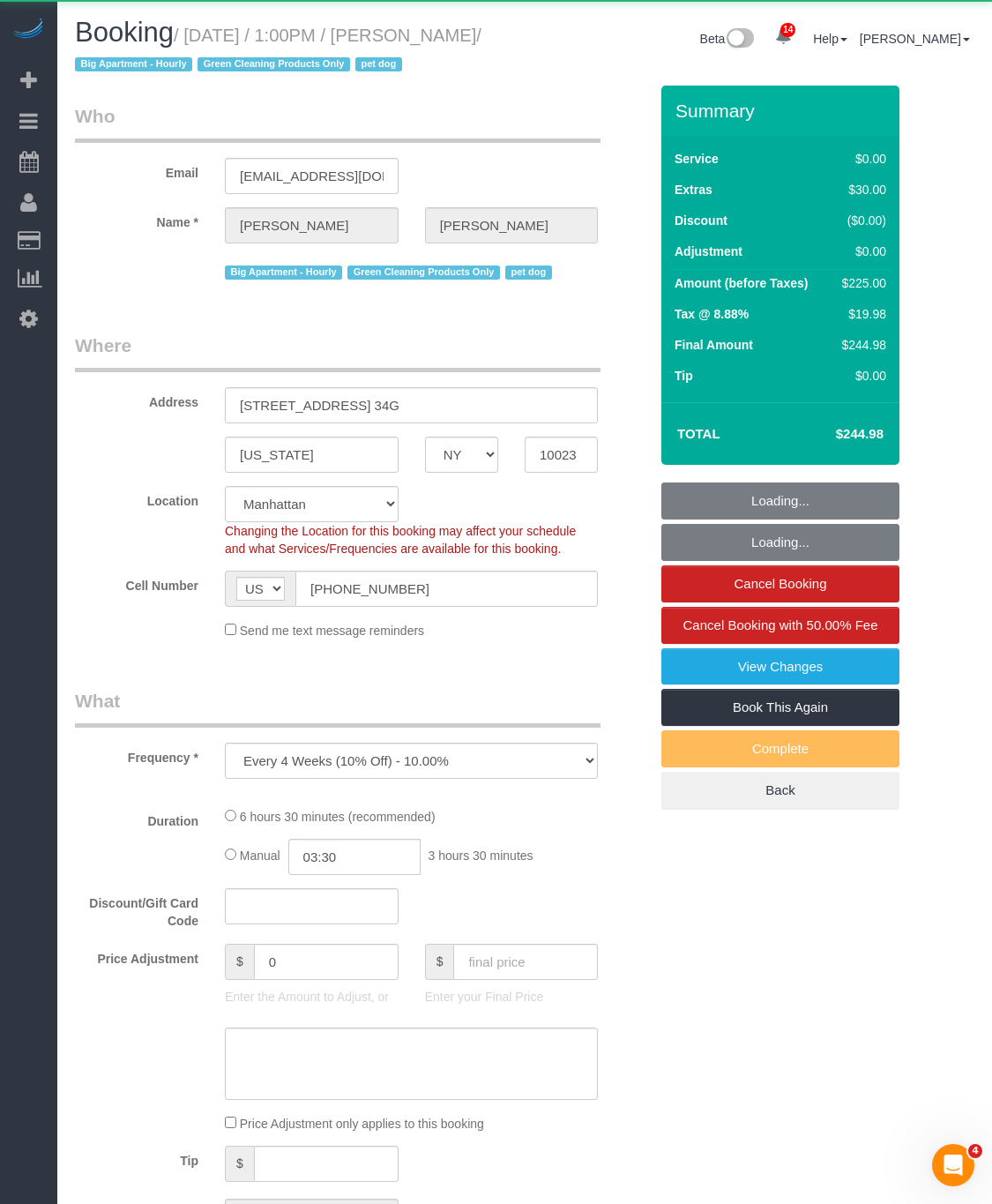
select select "2"
select select "number:89"
select select "number:90"
select select "number:13"
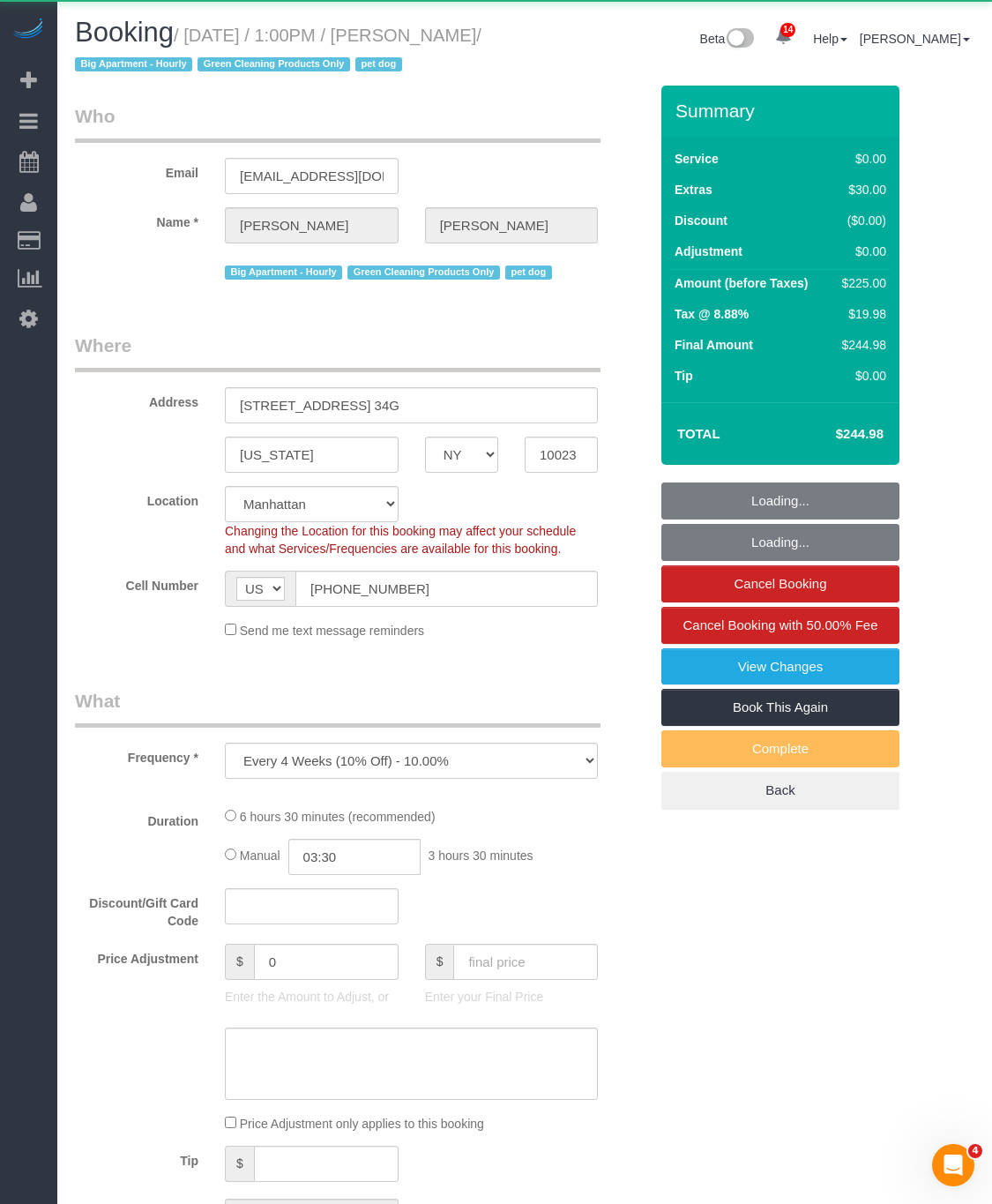
select select "number:5"
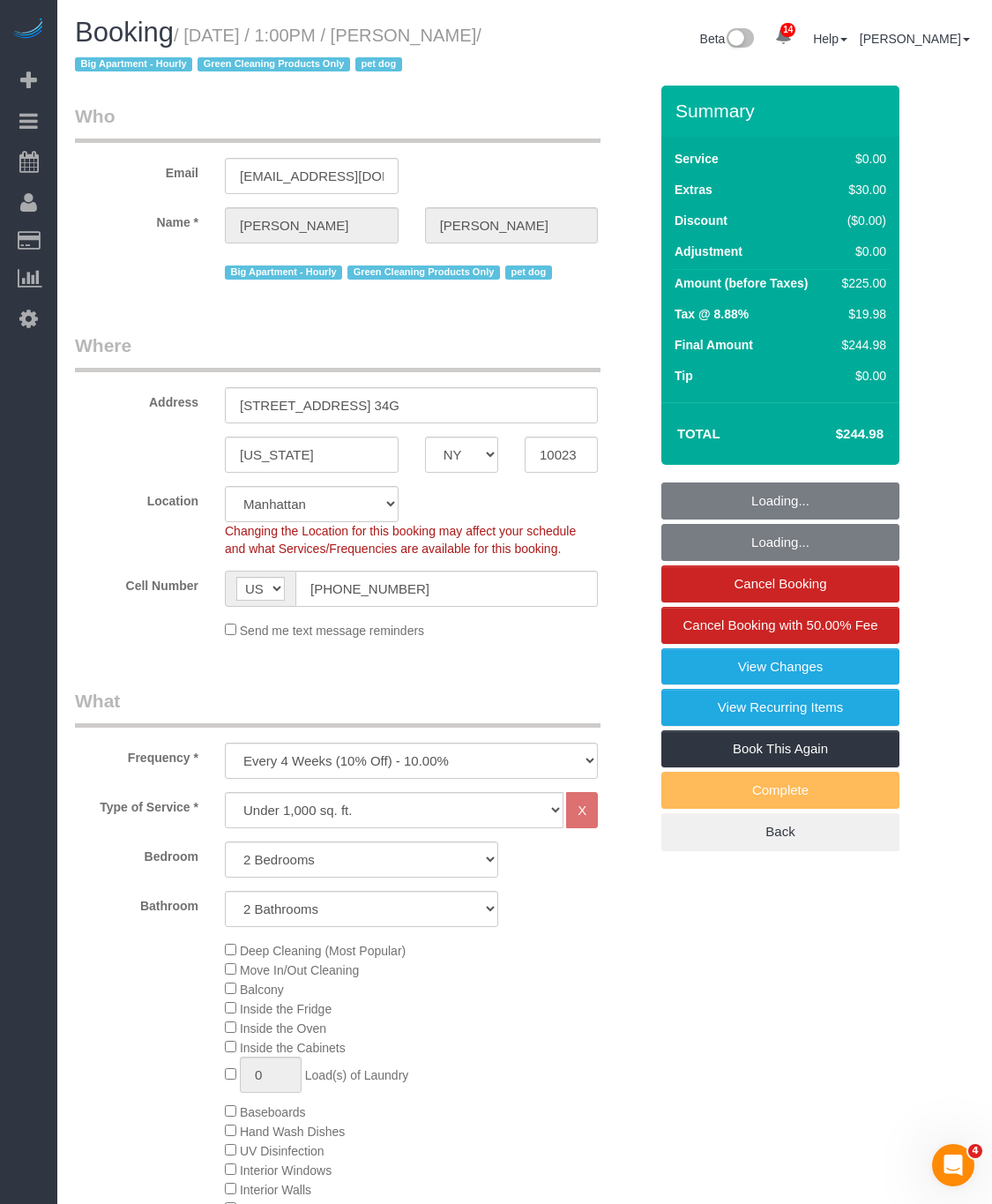
select select "string:stripe-pm_1Qvjoq4VGloSiKo729X6DuQL"
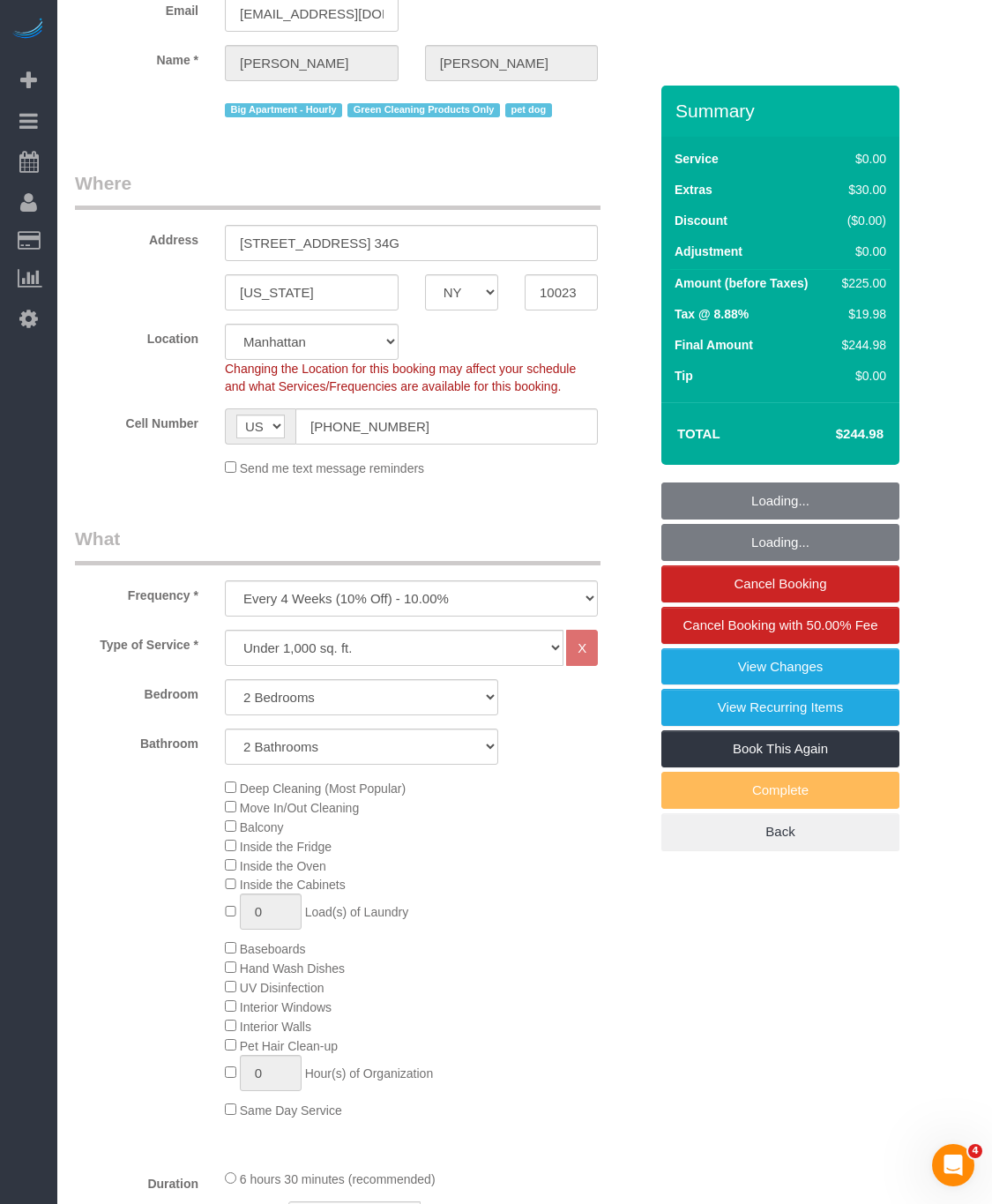
select select "2"
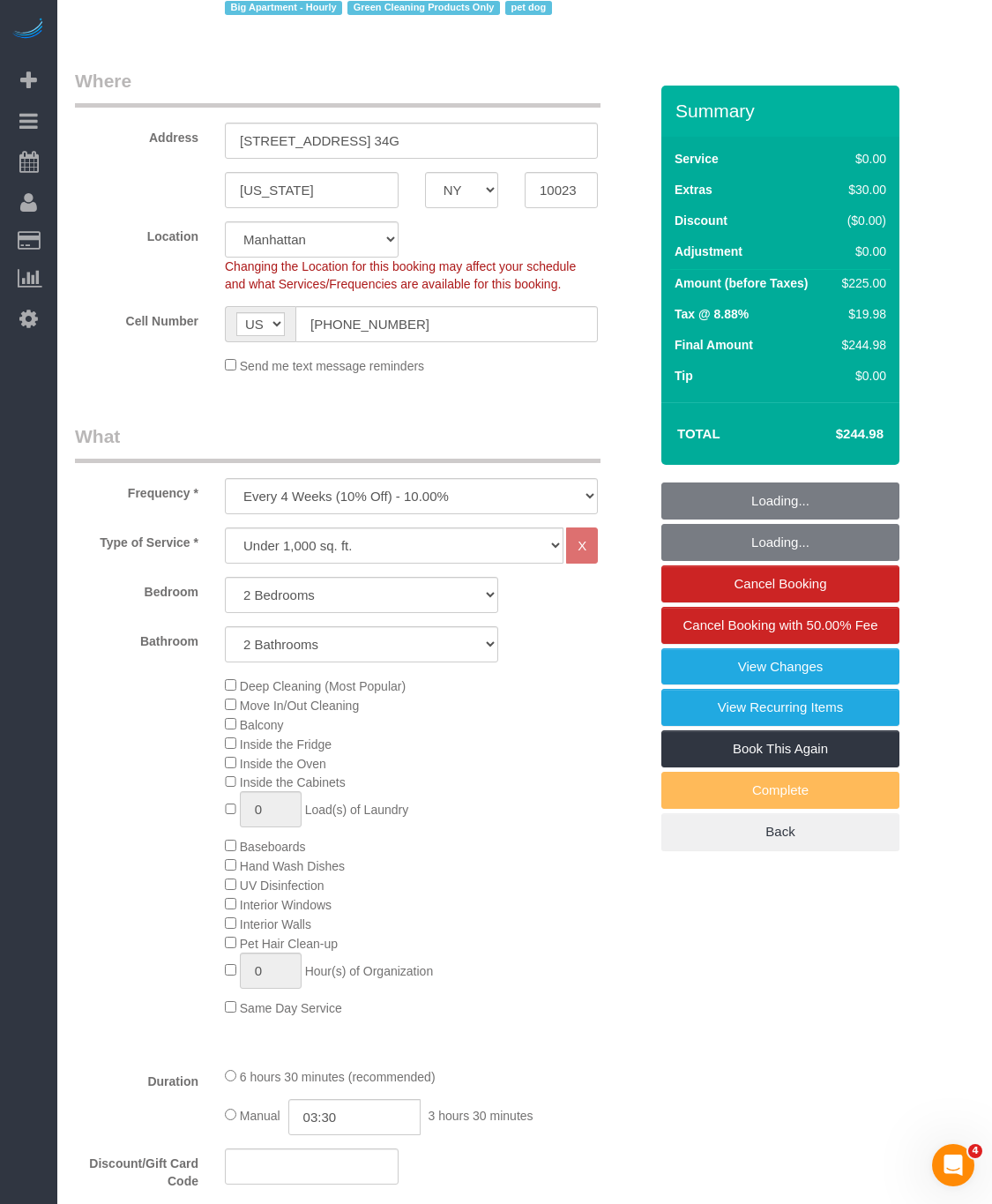
select select "object:1054"
select select "spot1"
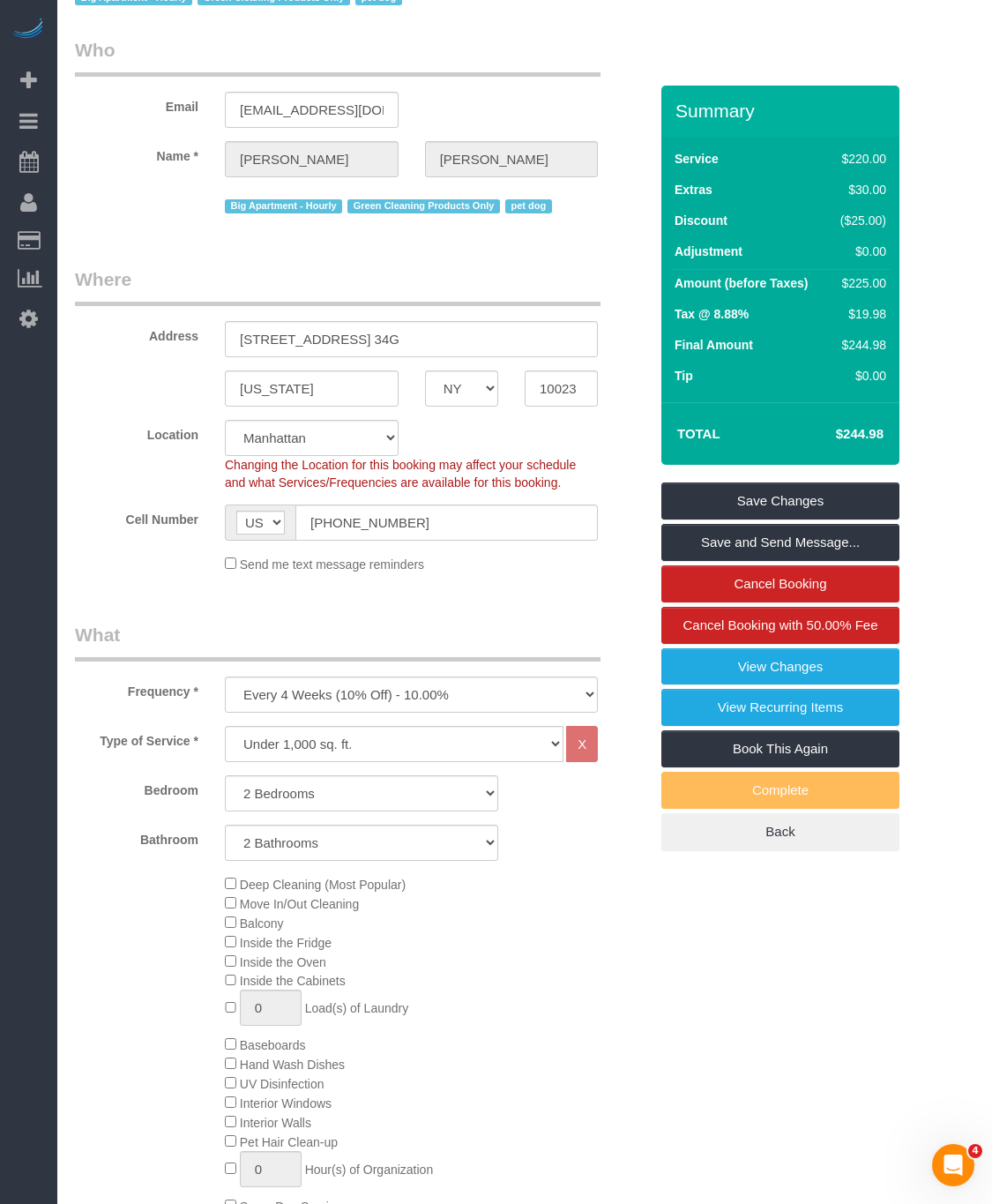
scroll to position [0, 0]
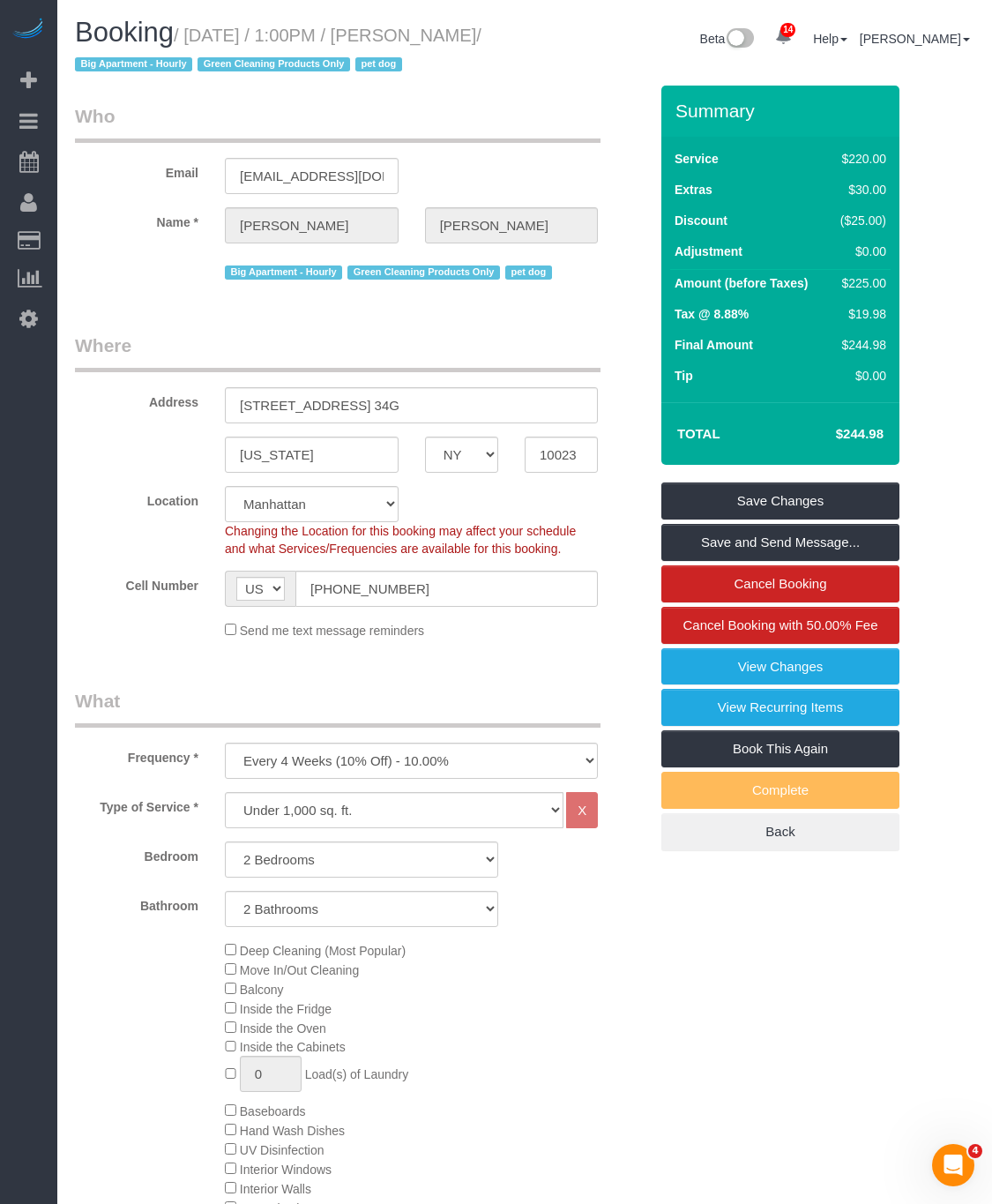
drag, startPoint x: 144, startPoint y: 66, endPoint x: 447, endPoint y: 37, distance: 304.4
click at [447, 37] on small "/ September 09, 2025 / 1:00PM / Jennifer Pugliese / Big Apartment - Hourly Gree…" at bounding box center [278, 50] width 407 height 49
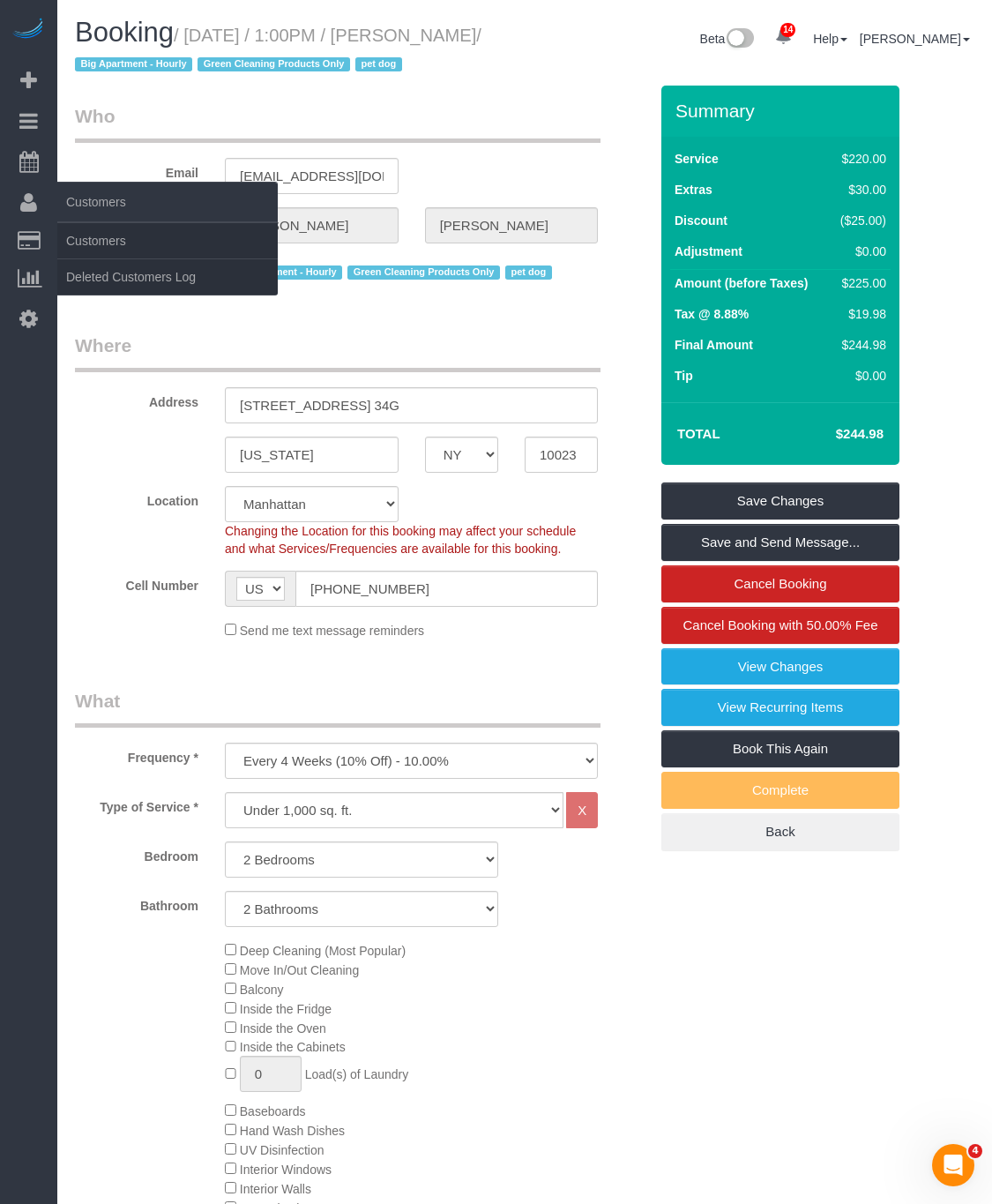
copy small "[PERSON_NAME]"
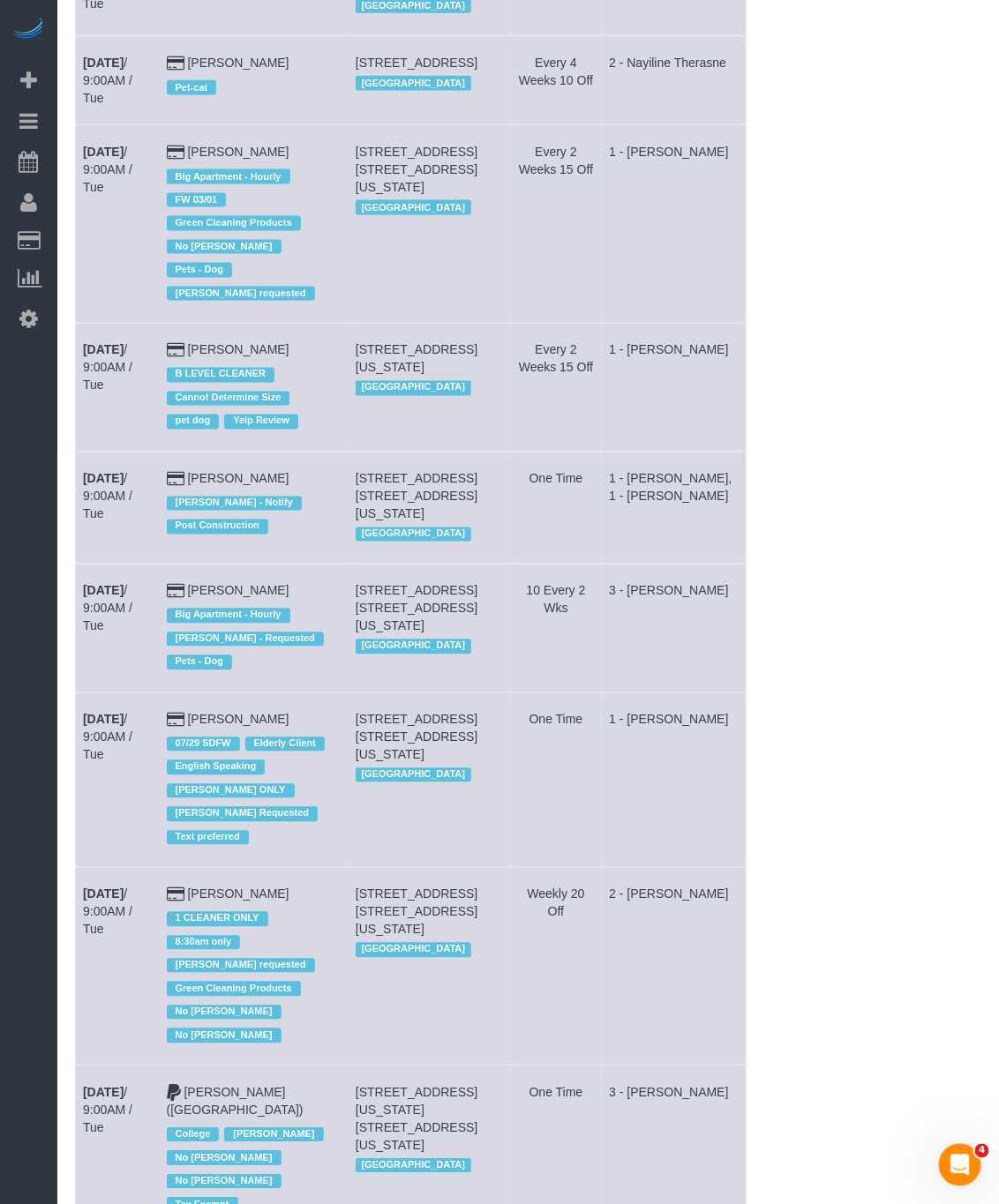
scroll to position [662, 0]
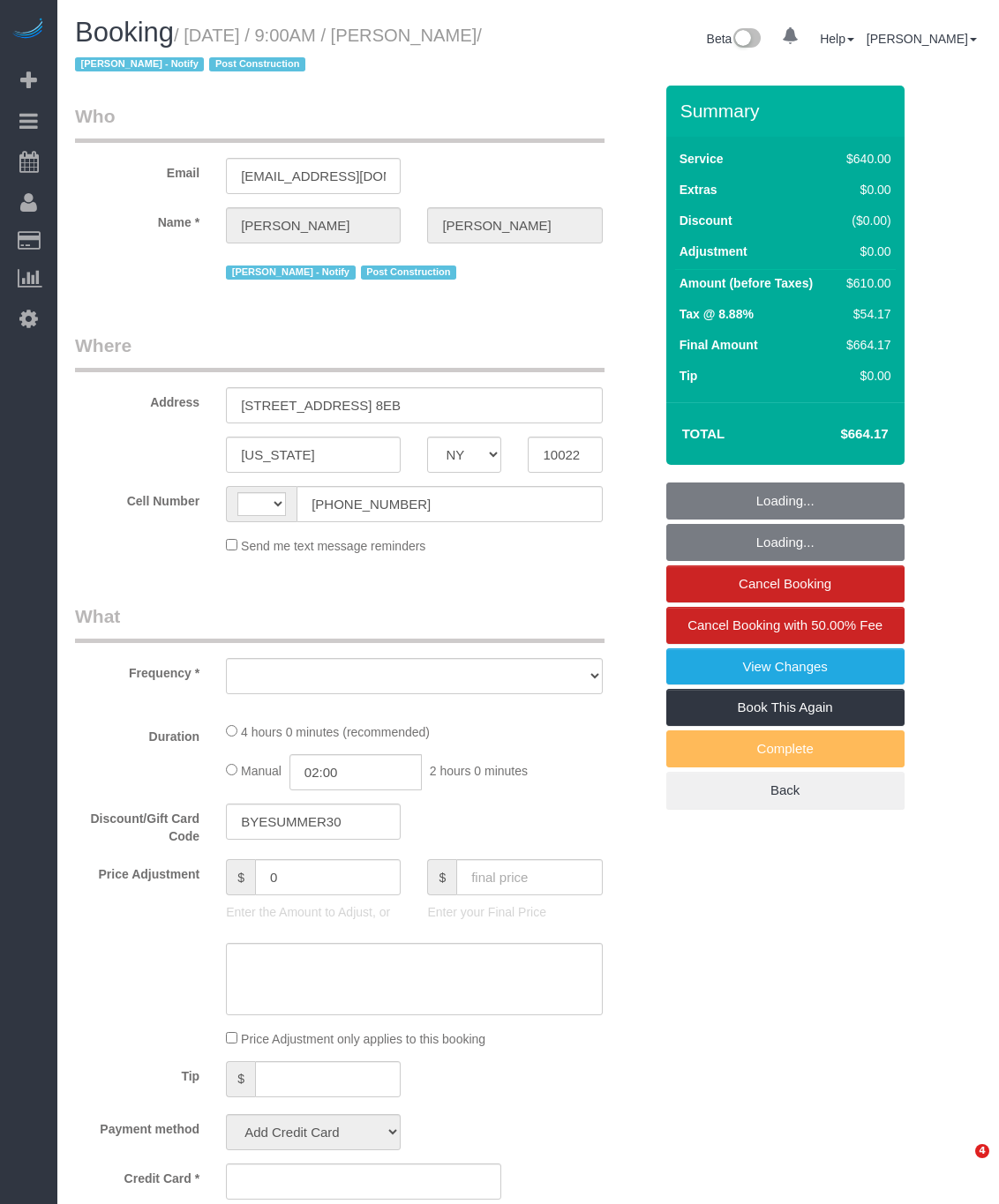
select select "NY"
select select "object:511"
select select "string:stripe-pm_1S0OB64VGloSiKo77nNujPK3"
select select "string:[GEOGRAPHIC_DATA]"
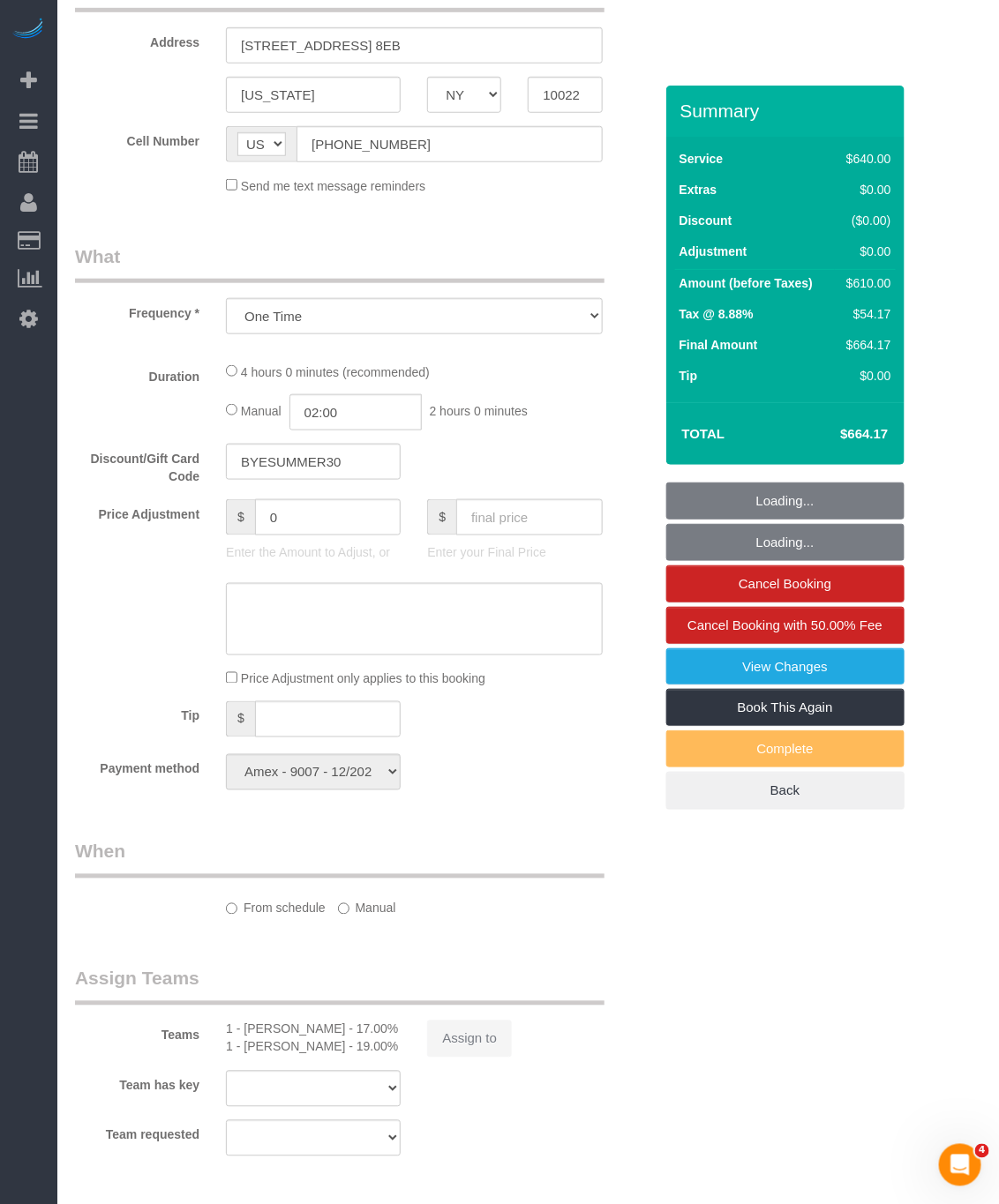
select select "spot1"
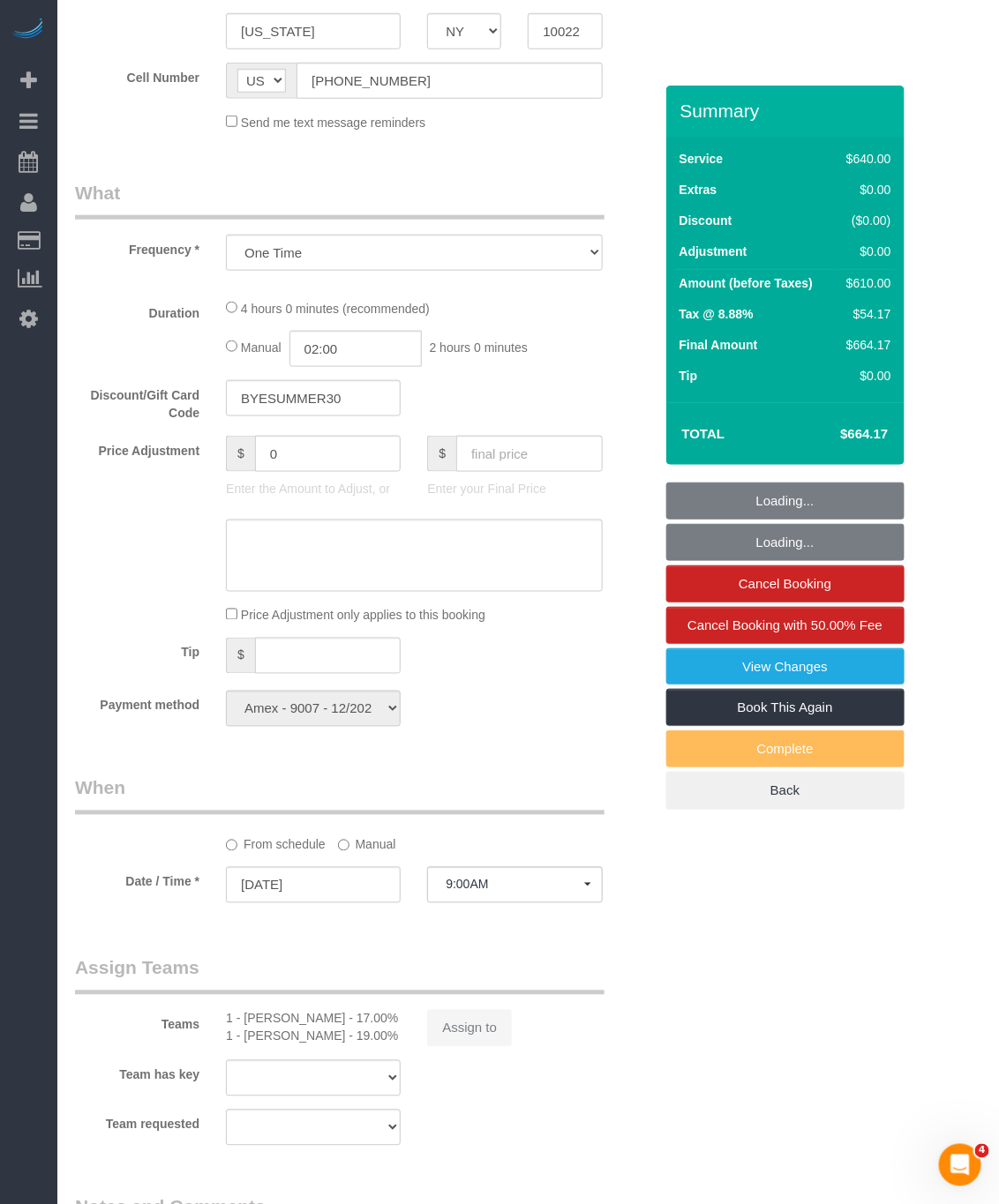
select select "2"
select select "240"
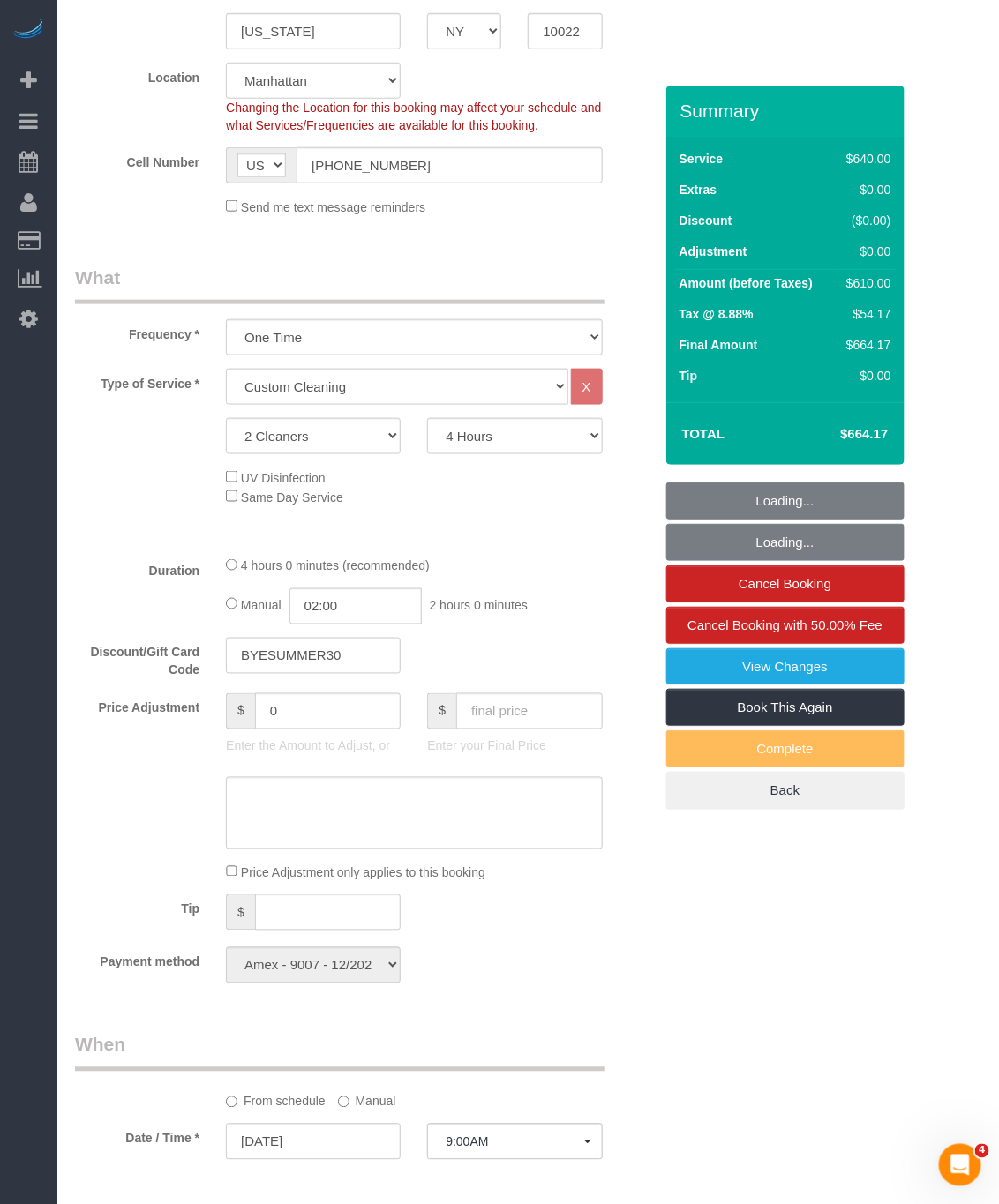
scroll to position [794, 0]
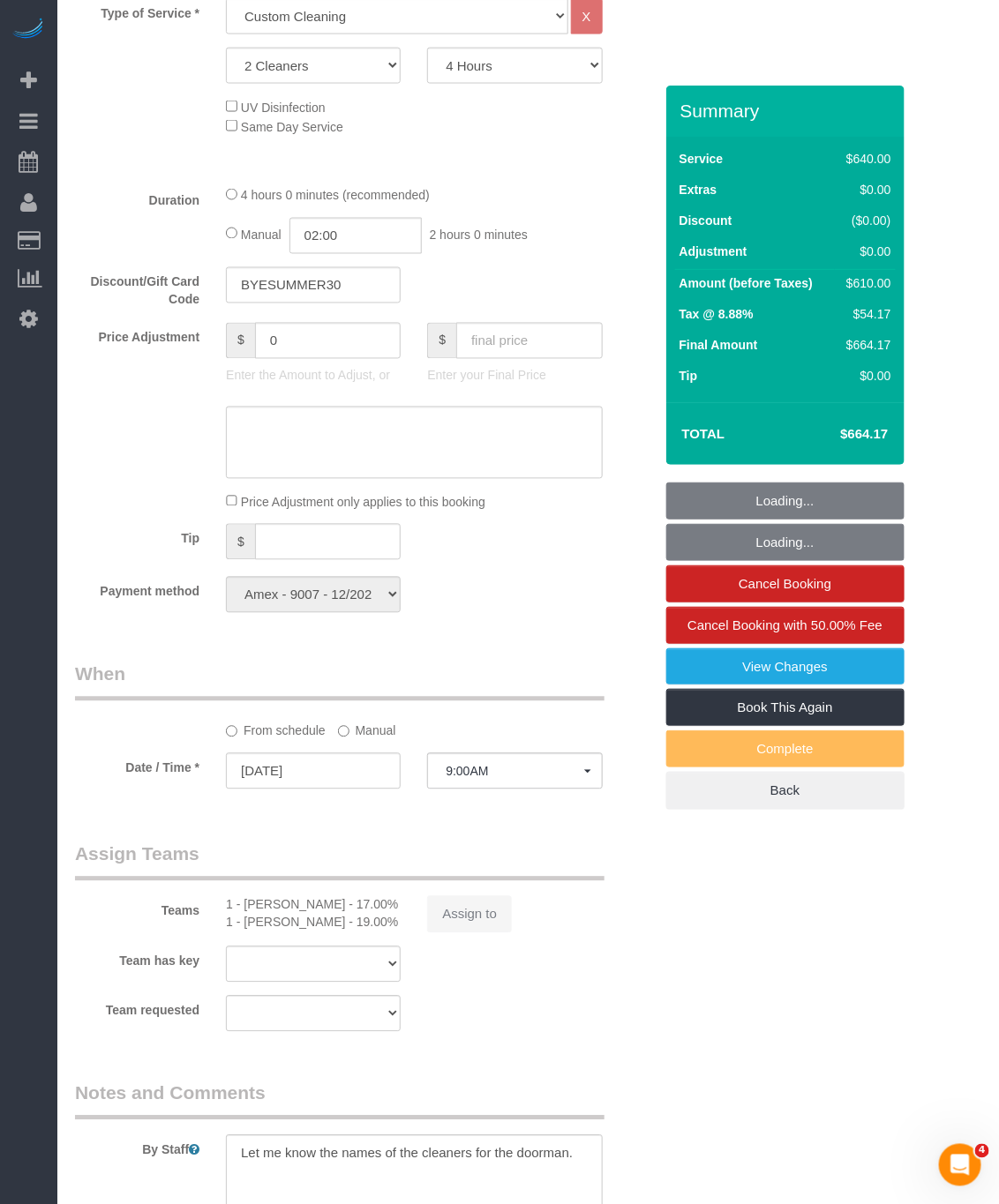
select select "number:89"
select select "number:90"
select select "number:15"
select select "number:7"
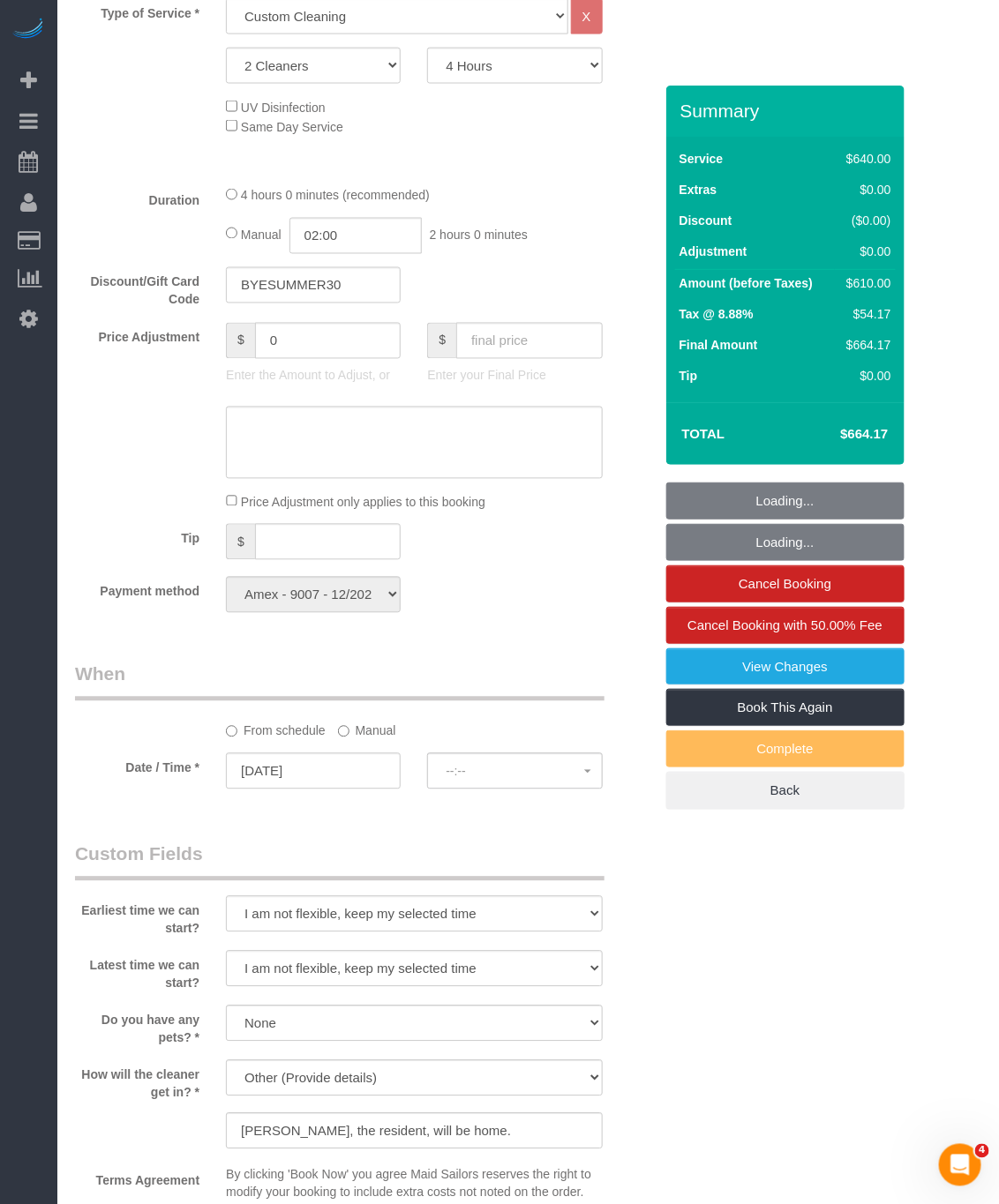
select select "object:1468"
select select "spot45"
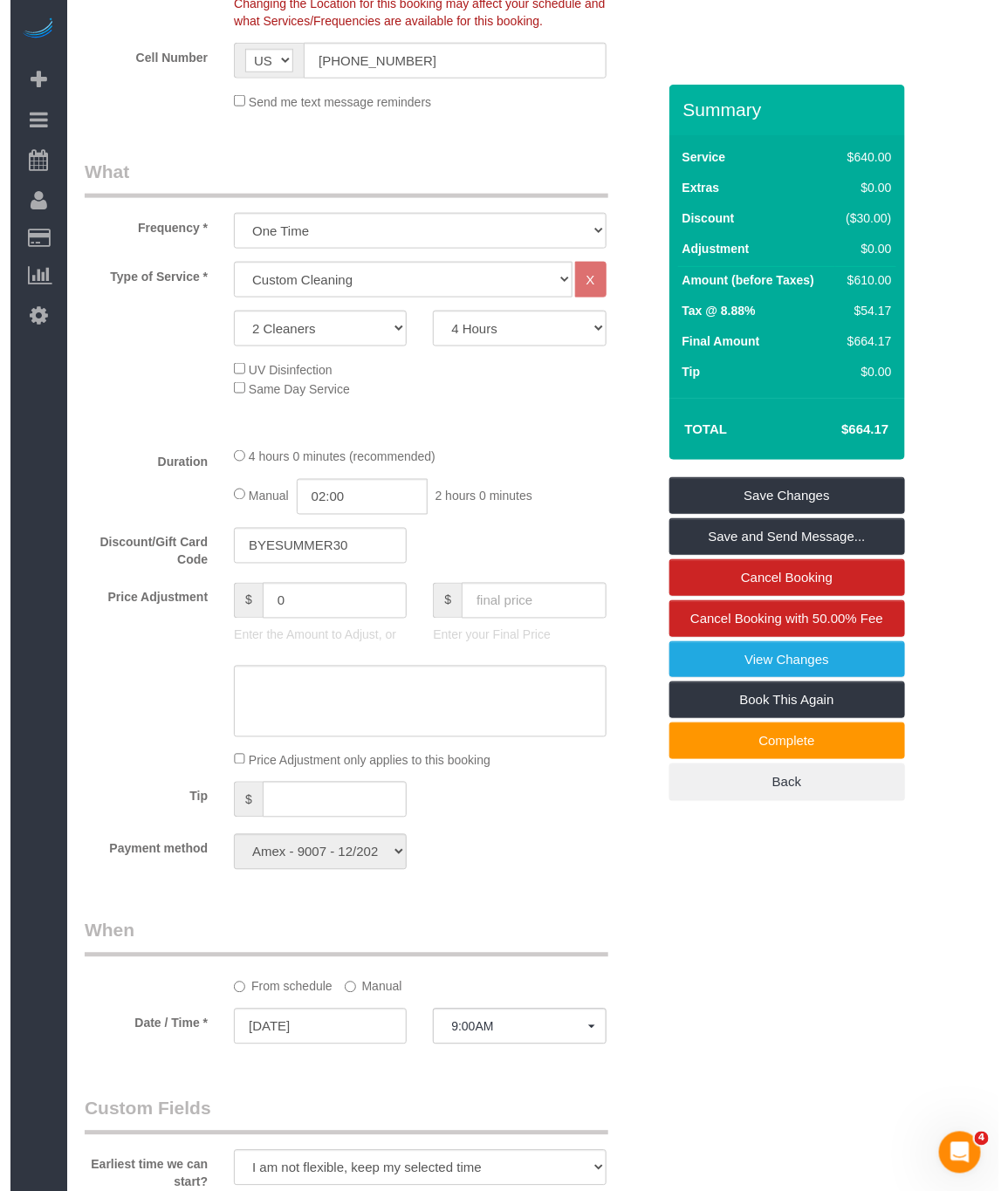
scroll to position [524, 0]
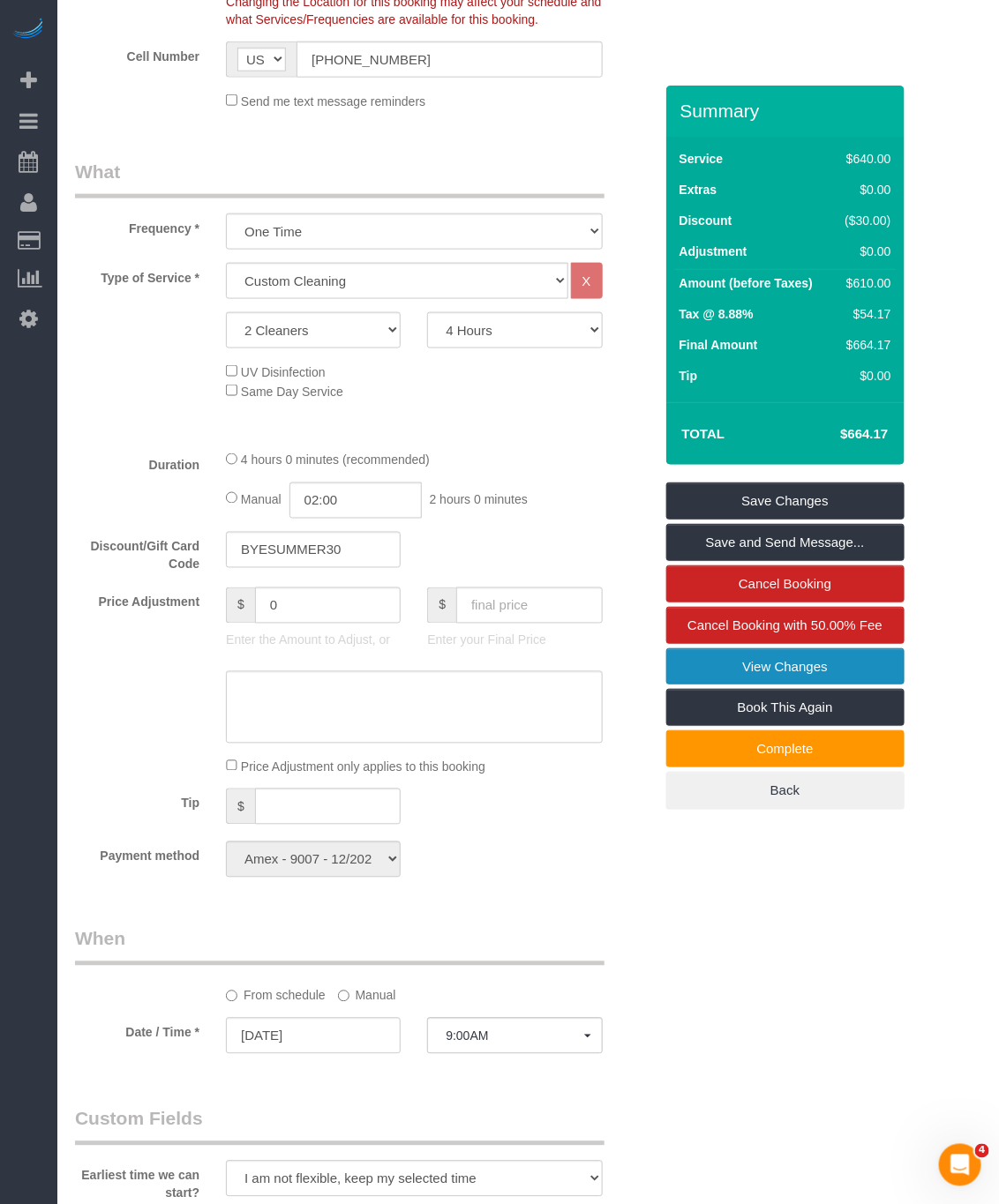
click at [782, 671] on link "View Changes" at bounding box center [785, 666] width 238 height 37
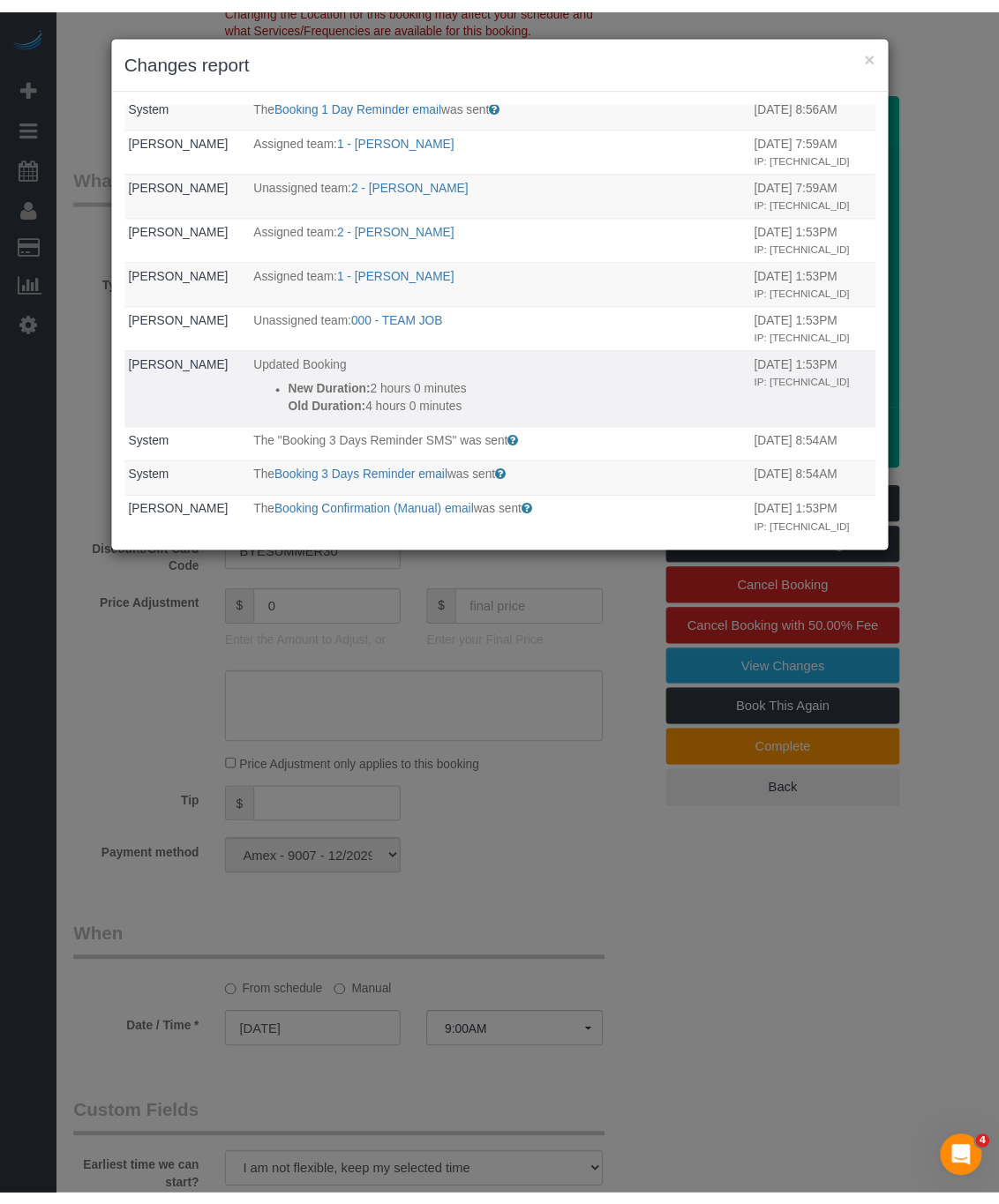
scroll to position [132, 0]
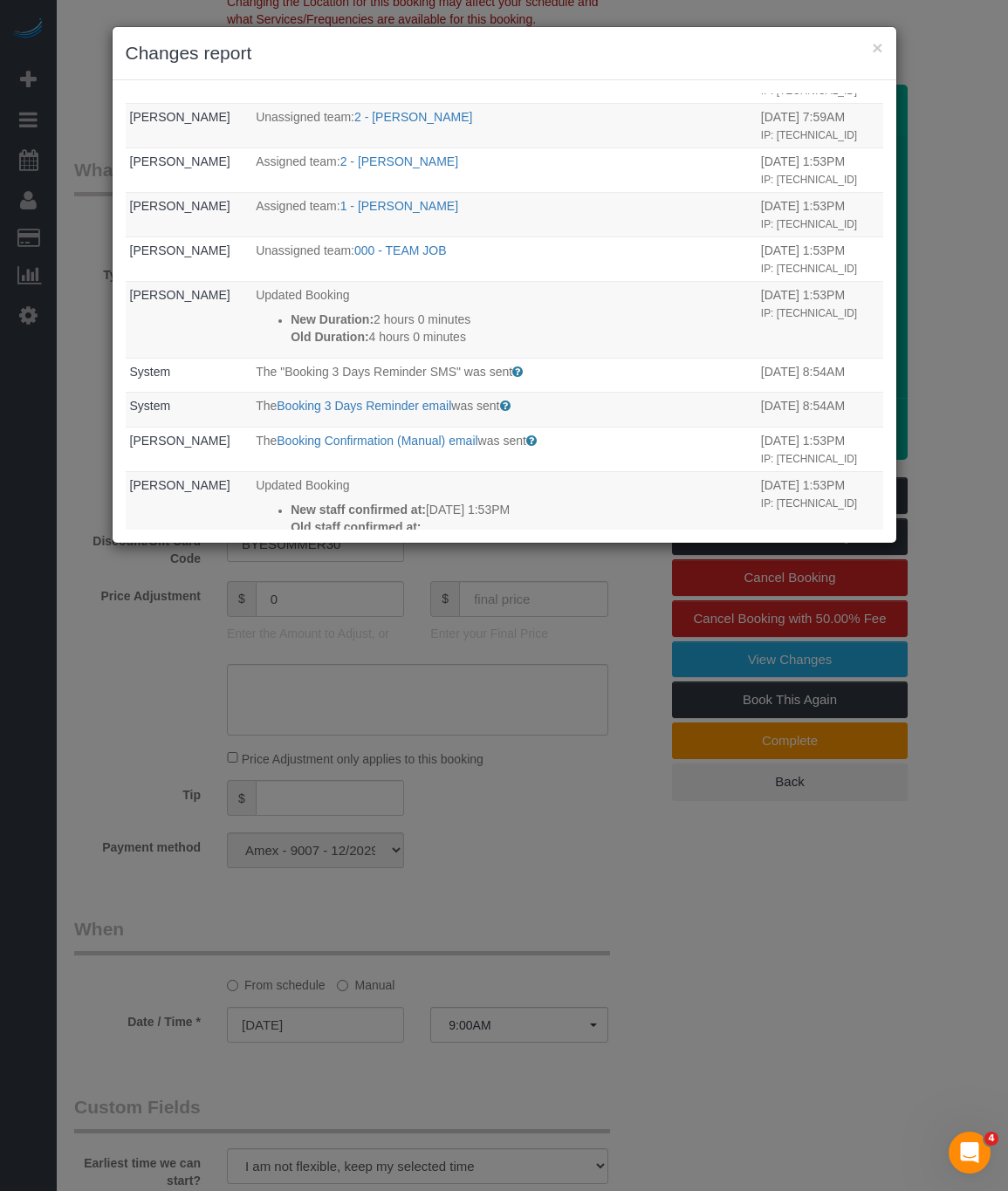
click at [664, 842] on div "× Changes report Who What When System The "Booking 1 Day Reminder SMS" was sent…" at bounding box center [504, 595] width 1008 height 1191
click at [875, 37] on div "× Changes report" at bounding box center [505, 53] width 784 height 53
click at [878, 47] on button "×" at bounding box center [878, 48] width 11 height 18
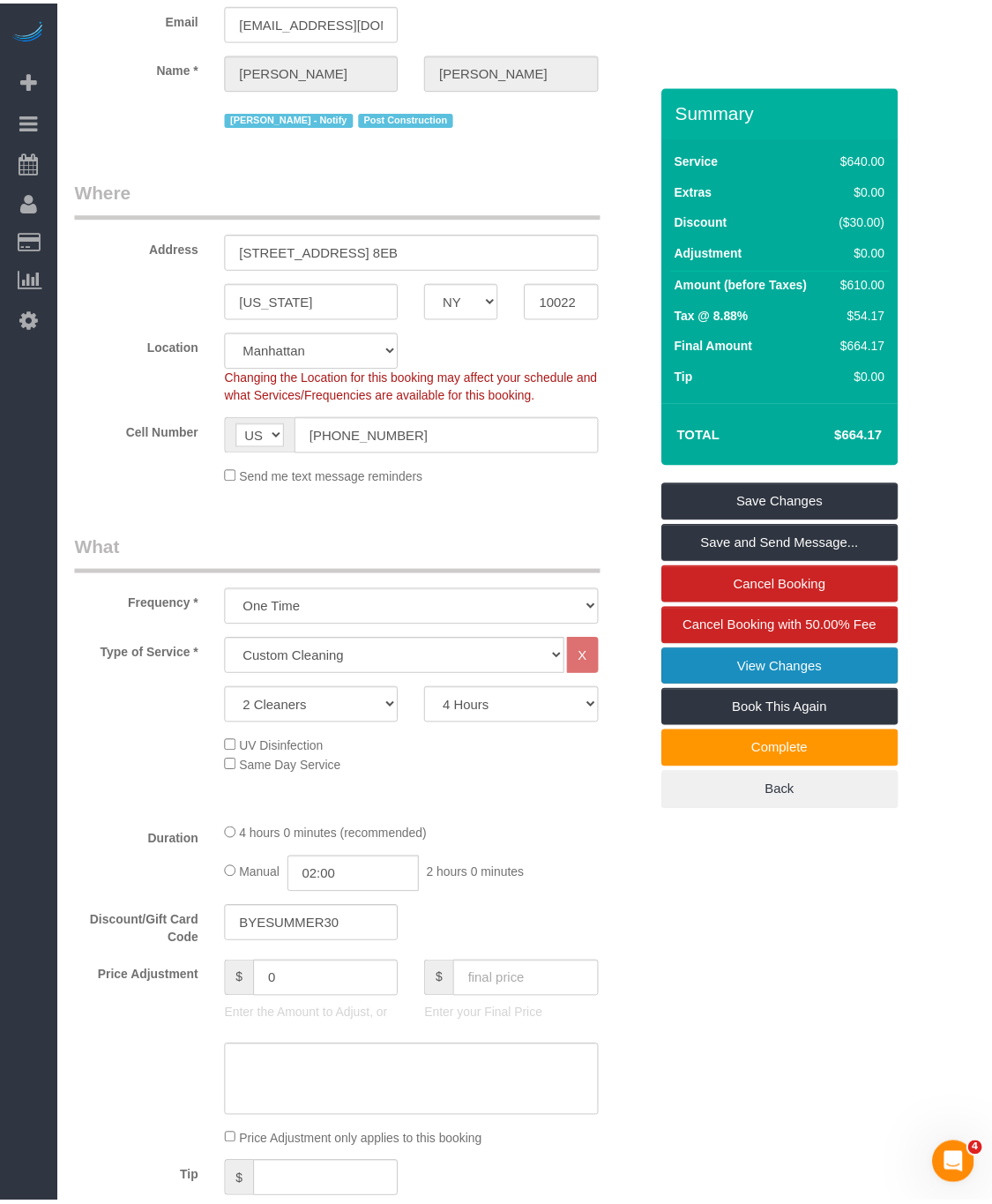
scroll to position [0, 0]
